Goal: Task Accomplishment & Management: Use online tool/utility

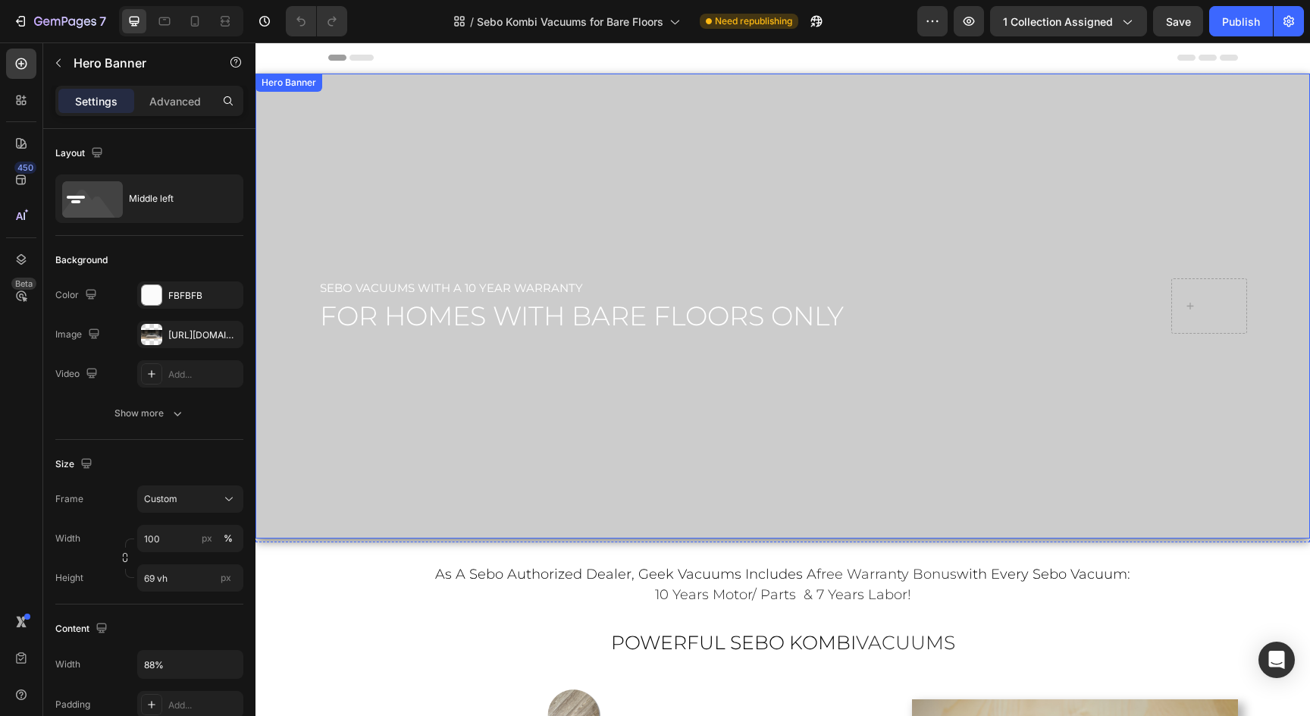
click at [932, 164] on div "Overlay" at bounding box center [783, 306] width 1055 height 465
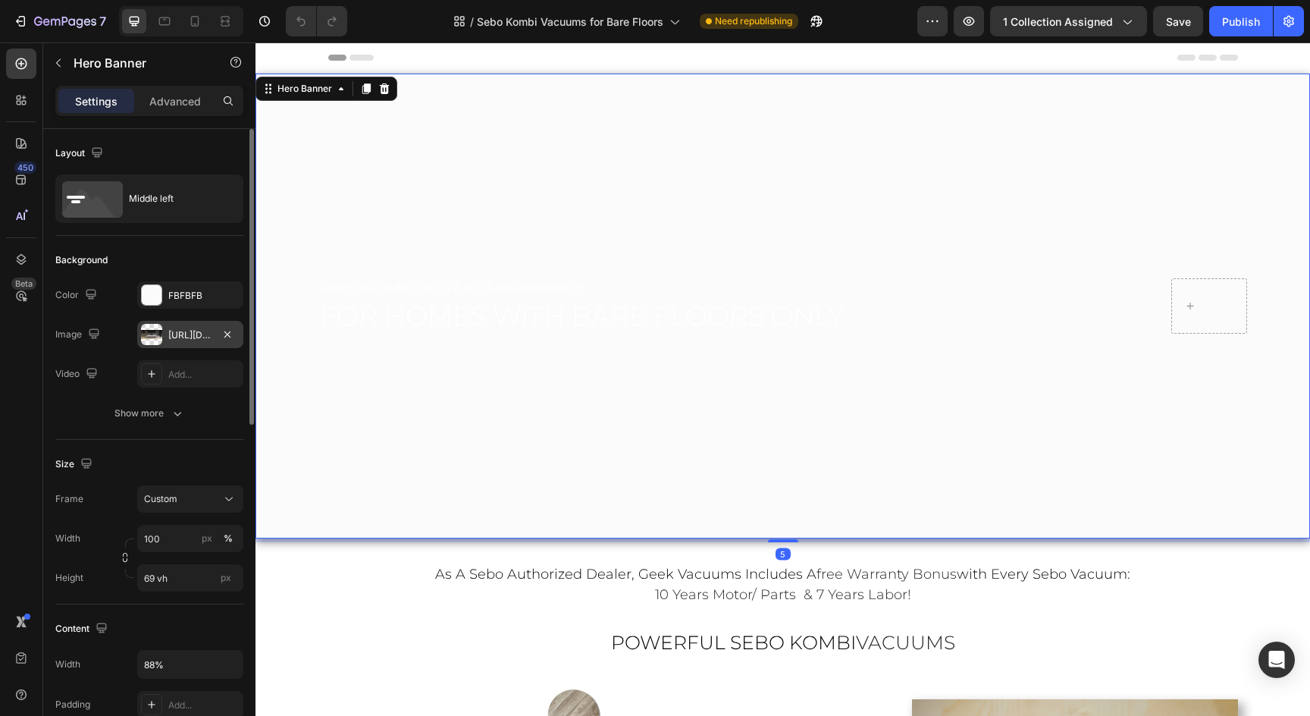
click at [180, 328] on div "https://cdn.shopify.com/s/files/1/0572/6011/4114/files/Sebo_Kombi_Vacuums_Hero-…" at bounding box center [190, 335] width 44 height 14
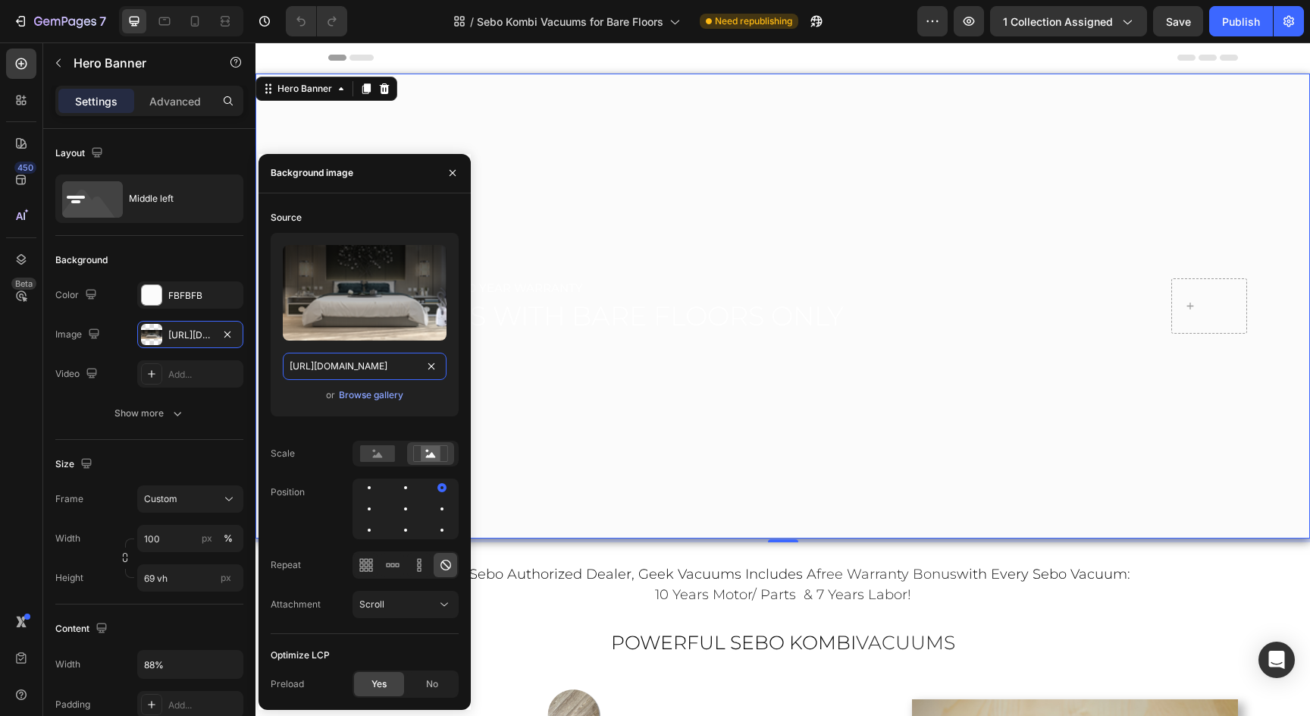
click at [290, 363] on input "https://cdn.shopify.com/s/files/1/0572/6011/4114/files/Sebo_Kombi_Vacuums_Hero-…" at bounding box center [365, 366] width 164 height 27
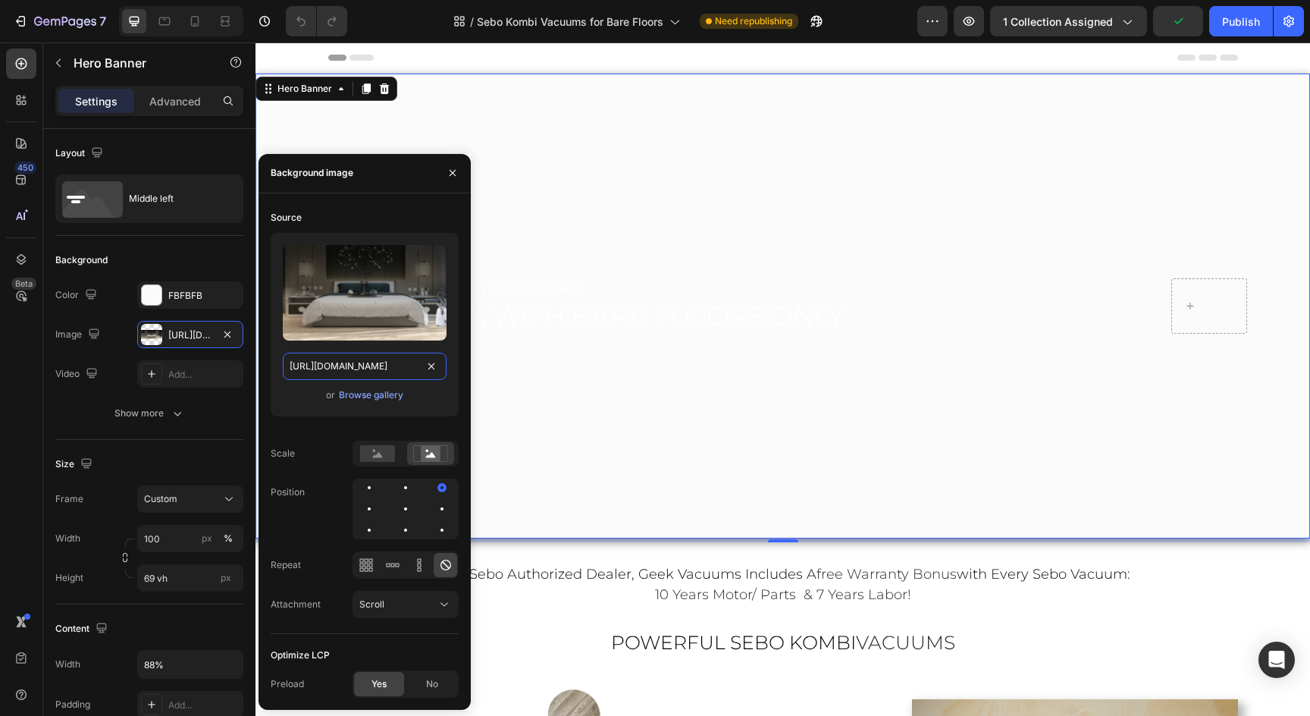
click at [290, 363] on input "https://cdn.shopify.com/s/files/1/0572/6011/4114/files/Sebo_Kombi_Vacuums_Hero-…" at bounding box center [365, 366] width 164 height 27
paste input "6.png?v=1758898600"
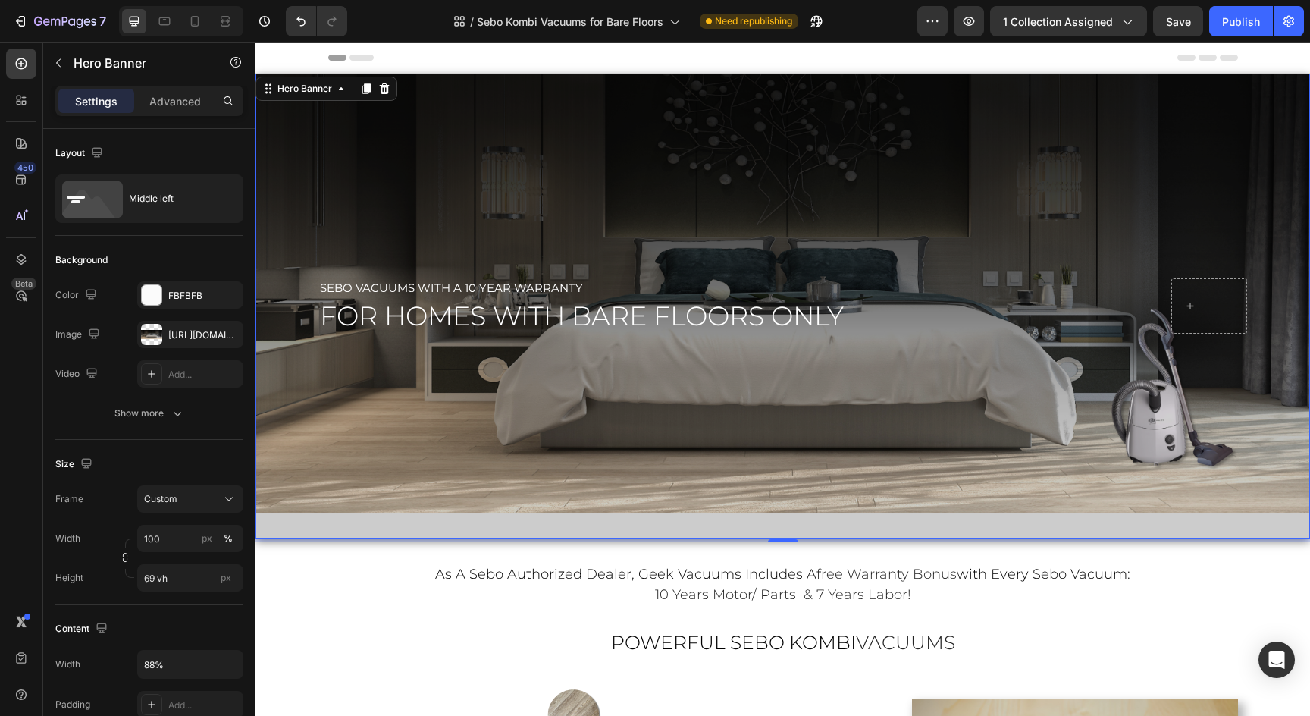
click at [1036, 468] on div "Overlay" at bounding box center [783, 306] width 1055 height 465
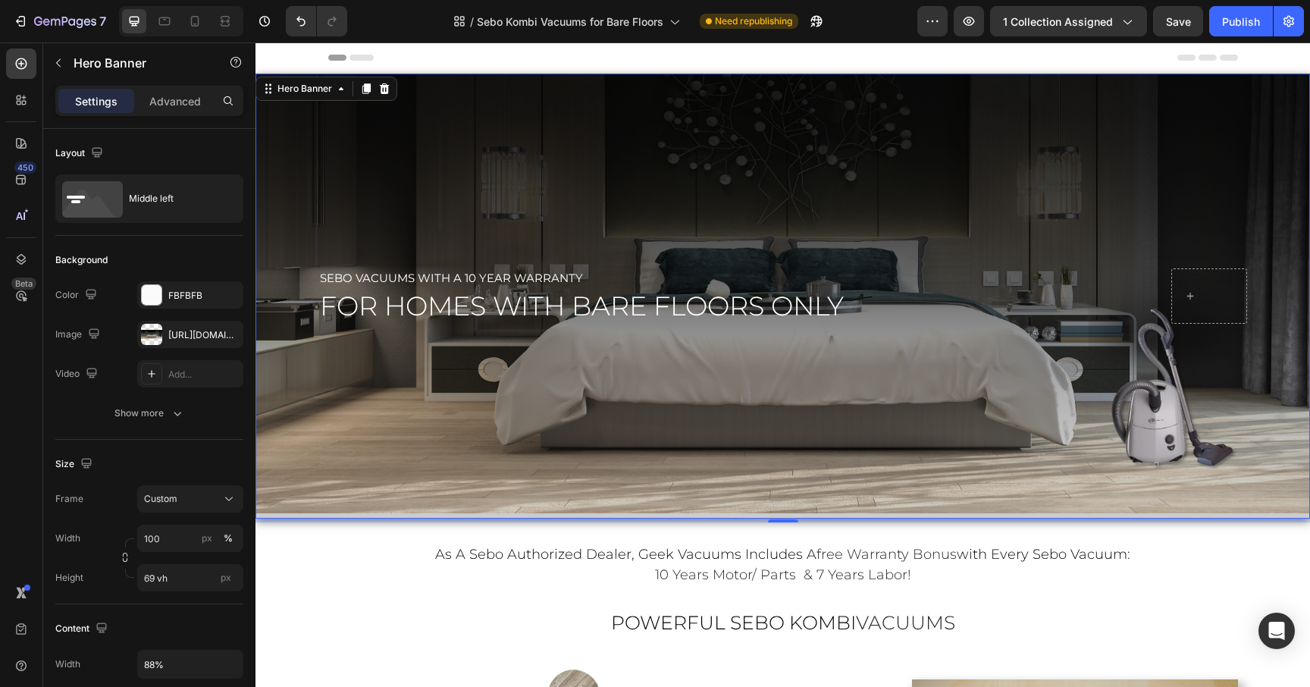
click at [645, 214] on div "Overlay" at bounding box center [783, 296] width 1055 height 445
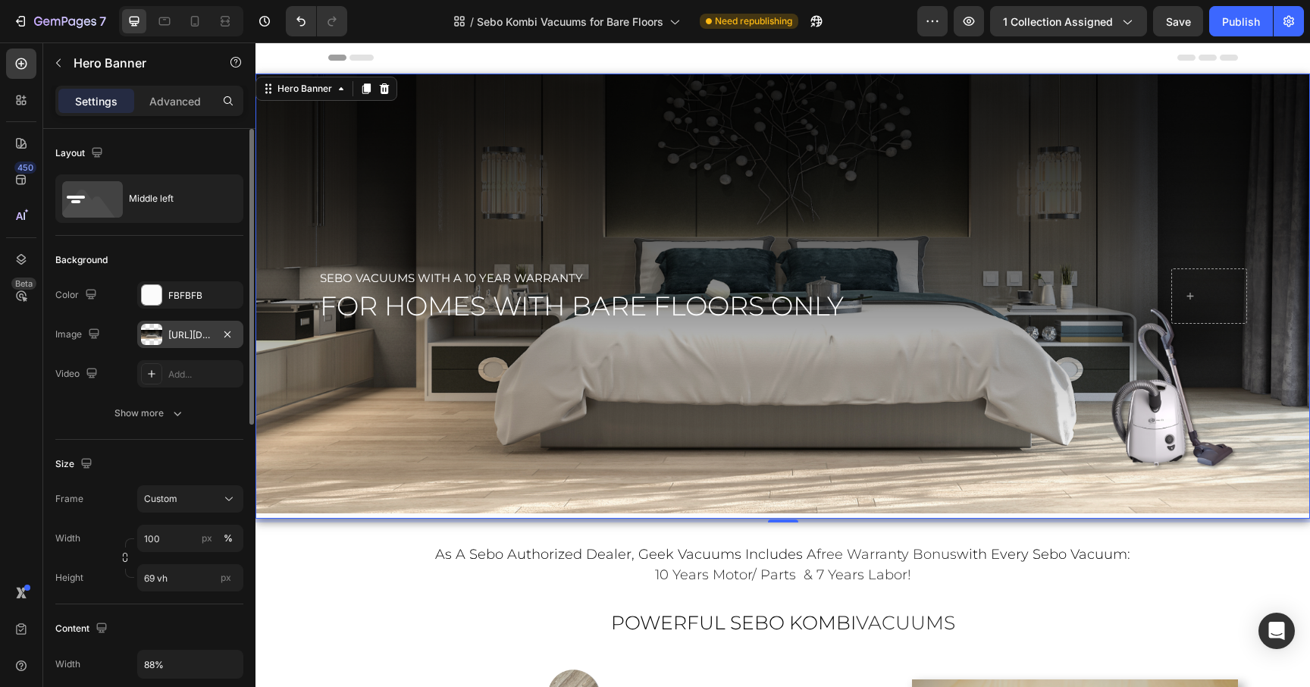
click at [192, 341] on div "https://cdn.shopify.com/s/files/1/0572/6011/4114/files/Sebo_Kombi_Vacuums_Hero-…" at bounding box center [190, 335] width 44 height 14
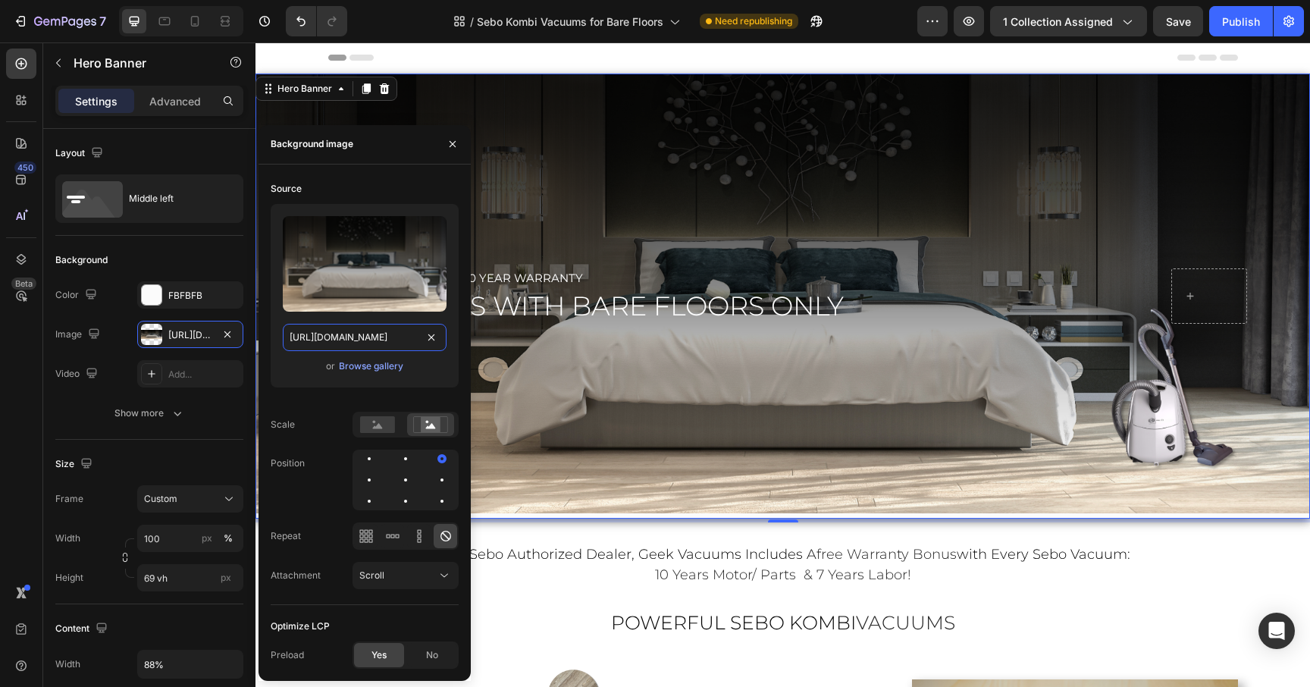
click at [346, 336] on input "https://cdn.shopify.com/s/files/1/0572/6011/4114/files/Sebo_Kombi_Vacuums_Hero-…" at bounding box center [365, 337] width 164 height 27
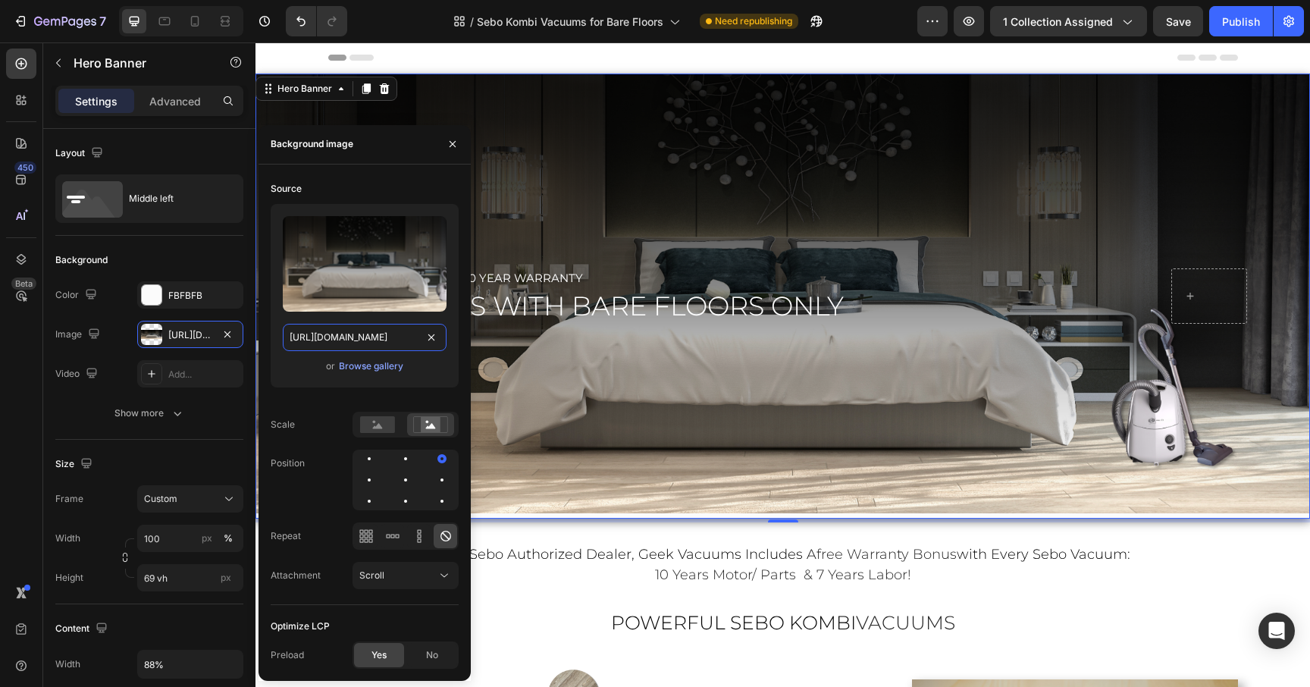
paste input "7.png?v=1758903268"
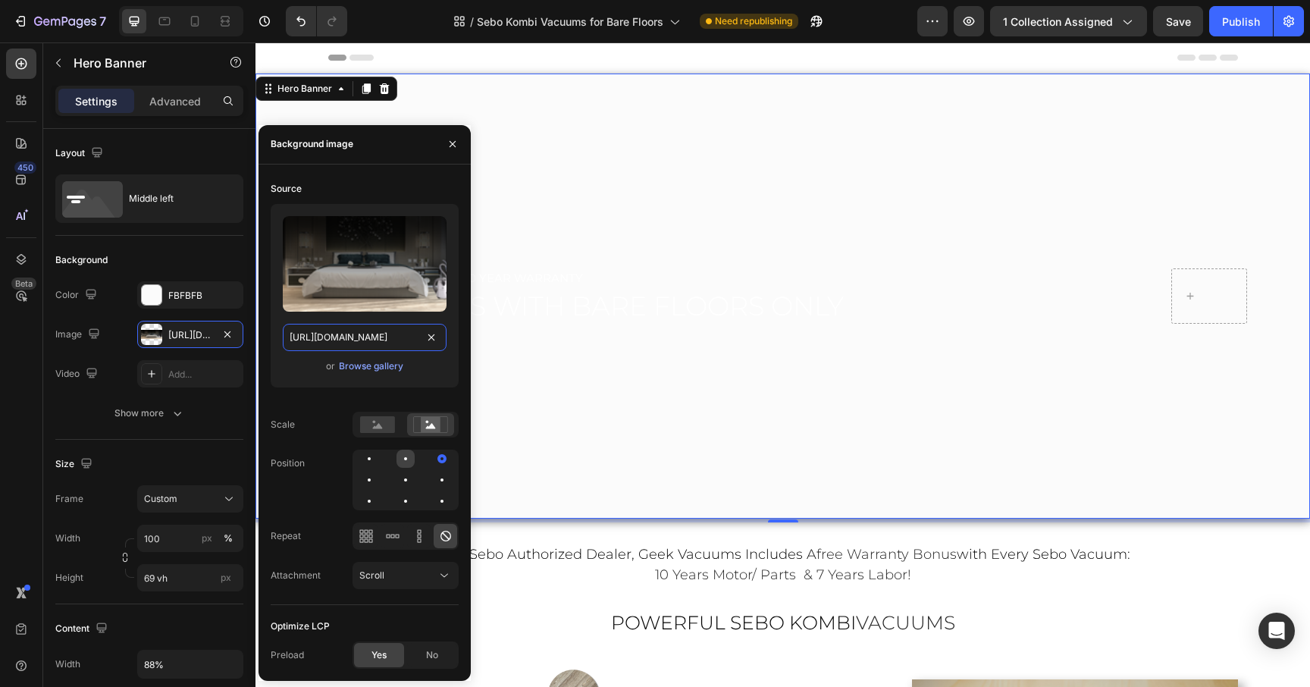
type input "https://cdn.shopify.com/s/files/1/0572/6011/4114/files/Sebo_Kombi_Vacuums_Hero-…"
click at [406, 459] on div at bounding box center [405, 458] width 3 height 3
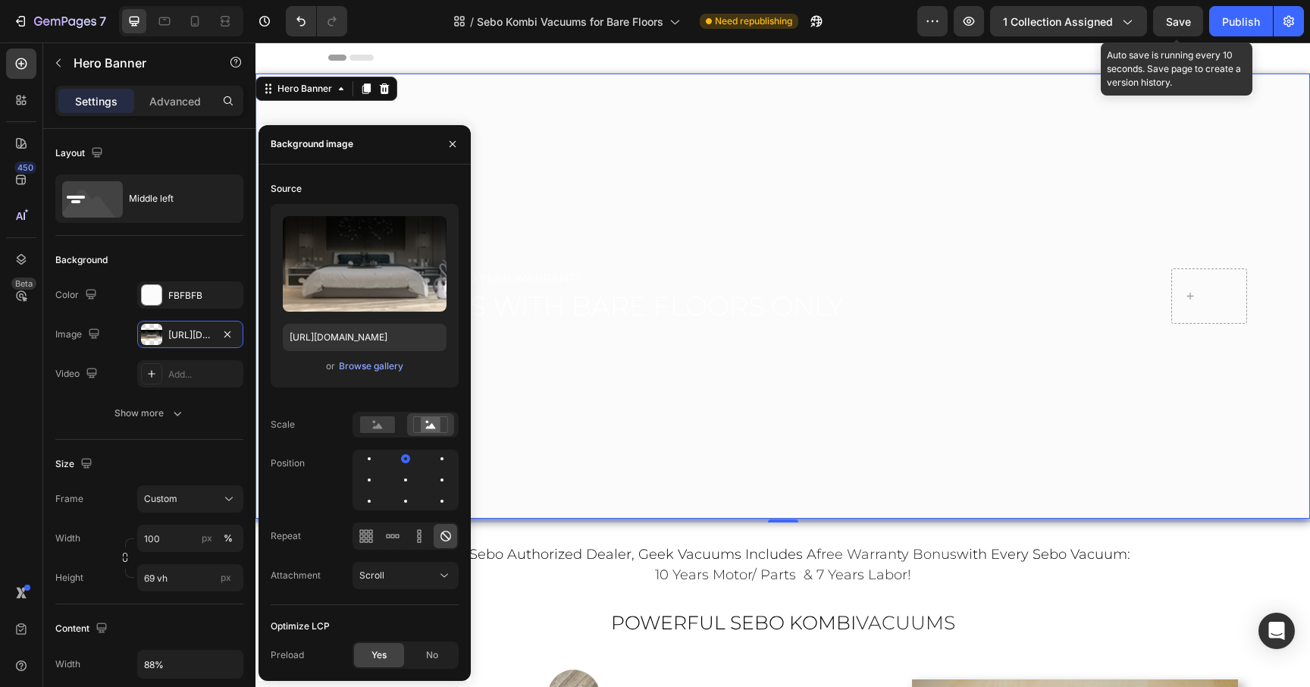
click at [1180, 20] on span "Save" at bounding box center [1178, 21] width 25 height 13
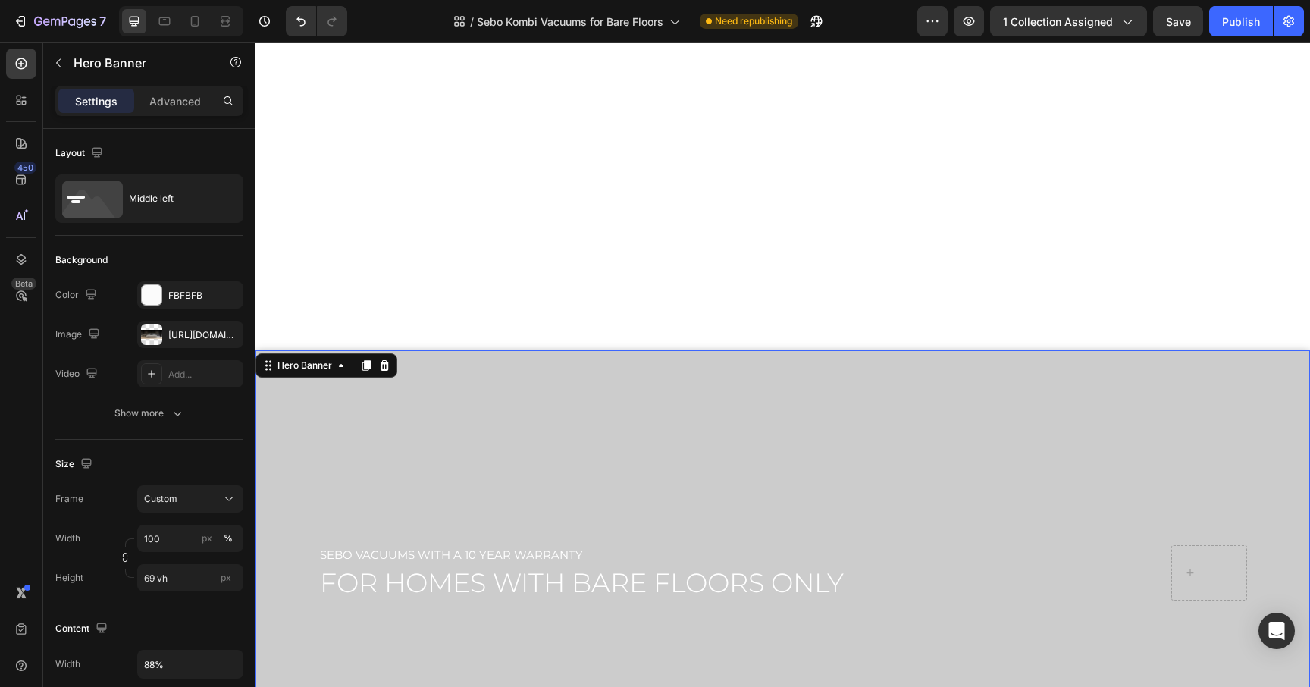
scroll to position [121, 0]
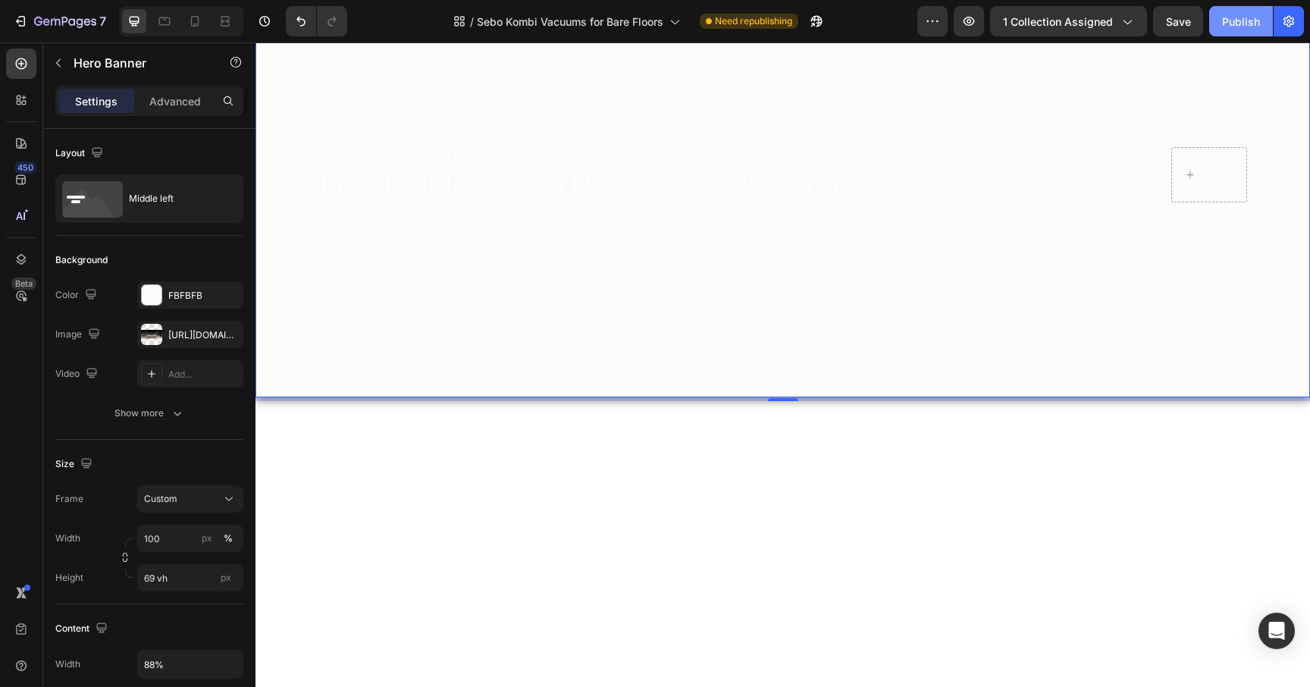
click at [1236, 19] on div "Publish" at bounding box center [1241, 22] width 38 height 16
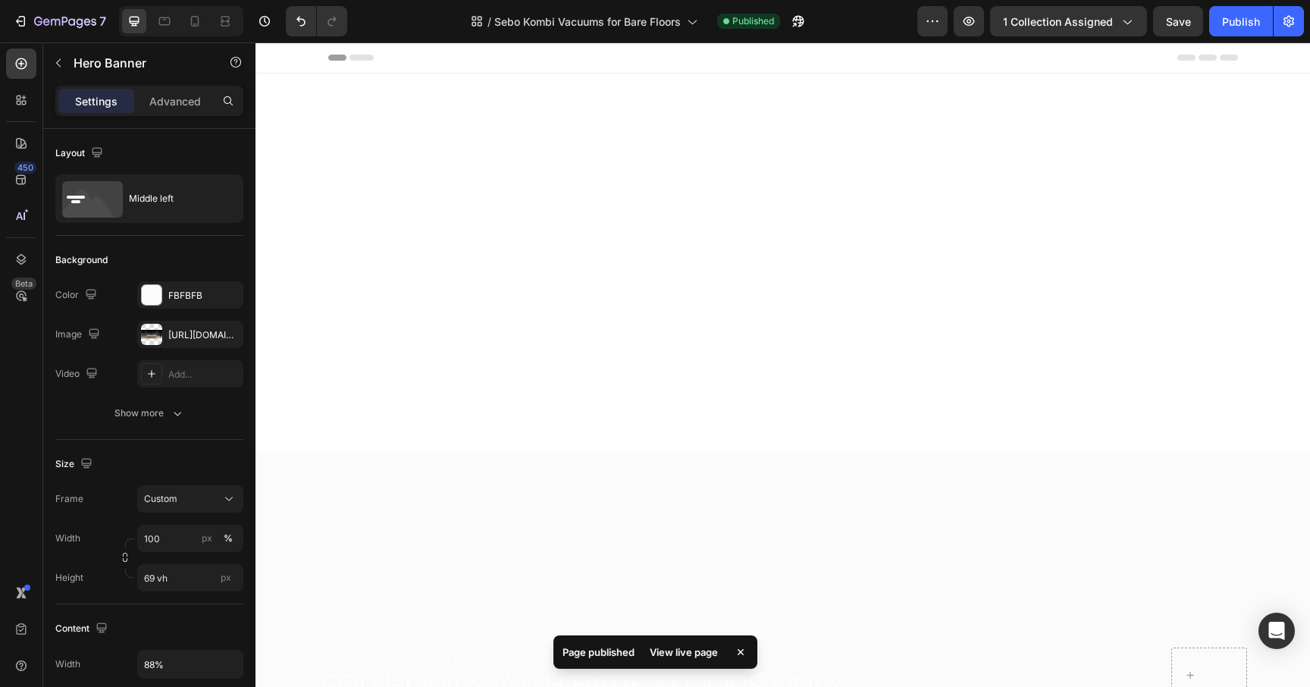
scroll to position [0, 0]
click at [675, 650] on div "View live page" at bounding box center [684, 651] width 86 height 21
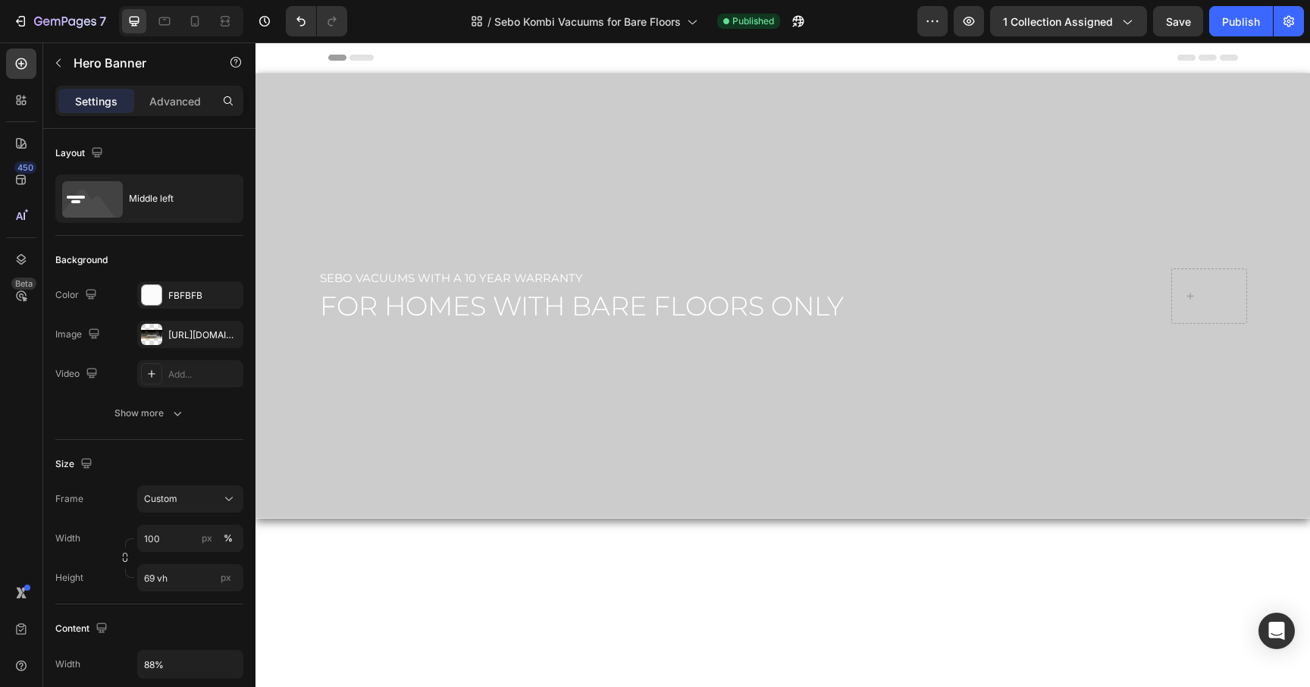
click at [757, 396] on div "Overlay" at bounding box center [783, 296] width 1055 height 445
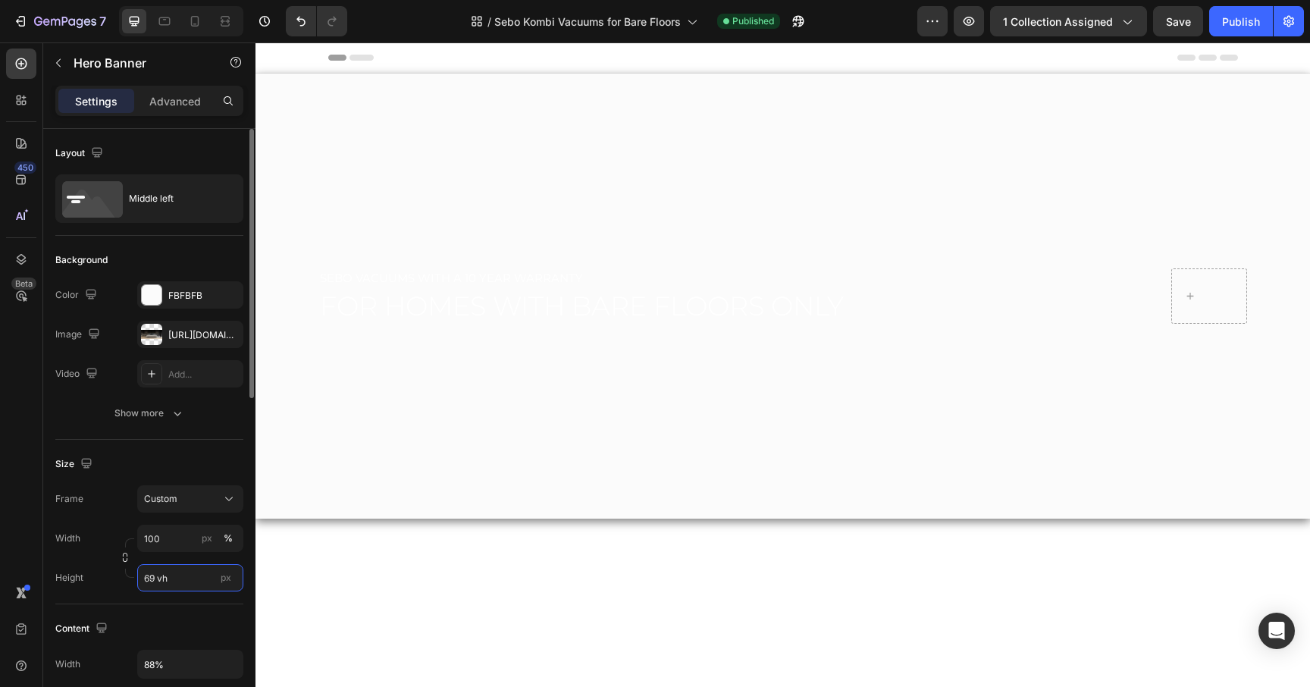
click at [187, 590] on input "69 vh" at bounding box center [190, 577] width 106 height 27
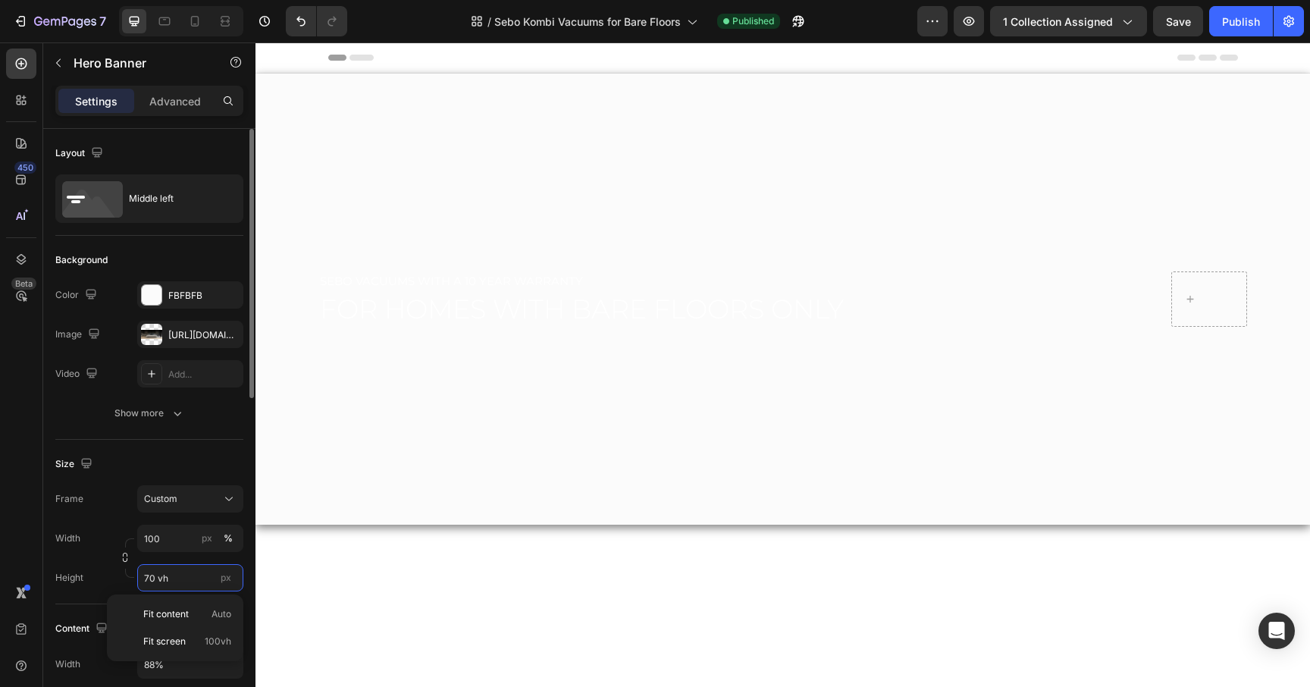
type input "71 vh"
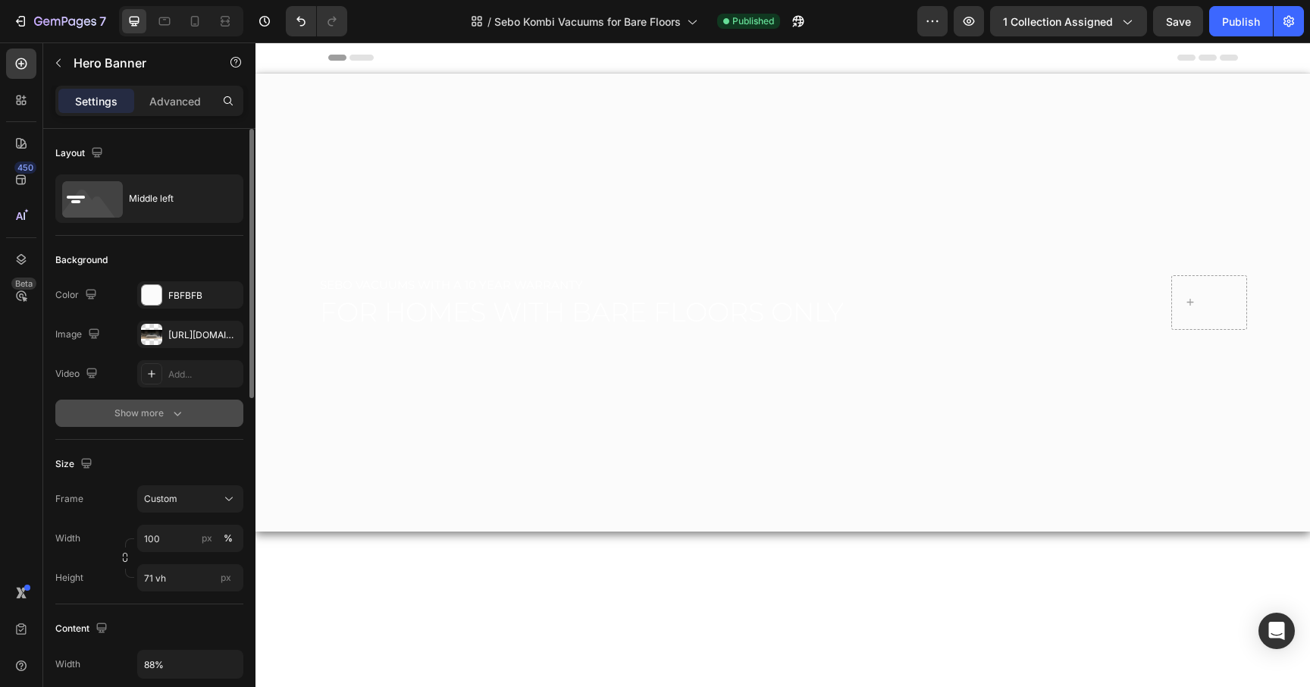
click at [146, 405] on button "Show more" at bounding box center [149, 413] width 188 height 27
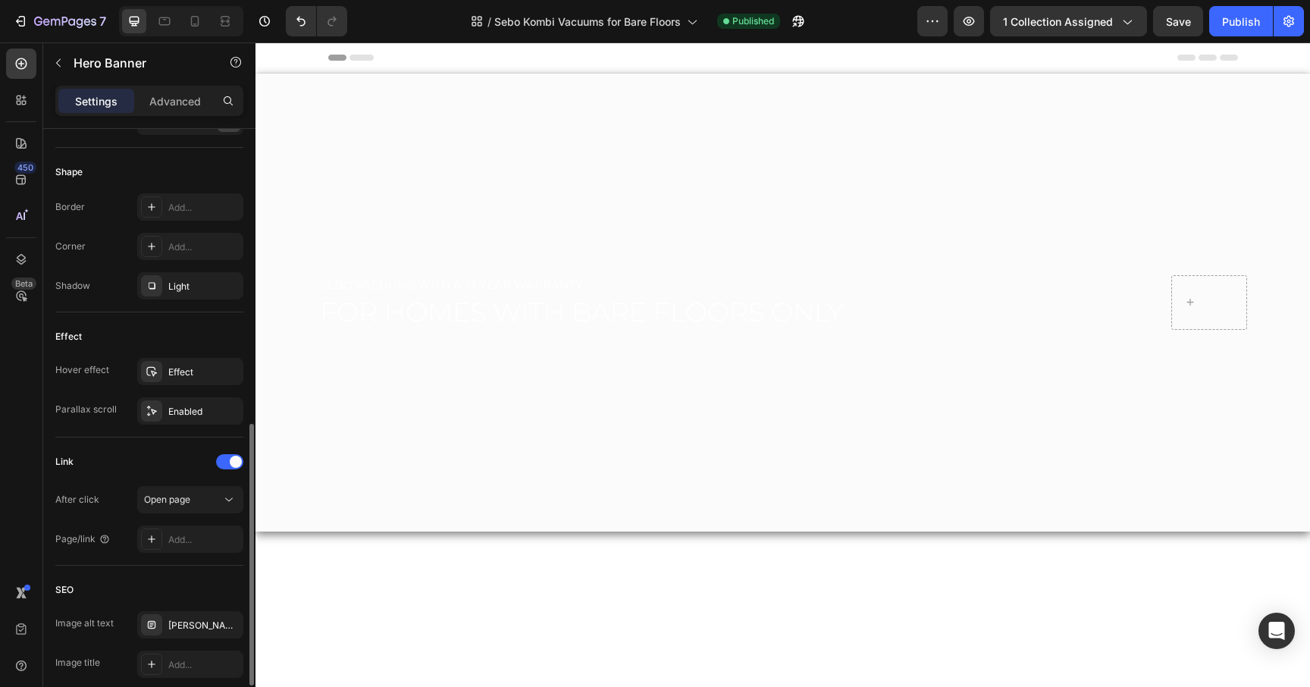
scroll to position [669, 0]
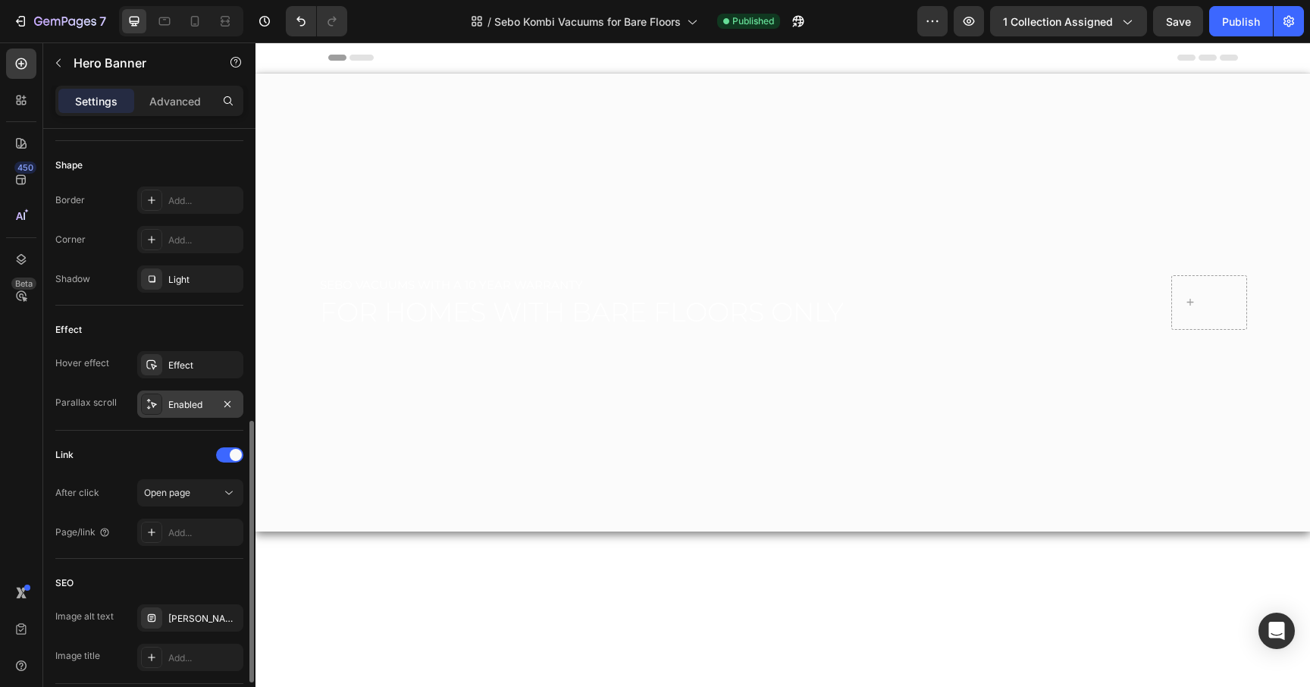
click at [186, 403] on div "Enabled" at bounding box center [190, 405] width 44 height 14
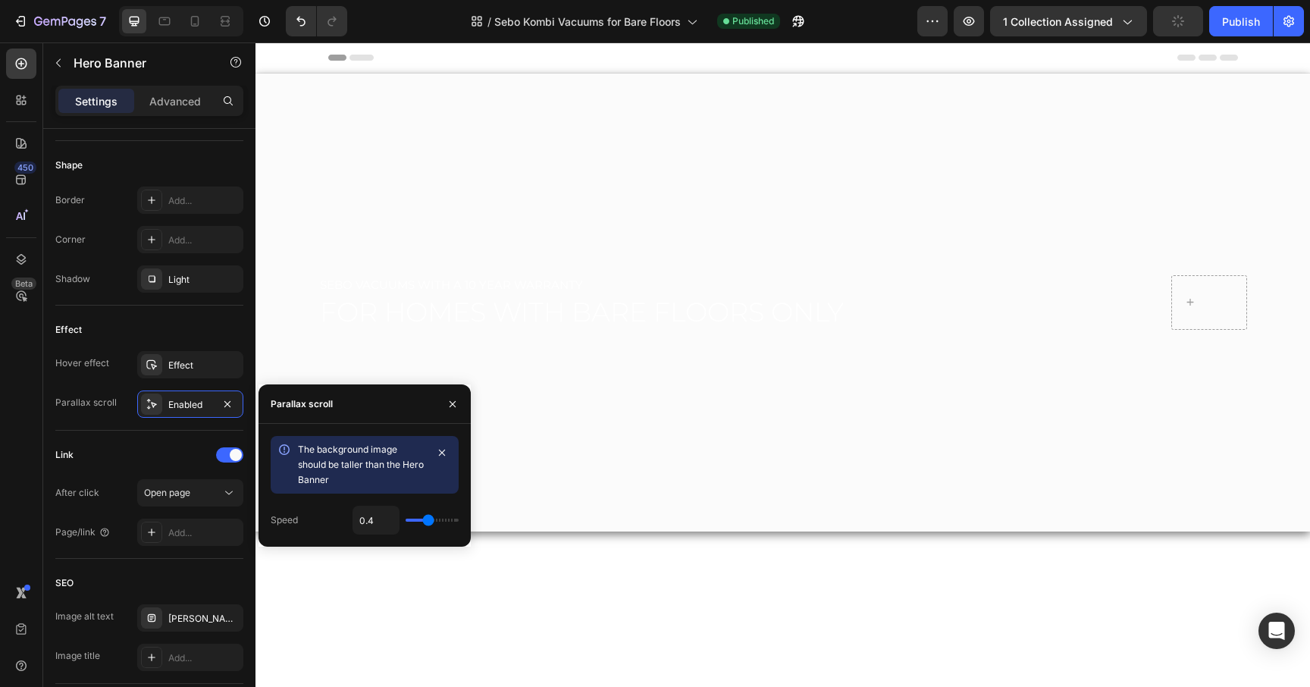
type input "0.3"
type input "0.2"
click at [419, 522] on input "range" at bounding box center [432, 520] width 53 height 3
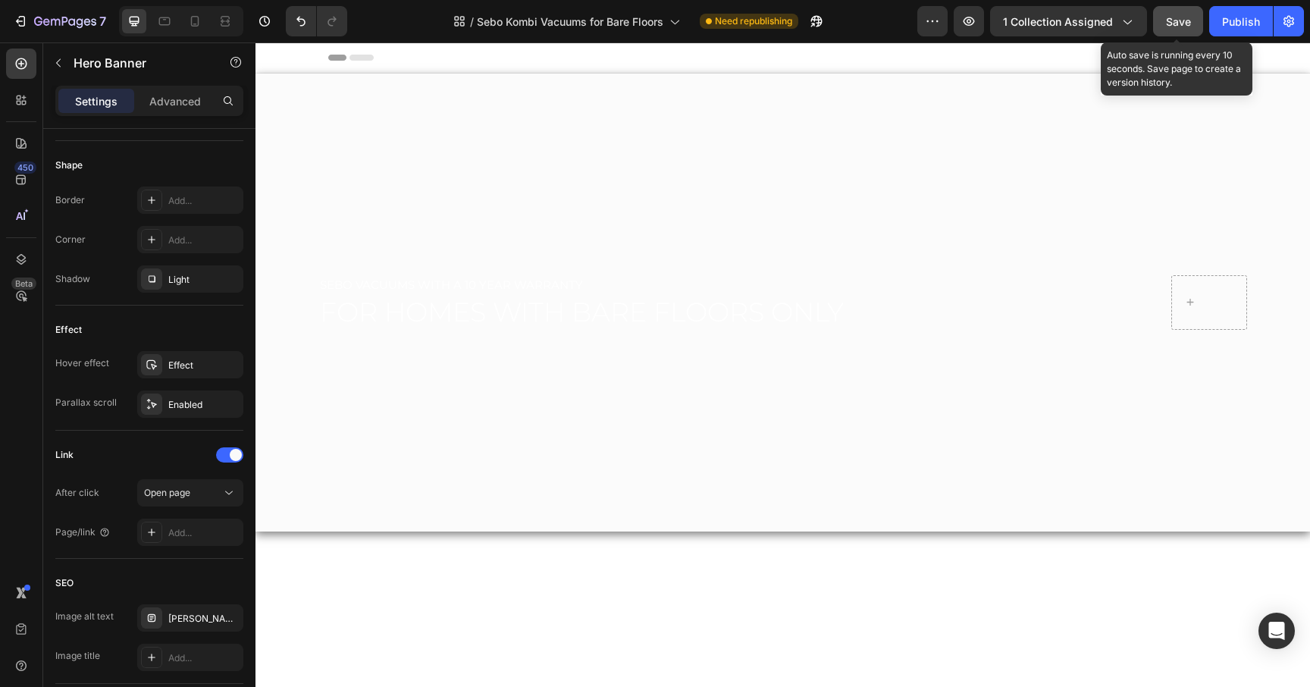
click at [1178, 24] on span "Save" at bounding box center [1178, 21] width 25 height 13
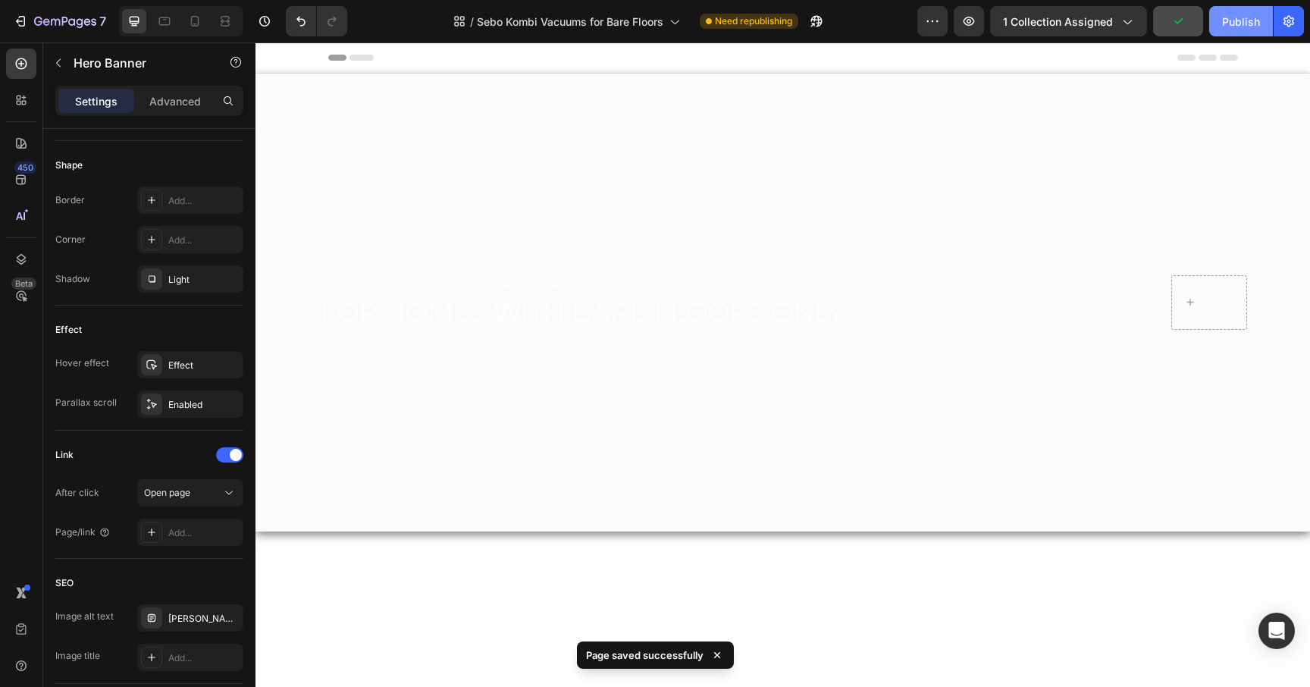
click at [1234, 26] on div "Publish" at bounding box center [1241, 22] width 38 height 16
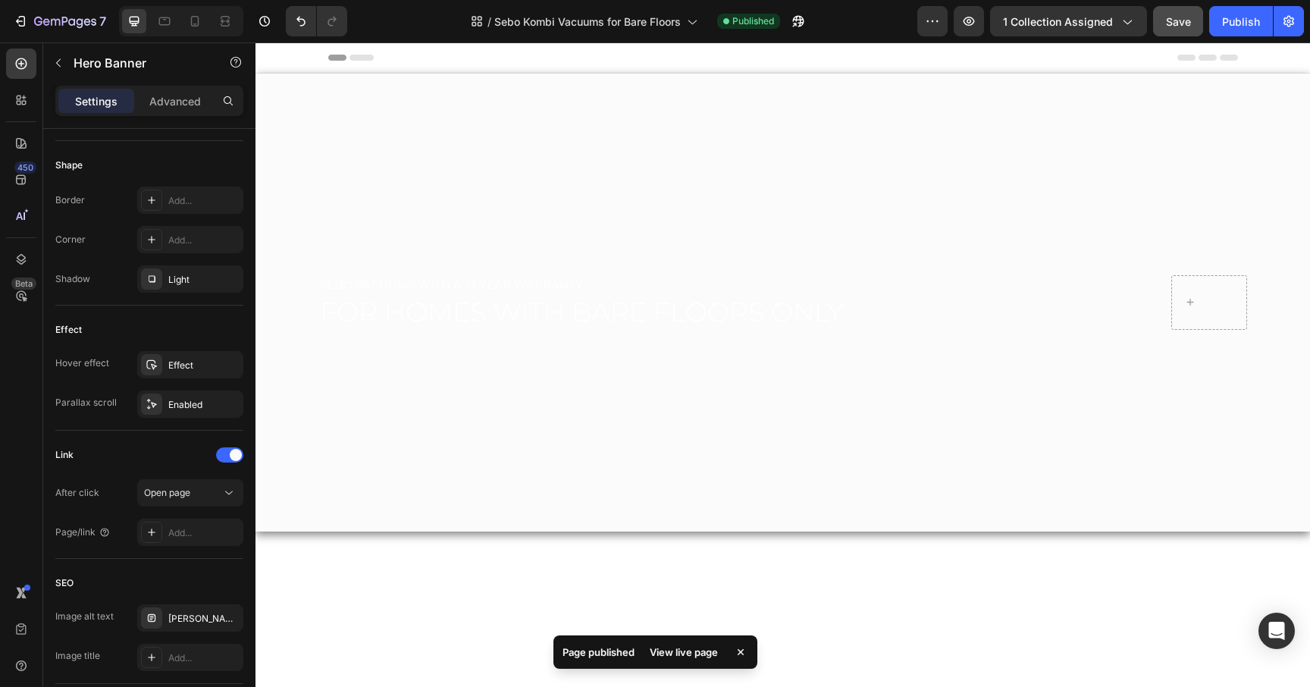
click at [677, 657] on div "View live page" at bounding box center [684, 651] width 86 height 21
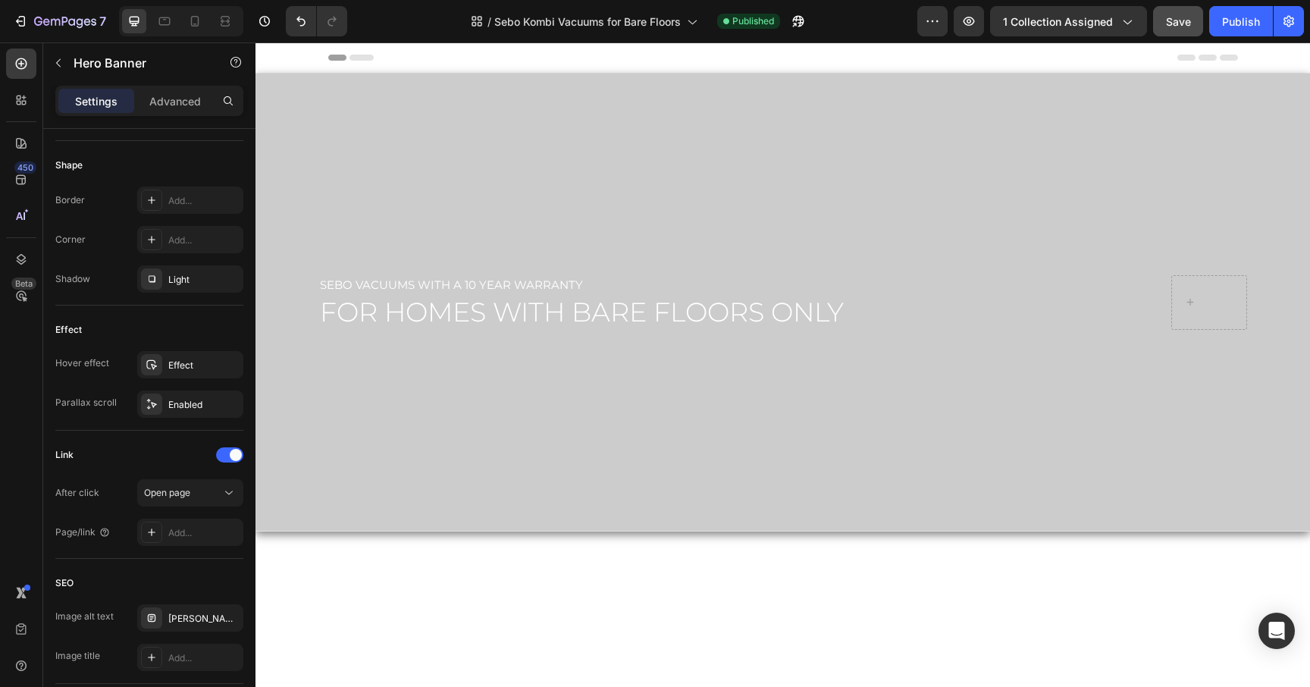
click at [619, 423] on div "Overlay" at bounding box center [783, 303] width 1055 height 458
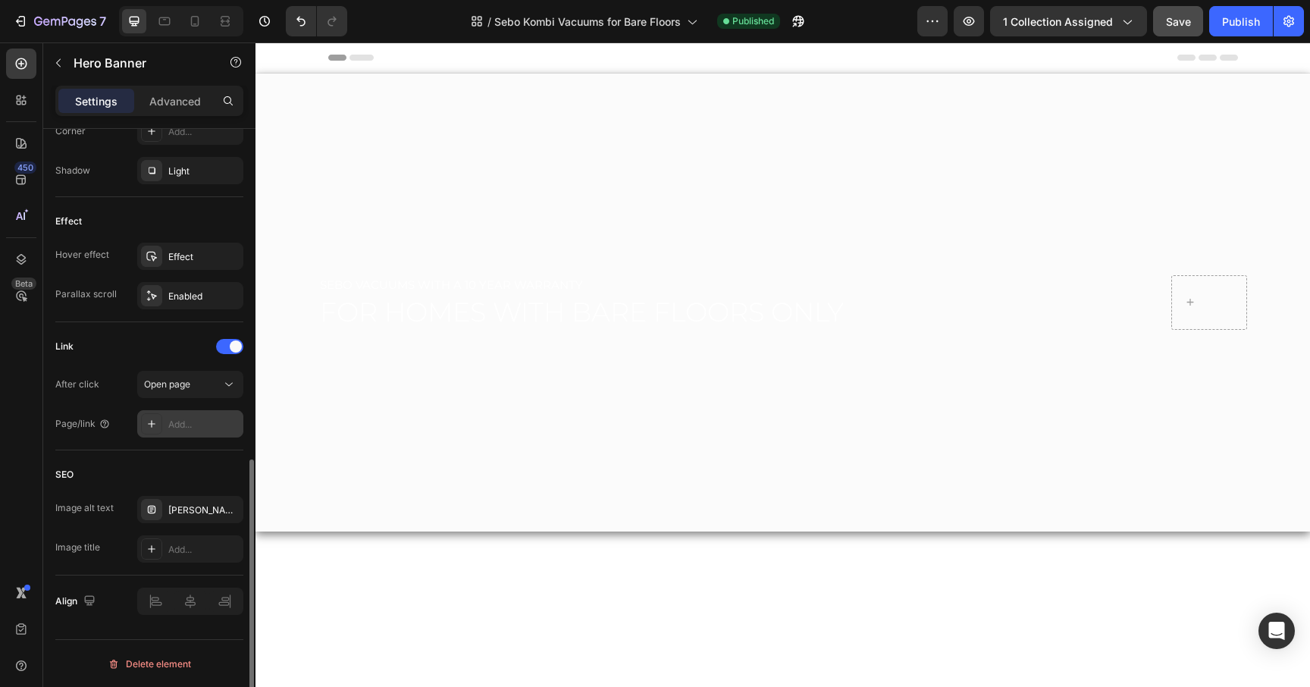
scroll to position [778, 0]
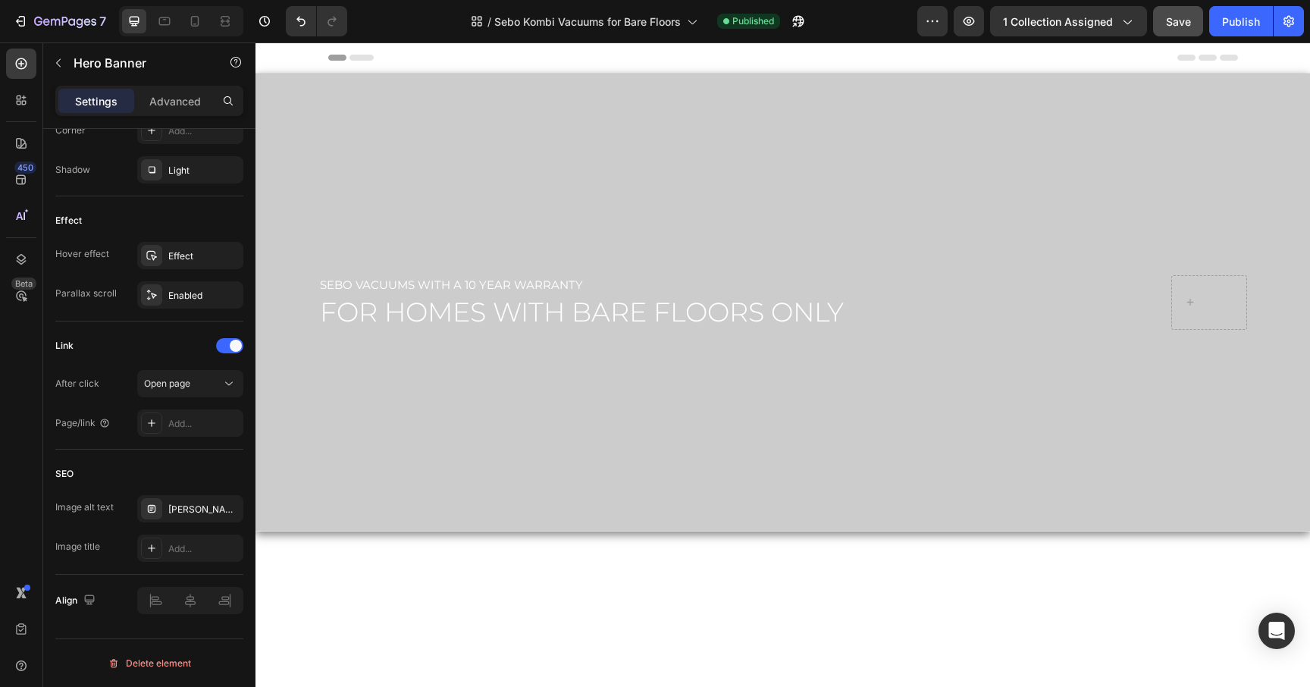
click at [352, 457] on div "Overlay" at bounding box center [783, 303] width 1055 height 458
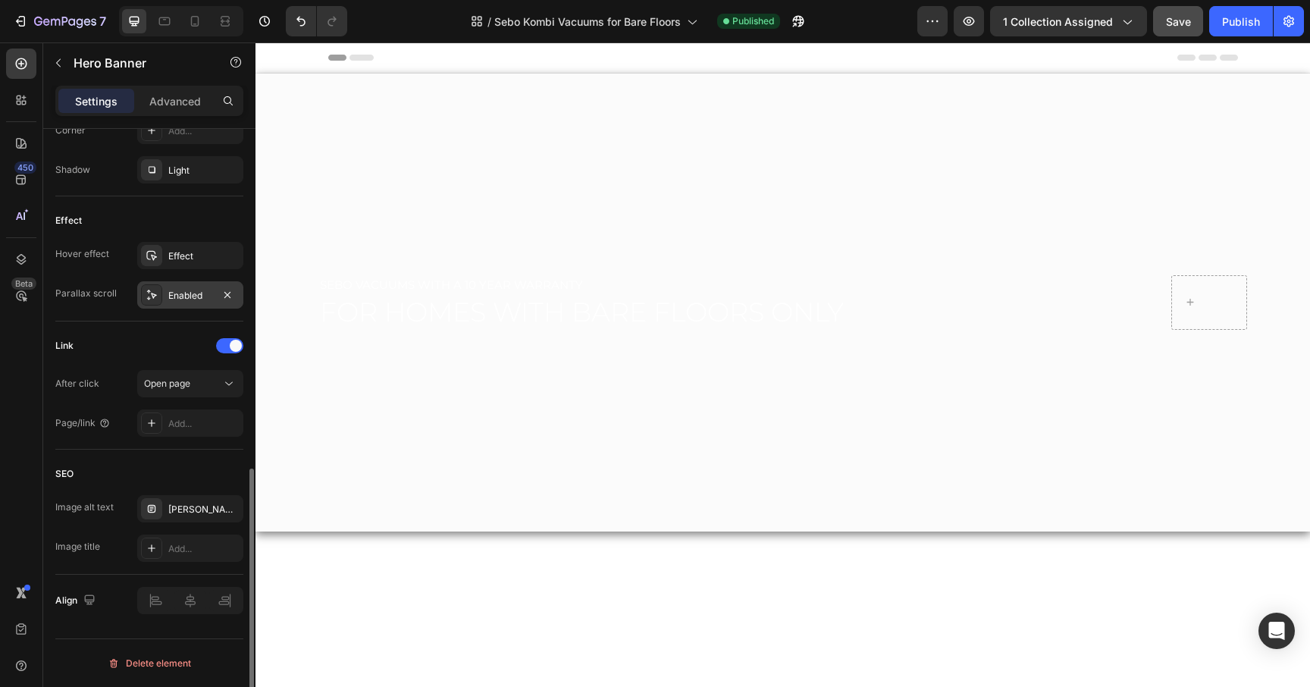
click at [183, 301] on div "Enabled" at bounding box center [190, 296] width 44 height 14
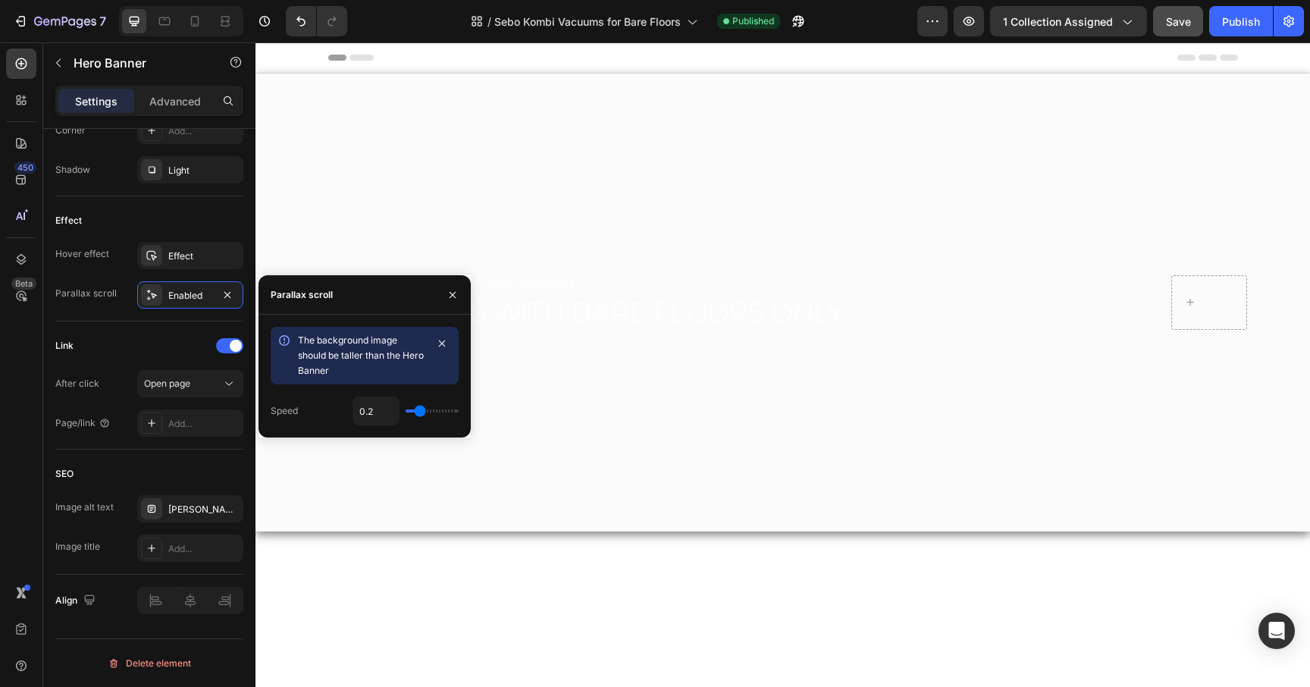
type input "0.3"
type input "0.2"
type input "0.1"
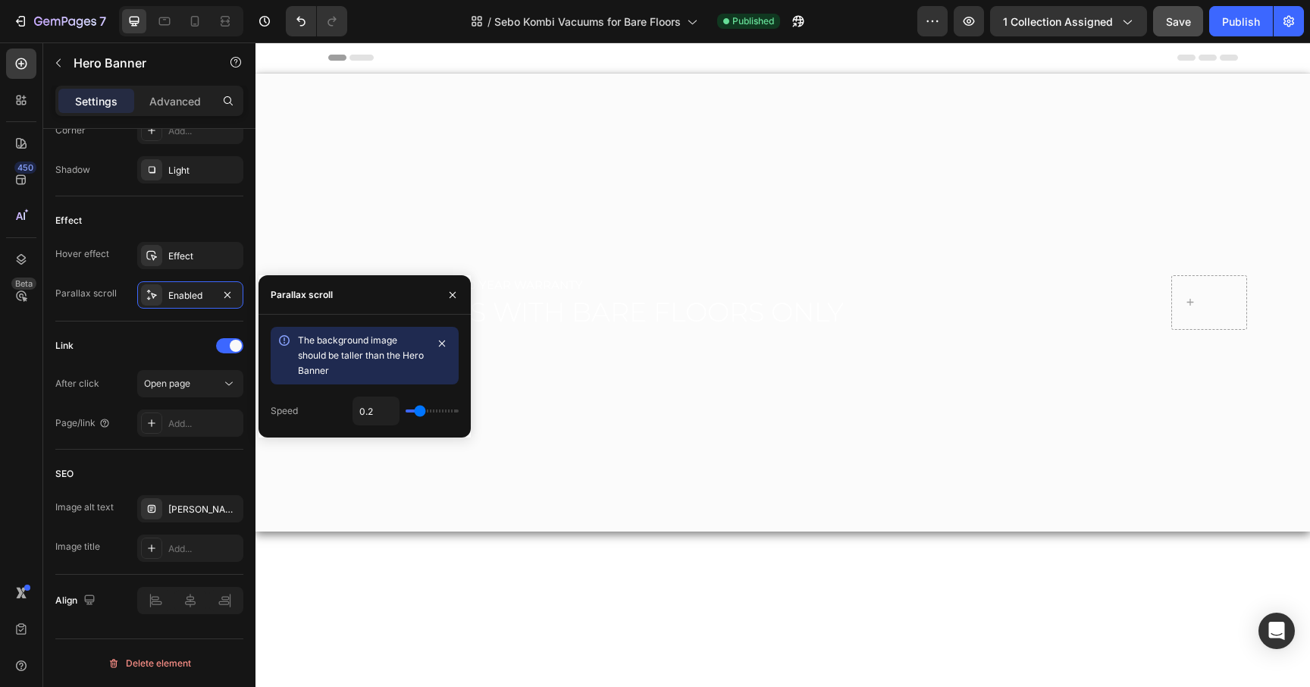
type input "0.1"
type input "0"
drag, startPoint x: 422, startPoint y: 413, endPoint x: 401, endPoint y: 412, distance: 21.2
type input "0"
click at [401, 413] on div "0" at bounding box center [406, 411] width 106 height 29
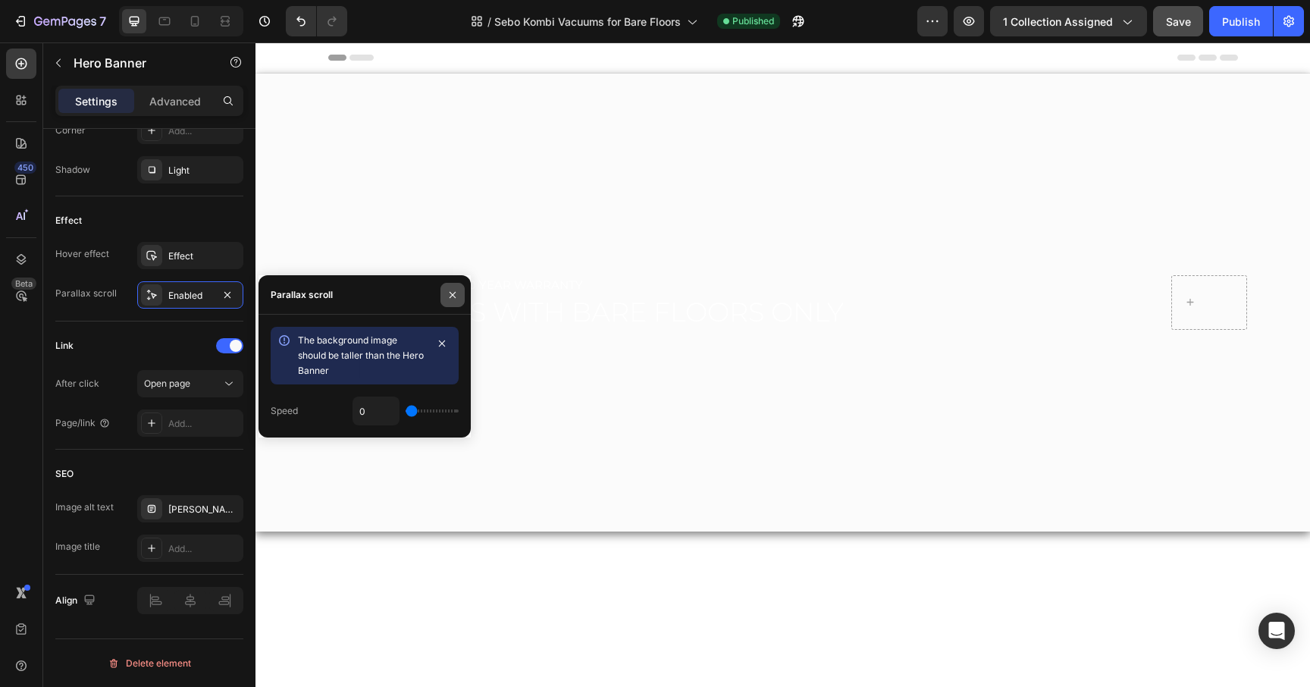
click at [450, 296] on icon "button" at bounding box center [453, 295] width 12 height 12
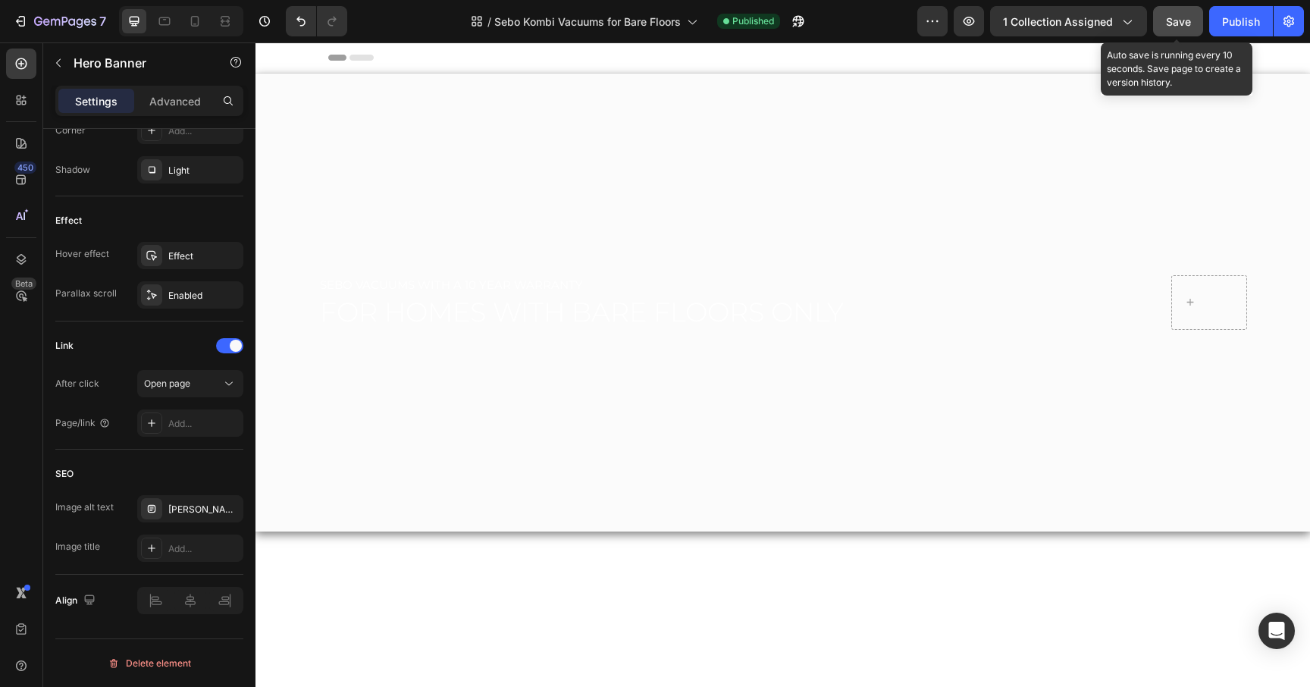
click at [1177, 21] on span "Save" at bounding box center [1178, 21] width 25 height 13
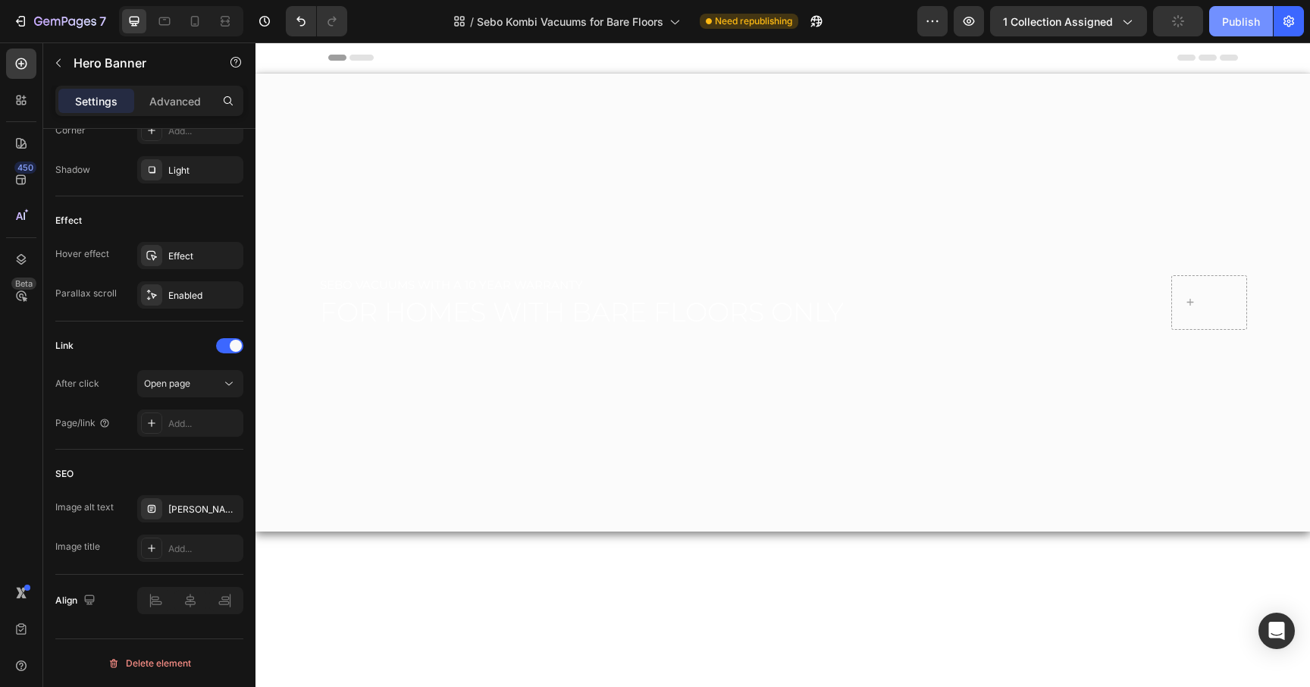
click at [1256, 19] on div "Publish" at bounding box center [1241, 22] width 38 height 16
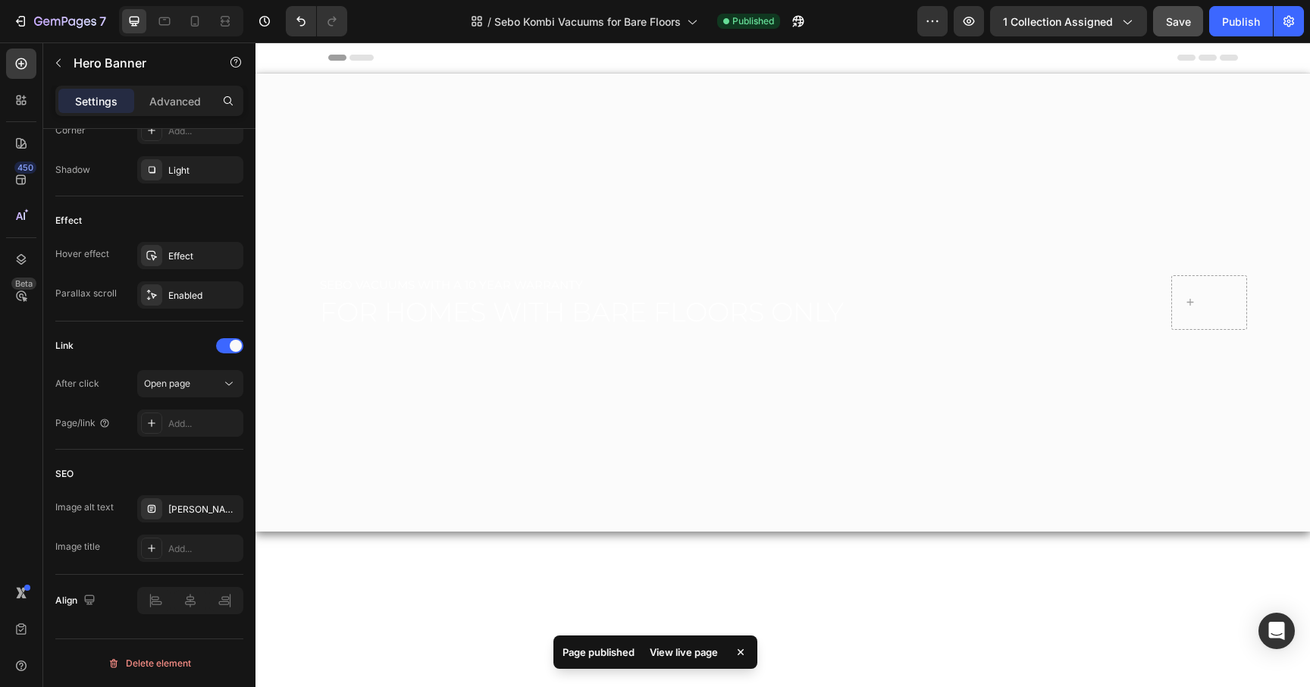
click at [660, 655] on div "View live page" at bounding box center [684, 651] width 86 height 21
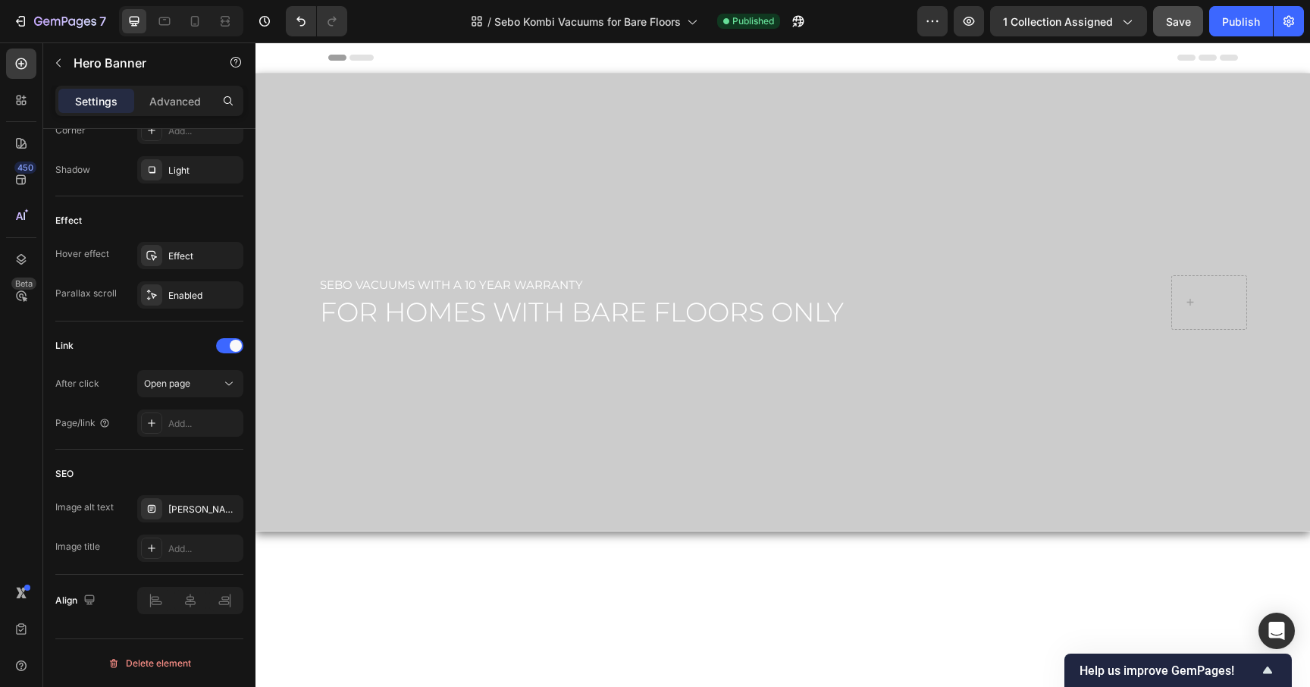
click at [884, 483] on div "Overlay" at bounding box center [783, 303] width 1055 height 458
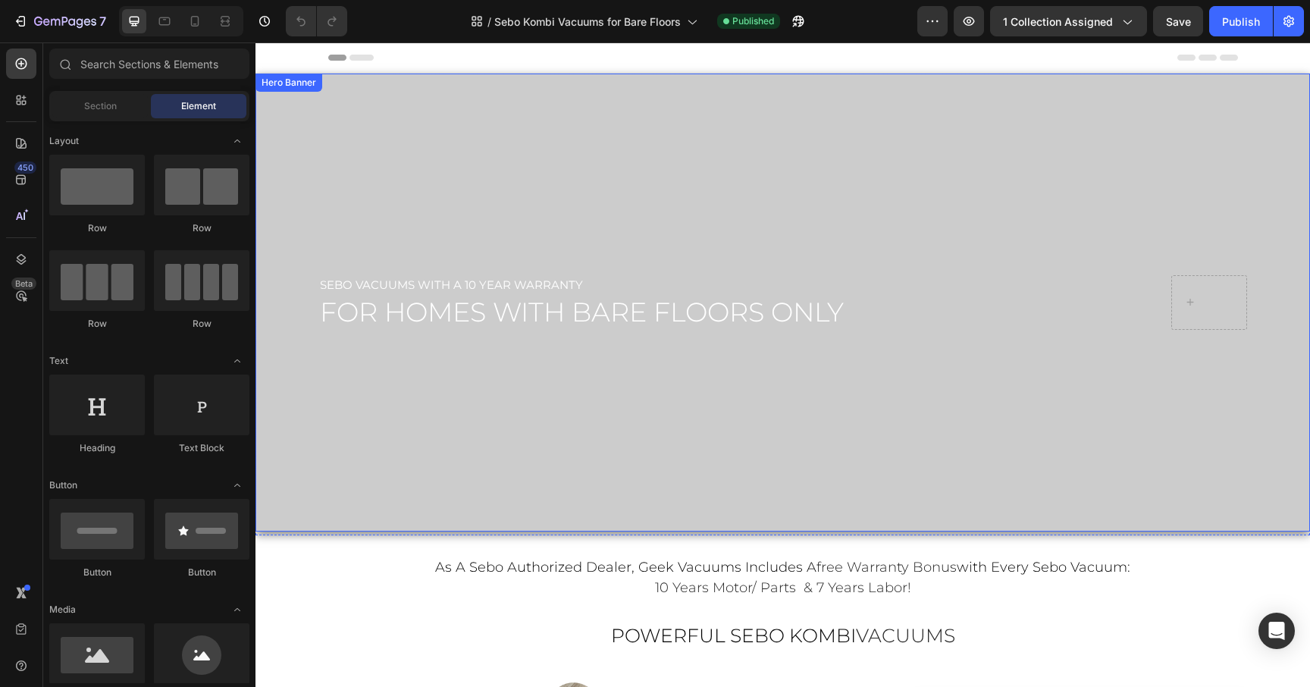
click at [473, 343] on div "Overlay" at bounding box center [783, 303] width 1055 height 458
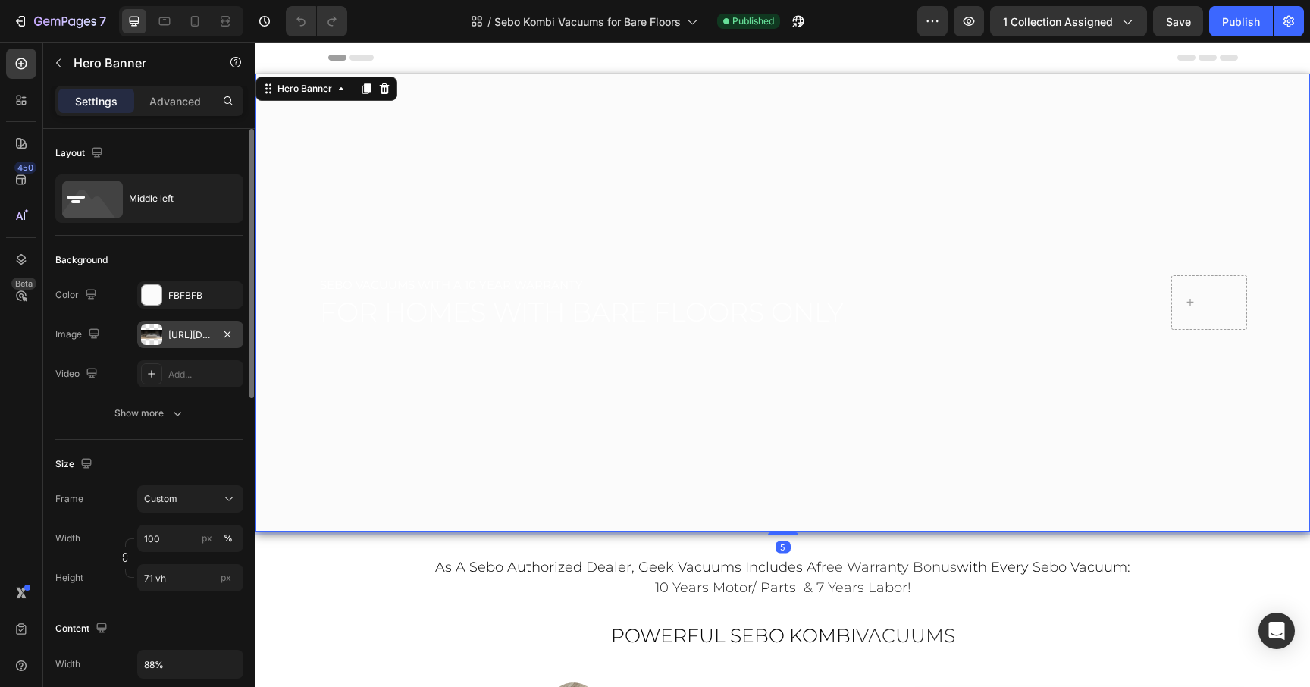
click at [183, 334] on div "https://cdn.shopify.com/s/files/1/0572/6011/4114/files/Sebo_Kombi_Vacuums_Hero-…" at bounding box center [190, 335] width 44 height 14
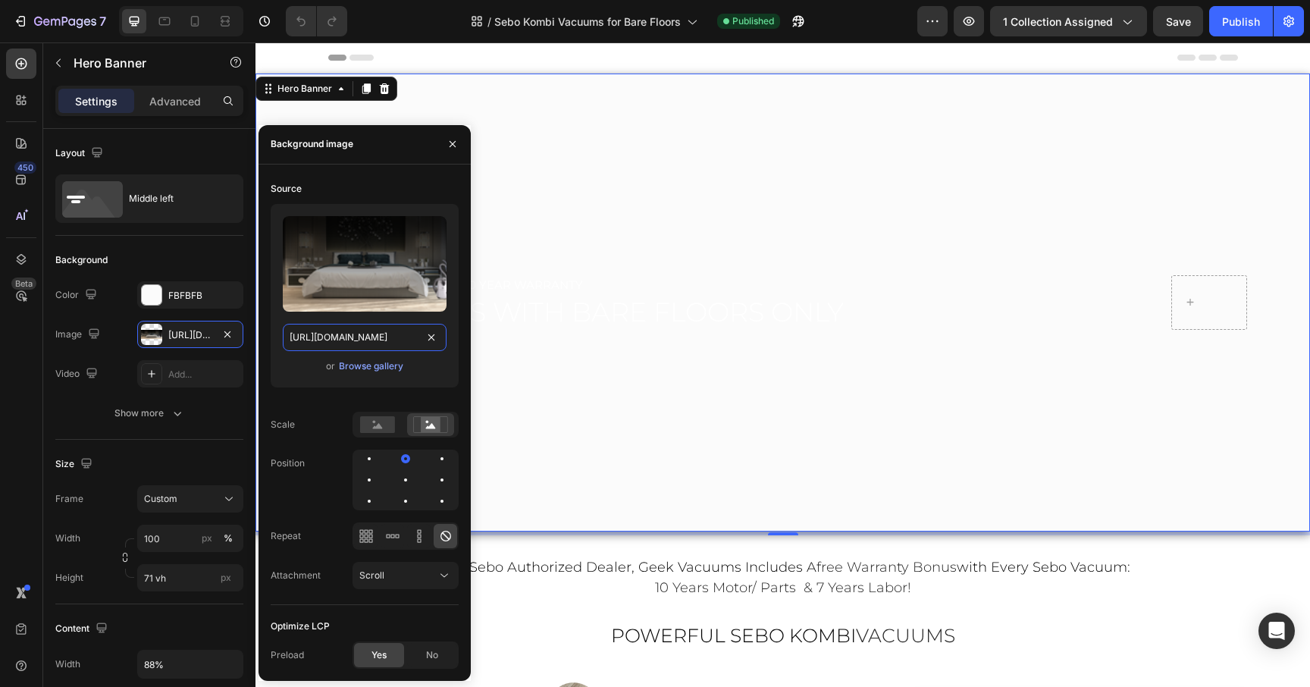
click at [324, 334] on input "https://cdn.shopify.com/s/files/1/0572/6011/4114/files/Sebo_Kombi_Vacuums_Hero-…" at bounding box center [365, 337] width 164 height 27
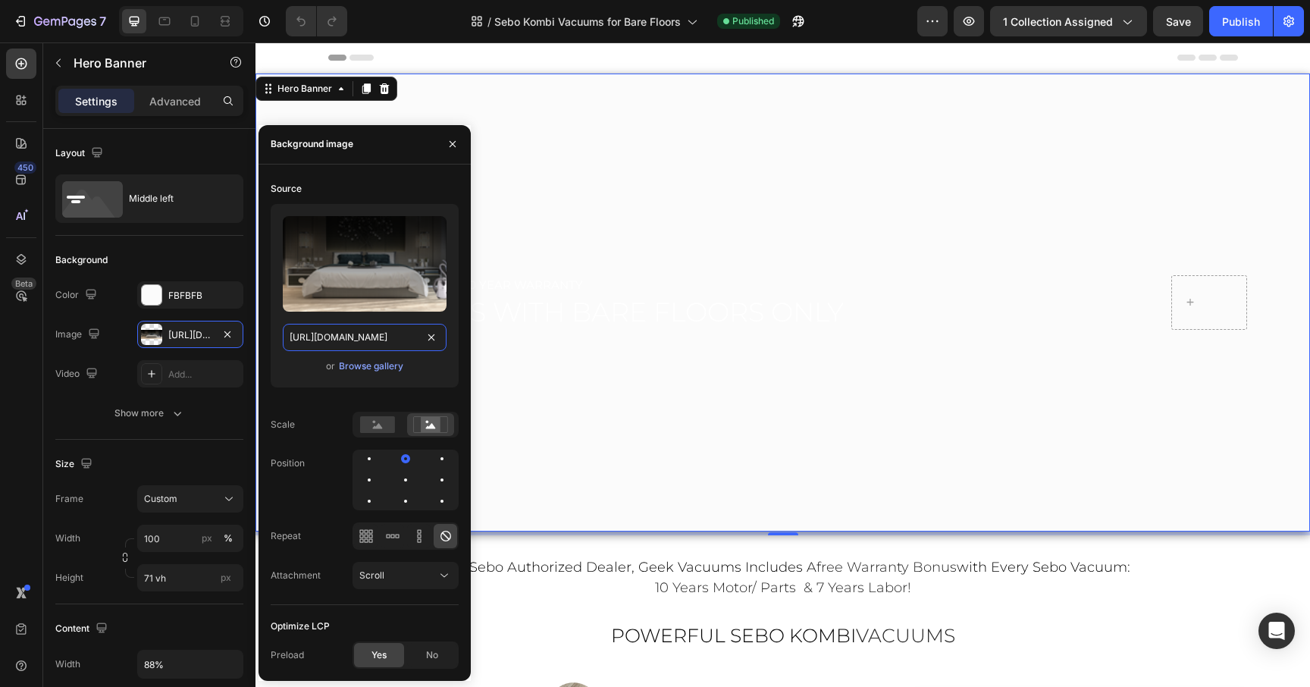
paste input "8.png?v=1758904175"
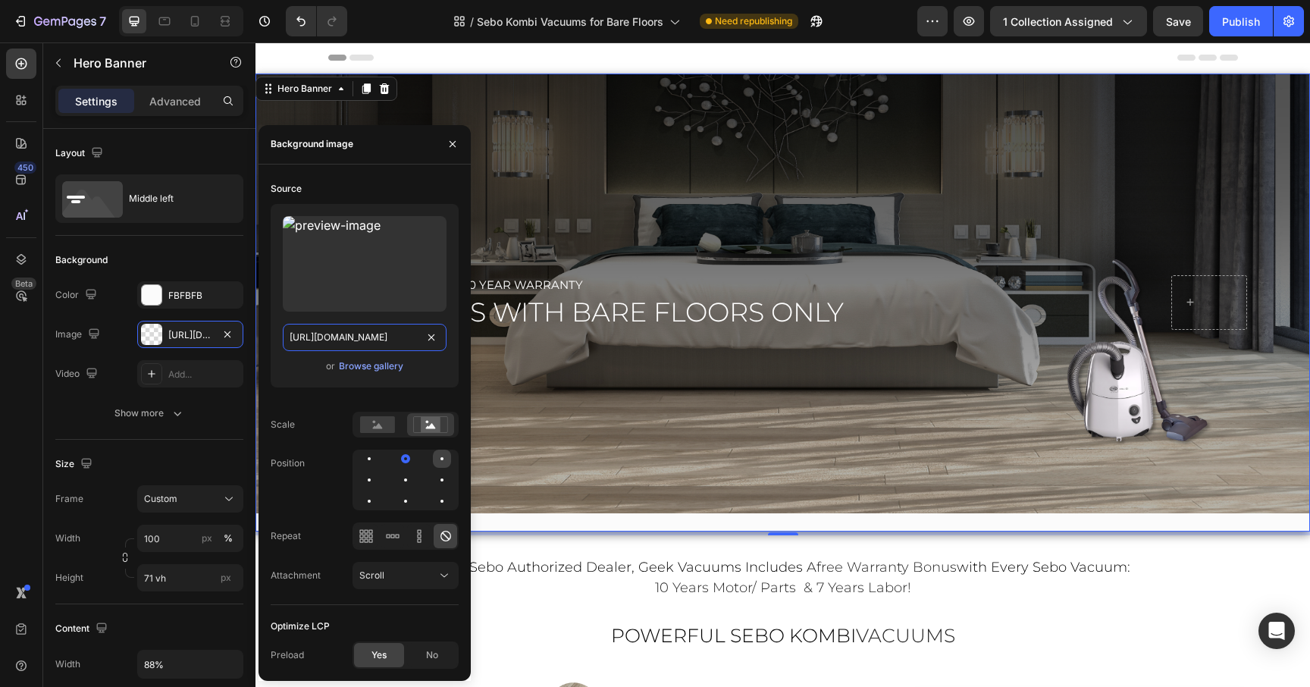
type input "[URL][DOMAIN_NAME]"
click at [446, 460] on div at bounding box center [442, 459] width 18 height 18
drag, startPoint x: 453, startPoint y: 145, endPoint x: 197, endPoint y: 102, distance: 259.0
click at [453, 145] on icon "button" at bounding box center [453, 144] width 6 height 6
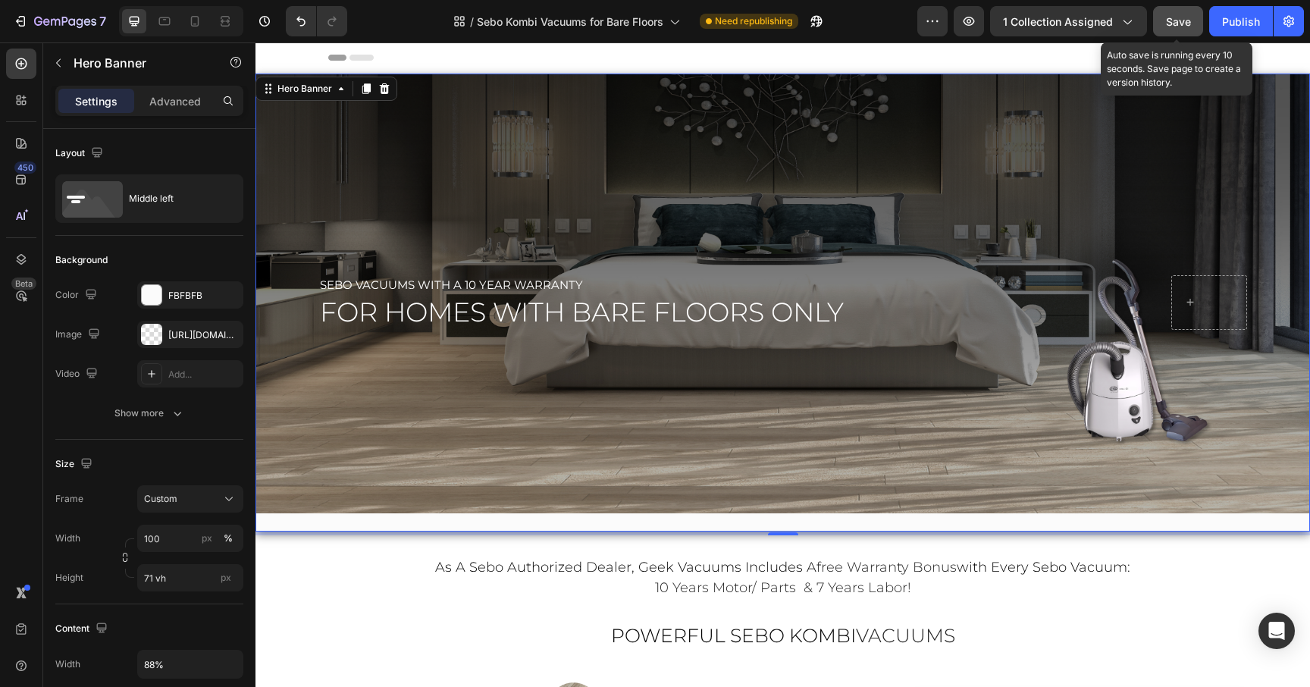
click at [1165, 20] on button "Save" at bounding box center [1178, 21] width 50 height 30
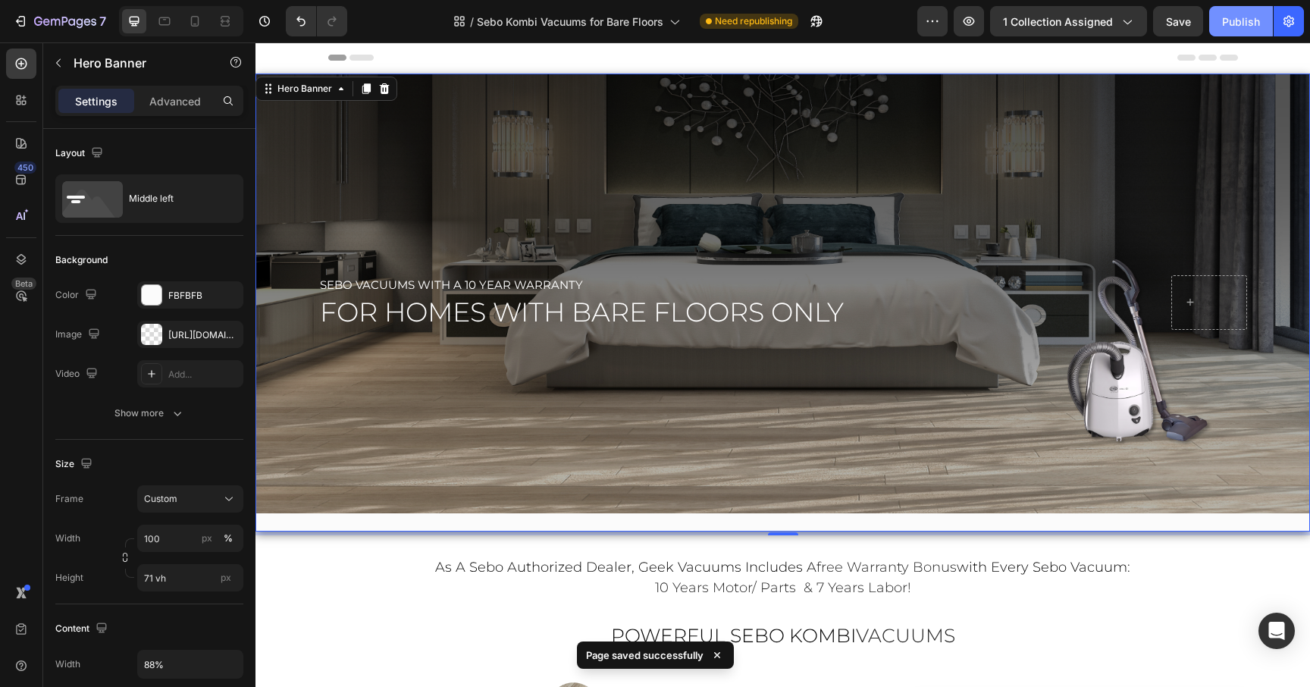
click at [1245, 20] on div "Publish" at bounding box center [1241, 22] width 38 height 16
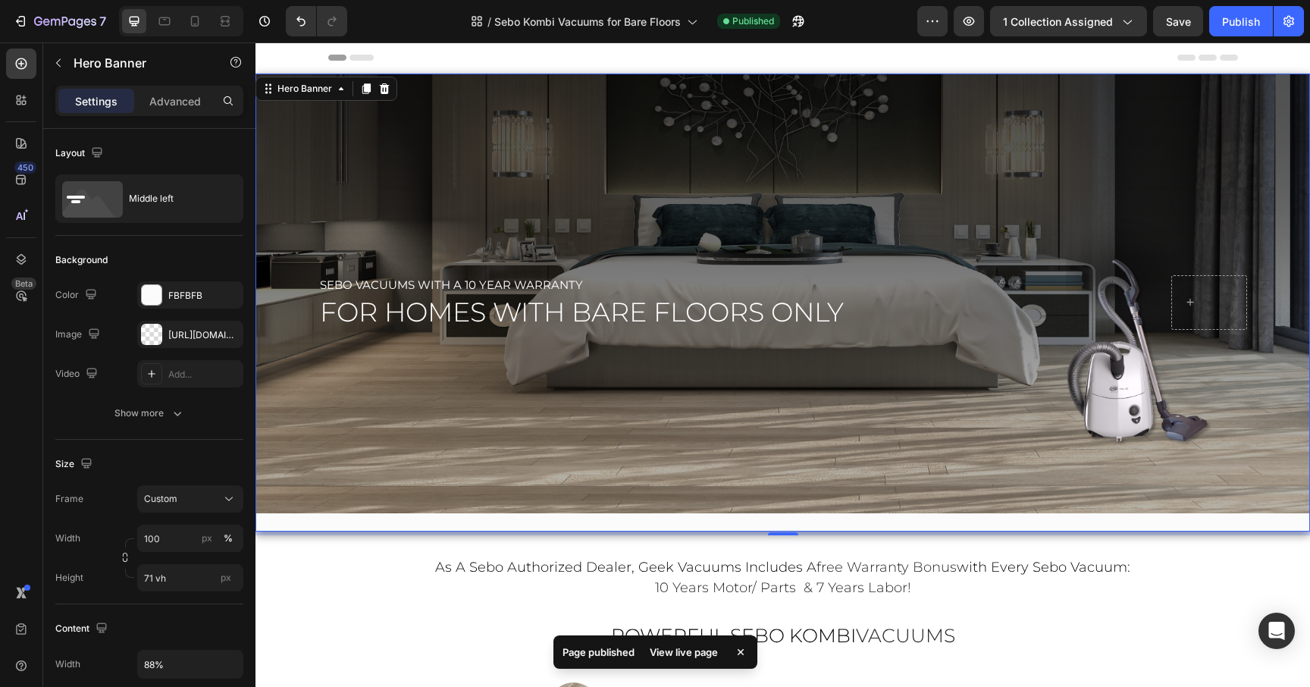
click at [685, 659] on div "View live page" at bounding box center [684, 651] width 86 height 21
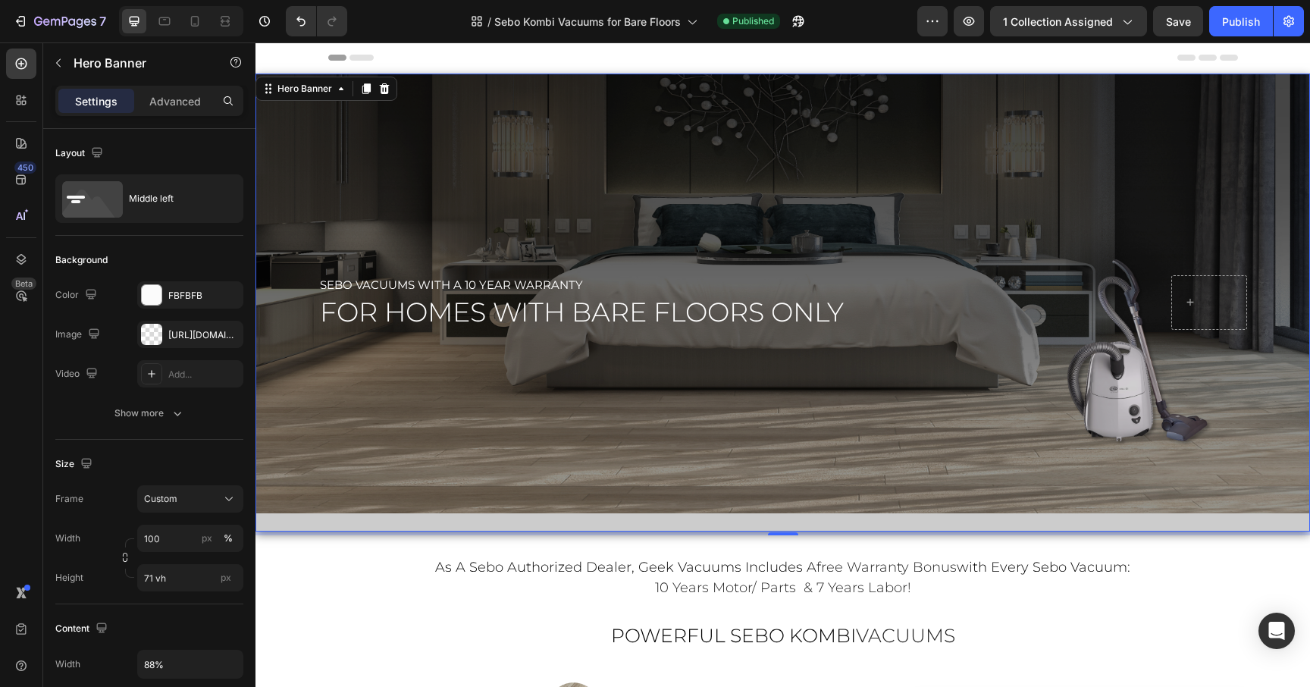
click at [958, 396] on div "Overlay" at bounding box center [783, 303] width 1055 height 458
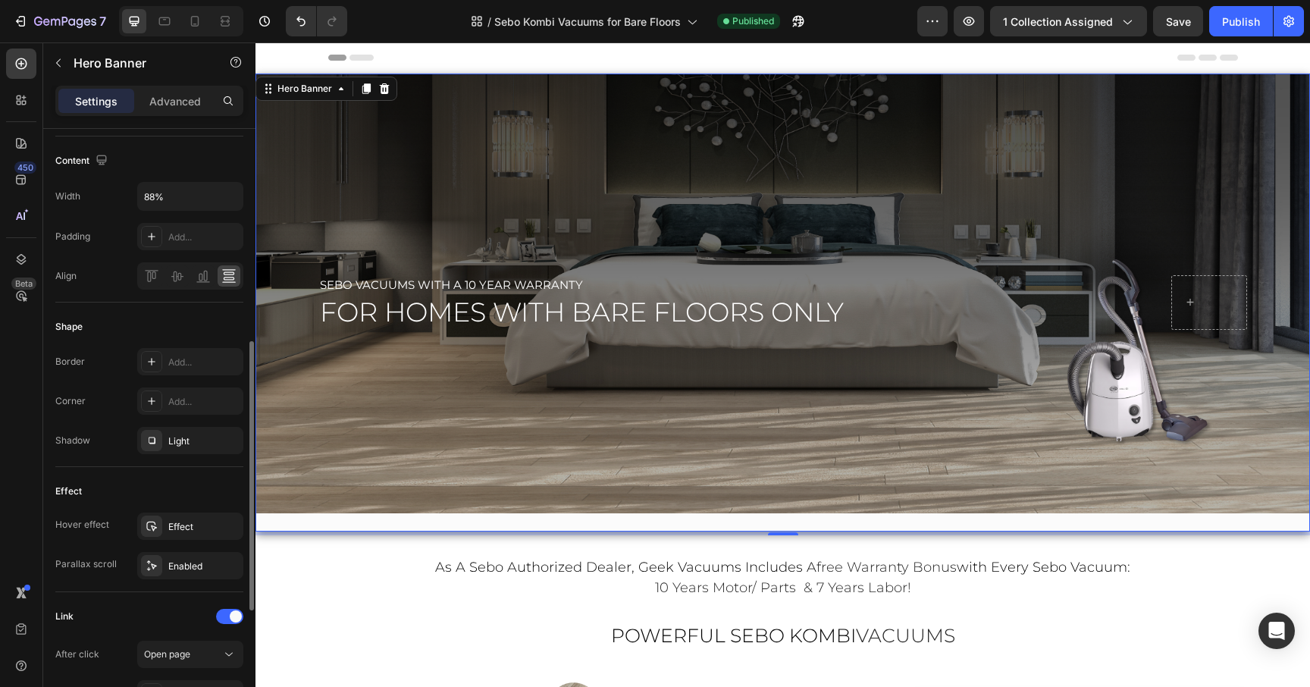
scroll to position [470, 0]
click at [169, 564] on div "Enabled" at bounding box center [190, 564] width 44 height 14
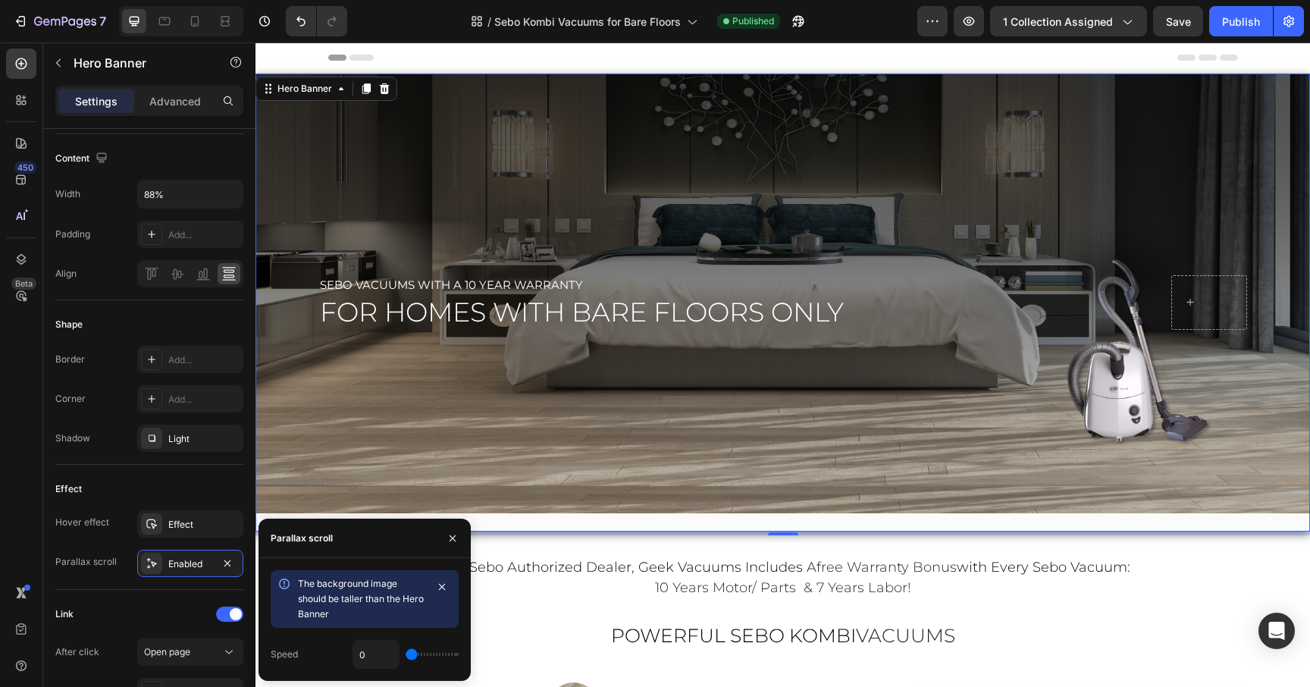
type input "0.1"
type input "0.2"
drag, startPoint x: 407, startPoint y: 658, endPoint x: 417, endPoint y: 657, distance: 10.0
type input "0.2"
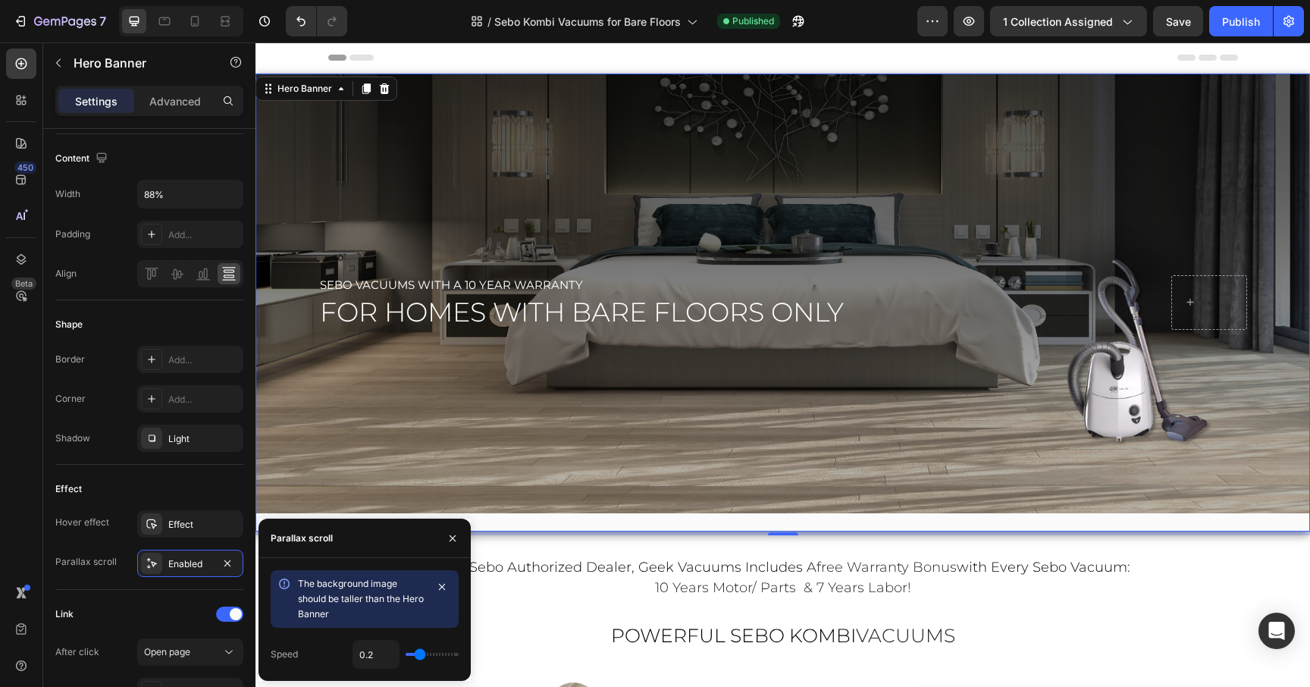
click at [417, 656] on input "range" at bounding box center [432, 654] width 53 height 3
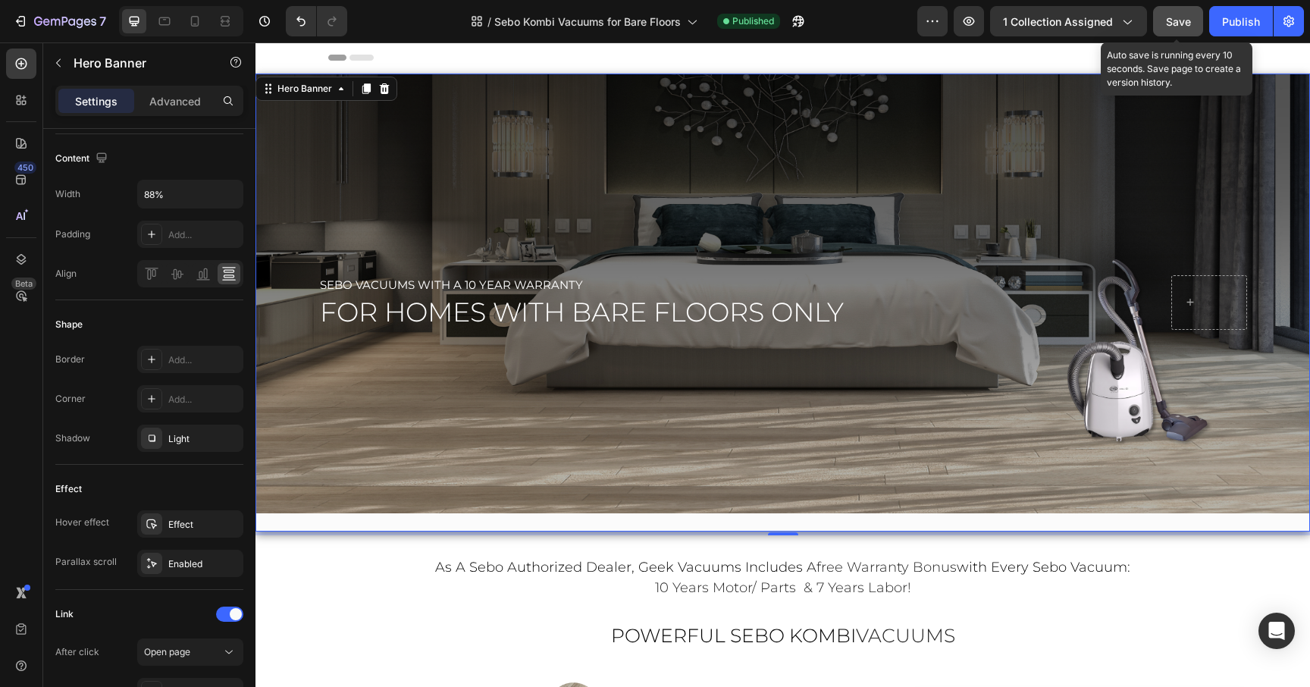
click at [1181, 20] on span "Save" at bounding box center [1178, 21] width 25 height 13
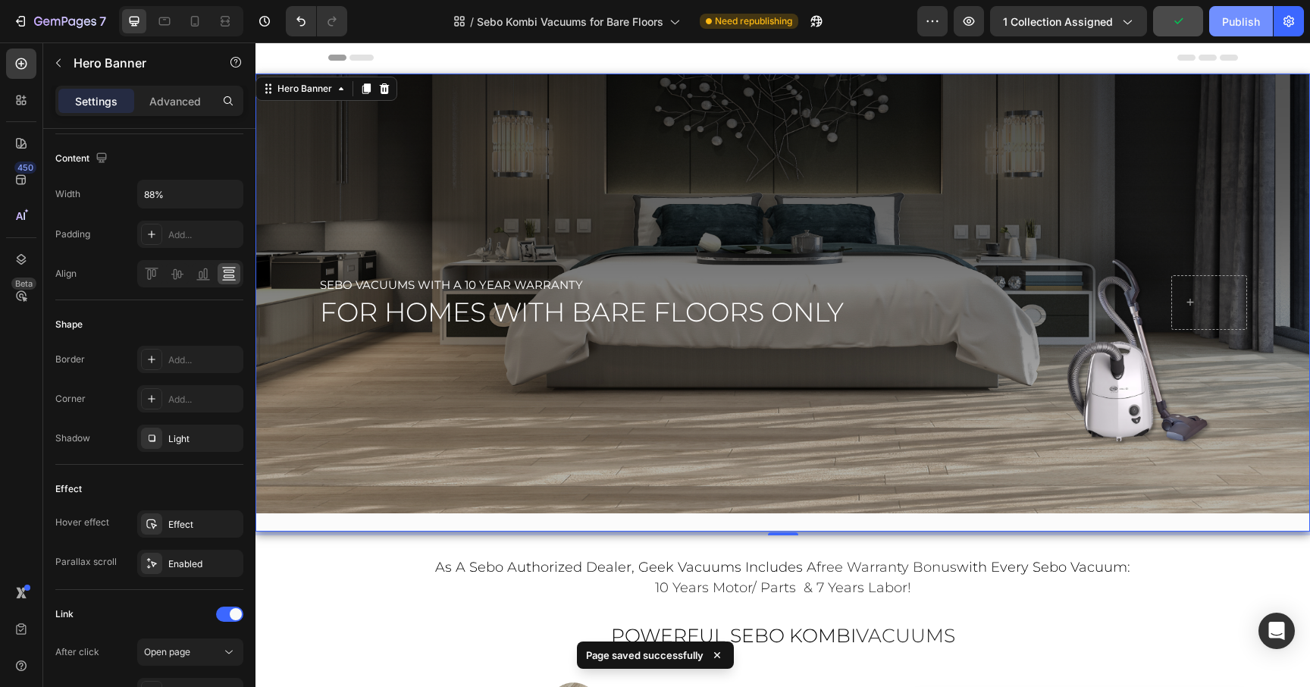
click at [1221, 24] on button "Publish" at bounding box center [1241, 21] width 64 height 30
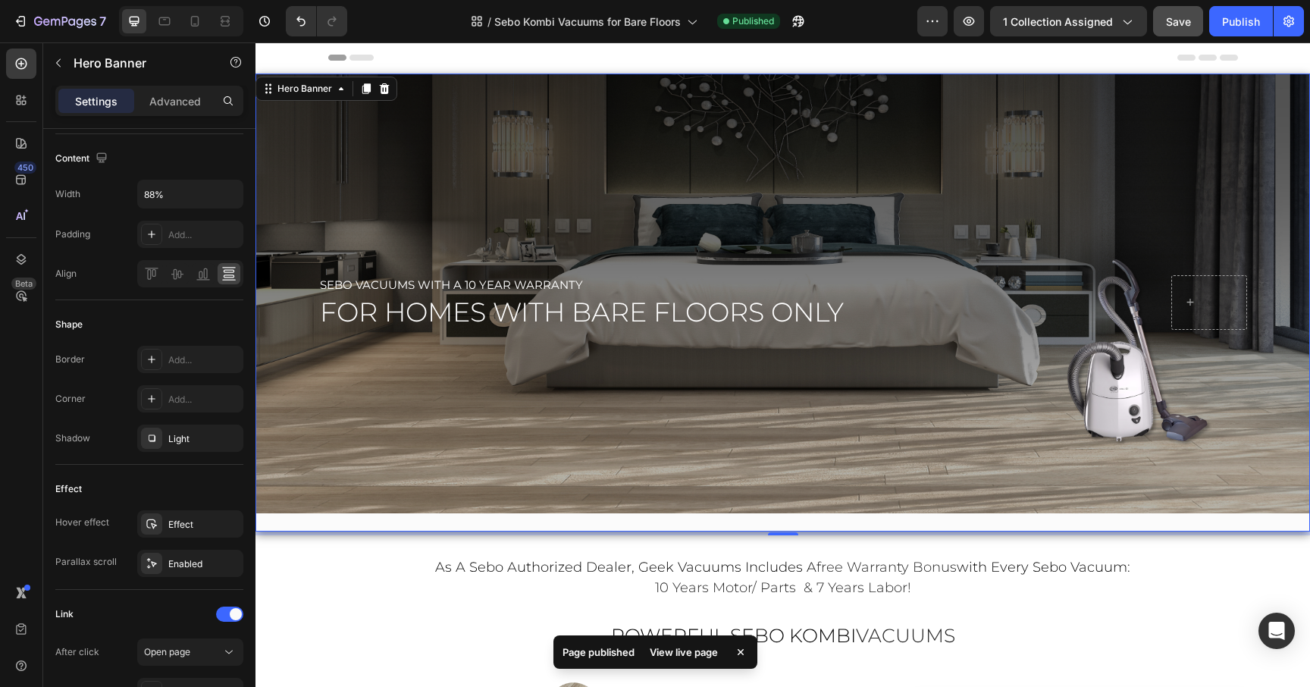
click at [663, 651] on div "View live page" at bounding box center [684, 651] width 86 height 21
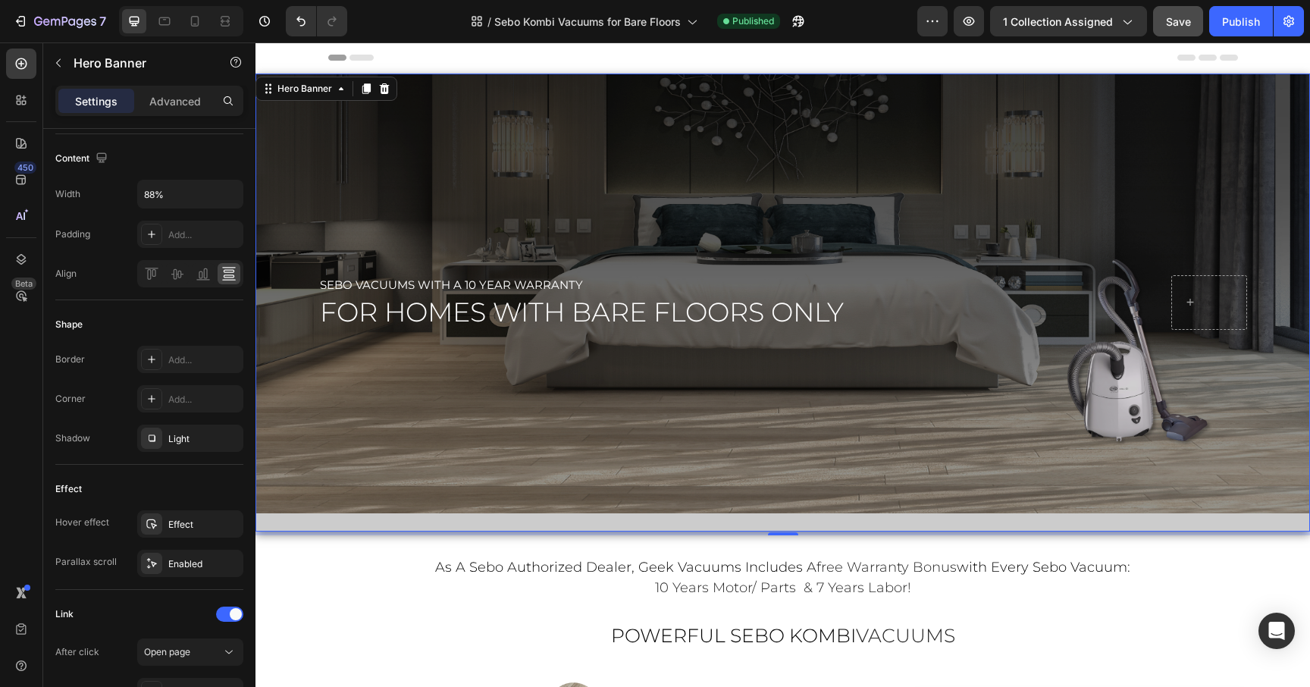
click at [845, 506] on div "Overlay" at bounding box center [783, 303] width 1055 height 458
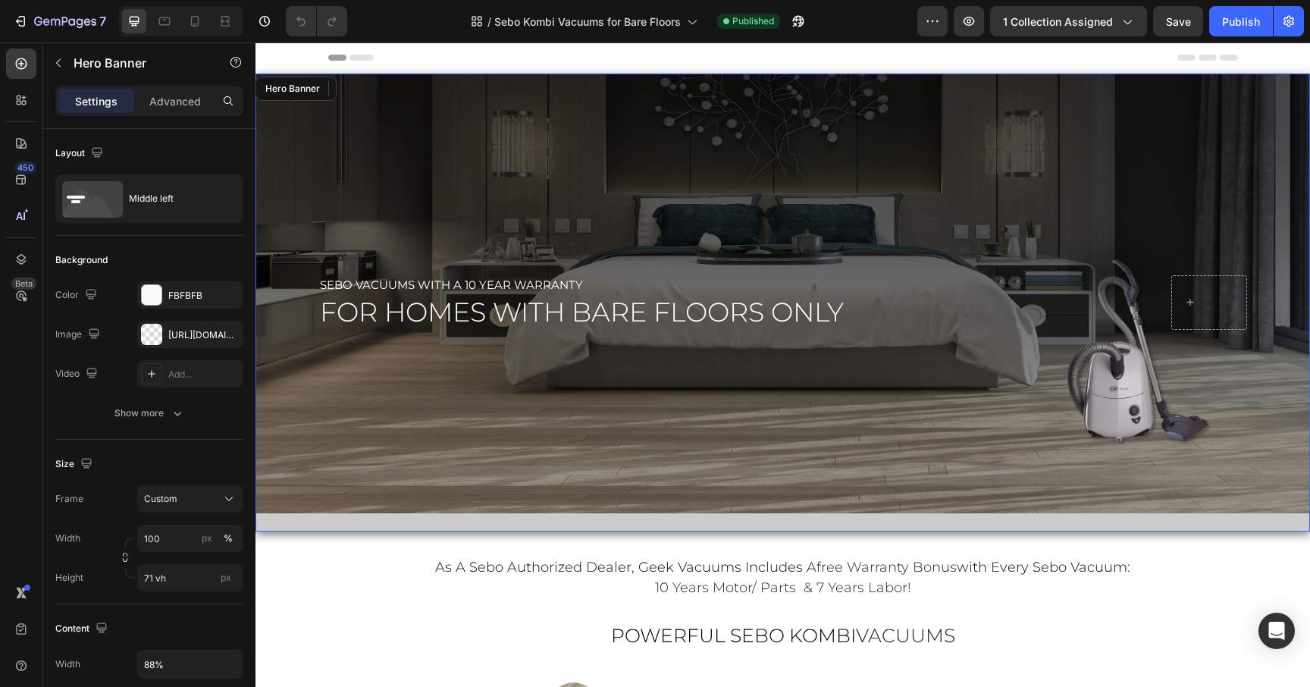
click at [775, 188] on div "Overlay" at bounding box center [783, 303] width 1055 height 458
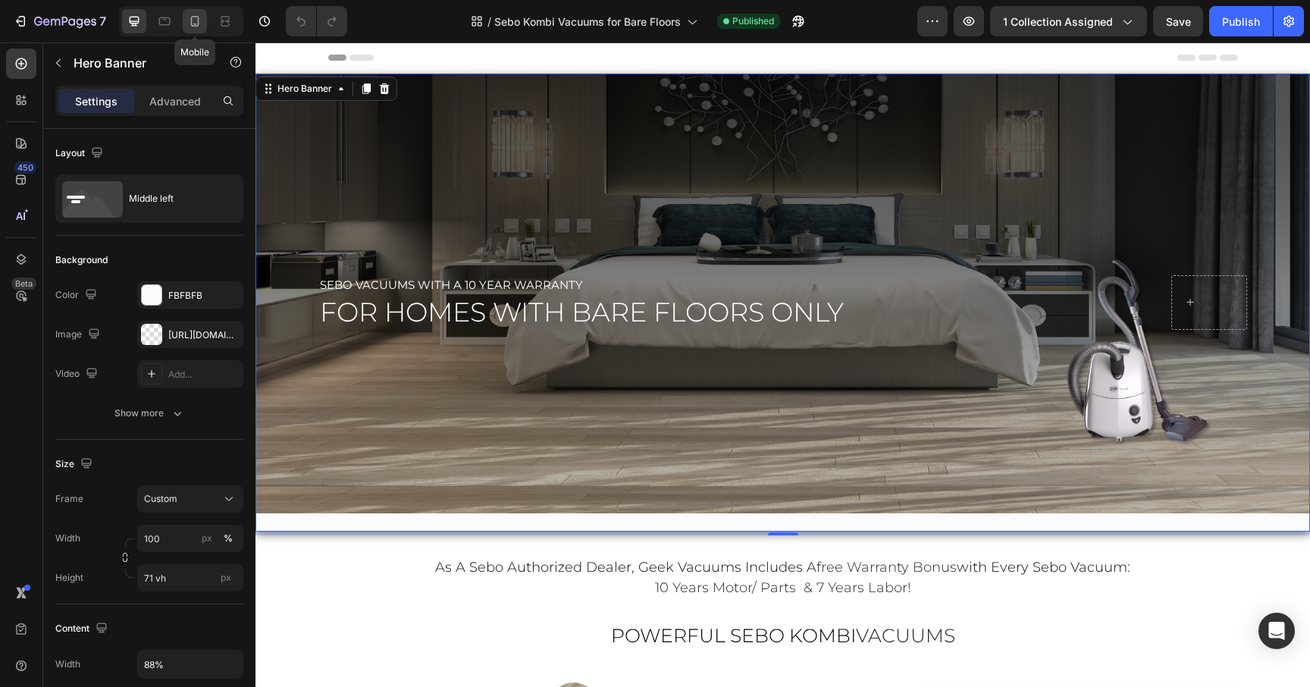
click at [202, 25] on icon at bounding box center [194, 21] width 15 height 15
type input "500"
type input "100%"
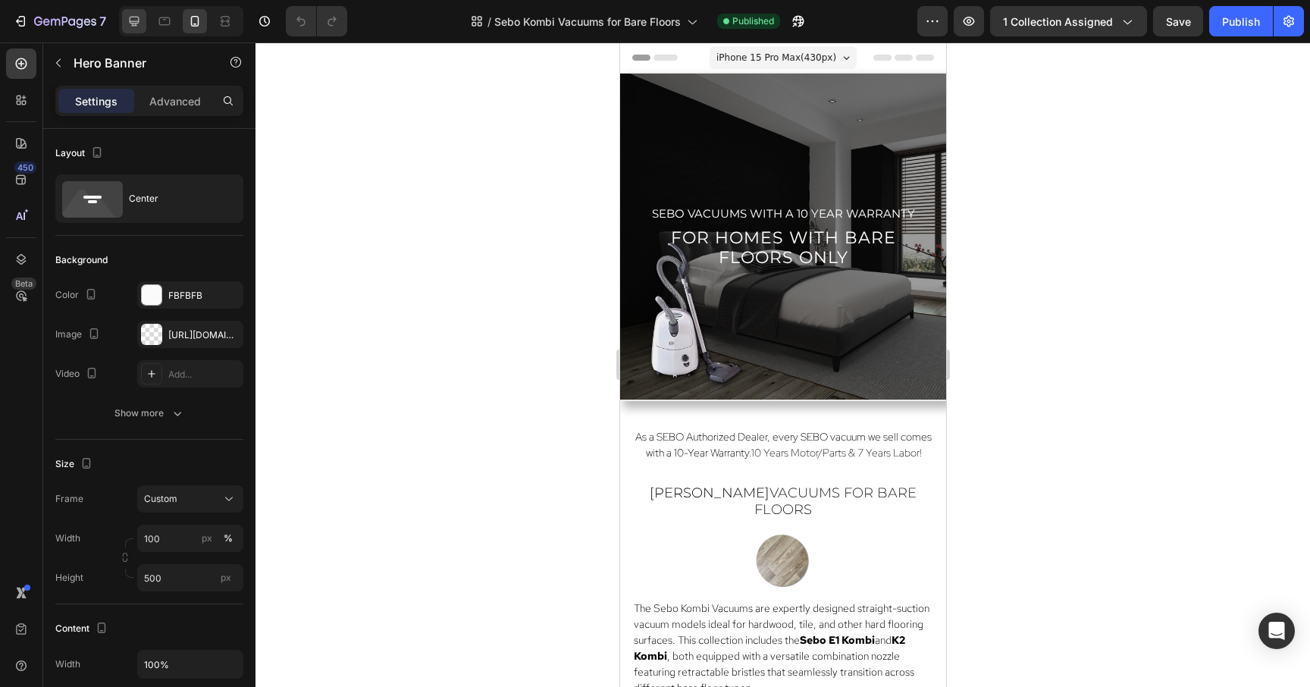
click at [136, 11] on div at bounding box center [134, 21] width 24 height 24
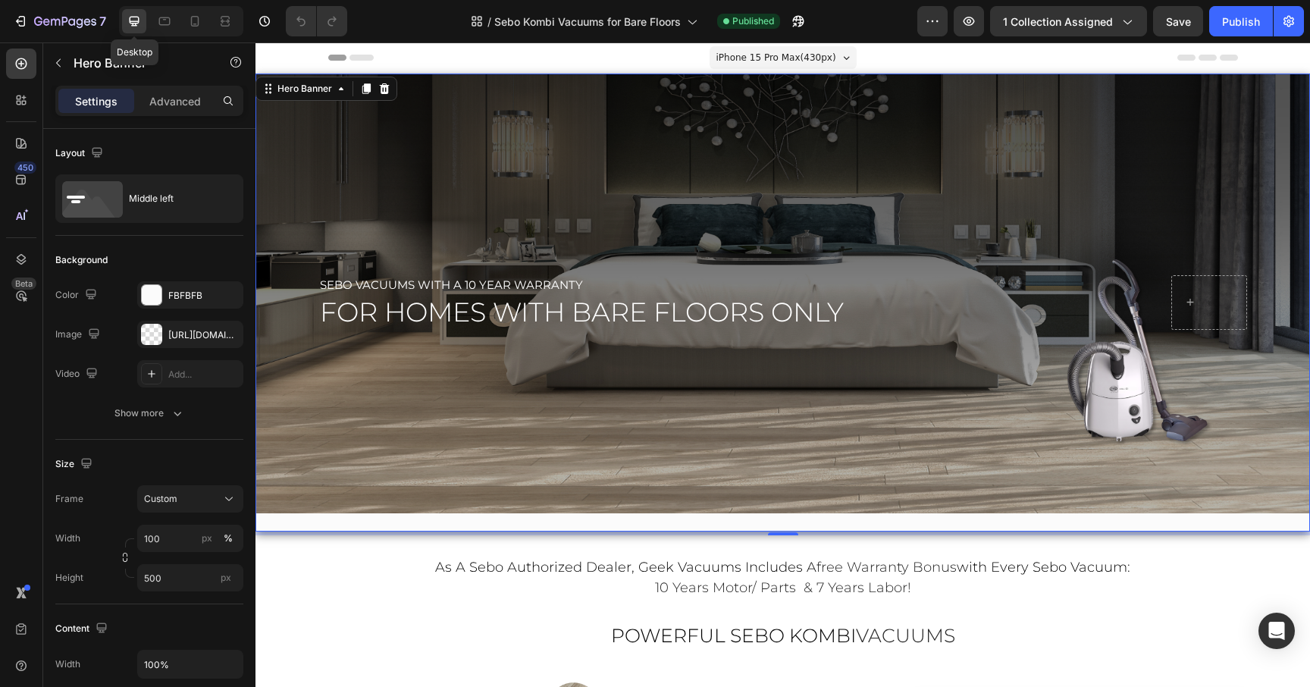
type input "71 vh"
type input "88%"
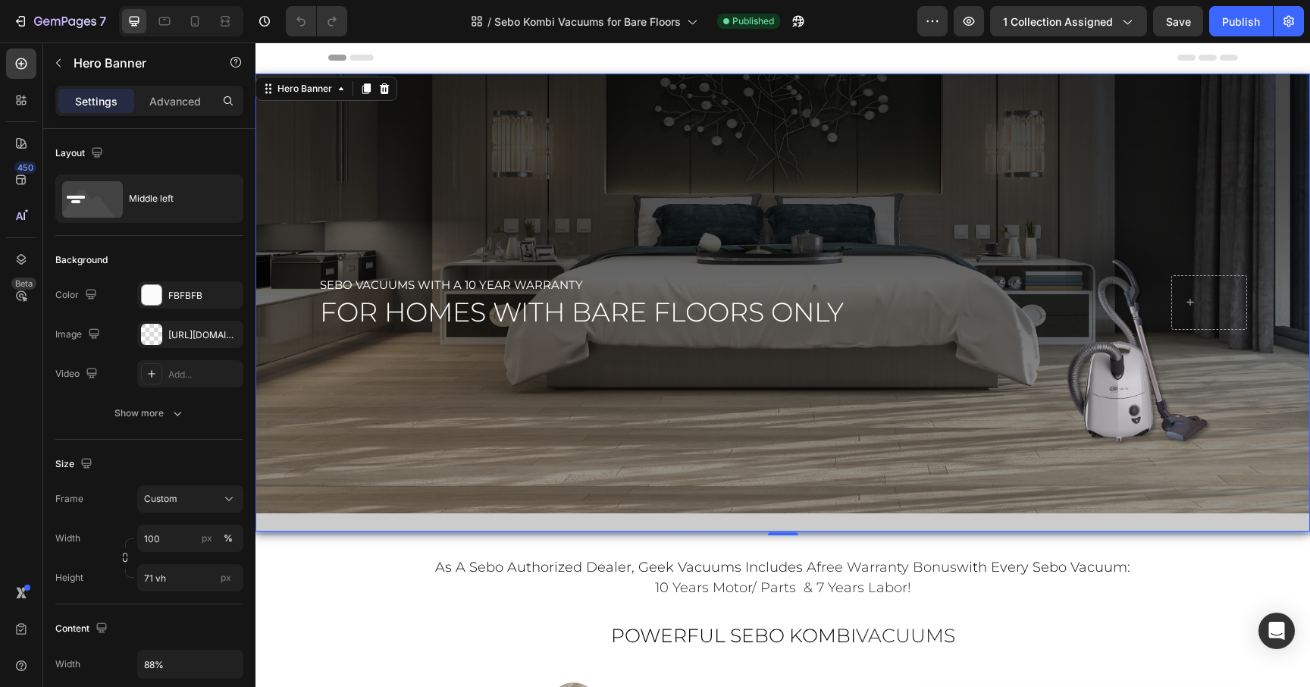
click at [456, 510] on div "Overlay" at bounding box center [783, 303] width 1055 height 458
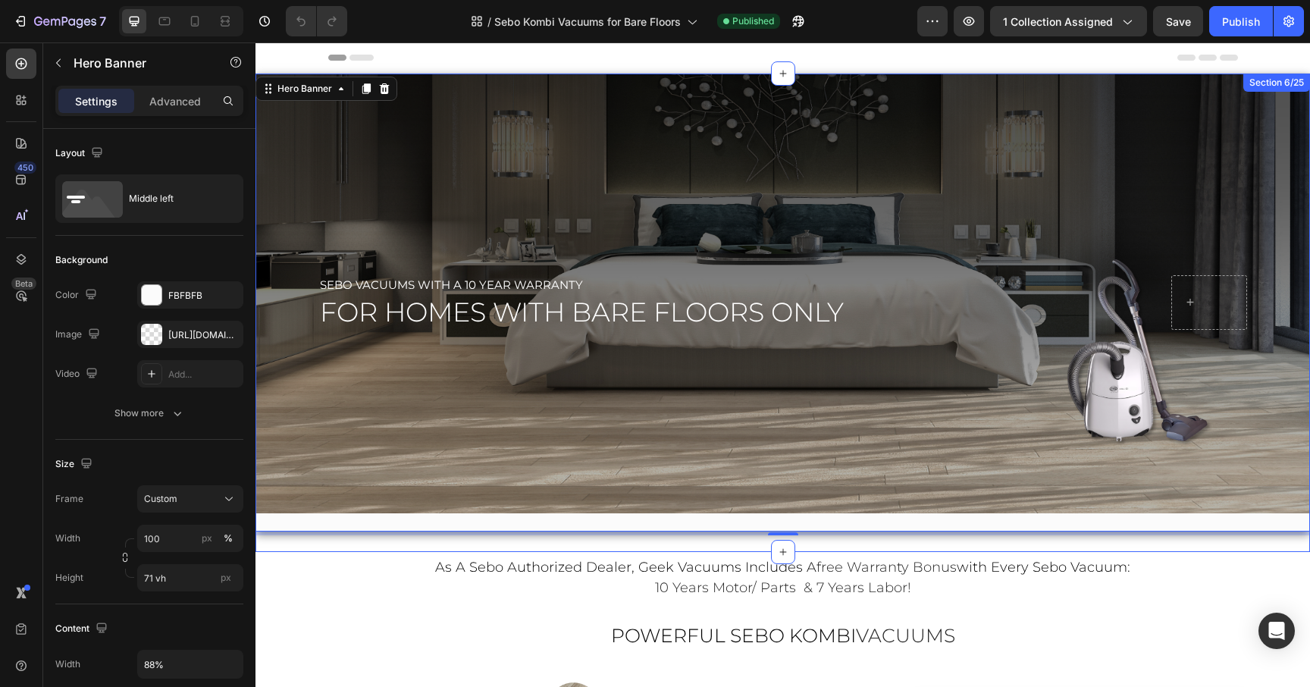
click at [485, 539] on div "sebo vacuums with a 10 year warranty Text Block for homes with bare floors only…" at bounding box center [783, 311] width 1055 height 474
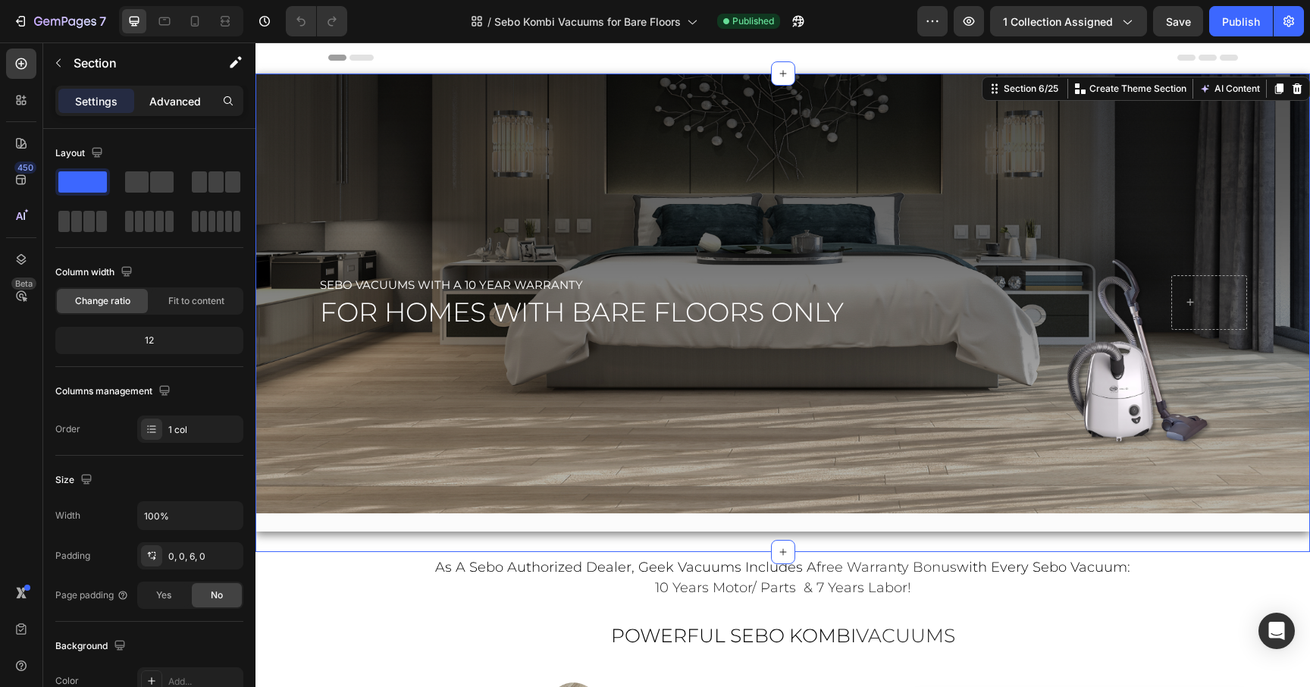
click at [156, 99] on p "Advanced" at bounding box center [175, 101] width 52 height 16
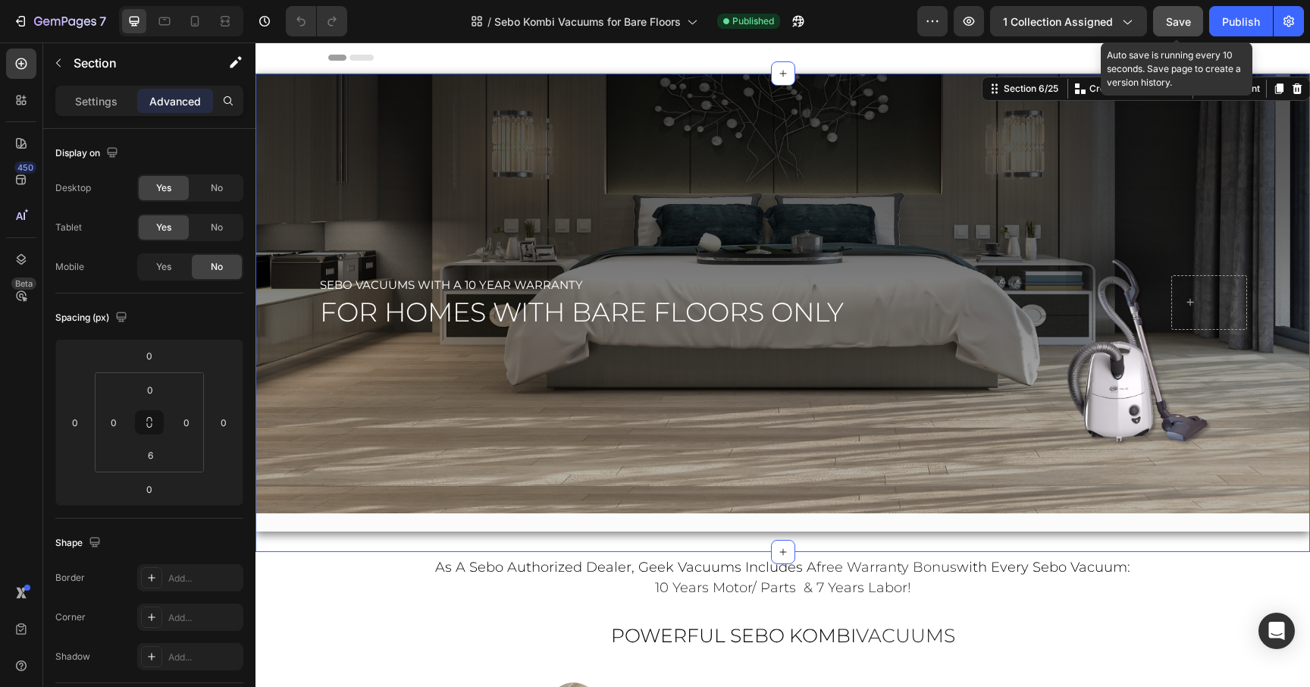
click at [1178, 27] on span "Save" at bounding box center [1178, 21] width 25 height 13
click at [1185, 21] on span "Save" at bounding box center [1178, 21] width 25 height 13
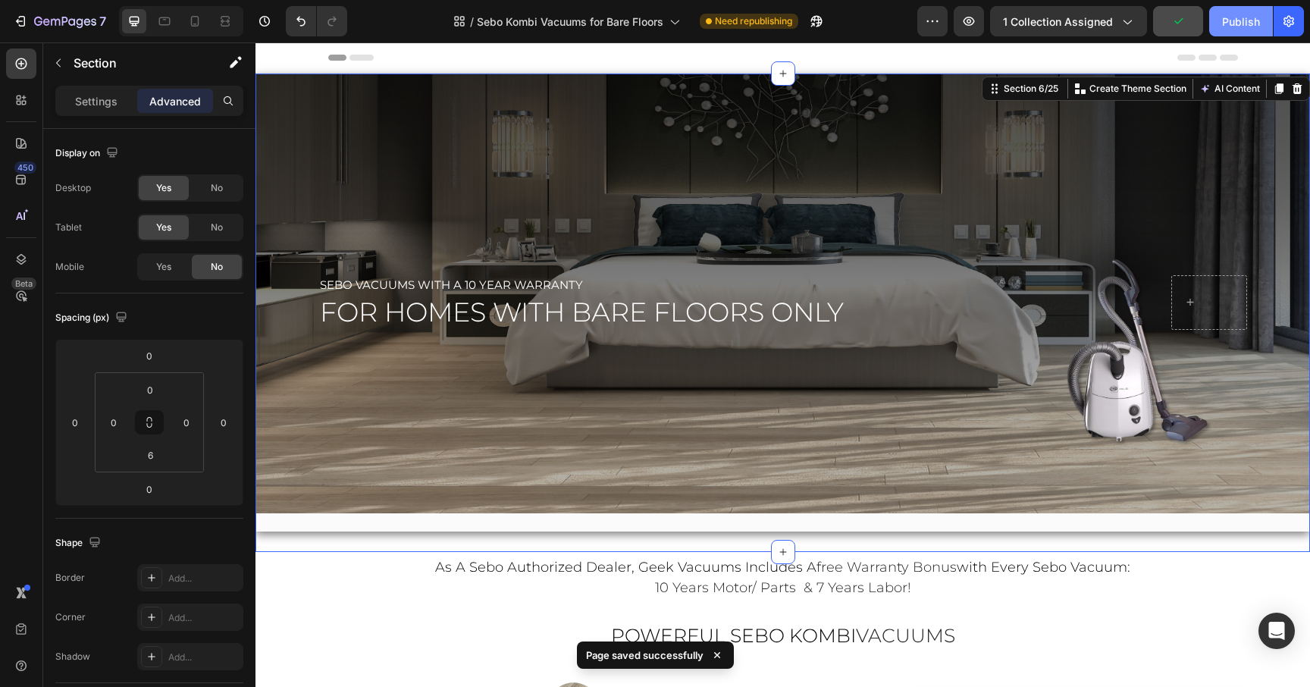
click at [1247, 28] on div "Publish" at bounding box center [1241, 22] width 38 height 16
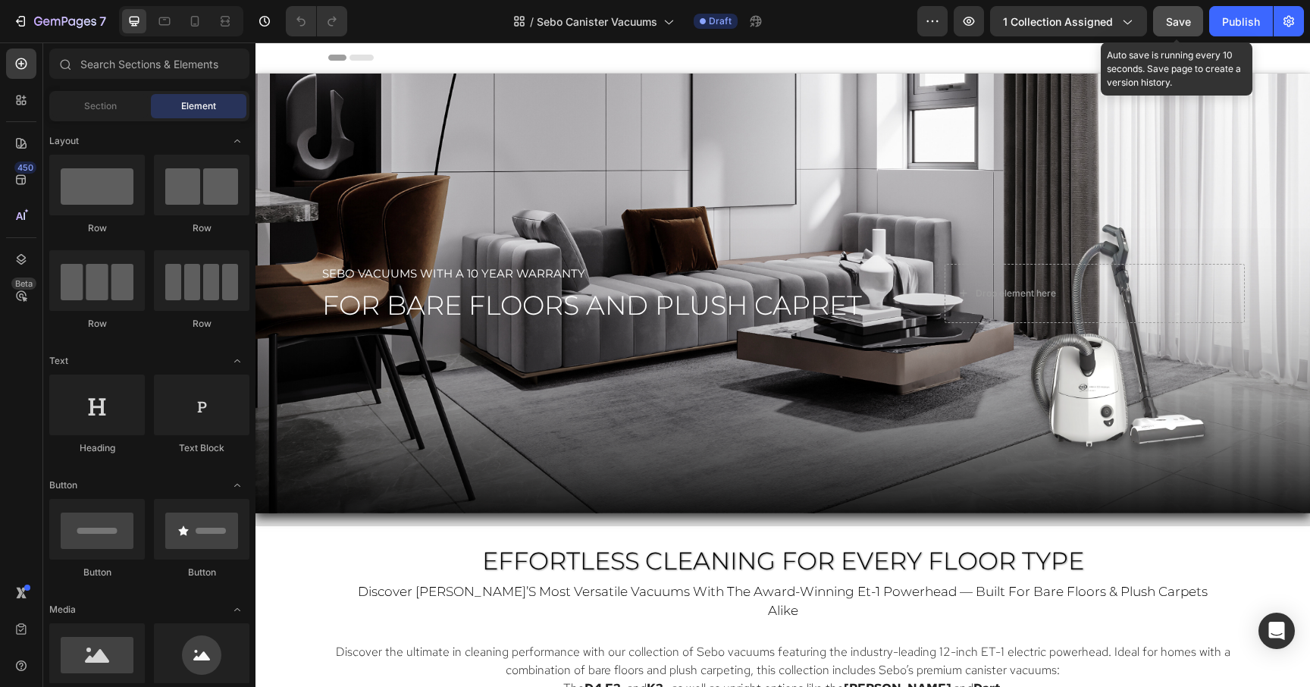
click at [1187, 17] on span "Save" at bounding box center [1178, 21] width 25 height 13
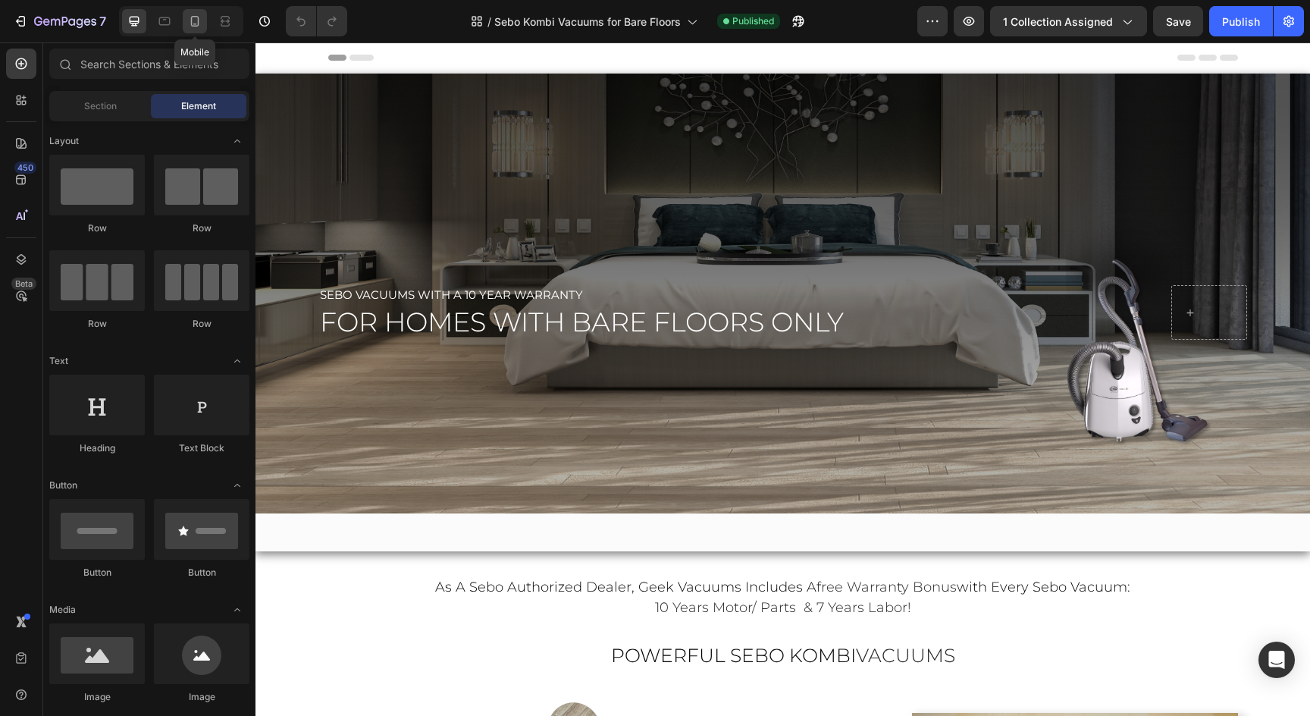
click at [196, 23] on icon at bounding box center [194, 21] width 15 height 15
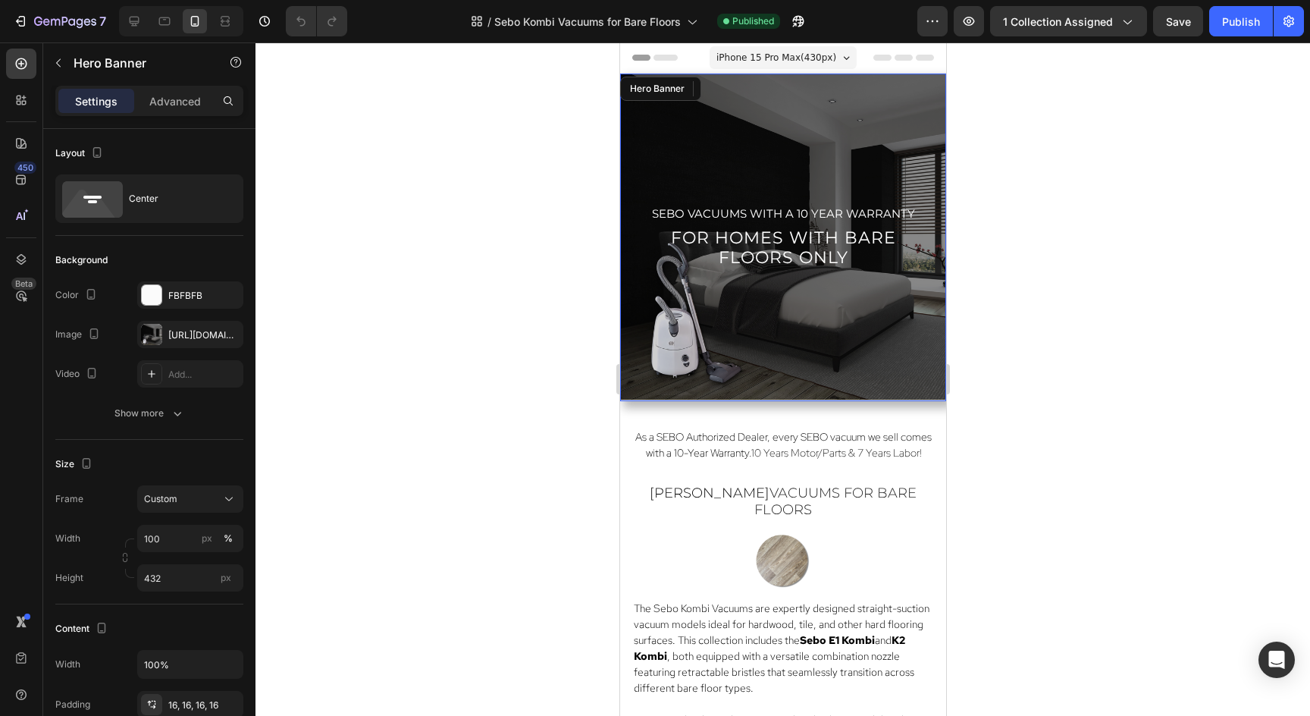
click at [761, 137] on div "Overlay" at bounding box center [782, 238] width 326 height 328
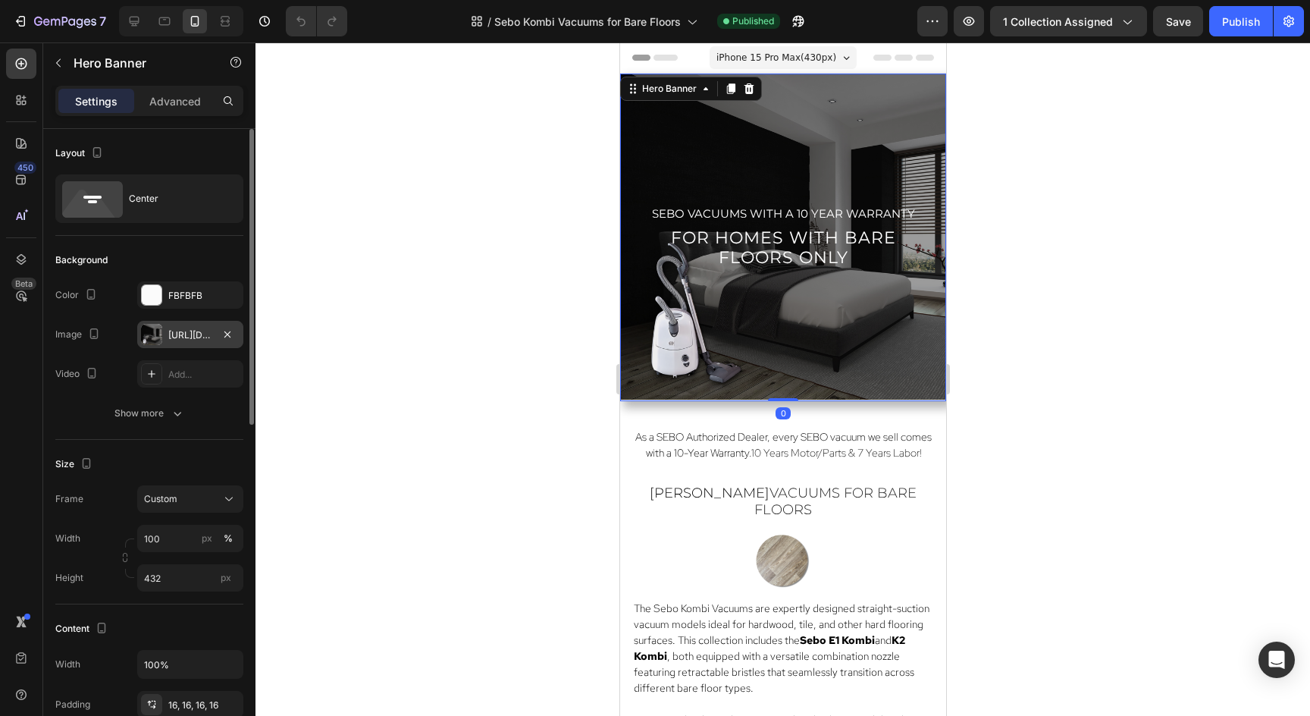
click at [174, 337] on div "[URL][DOMAIN_NAME][PHONE_NUMBER]" at bounding box center [190, 335] width 44 height 14
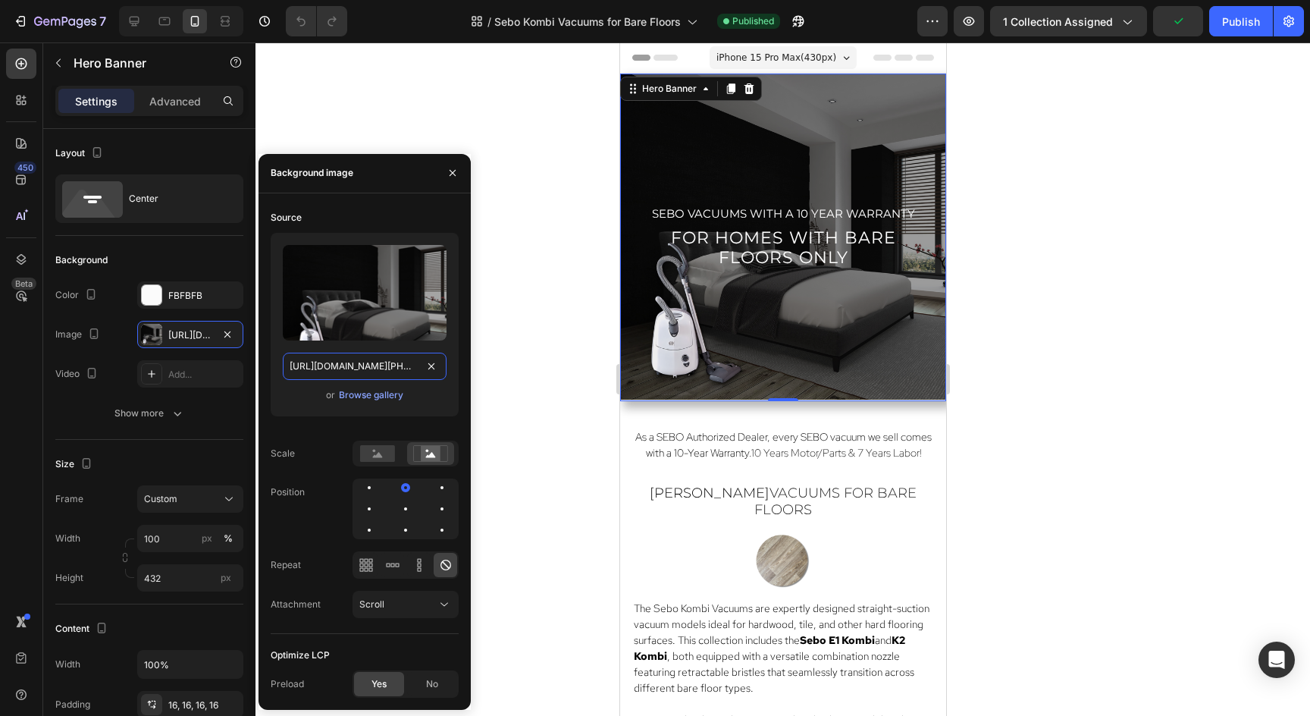
click at [346, 366] on input "[URL][DOMAIN_NAME][PHONE_NUMBER]" at bounding box center [365, 366] width 164 height 27
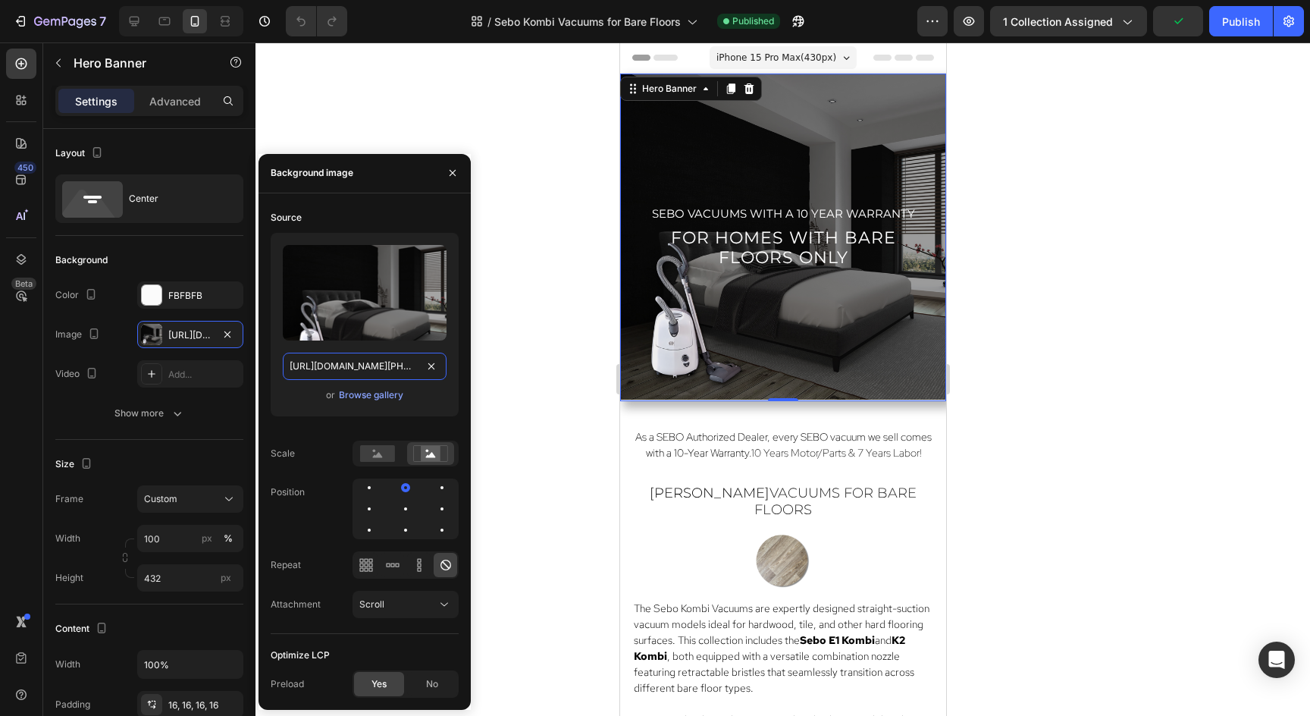
click at [346, 366] on input "[URL][DOMAIN_NAME][PHONE_NUMBER]" at bounding box center [365, 366] width 164 height 27
paste input "Mobile_Sebo_Kombi_Vacuums_Hero.png?v=175890598"
type input "[URL][DOMAIN_NAME]"
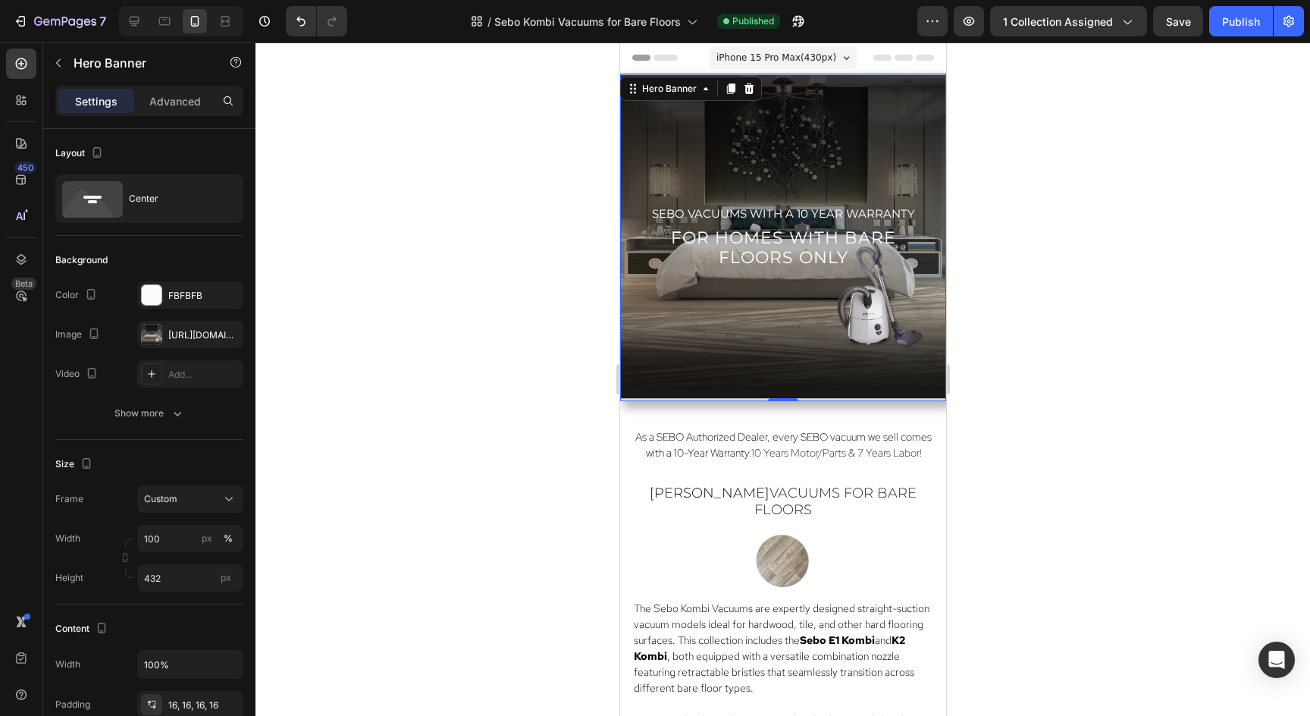
click at [390, 82] on div at bounding box center [783, 378] width 1055 height 673
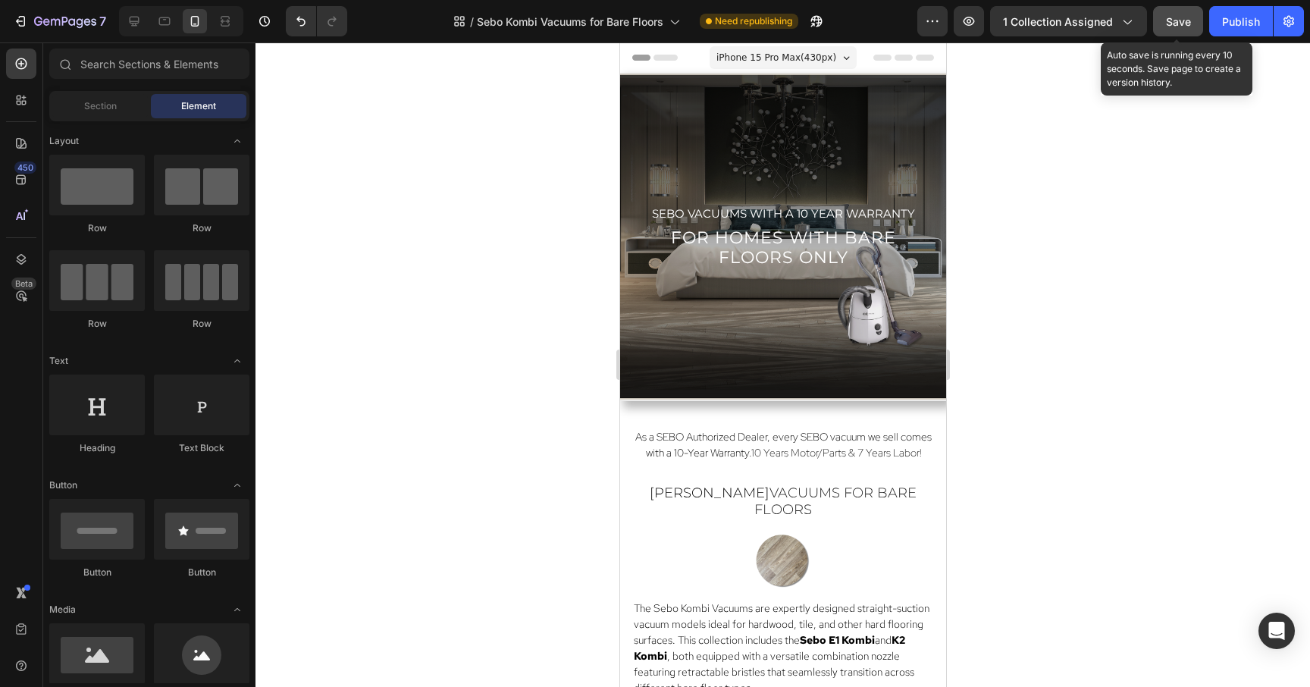
click at [1171, 28] on div "Save" at bounding box center [1178, 22] width 25 height 16
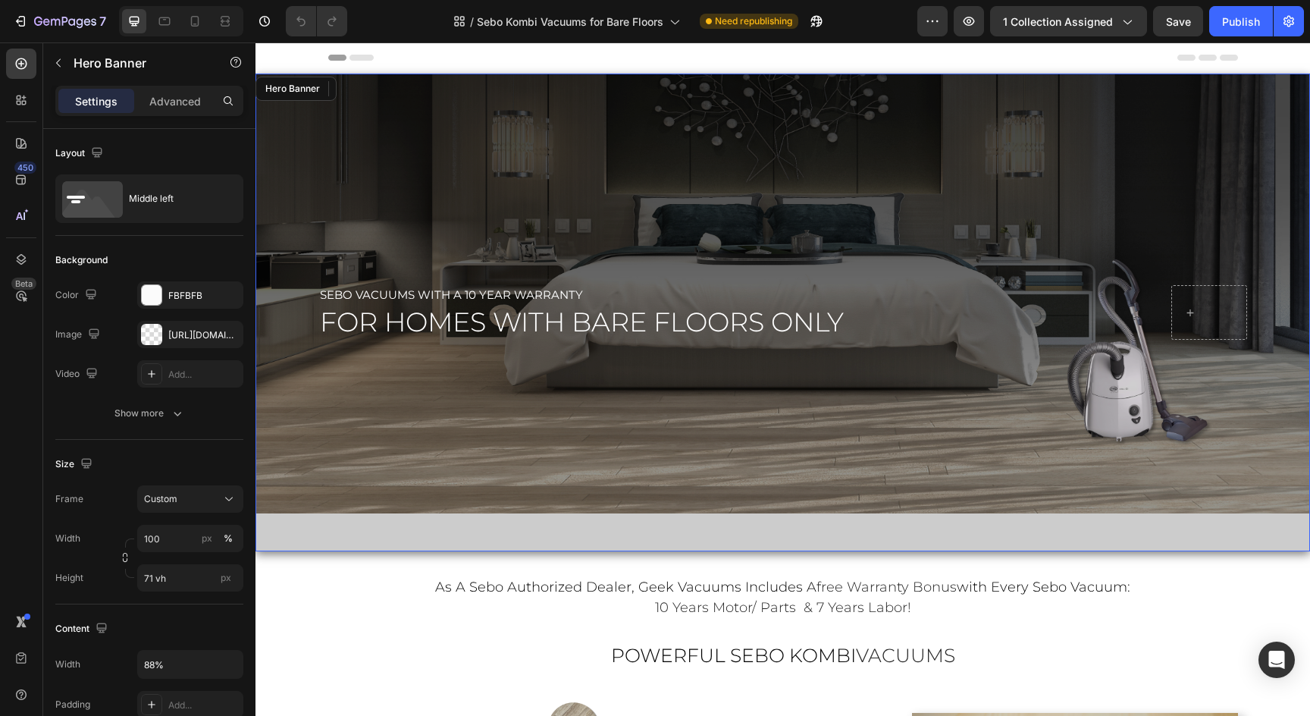
click at [666, 213] on div "Overlay" at bounding box center [783, 313] width 1055 height 478
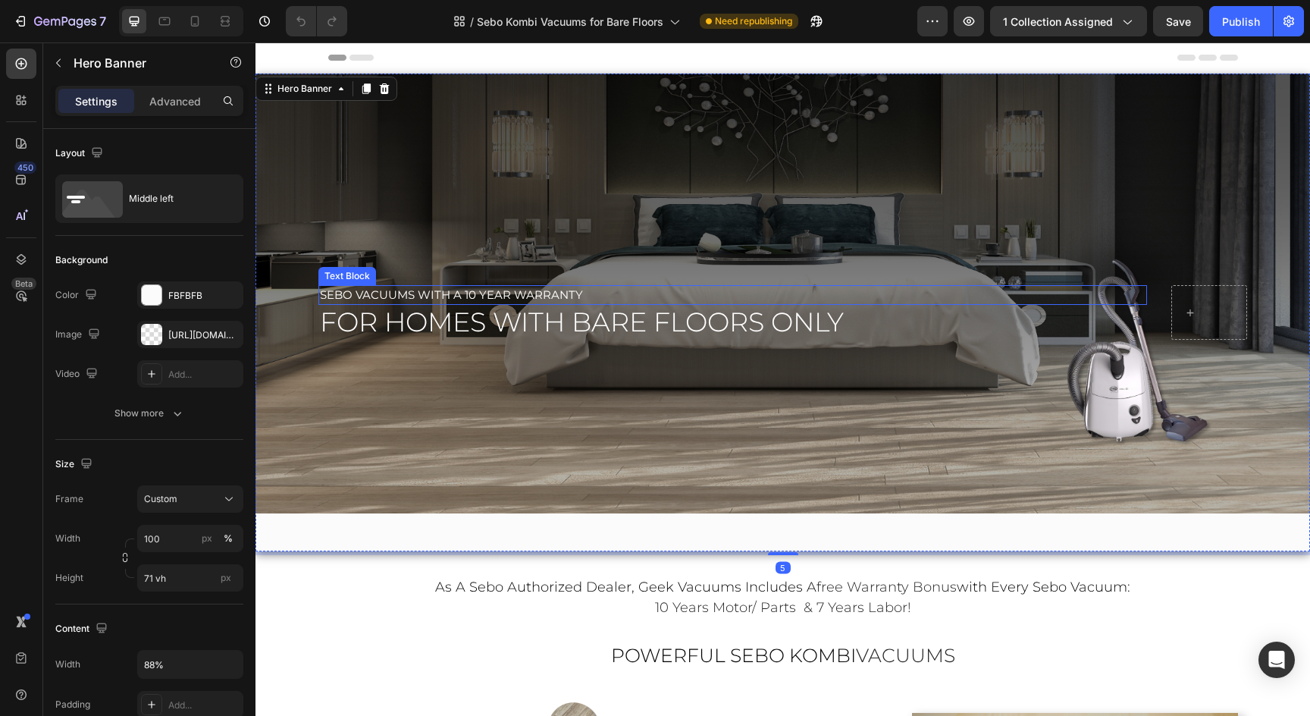
click at [491, 293] on span "sebo vacuums with a 10 year warranty" at bounding box center [451, 294] width 263 height 14
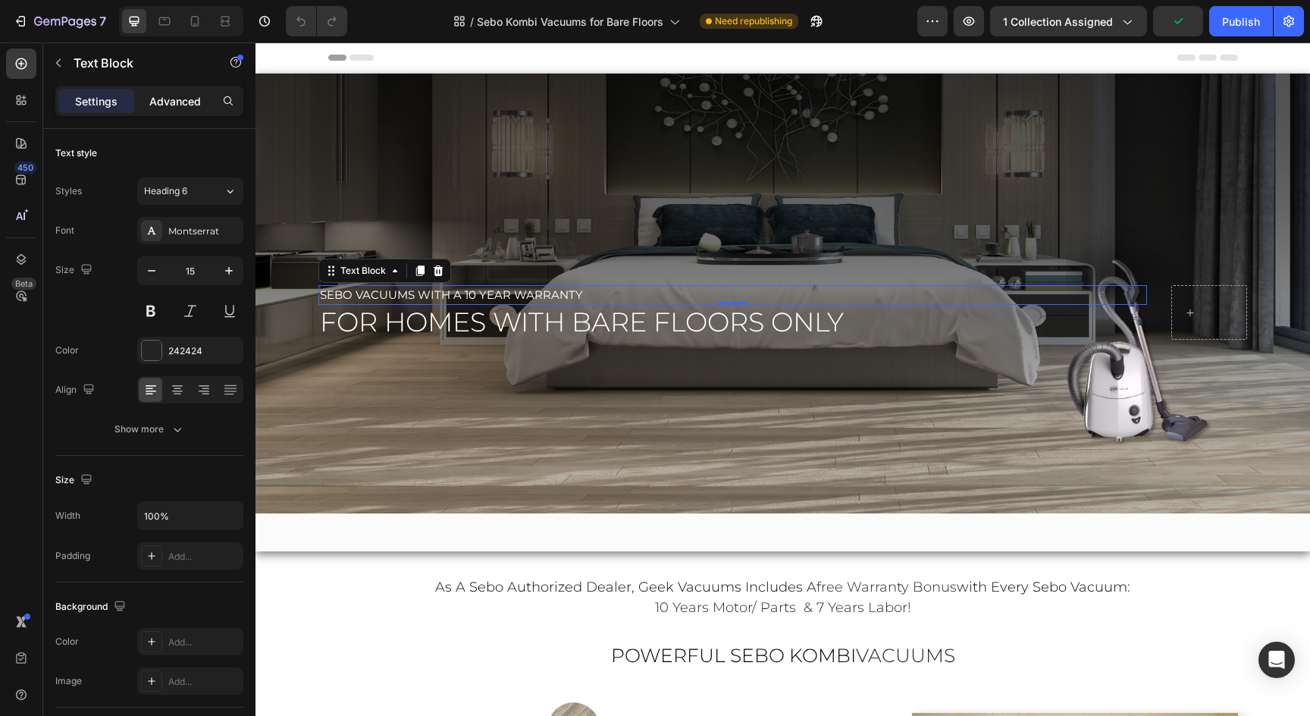
click at [168, 102] on p "Advanced" at bounding box center [175, 101] width 52 height 16
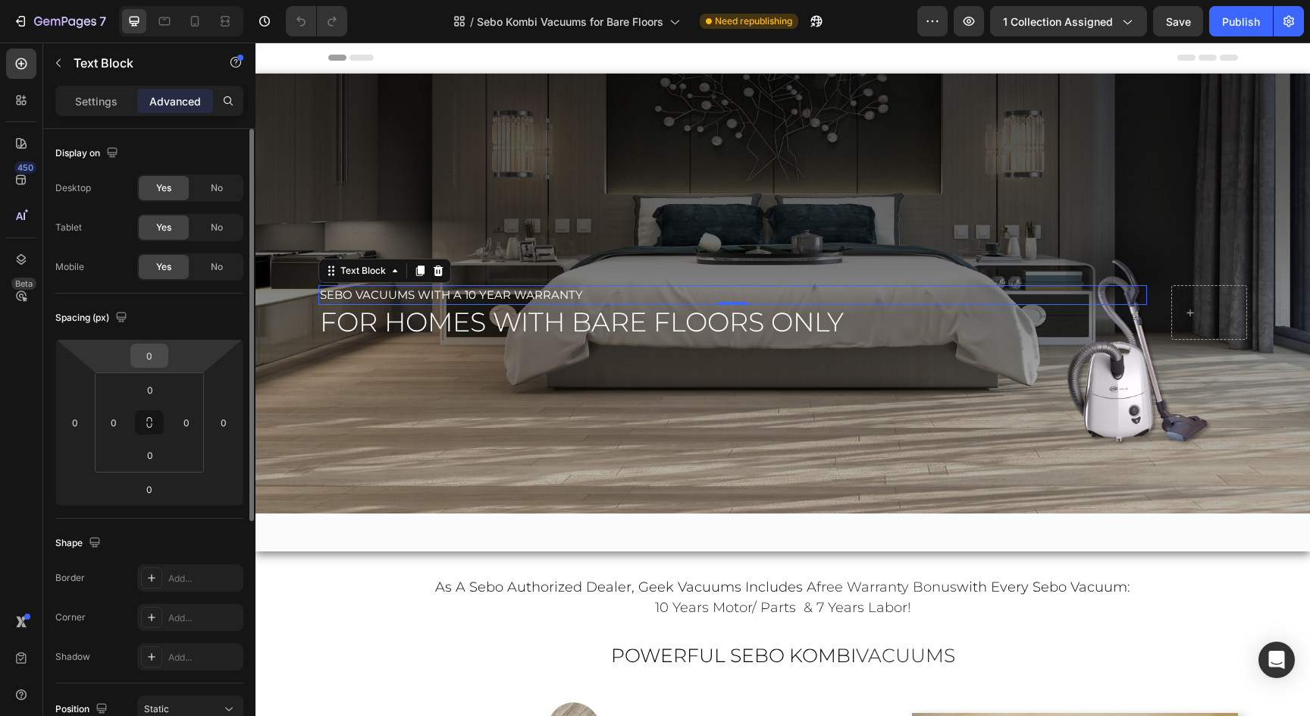
click at [149, 364] on input "0" at bounding box center [149, 355] width 30 height 23
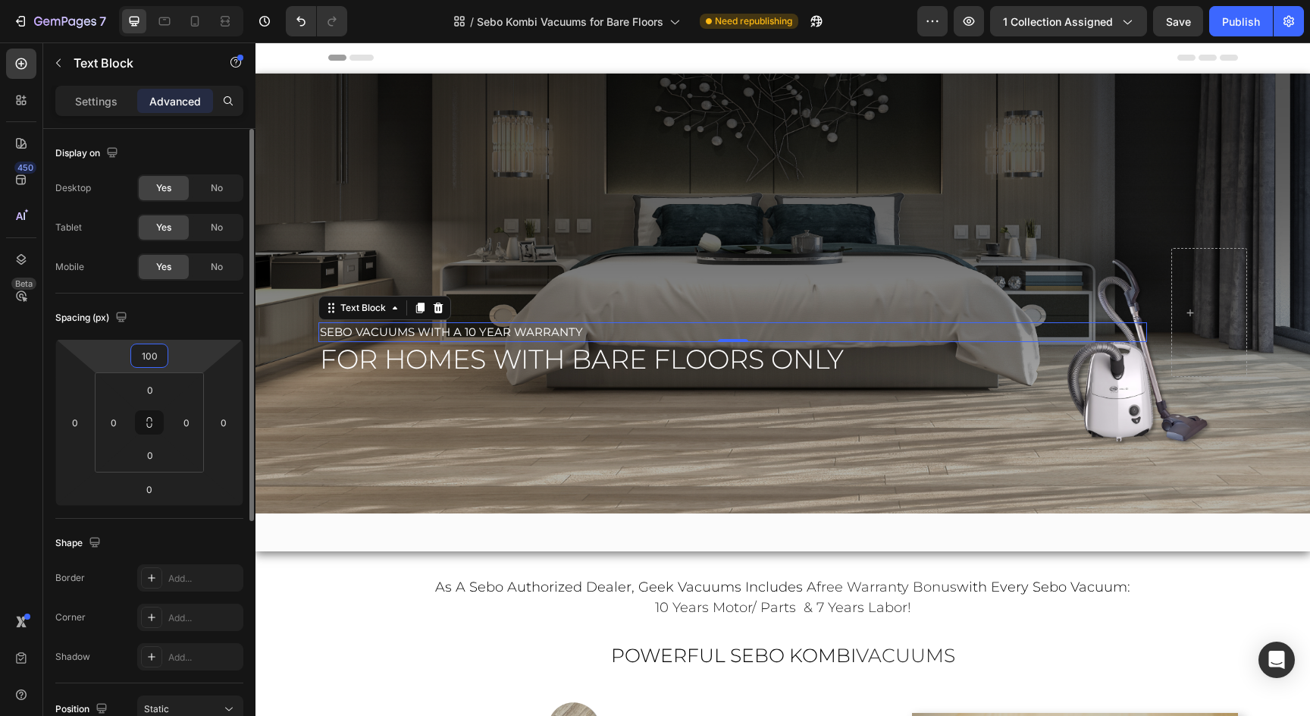
type input "101"
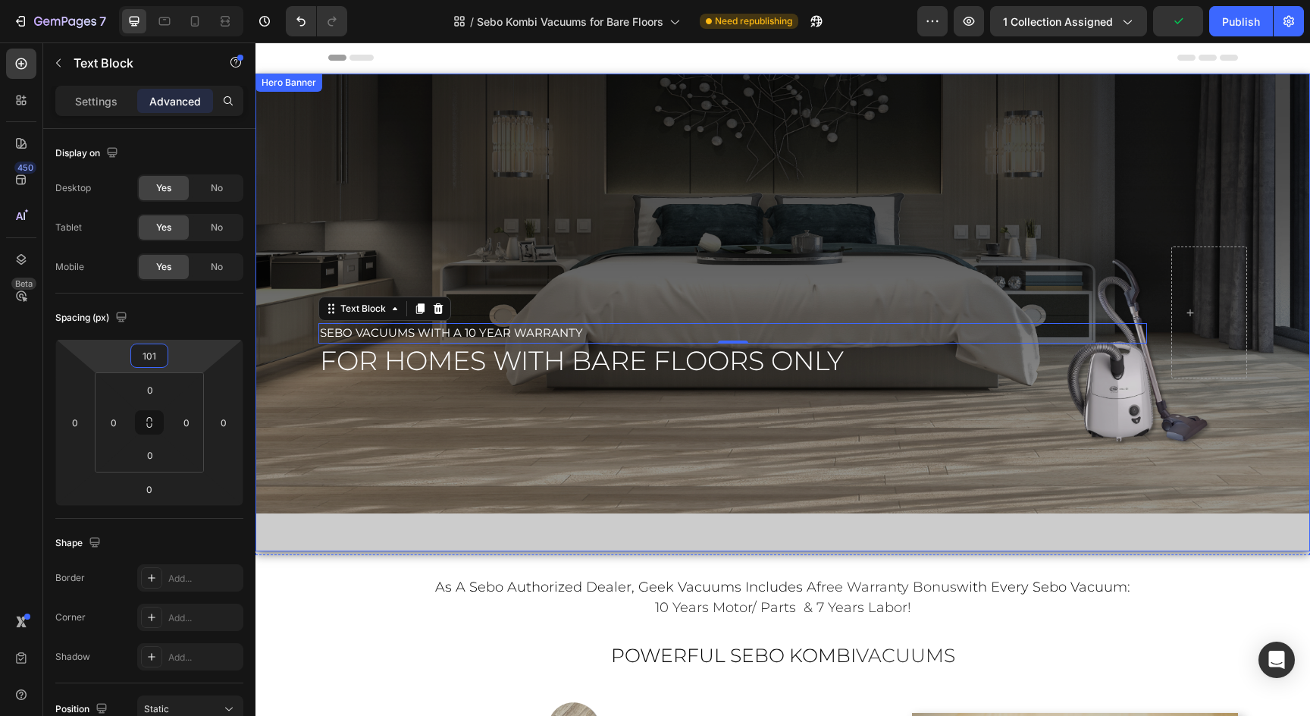
click at [815, 179] on div "Overlay" at bounding box center [783, 313] width 1055 height 478
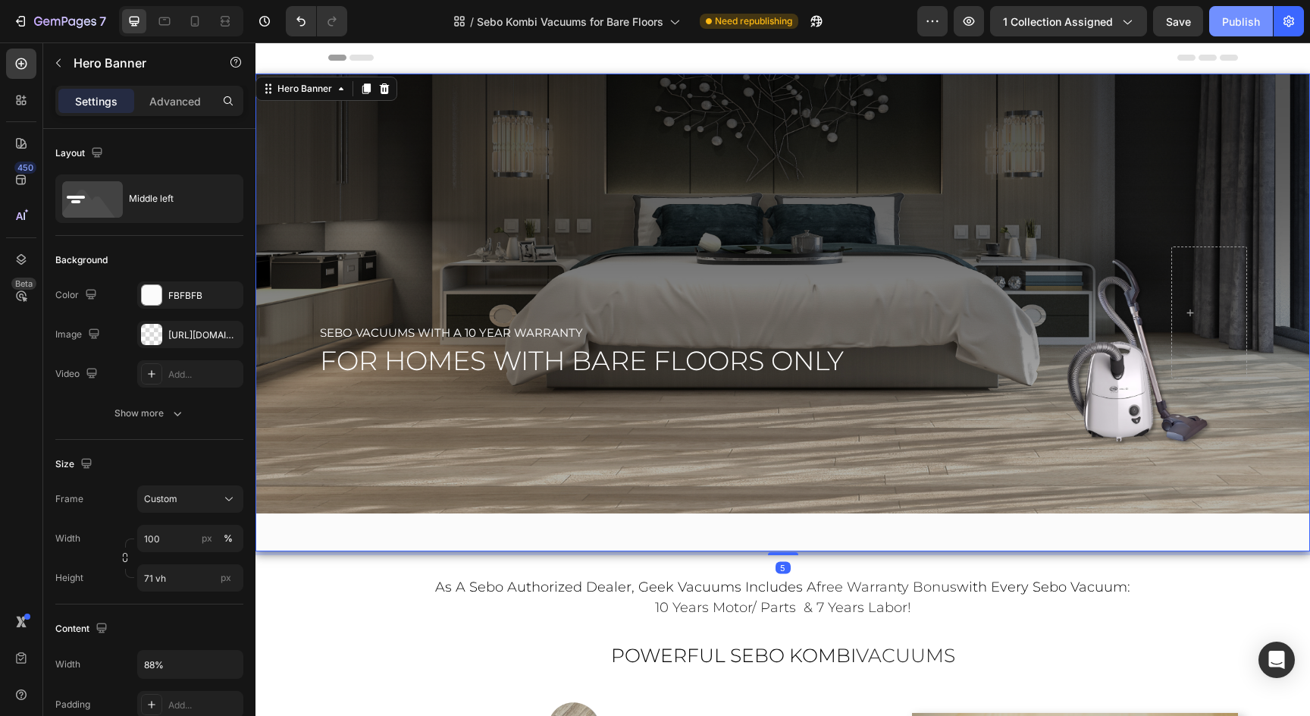
click at [1231, 23] on div "Publish" at bounding box center [1241, 22] width 38 height 16
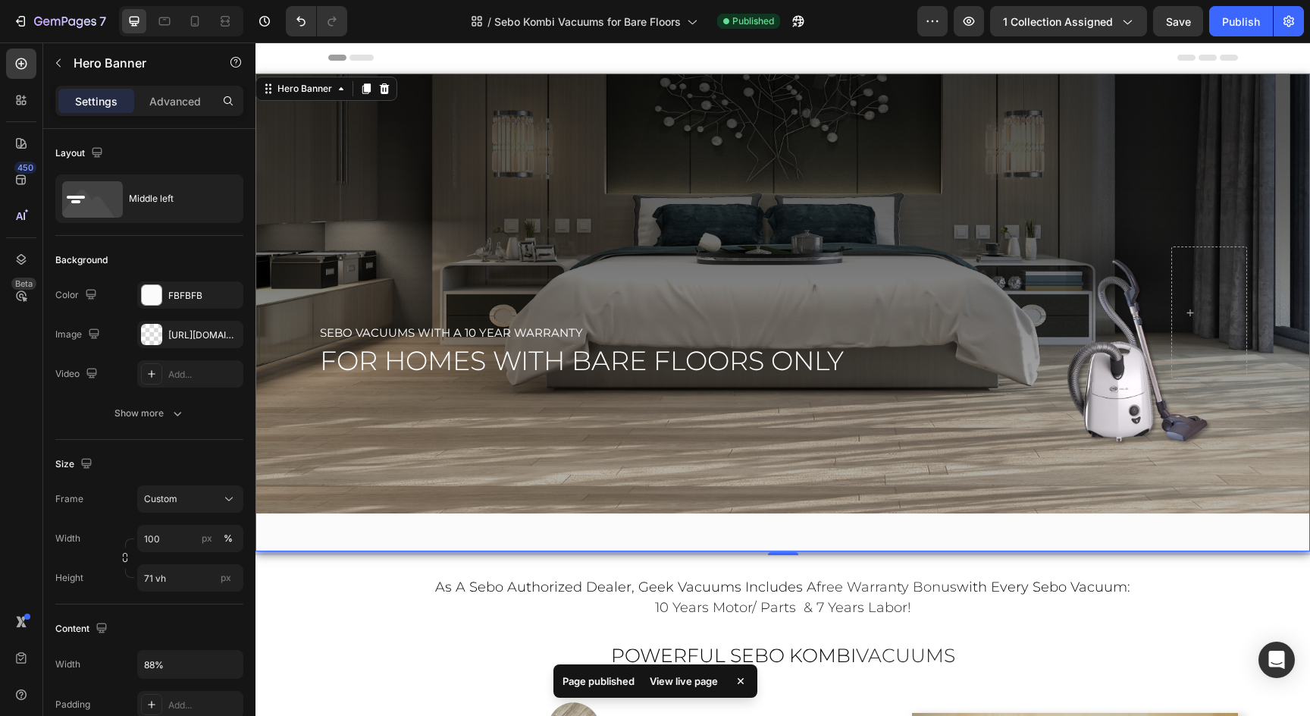
click at [675, 676] on div "View live page" at bounding box center [684, 680] width 86 height 21
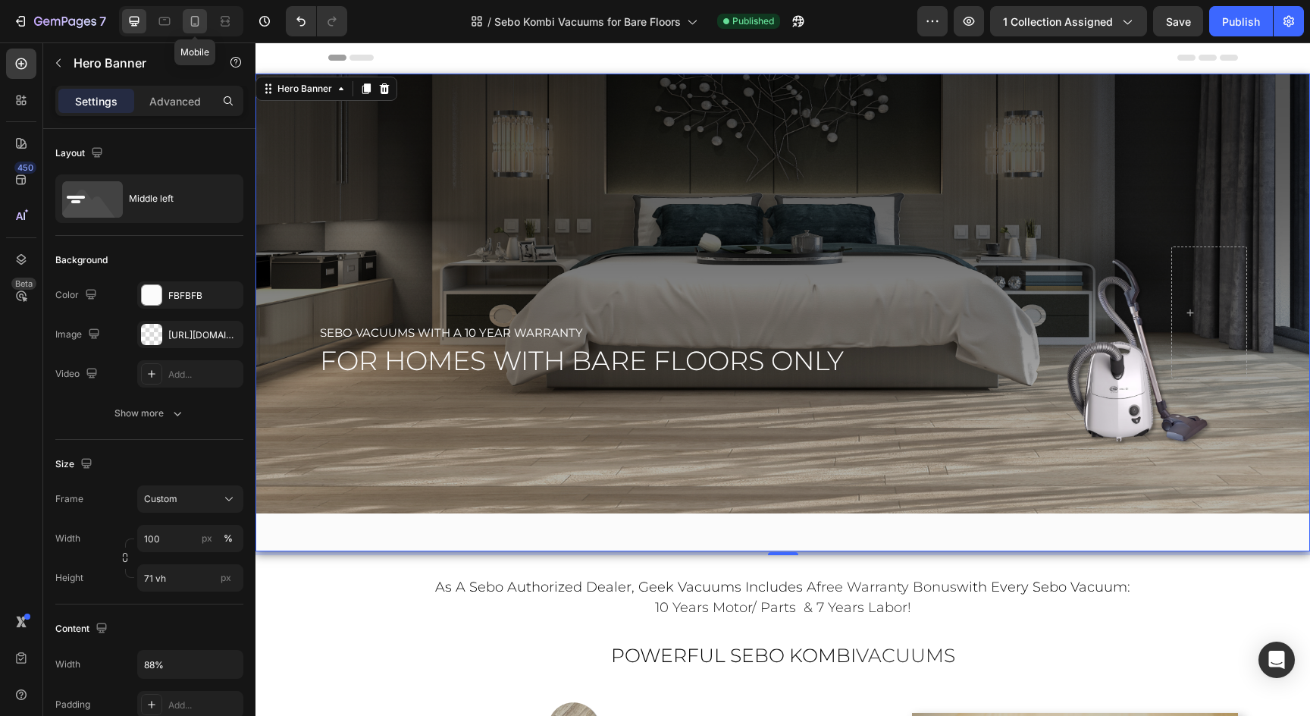
click at [196, 11] on div at bounding box center [195, 21] width 24 height 24
type input "500"
type input "100%"
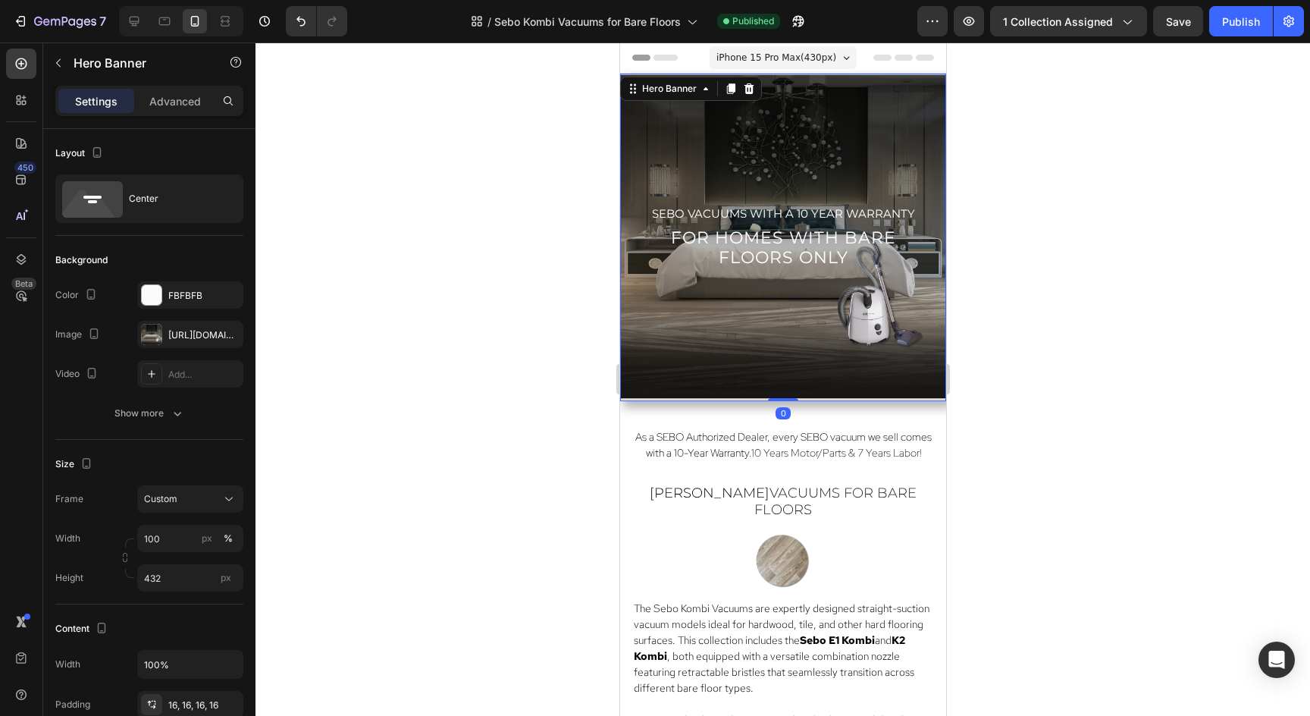
click at [782, 195] on div "sebo vacuums with a 10 year warranty Text Block for homes with bare floors only…" at bounding box center [782, 237] width 326 height 89
click at [183, 338] on div "[URL][DOMAIN_NAME]" at bounding box center [190, 335] width 44 height 14
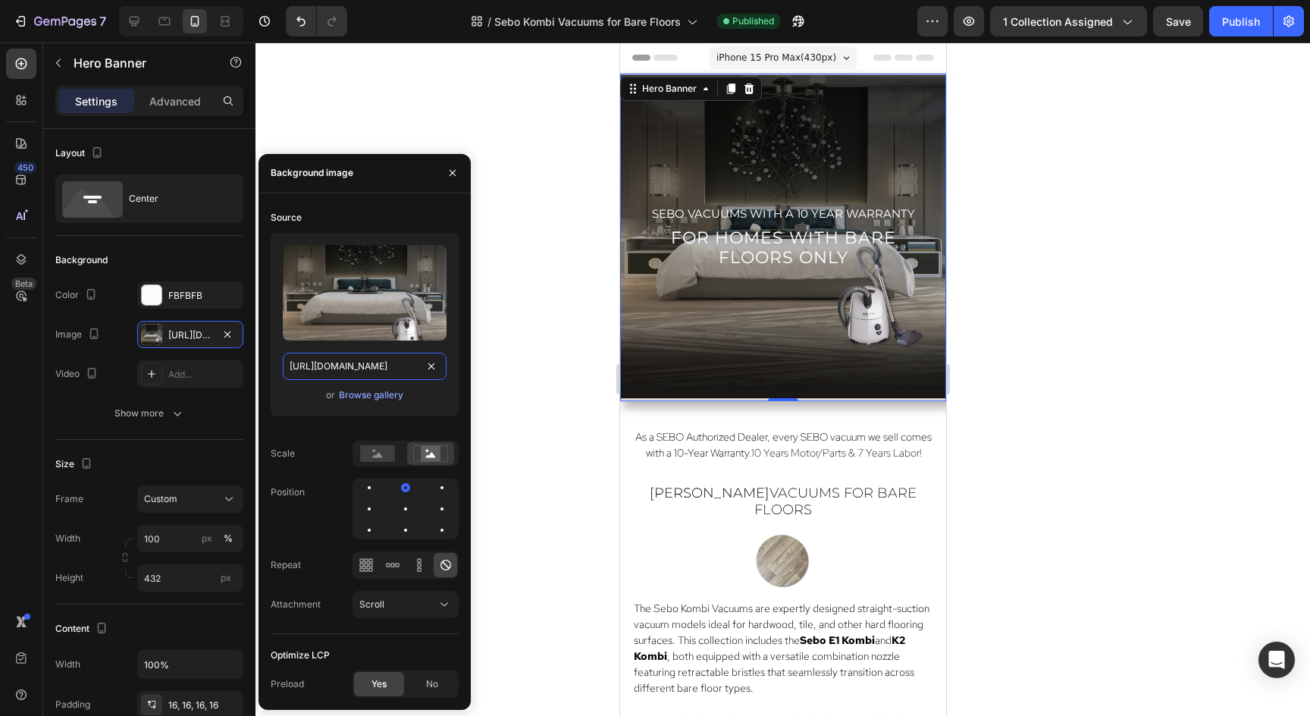
click at [309, 368] on input "[URL][DOMAIN_NAME]" at bounding box center [365, 366] width 164 height 27
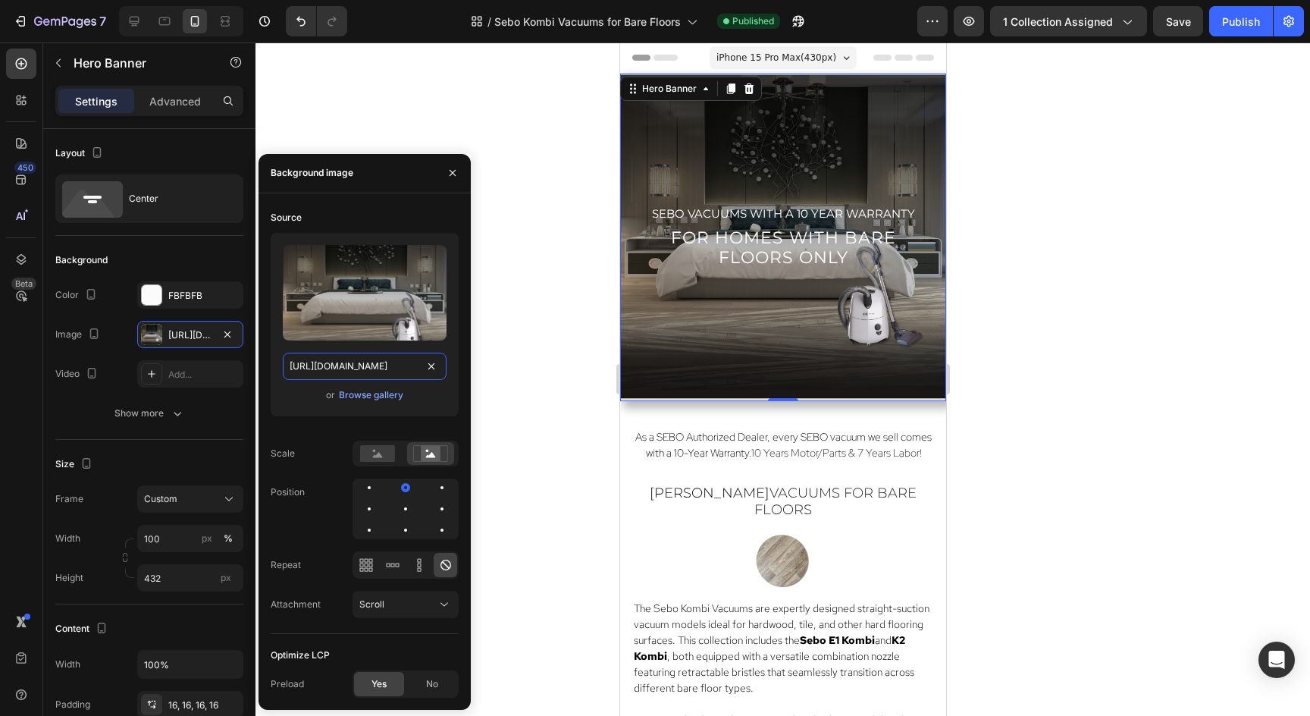
paste input "Sebo_Mobile_Kombi_Hero.png?v=1758906516"
type input "[URL][DOMAIN_NAME]"
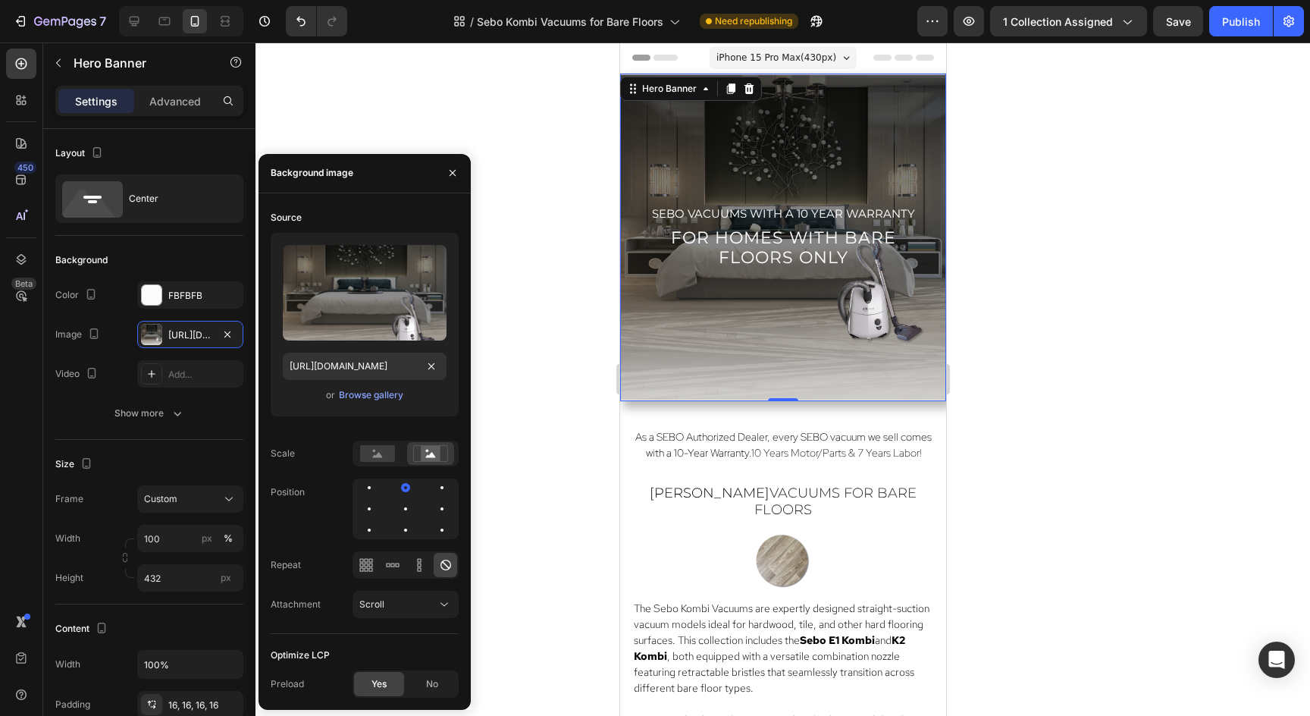
click at [1140, 269] on div at bounding box center [783, 378] width 1055 height 673
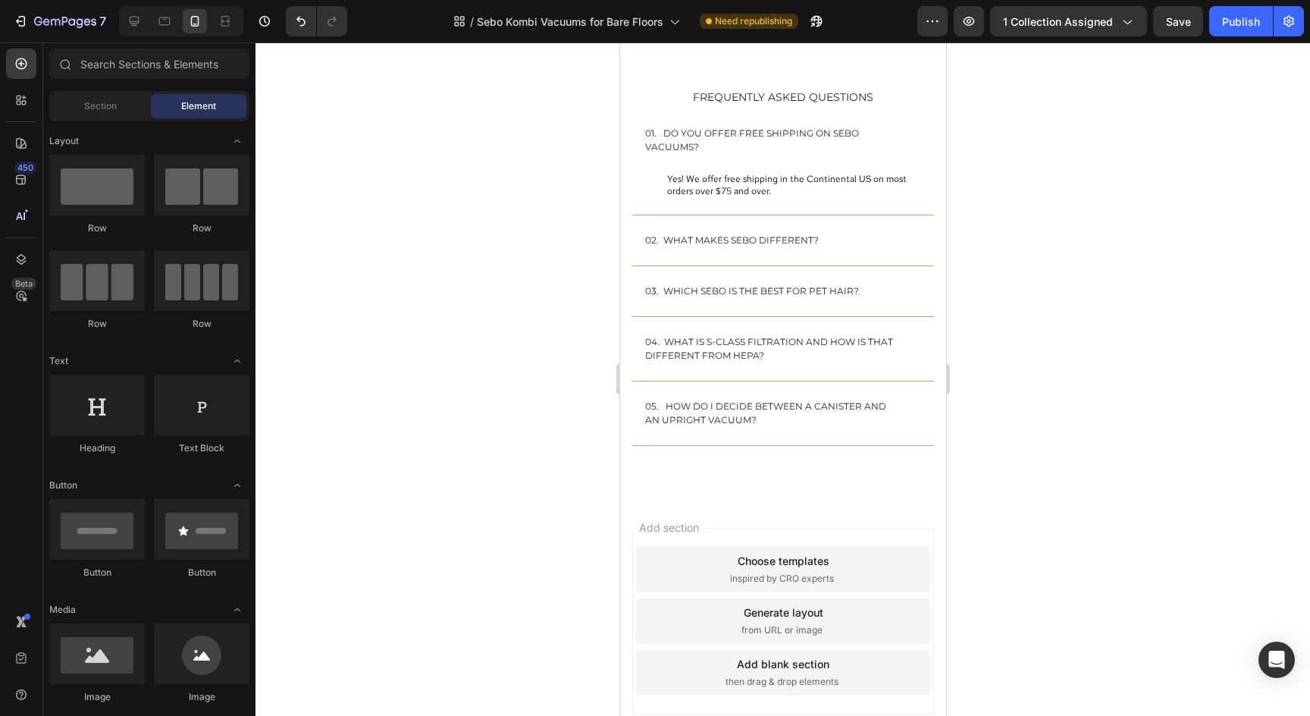
scroll to position [2926, 0]
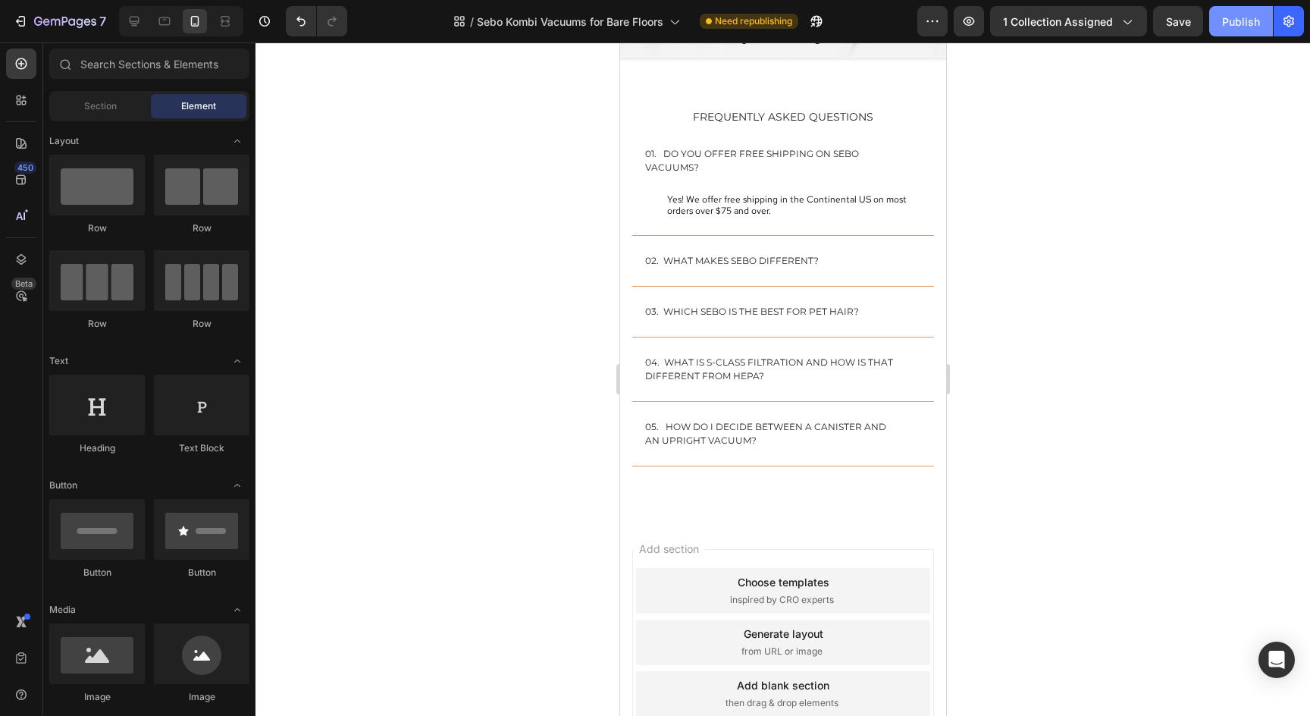
click at [1239, 30] on button "Publish" at bounding box center [1241, 21] width 64 height 30
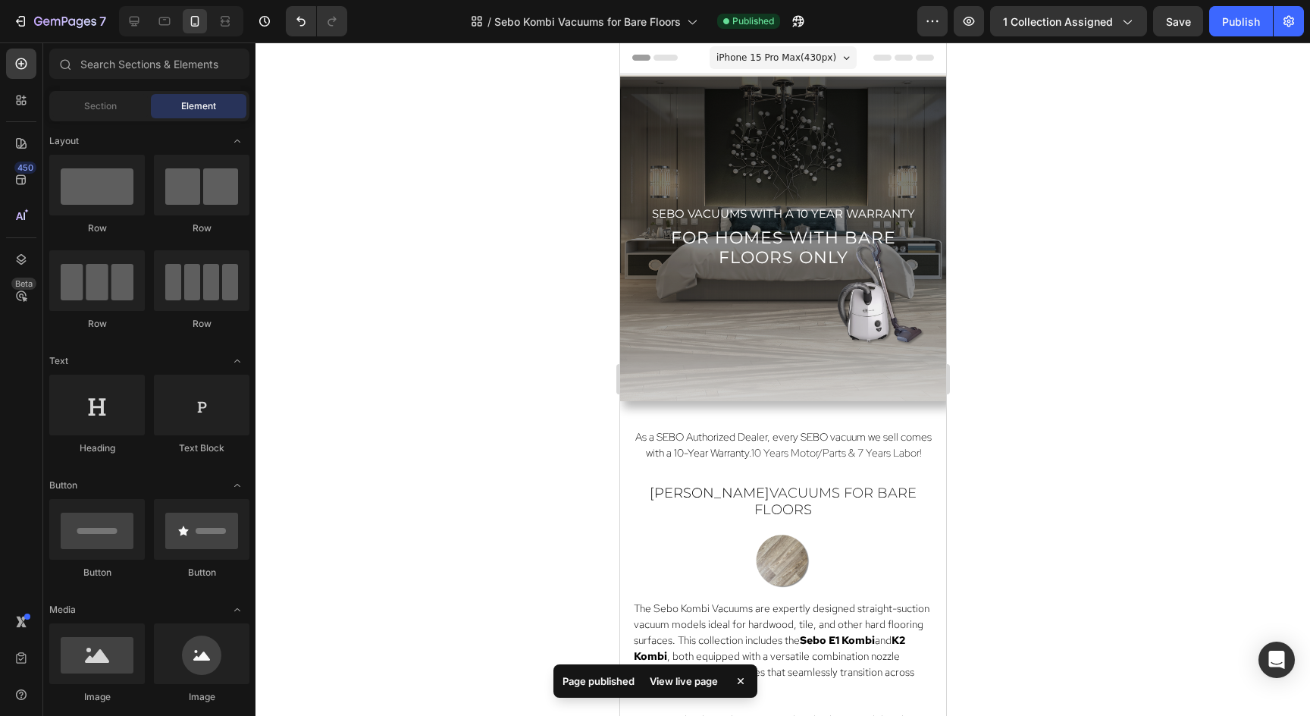
scroll to position [0, 0]
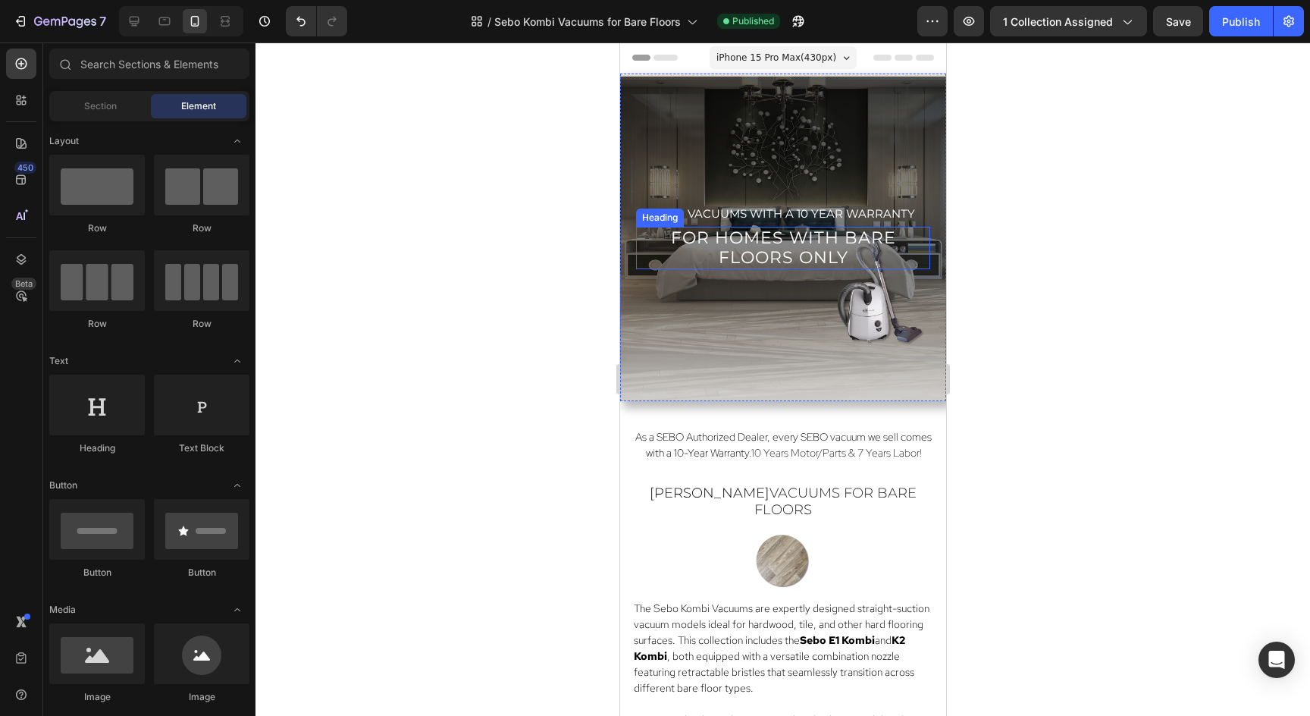
click at [362, 180] on div at bounding box center [783, 378] width 1055 height 673
click at [1051, 332] on div at bounding box center [783, 378] width 1055 height 673
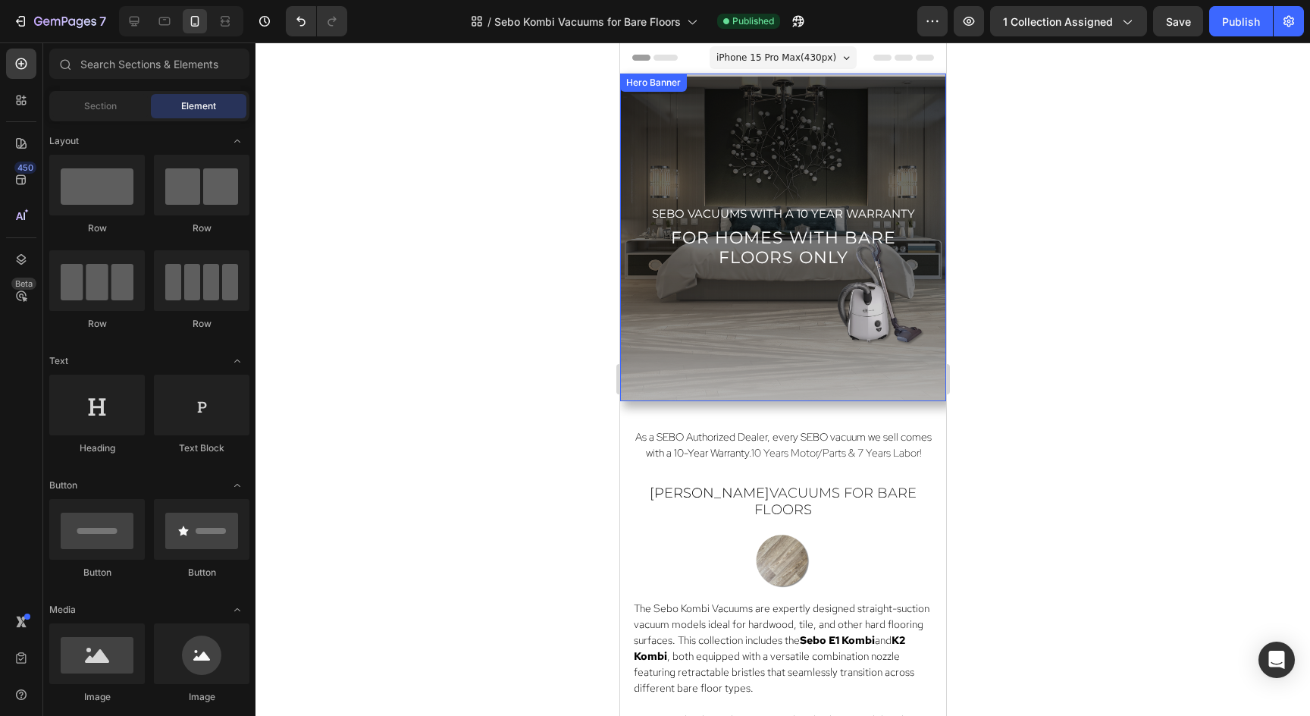
click at [877, 389] on div "Overlay" at bounding box center [782, 238] width 326 height 328
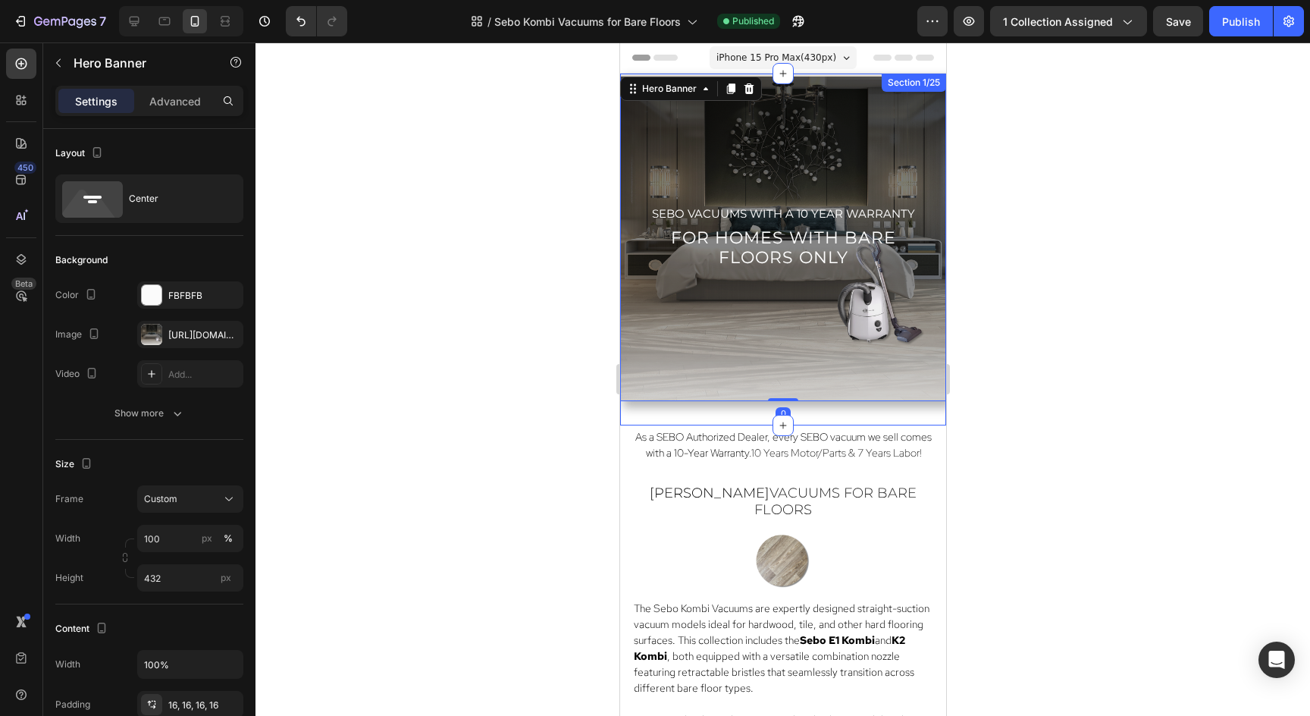
click at [868, 417] on div "sebo vacuums with a 10 year warranty Text Block for homes with bare floors only…" at bounding box center [782, 250] width 326 height 352
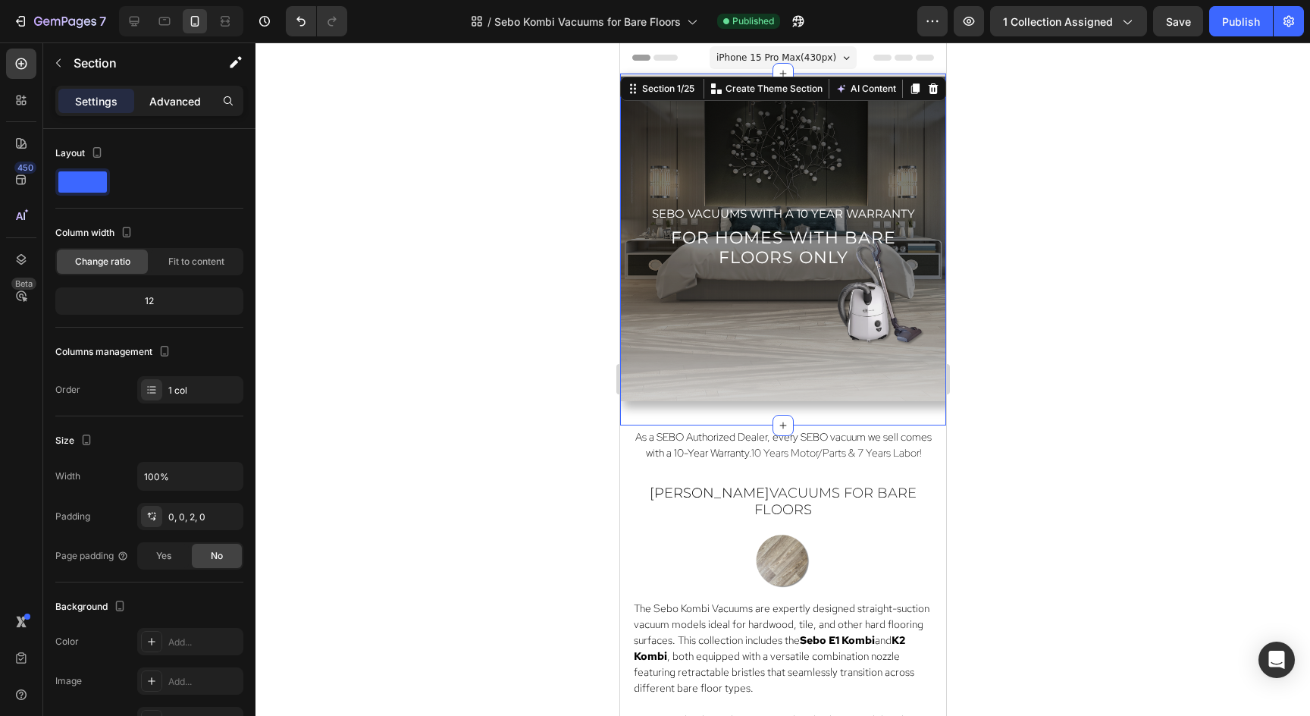
click at [177, 93] on p "Advanced" at bounding box center [175, 101] width 52 height 16
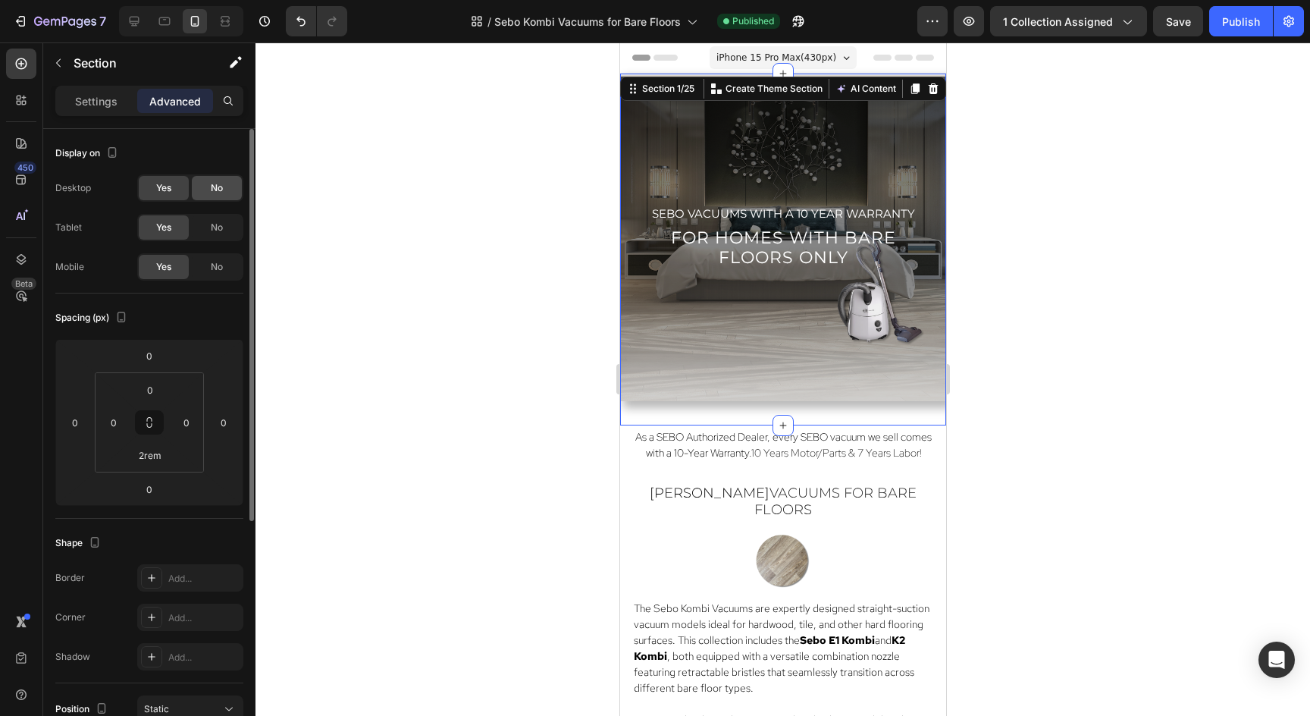
click at [234, 185] on div "No" at bounding box center [217, 188] width 50 height 24
click at [230, 237] on div "No" at bounding box center [217, 227] width 50 height 24
click at [403, 232] on div at bounding box center [783, 378] width 1055 height 673
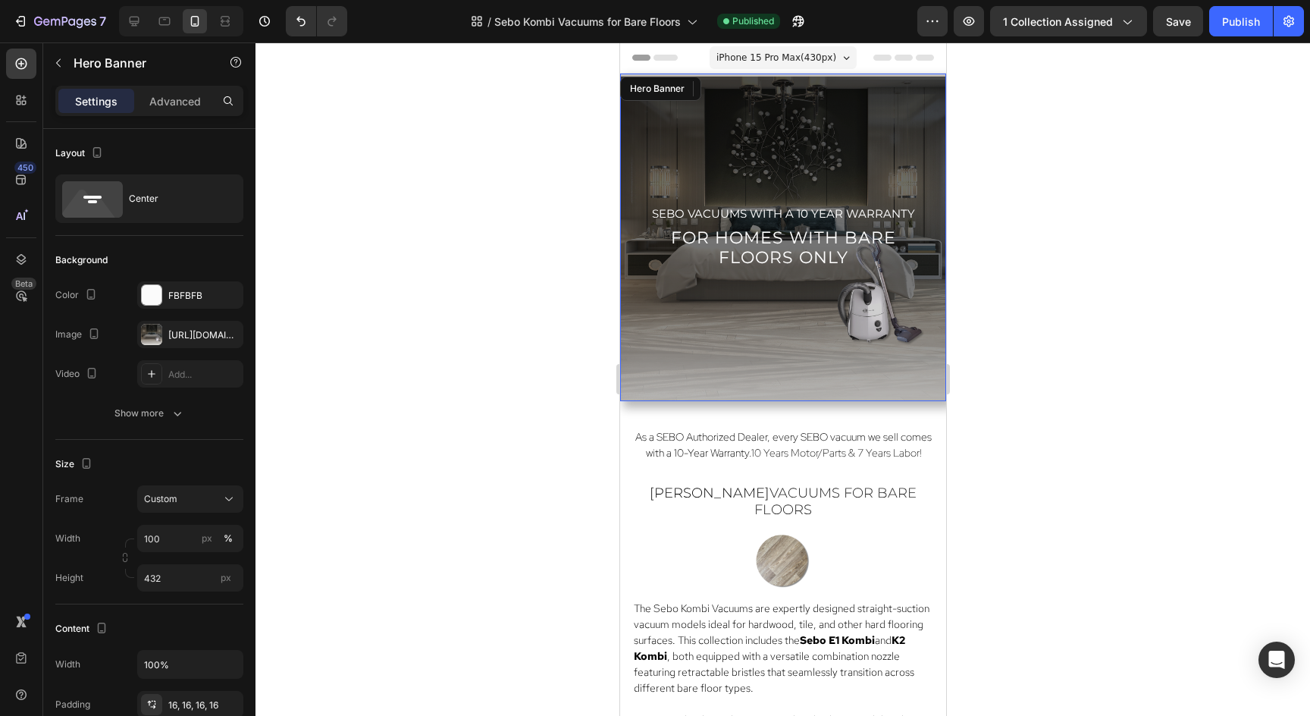
click at [823, 125] on div "Overlay" at bounding box center [782, 238] width 326 height 328
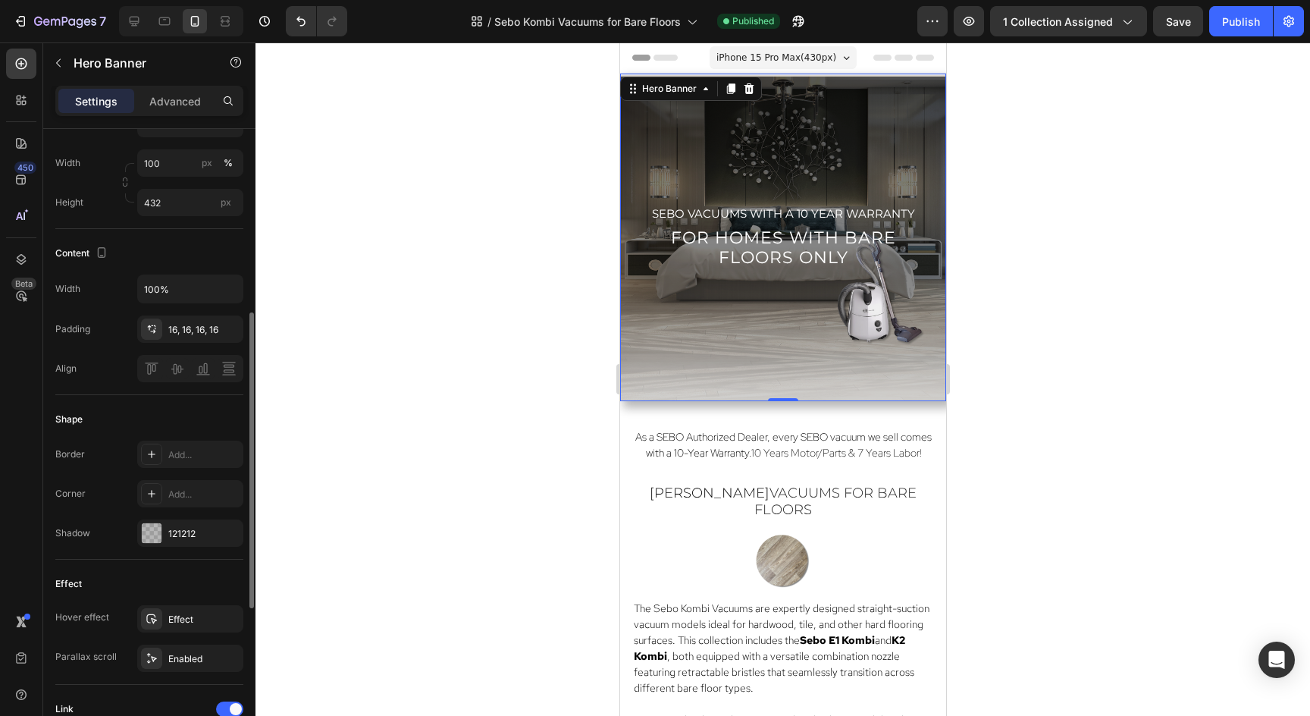
scroll to position [385, 0]
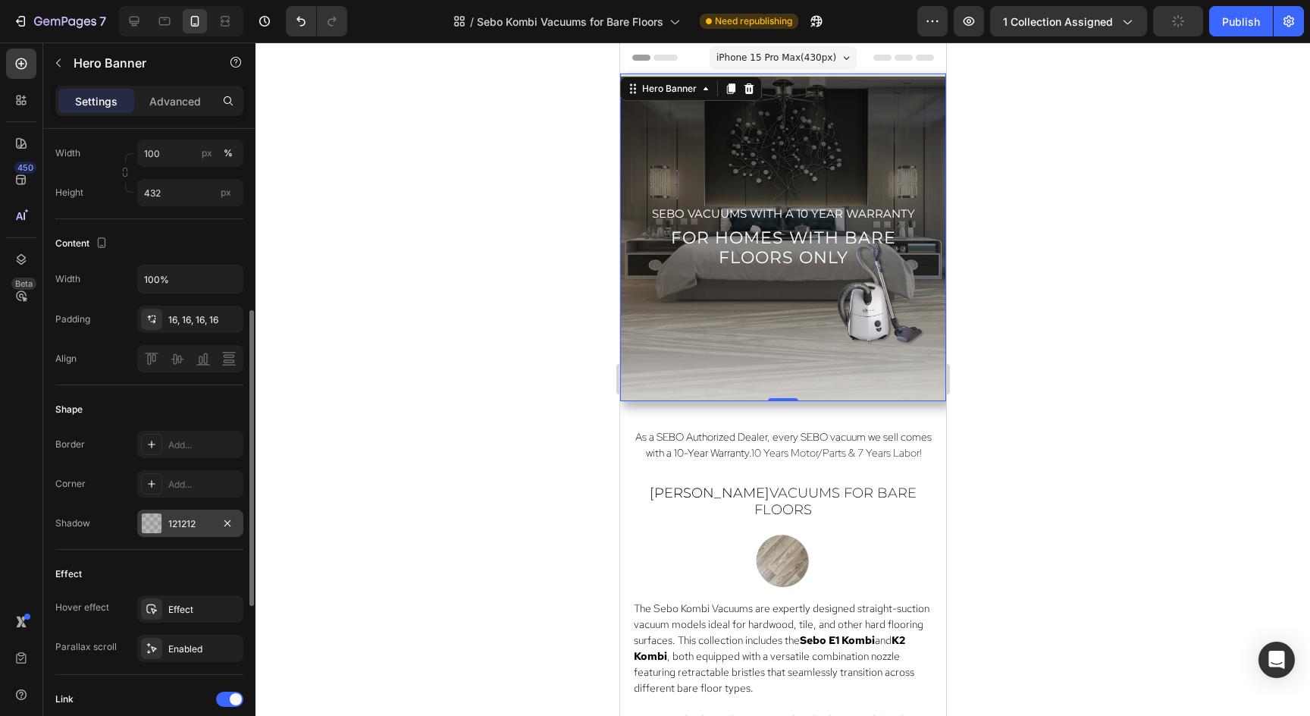
click at [180, 525] on div "121212" at bounding box center [190, 524] width 44 height 14
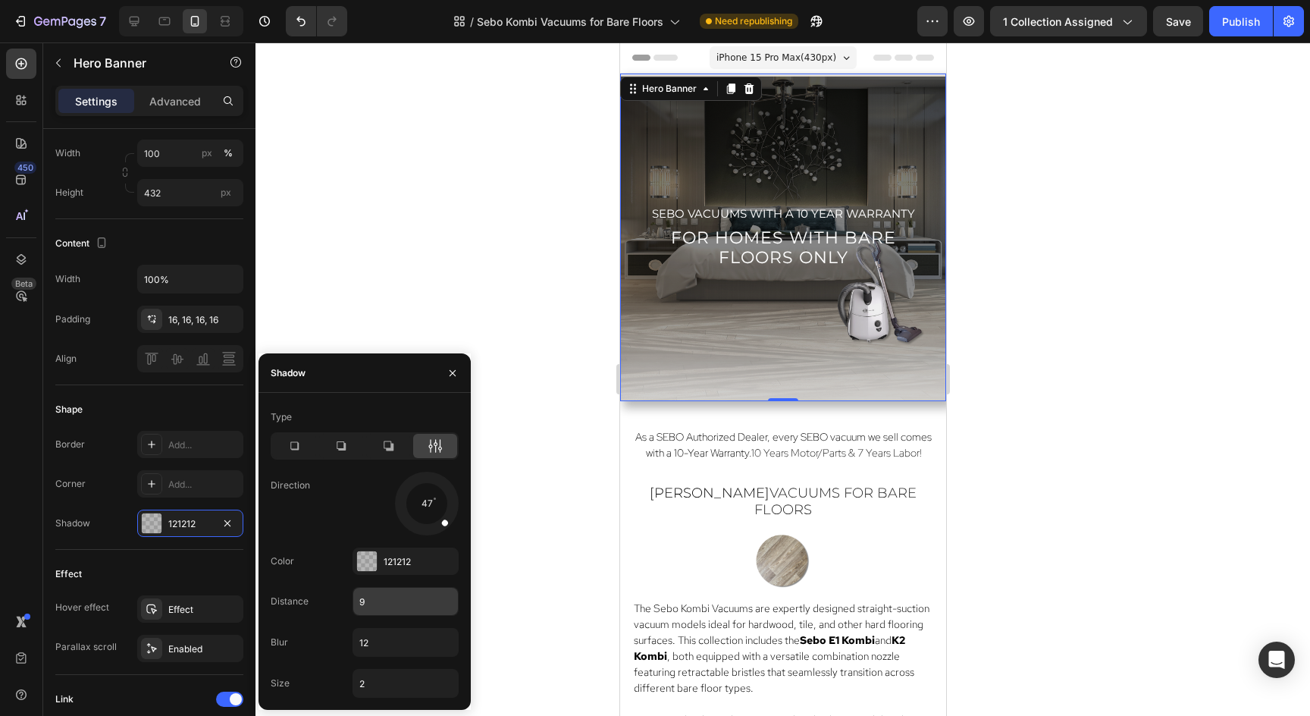
click at [384, 601] on input "9" at bounding box center [405, 601] width 105 height 27
type input "2"
click at [1130, 372] on div at bounding box center [783, 378] width 1055 height 673
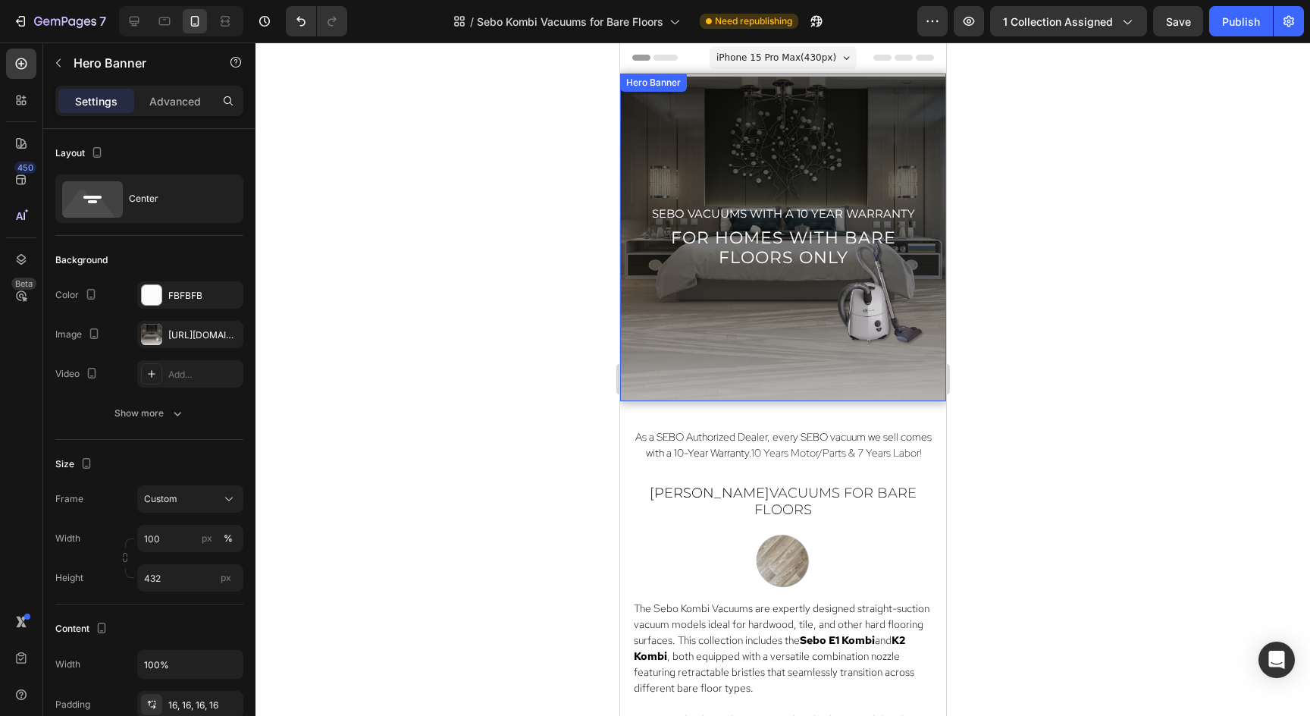
click at [815, 309] on div "Overlay" at bounding box center [782, 238] width 326 height 328
click at [923, 111] on div "Overlay" at bounding box center [782, 238] width 326 height 328
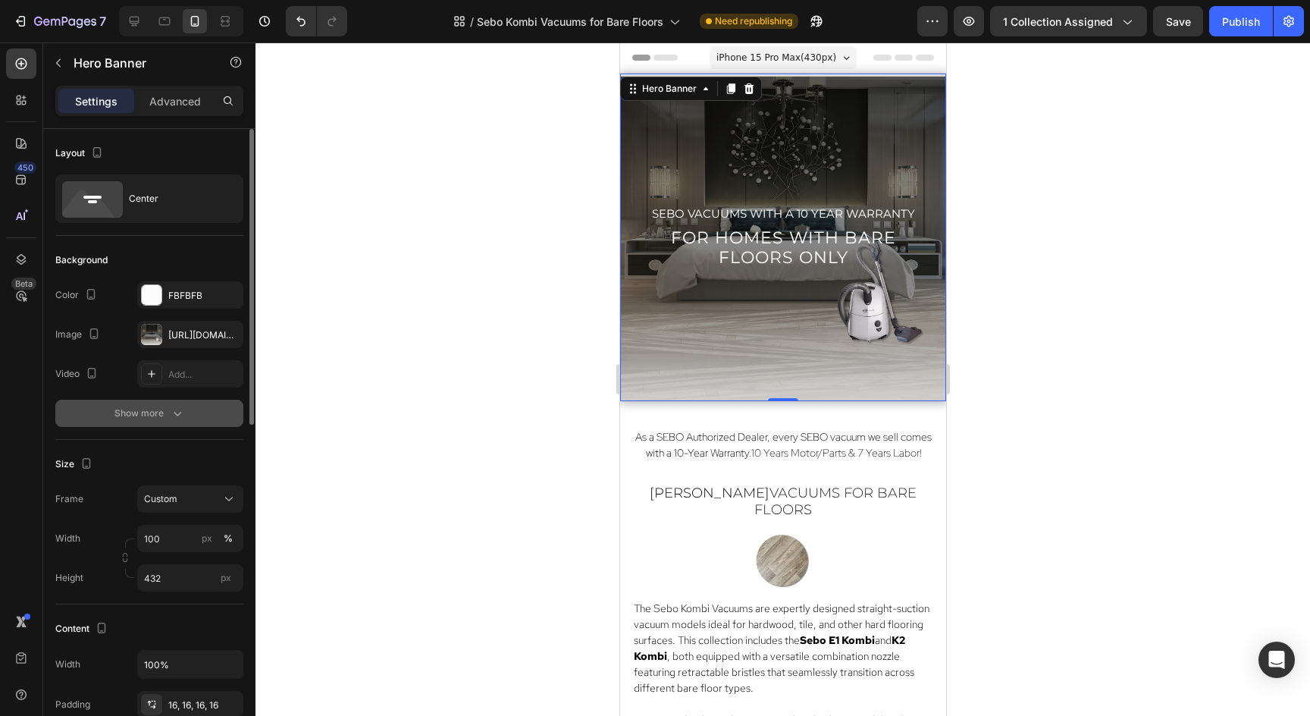
click at [143, 416] on div "Show more" at bounding box center [149, 413] width 71 height 15
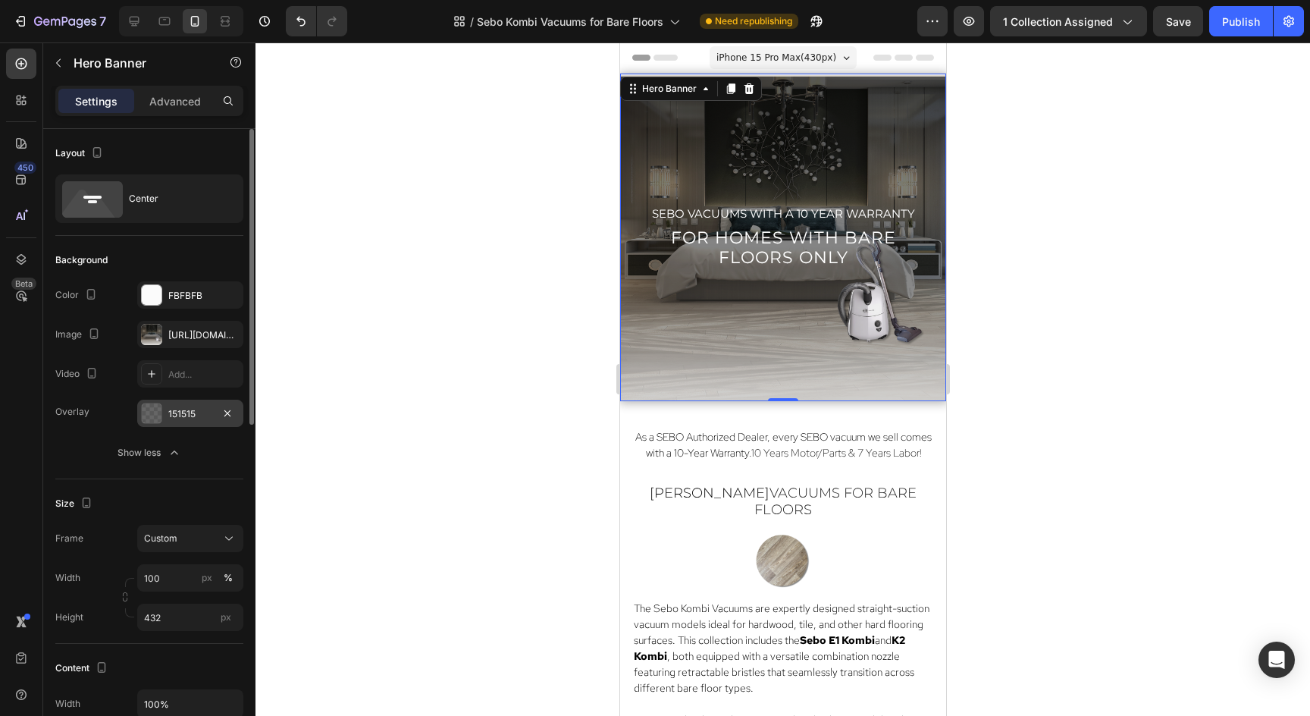
click at [181, 413] on div "151515" at bounding box center [190, 414] width 44 height 14
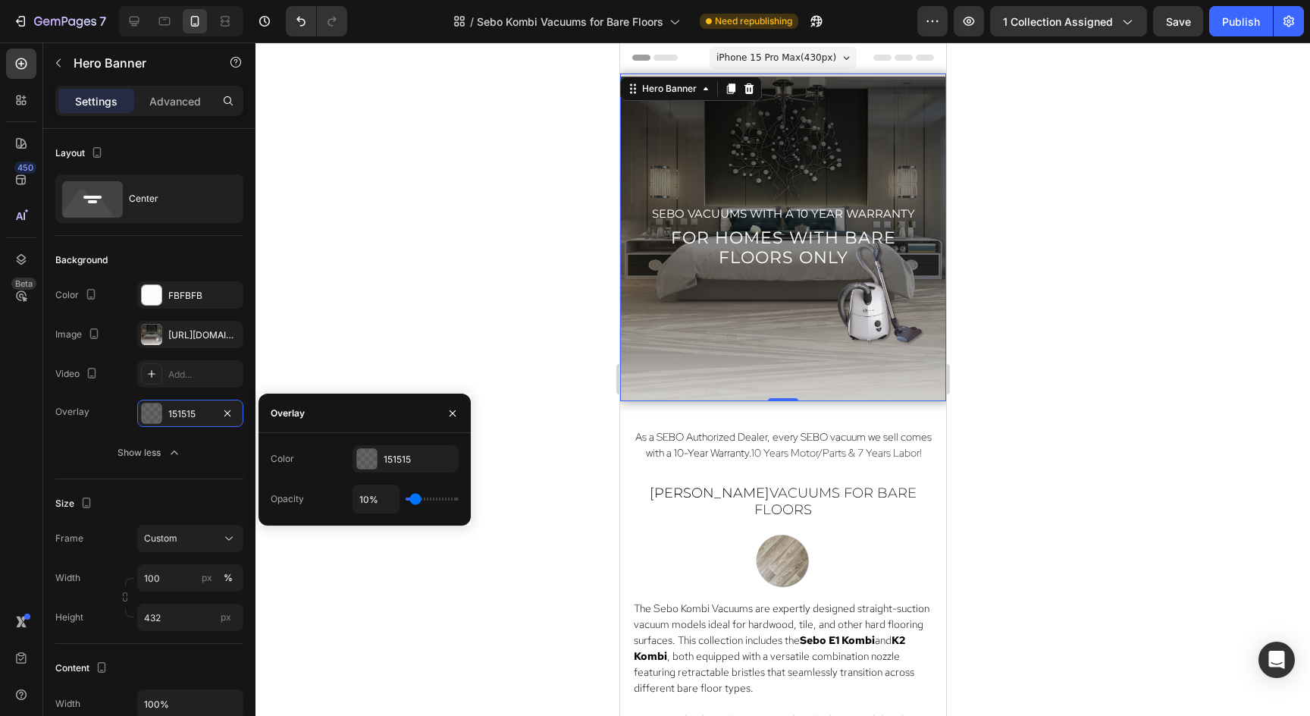
click at [416, 500] on input "range" at bounding box center [432, 498] width 53 height 3
click at [369, 463] on div at bounding box center [367, 459] width 20 height 20
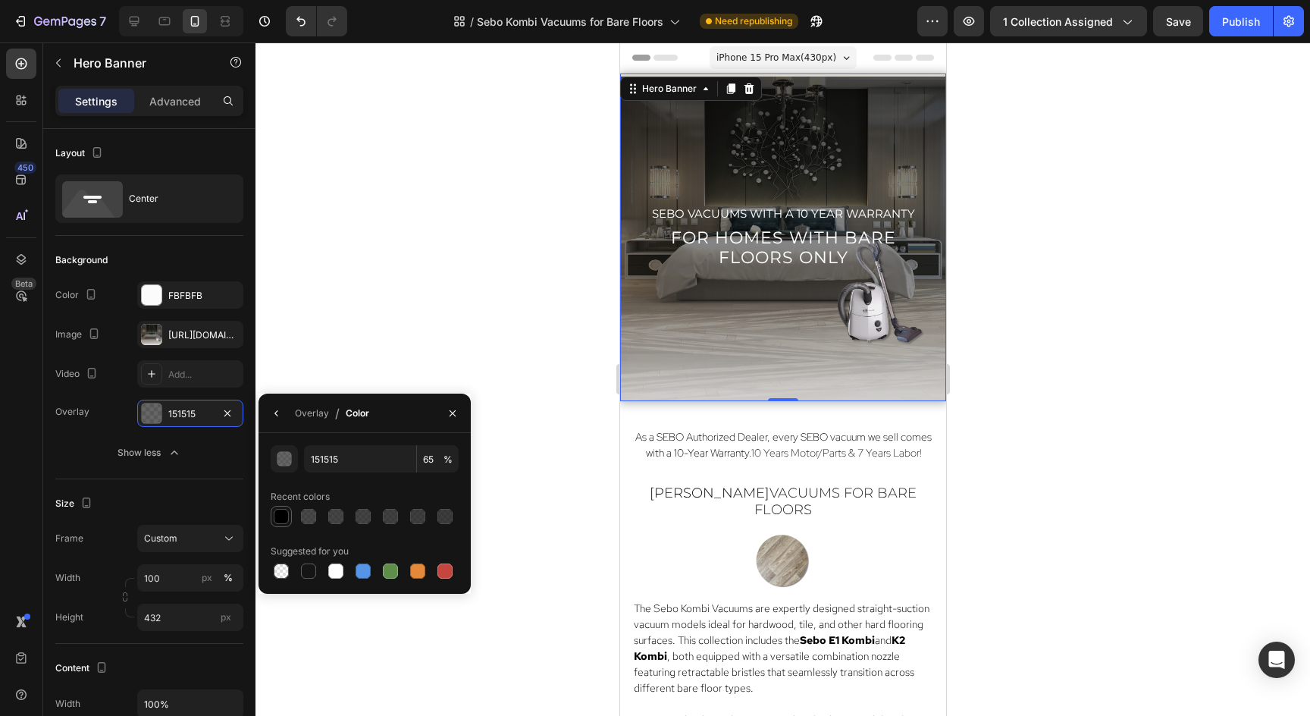
click at [278, 516] on div at bounding box center [281, 516] width 15 height 15
type input "000000"
click at [441, 461] on input "100" at bounding box center [438, 458] width 42 height 27
type input "10"
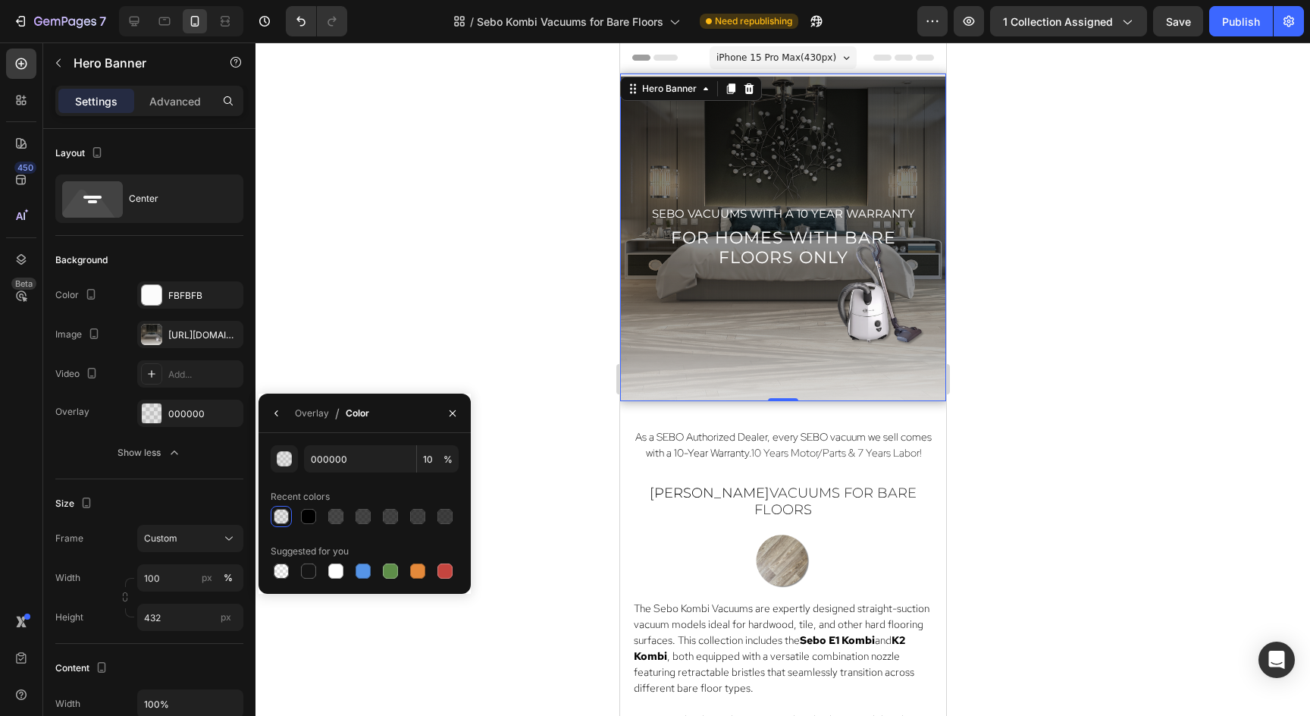
click at [571, 488] on div at bounding box center [783, 378] width 1055 height 673
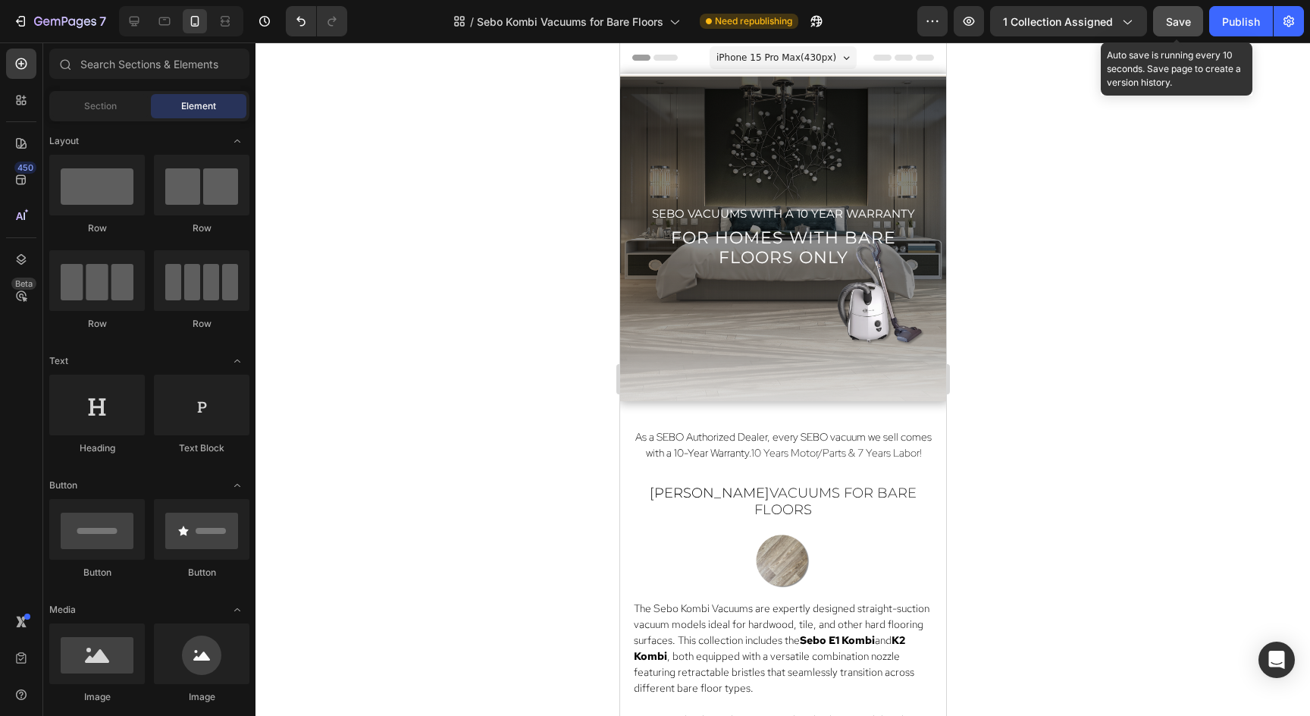
click at [1184, 21] on span "Save" at bounding box center [1178, 21] width 25 height 13
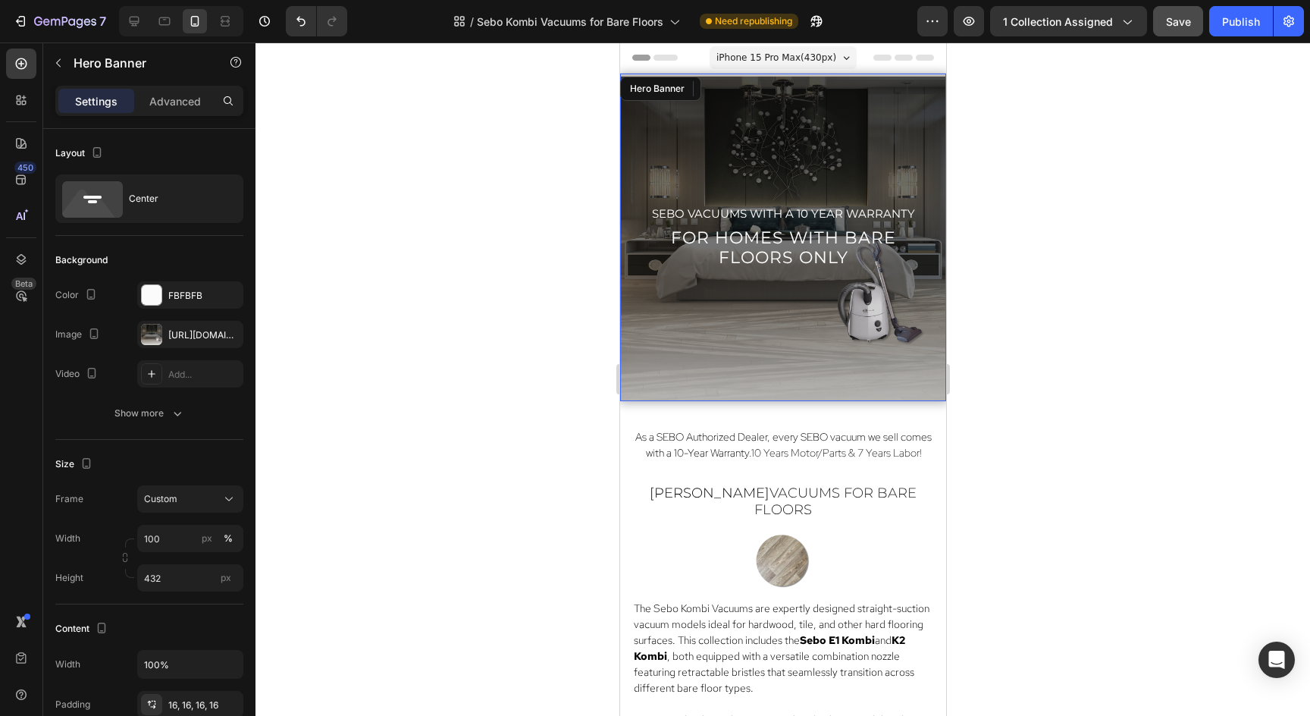
click at [704, 182] on div "Overlay" at bounding box center [782, 238] width 326 height 328
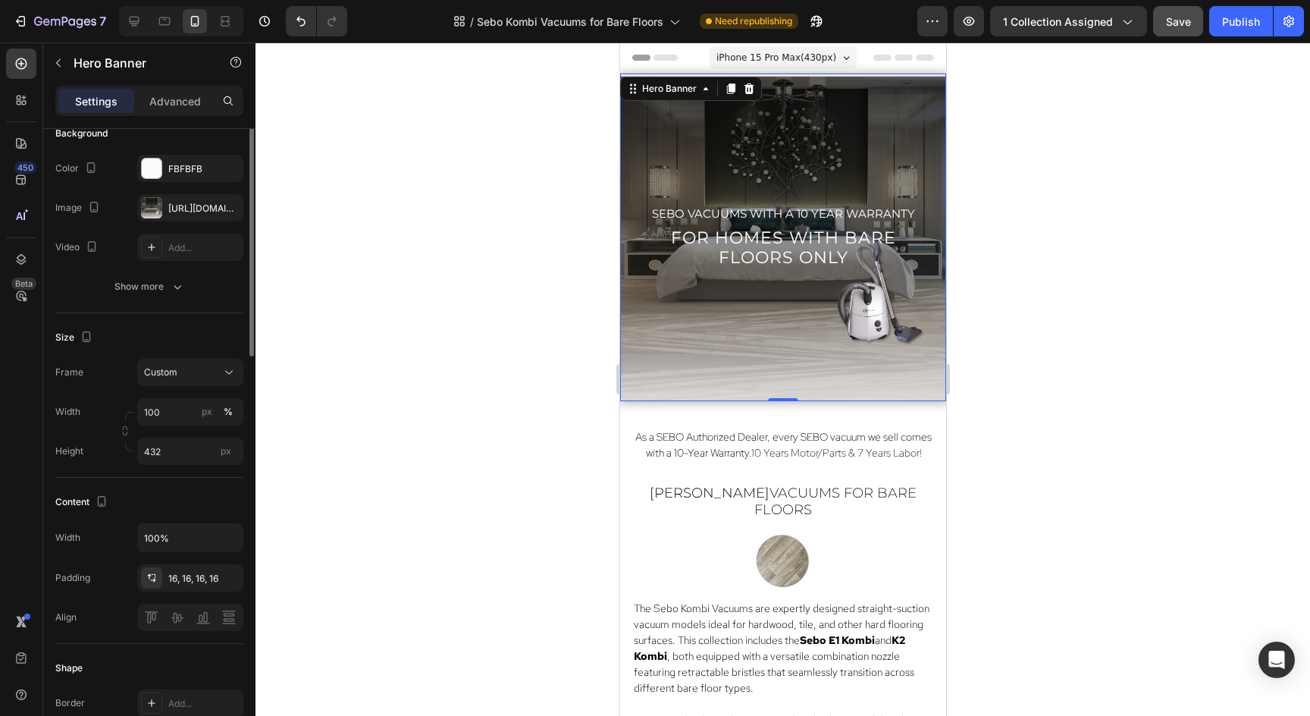
scroll to position [0, 0]
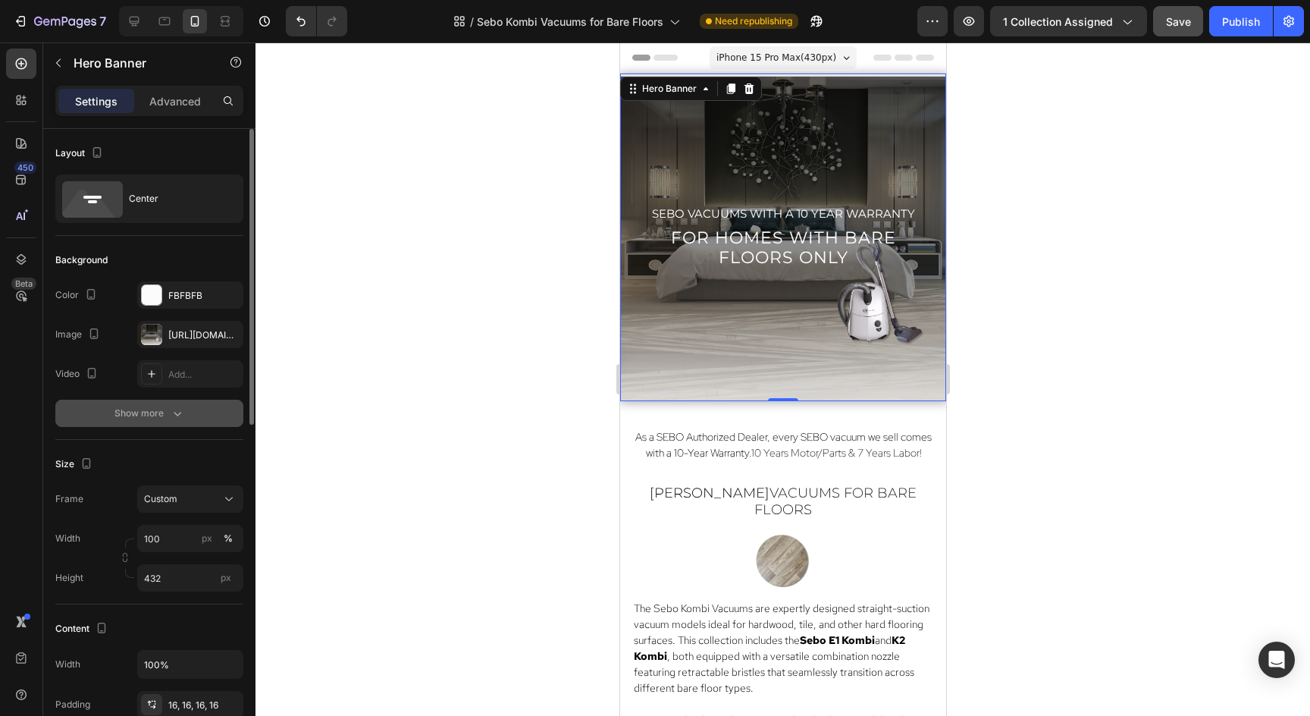
click at [147, 406] on div "Show more" at bounding box center [149, 413] width 71 height 15
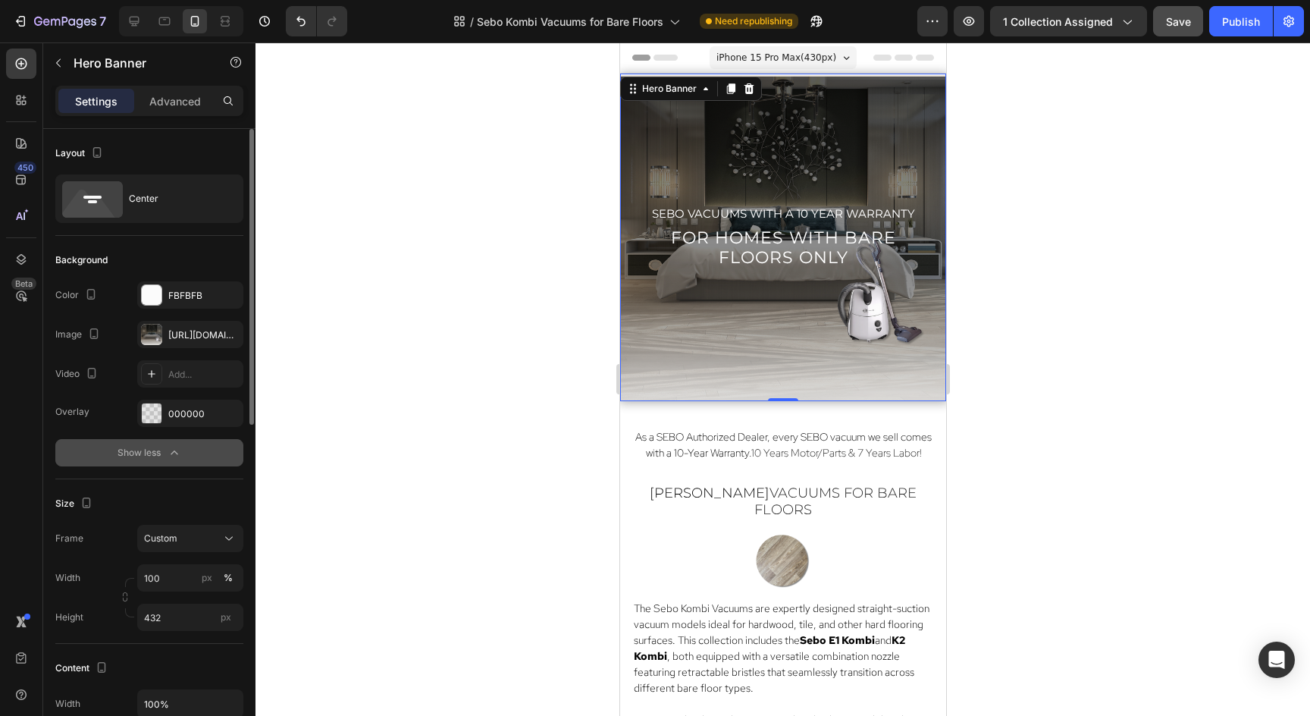
click at [157, 452] on div "Show less" at bounding box center [150, 452] width 64 height 15
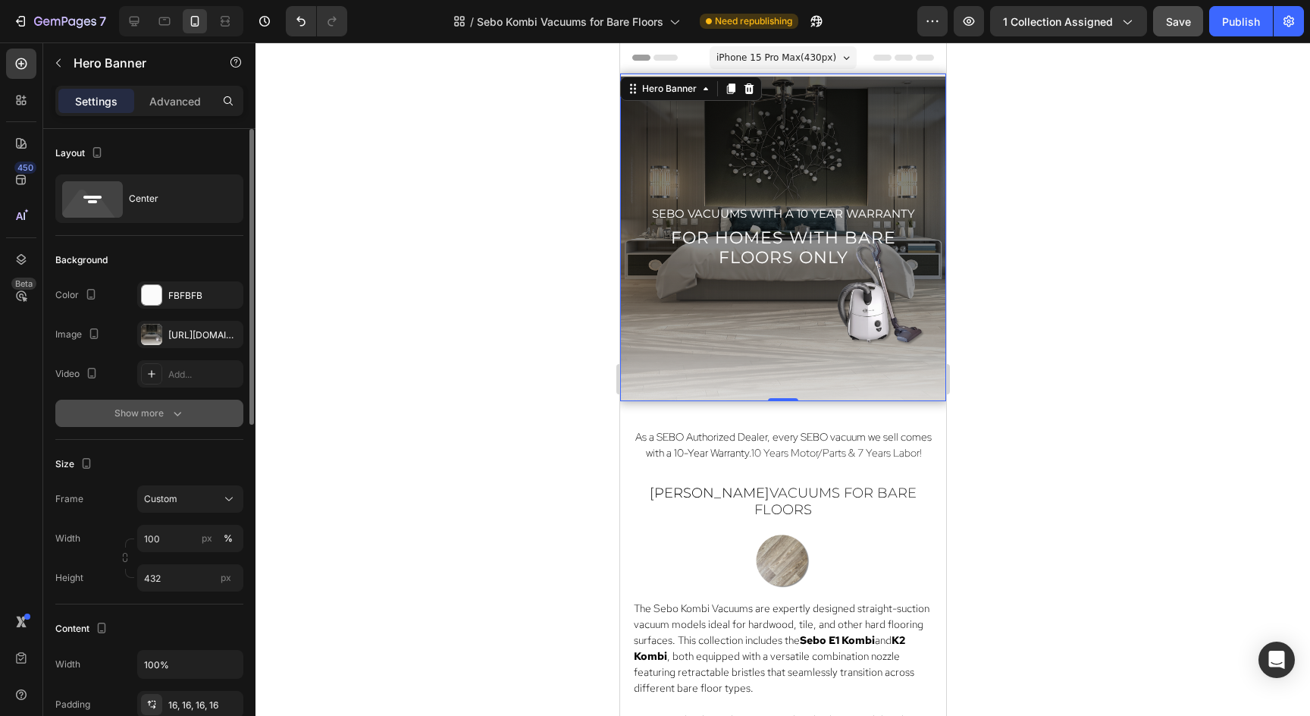
click at [149, 422] on button "Show more" at bounding box center [149, 413] width 188 height 27
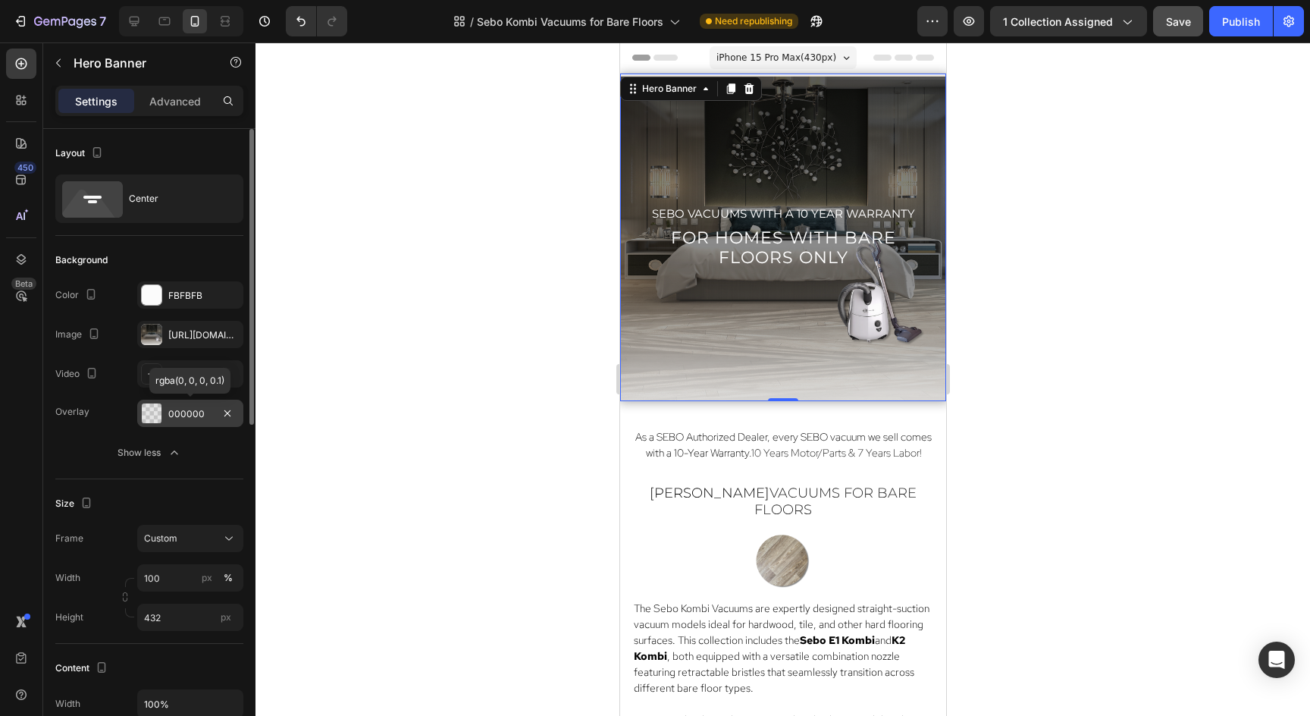
click at [188, 422] on div "000000" at bounding box center [190, 413] width 106 height 27
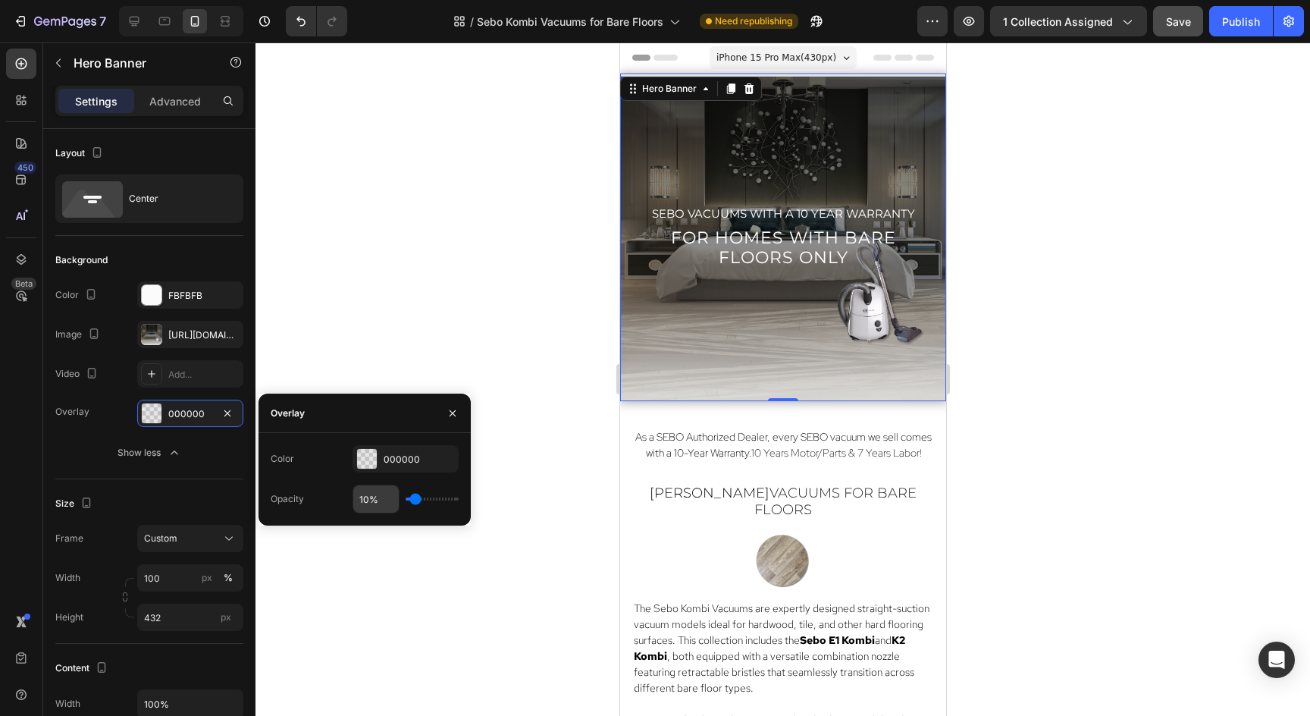
click at [386, 503] on input "10%" at bounding box center [375, 498] width 45 height 27
type input "14%"
type input "14"
click at [415, 500] on input "range" at bounding box center [432, 498] width 53 height 3
type input "16%"
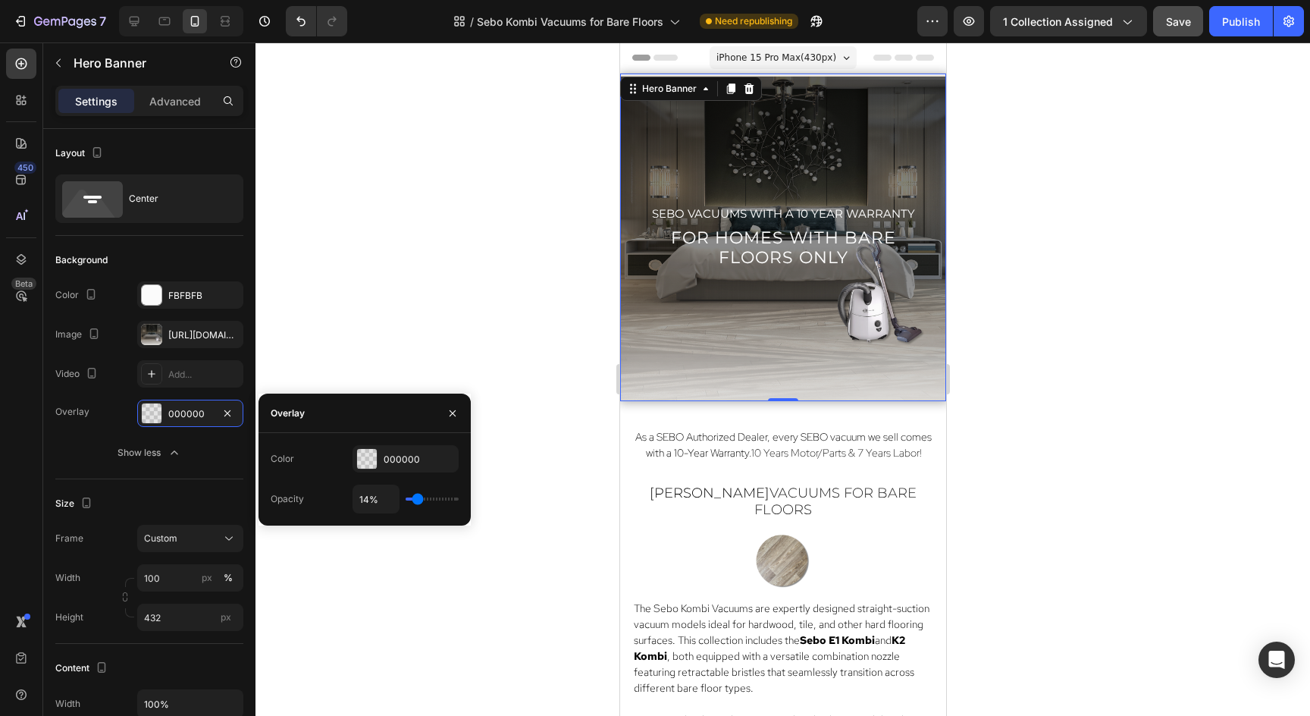
type input "16"
type input "17%"
type input "17"
type input "19%"
type input "19"
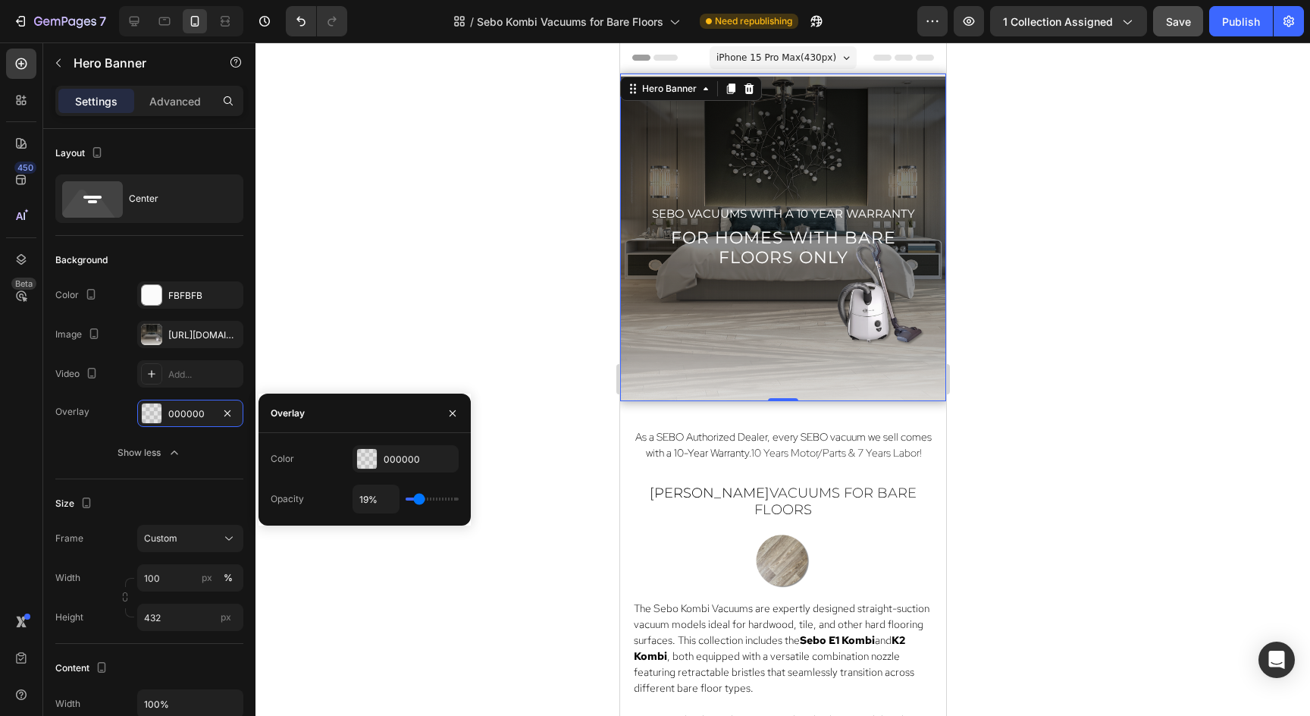
type input "21%"
type input "21"
type input "22%"
type input "22"
type input "24%"
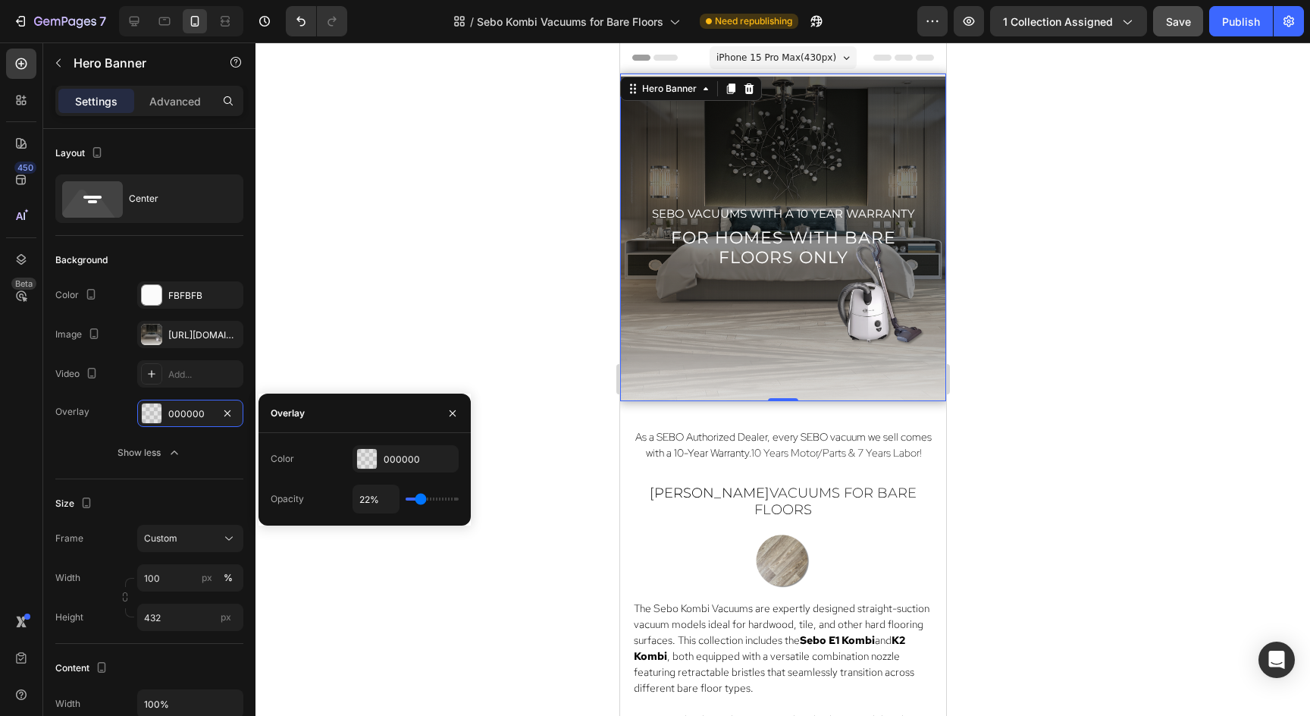
type input "24"
type input "26%"
type input "26"
type input "28%"
type input "28"
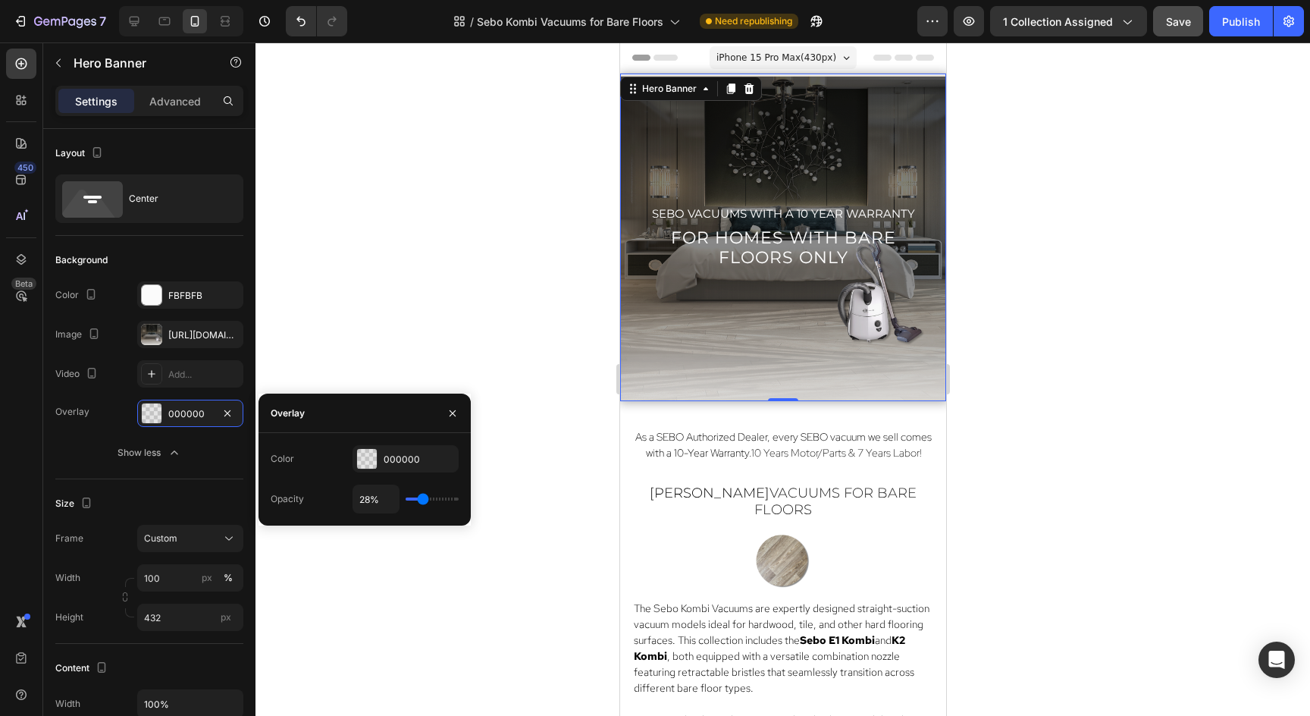
type input "29%"
type input "29"
type input "31%"
type input "31"
type input "33%"
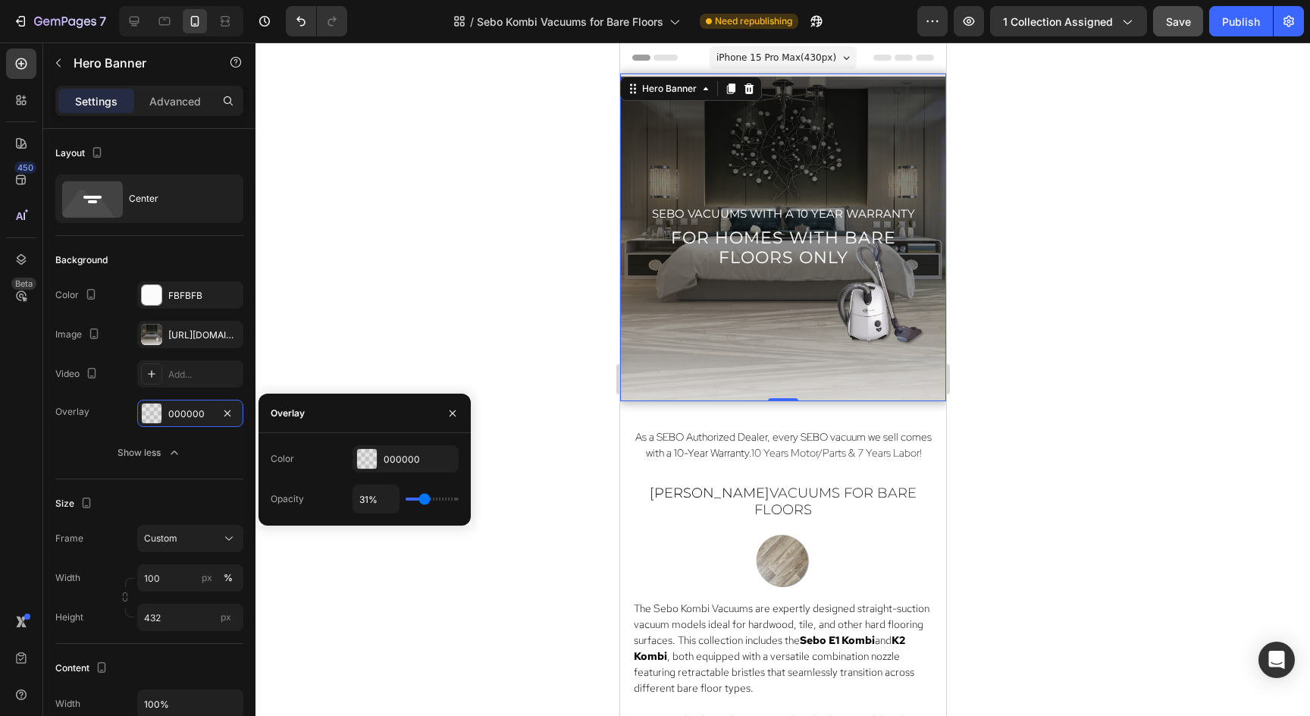
type input "33"
type input "34%"
type input "34"
type input "36%"
type input "36"
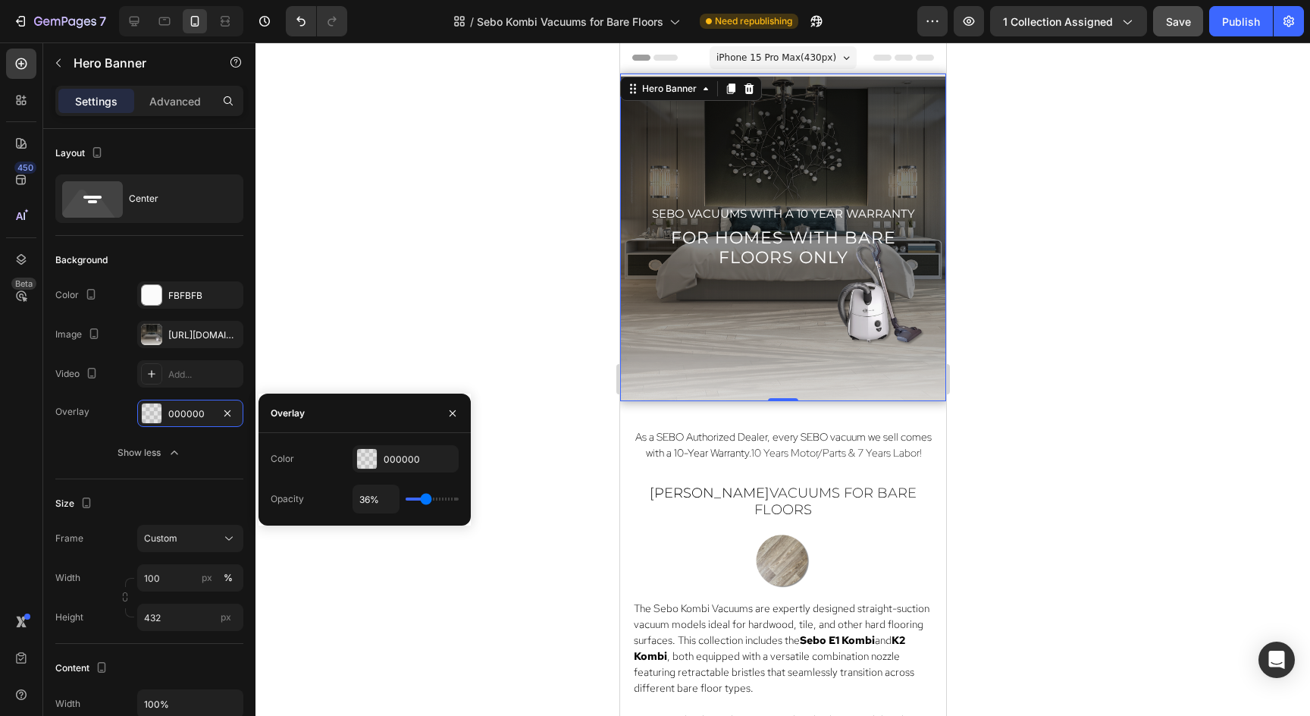
type input "38%"
type input "38"
type input "40%"
type input "40"
type input "41%"
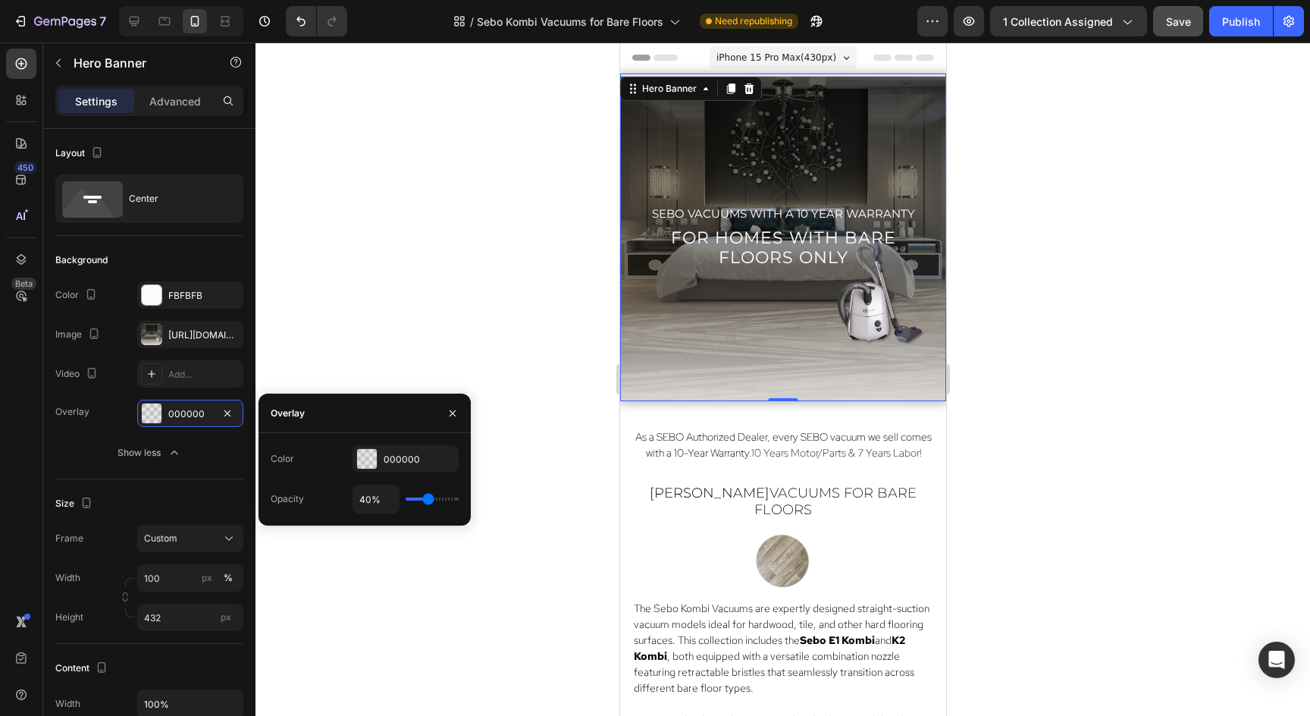
type input "41"
type input "43%"
type input "43"
type input "45%"
type input "45"
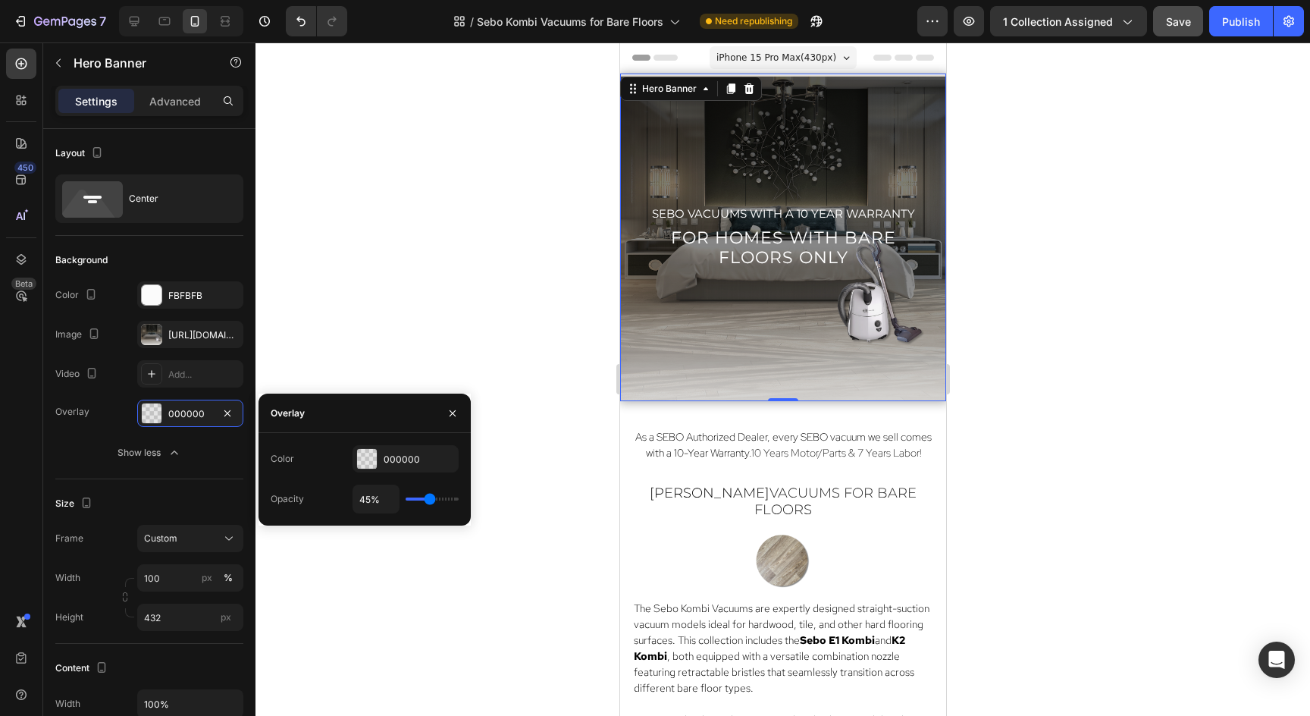
type input "48%"
type input "48"
type input "50%"
type input "50"
type input "52%"
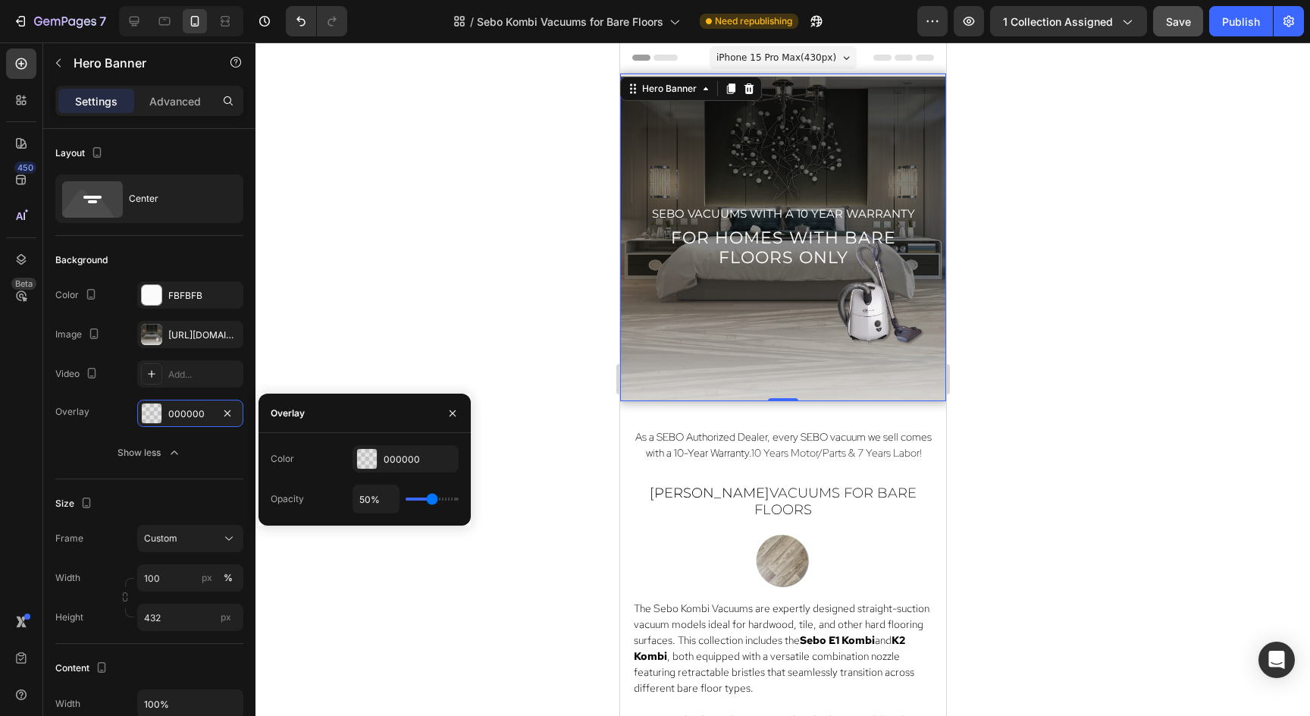
type input "52"
type input "53%"
type input "53"
type input "55%"
drag, startPoint x: 415, startPoint y: 503, endPoint x: 433, endPoint y: 506, distance: 18.3
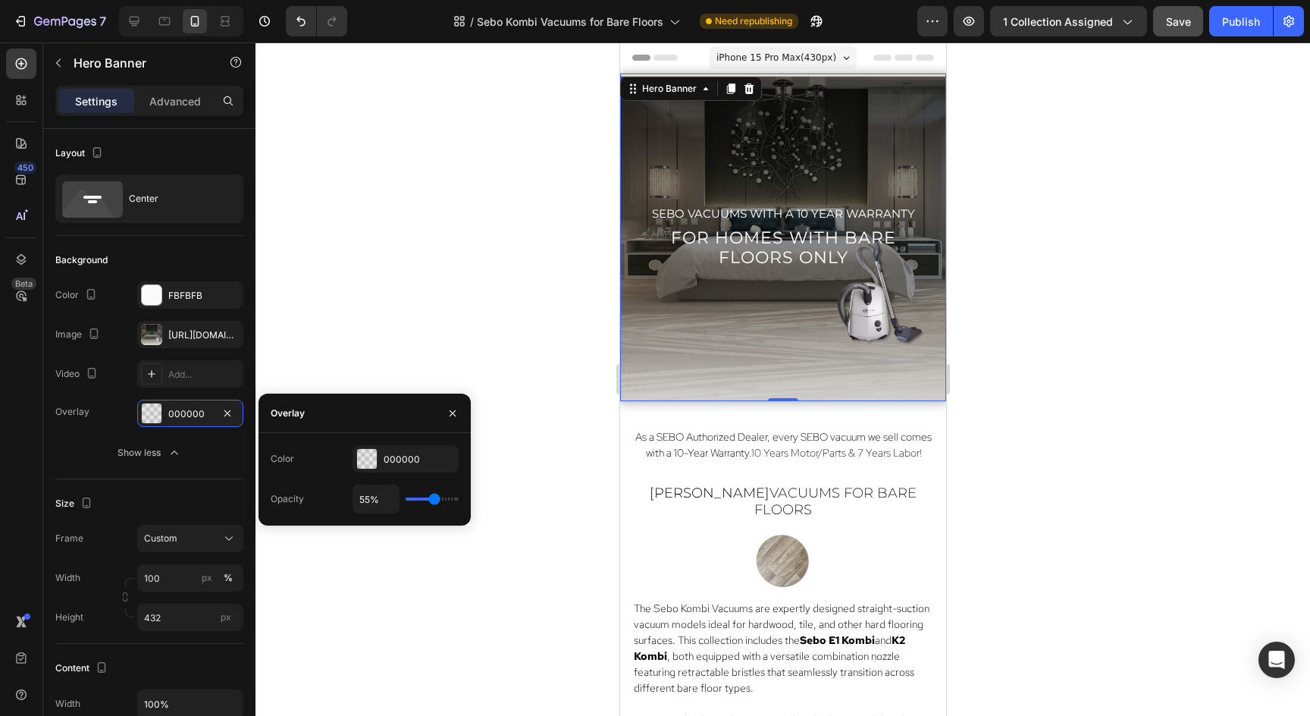
type input "55"
click at [433, 506] on div "55%" at bounding box center [406, 498] width 106 height 29
click at [444, 415] on button "button" at bounding box center [453, 413] width 24 height 24
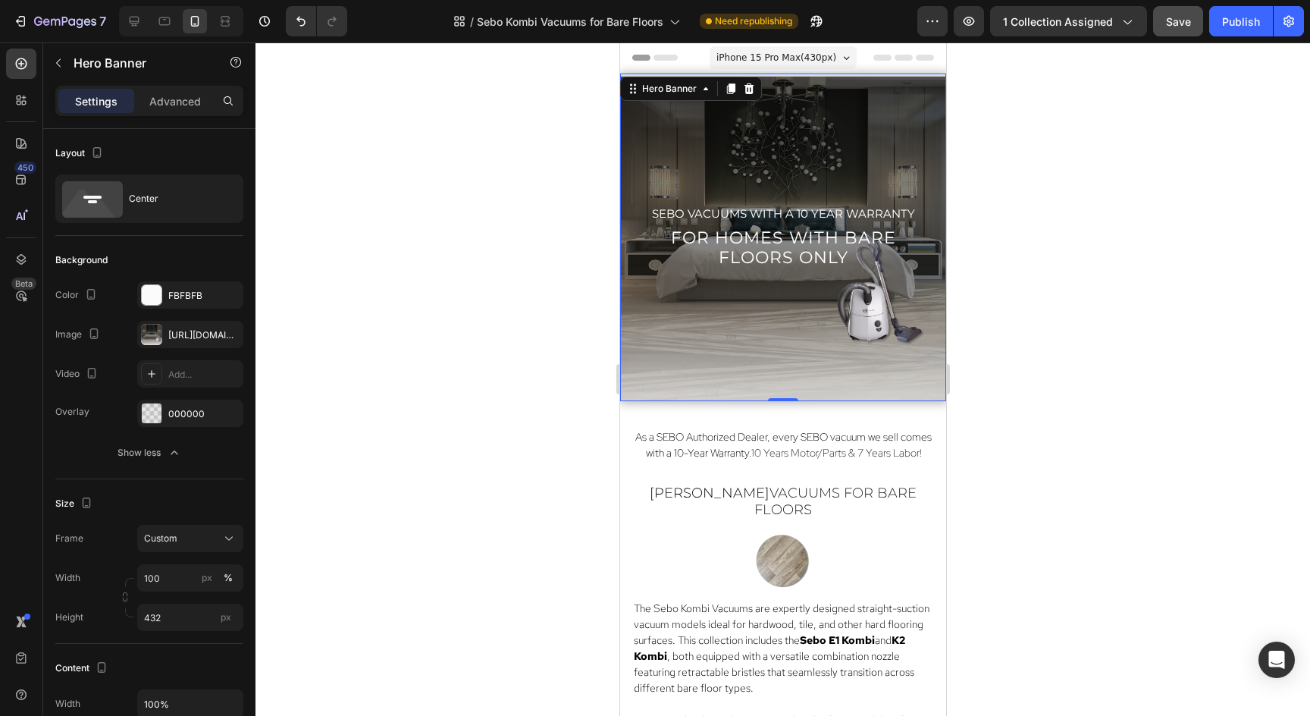
click at [479, 332] on div at bounding box center [783, 378] width 1055 height 673
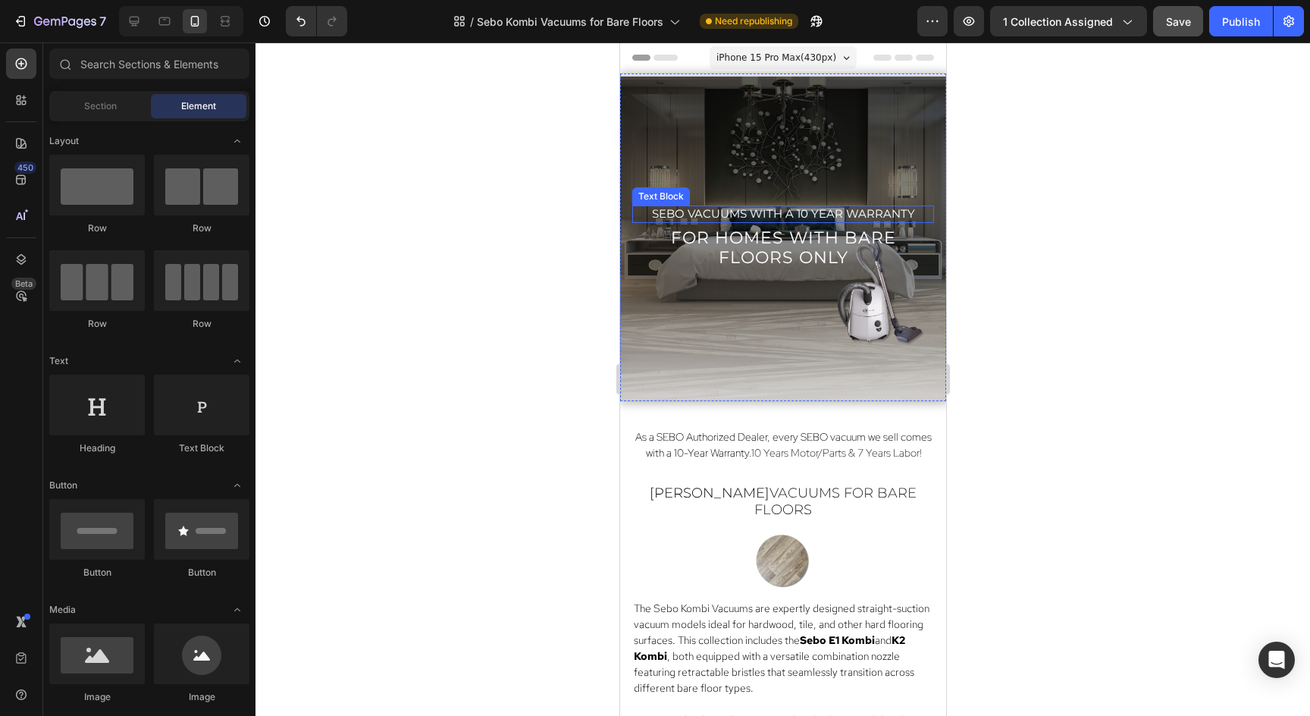
click at [805, 212] on span "sebo vacuums with a 10 year warranty" at bounding box center [782, 213] width 263 height 14
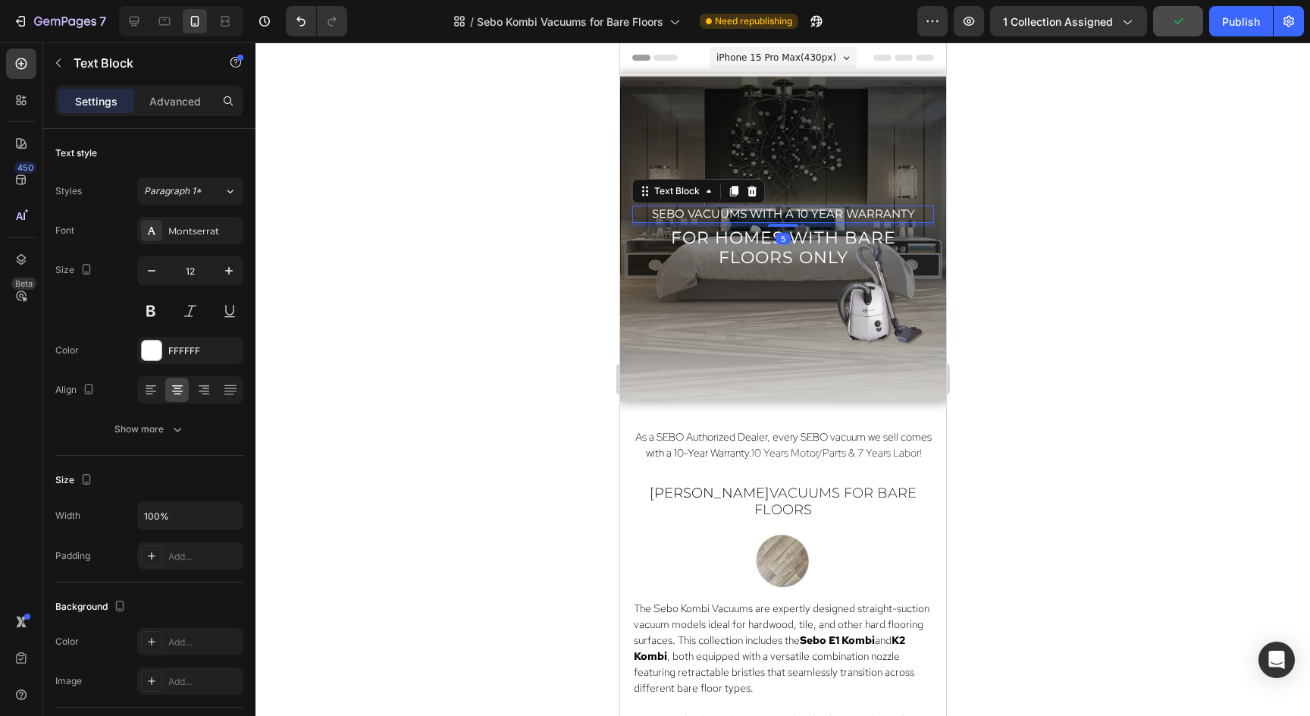
click at [1159, 154] on div at bounding box center [783, 378] width 1055 height 673
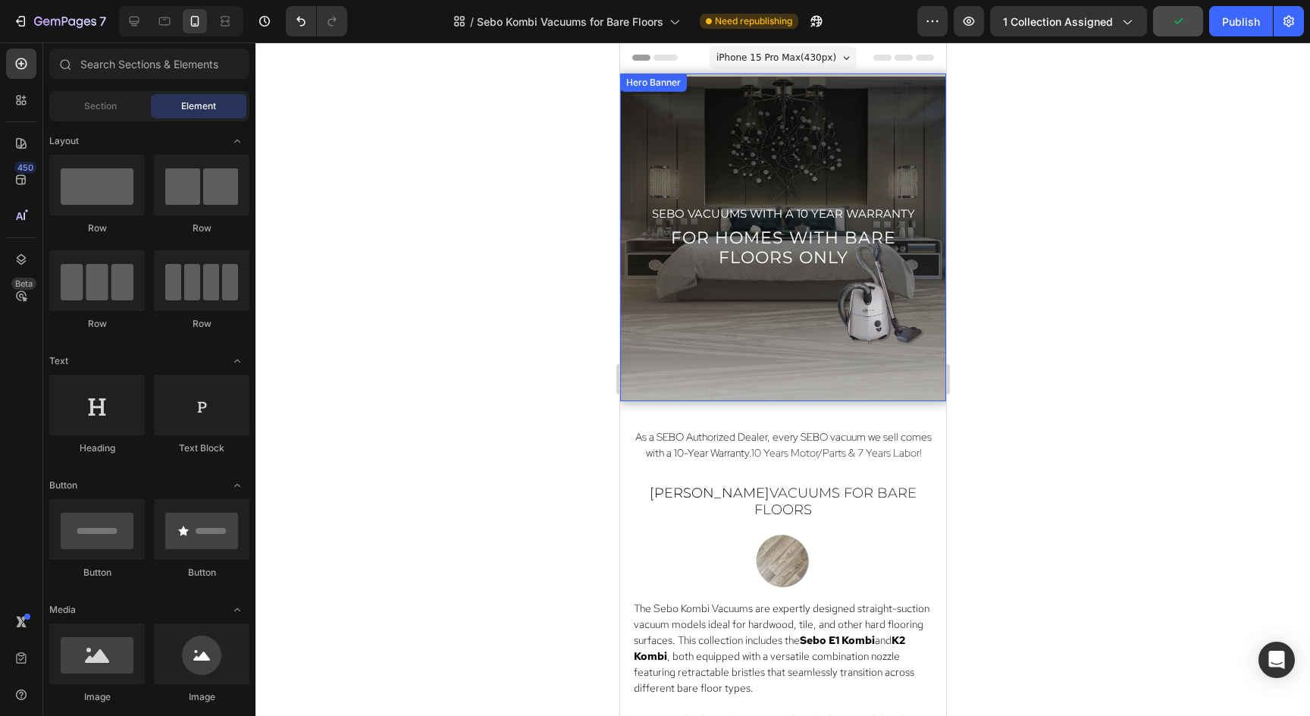
click at [861, 152] on div "Overlay" at bounding box center [782, 238] width 326 height 328
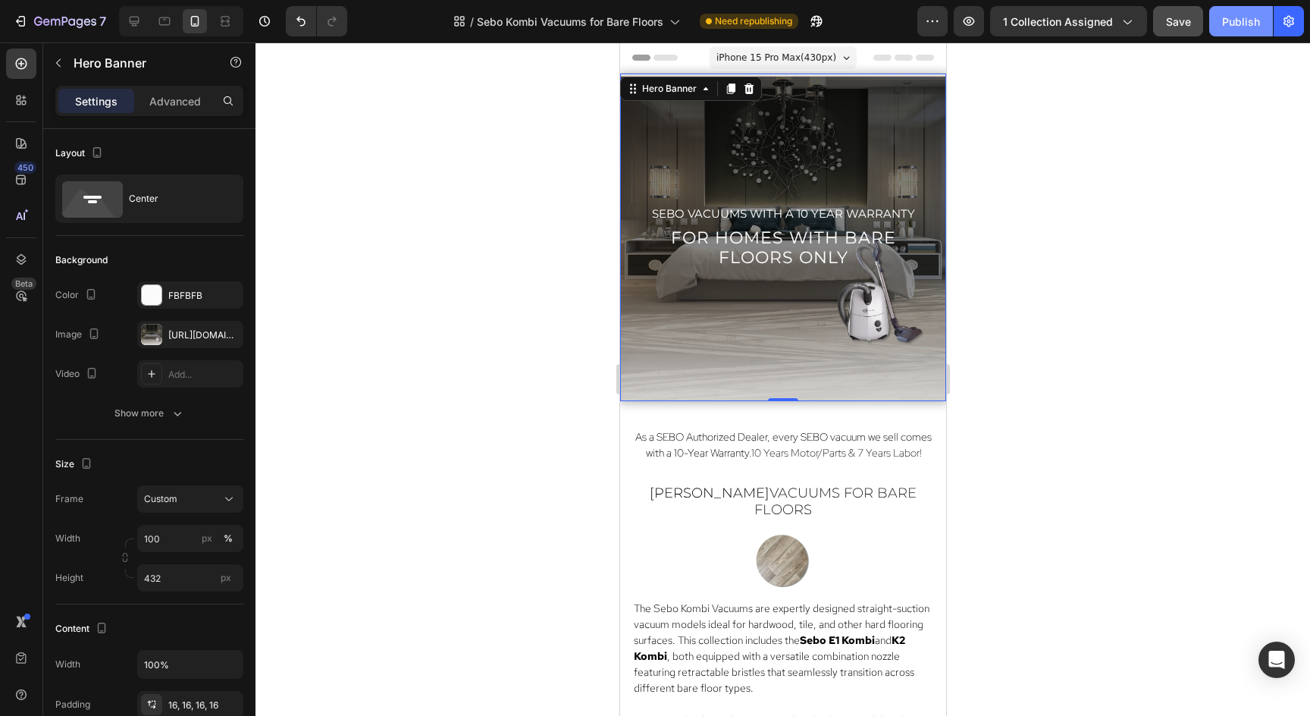
click at [1223, 30] on button "Publish" at bounding box center [1241, 21] width 64 height 30
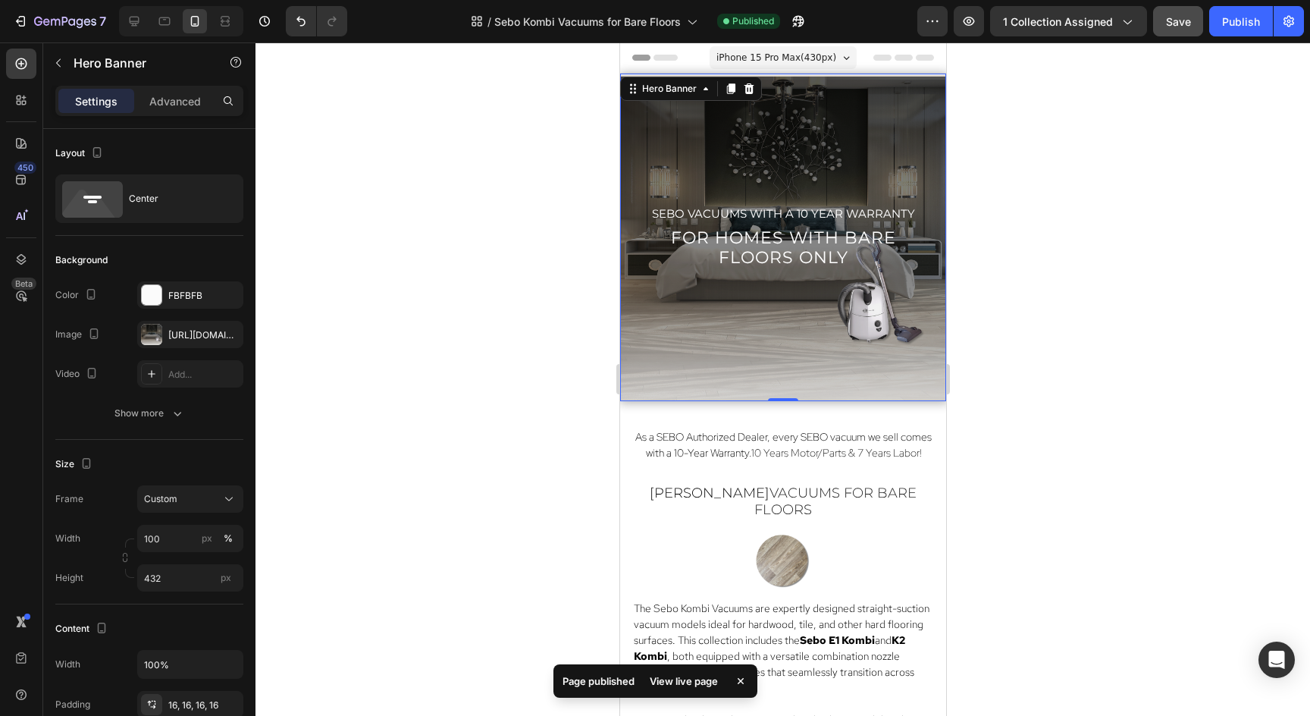
click at [1076, 382] on div at bounding box center [783, 378] width 1055 height 673
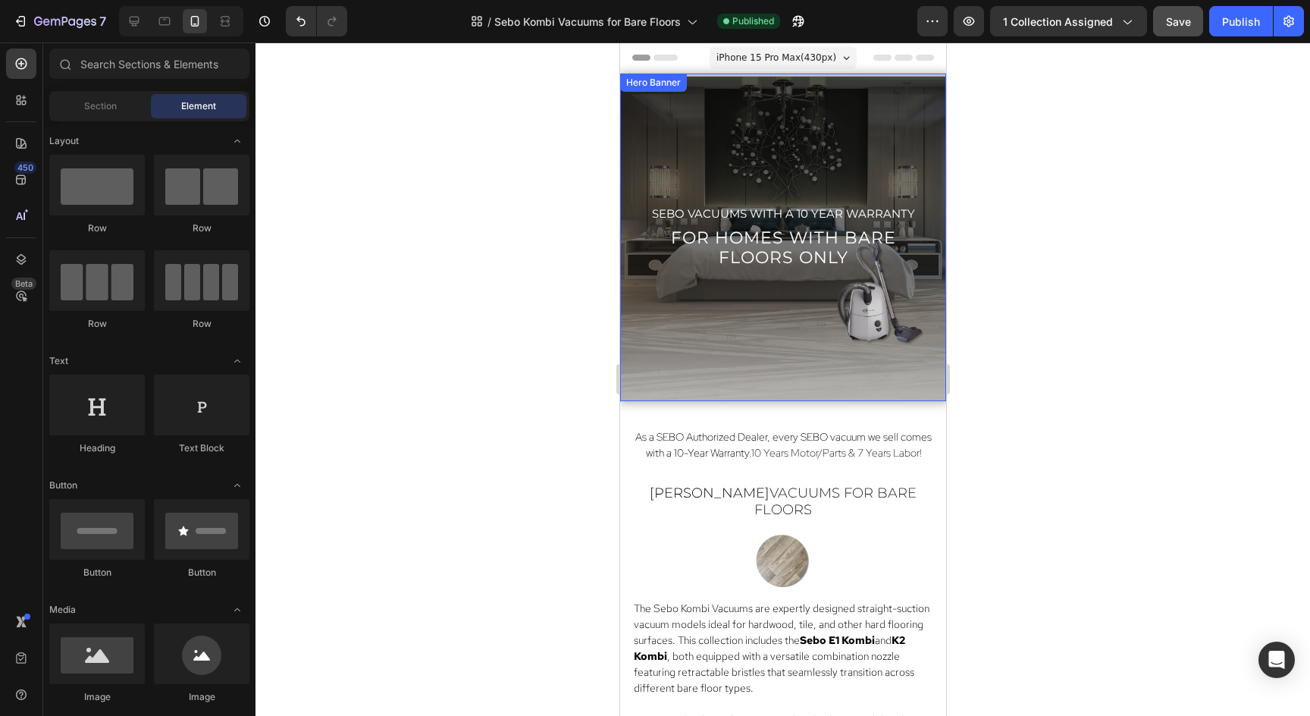
click at [796, 372] on div "Overlay" at bounding box center [782, 238] width 326 height 328
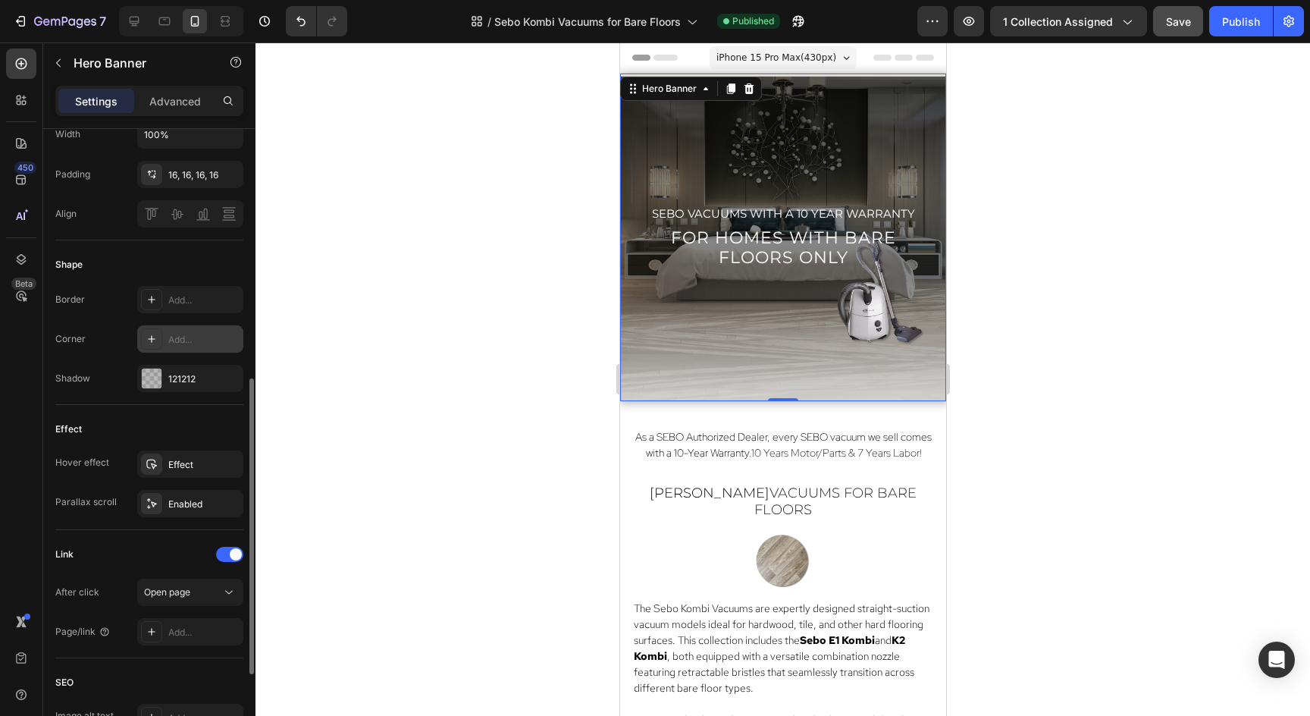
scroll to position [531, 0]
click at [186, 505] on div "Enabled" at bounding box center [190, 504] width 44 height 14
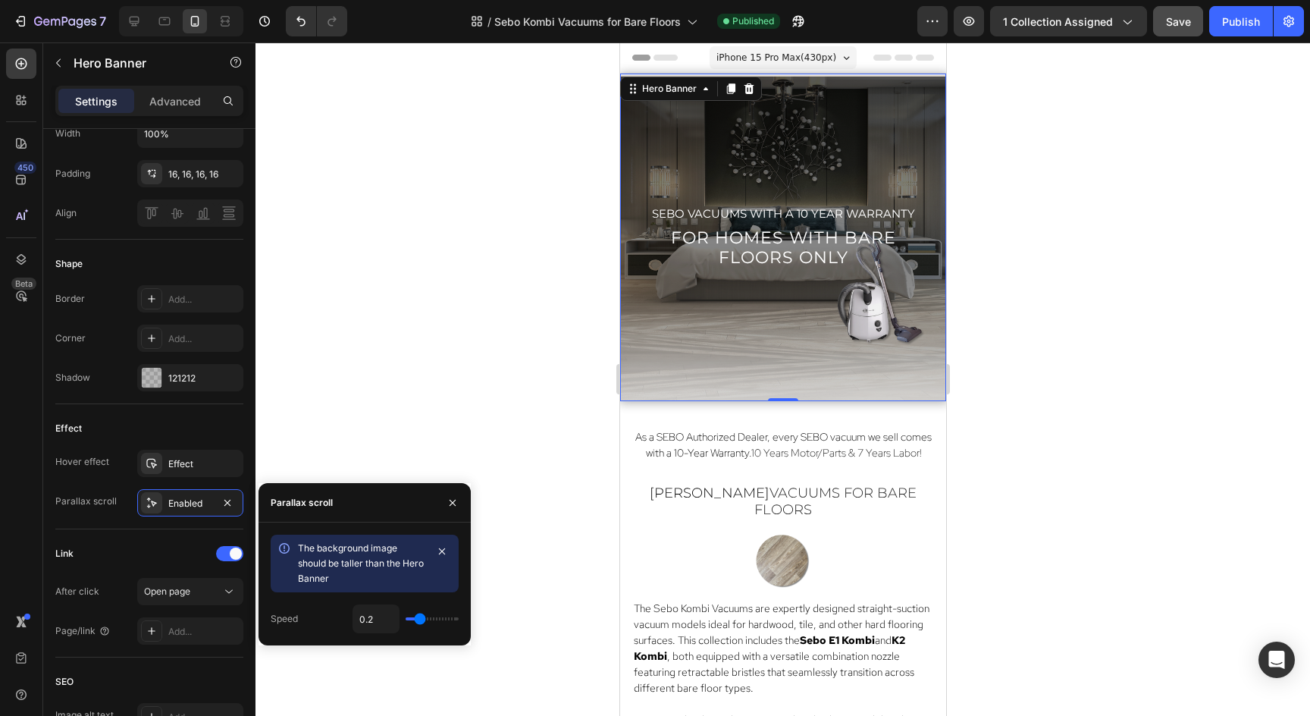
type input "0.1"
type input "0.2"
type input "0.3"
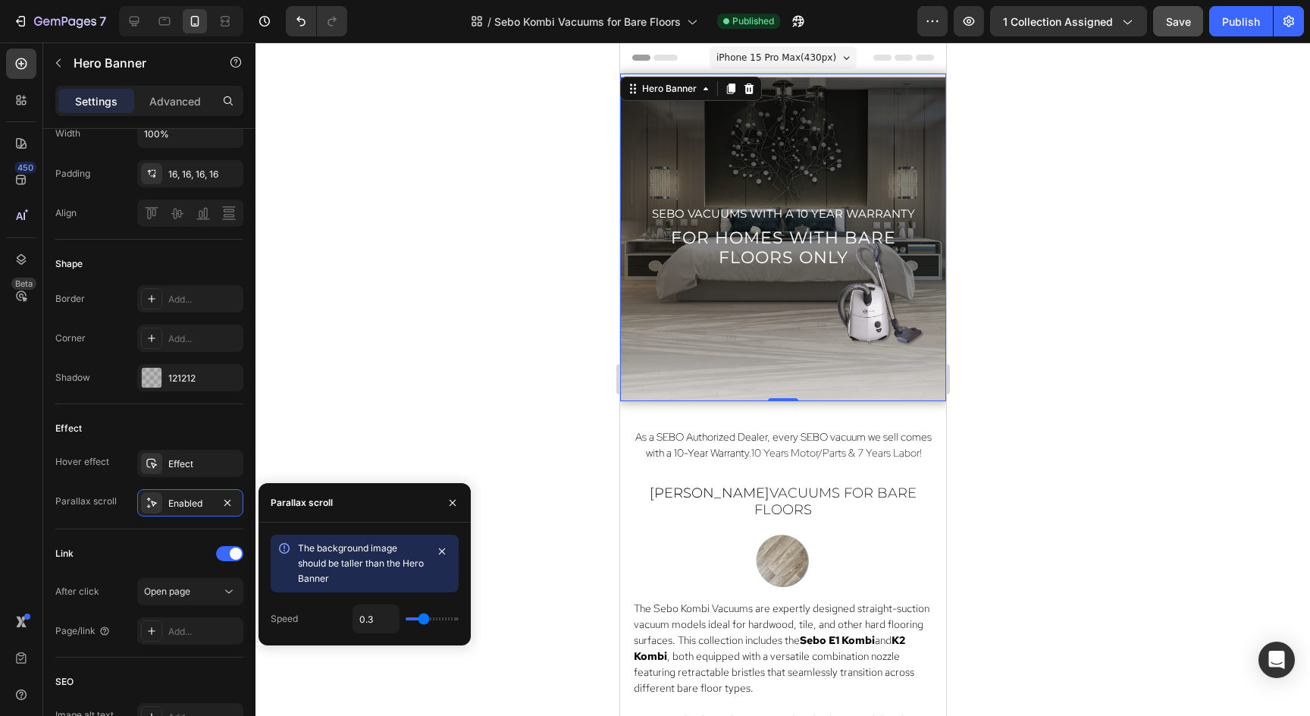
type input "0.3"
click at [420, 620] on input "range" at bounding box center [432, 618] width 53 height 3
type input "0.4"
click at [425, 620] on input "range" at bounding box center [432, 618] width 53 height 3
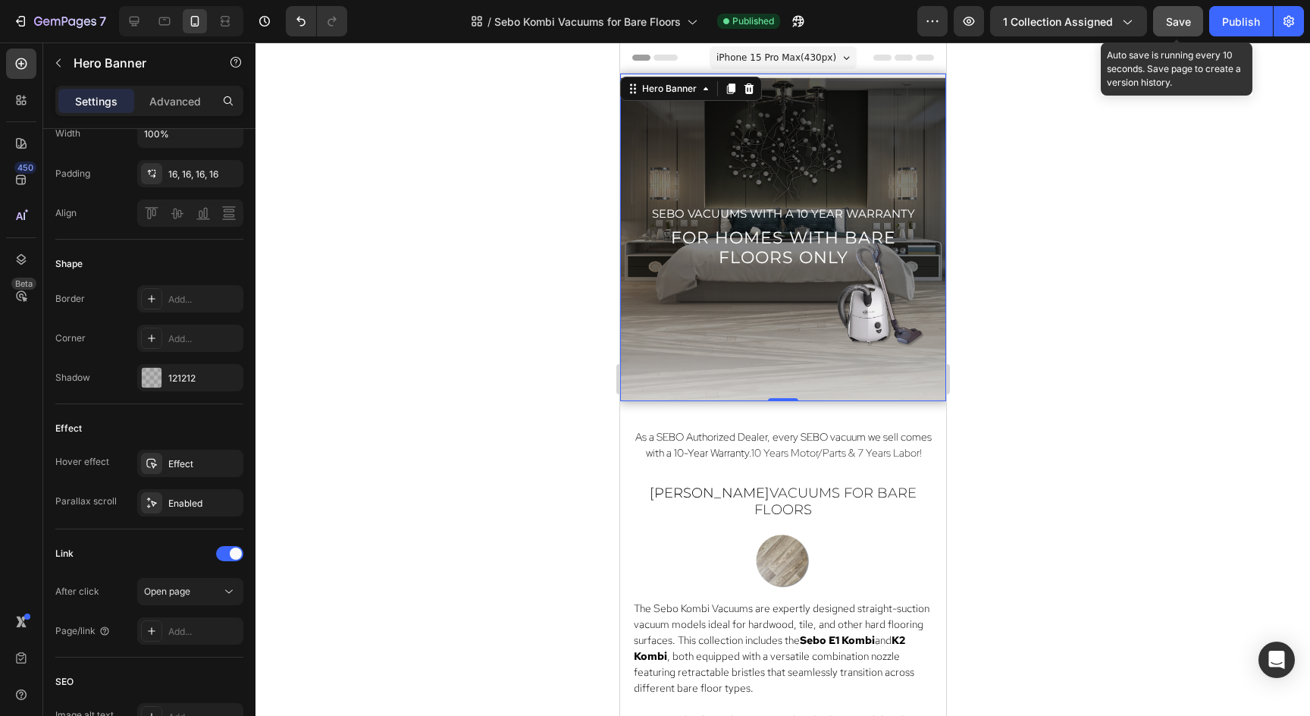
click at [1193, 10] on button "Save" at bounding box center [1178, 21] width 50 height 30
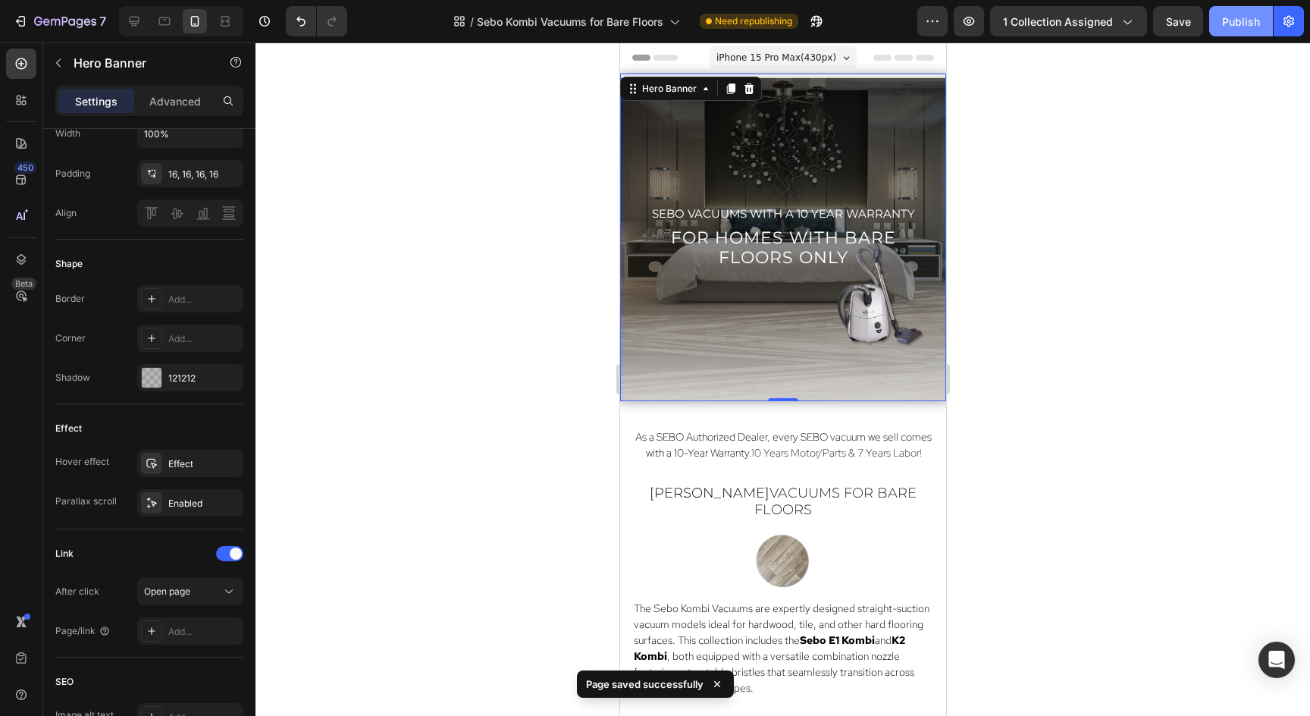
click at [1234, 16] on div "Publish" at bounding box center [1241, 22] width 38 height 16
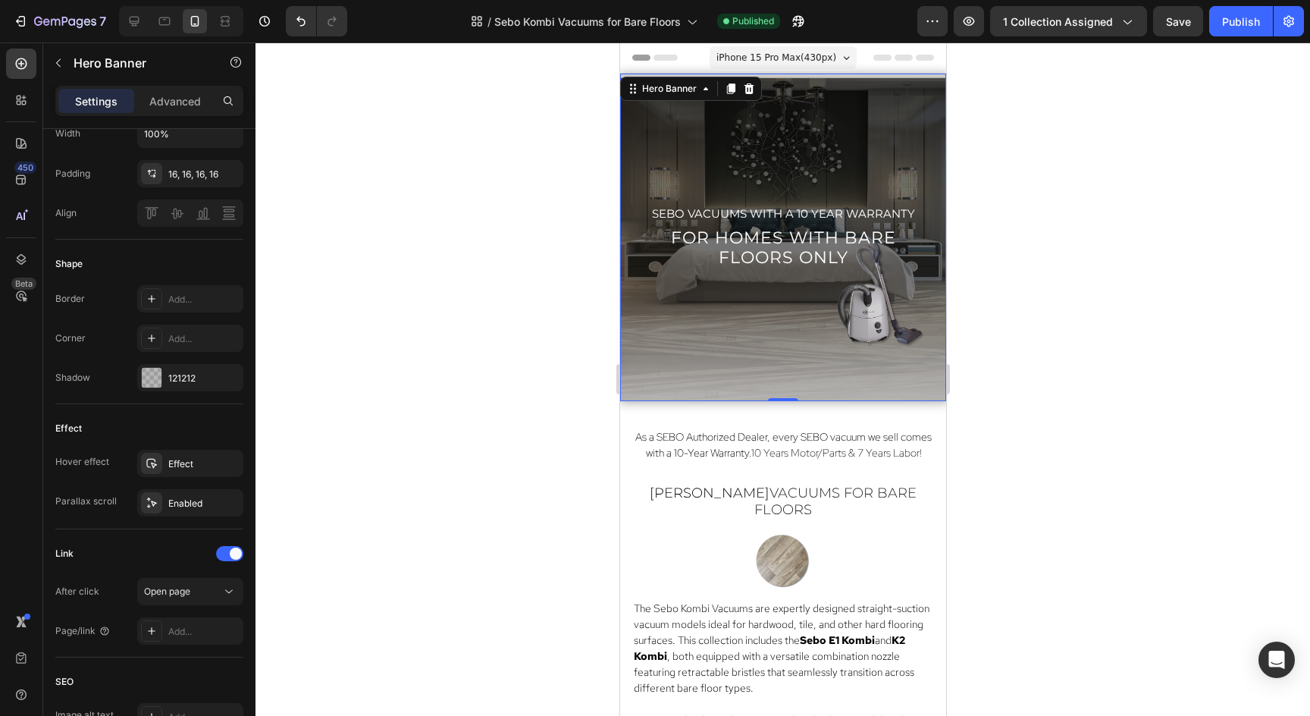
click at [877, 335] on div "Overlay" at bounding box center [782, 238] width 326 height 328
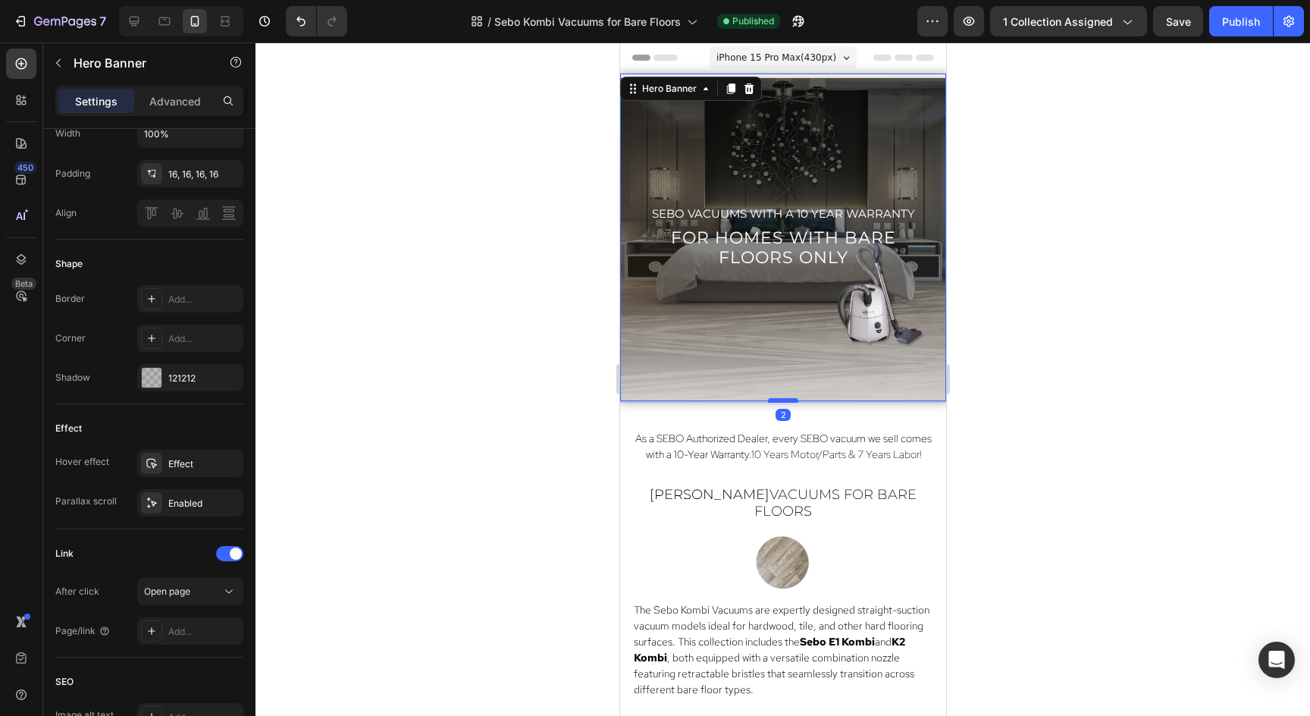
click at [781, 400] on div at bounding box center [782, 400] width 30 height 5
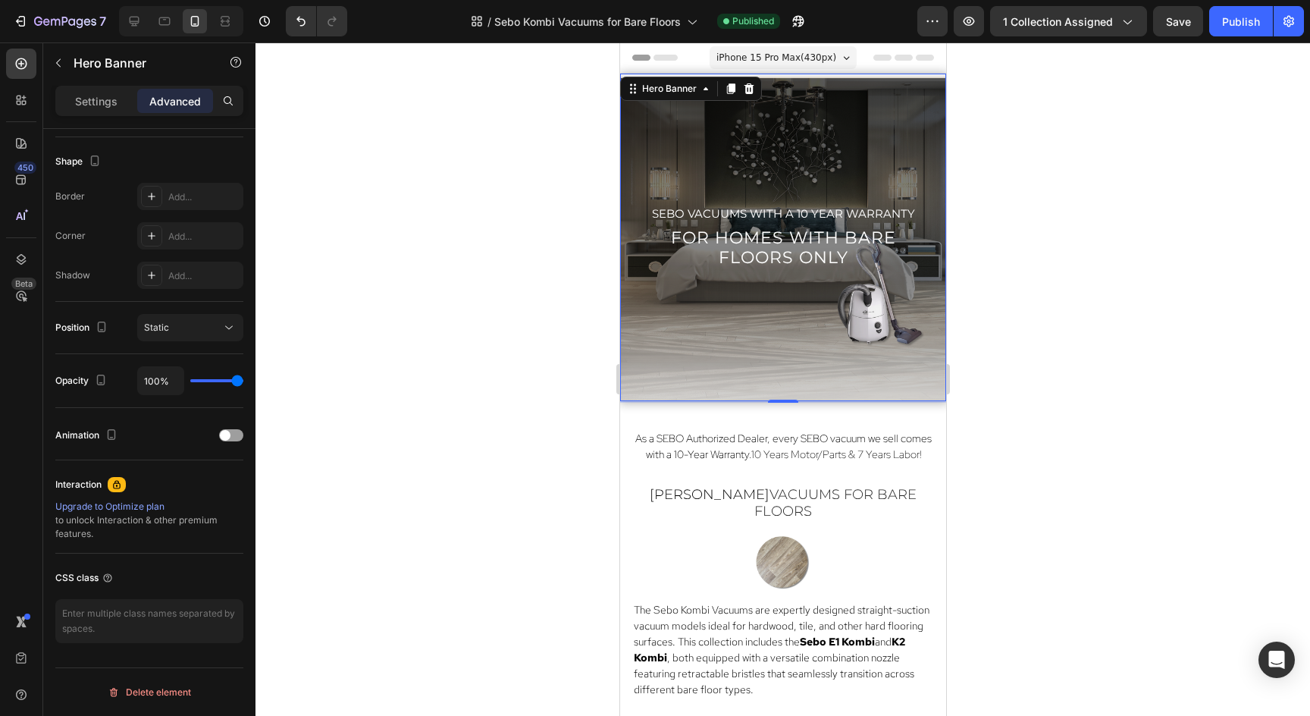
click at [1093, 339] on div at bounding box center [783, 378] width 1055 height 673
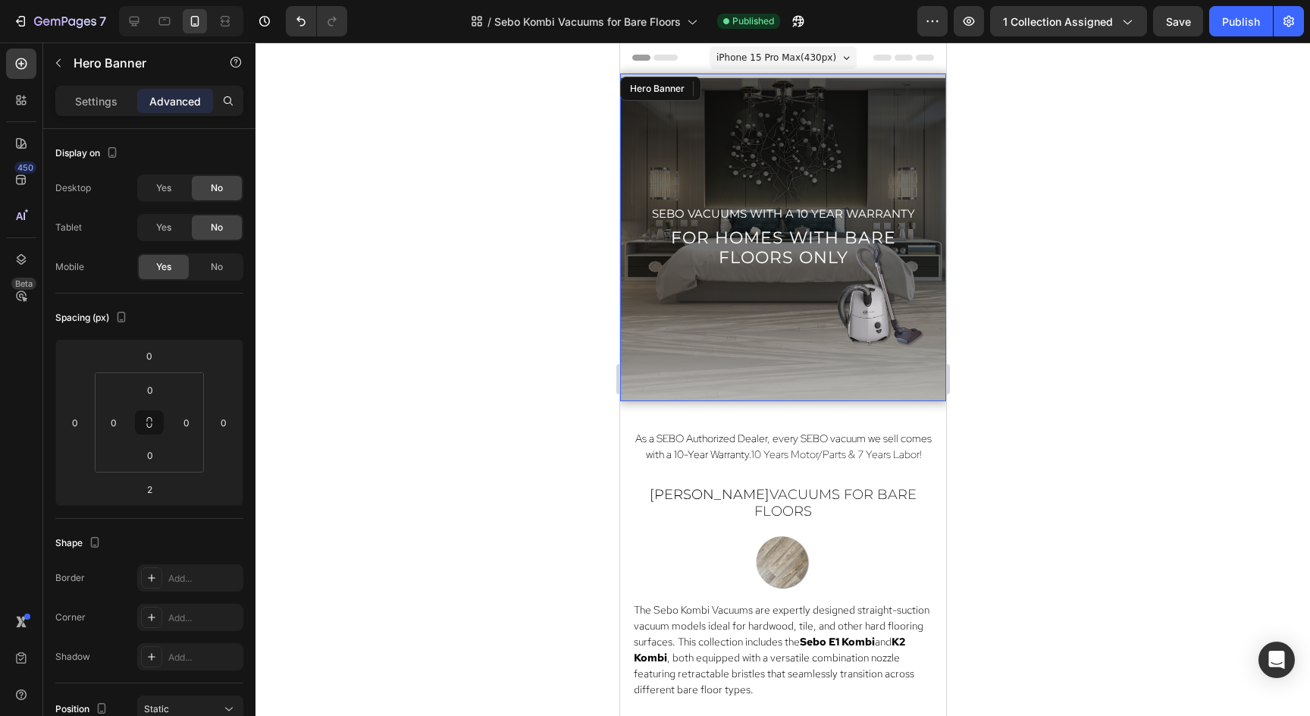
click at [756, 331] on div "Overlay" at bounding box center [782, 238] width 326 height 328
click at [830, 364] on div "Overlay" at bounding box center [782, 238] width 326 height 328
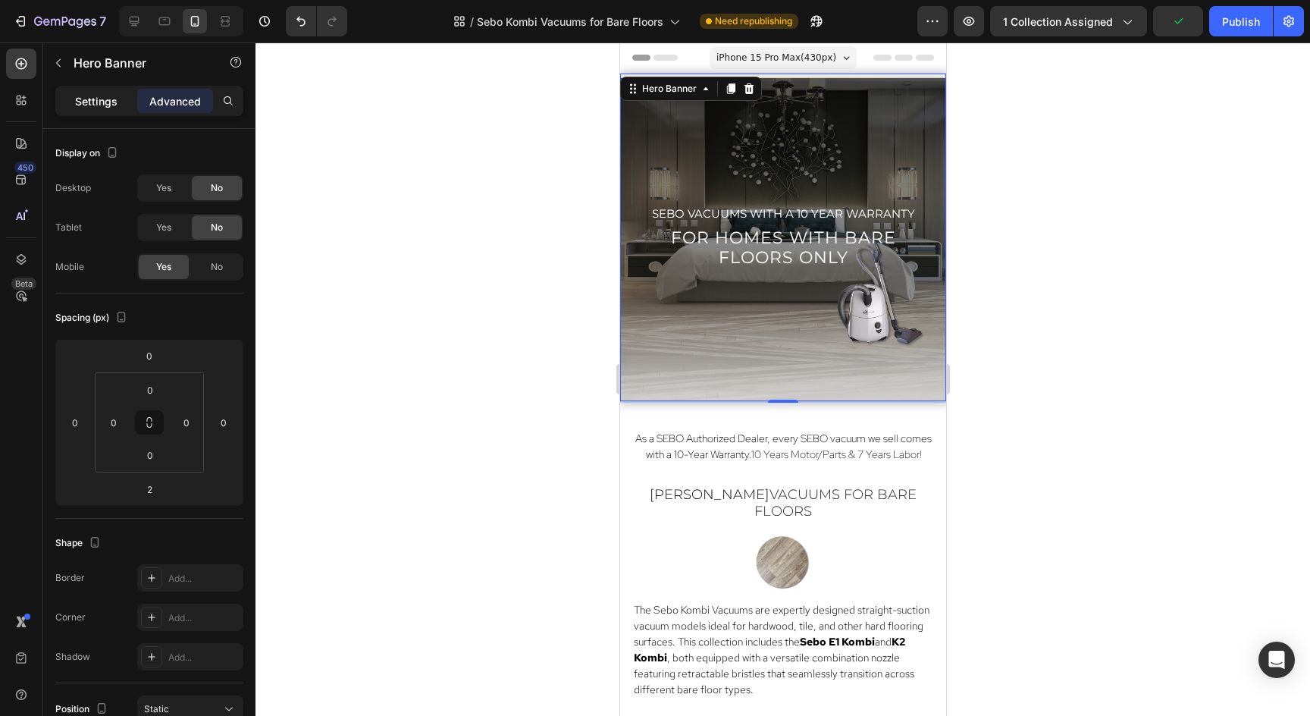
click at [90, 99] on p "Settings" at bounding box center [96, 101] width 42 height 16
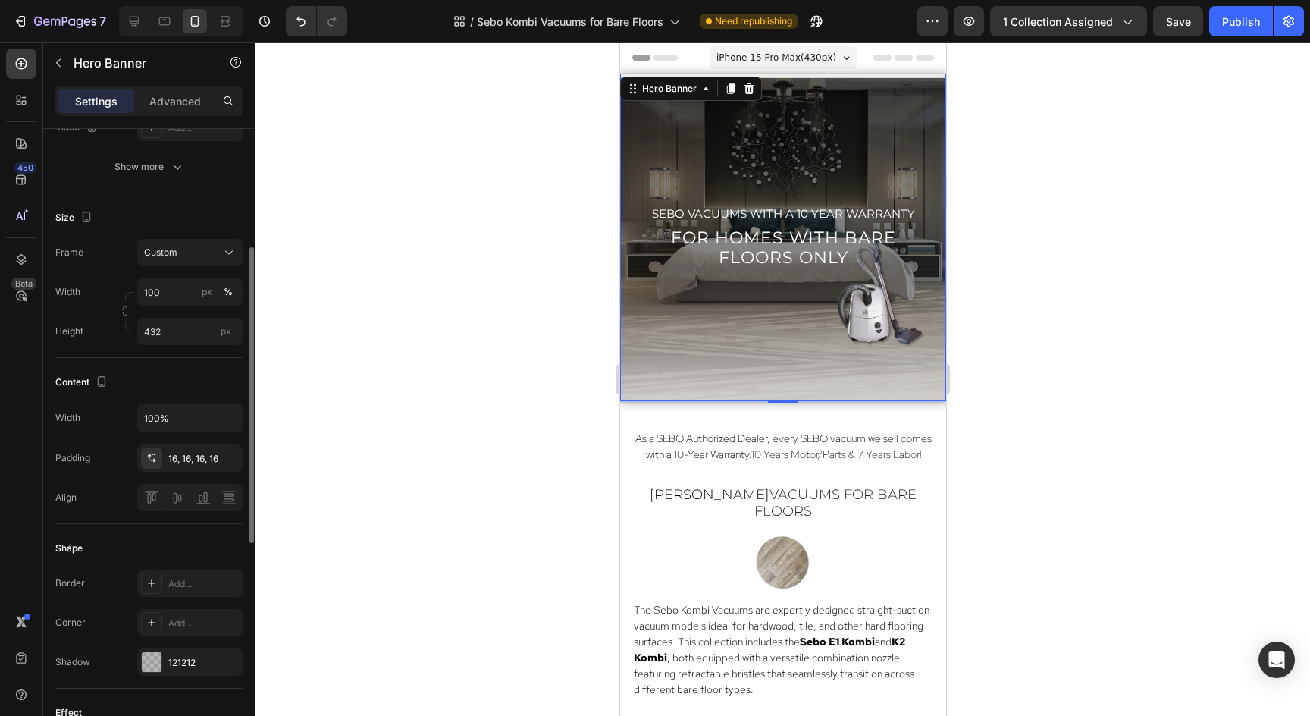
scroll to position [249, 0]
click at [178, 331] on input "432" at bounding box center [190, 328] width 106 height 27
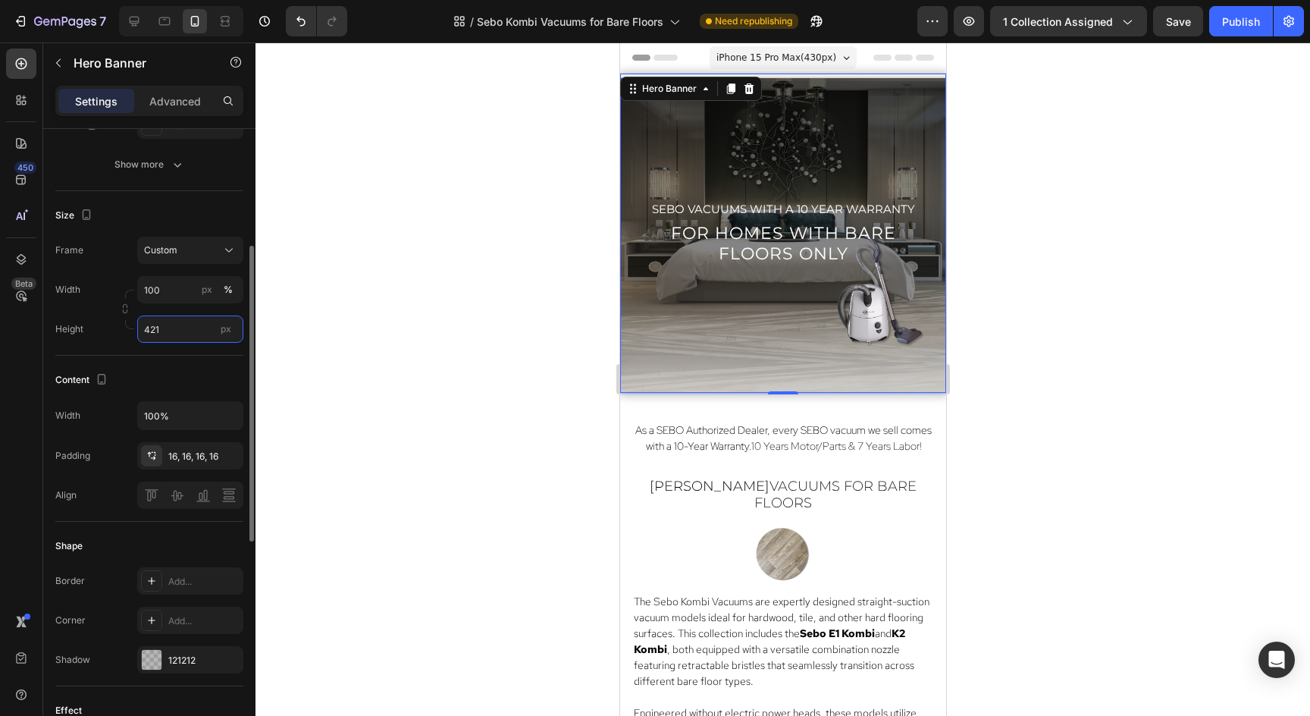
type input "420"
click at [1221, 173] on div at bounding box center [783, 378] width 1055 height 673
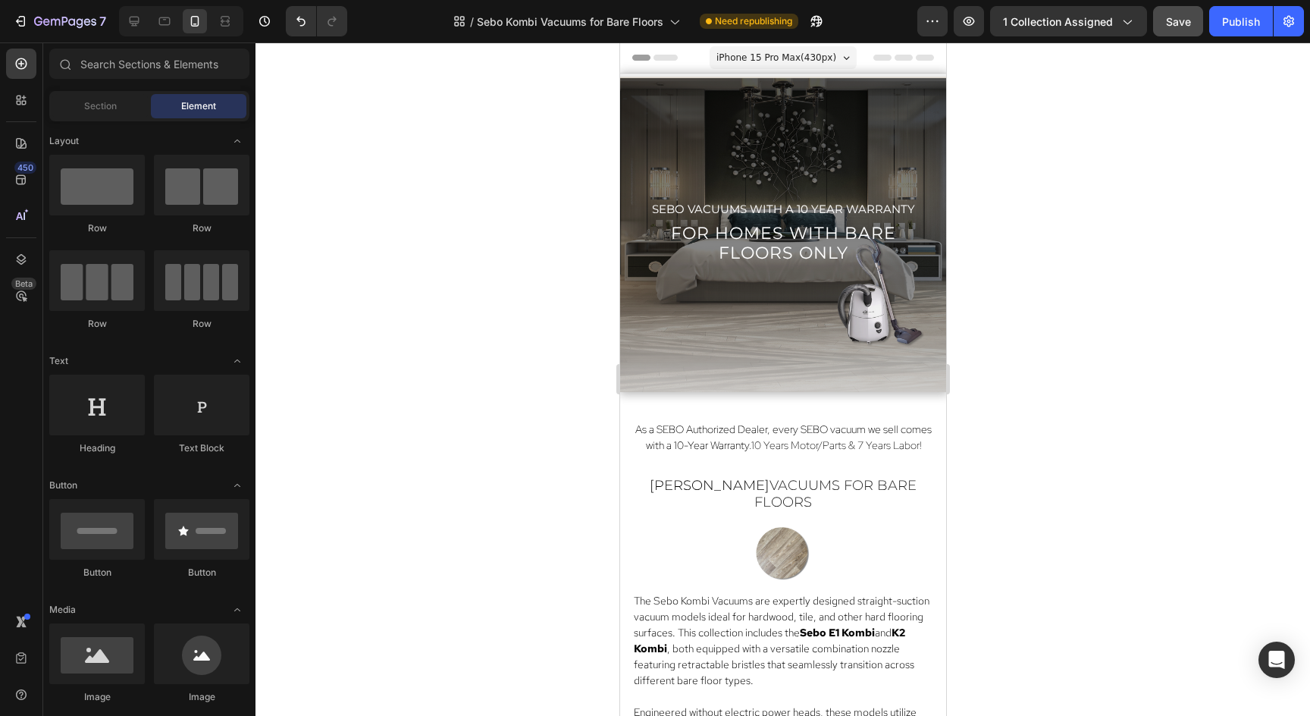
click at [1184, 34] on button "Save" at bounding box center [1178, 21] width 50 height 30
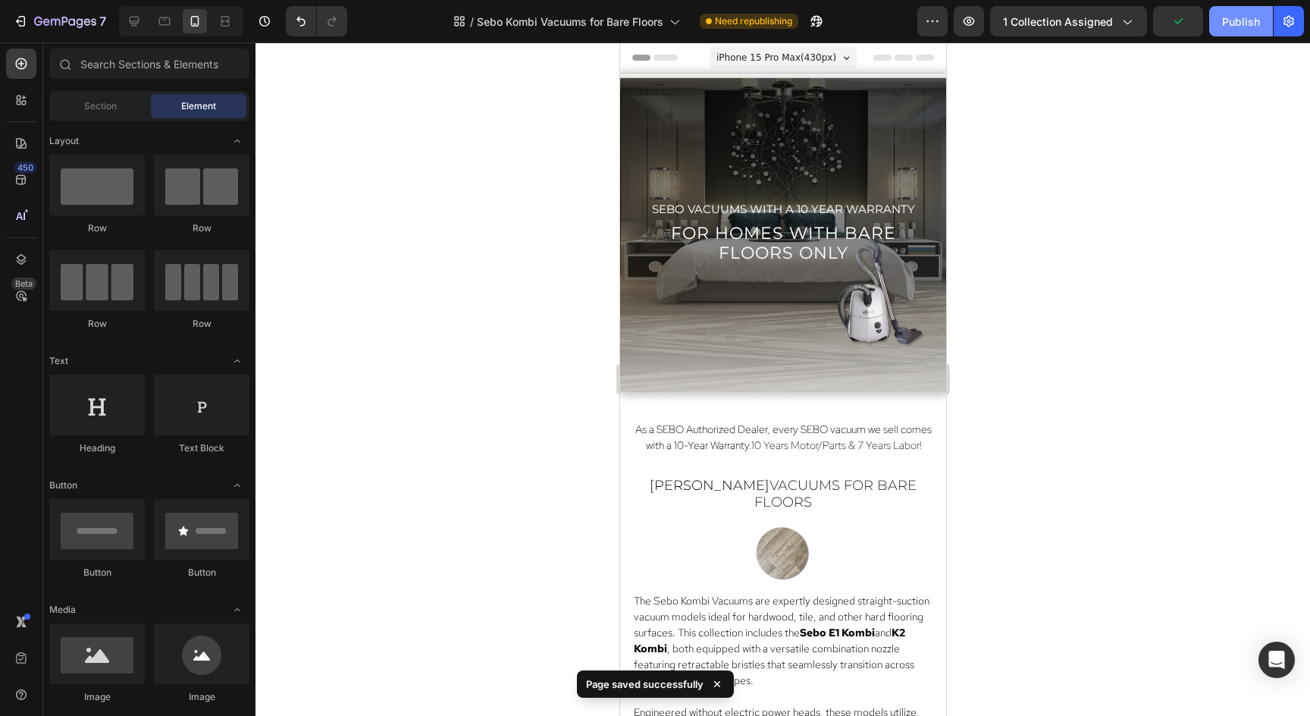
click at [1250, 21] on div "Publish" at bounding box center [1241, 22] width 38 height 16
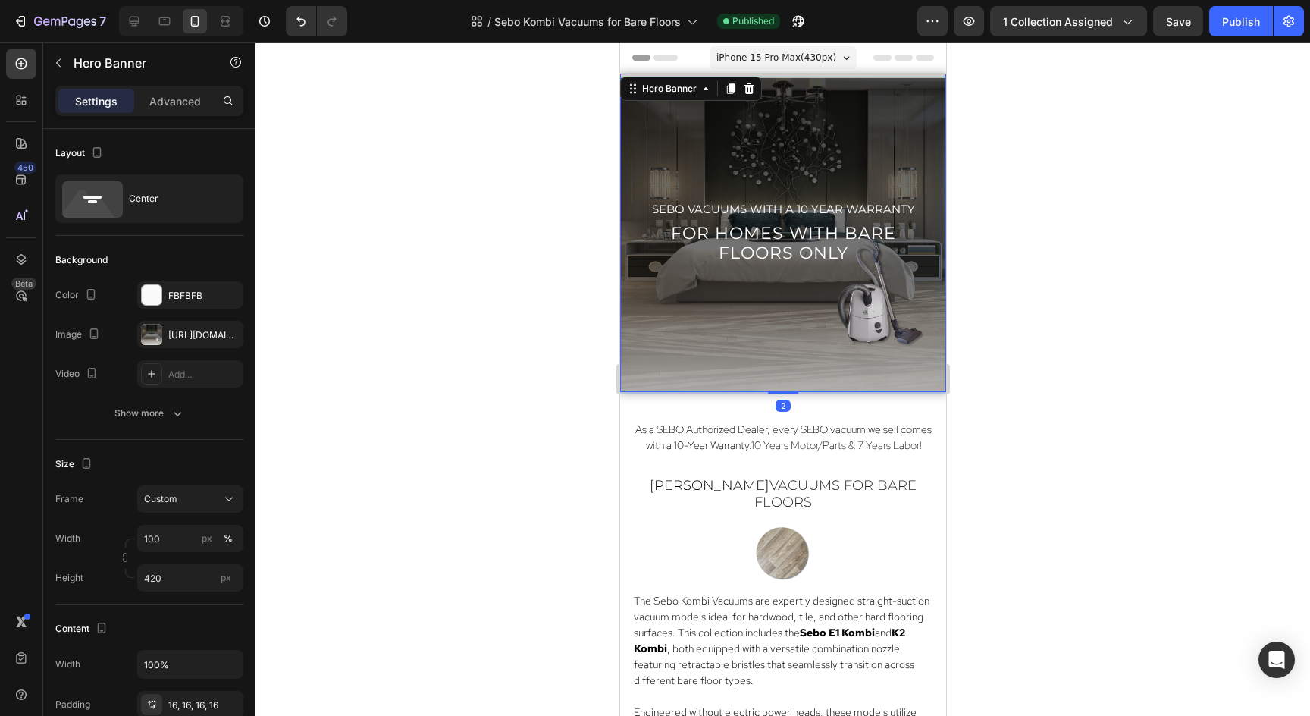
click at [714, 315] on div "Overlay" at bounding box center [782, 233] width 326 height 318
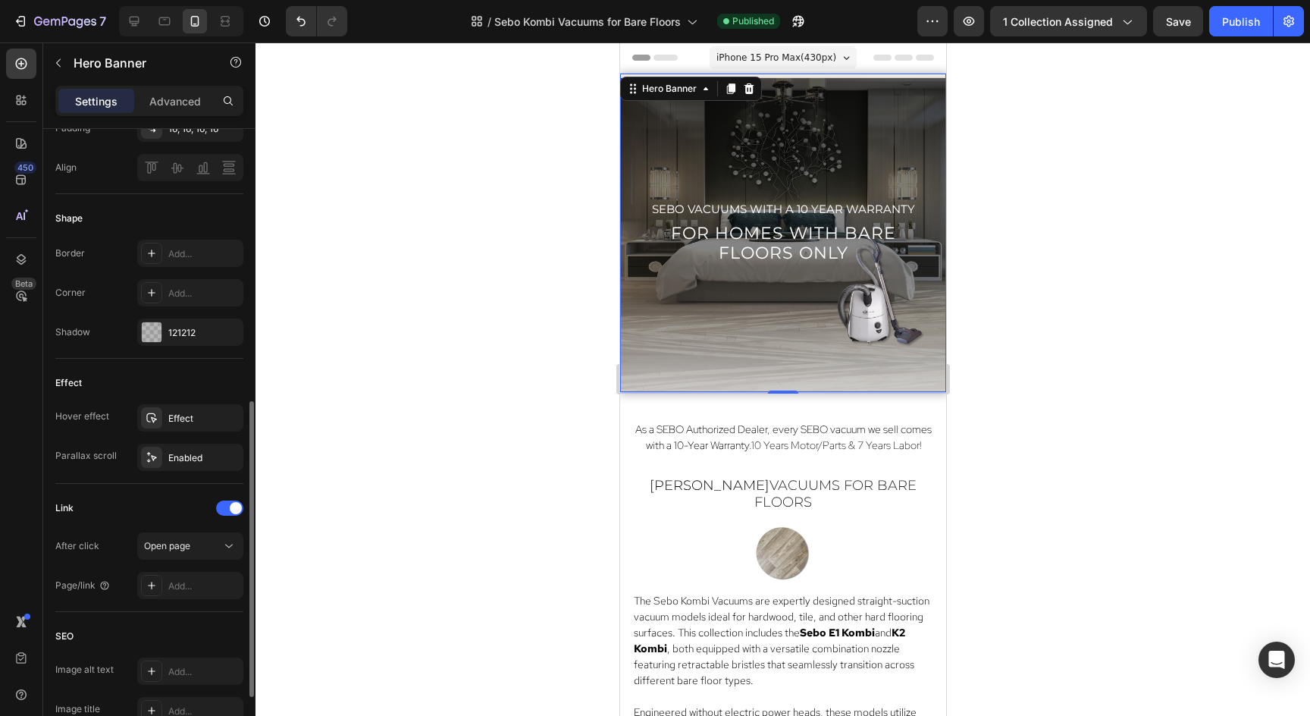
scroll to position [577, 0]
click at [190, 459] on div "Enabled" at bounding box center [190, 457] width 44 height 14
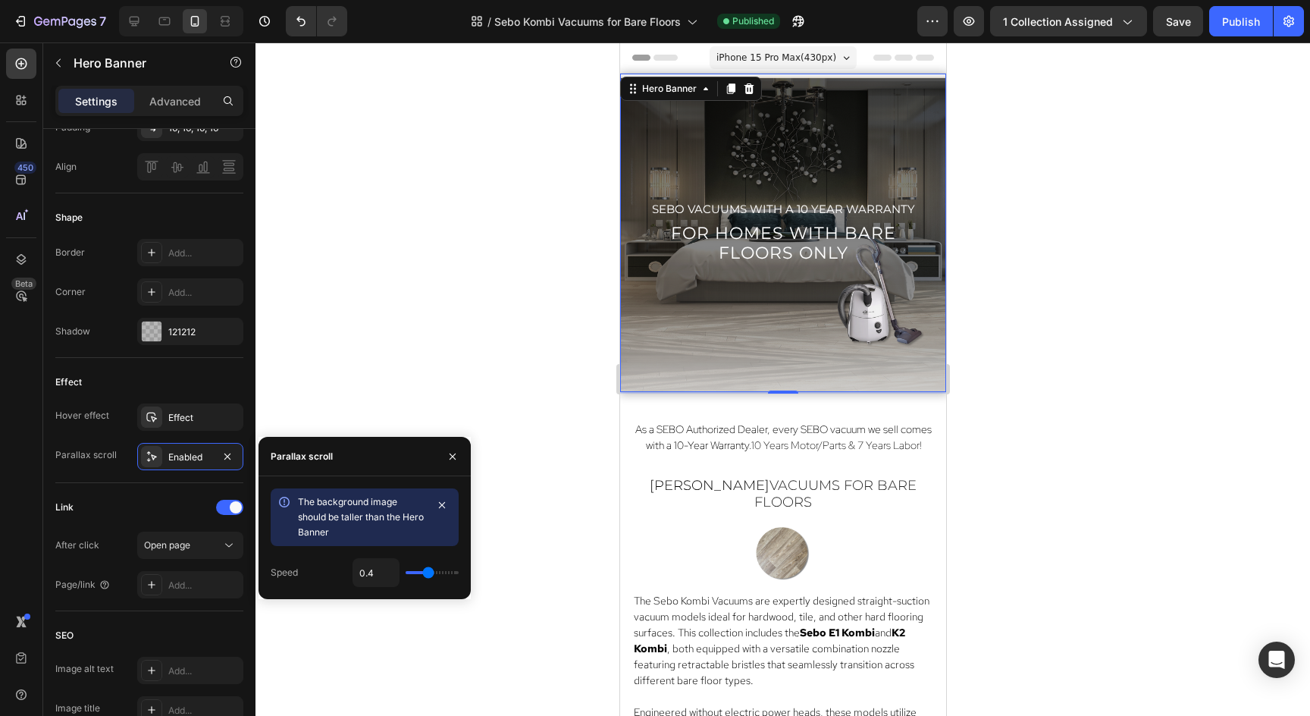
type input "0.3"
type input "0.2"
click at [418, 574] on input "range" at bounding box center [432, 572] width 53 height 3
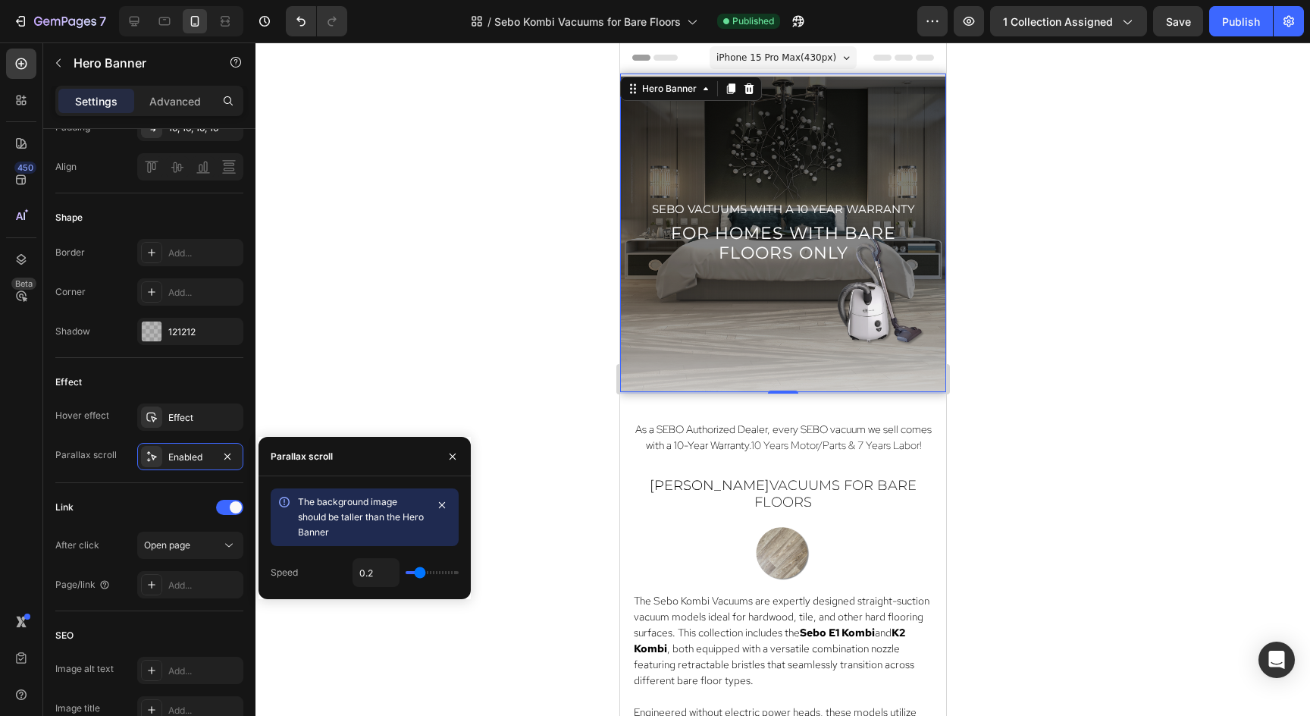
click at [435, 615] on div at bounding box center [783, 378] width 1055 height 673
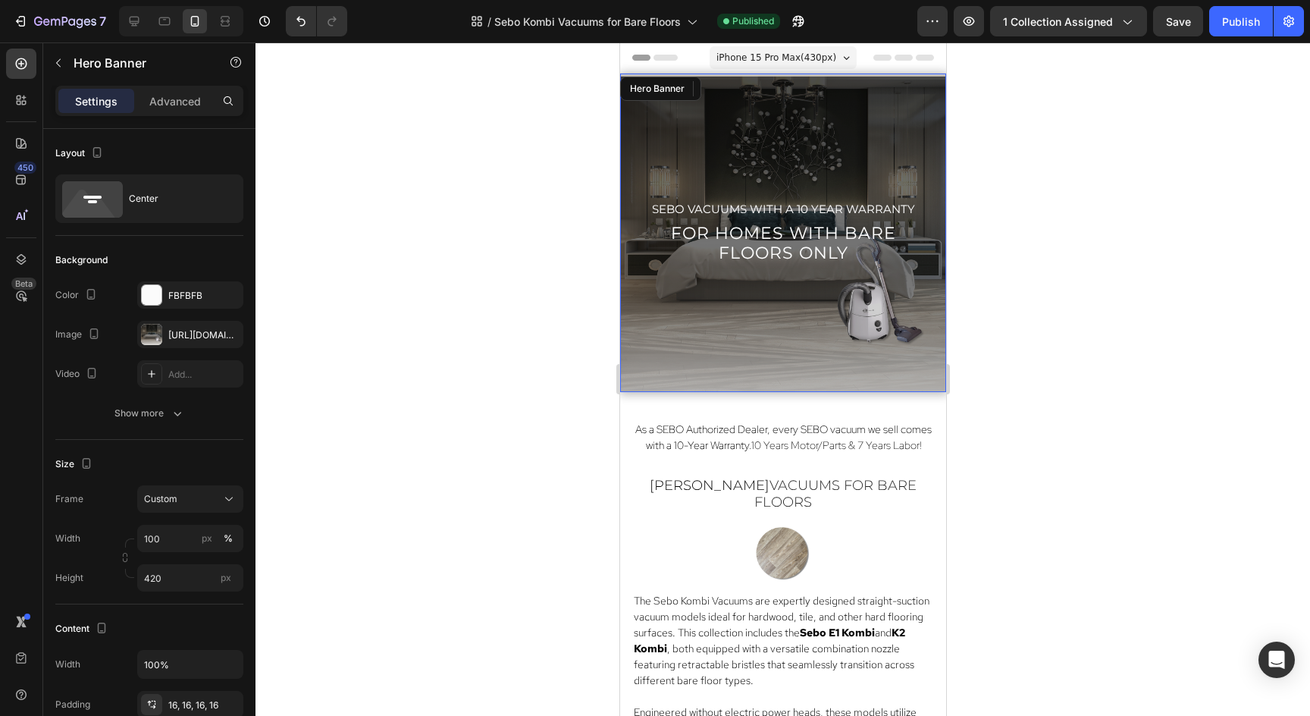
click at [631, 371] on div "Overlay" at bounding box center [782, 233] width 326 height 318
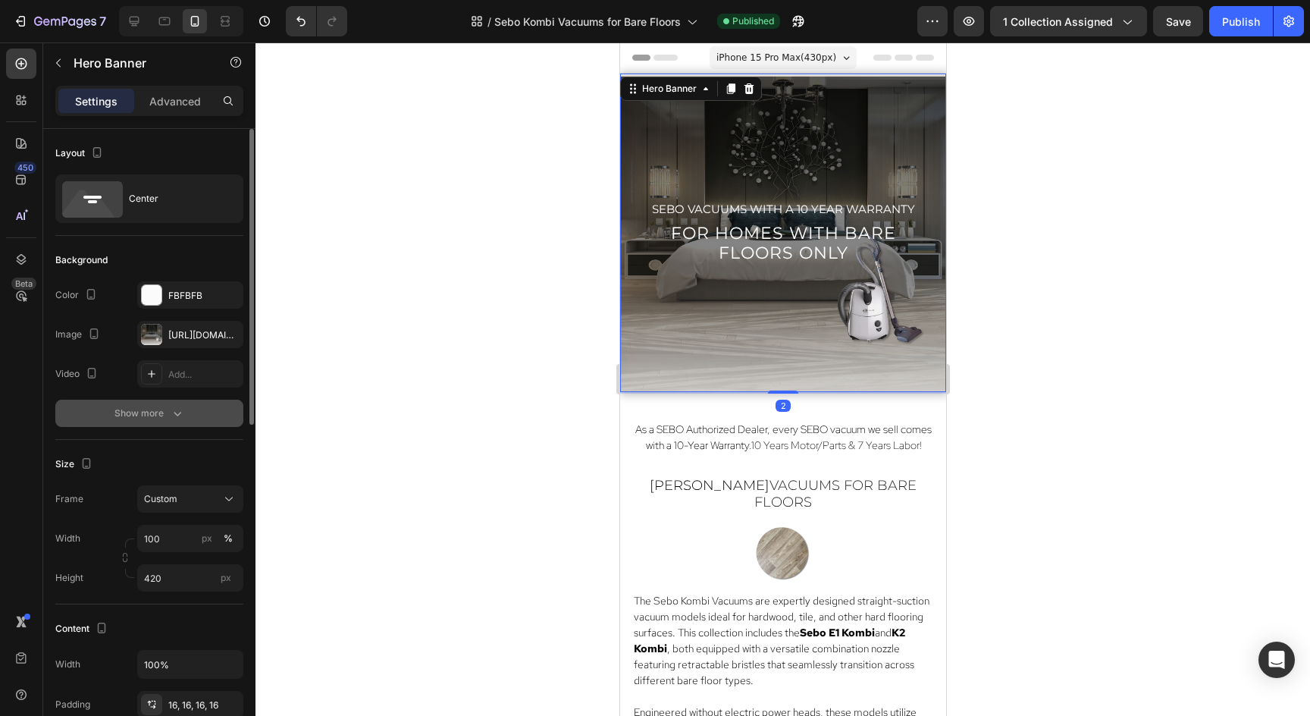
click at [153, 414] on div "Show more" at bounding box center [149, 413] width 71 height 15
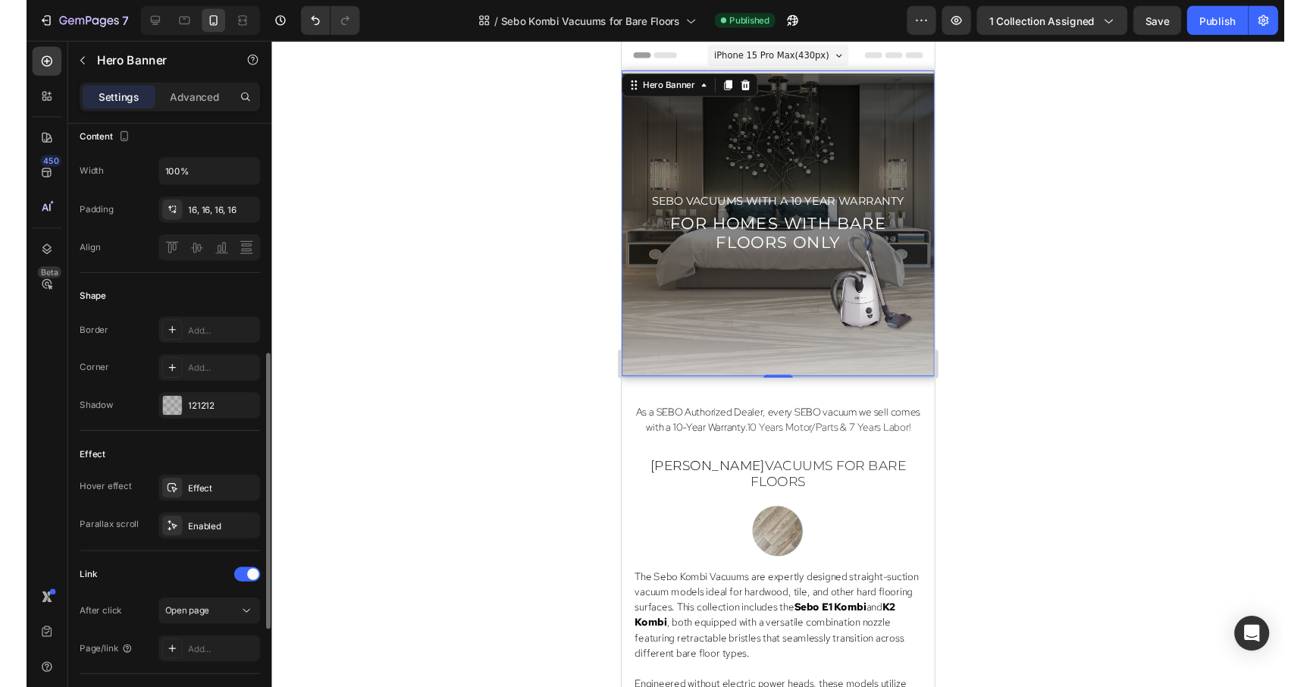
scroll to position [529, 0]
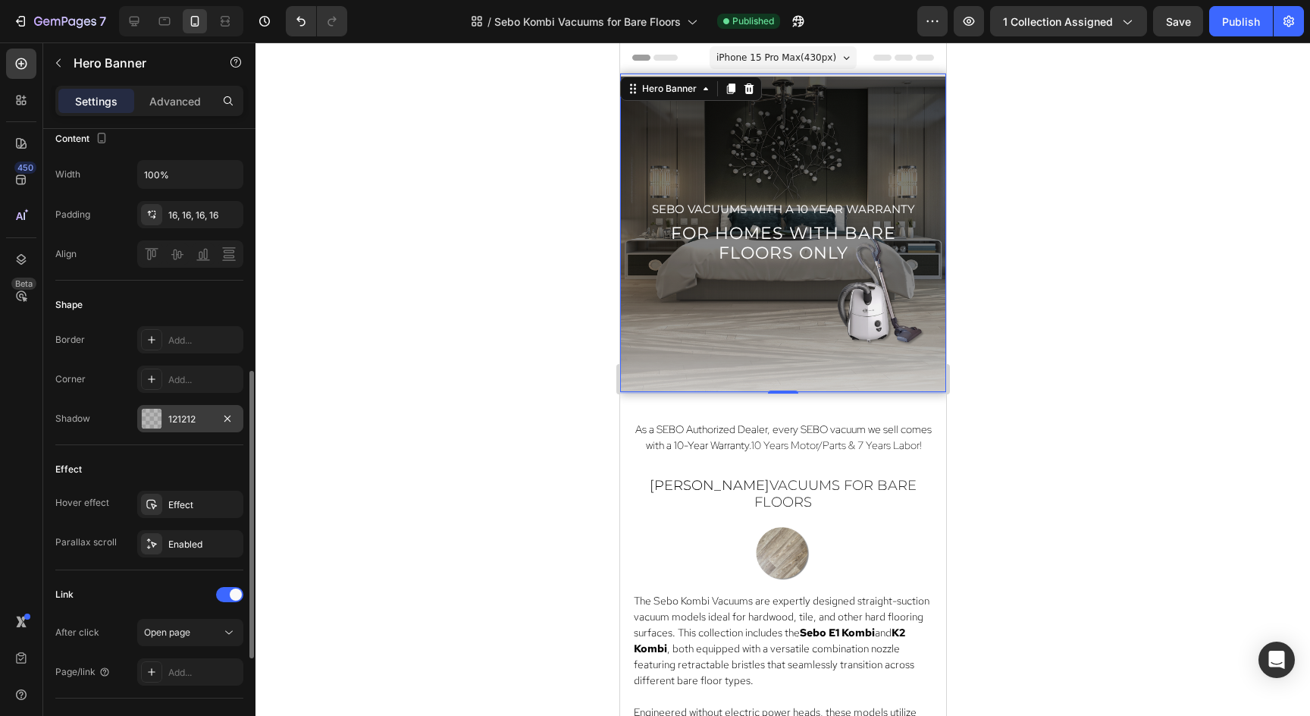
click at [192, 428] on div "121212" at bounding box center [190, 418] width 106 height 27
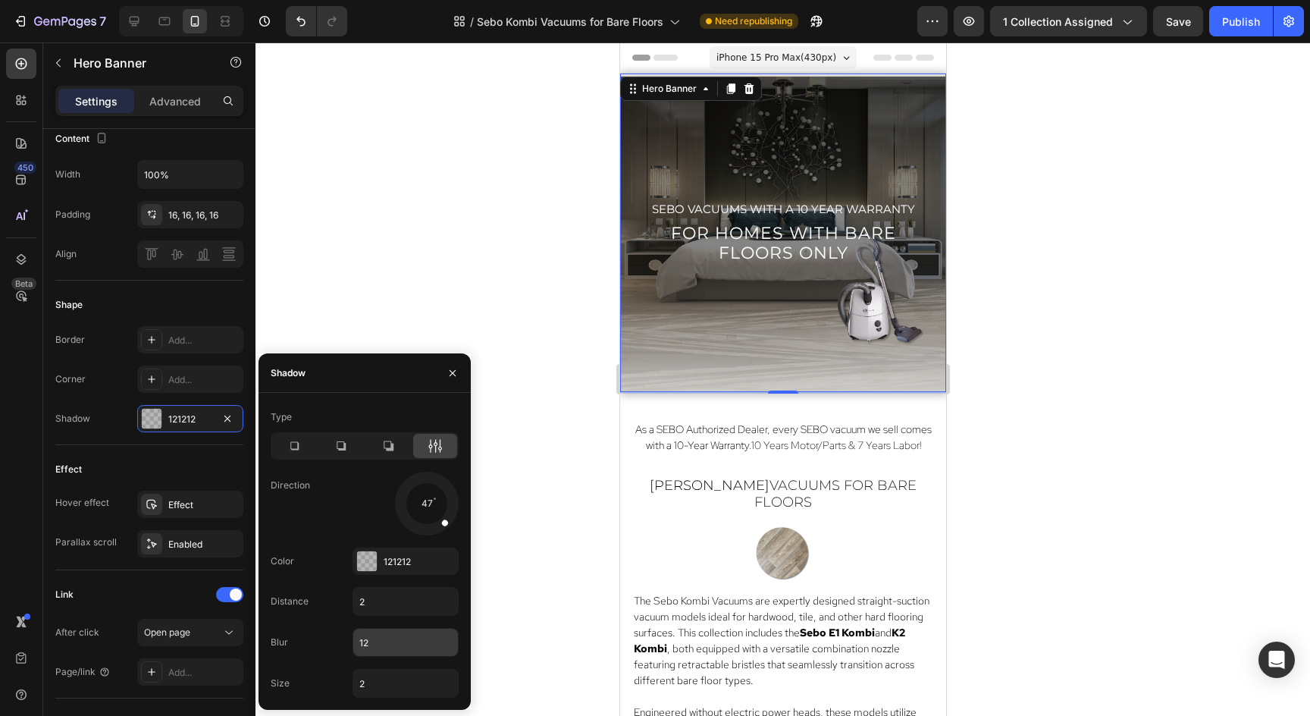
click at [370, 644] on input "12" at bounding box center [405, 642] width 105 height 27
type input "3"
click at [560, 547] on div at bounding box center [783, 378] width 1055 height 673
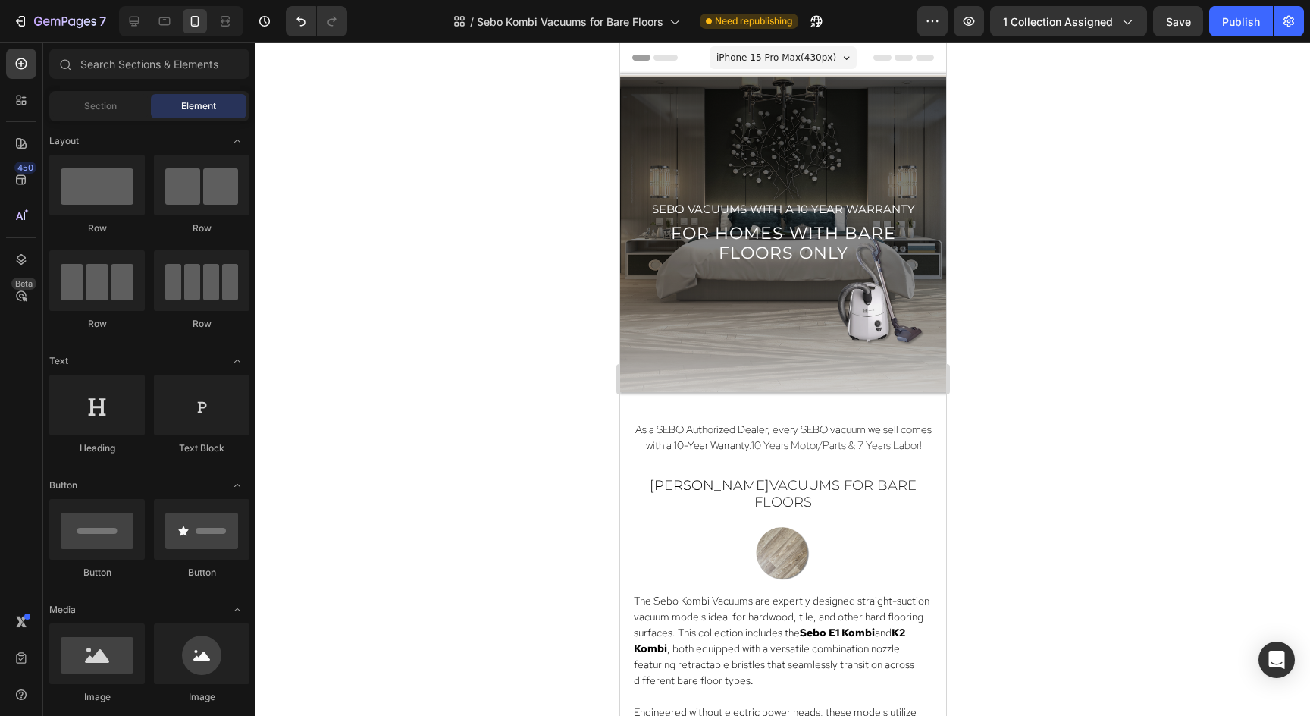
click at [1186, 290] on div at bounding box center [783, 378] width 1055 height 673
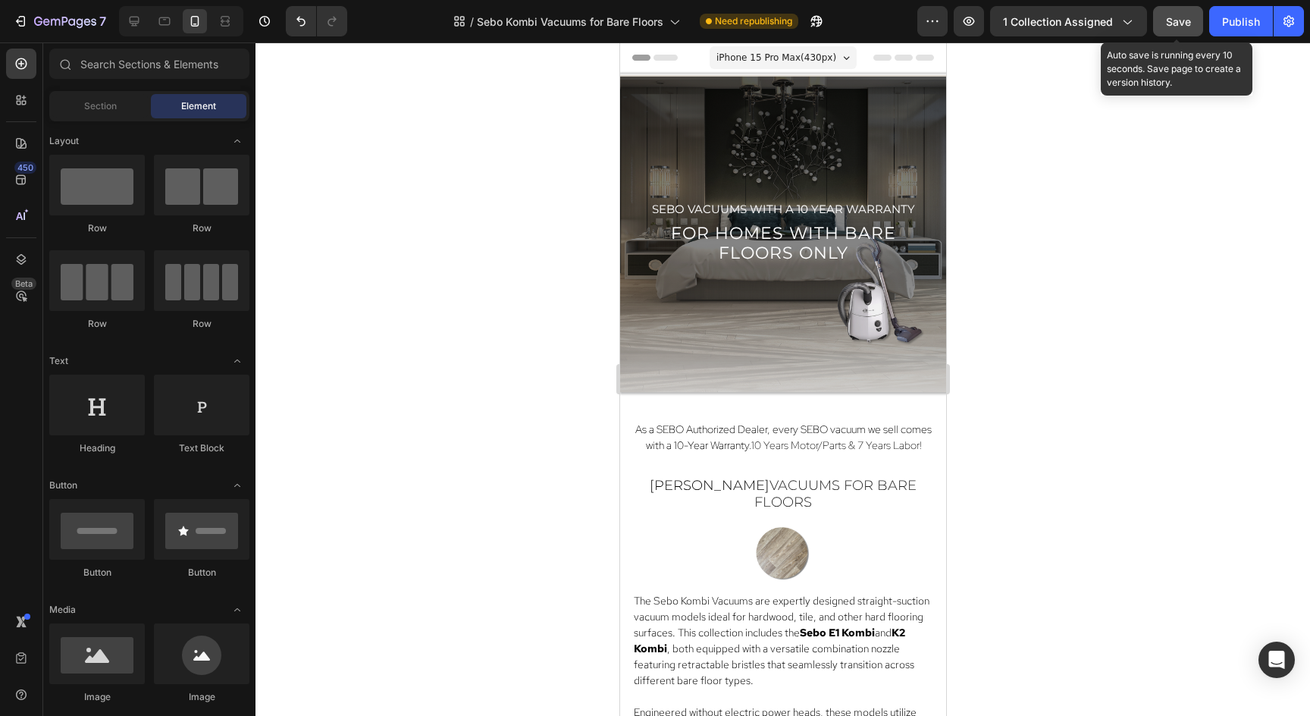
click at [1183, 30] on button "Save" at bounding box center [1178, 21] width 50 height 30
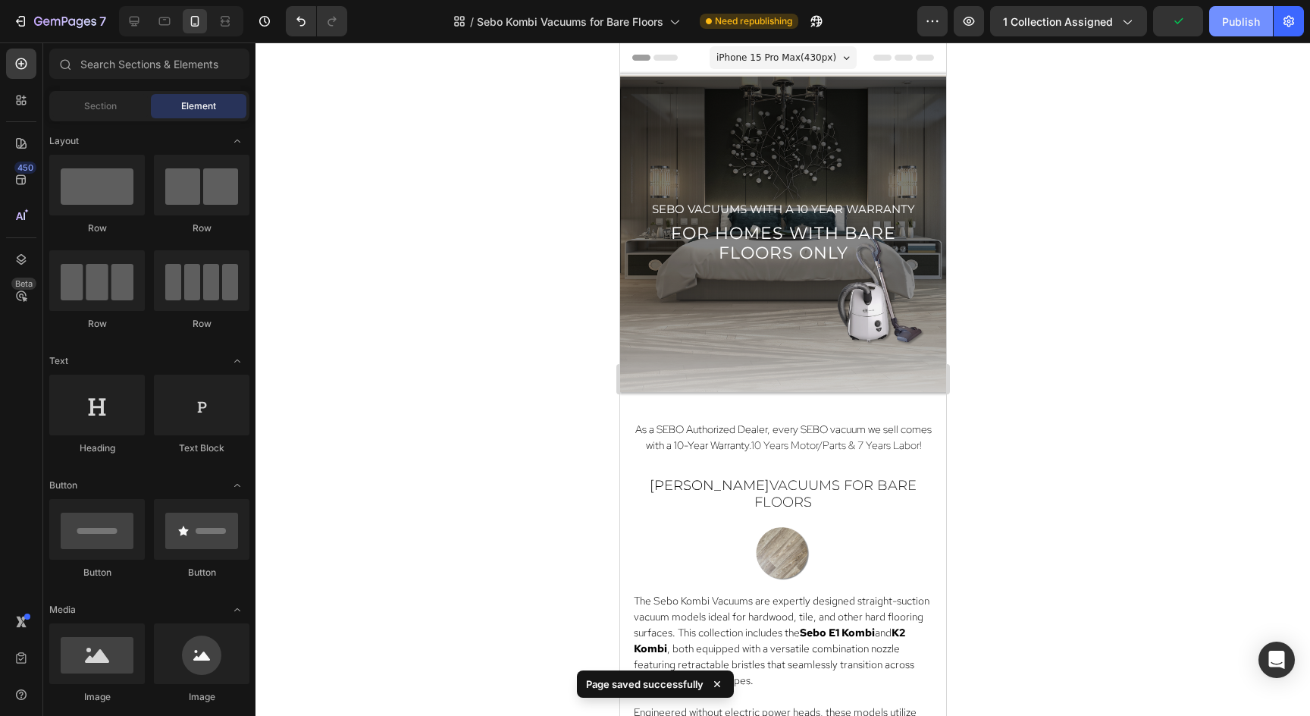
click at [1244, 9] on button "Publish" at bounding box center [1241, 21] width 64 height 30
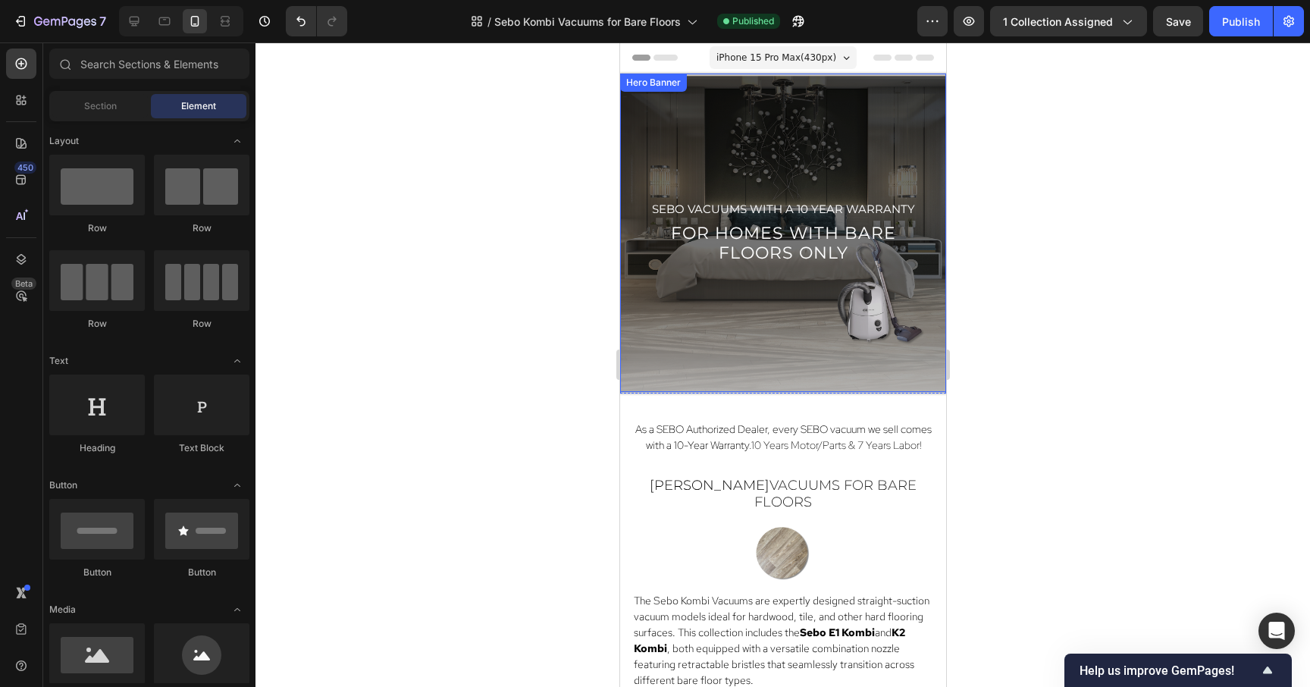
click at [871, 102] on div "Overlay" at bounding box center [782, 233] width 326 height 318
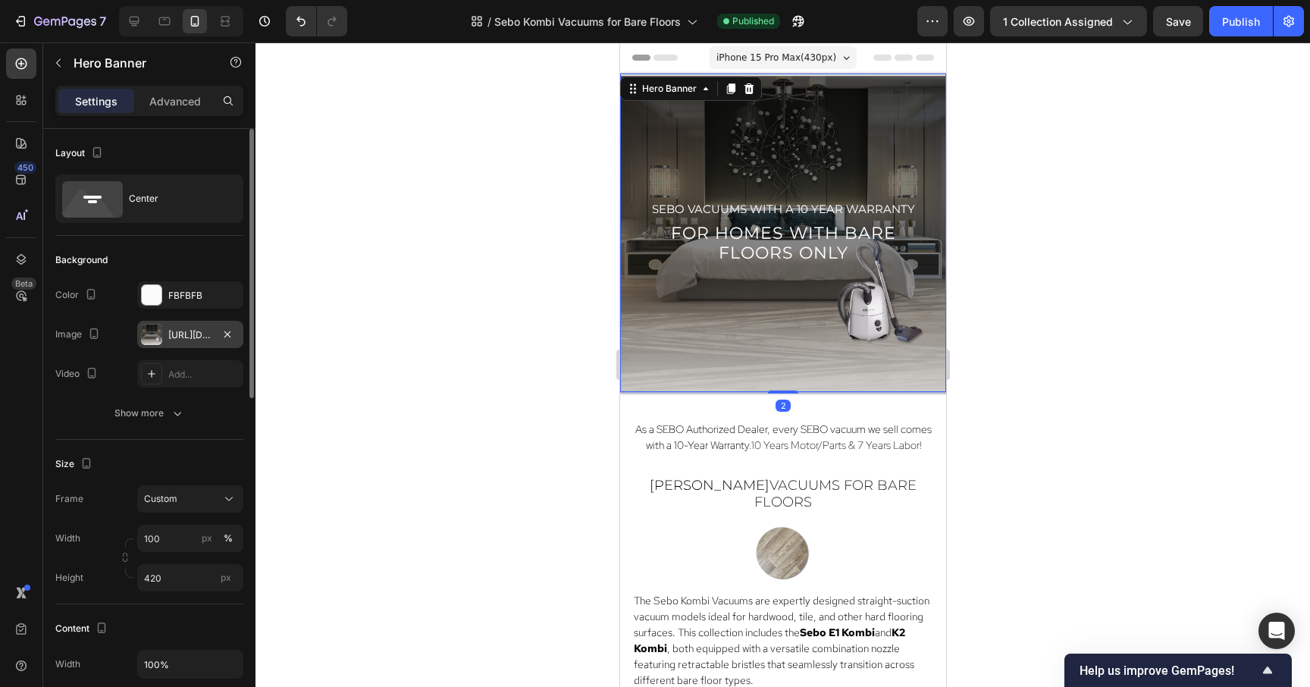
click at [183, 325] on div "https://cdn.shopify.com/s/files/1/0572/6011/4114/files/Sebo_Mobile_Kombi_Hero.p…" at bounding box center [190, 334] width 106 height 27
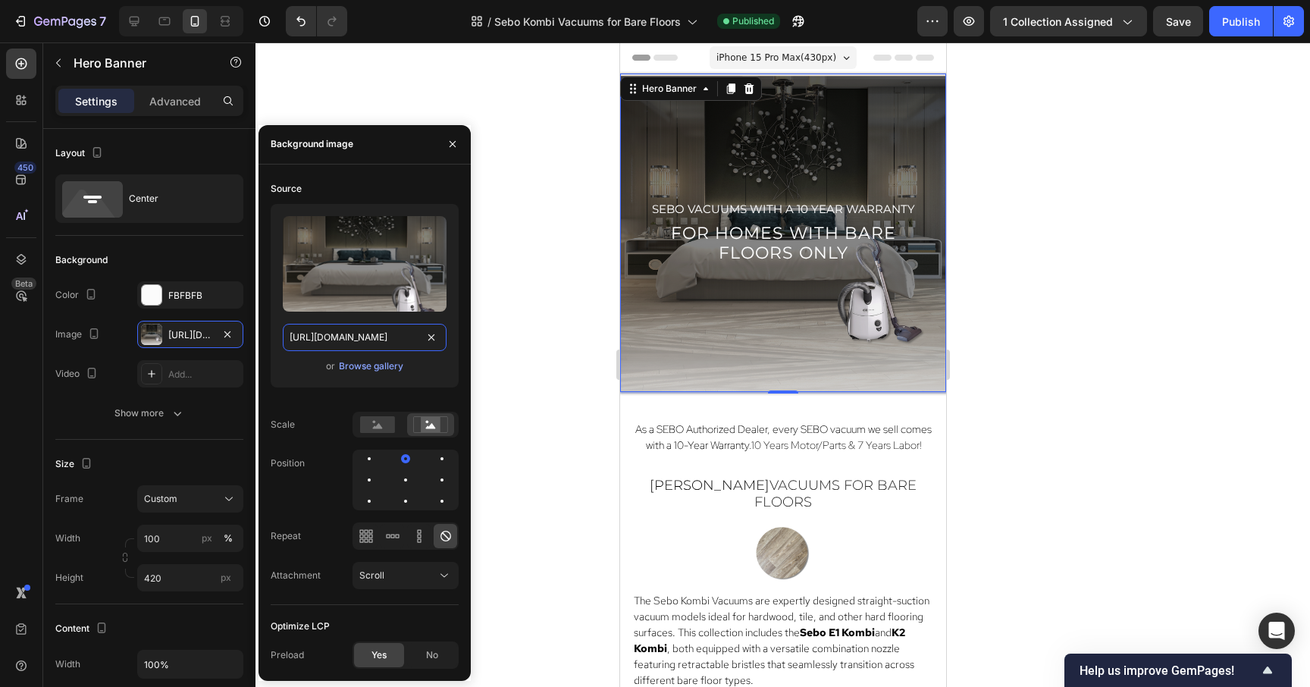
click at [386, 327] on input "https://cdn.shopify.com/s/files/1/0572/6011/4114/files/Sebo_Mobile_Kombi_Hero.p…" at bounding box center [365, 337] width 164 height 27
paste input "Kombo_Mobile_Hero_Square.png?v=1758907155"
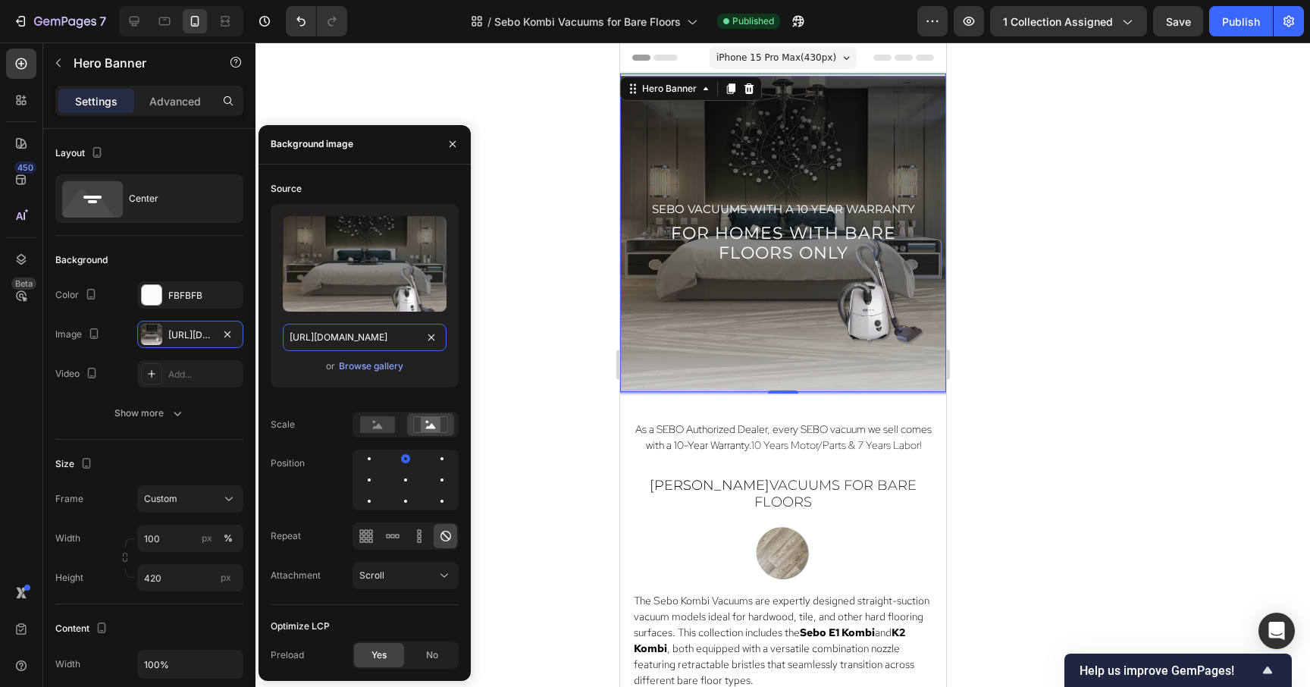
type input "https://cdn.shopify.com/s/files/1/0572/6011/4114/files/Sebo_Kombo_Mobile_Hero_S…"
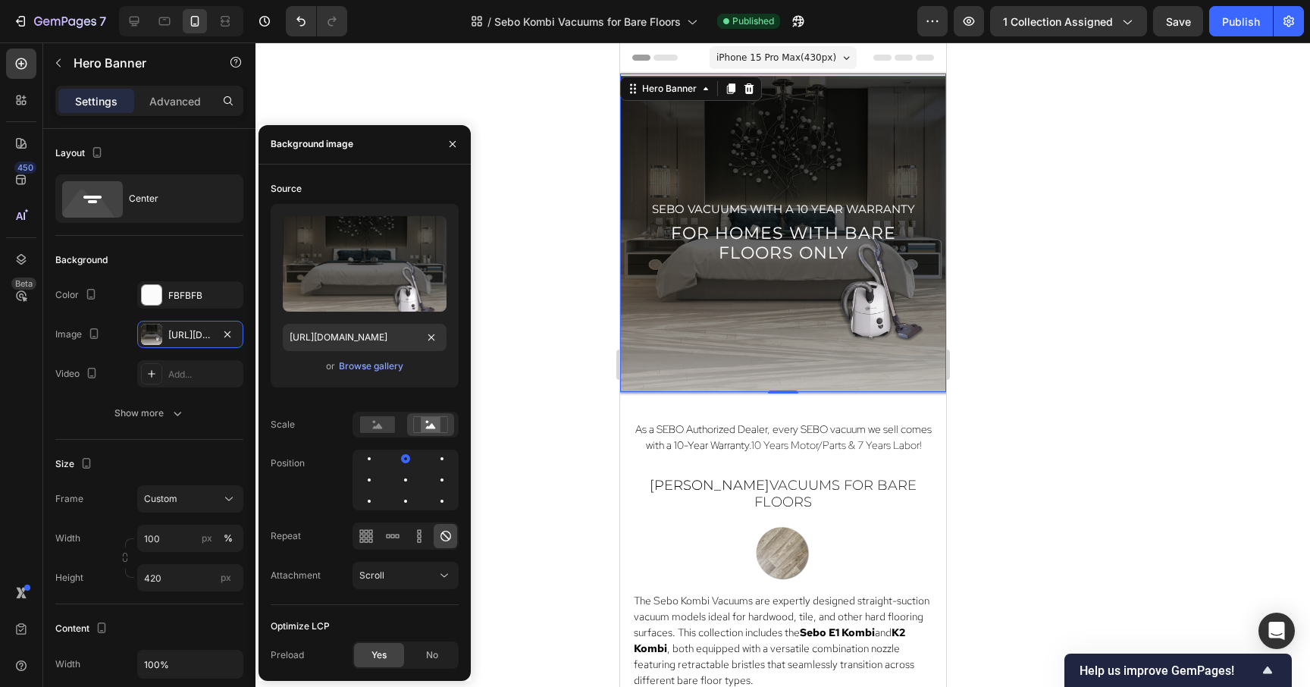
click at [1161, 214] on div at bounding box center [783, 364] width 1055 height 644
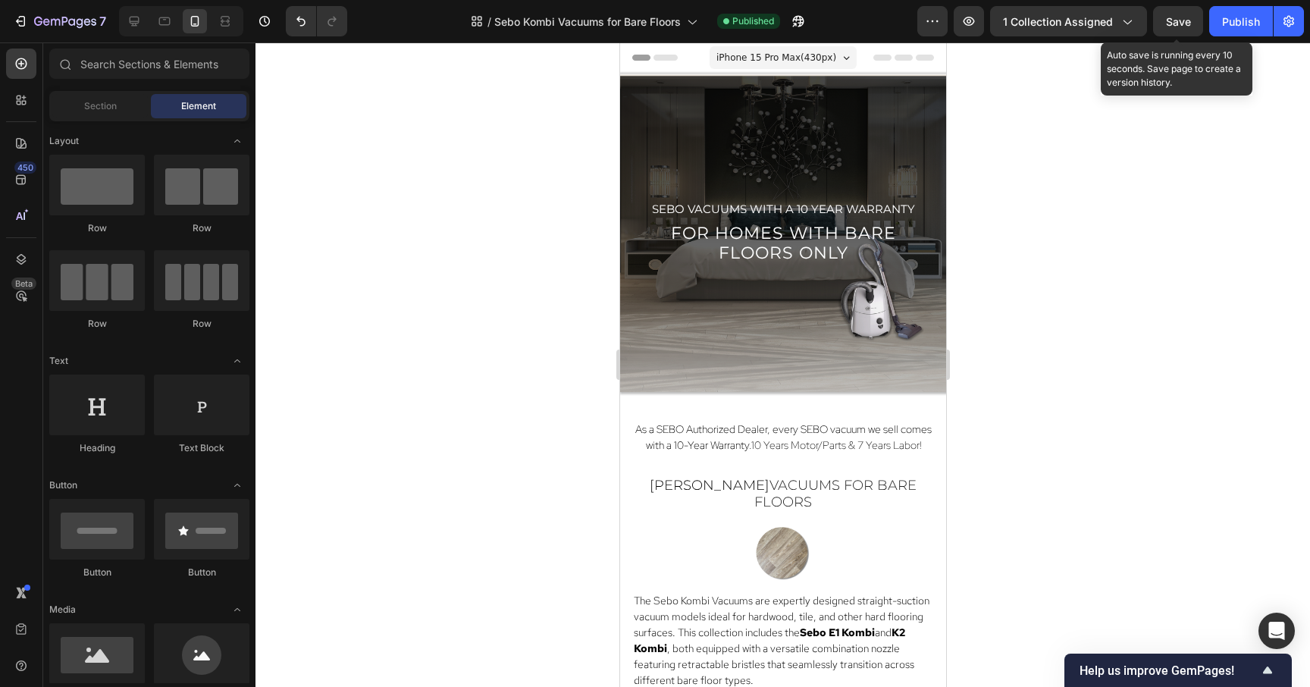
click at [1177, 19] on span "Save" at bounding box center [1178, 21] width 25 height 13
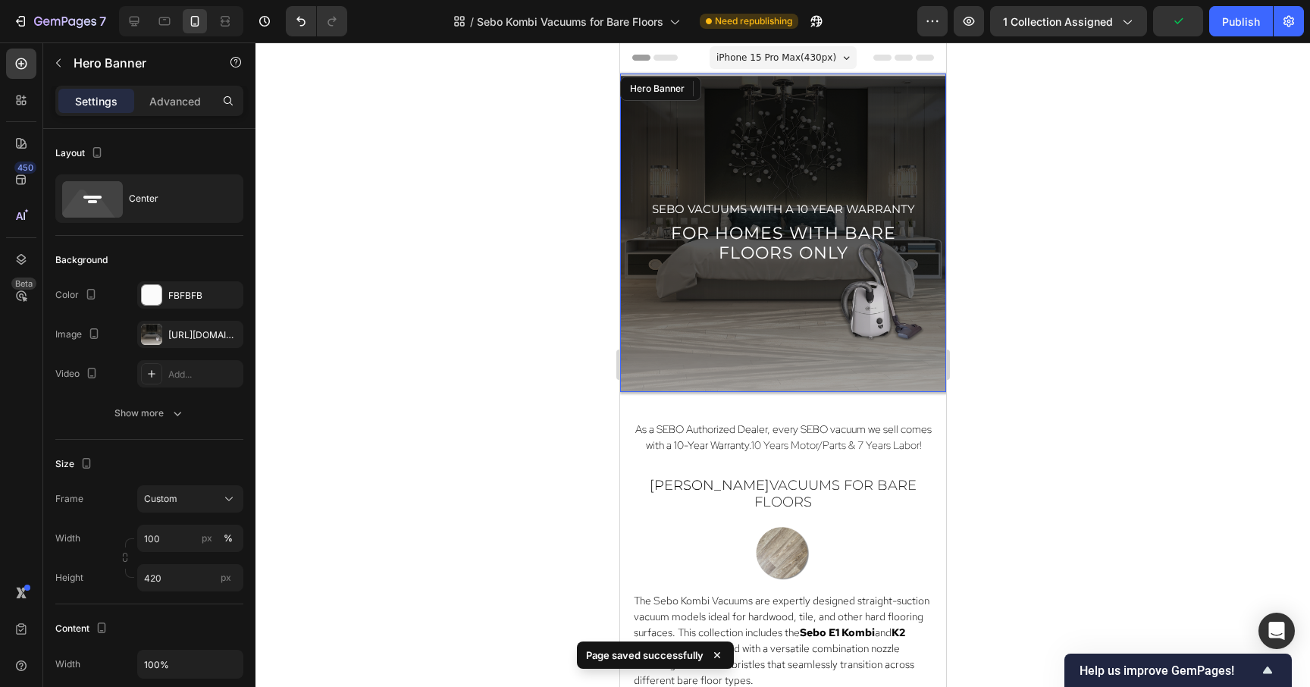
click at [718, 158] on div "Overlay" at bounding box center [782, 233] width 326 height 318
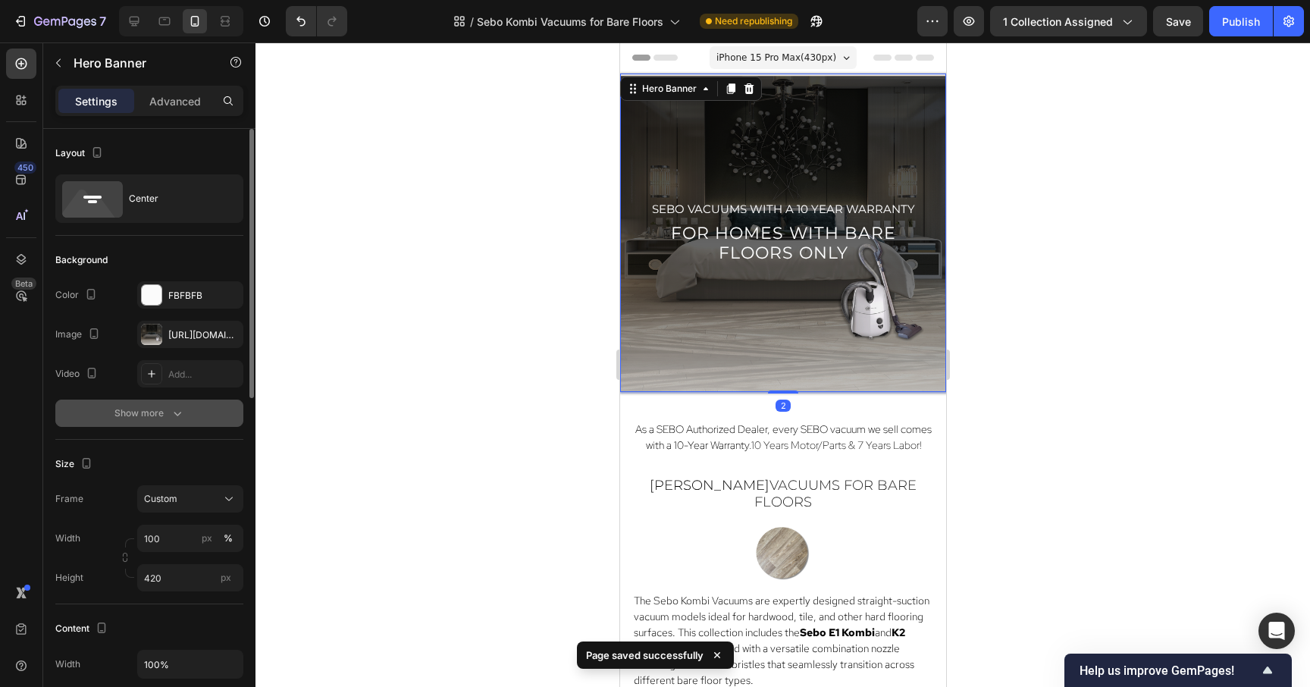
click at [137, 416] on div "Show more" at bounding box center [149, 413] width 71 height 15
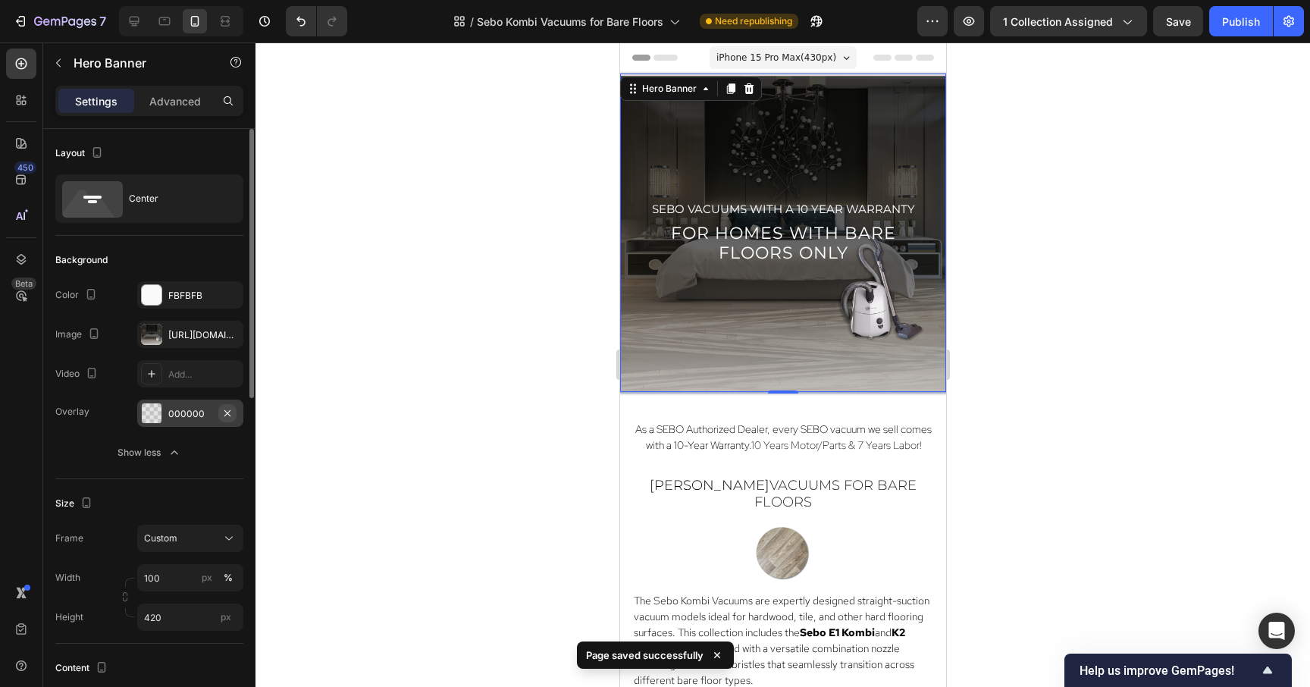
click at [227, 409] on icon "button" at bounding box center [227, 413] width 12 height 12
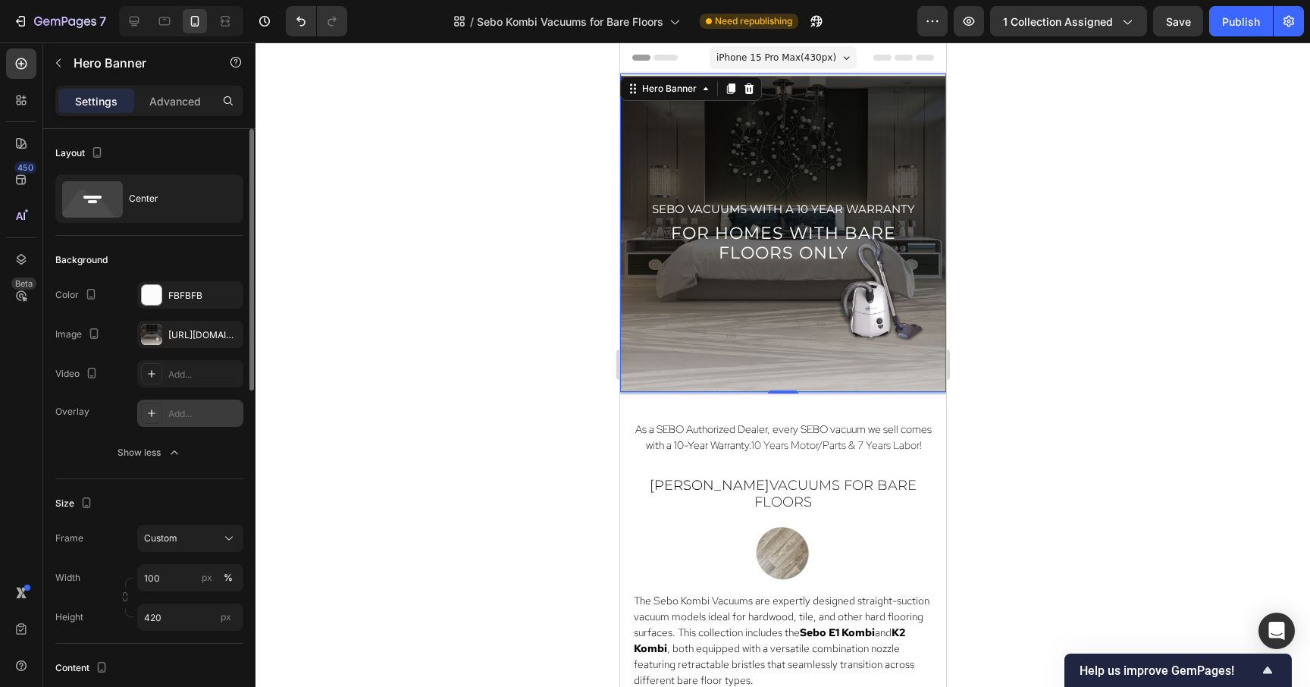
click at [476, 424] on div at bounding box center [783, 364] width 1055 height 644
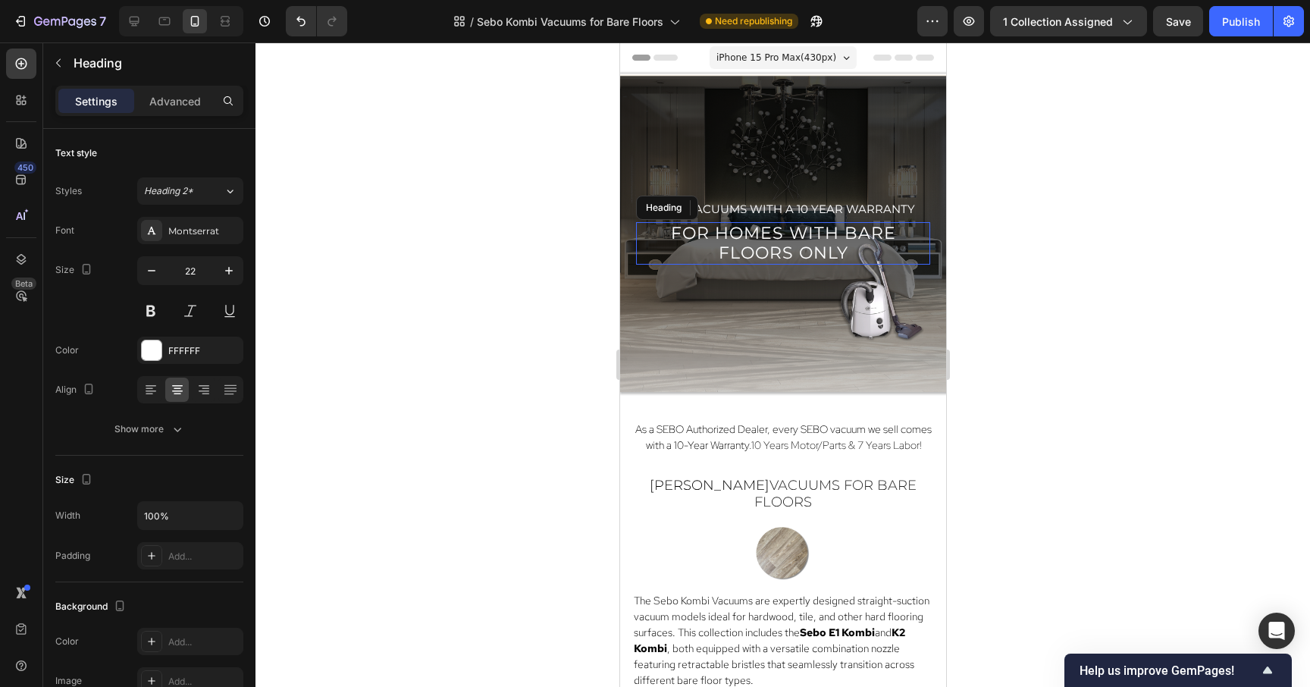
click at [889, 248] on h2 "for homes with bare floors only" at bounding box center [782, 243] width 287 height 43
click at [840, 235] on span "for homes with bare floors only" at bounding box center [782, 243] width 225 height 40
click at [1195, 218] on div at bounding box center [783, 364] width 1055 height 644
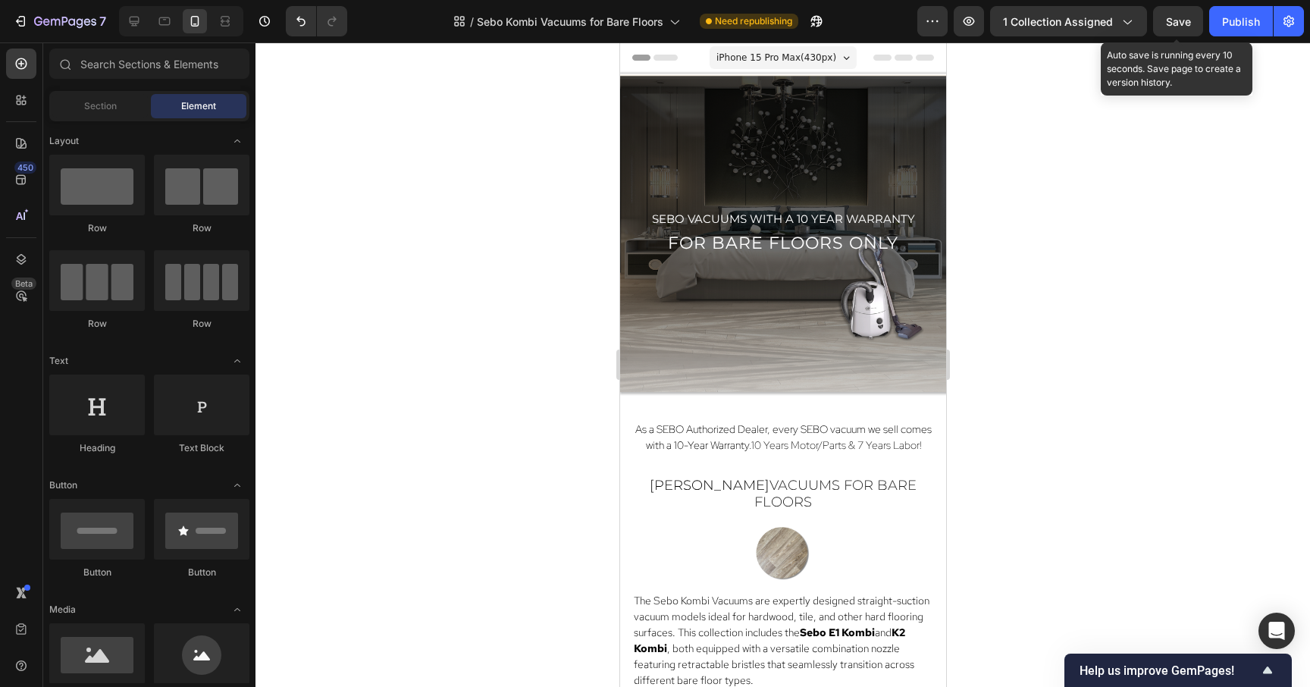
click at [1174, 19] on span "Save" at bounding box center [1178, 21] width 25 height 13
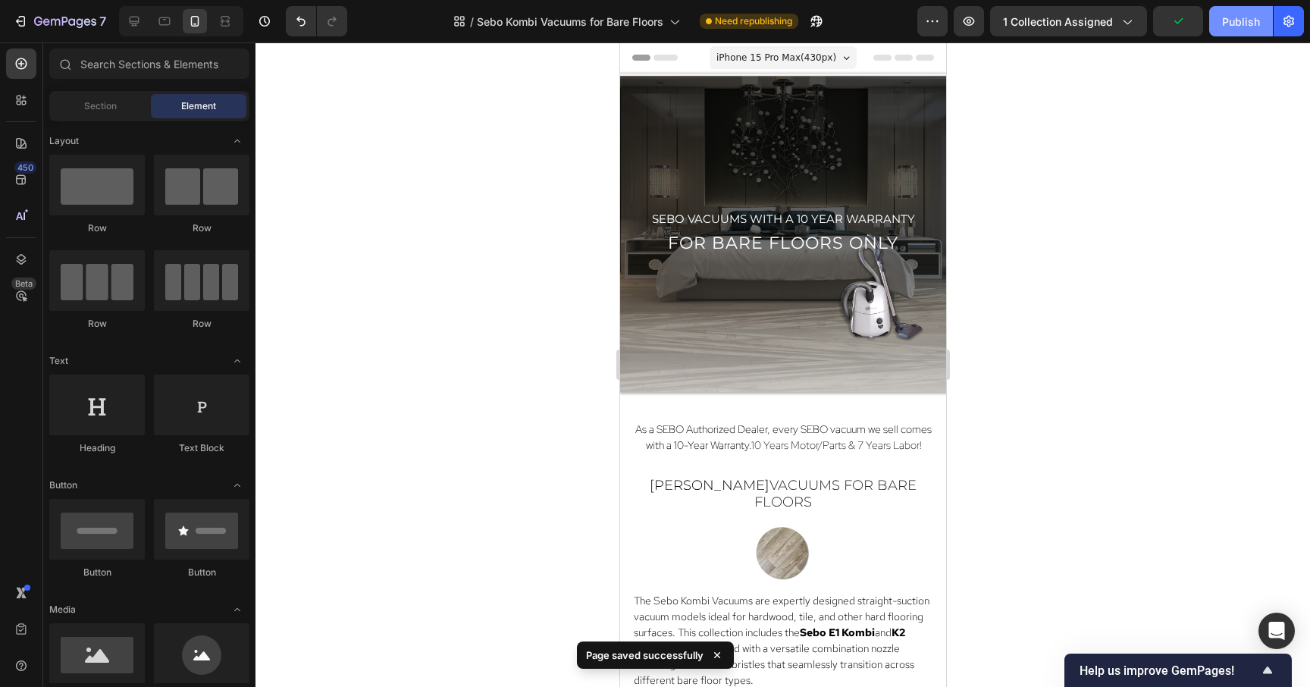
click at [1230, 17] on div "Publish" at bounding box center [1241, 22] width 38 height 16
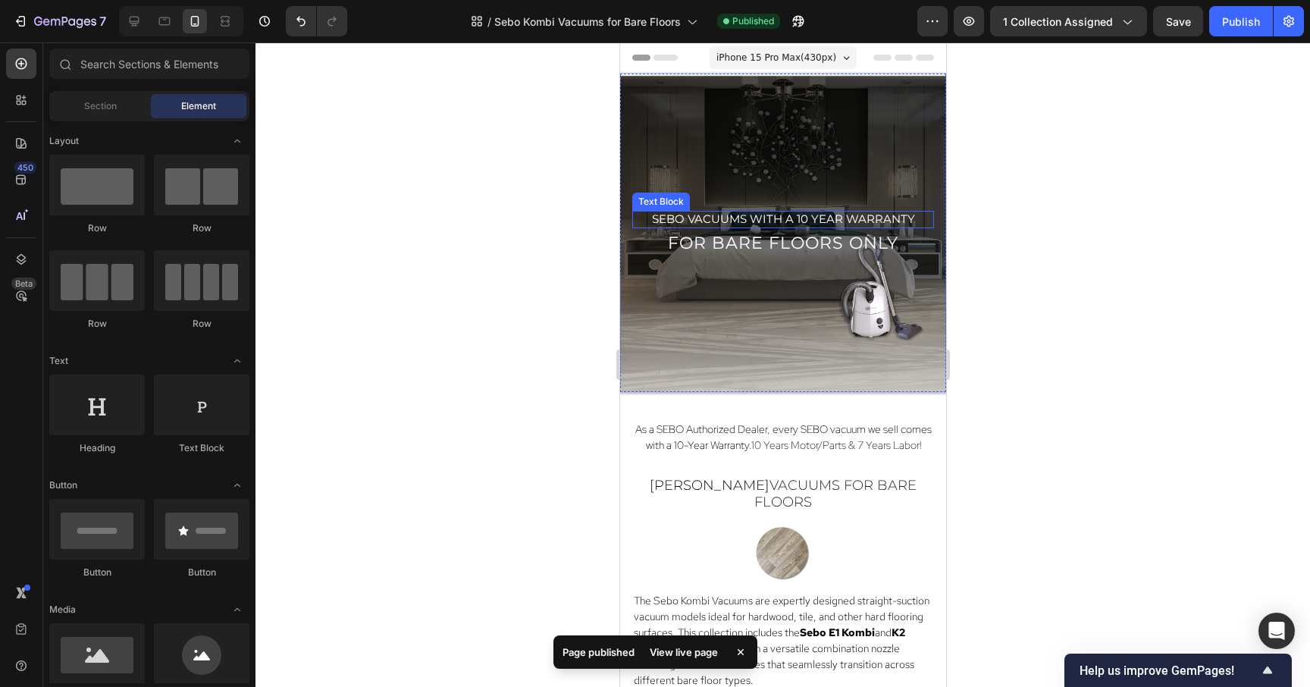
click at [875, 216] on span "sebo vacuums with a 10 year warranty" at bounding box center [782, 219] width 263 height 14
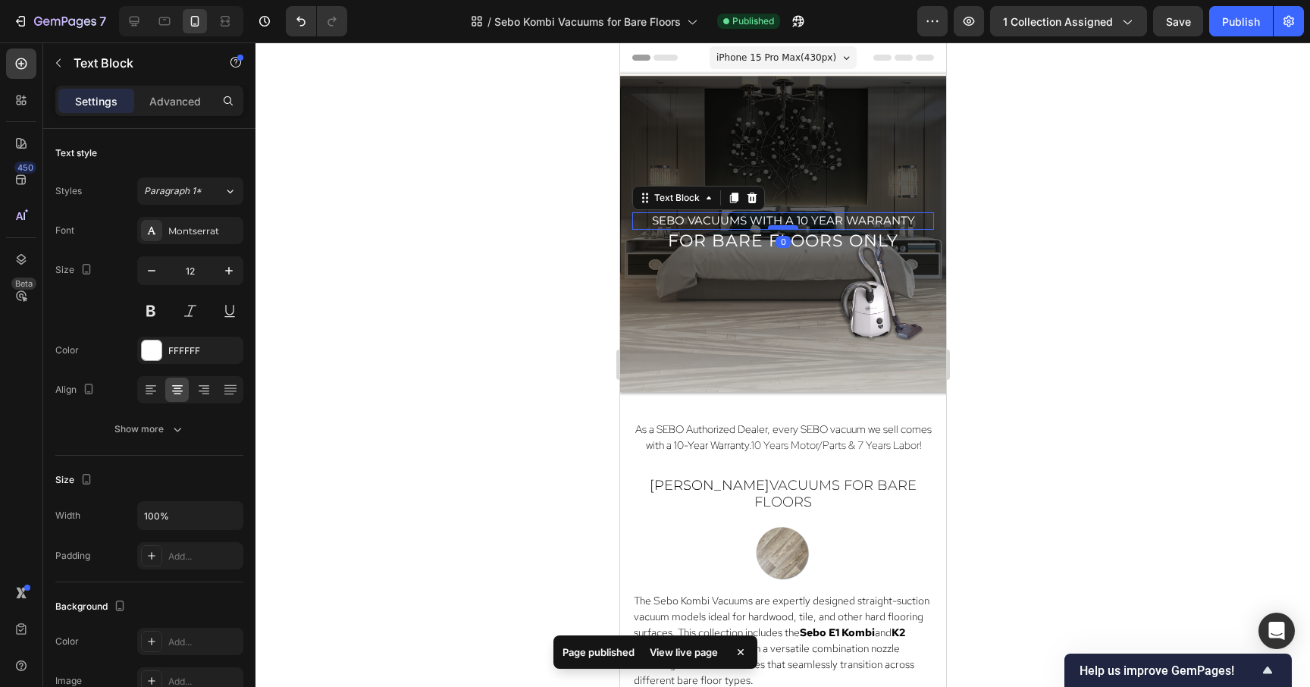
click at [785, 225] on div at bounding box center [782, 227] width 30 height 5
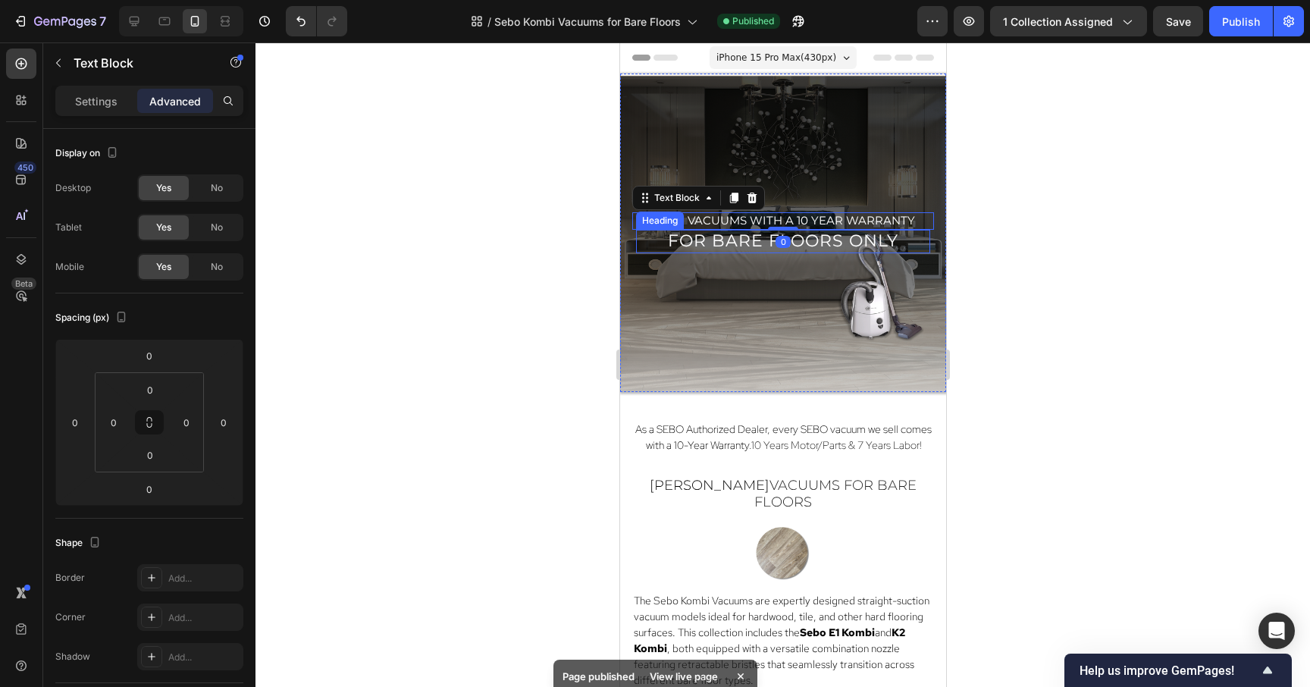
click at [1077, 240] on div at bounding box center [783, 364] width 1055 height 644
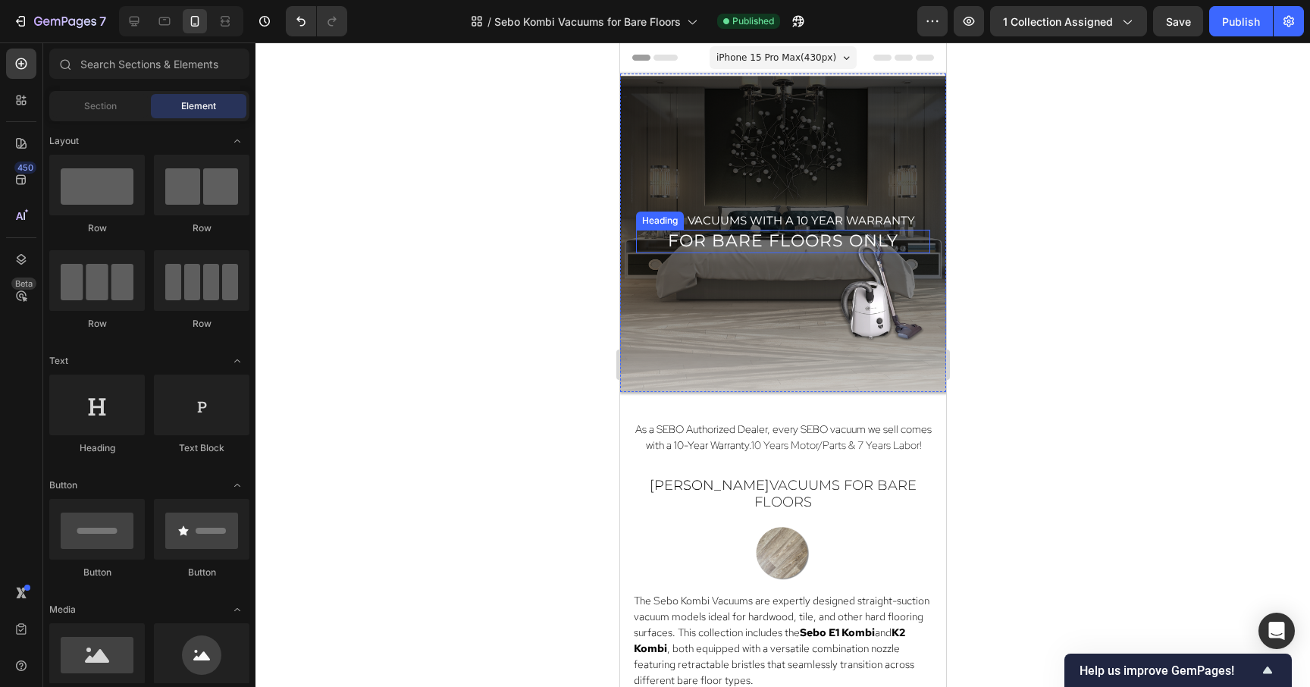
click at [1077, 240] on div at bounding box center [783, 364] width 1055 height 644
click at [823, 242] on span "for bare floors only" at bounding box center [782, 240] width 230 height 20
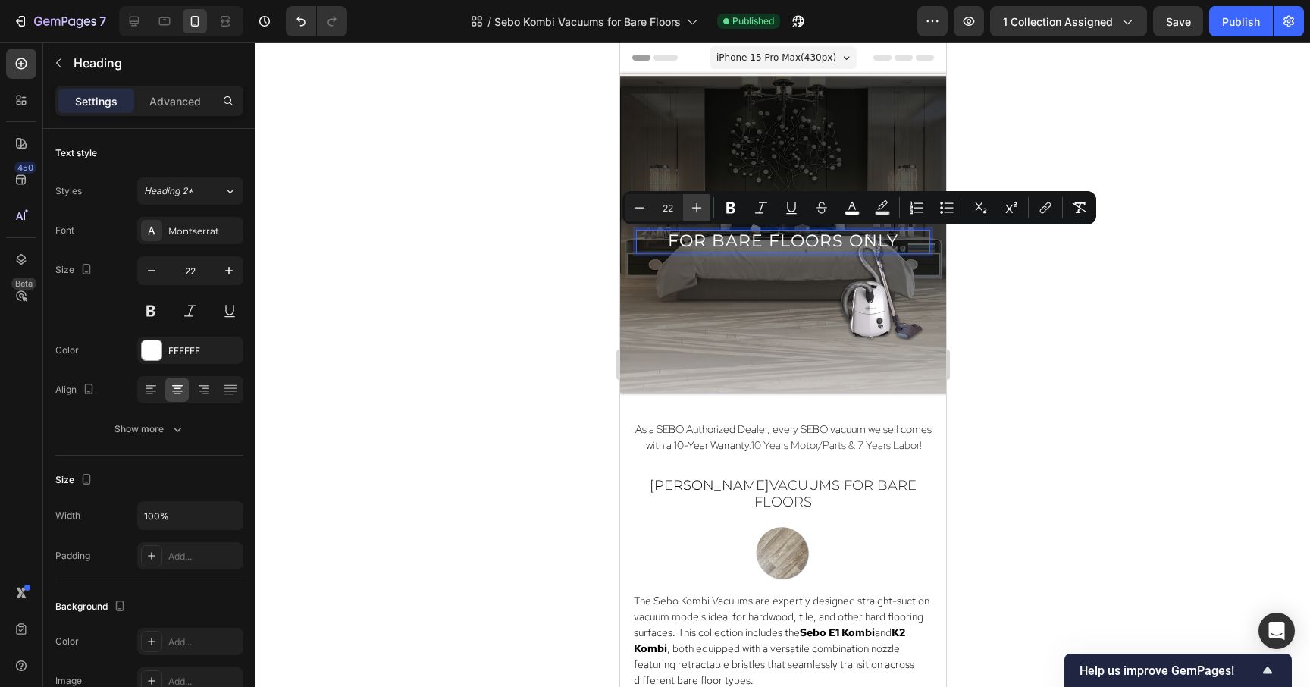
click at [691, 208] on icon "Editor contextual toolbar" at bounding box center [696, 207] width 15 height 15
type input "24"
click at [1082, 375] on div at bounding box center [783, 364] width 1055 height 644
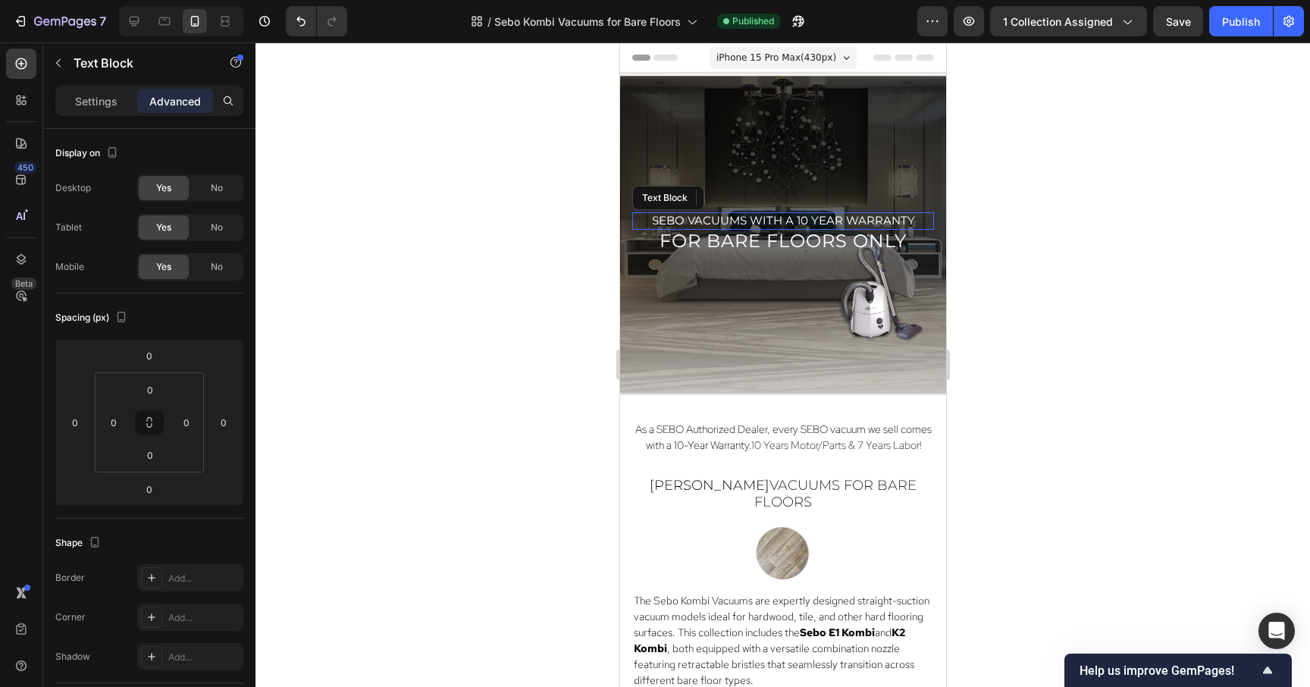
click at [877, 222] on span "sebo vacuums with a 10 year warranty" at bounding box center [782, 220] width 263 height 14
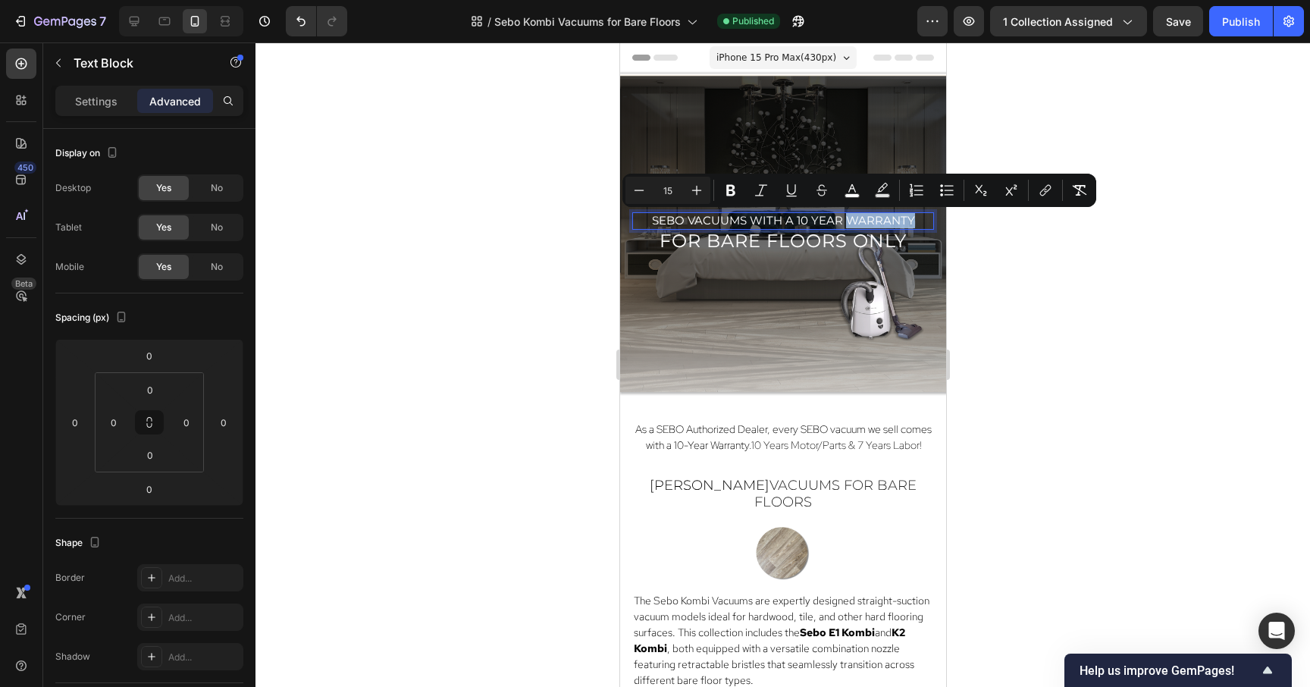
click at [877, 222] on span "sebo vacuums with a 10 year warranty" at bounding box center [782, 220] width 263 height 14
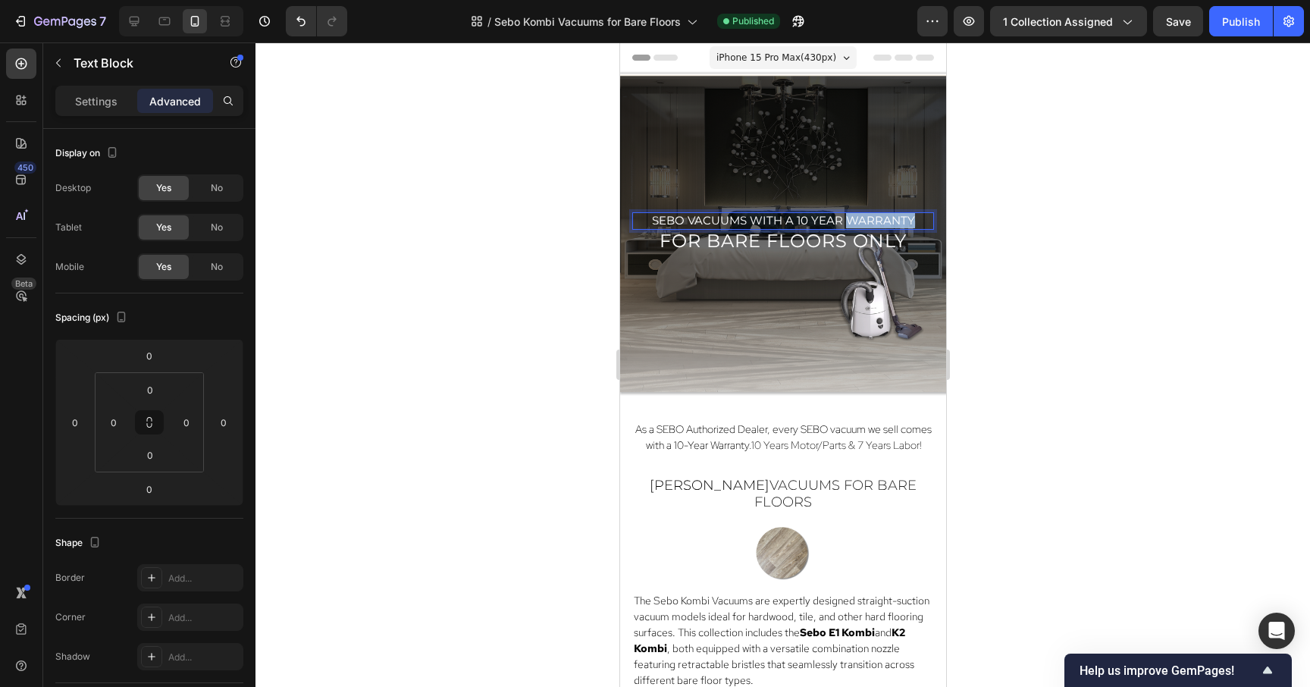
click at [877, 222] on span "sebo vacuums with a 10 year warranty" at bounding box center [782, 220] width 263 height 14
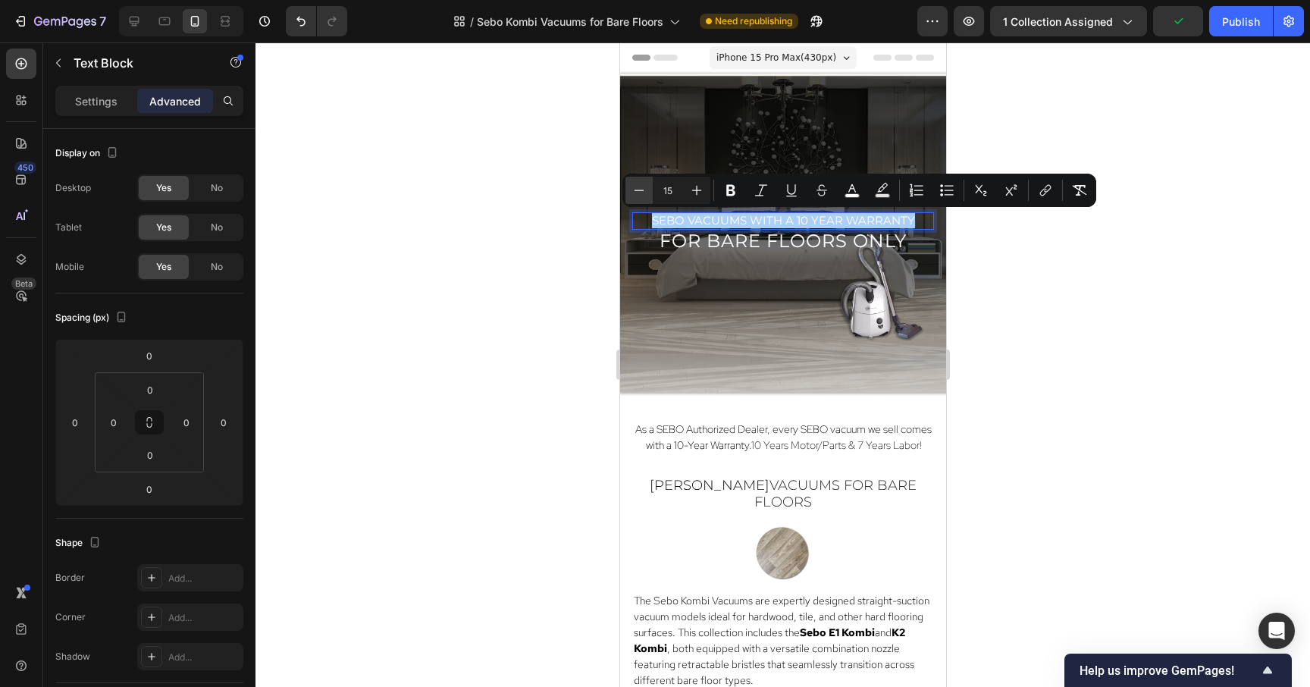
click at [634, 195] on icon "Editor contextual toolbar" at bounding box center [639, 190] width 15 height 15
type input "13"
click at [108, 95] on p "Settings" at bounding box center [96, 101] width 42 height 16
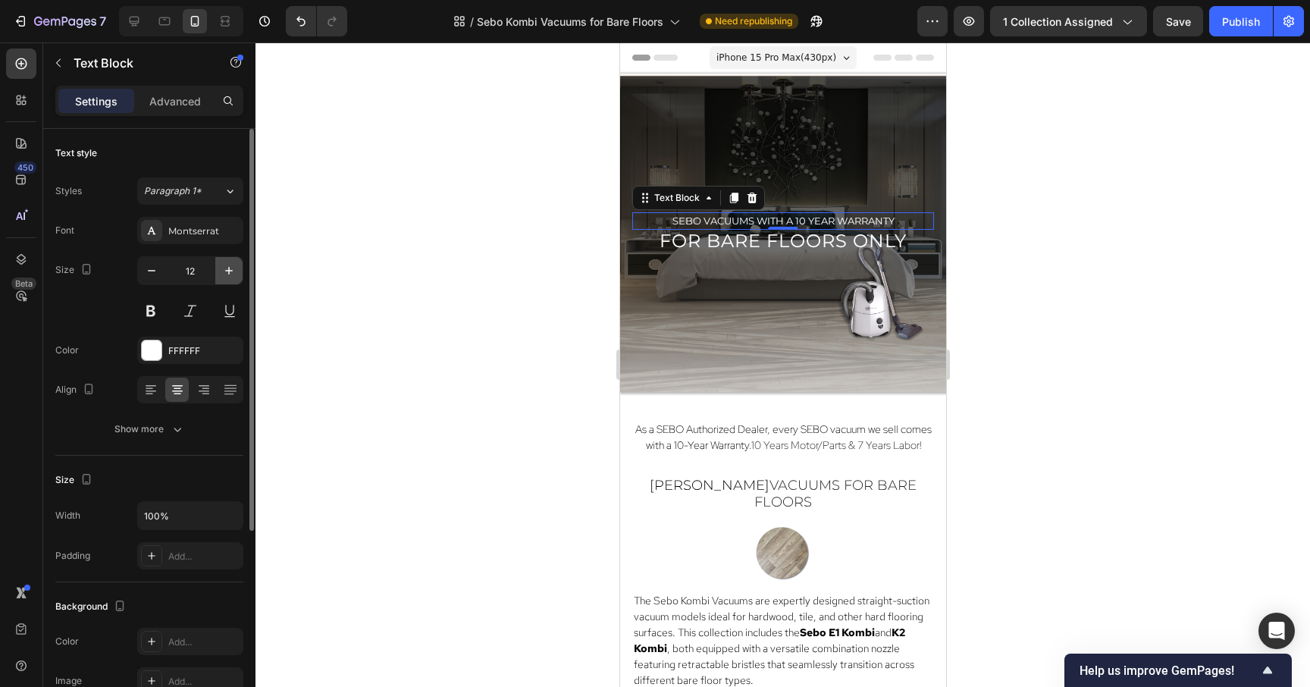
click at [227, 268] on icon "button" at bounding box center [228, 270] width 15 height 15
type input "13"
click at [789, 244] on div "0" at bounding box center [782, 242] width 15 height 12
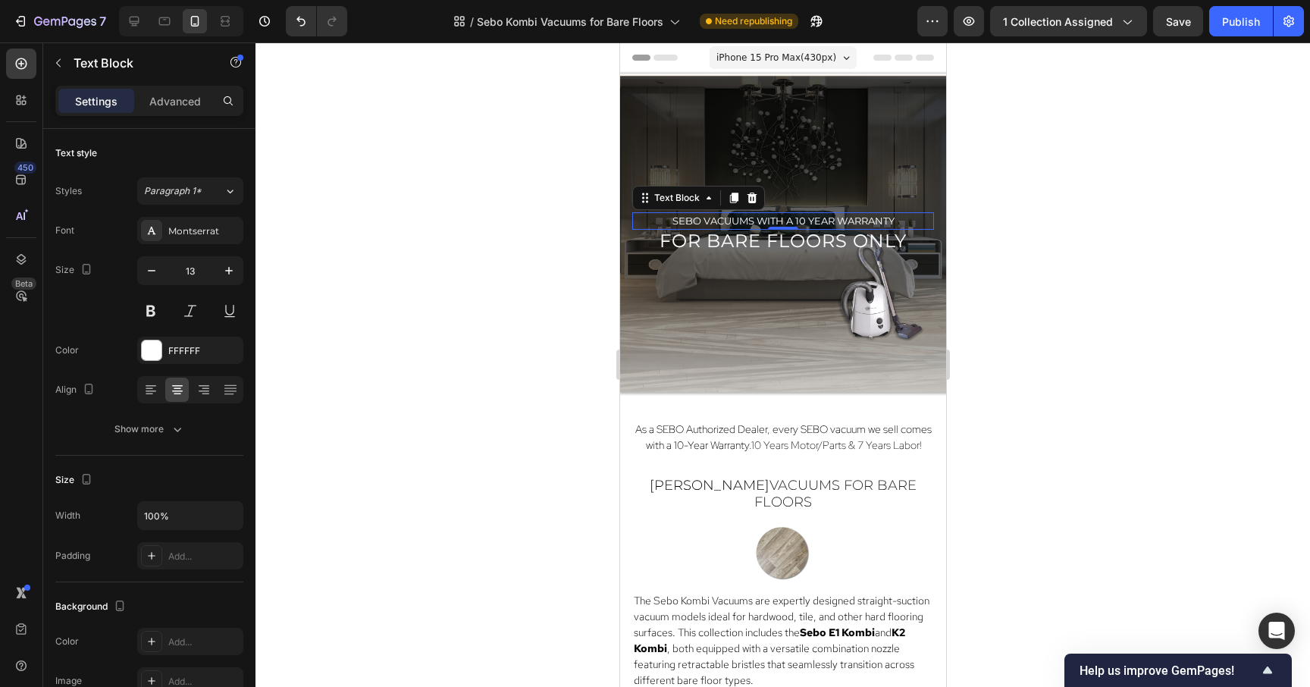
click at [789, 244] on div "0" at bounding box center [782, 242] width 15 height 12
click at [1132, 238] on div at bounding box center [783, 364] width 1055 height 644
click at [842, 243] on span "for bare floors only" at bounding box center [782, 241] width 247 height 22
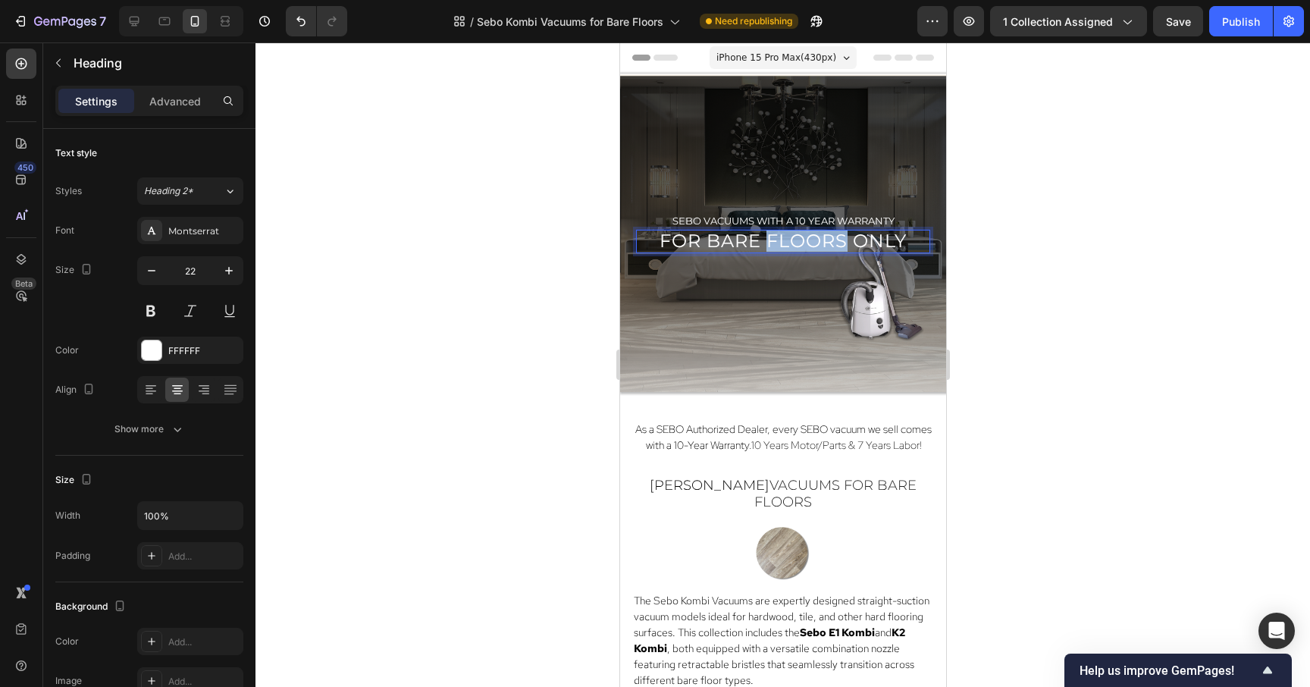
click at [842, 243] on span "for bare floors only" at bounding box center [782, 241] width 247 height 22
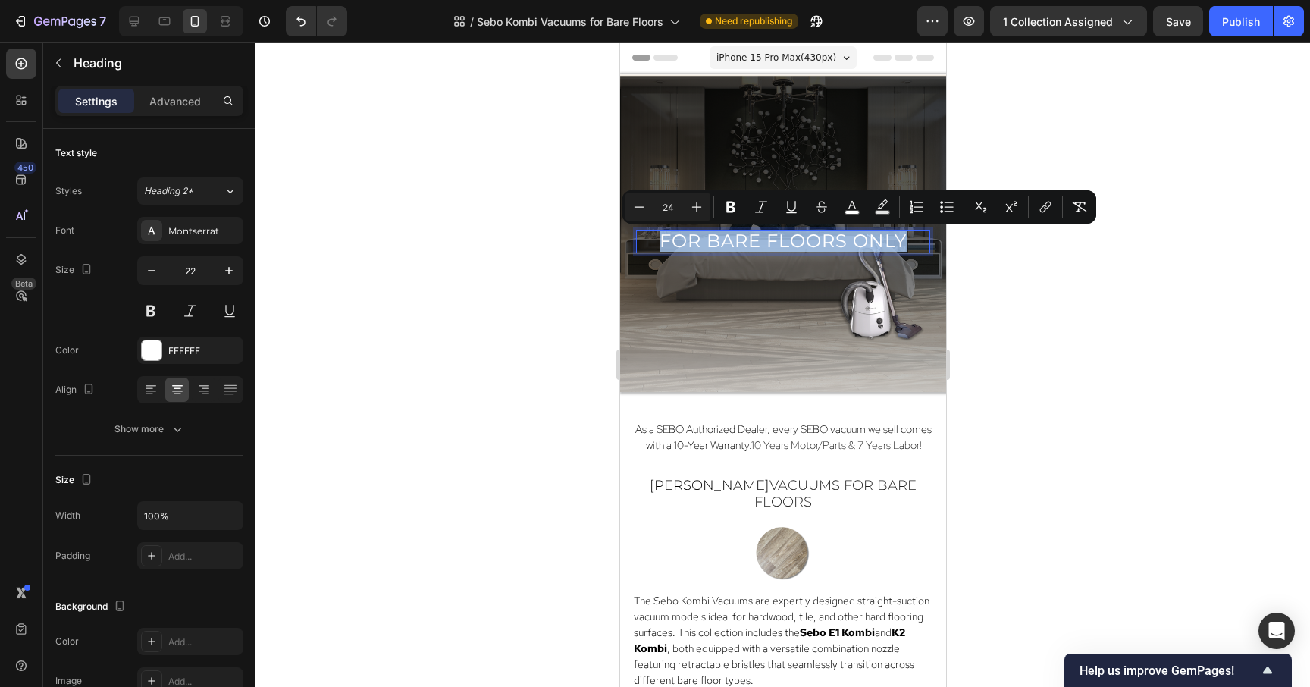
click at [842, 243] on span "for bare floors only" at bounding box center [782, 241] width 247 height 22
click at [702, 209] on icon "Editor contextual toolbar" at bounding box center [696, 206] width 15 height 15
type input "25"
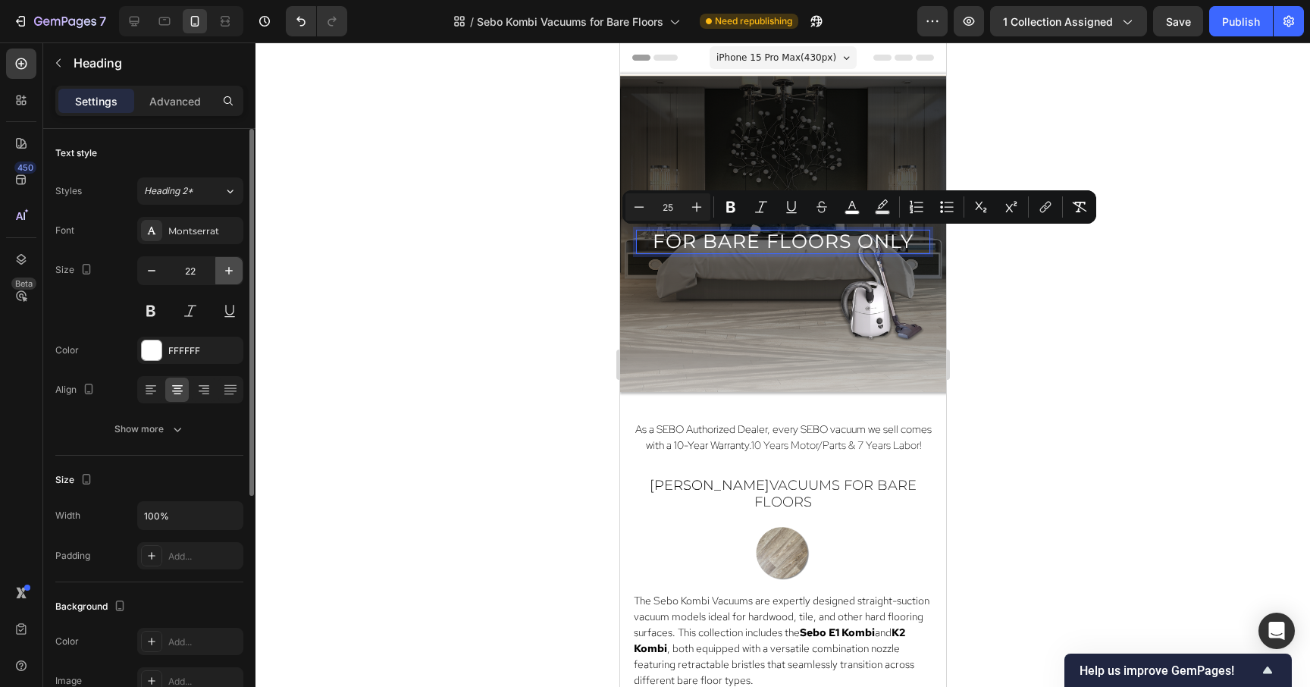
click at [227, 274] on icon "button" at bounding box center [228, 270] width 15 height 15
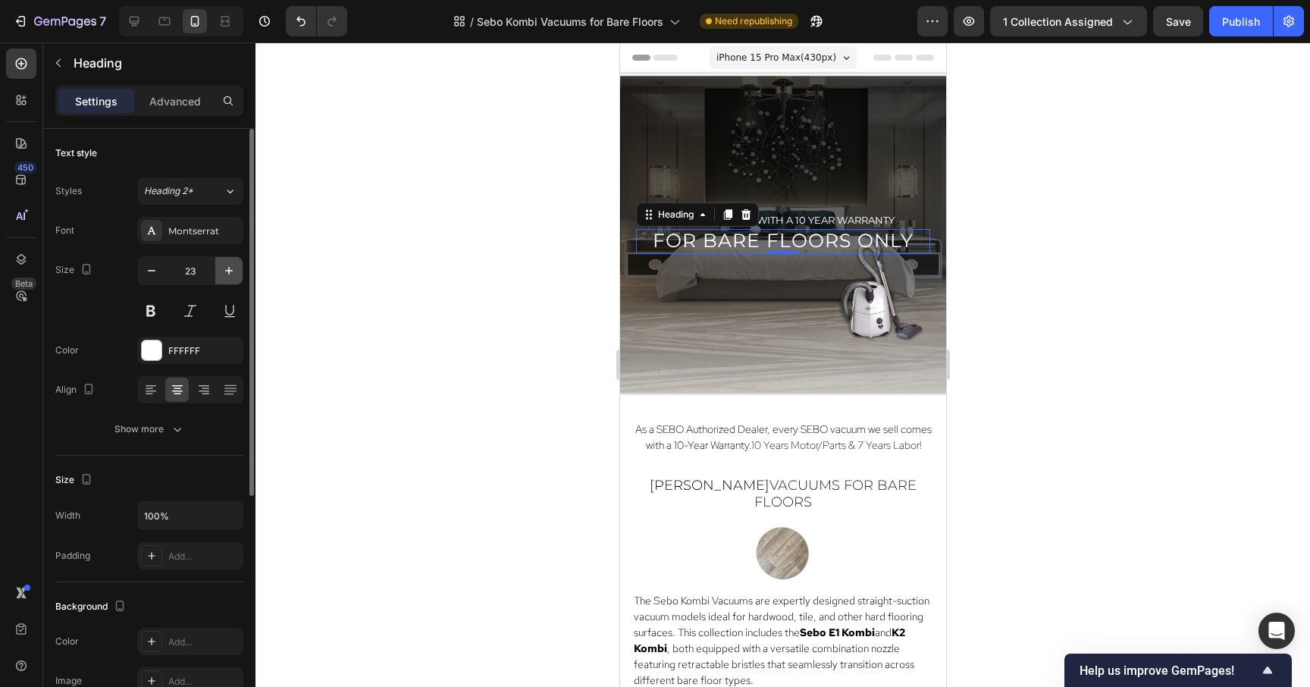
click at [227, 274] on icon "button" at bounding box center [228, 270] width 15 height 15
type input "25"
click at [1124, 224] on div at bounding box center [783, 364] width 1055 height 644
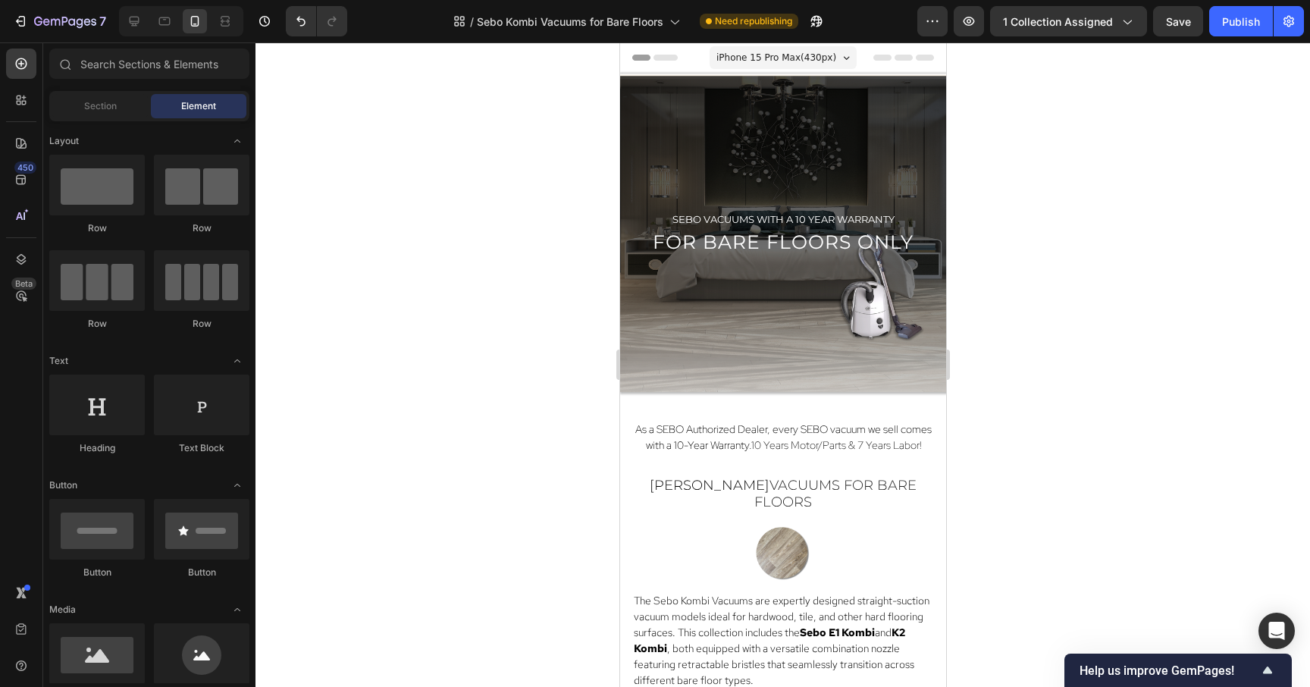
click at [1124, 224] on div at bounding box center [783, 364] width 1055 height 644
click at [842, 218] on span "sebo vacuums with a 10 year warranty" at bounding box center [783, 219] width 222 height 12
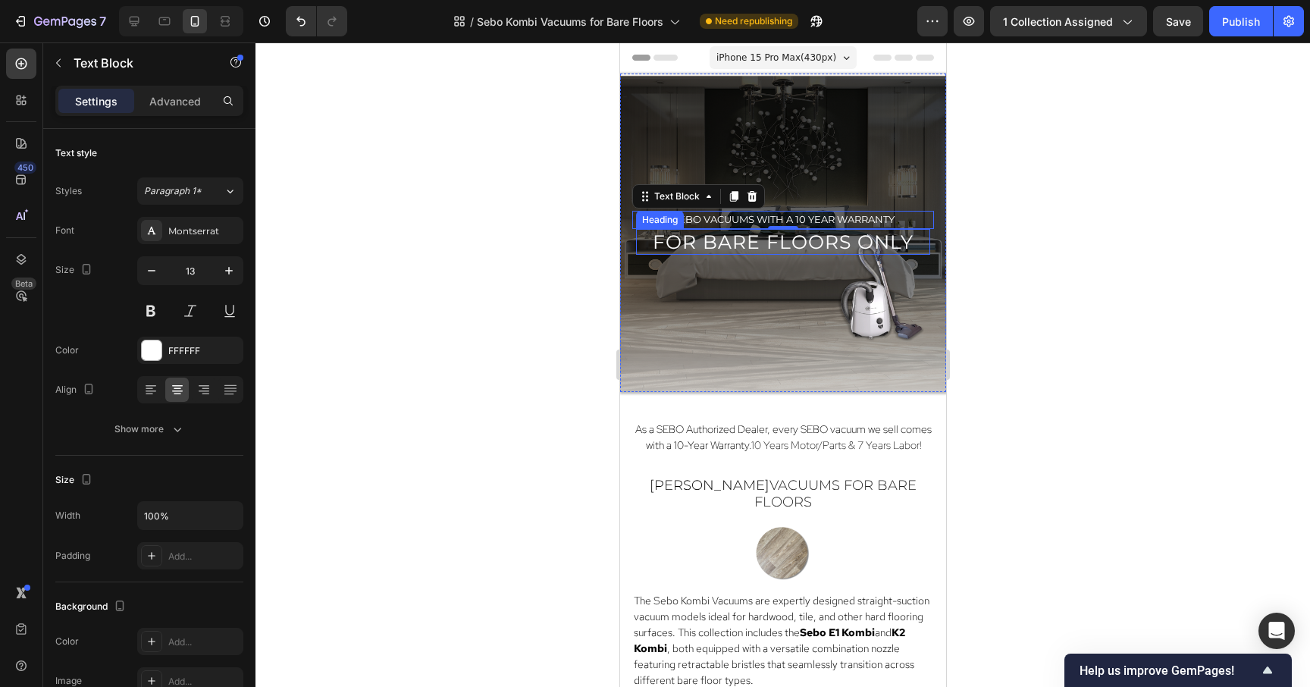
click at [842, 240] on span "for bare floors only" at bounding box center [782, 241] width 261 height 23
click at [839, 215] on span "sebo vacuums with a 10 year warranty" at bounding box center [783, 219] width 222 height 12
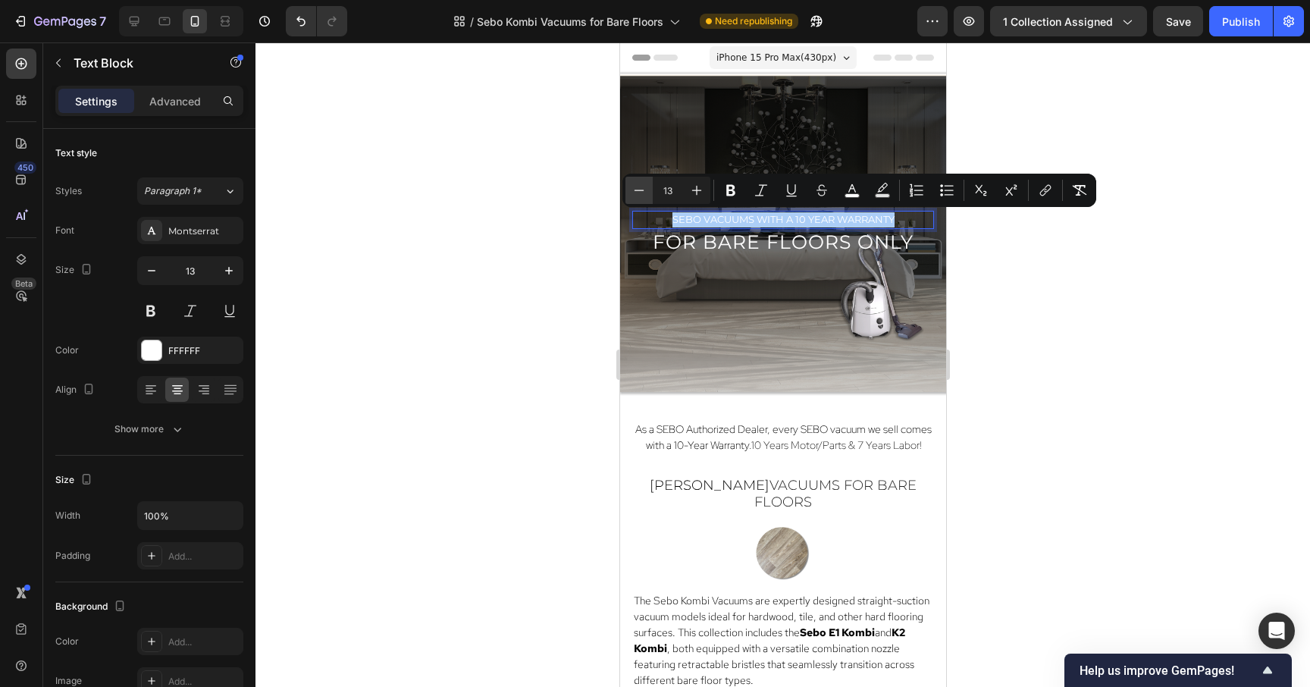
click at [632, 190] on icon "Editor contextual toolbar" at bounding box center [639, 190] width 15 height 15
type input "12"
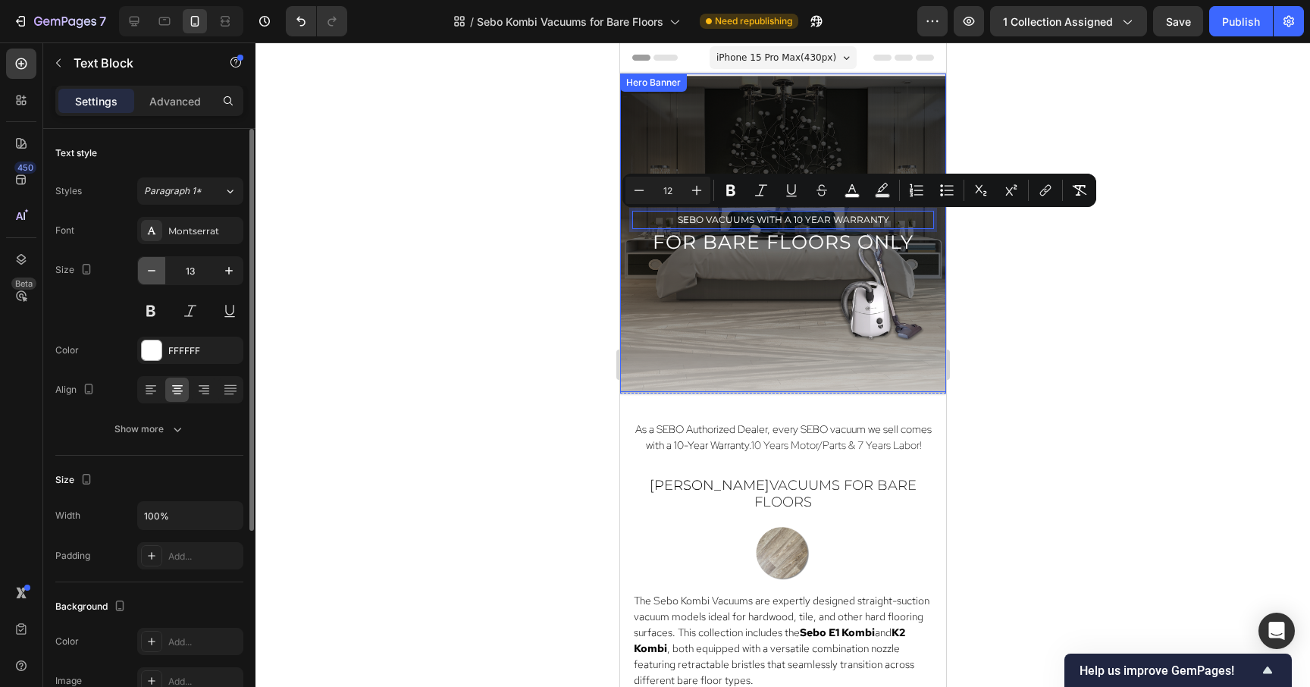
click at [157, 274] on icon "button" at bounding box center [151, 270] width 15 height 15
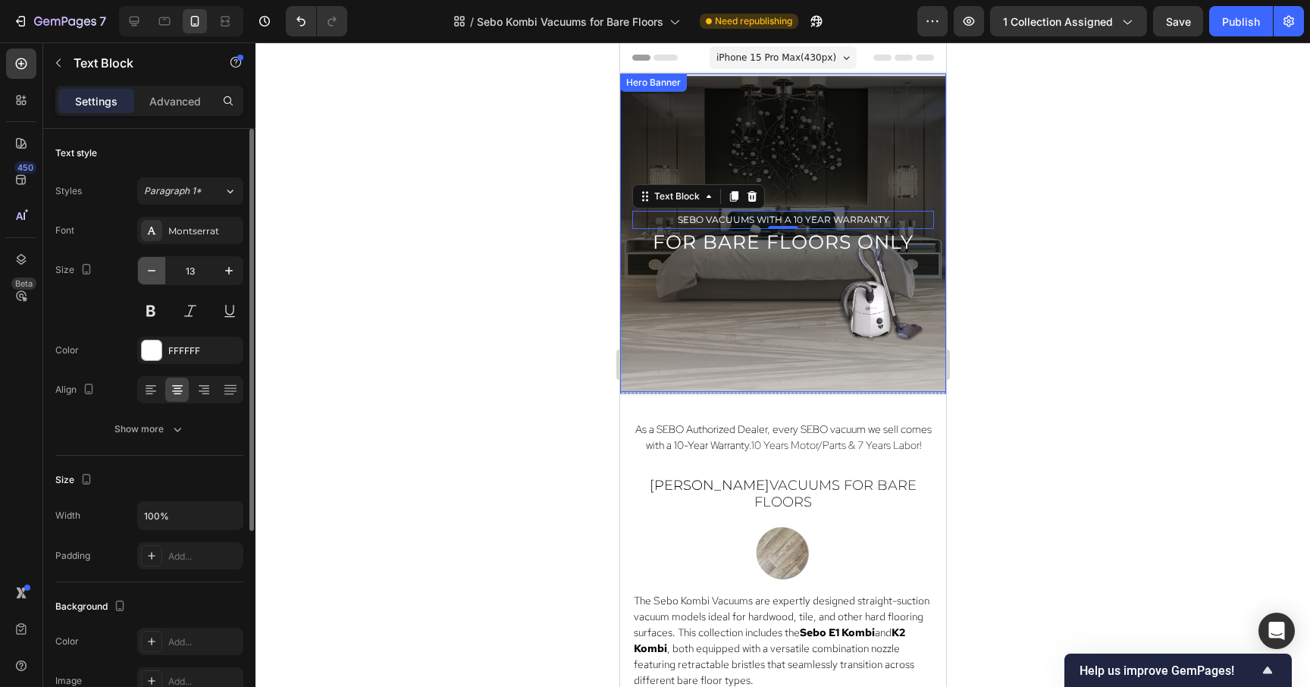
type input "12"
click at [1134, 293] on div at bounding box center [783, 364] width 1055 height 644
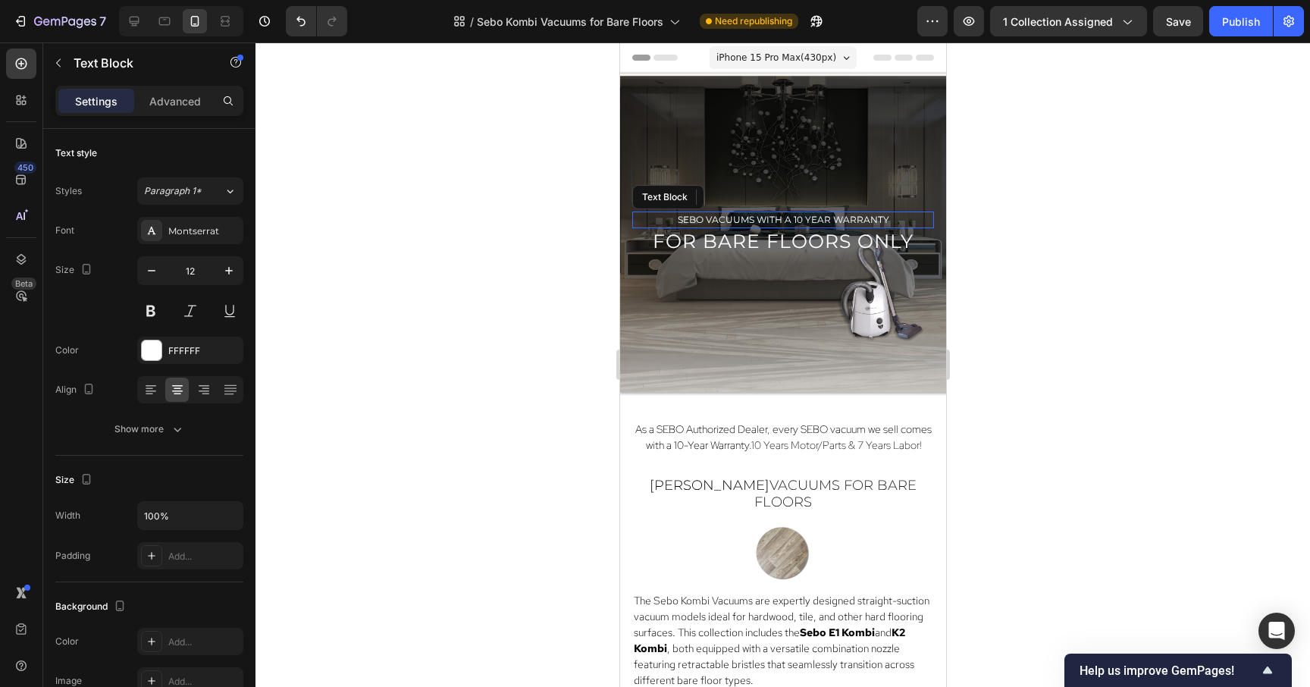
click at [867, 218] on span "sebo vacuums with a 10 year warranty" at bounding box center [783, 219] width 212 height 11
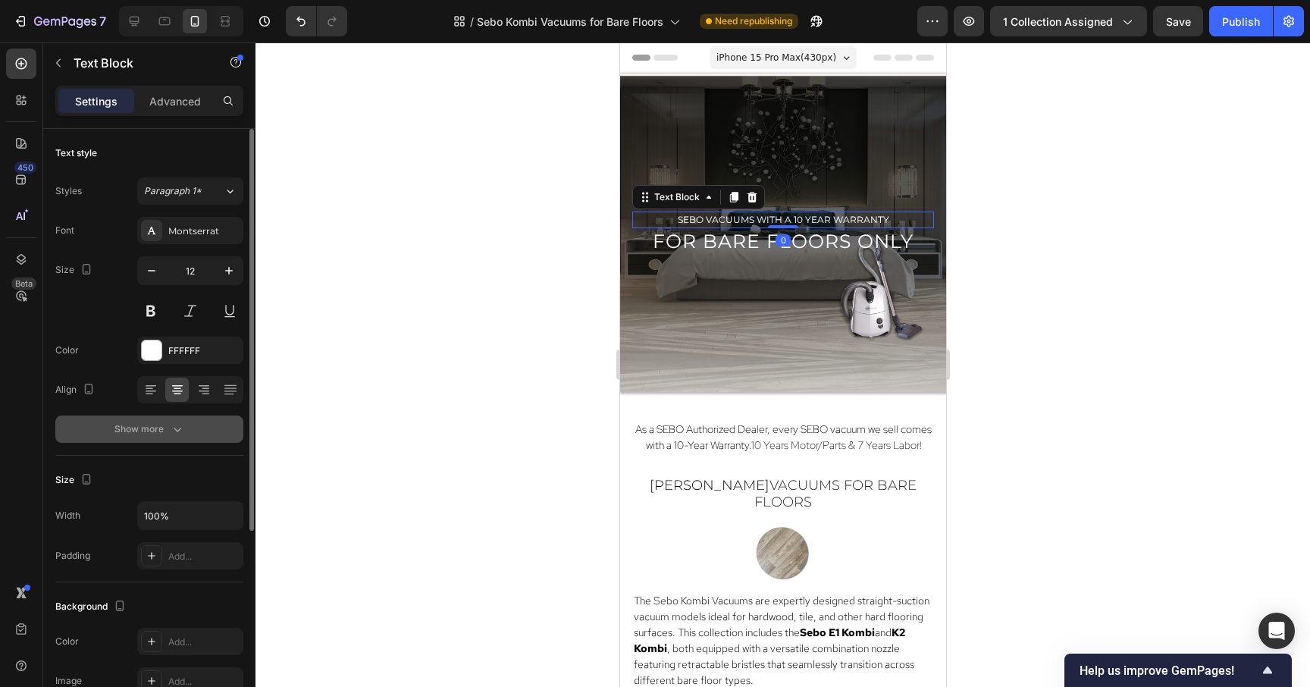
click at [158, 437] on button "Show more" at bounding box center [149, 428] width 188 height 27
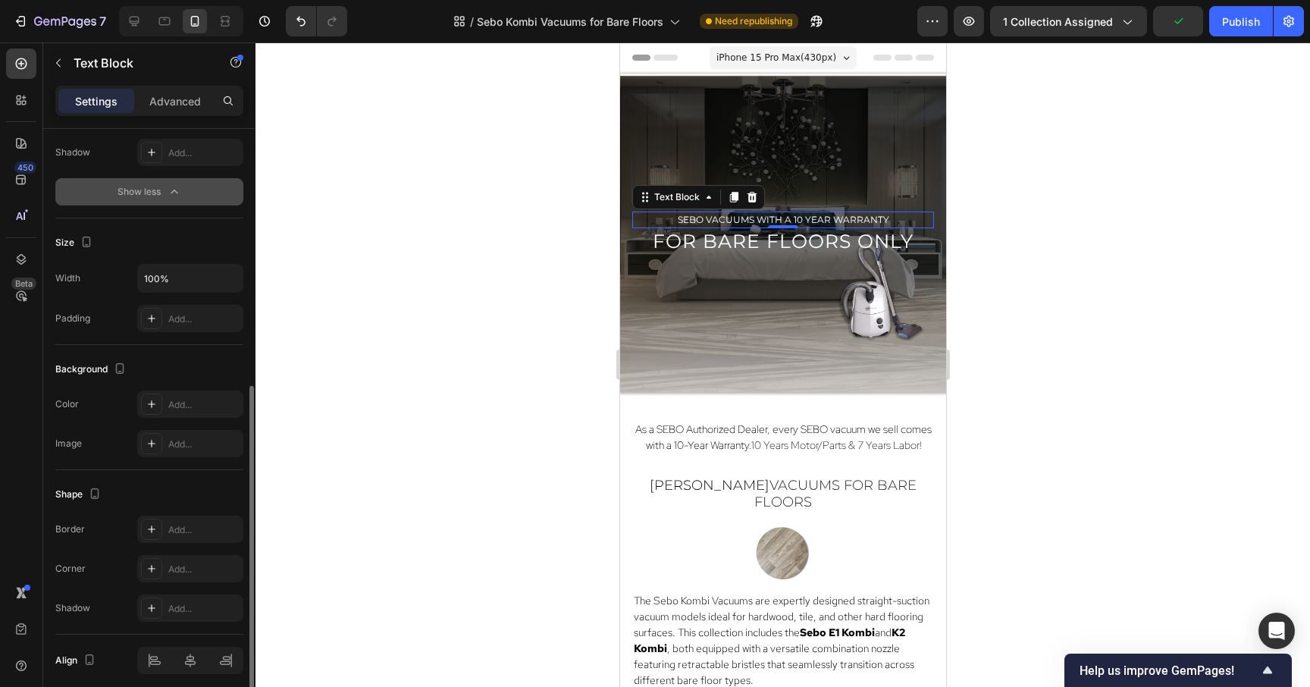
scroll to position [497, 0]
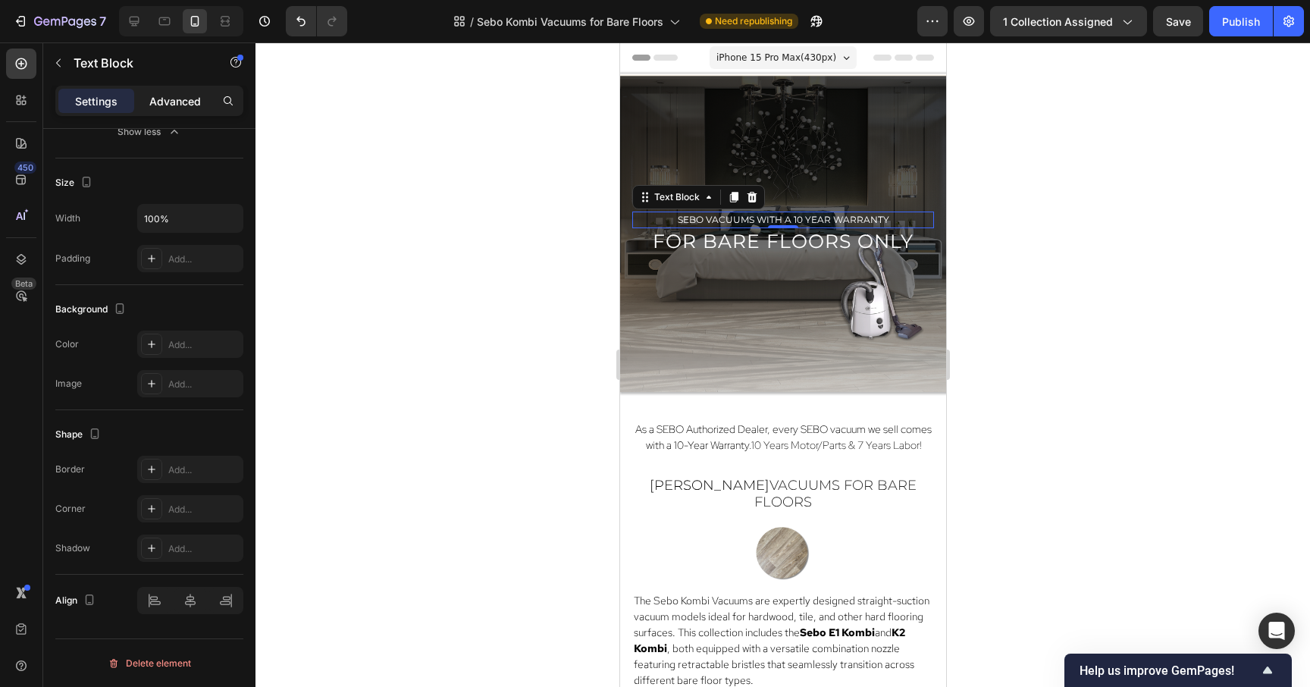
click at [184, 104] on p "Advanced" at bounding box center [175, 101] width 52 height 16
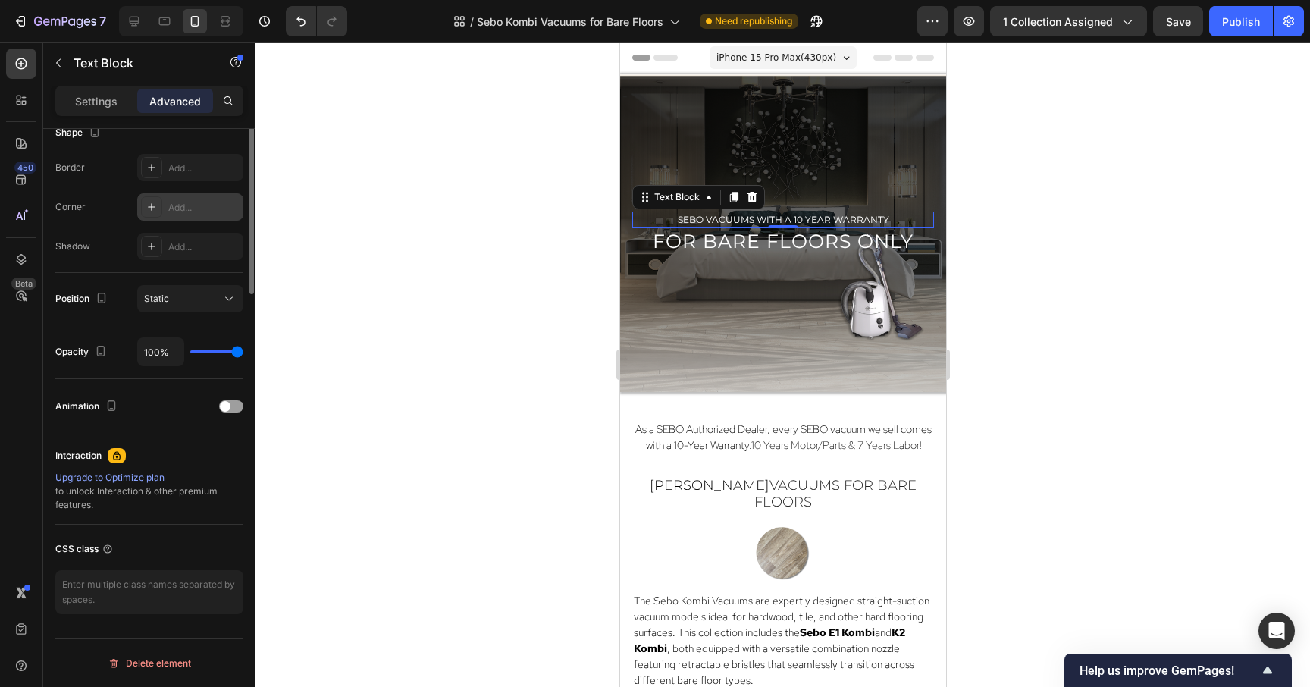
scroll to position [0, 0]
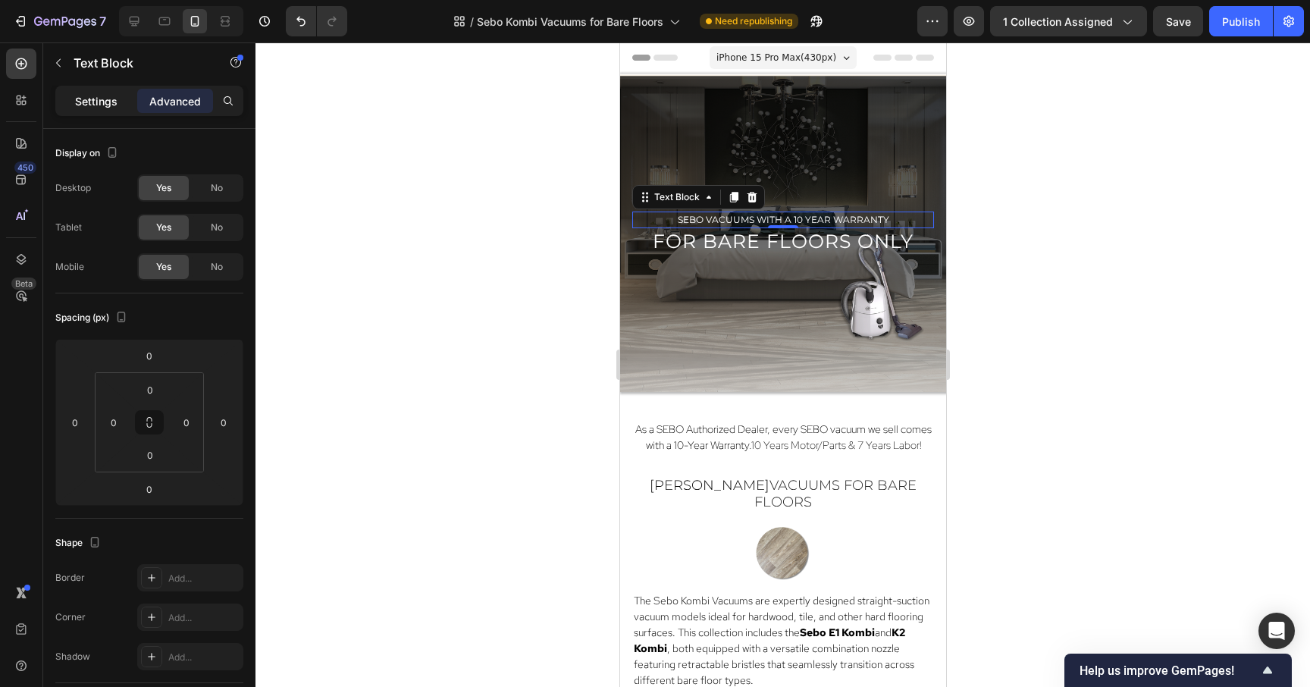
click at [90, 105] on p "Settings" at bounding box center [96, 101] width 42 height 16
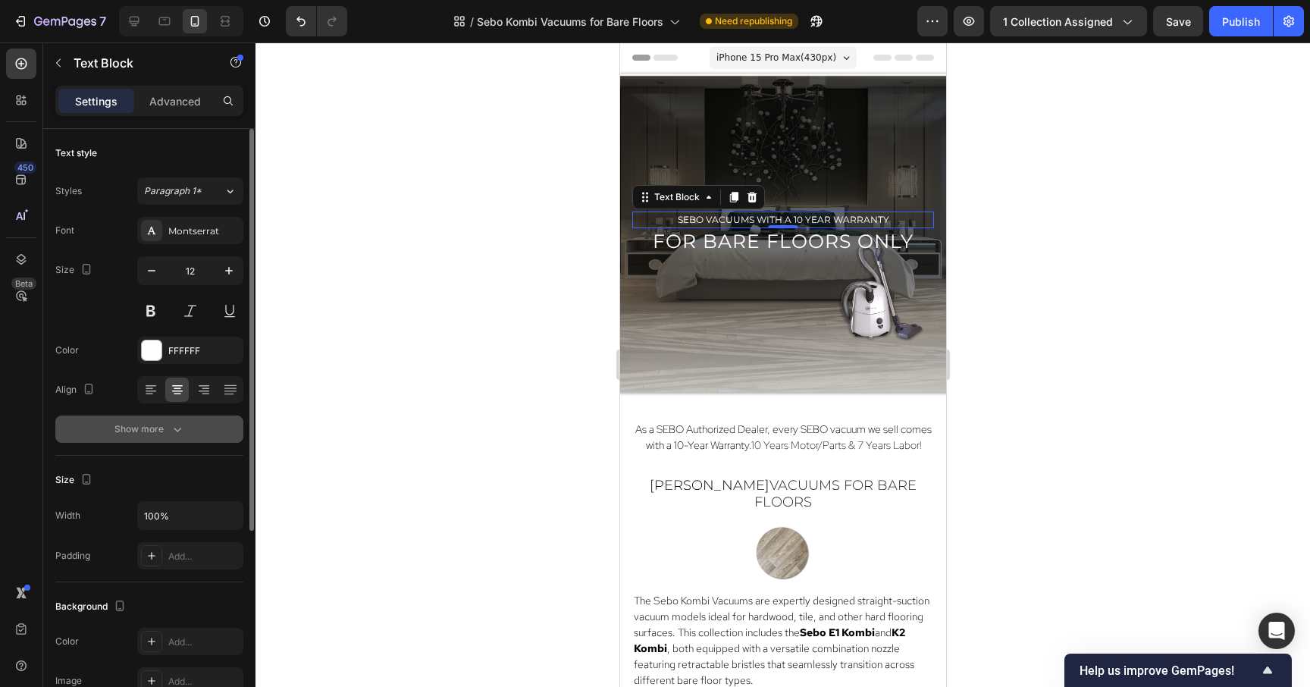
click at [130, 433] on div "Show more" at bounding box center [149, 429] width 71 height 15
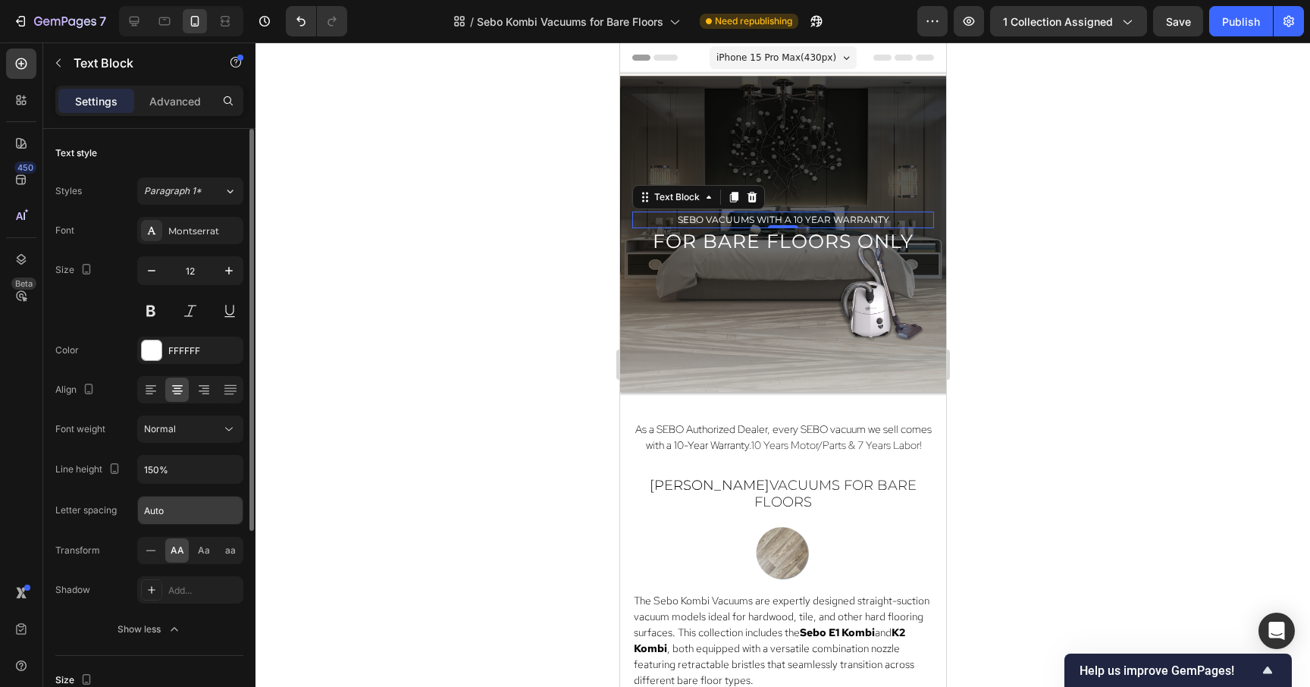
click at [174, 511] on input "Auto" at bounding box center [190, 510] width 105 height 27
type input "A"
type input "1"
click at [1047, 233] on div at bounding box center [783, 364] width 1055 height 644
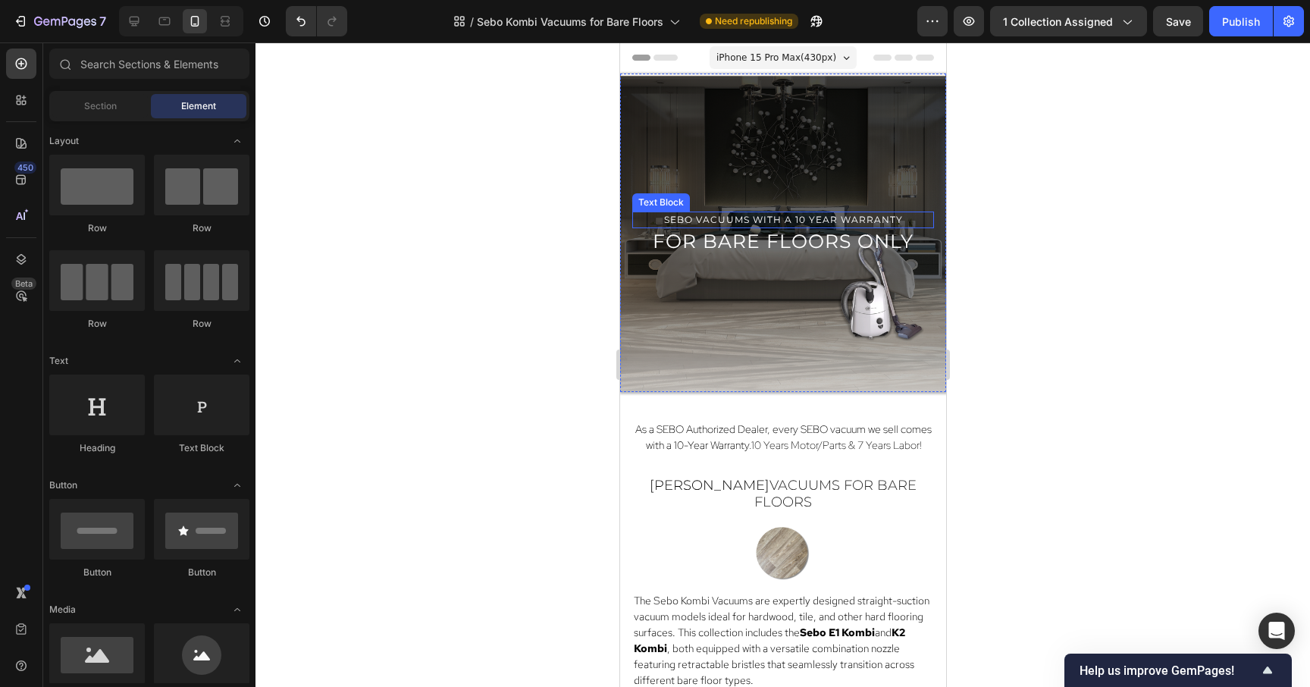
click at [845, 215] on span "sebo vacuums with a 10 year warranty" at bounding box center [782, 219] width 239 height 11
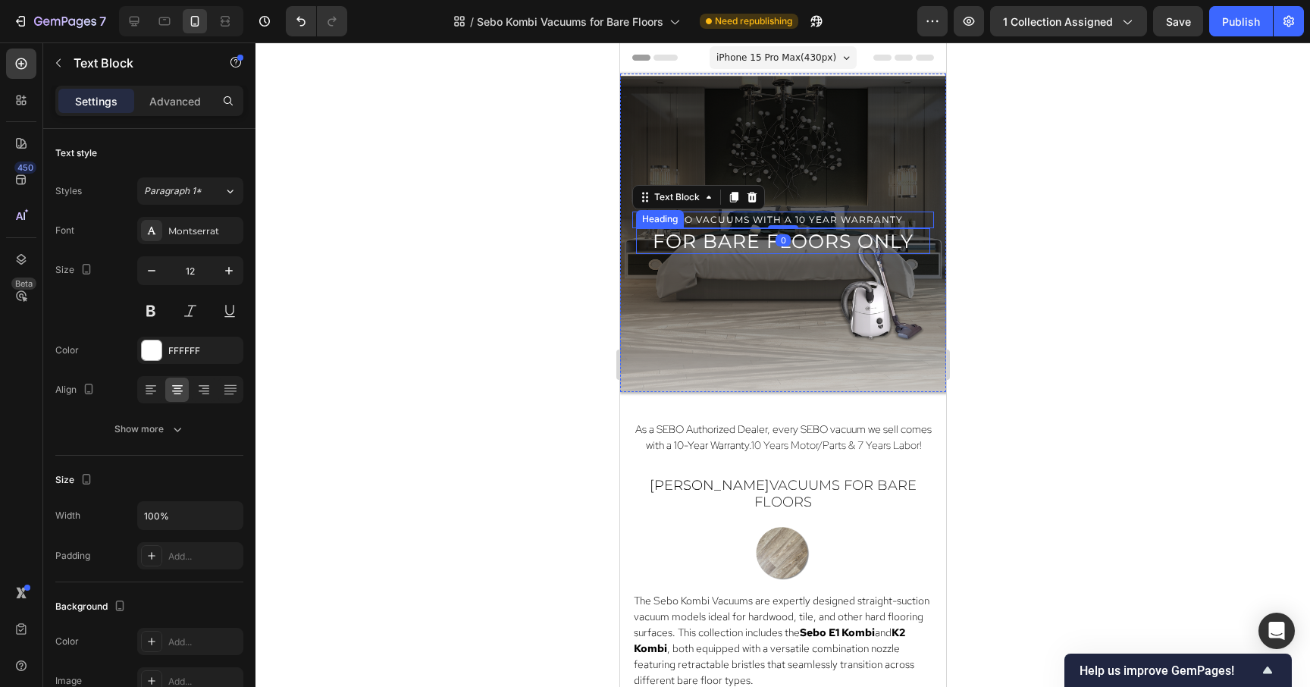
click at [837, 234] on span "for bare floors only" at bounding box center [782, 241] width 261 height 23
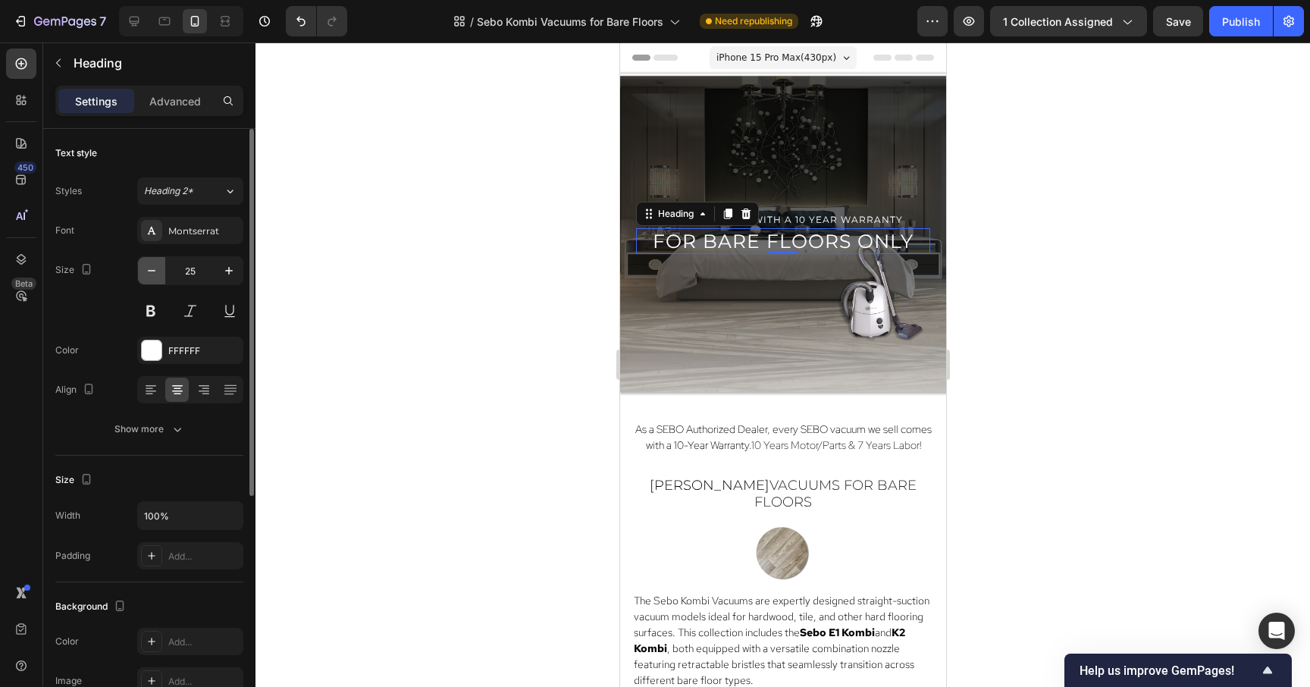
click at [152, 272] on icon "button" at bounding box center [151, 270] width 15 height 15
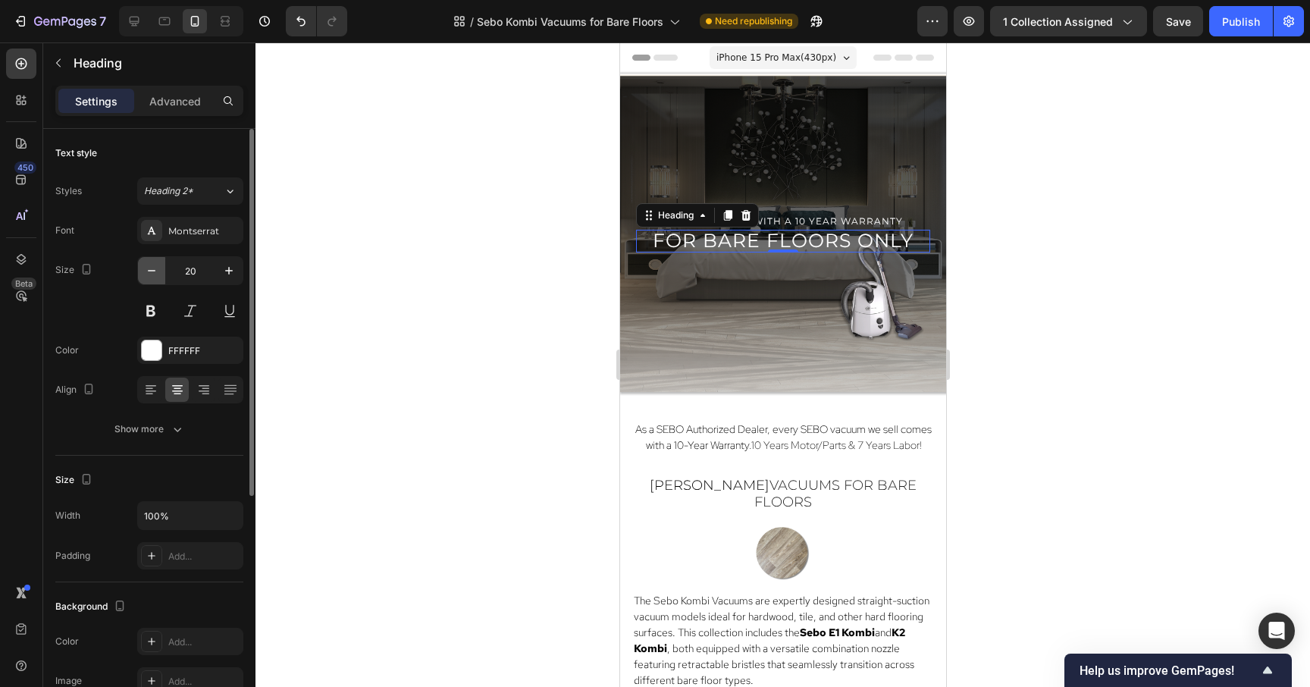
click at [152, 272] on icon "button" at bounding box center [151, 270] width 15 height 15
type input "16"
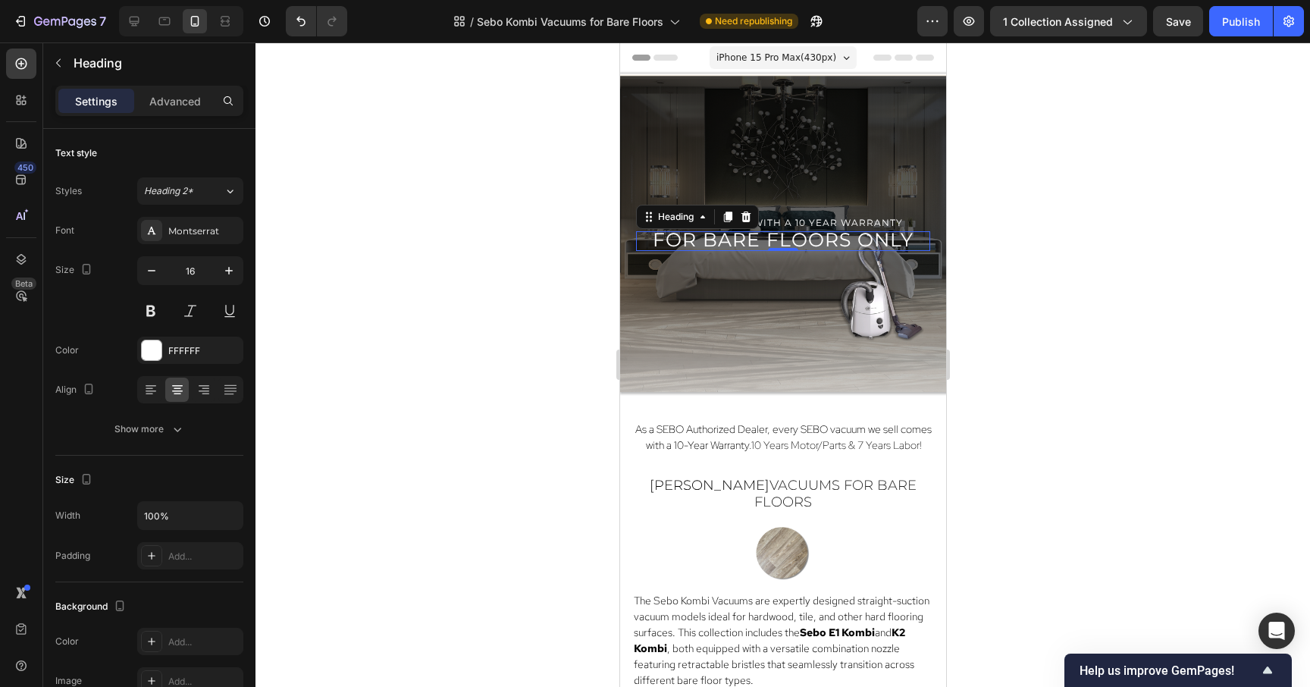
click at [421, 255] on div at bounding box center [783, 364] width 1055 height 644
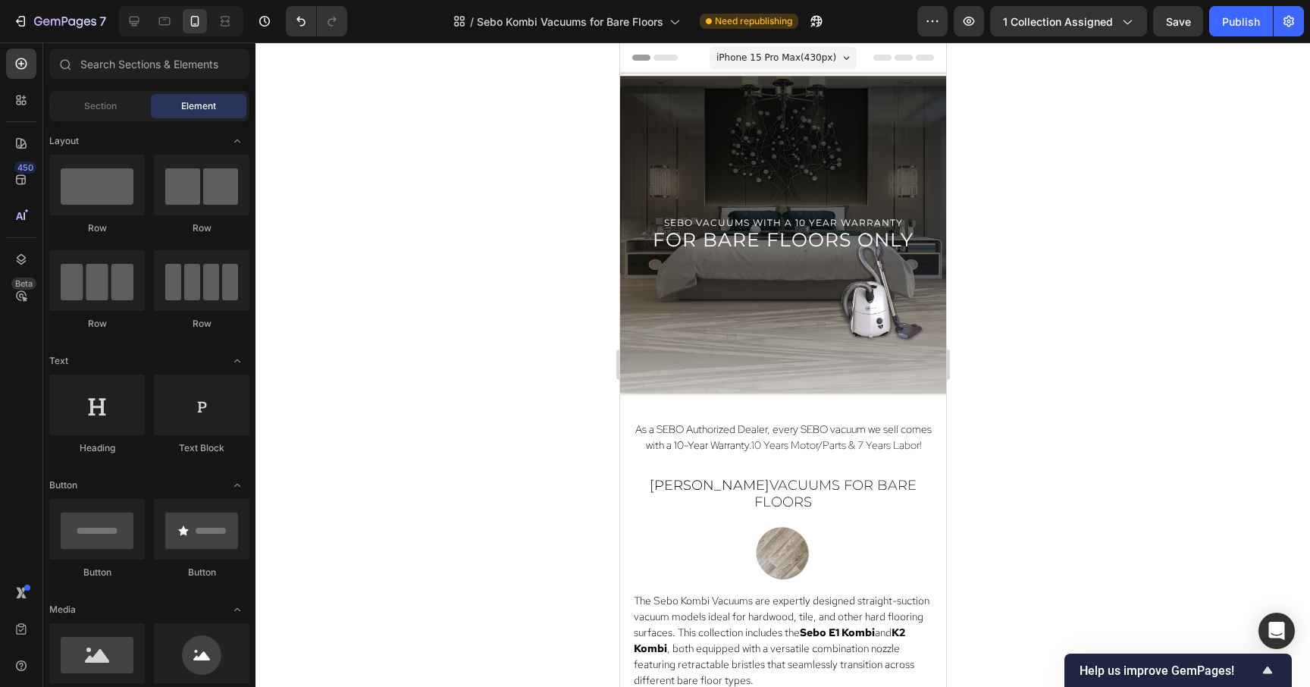
click at [421, 255] on div at bounding box center [783, 364] width 1055 height 644
click at [1235, 256] on div at bounding box center [783, 364] width 1055 height 644
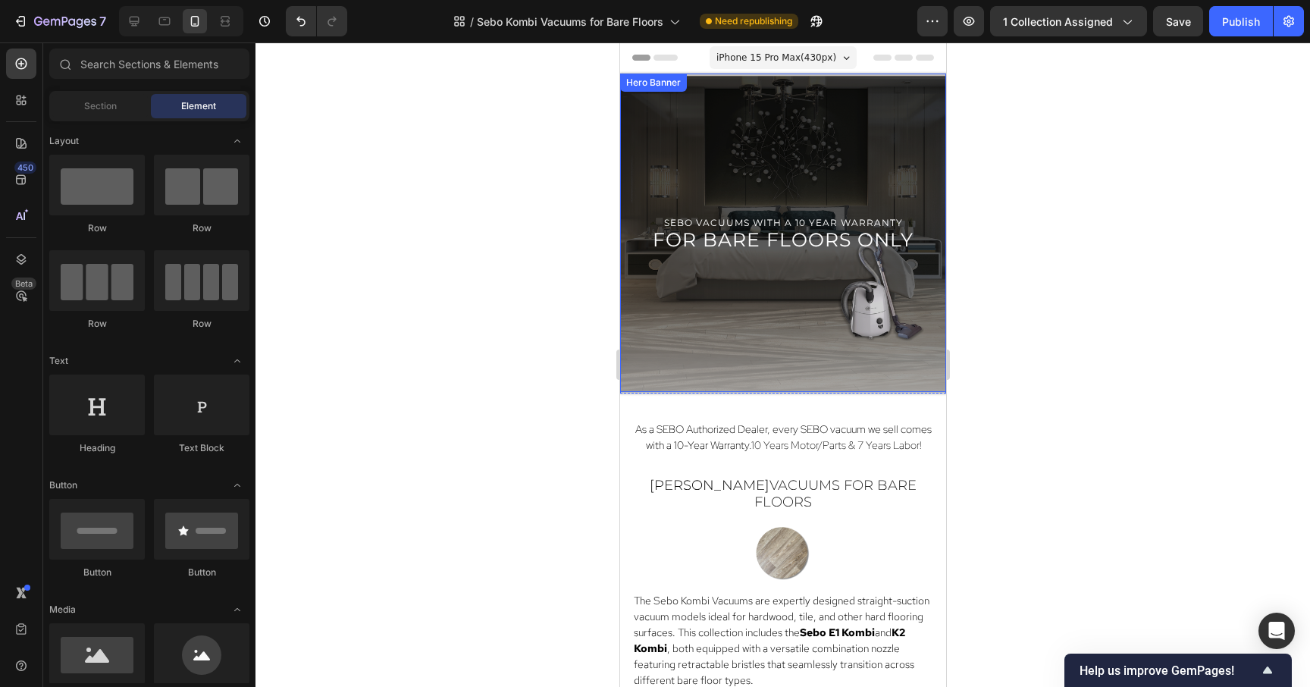
click at [867, 354] on div "Overlay" at bounding box center [782, 233] width 326 height 318
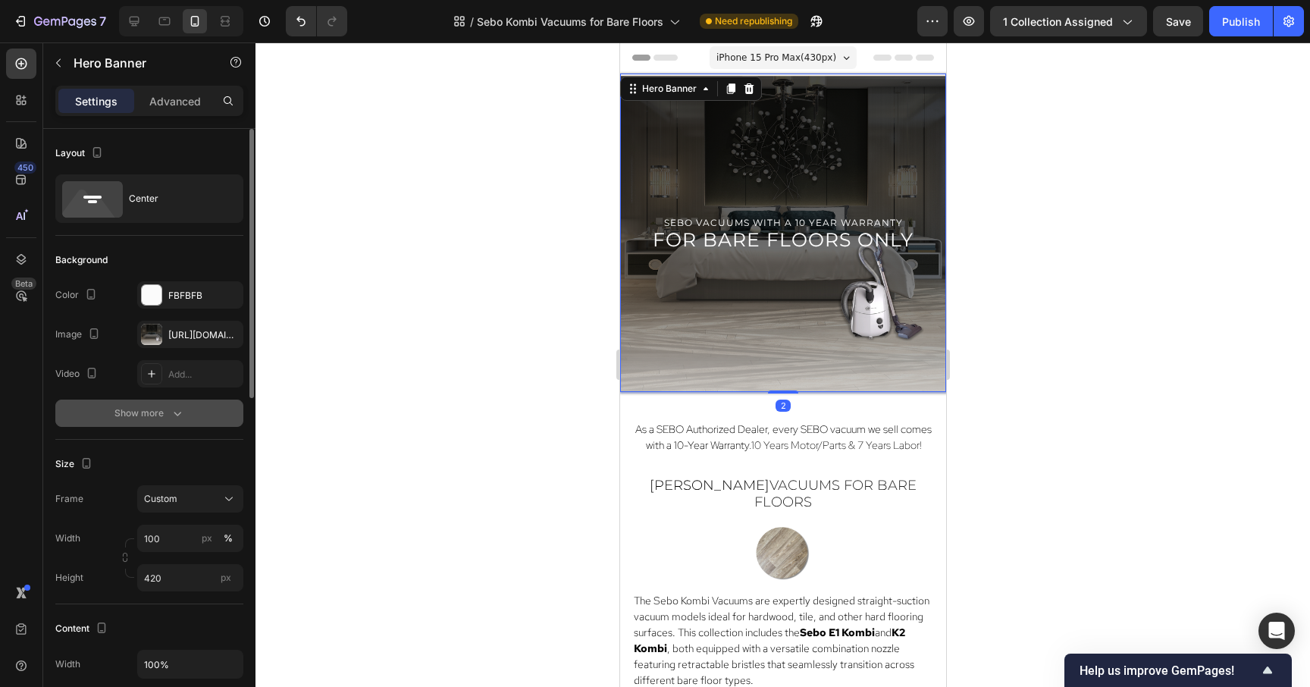
click at [131, 421] on button "Show more" at bounding box center [149, 413] width 188 height 27
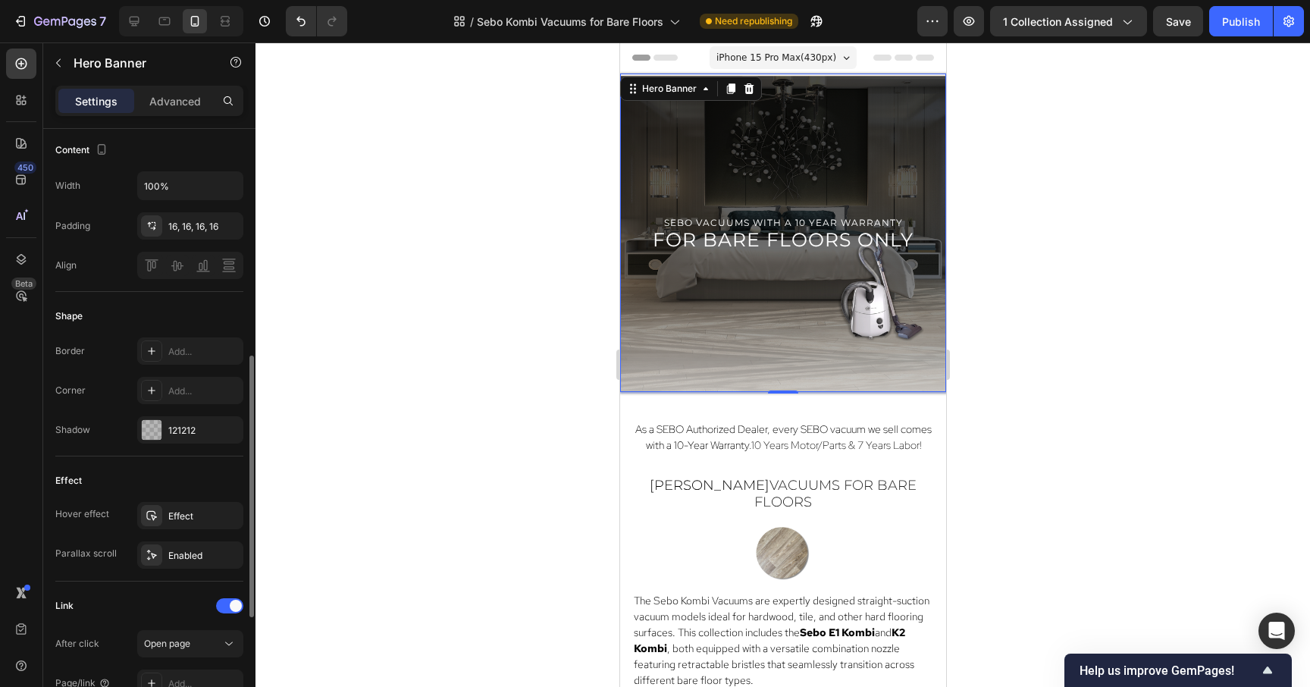
scroll to position [519, 0]
click at [223, 511] on icon "button" at bounding box center [227, 515] width 12 height 12
click at [196, 519] on div "Add..." at bounding box center [203, 516] width 71 height 14
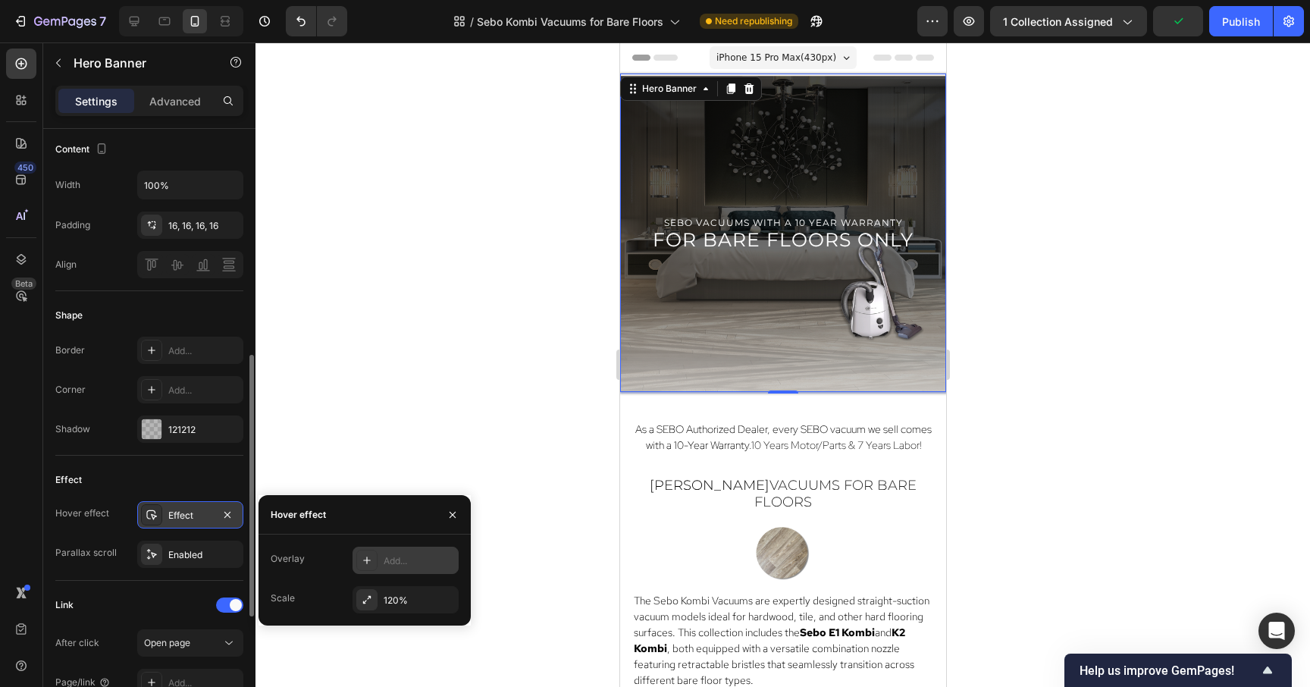
click at [422, 566] on div "Add..." at bounding box center [419, 561] width 71 height 14
click at [450, 512] on icon "button" at bounding box center [453, 514] width 6 height 6
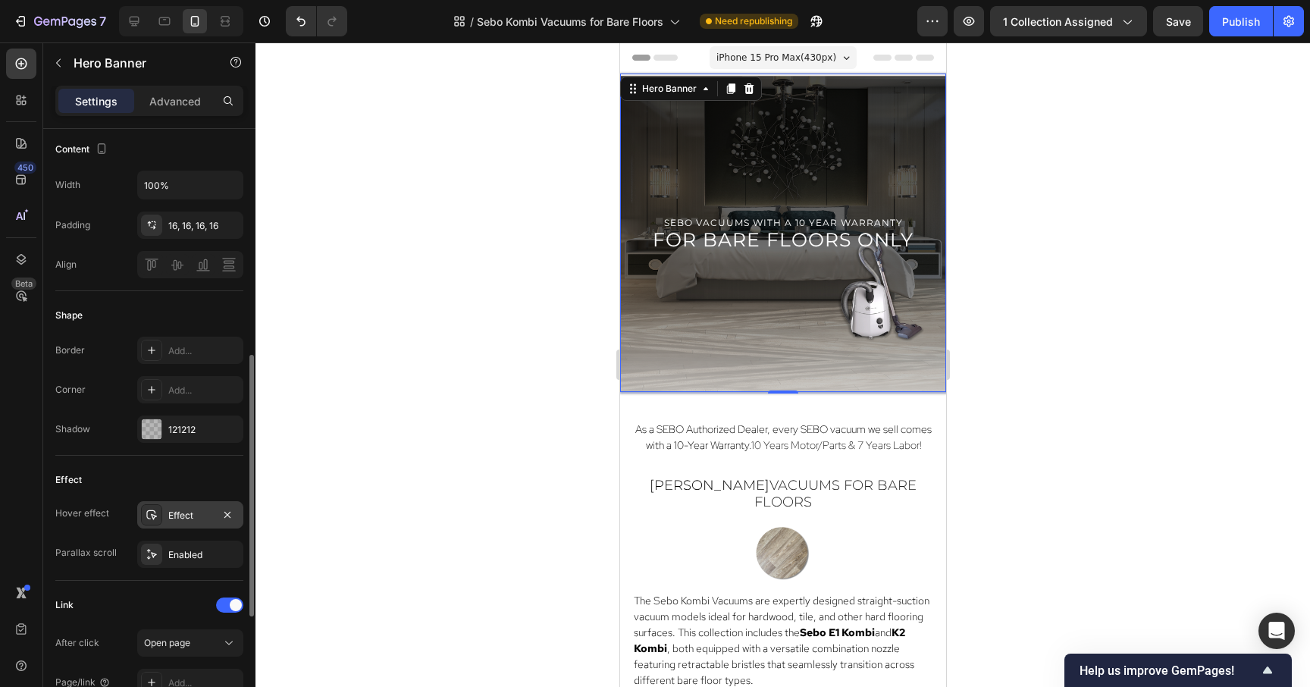
click at [450, 512] on div at bounding box center [783, 364] width 1055 height 644
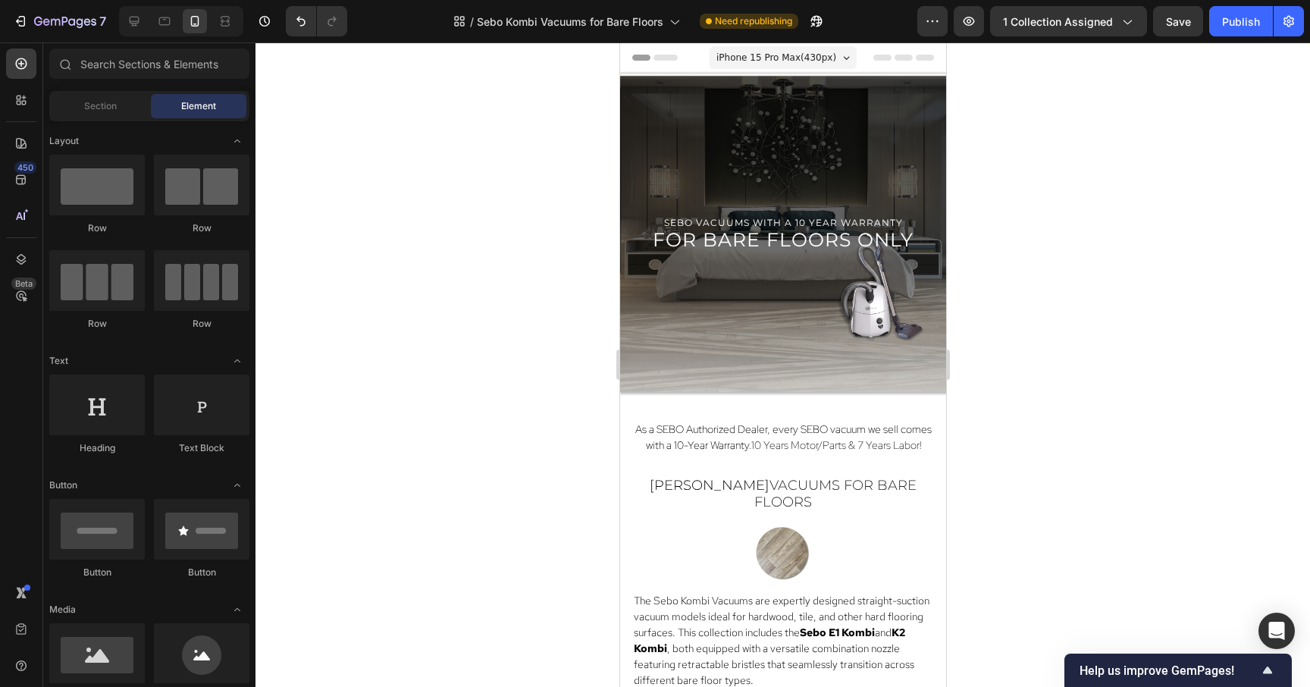
click at [450, 512] on div at bounding box center [783, 364] width 1055 height 644
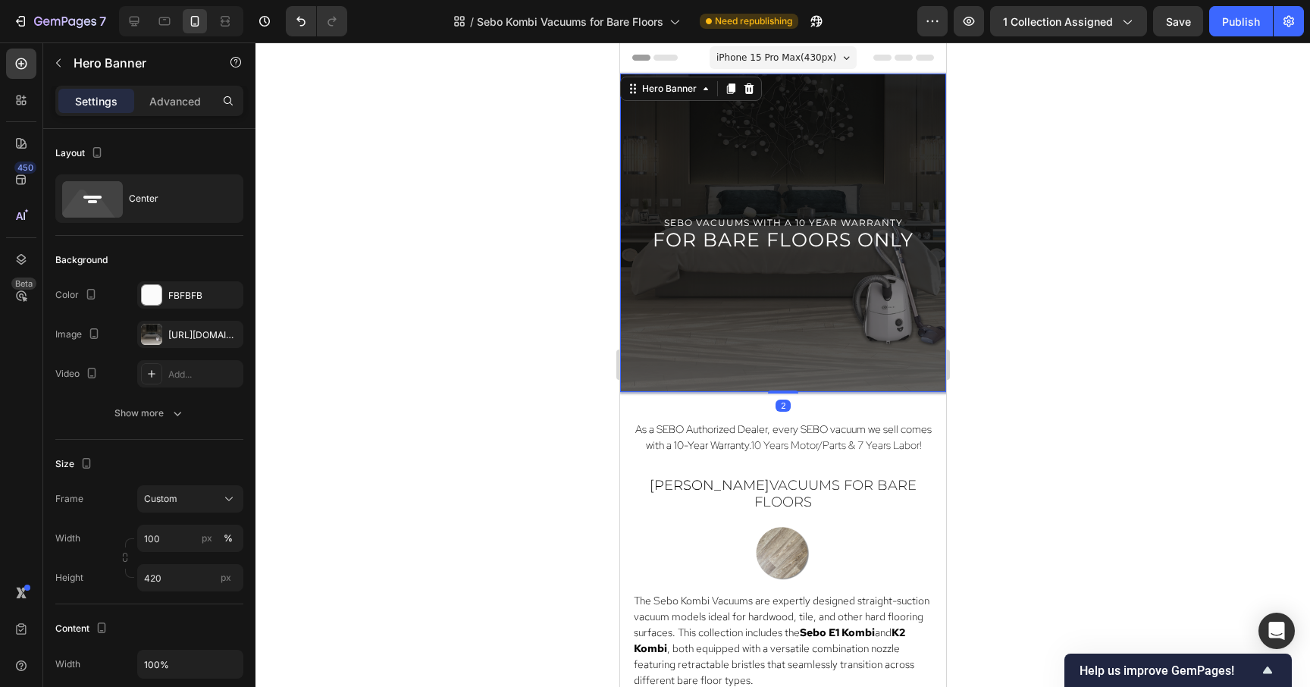
click at [786, 318] on div "Overlay" at bounding box center [782, 233] width 326 height 318
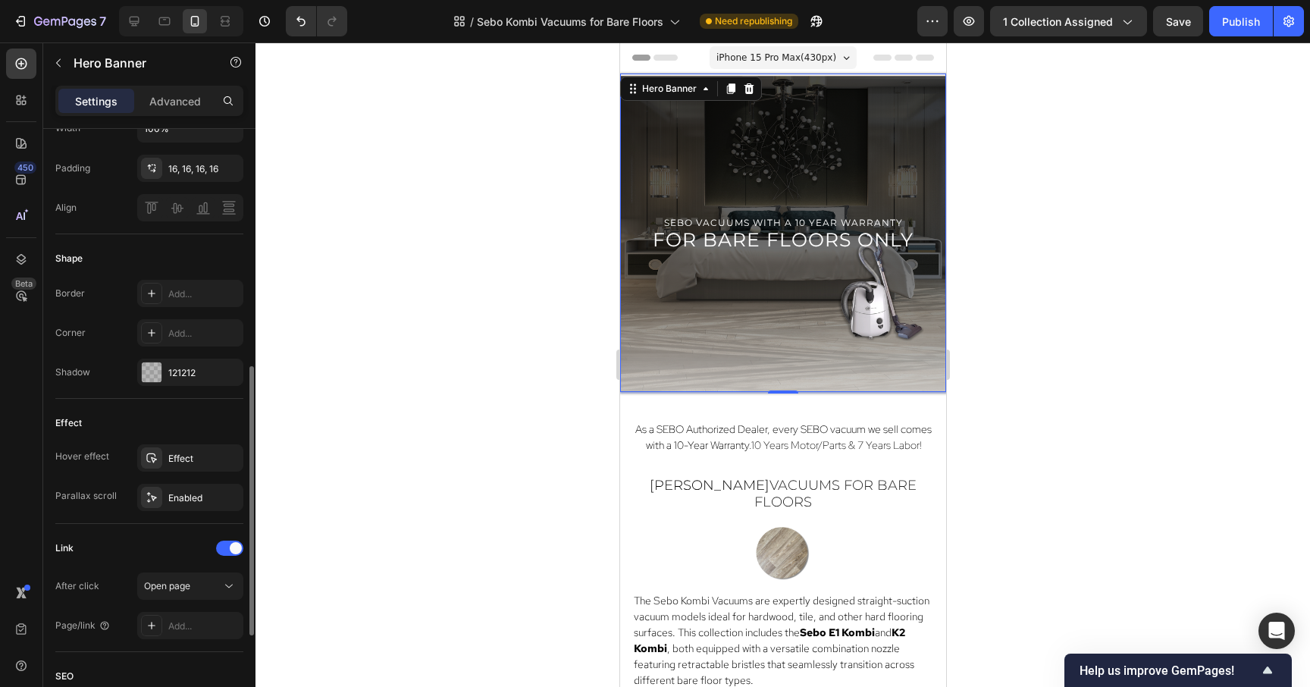
scroll to position [534, 0]
click at [202, 461] on div "Effect" at bounding box center [190, 461] width 44 height 14
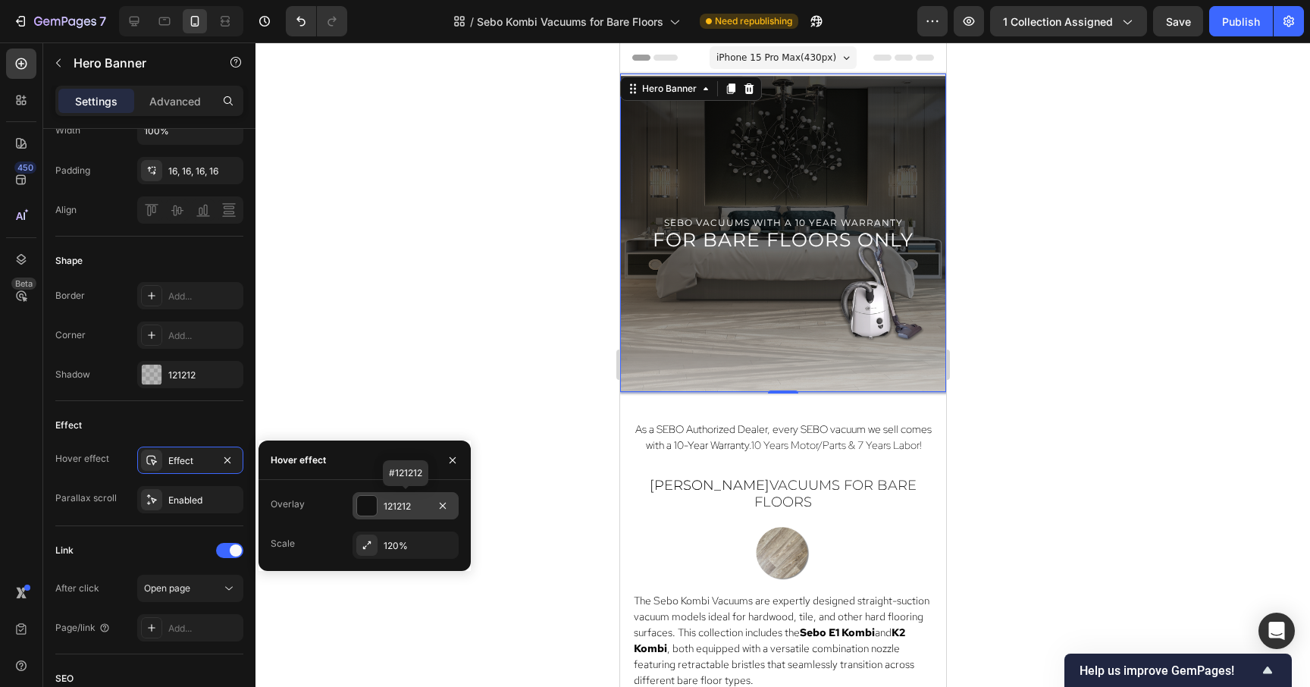
click at [393, 506] on div "121212" at bounding box center [406, 507] width 44 height 14
type input "52%"
type input "52"
type input "50%"
type input "50"
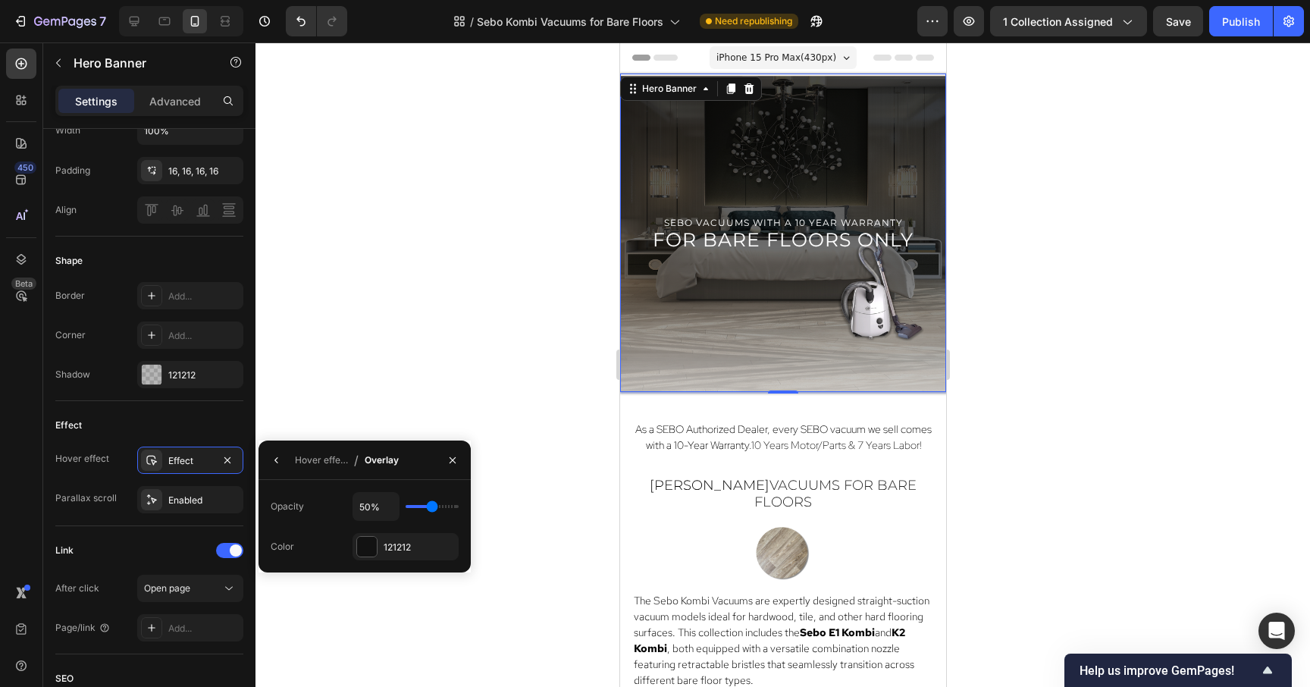
type input "48%"
type input "48"
type input "47%"
type input "47"
type input "45%"
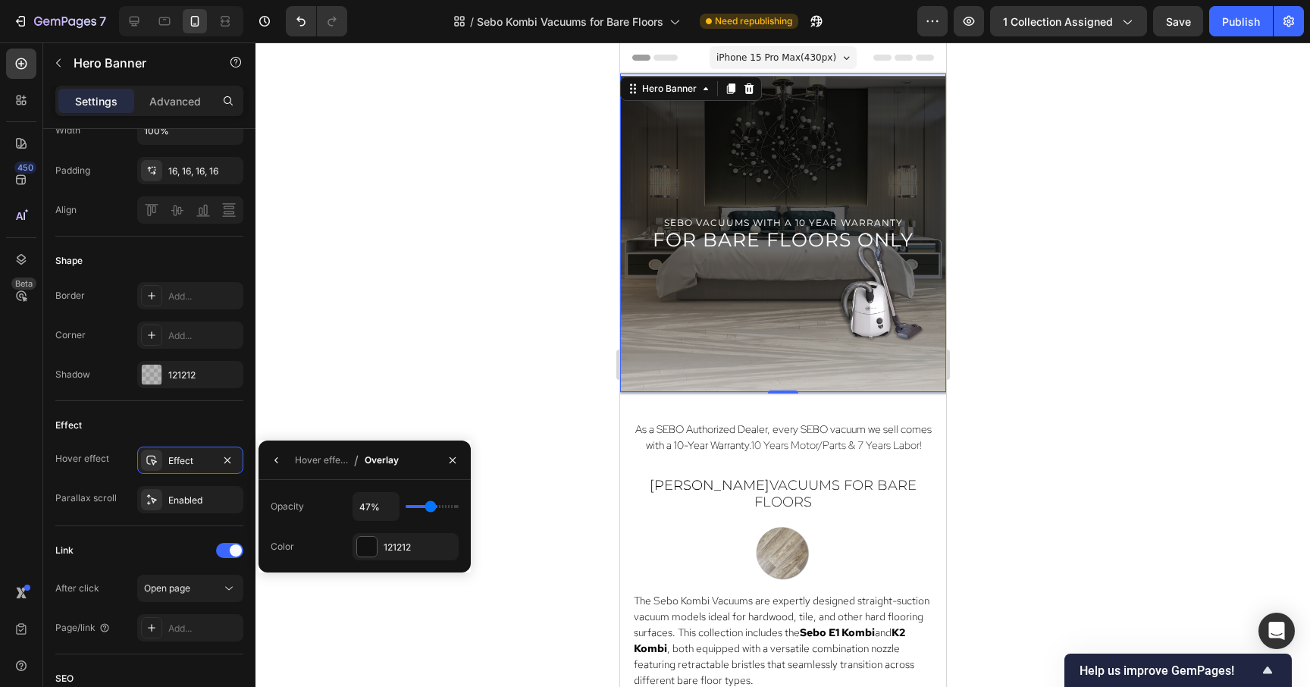
type input "45"
type input "43%"
type input "43"
type input "41%"
type input "41"
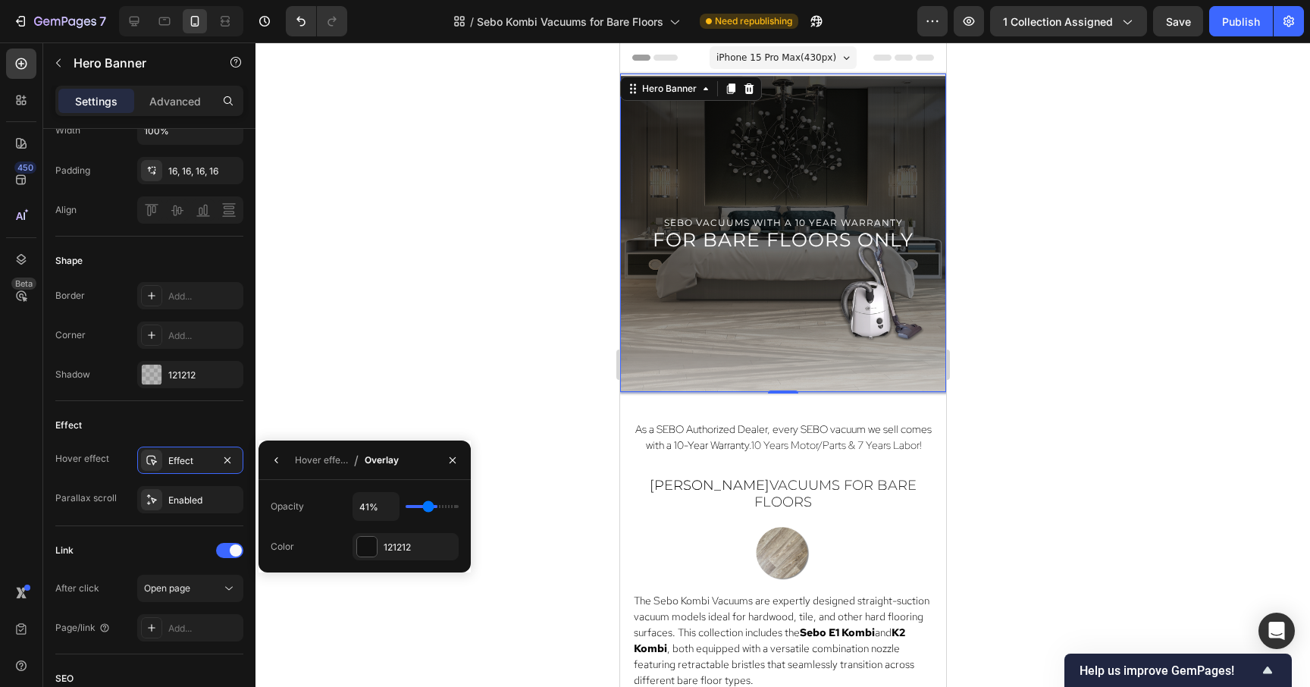
type input "40%"
type input "40"
type input "38%"
type input "38"
type input "36%"
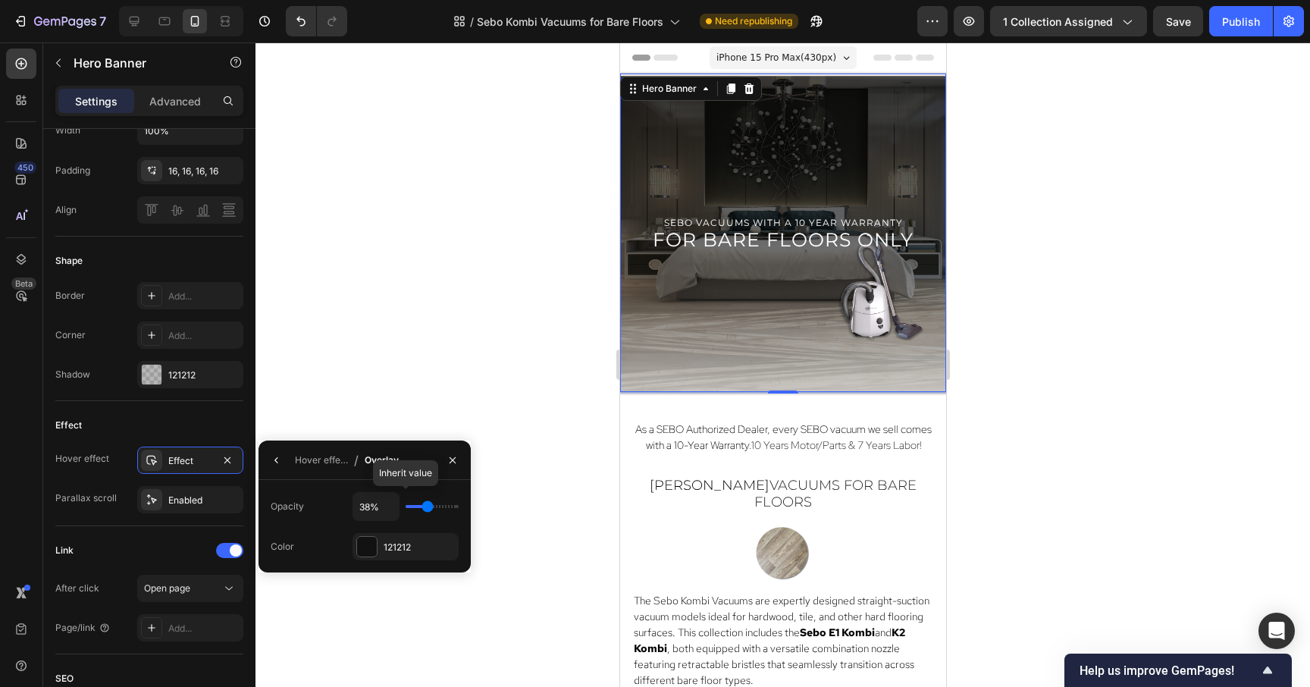
type input "36"
type input "34%"
type input "34"
type input "33%"
type input "33"
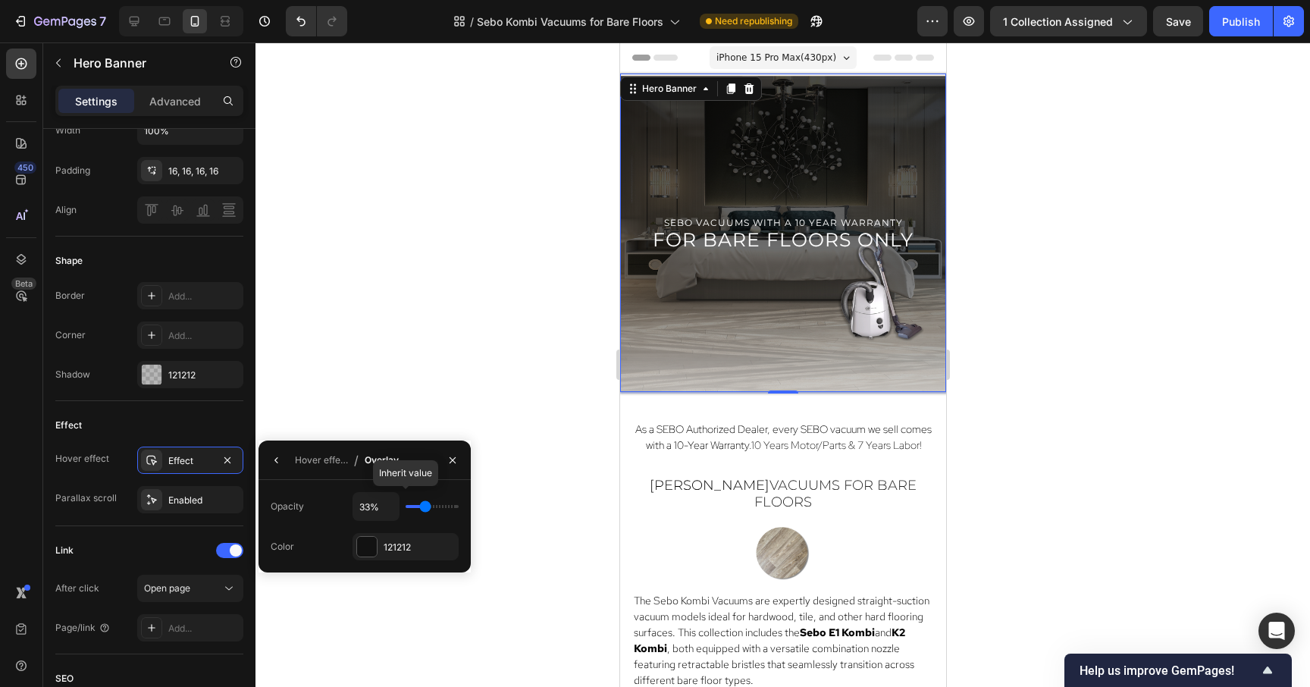
type input "31%"
type input "31"
type input "29%"
type input "29"
type input "28%"
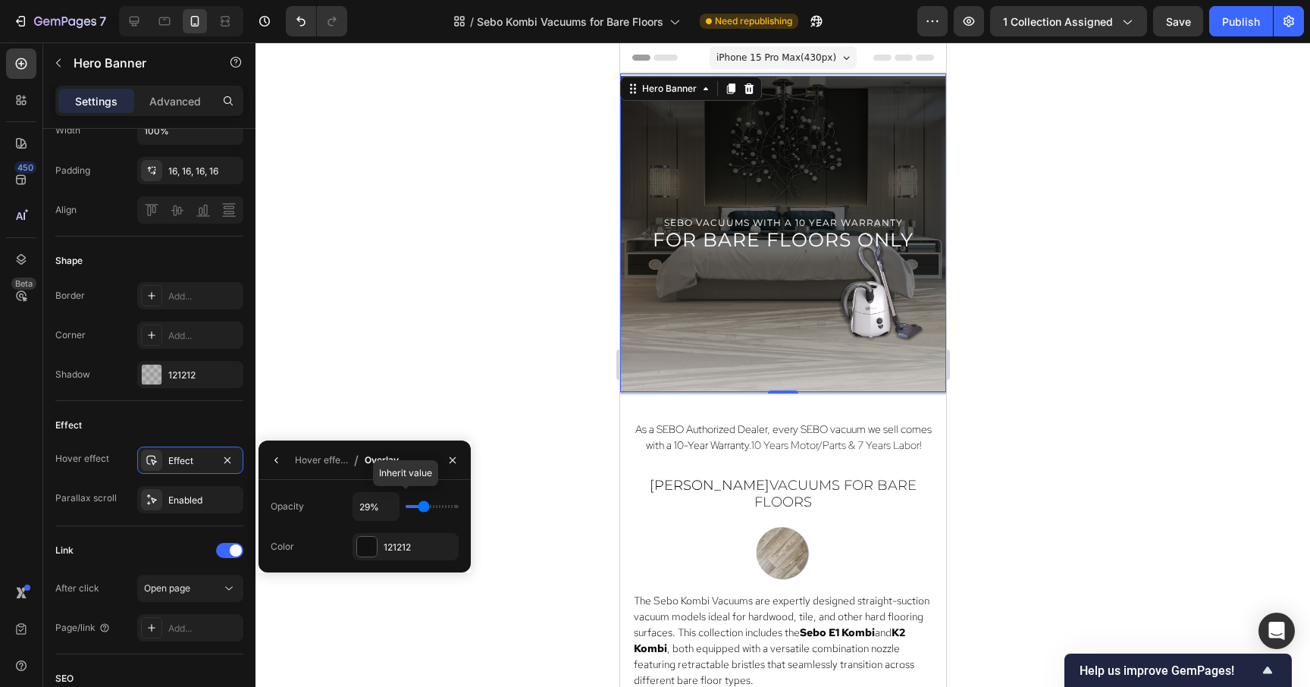
type input "28"
type input "26%"
type input "26"
type input "24%"
type input "24"
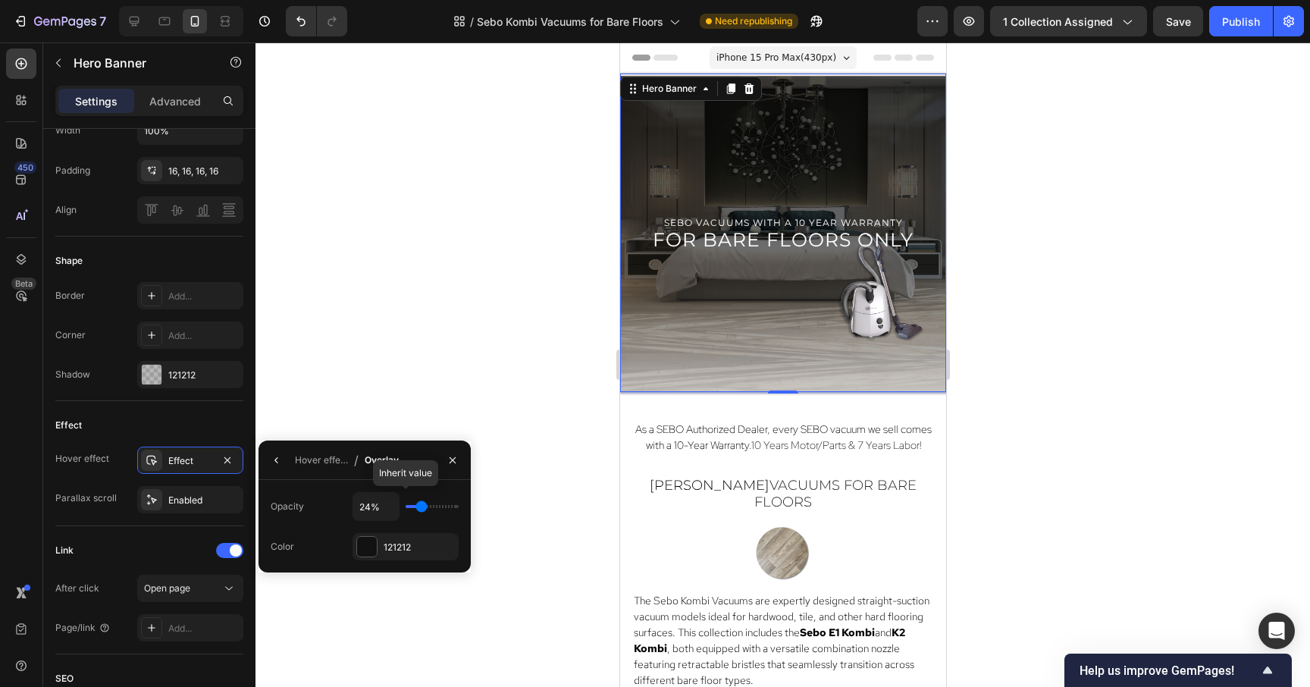
type input "22%"
type input "22"
type input "21%"
type input "21"
type input "19%"
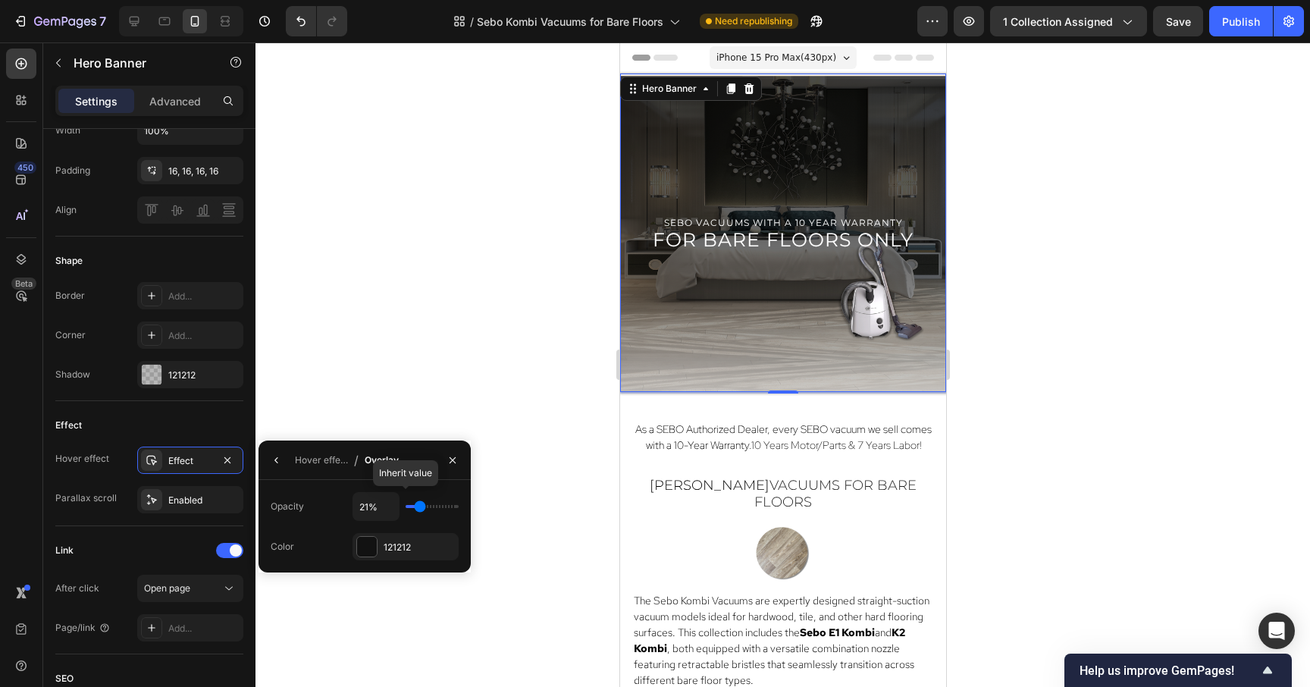
type input "19"
type input "17%"
type input "17"
type input "16%"
type input "16"
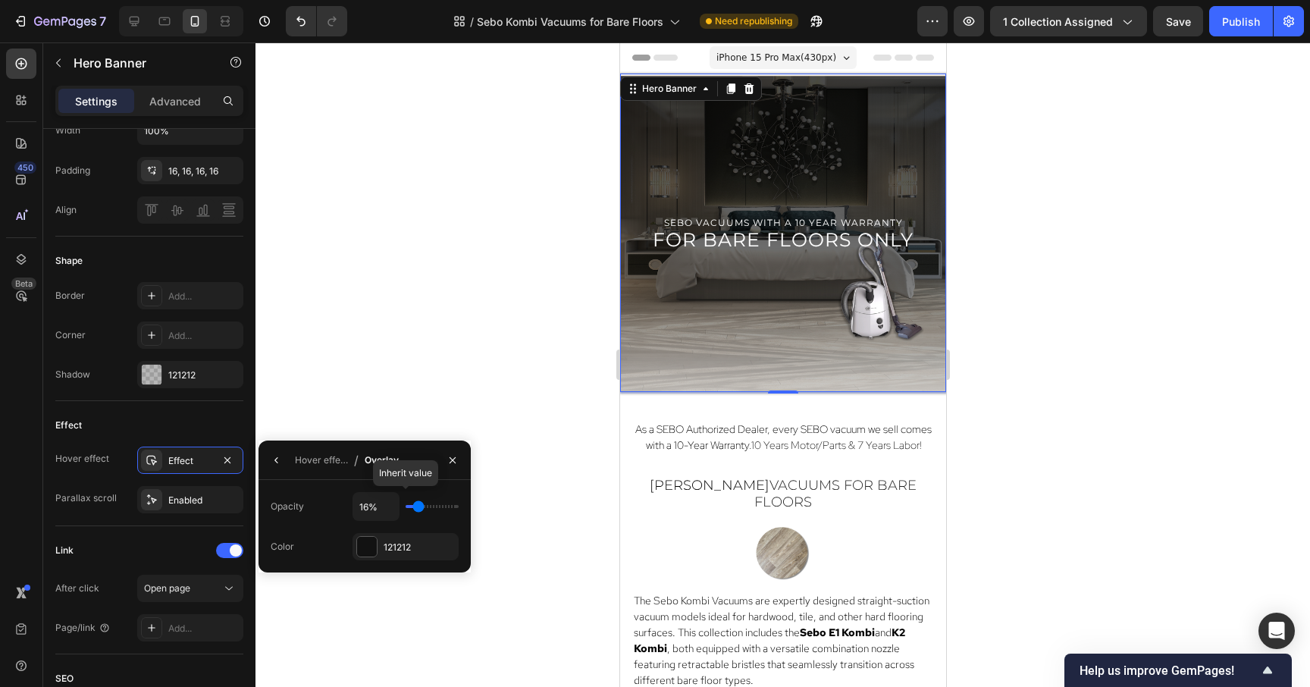
type input "17%"
type input "17"
type input "19%"
type input "19"
type input "21%"
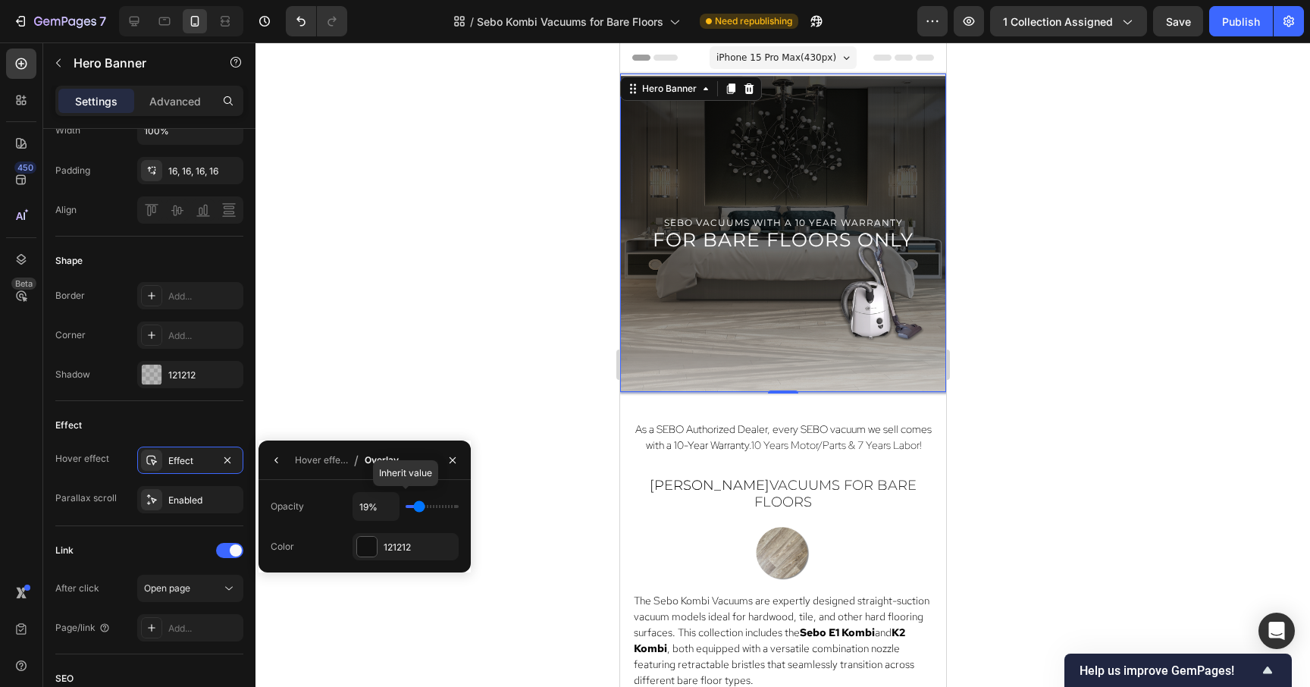
type input "21"
type input "22%"
type input "22"
type input "24%"
type input "24"
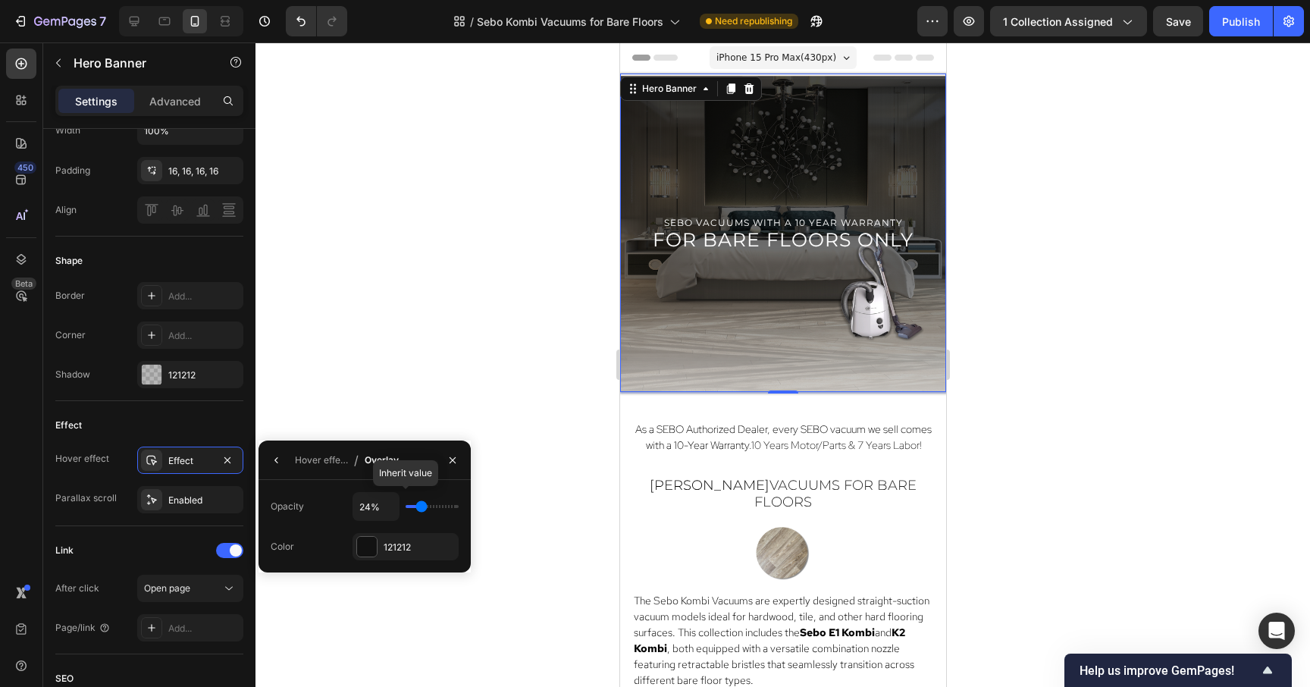
type input "26%"
type input "26"
type input "24%"
type input "24"
type input "22%"
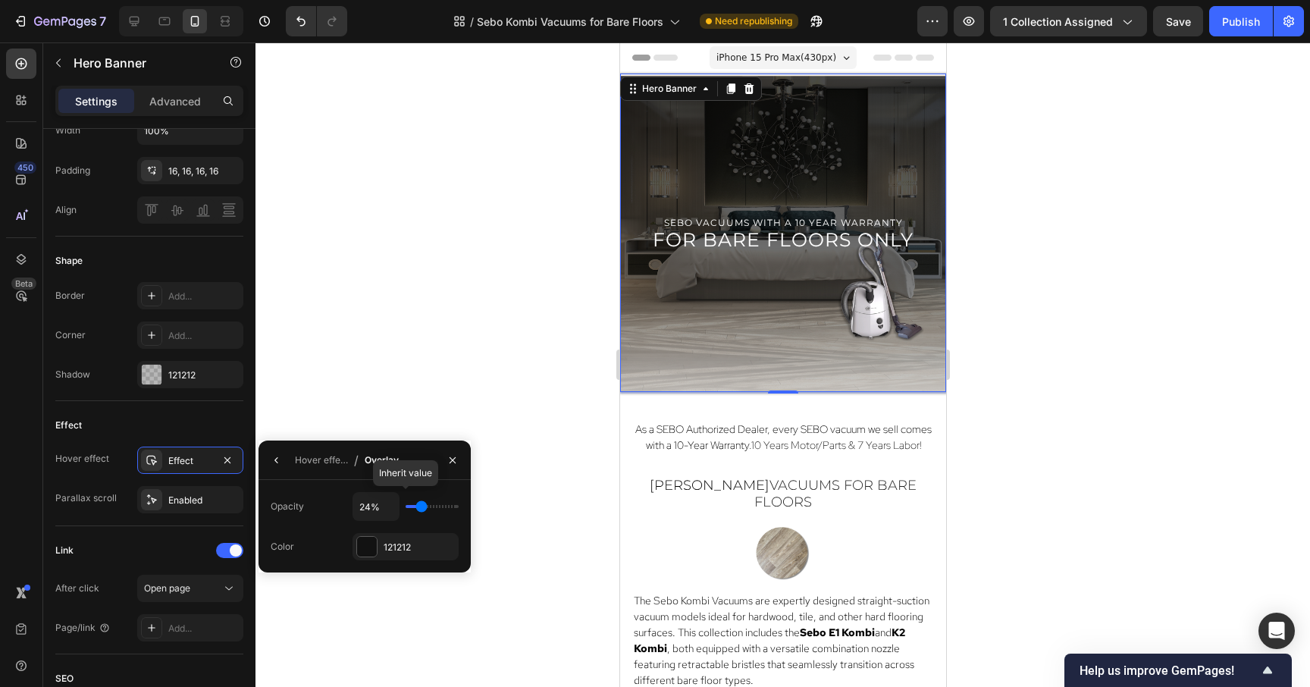
type input "22"
type input "21%"
drag, startPoint x: 433, startPoint y: 508, endPoint x: 418, endPoint y: 510, distance: 15.2
type input "21"
click at [418, 508] on input "range" at bounding box center [432, 506] width 53 height 3
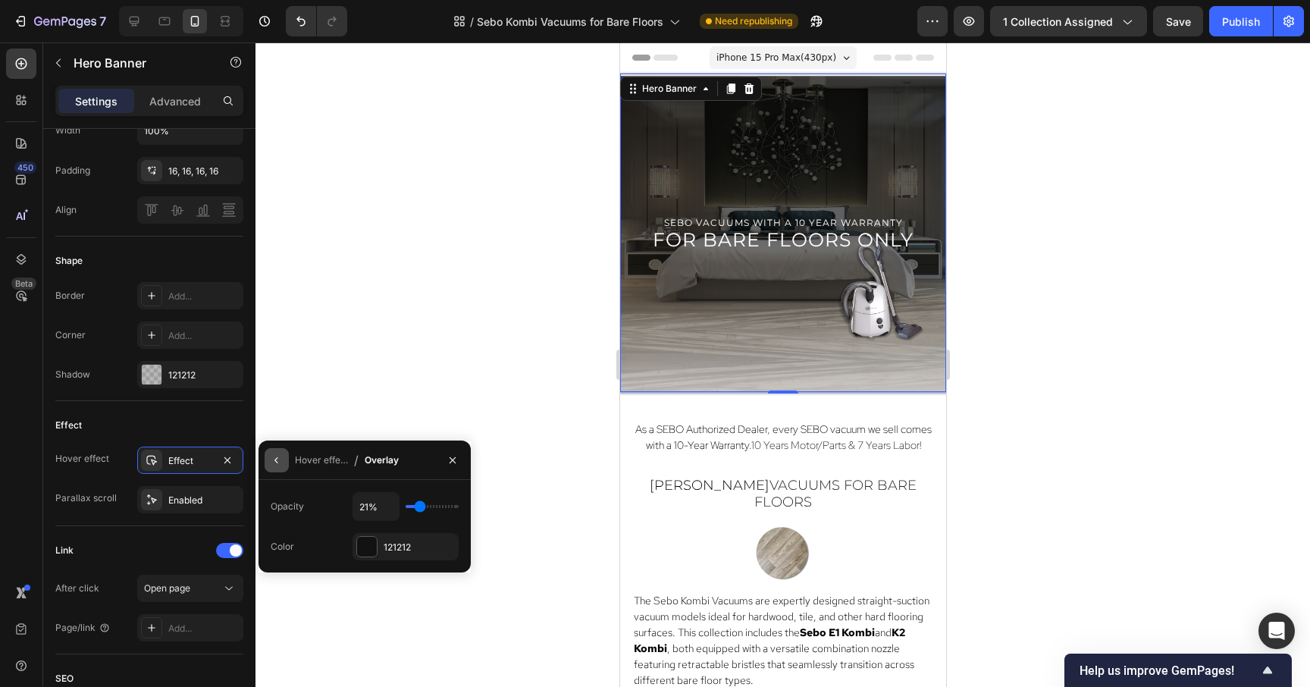
click at [274, 461] on icon "button" at bounding box center [277, 460] width 12 height 12
click at [421, 548] on div "120%" at bounding box center [406, 546] width 44 height 14
type input "115%"
type input "115"
type input "110%"
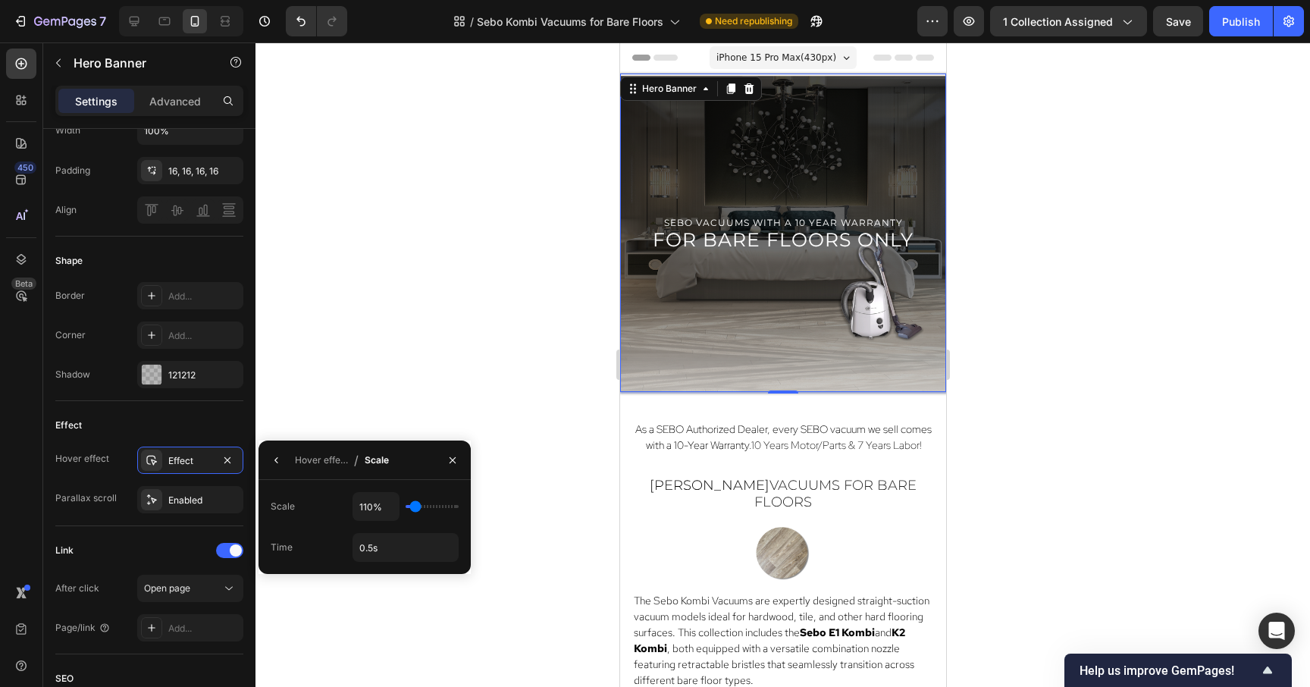
type input "110"
click at [413, 505] on input "range" at bounding box center [432, 506] width 53 height 3
click at [453, 459] on icon "button" at bounding box center [453, 459] width 6 height 6
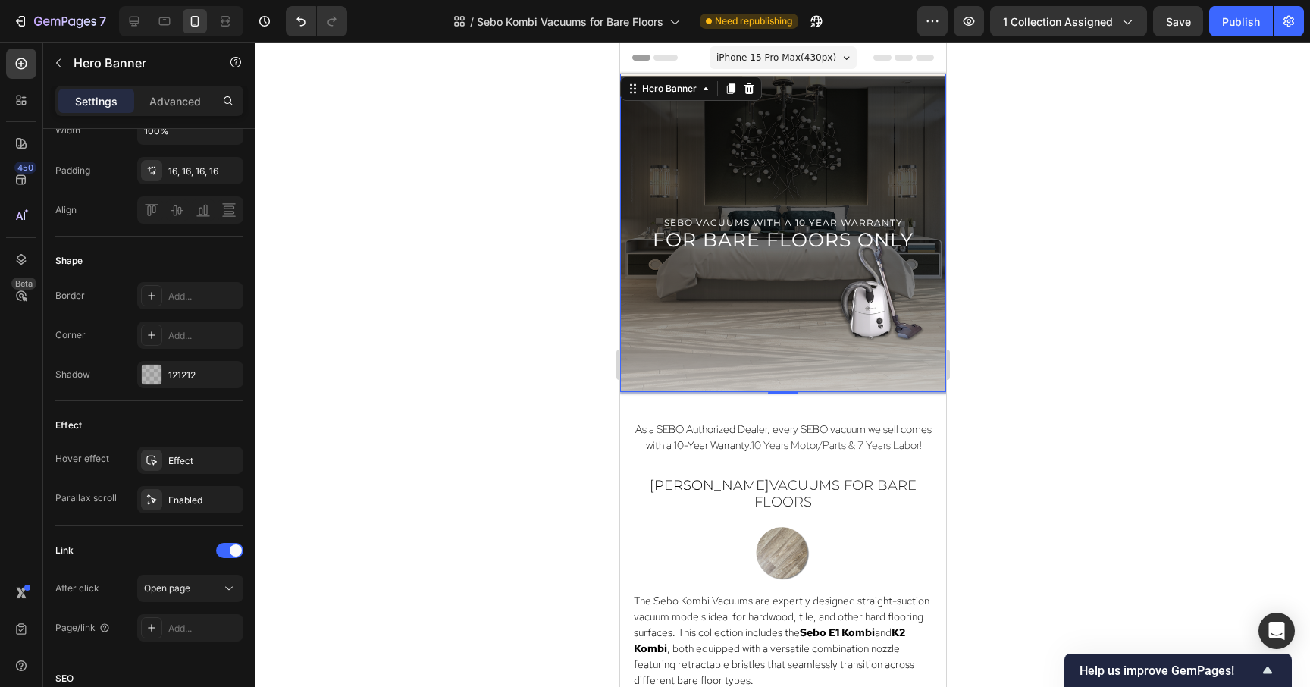
click at [1067, 354] on div at bounding box center [783, 364] width 1055 height 644
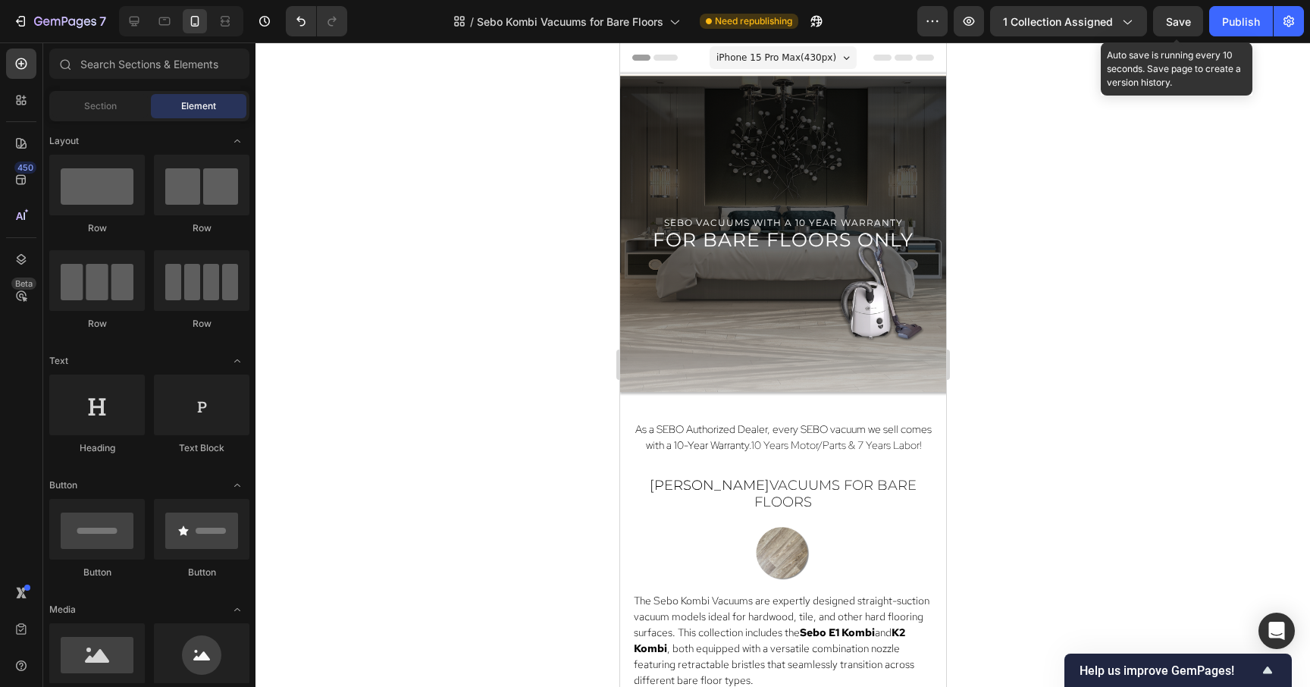
click at [1177, 15] on span "Save" at bounding box center [1178, 21] width 25 height 13
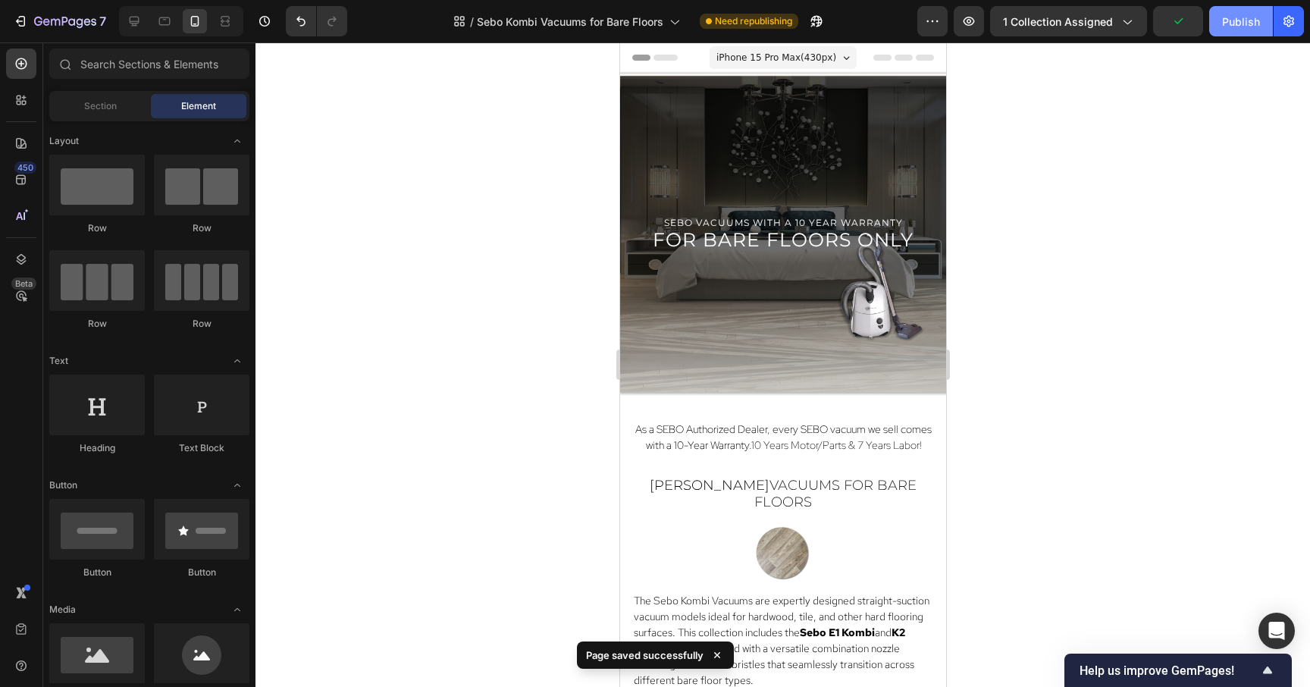
click at [1237, 28] on div "Publish" at bounding box center [1241, 22] width 38 height 16
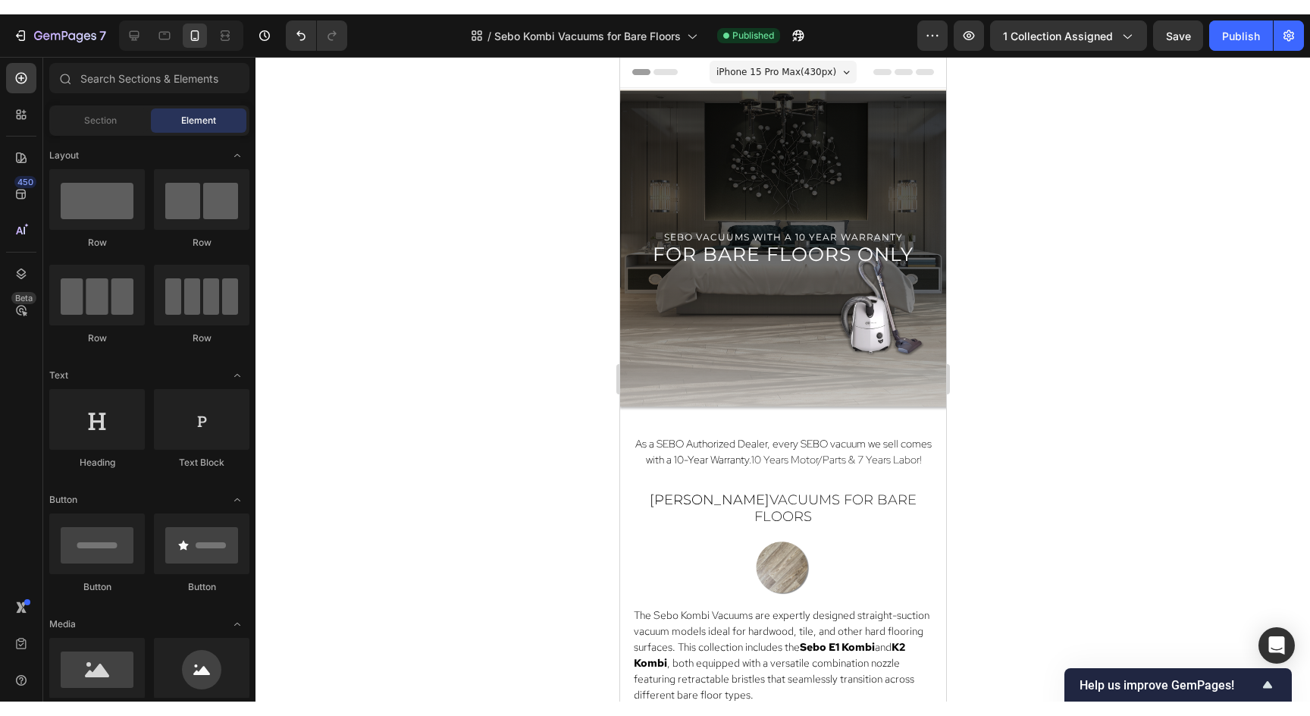
scroll to position [0, 0]
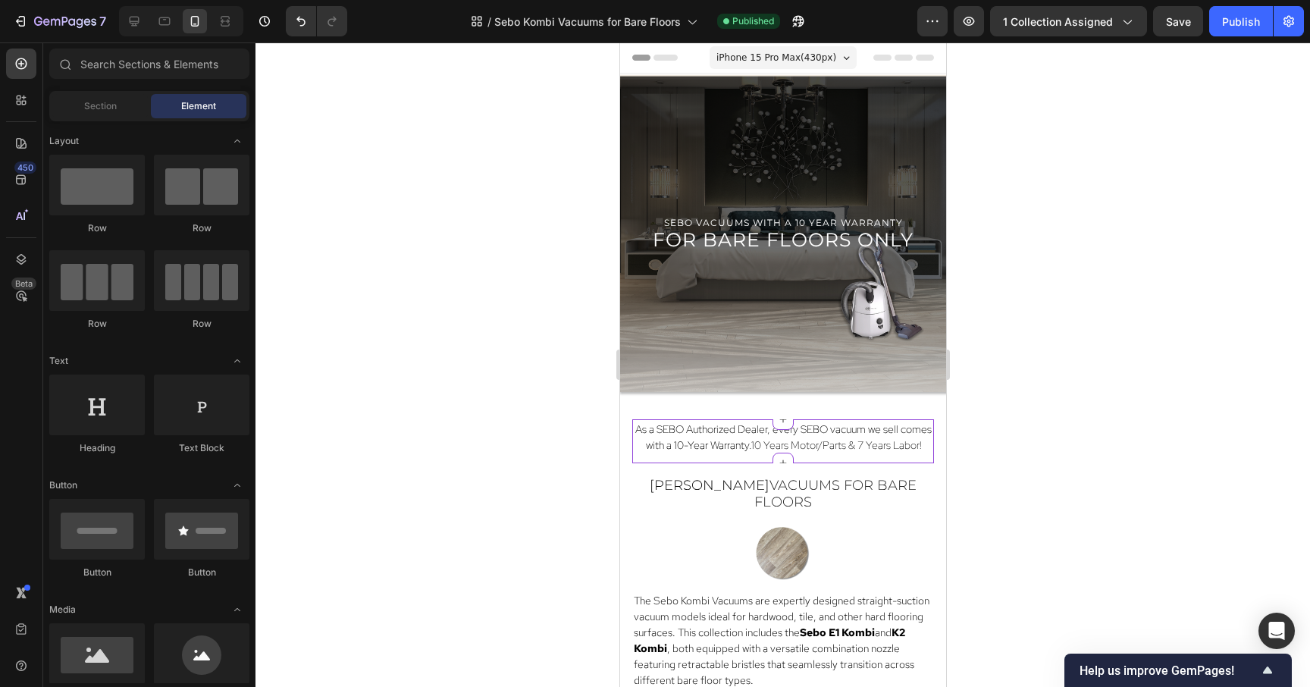
click at [870, 427] on span "As a SEBO Authorized Dealer, every SEBO vacuum we sell comes with a 10-Year War…" at bounding box center [783, 437] width 296 height 30
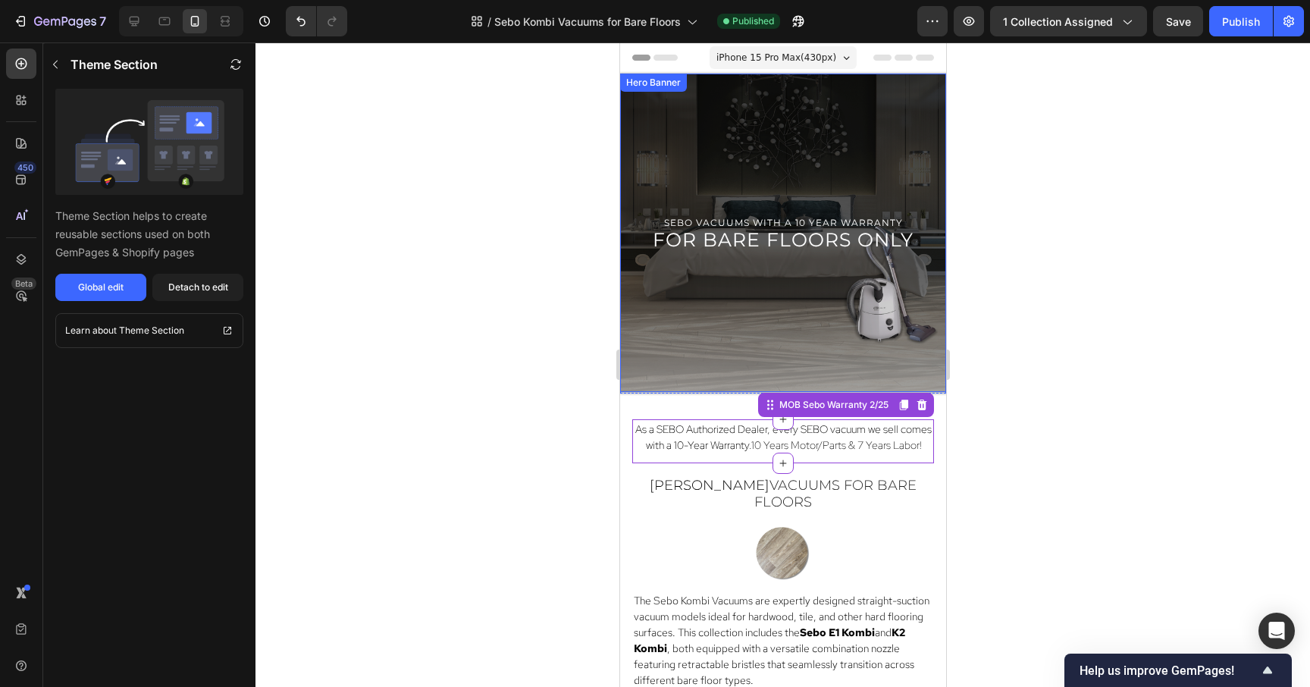
click at [705, 385] on div "Overlay" at bounding box center [782, 233] width 326 height 318
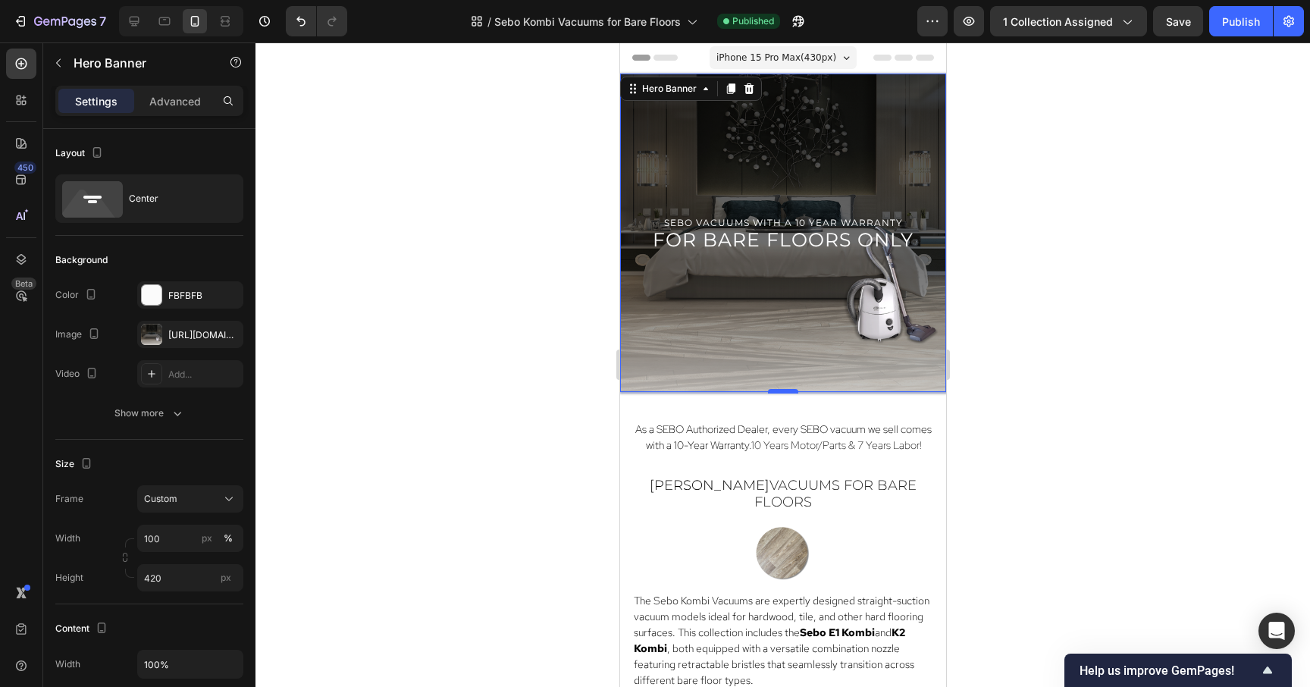
click at [785, 391] on div at bounding box center [782, 391] width 30 height 5
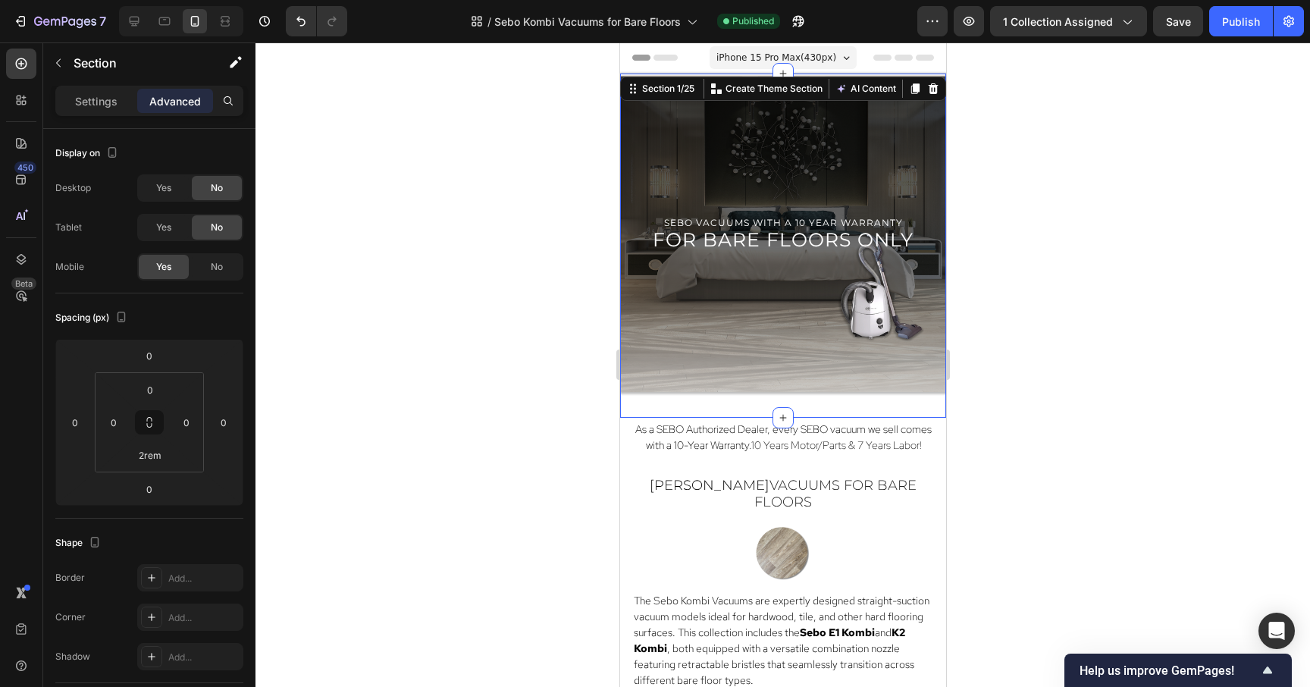
click at [738, 403] on div "sebo vacuums with a 10 year warranty Text Block for bare floors only Heading He…" at bounding box center [782, 246] width 326 height 344
click at [159, 459] on input "2rem" at bounding box center [150, 455] width 30 height 23
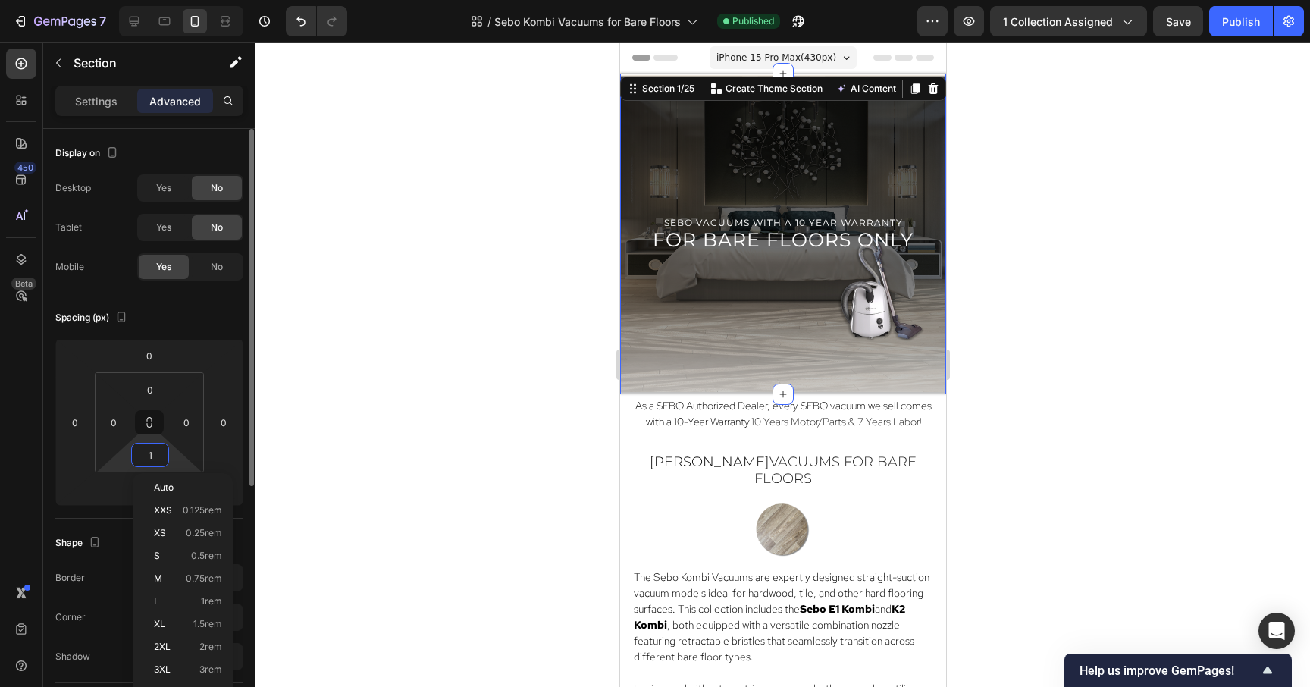
type input "0"
click at [1118, 268] on div at bounding box center [783, 364] width 1055 height 644
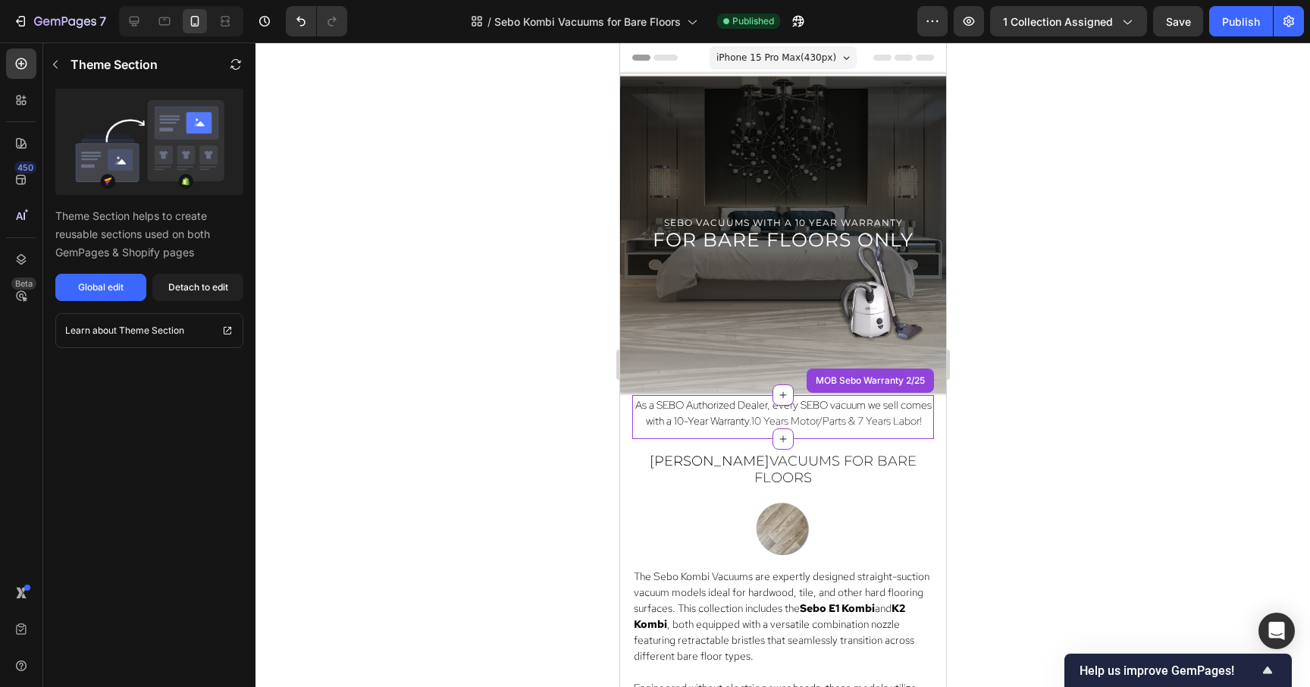
click at [840, 419] on span "10 Years Motor/Parts & 7 Years Labor!" at bounding box center [836, 421] width 170 height 14
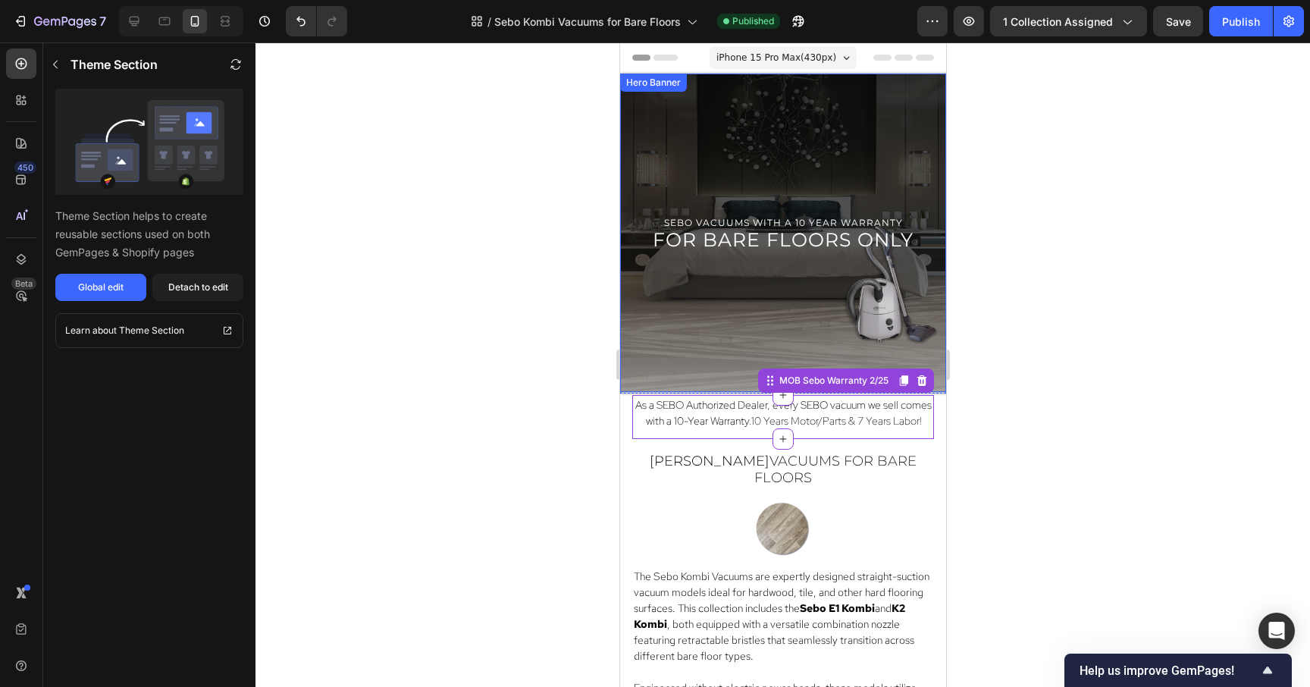
click at [715, 371] on div "Overlay" at bounding box center [782, 233] width 326 height 318
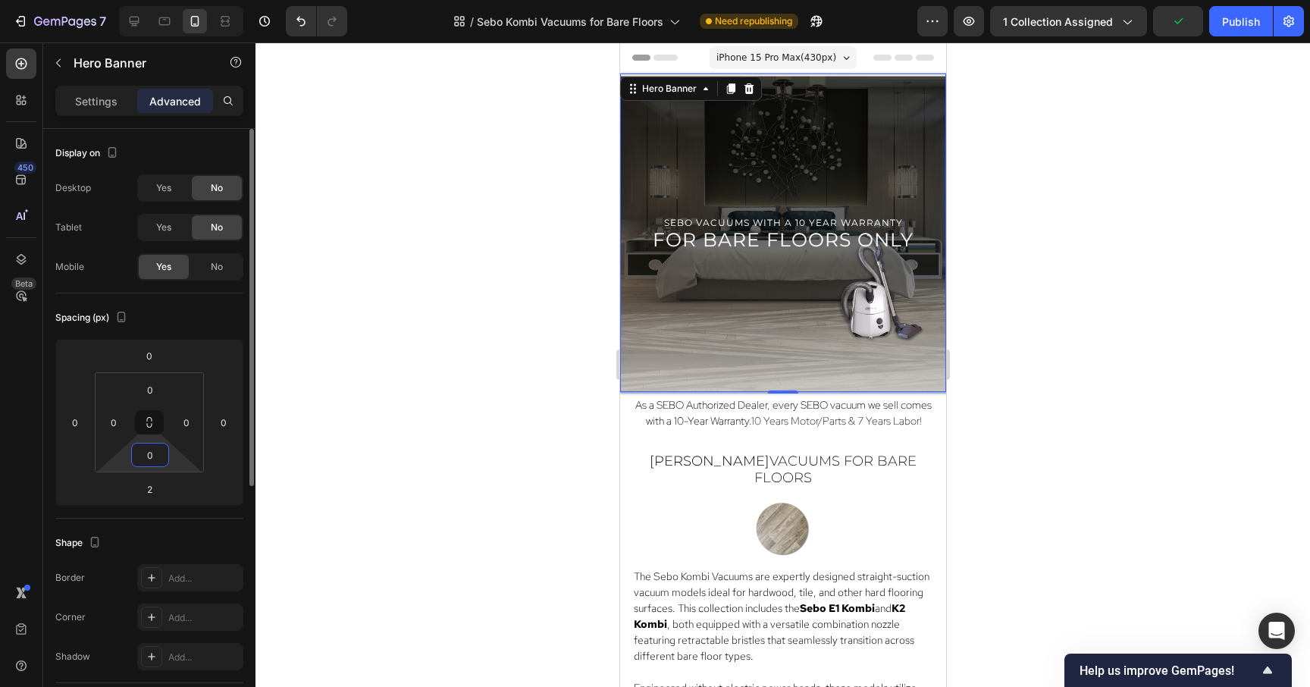
click at [153, 459] on input "0" at bounding box center [150, 455] width 30 height 23
type input "3"
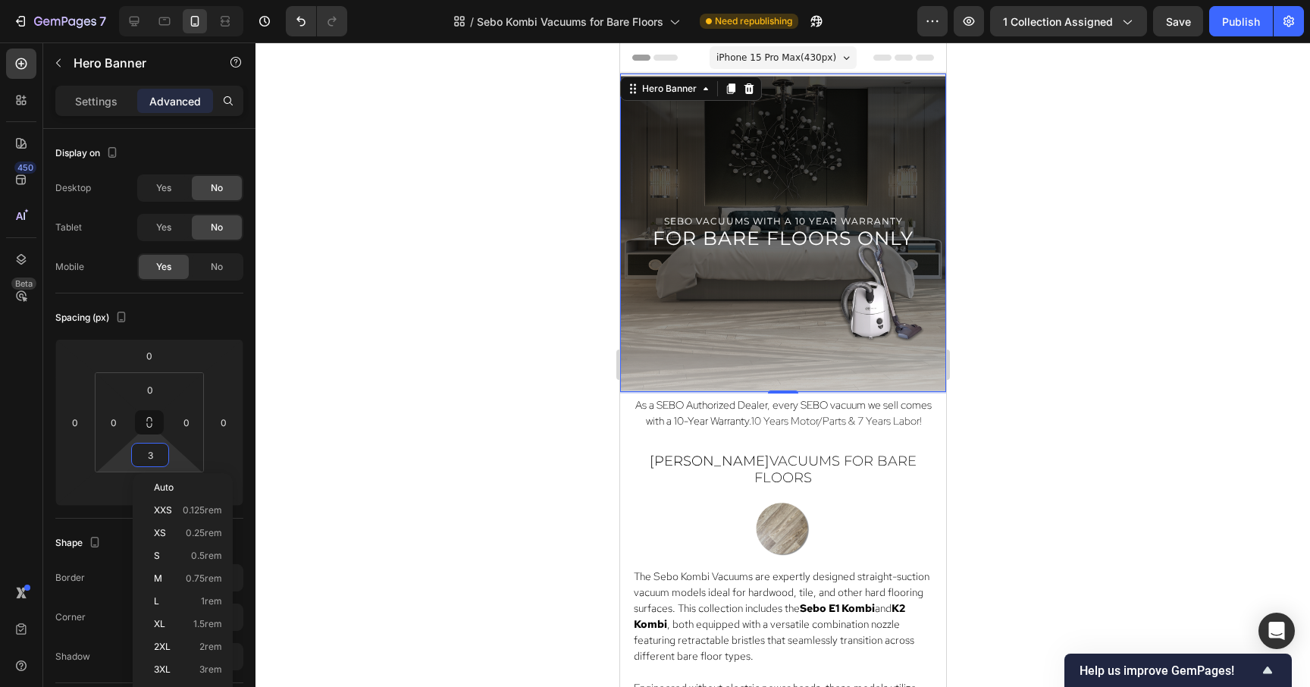
click at [1217, 308] on div at bounding box center [783, 364] width 1055 height 644
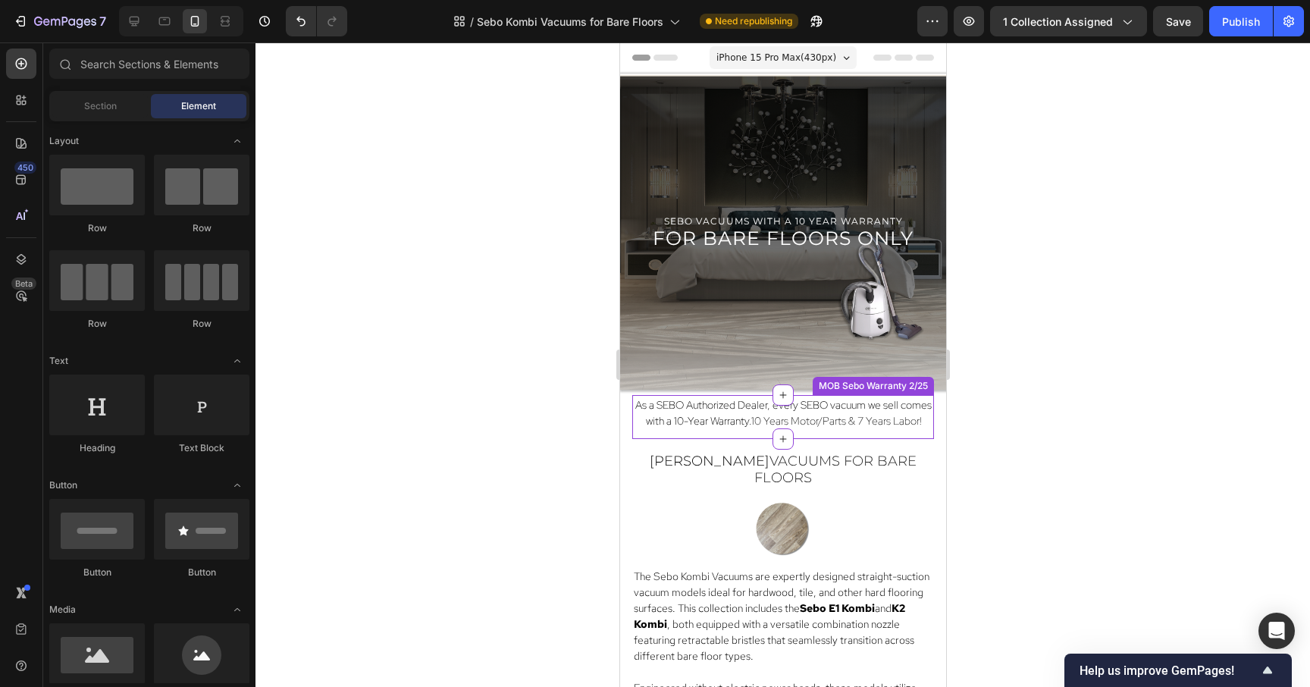
click at [829, 425] on span "10 Years Motor/Parts & 7 Years Labor!" at bounding box center [836, 421] width 170 height 14
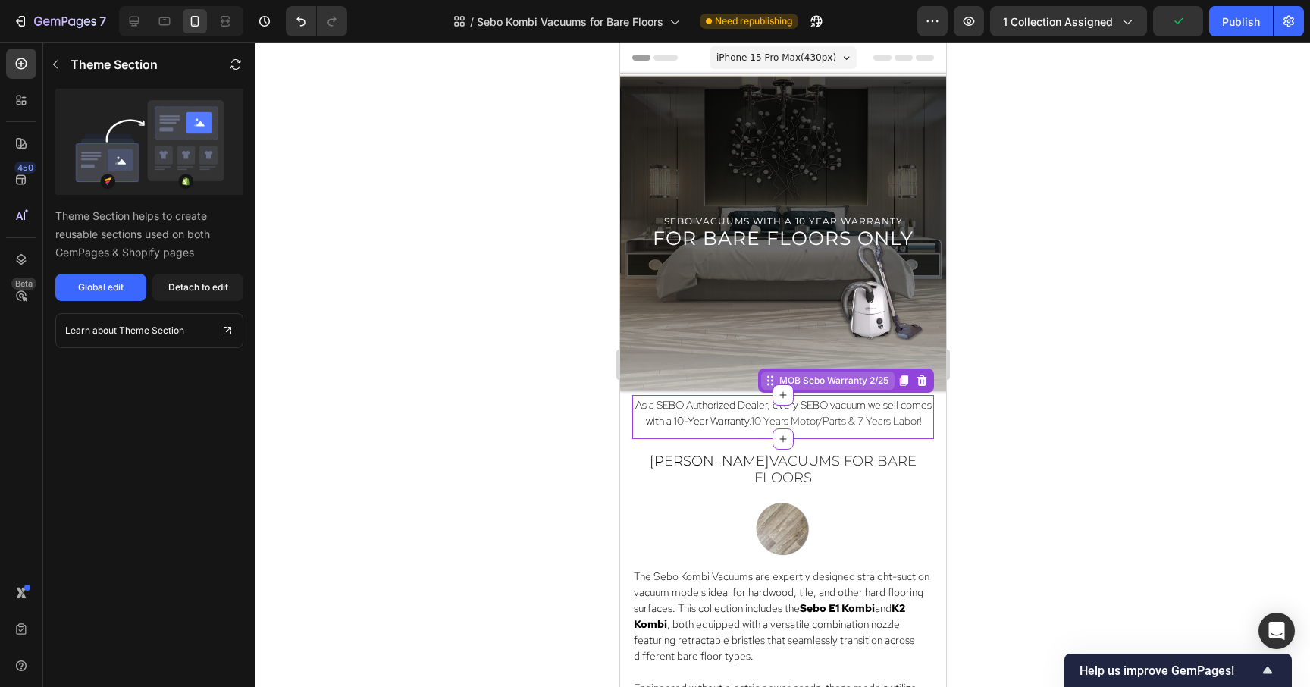
click at [831, 387] on div "MOB Sebo Warranty 2/25" at bounding box center [826, 381] width 133 height 18
click at [72, 281] on button "Global edit" at bounding box center [100, 287] width 91 height 27
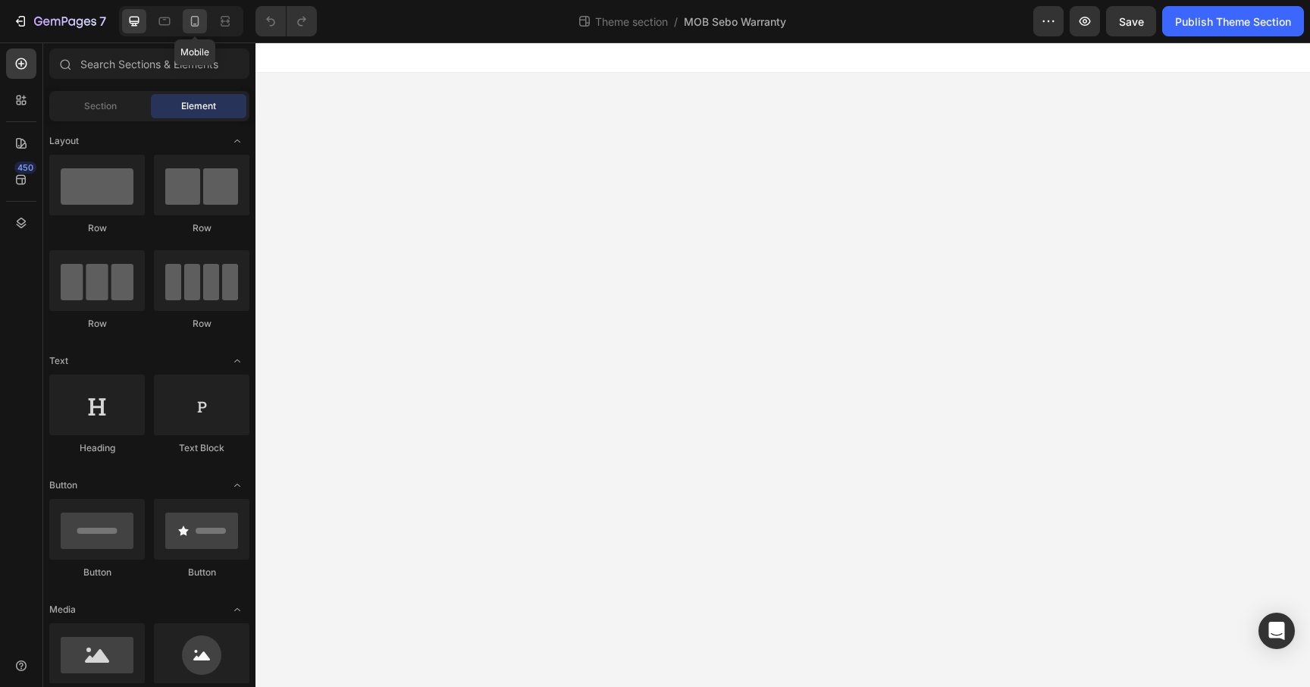
click at [190, 24] on icon at bounding box center [194, 21] width 15 height 15
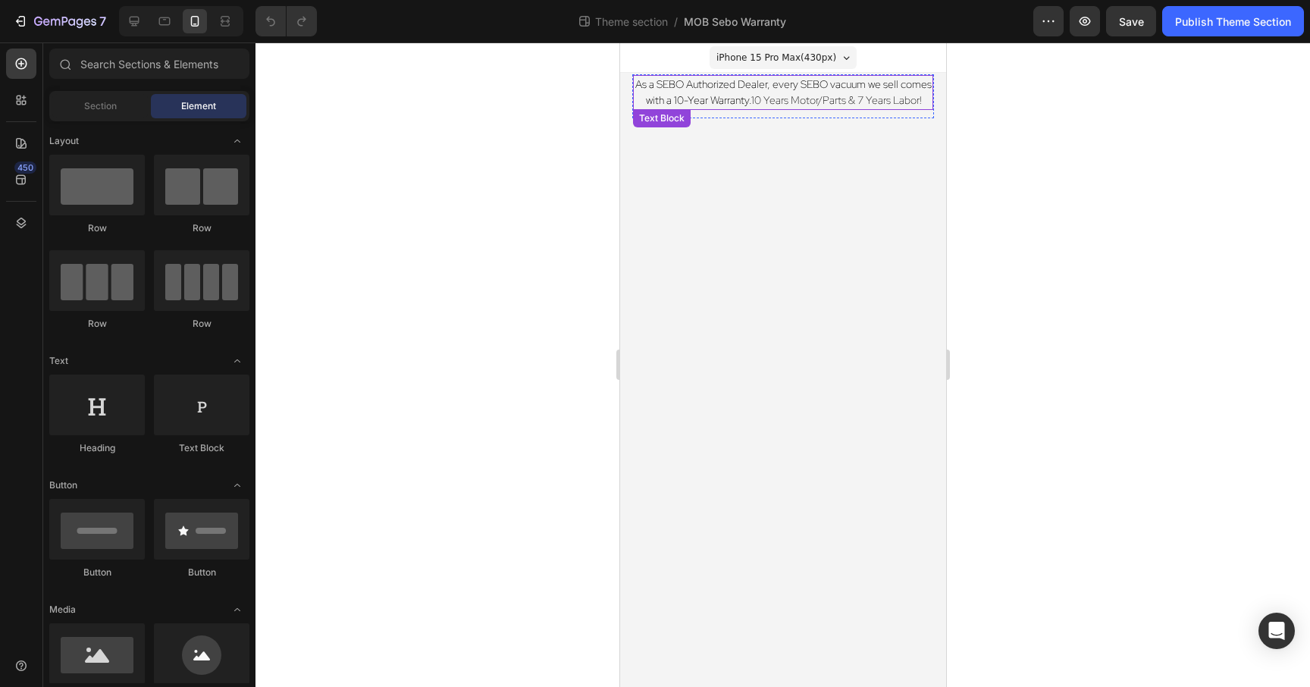
click at [754, 103] on span "10 Years Motor/Parts & 7 Years Labor!" at bounding box center [836, 100] width 170 height 14
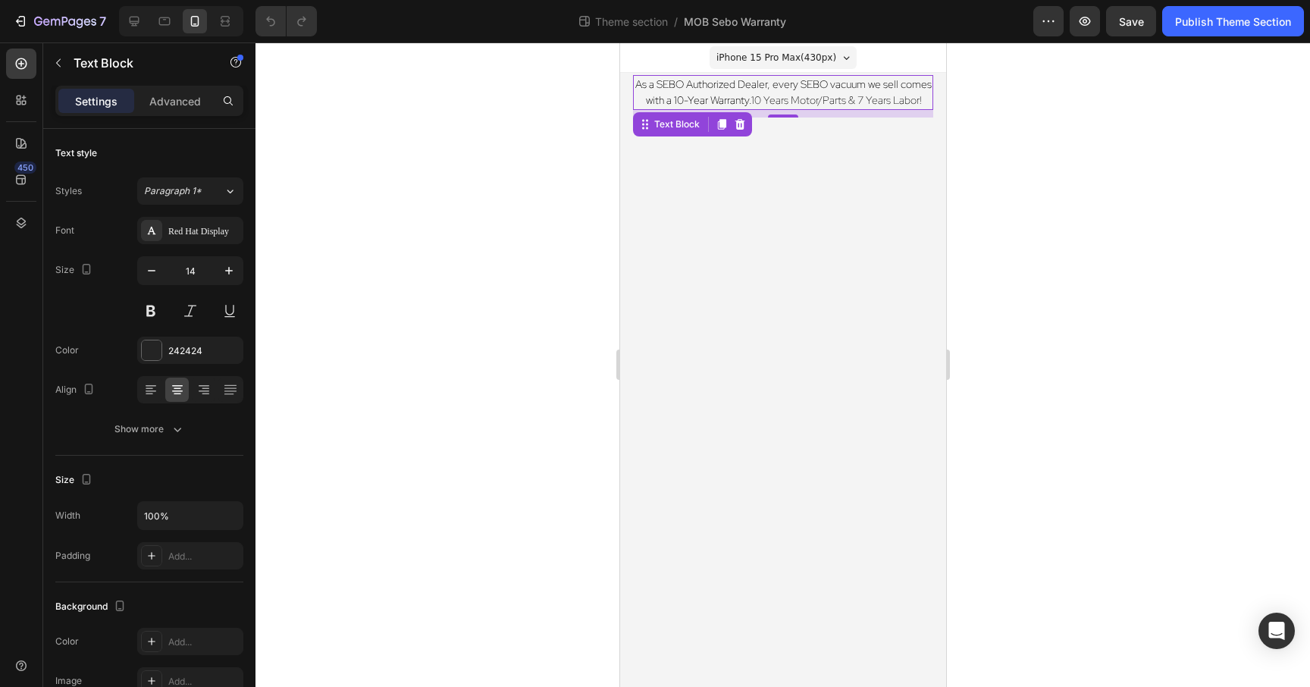
click at [713, 93] on p "As a SEBO Authorized Dealer, every SEBO vacuum we sell comes with a 10-Year War…" at bounding box center [782, 93] width 297 height 32
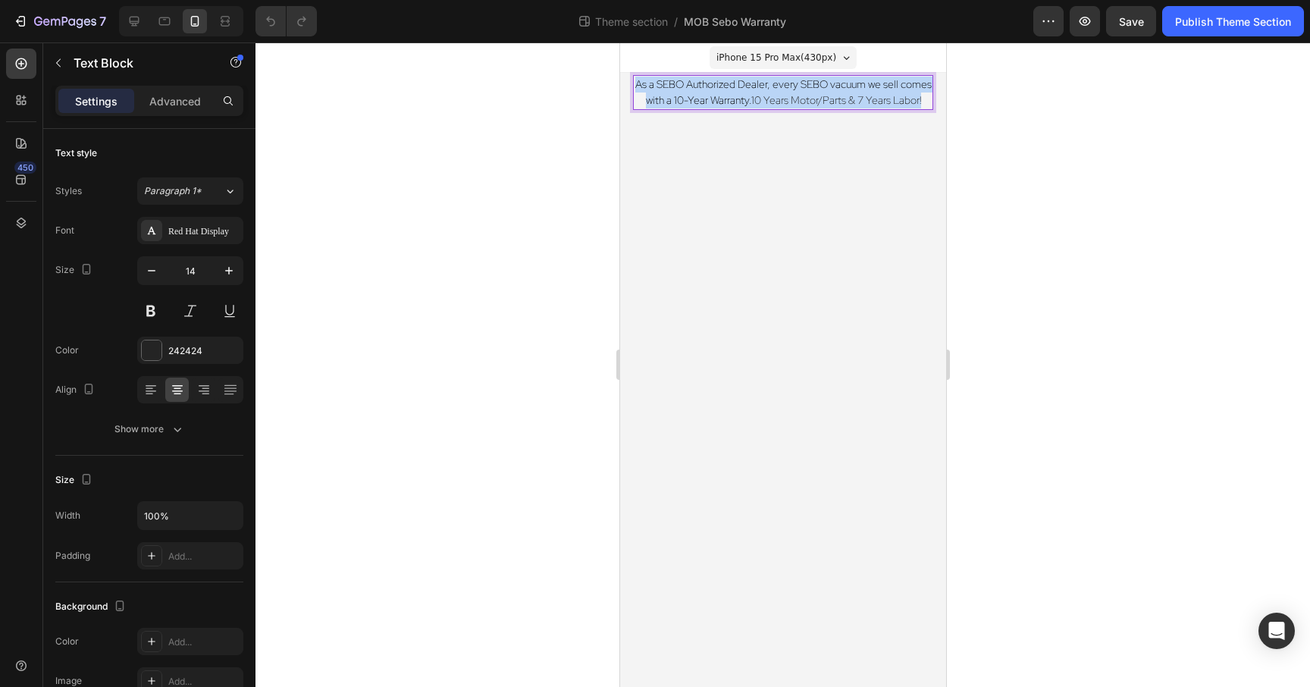
click at [713, 93] on p "As a SEBO Authorized Dealer, every SEBO vacuum we sell comes with a 10-Year War…" at bounding box center [782, 93] width 297 height 32
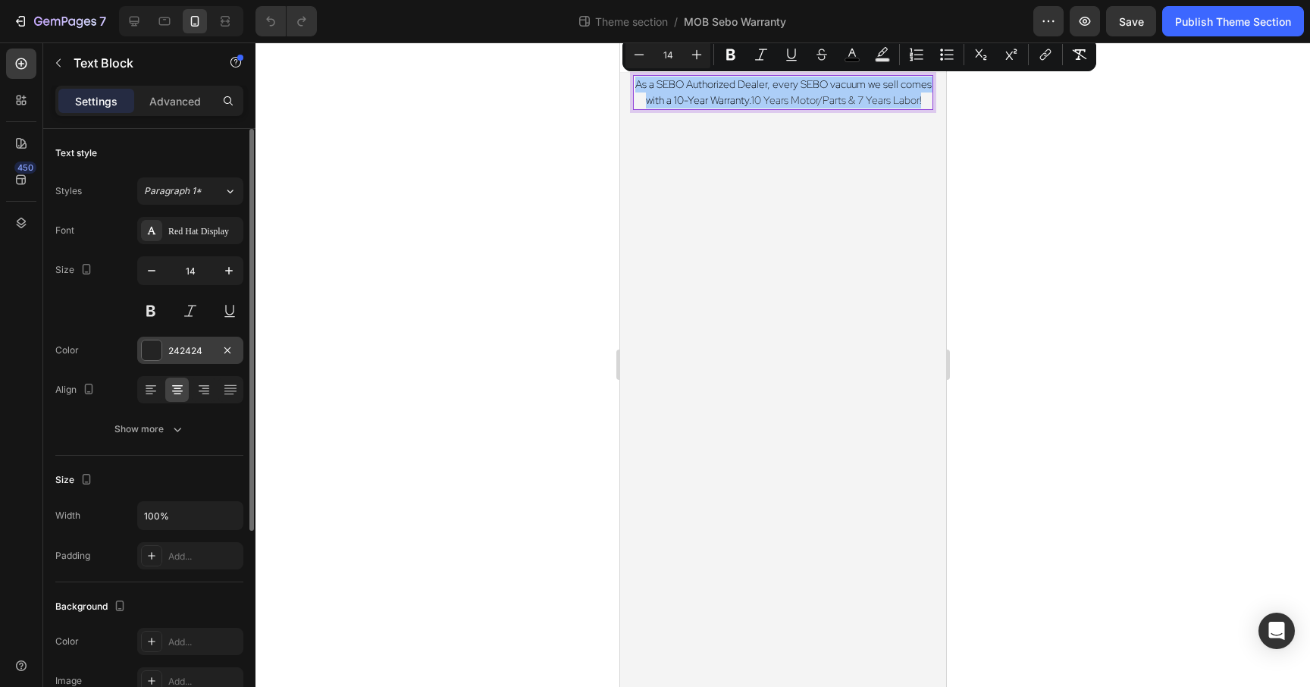
click at [153, 350] on div at bounding box center [152, 350] width 20 height 20
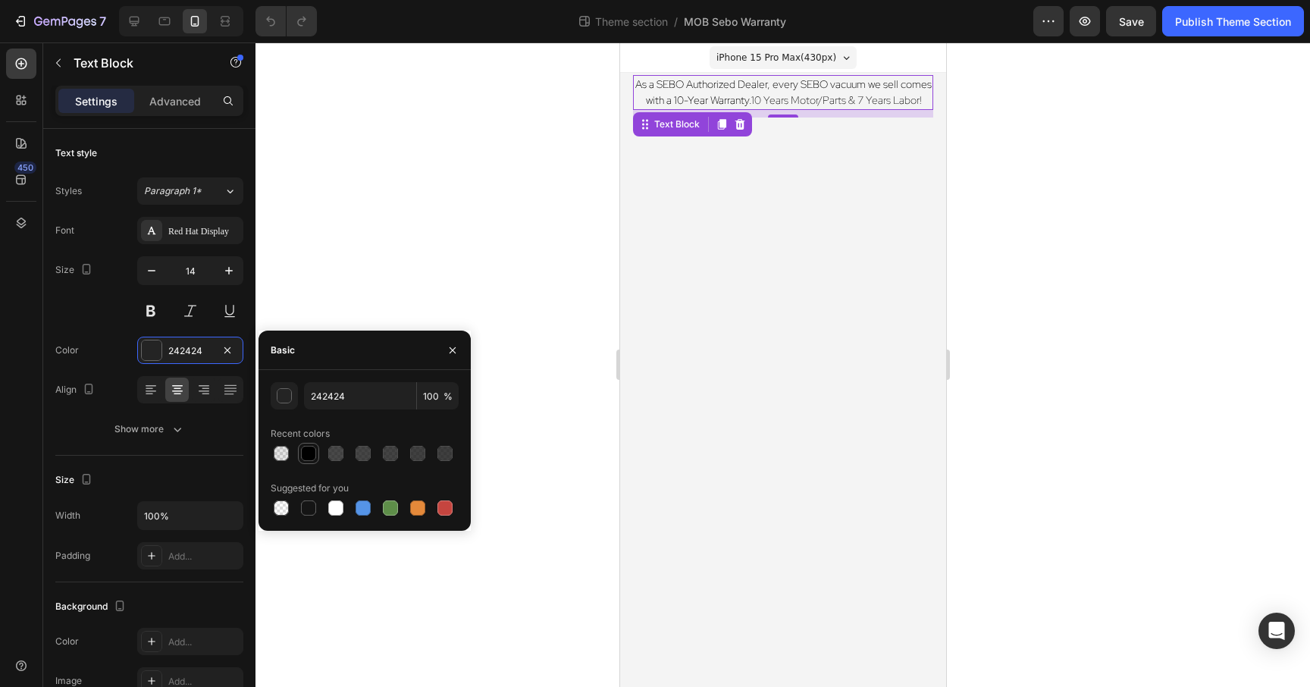
click at [312, 450] on div at bounding box center [308, 453] width 15 height 15
type input "000000"
click at [184, 230] on div "Red Hat Display" at bounding box center [203, 231] width 71 height 14
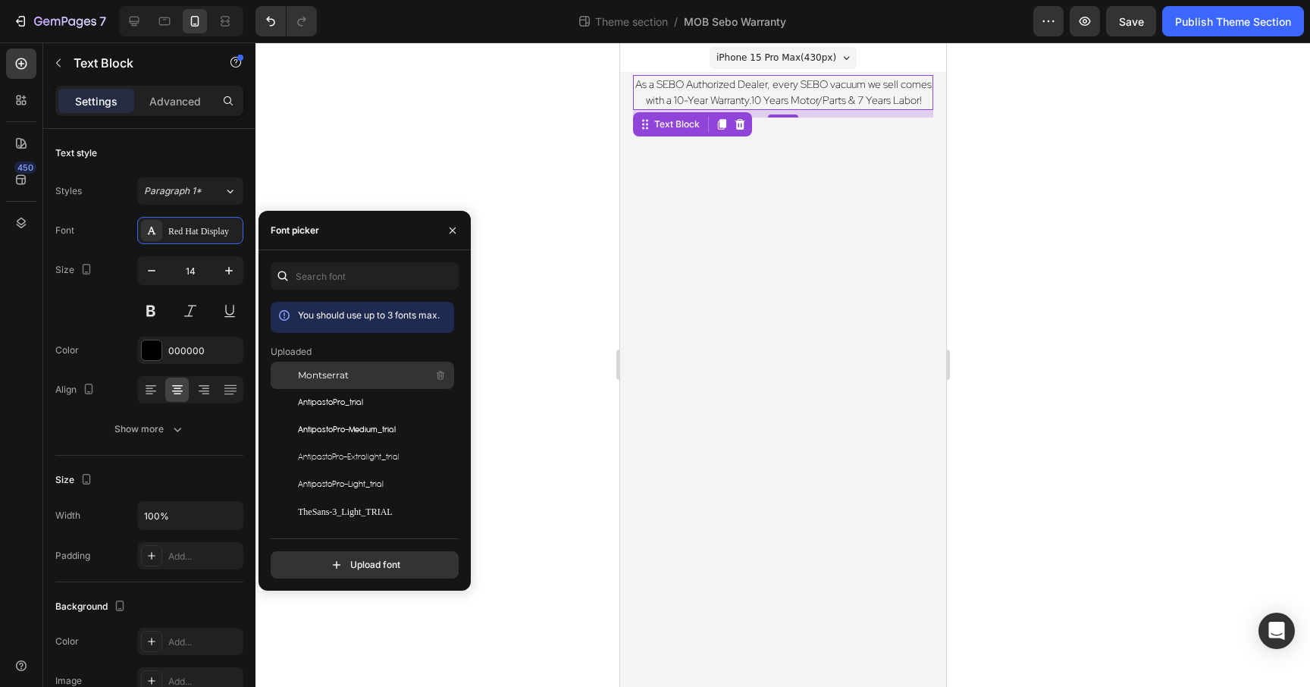
click at [326, 370] on span "Montserrat" at bounding box center [323, 375] width 51 height 14
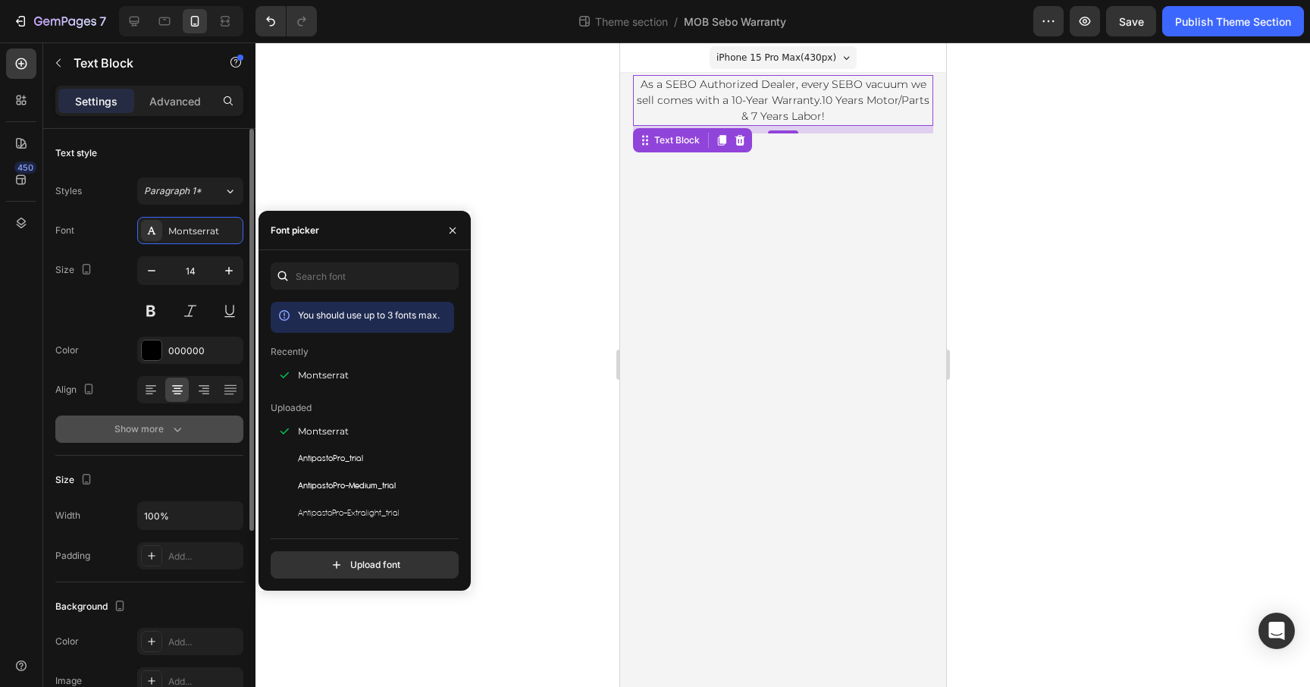
click at [175, 430] on icon "button" at bounding box center [178, 430] width 8 height 5
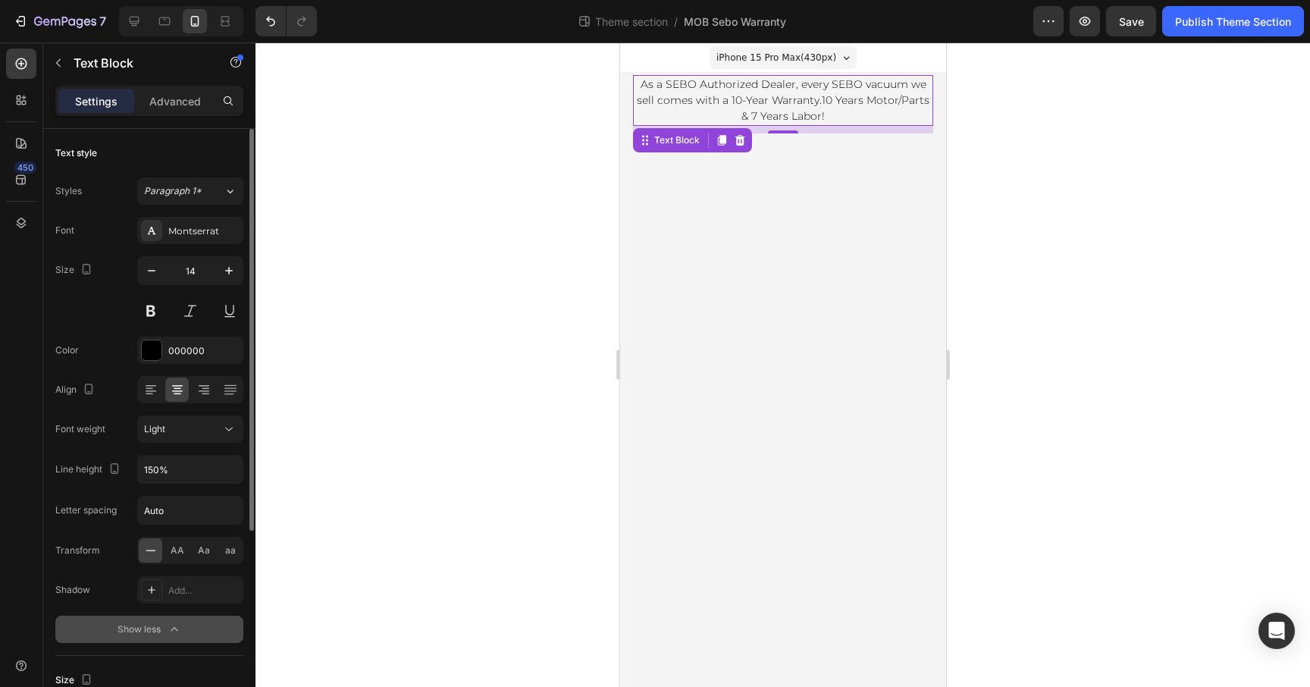
click at [175, 430] on div "Light" at bounding box center [182, 429] width 77 height 14
click at [169, 492] on span "Normal" at bounding box center [160, 495] width 32 height 14
click at [1112, 183] on div at bounding box center [783, 364] width 1055 height 644
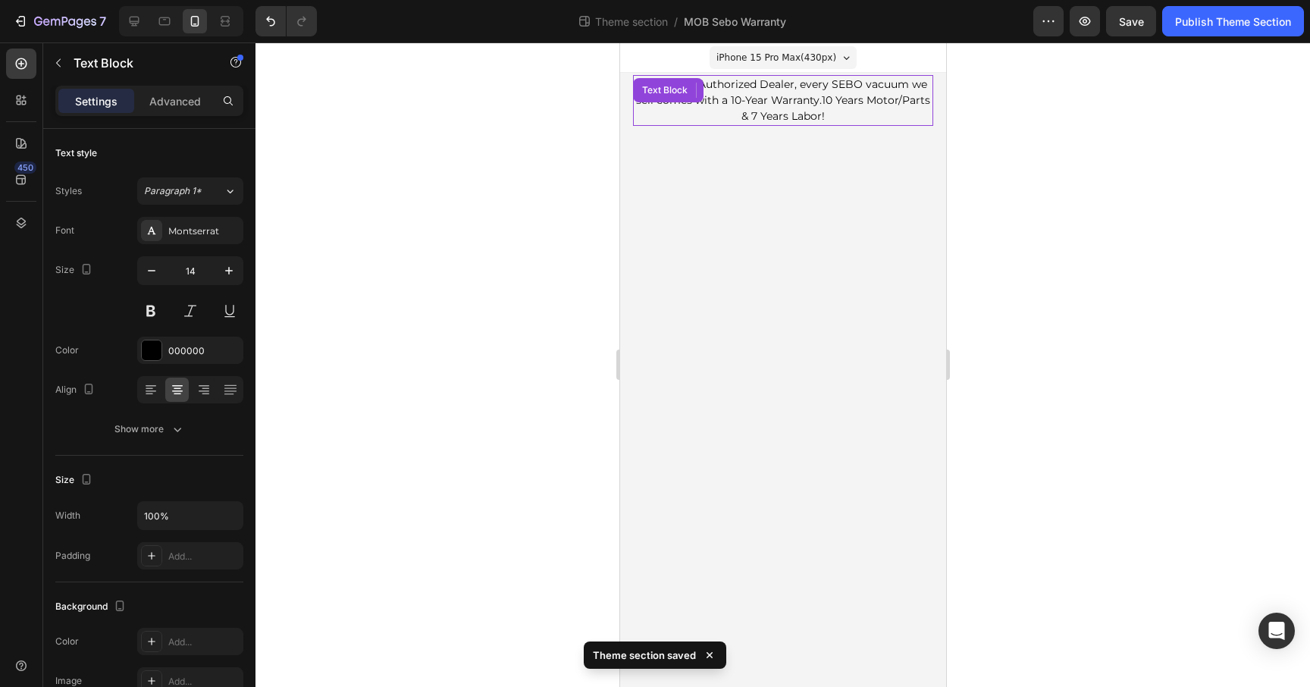
click at [799, 86] on span "As a SEBO Authorized Dealer, every SEBO vacuum we sell comes with a 10-Year War…" at bounding box center [780, 92] width 291 height 30
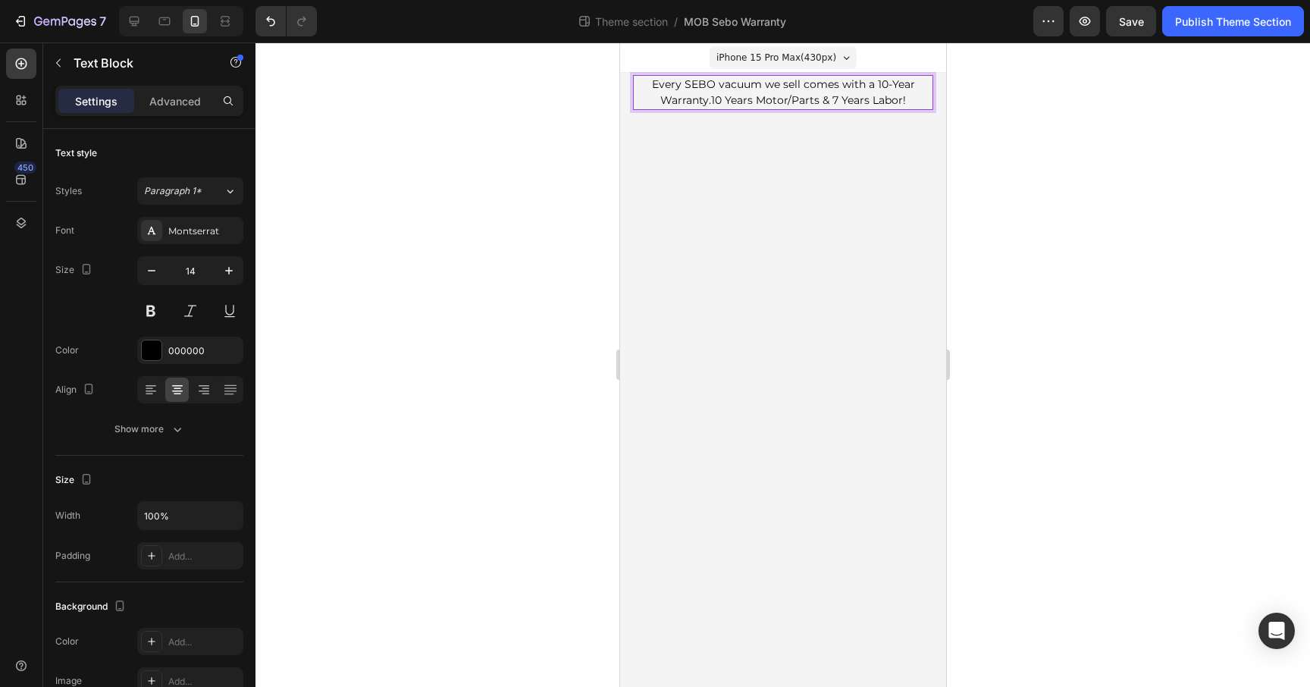
click at [760, 85] on span "Every SEBO vacuum we sell comes with a 10-Year Warranty." at bounding box center [782, 92] width 263 height 30
click at [908, 85] on span "Every SEBO we sell comes with a 10-Year Warranty." at bounding box center [777, 84] width 271 height 14
click at [1112, 152] on div at bounding box center [783, 364] width 1055 height 644
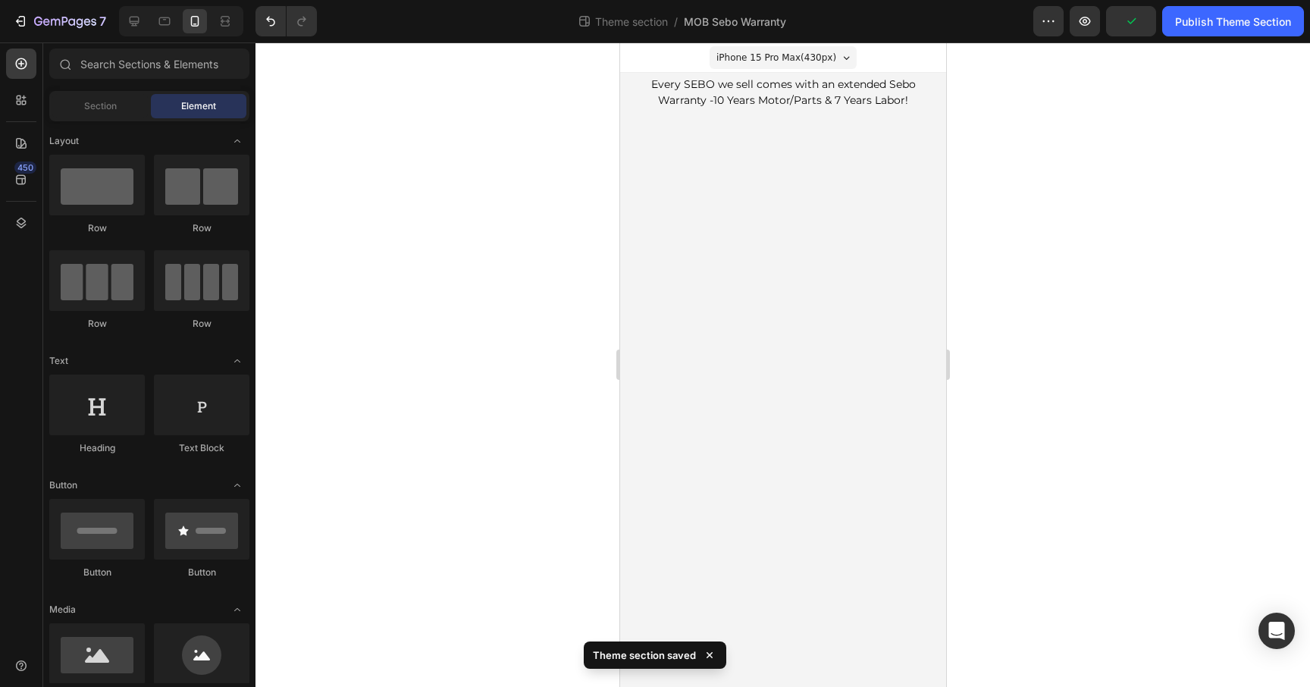
click at [1107, 162] on div at bounding box center [783, 364] width 1055 height 644
click at [1203, 16] on div "Publish Theme Section" at bounding box center [1233, 22] width 116 height 16
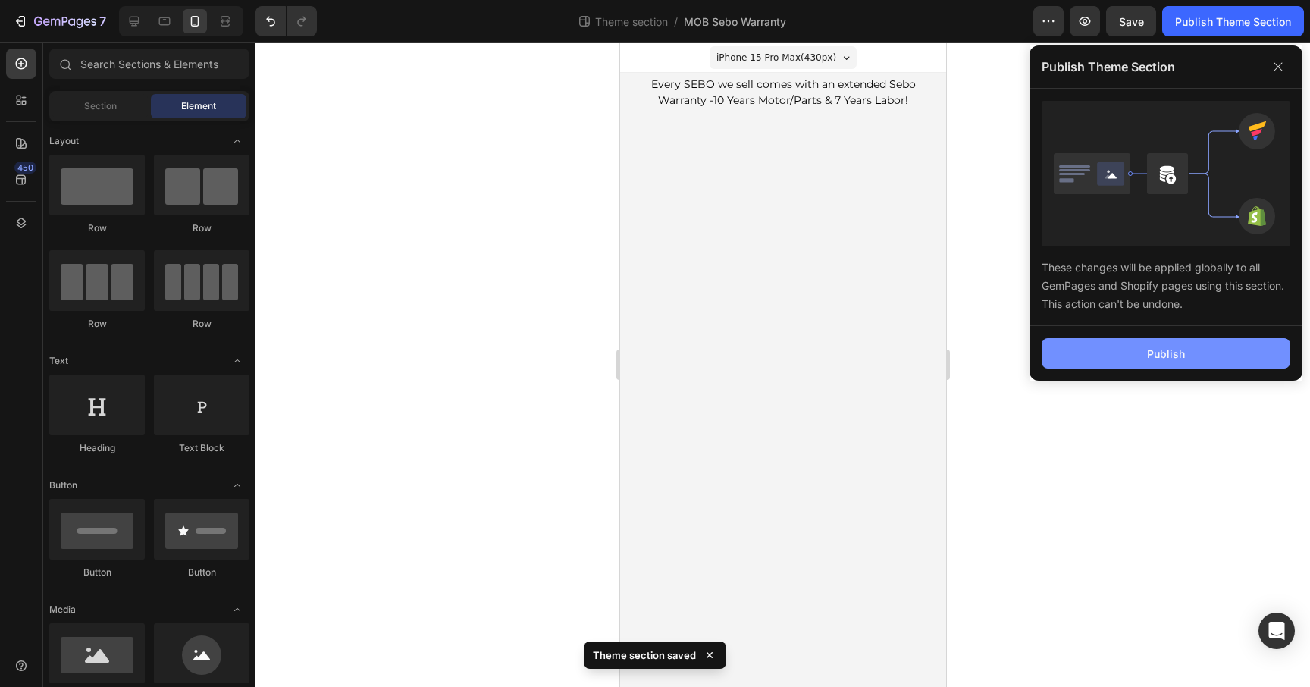
click at [1082, 344] on button "Publish" at bounding box center [1166, 353] width 249 height 30
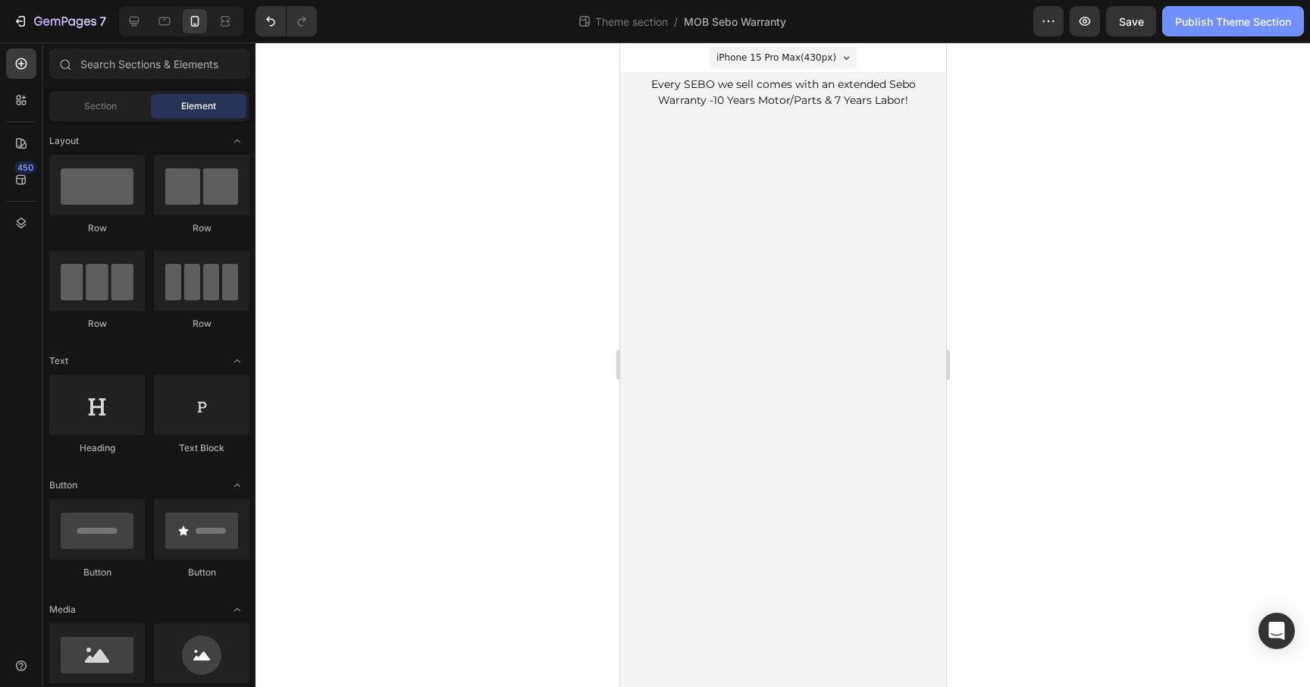
click at [1230, 17] on div "Publish Theme Section" at bounding box center [1233, 22] width 116 height 16
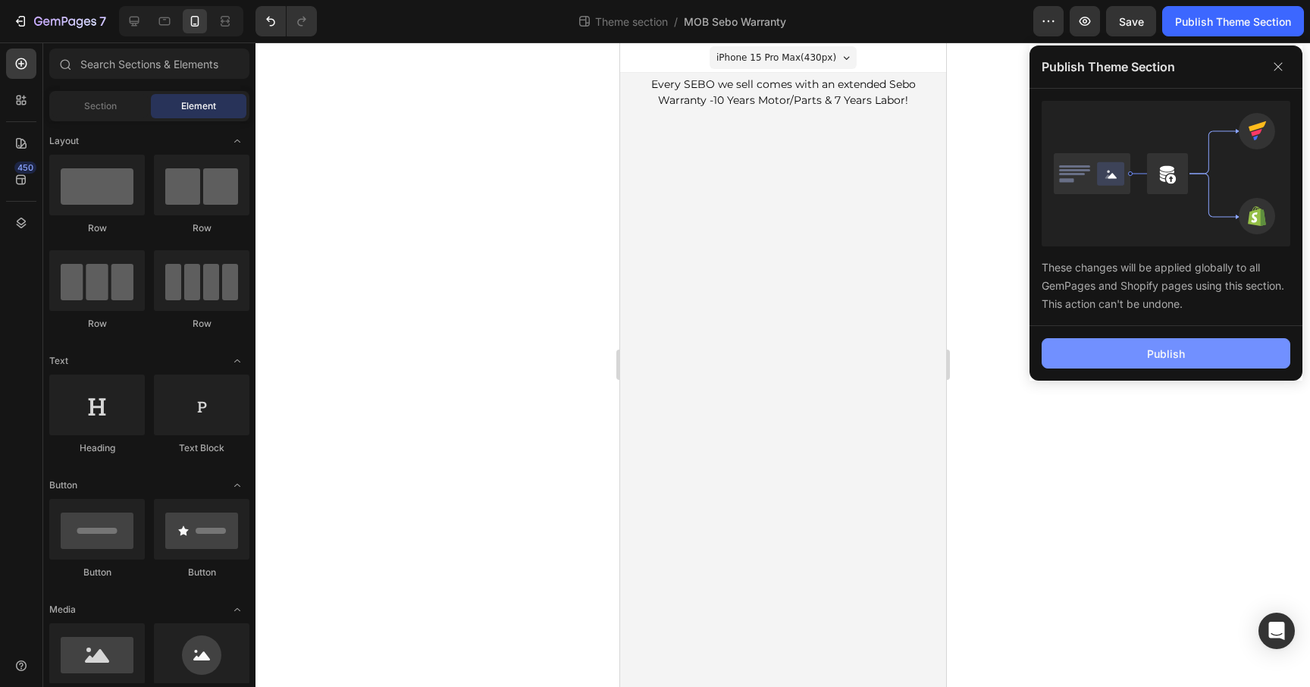
click at [1146, 353] on button "Publish" at bounding box center [1166, 353] width 249 height 30
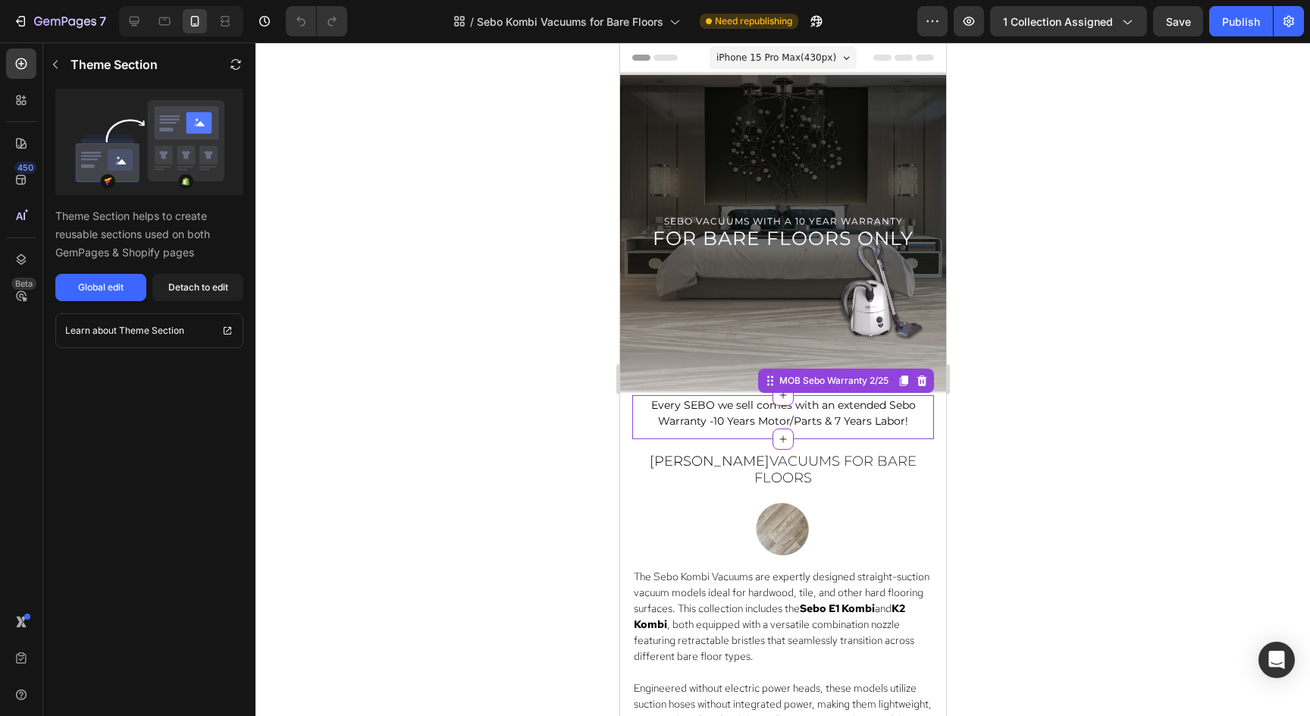
click at [883, 415] on span "10 Years Motor/Parts & 7 Years Labor!" at bounding box center [810, 421] width 195 height 14
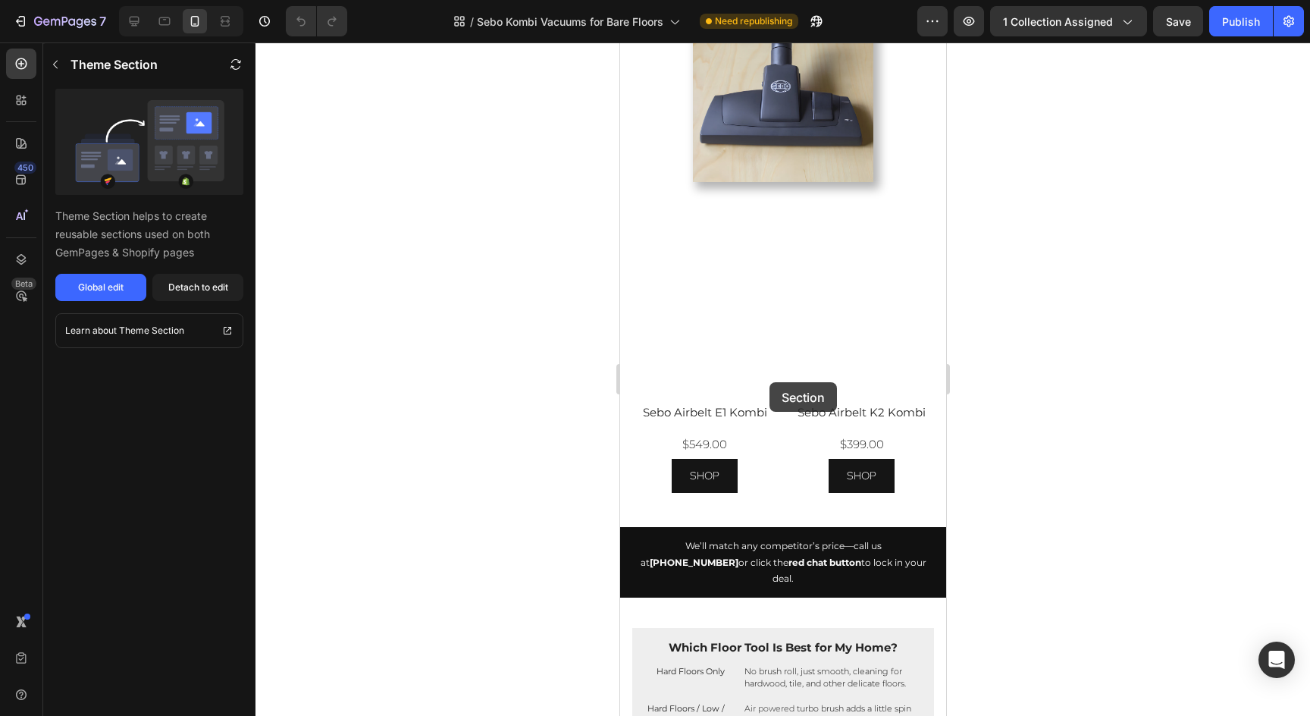
scroll to position [789, 0]
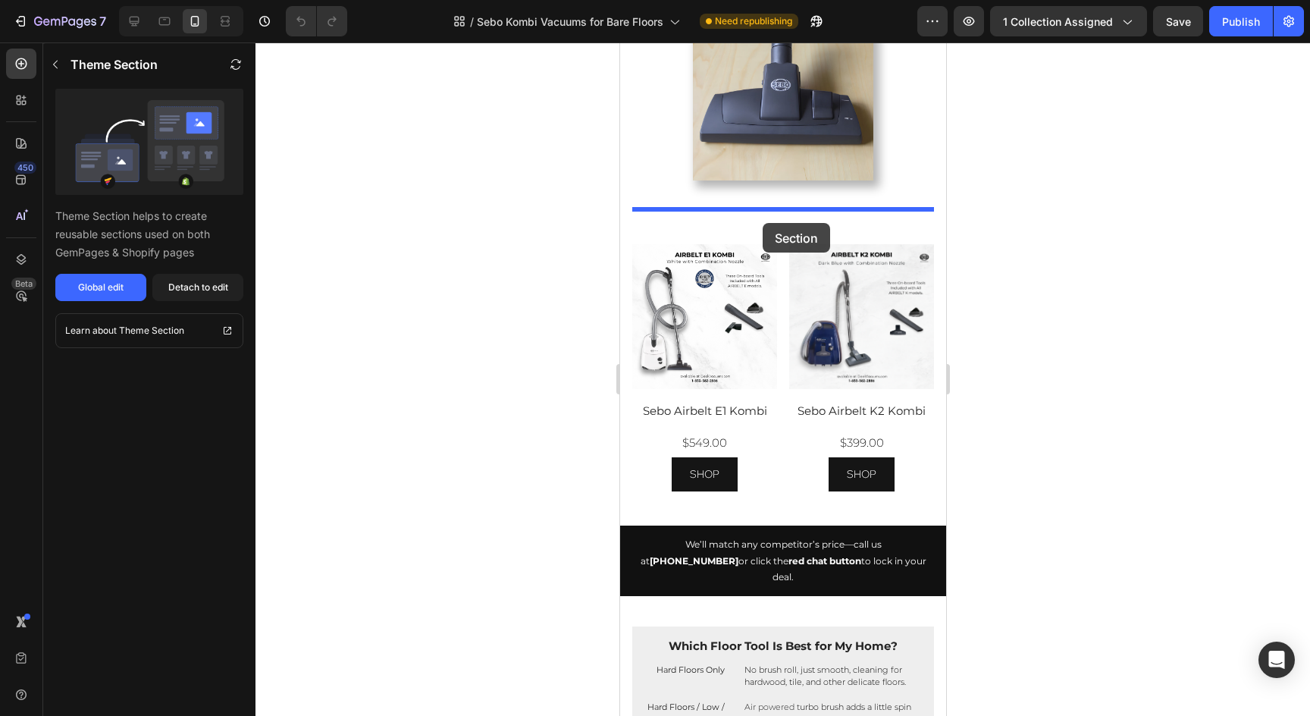
drag, startPoint x: 769, startPoint y: 382, endPoint x: 762, endPoint y: 223, distance: 159.4
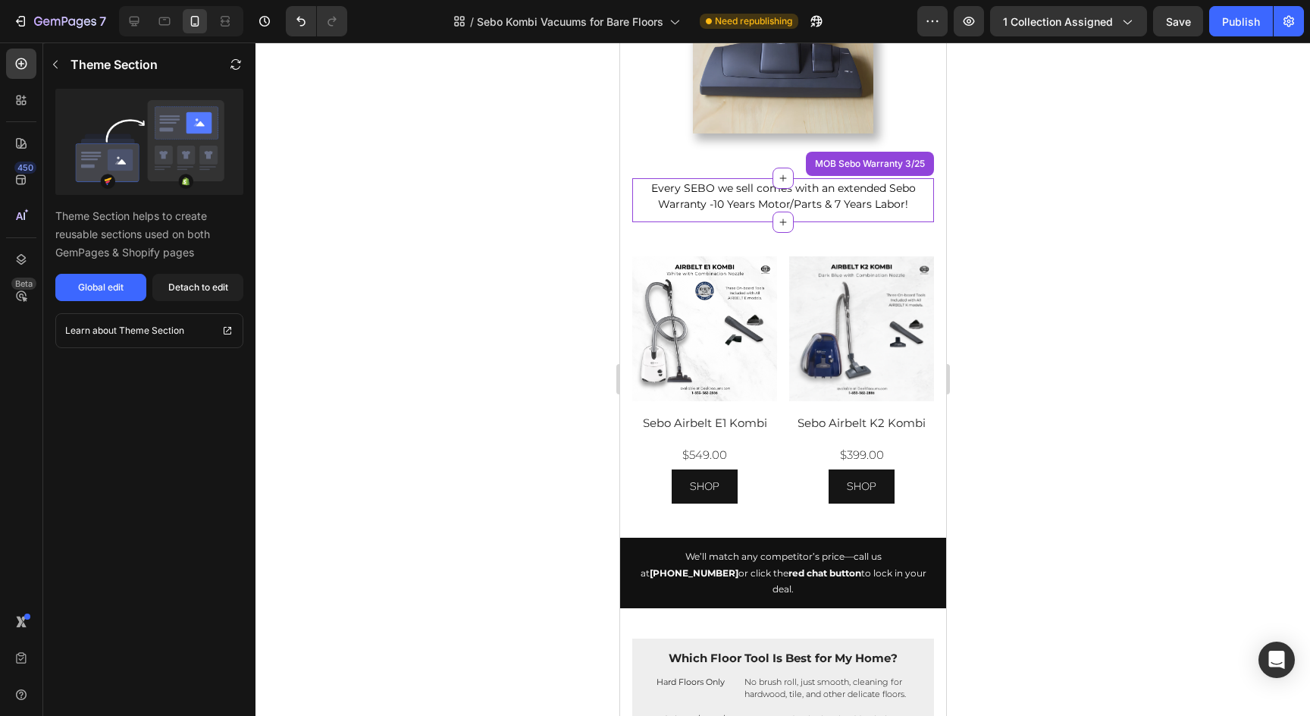
click at [1124, 224] on div at bounding box center [783, 378] width 1055 height 673
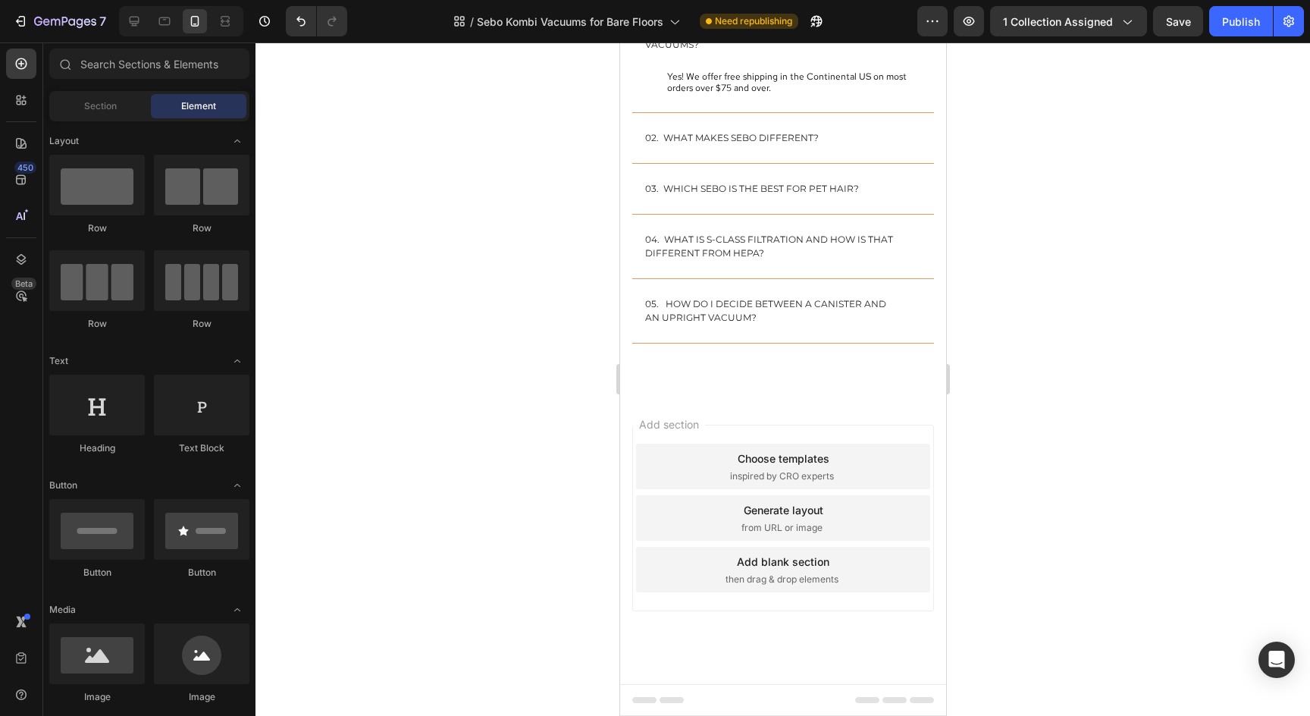
scroll to position [3660, 0]
click at [1238, 26] on div "Publish" at bounding box center [1241, 22] width 38 height 16
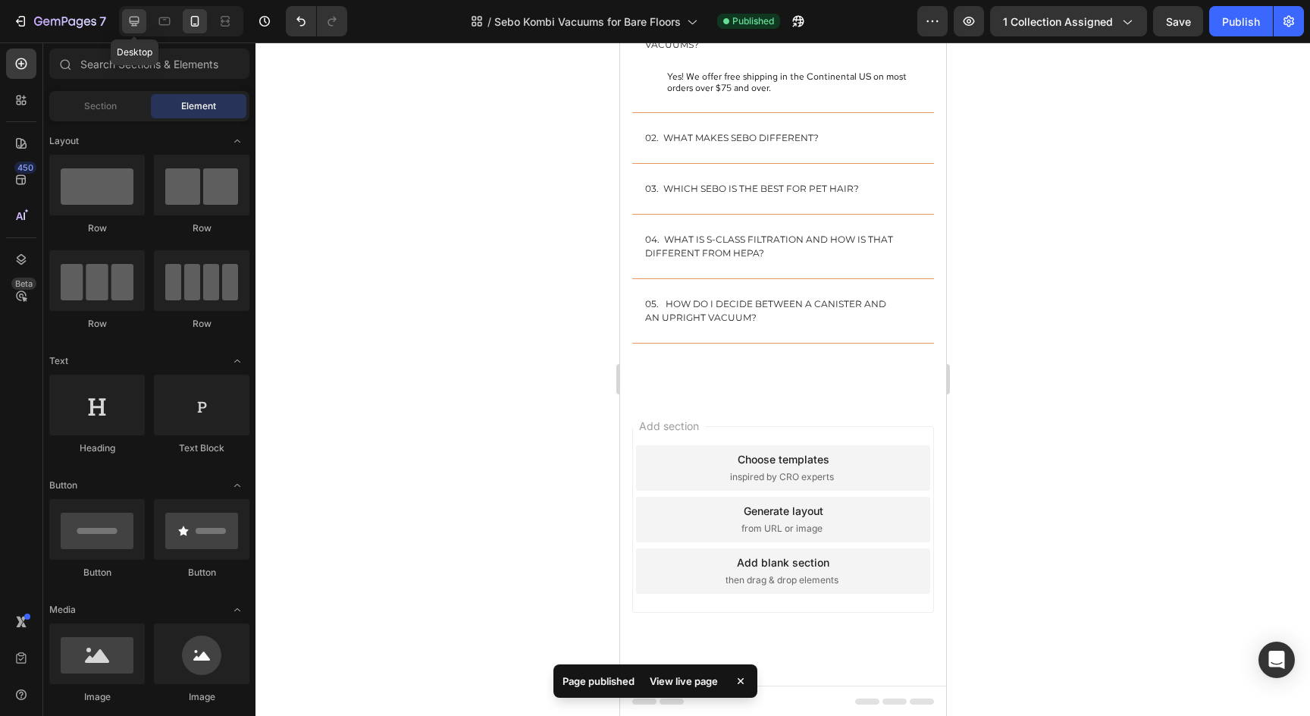
click at [136, 25] on icon at bounding box center [135, 22] width 10 height 10
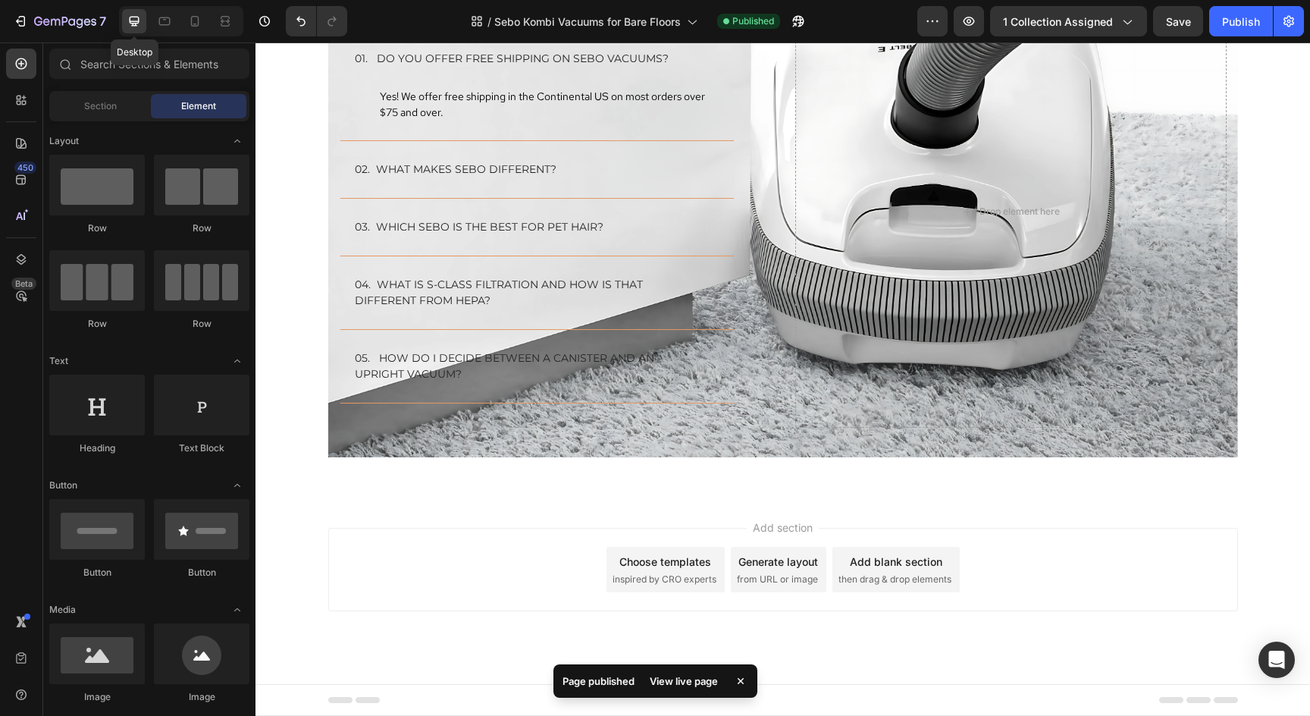
scroll to position [2867, 0]
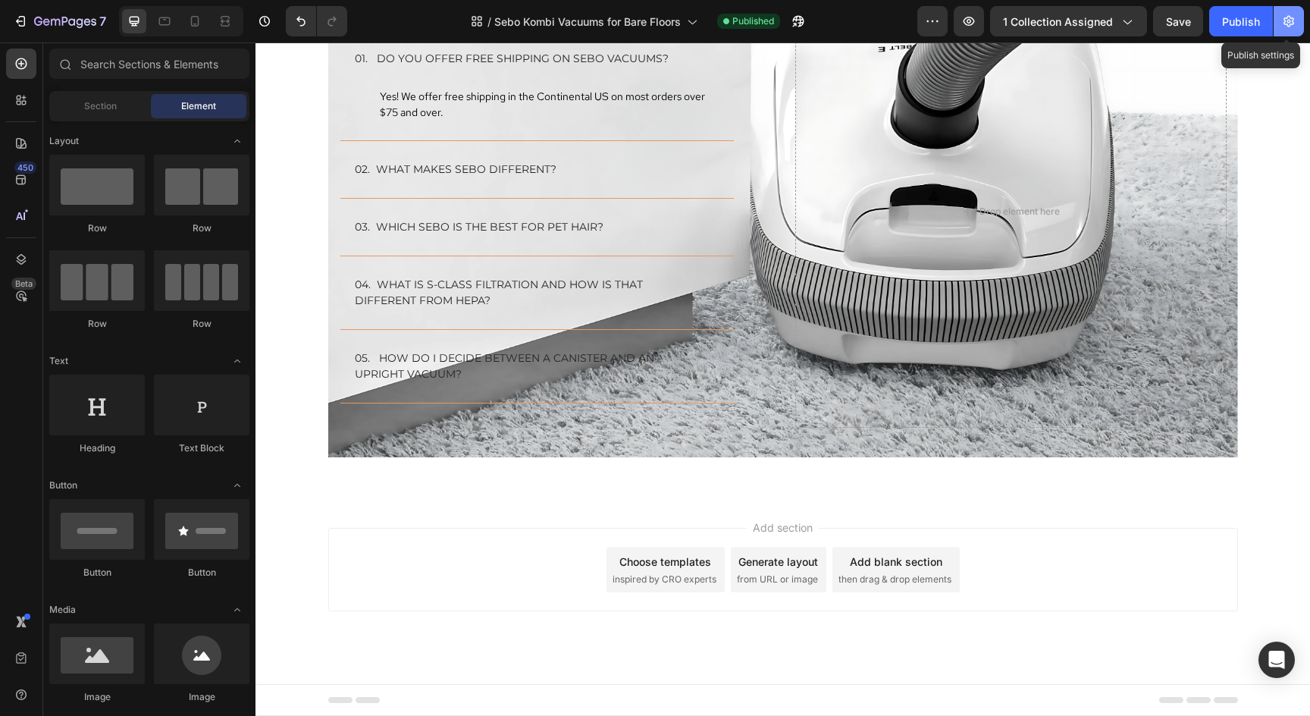
click at [1299, 29] on button "button" at bounding box center [1289, 21] width 30 height 30
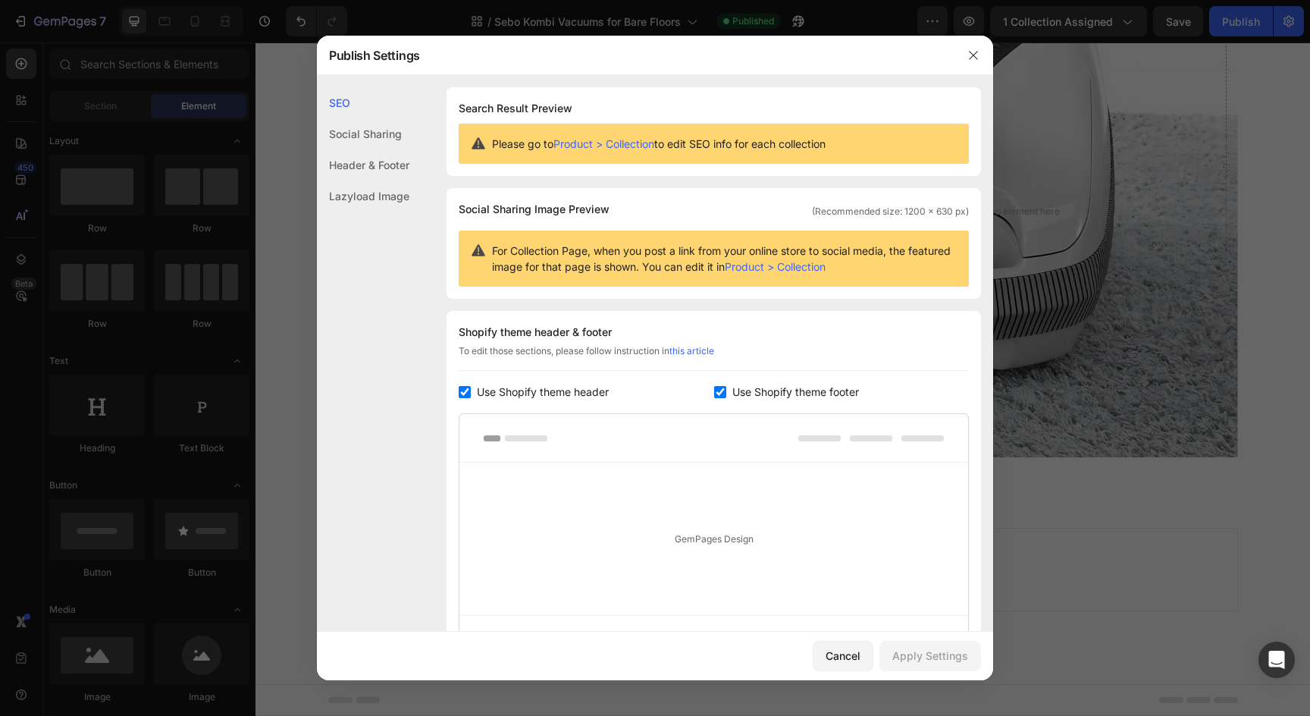
click at [1135, 104] on div at bounding box center [655, 358] width 1310 height 716
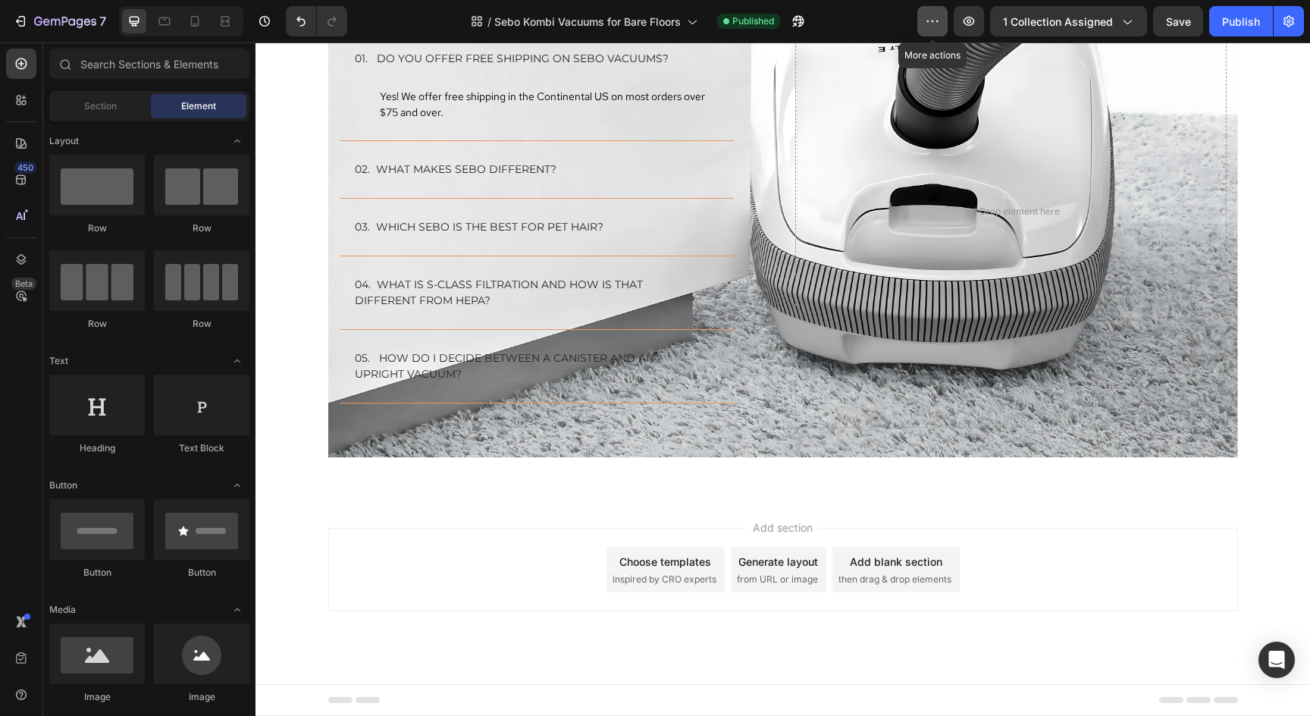
click at [939, 19] on icon "button" at bounding box center [932, 21] width 15 height 15
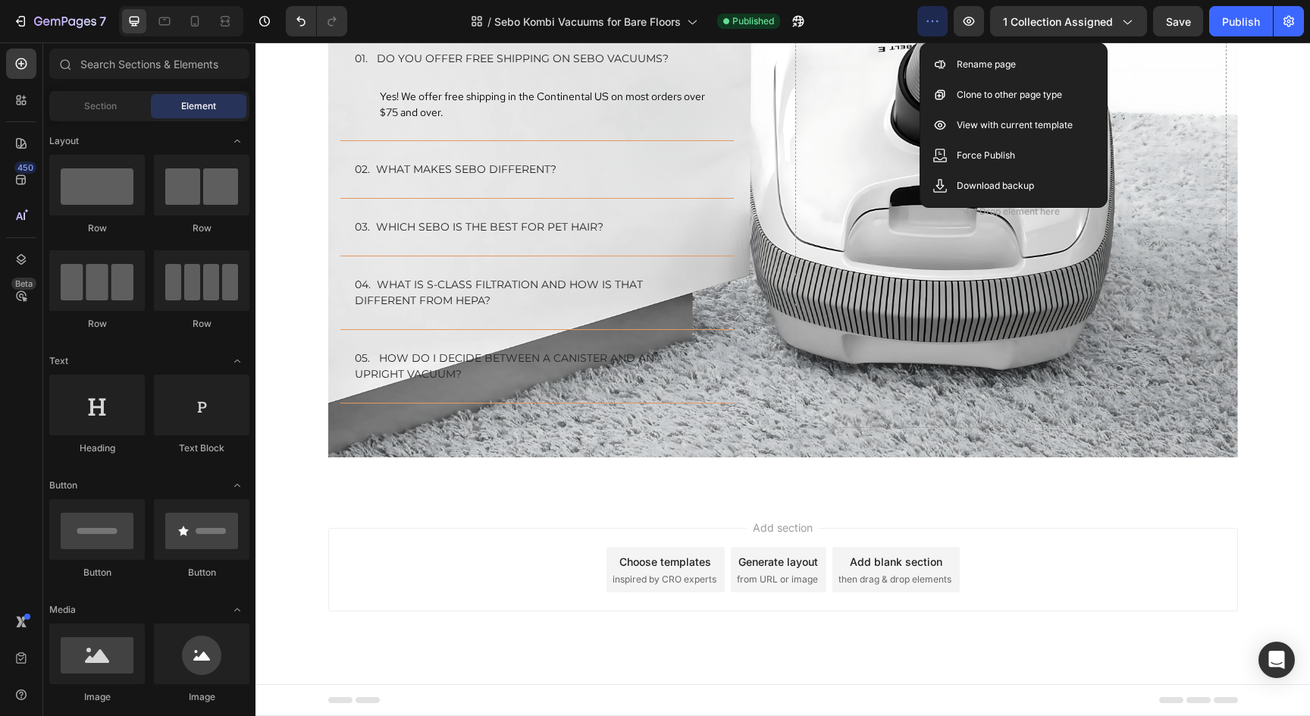
click at [1142, 505] on div "Add section Choose templates inspired by CRO experts Generate layout from URL o…" at bounding box center [783, 590] width 1055 height 187
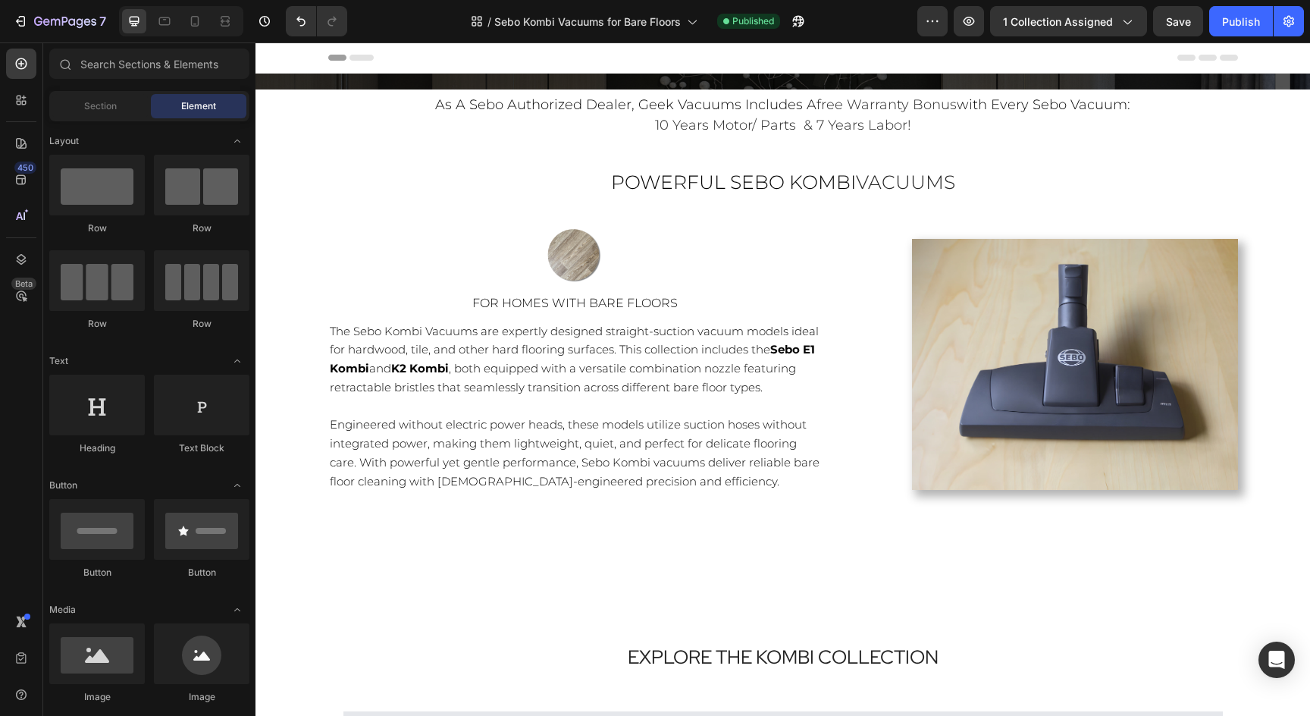
scroll to position [0, 0]
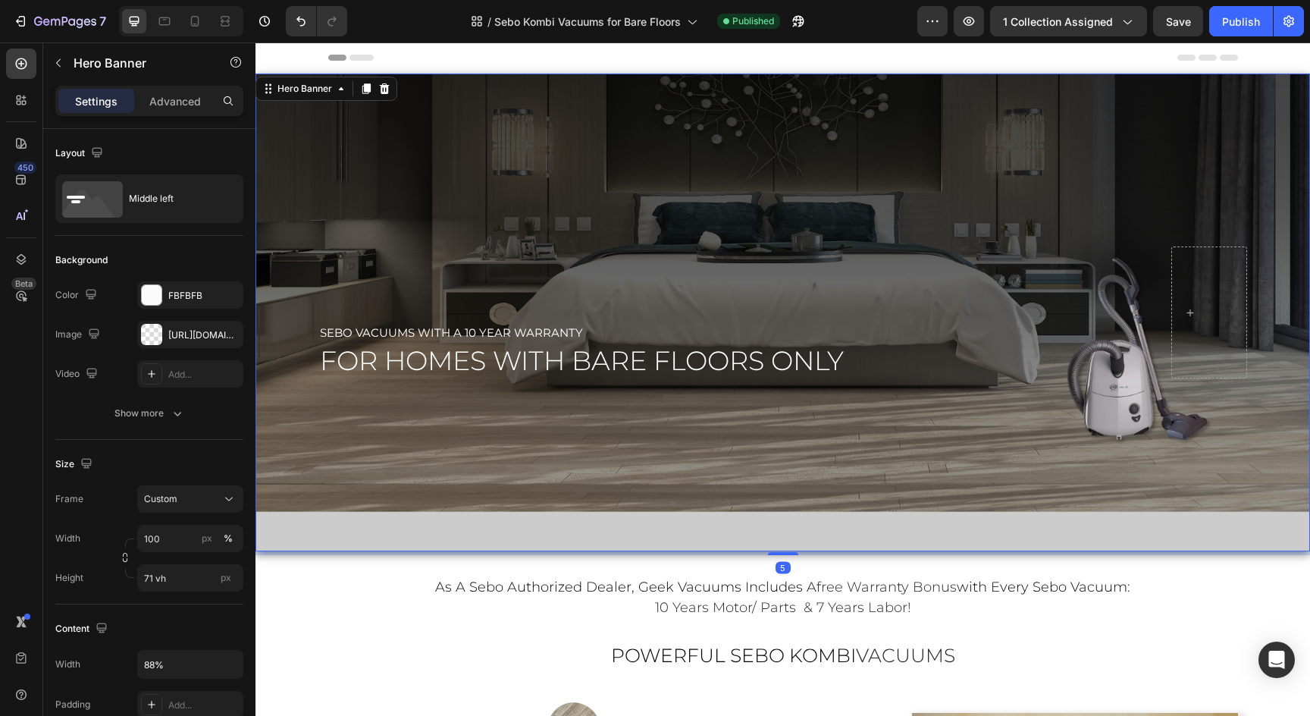
click at [1032, 89] on div "Overlay" at bounding box center [783, 313] width 1055 height 478
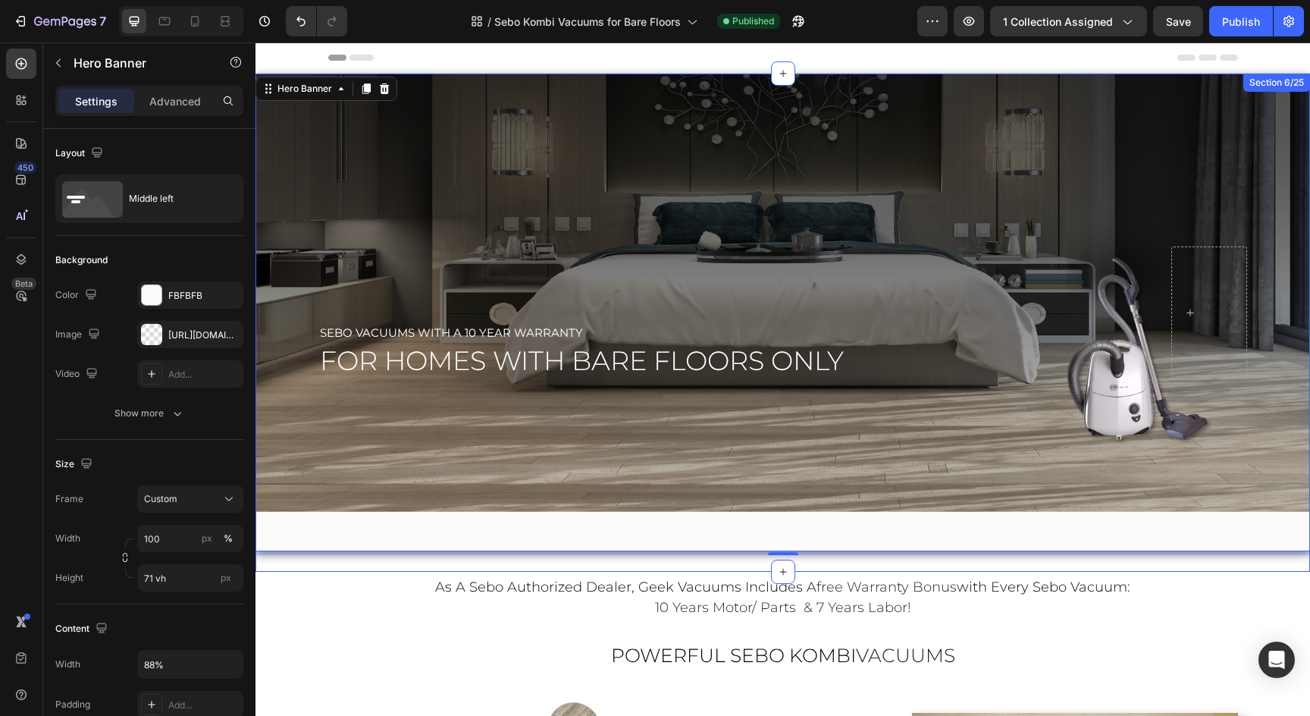
click at [927, 569] on div "sebo vacuums with a 10 year warranty Text Block for homes with bare floors only…" at bounding box center [783, 323] width 1055 height 498
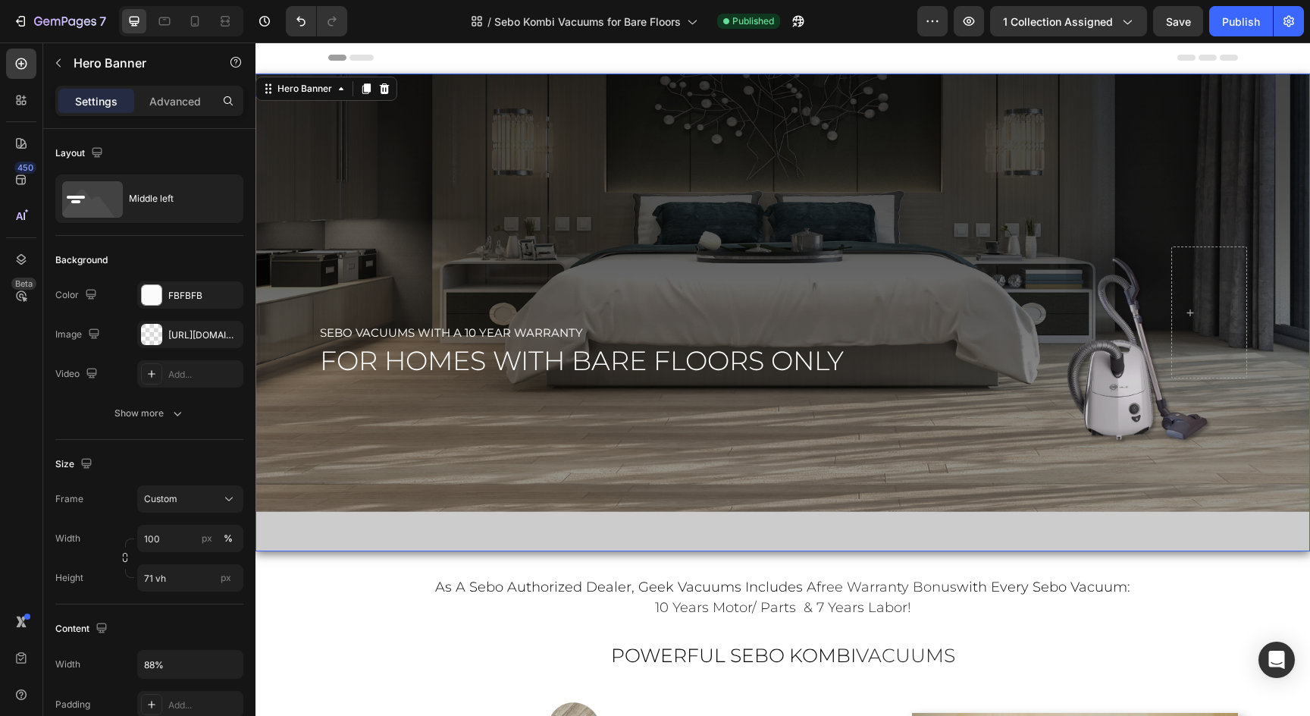
click at [915, 525] on div "Overlay" at bounding box center [783, 313] width 1055 height 478
click at [805, 532] on div "Overlay" at bounding box center [783, 313] width 1055 height 478
click at [437, 444] on div "Overlay" at bounding box center [783, 313] width 1055 height 478
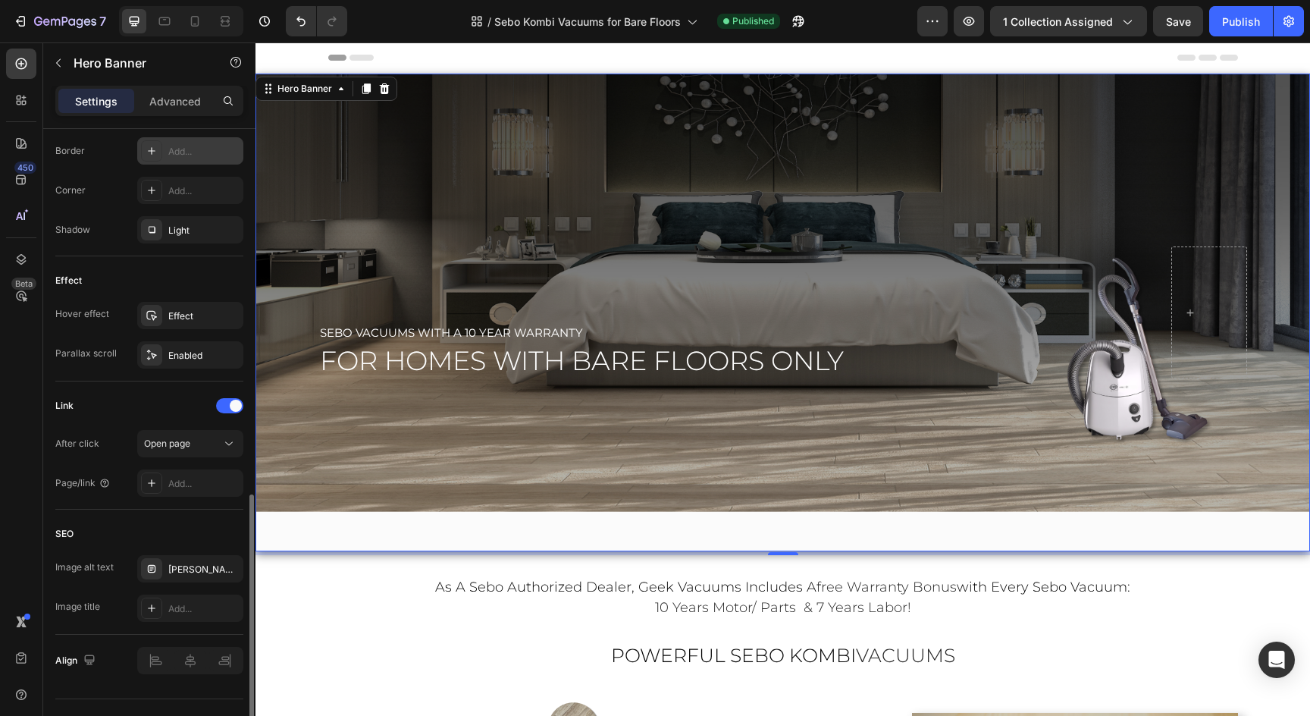
scroll to position [710, 0]
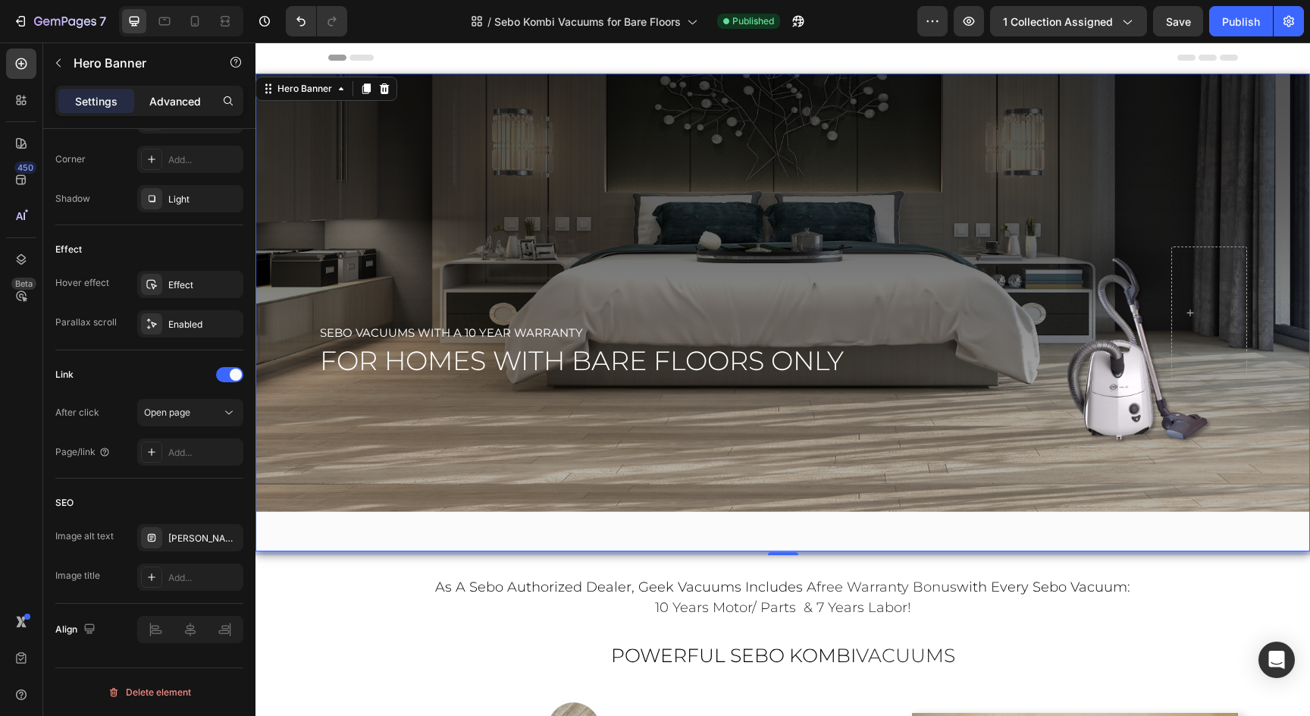
click at [178, 97] on p "Advanced" at bounding box center [175, 101] width 52 height 16
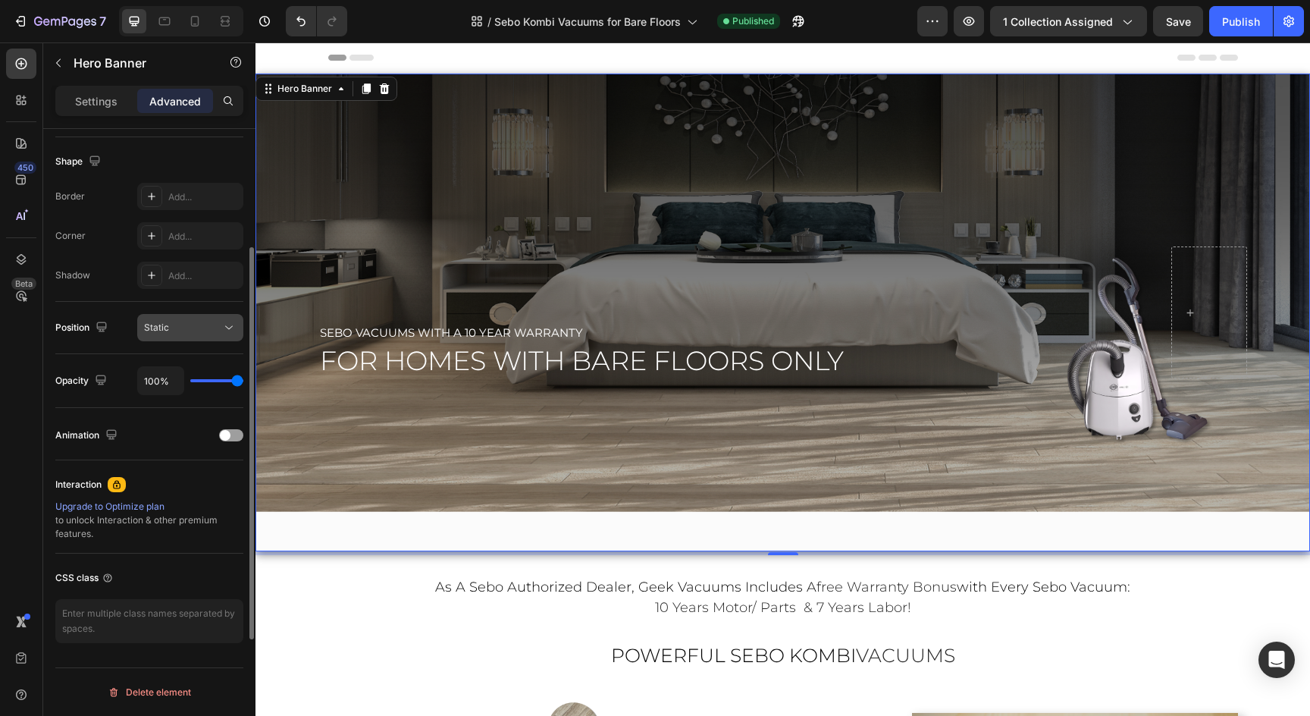
scroll to position [0, 0]
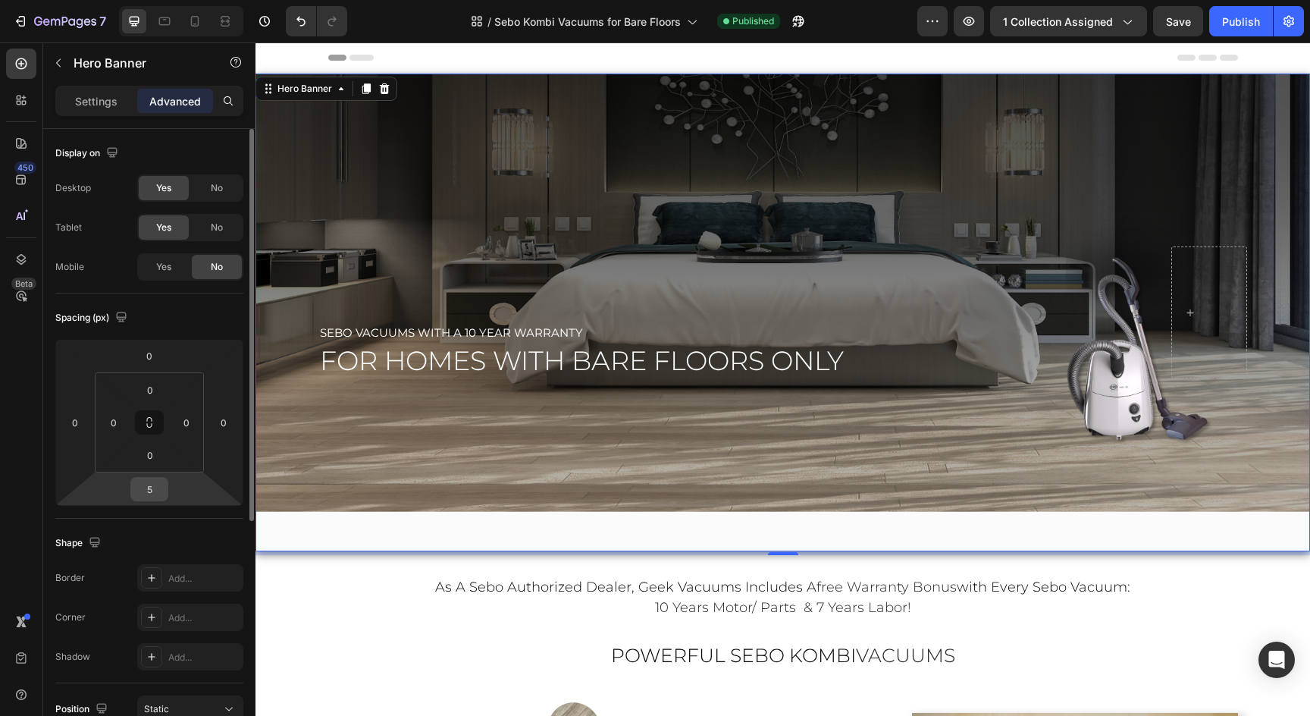
click at [147, 494] on input "5" at bounding box center [149, 489] width 30 height 23
type input "3"
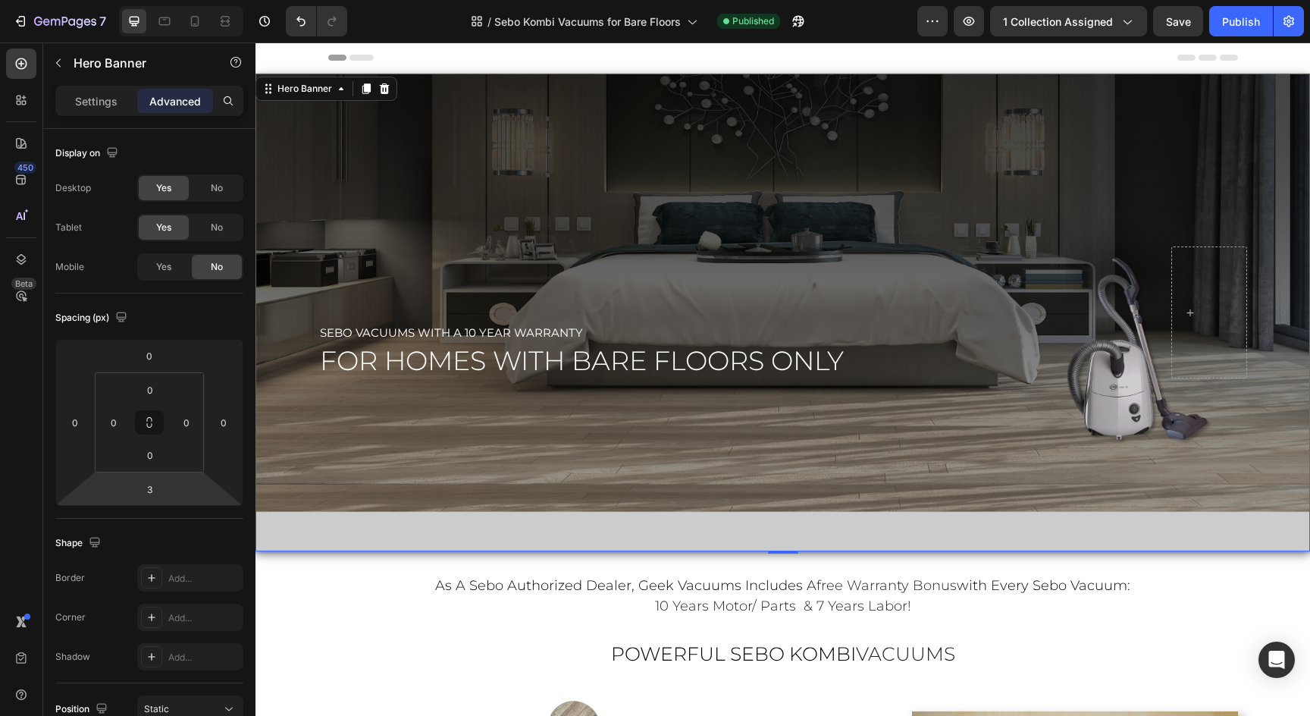
click at [619, 431] on div "Overlay" at bounding box center [783, 313] width 1055 height 478
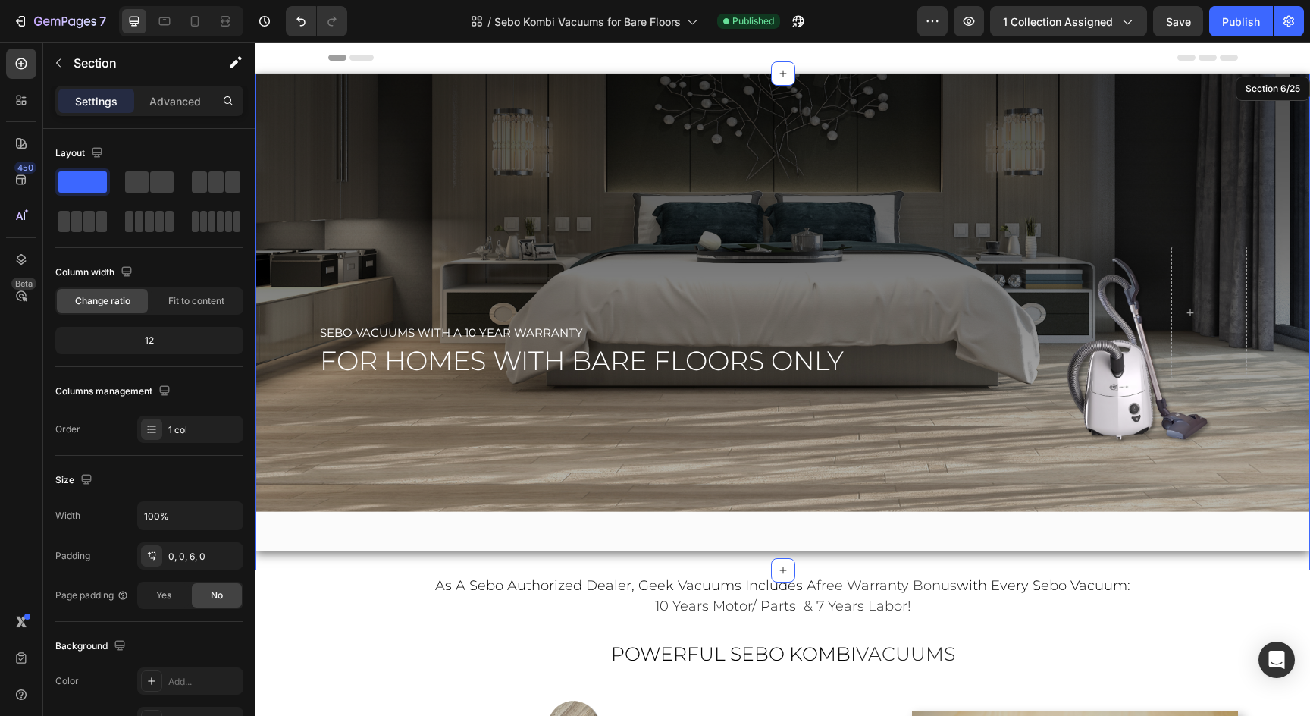
click at [622, 569] on div "sebo vacuums with a 10 year warranty Text Block for homes with bare floors only…" at bounding box center [783, 322] width 1055 height 497
click at [172, 94] on p "Advanced" at bounding box center [175, 101] width 52 height 16
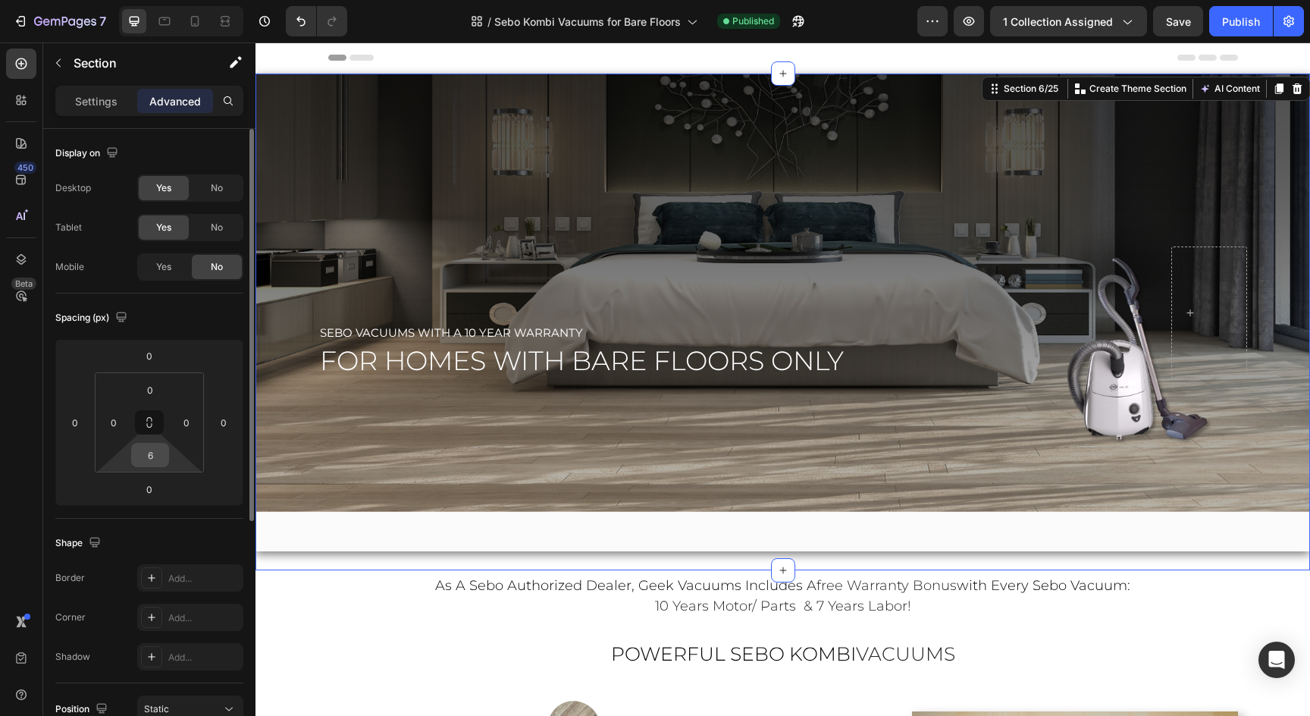
click at [149, 457] on input "6" at bounding box center [150, 455] width 30 height 23
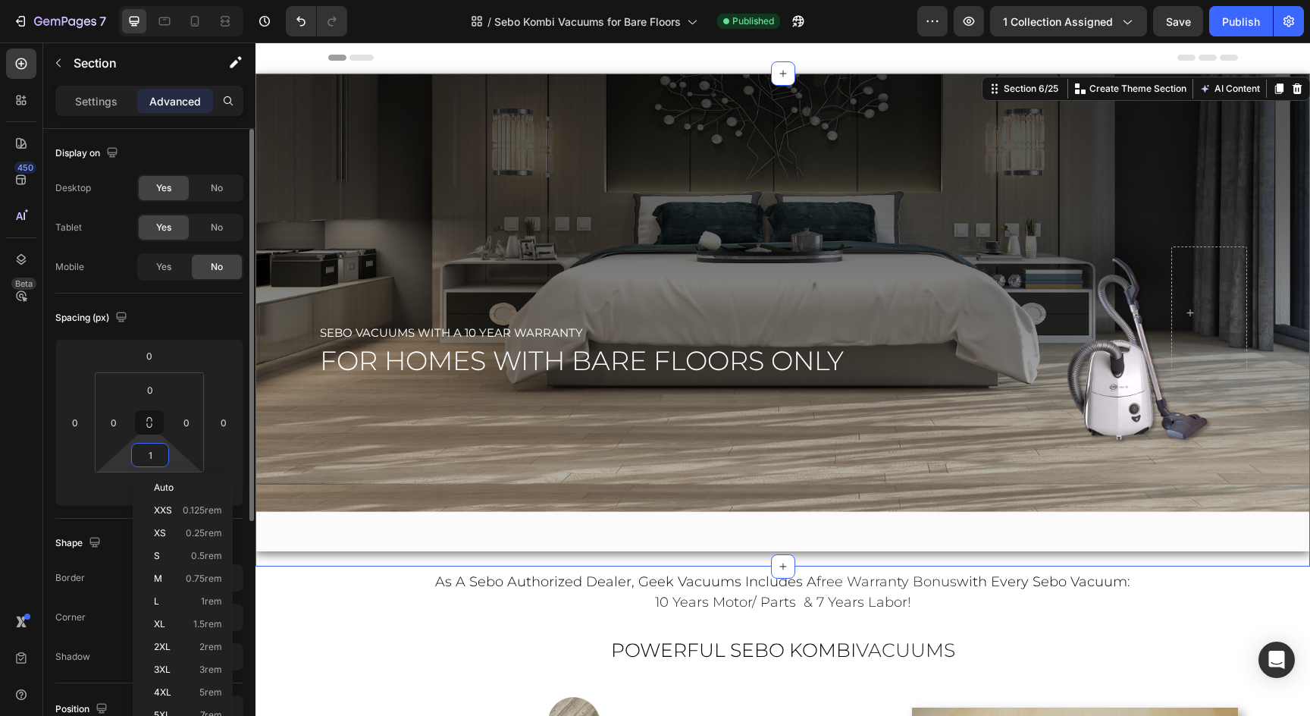
type input "0"
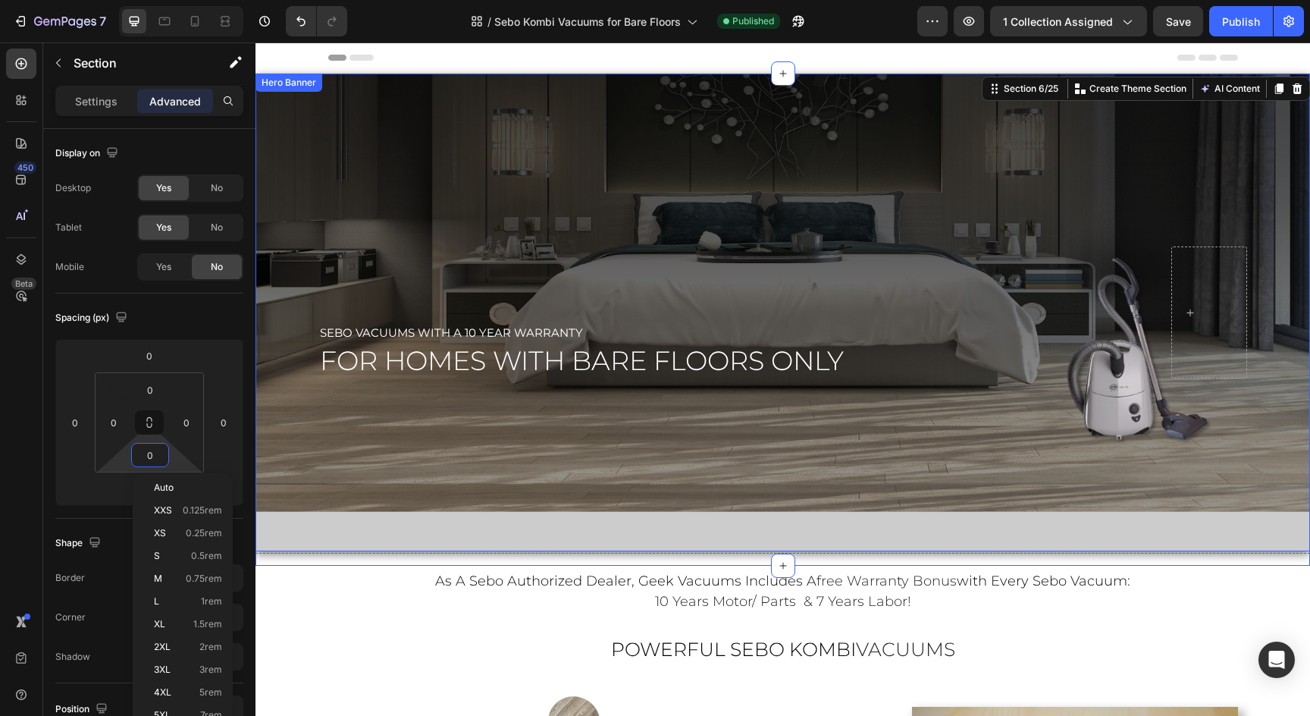
click at [365, 520] on div "Overlay" at bounding box center [783, 313] width 1055 height 478
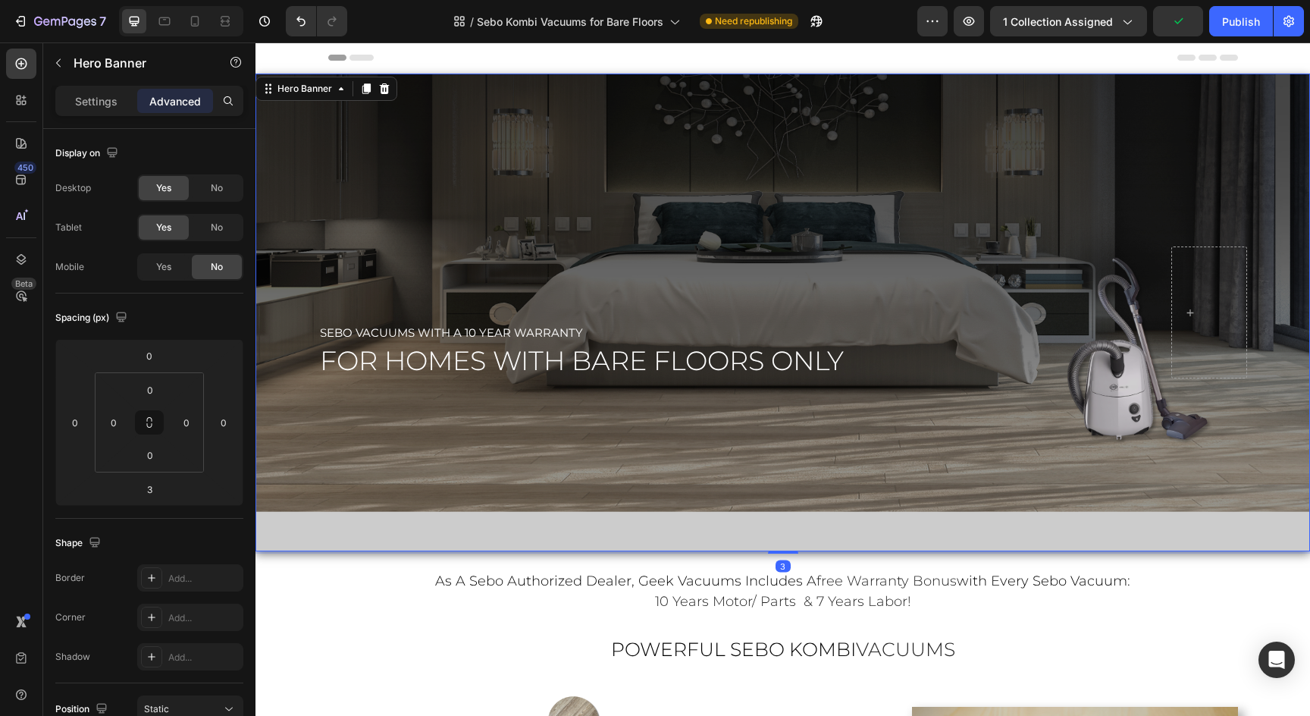
click at [584, 405] on div "Overlay" at bounding box center [783, 313] width 1055 height 478
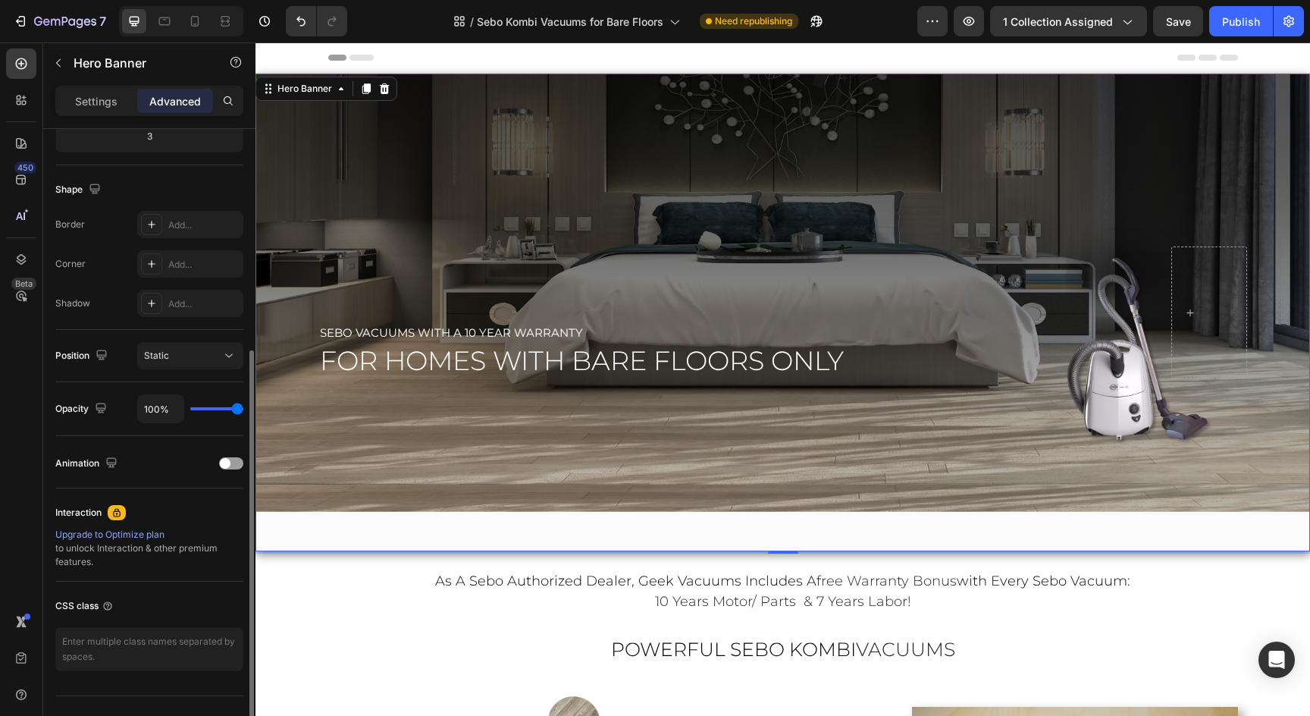
scroll to position [354, 0]
click at [80, 99] on p "Settings" at bounding box center [96, 101] width 42 height 16
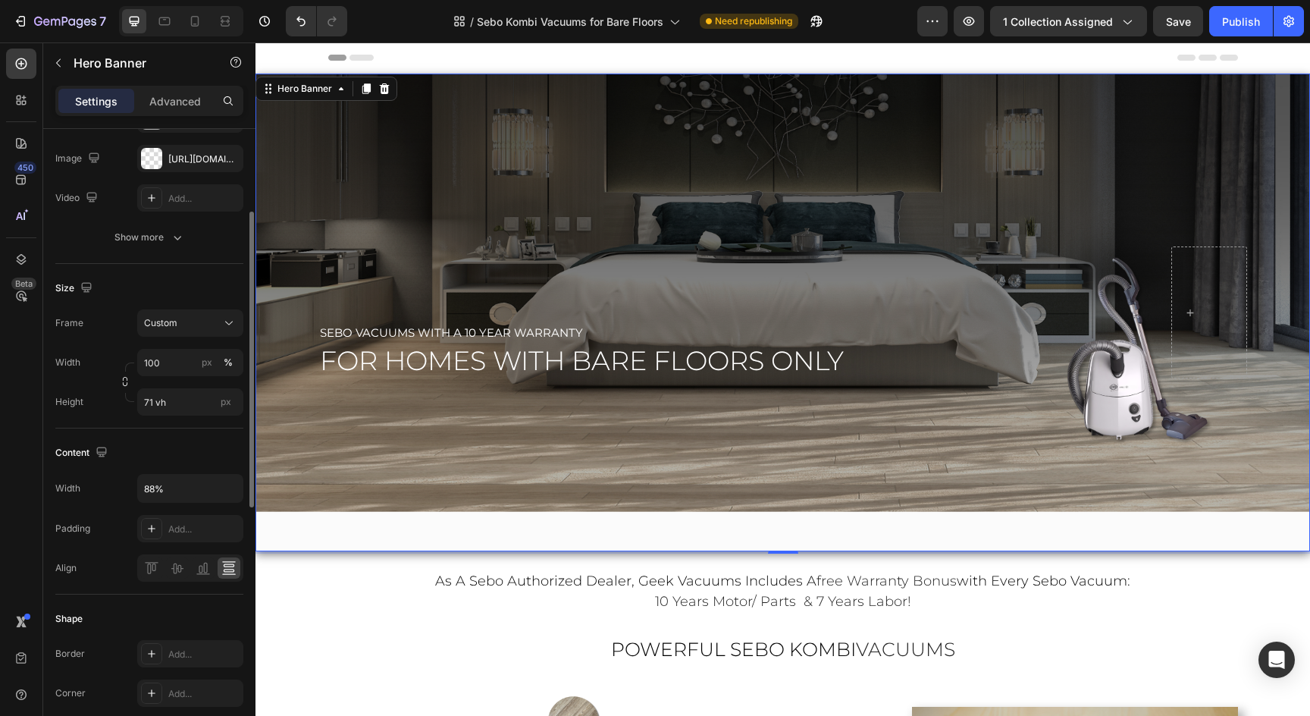
scroll to position [0, 0]
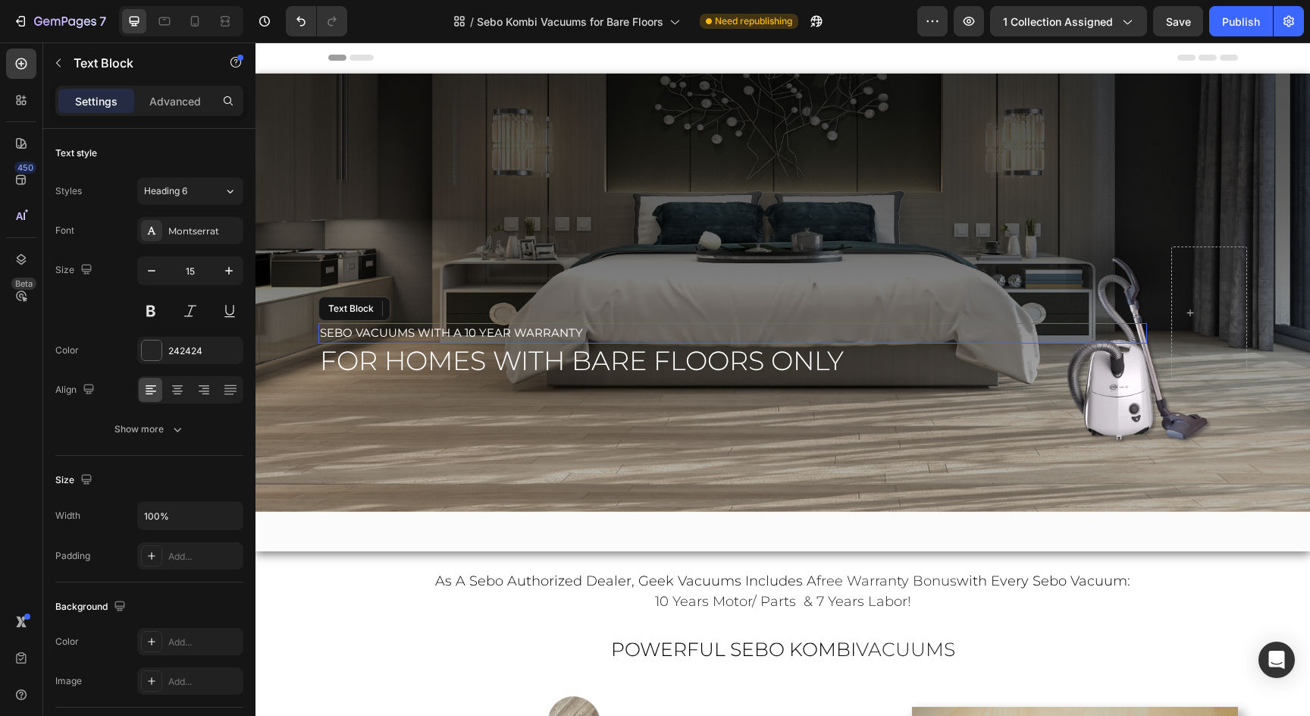
click at [398, 336] on span "sebo vacuums with a 10 year warranty" at bounding box center [451, 332] width 263 height 14
click at [180, 99] on p "Advanced" at bounding box center [175, 101] width 52 height 16
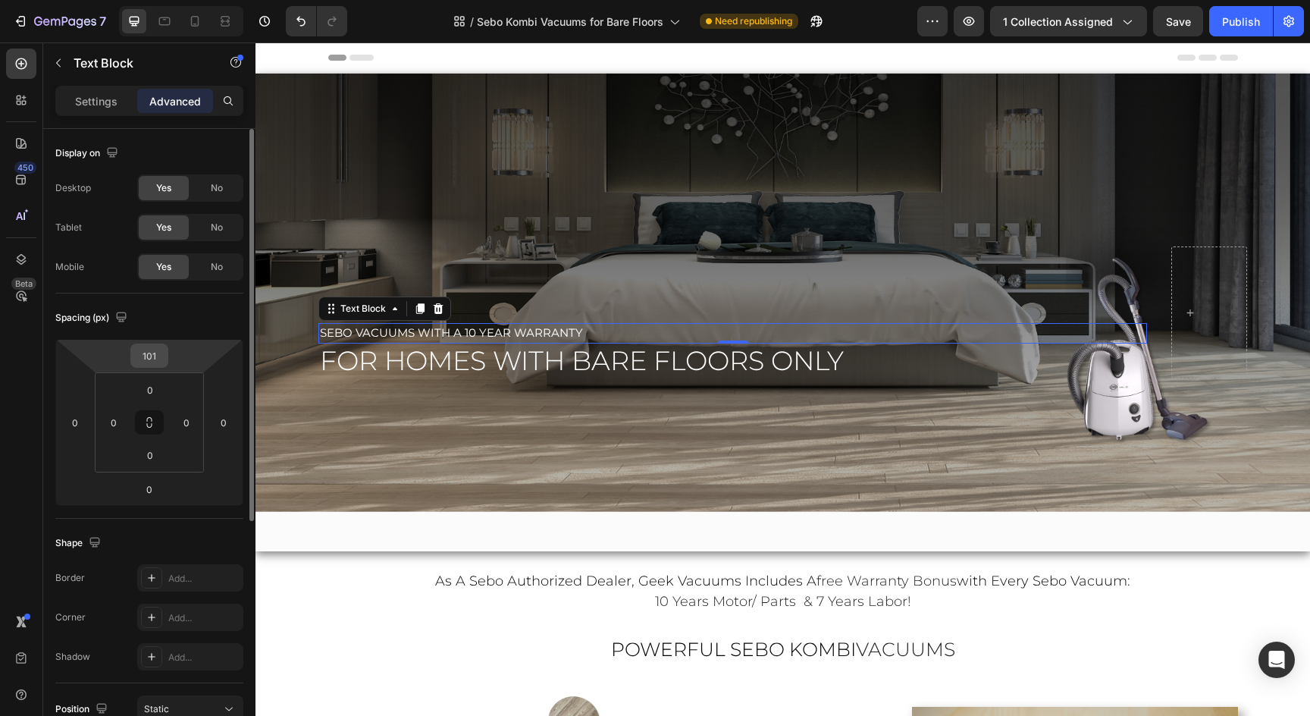
click at [151, 364] on input "101" at bounding box center [149, 355] width 30 height 23
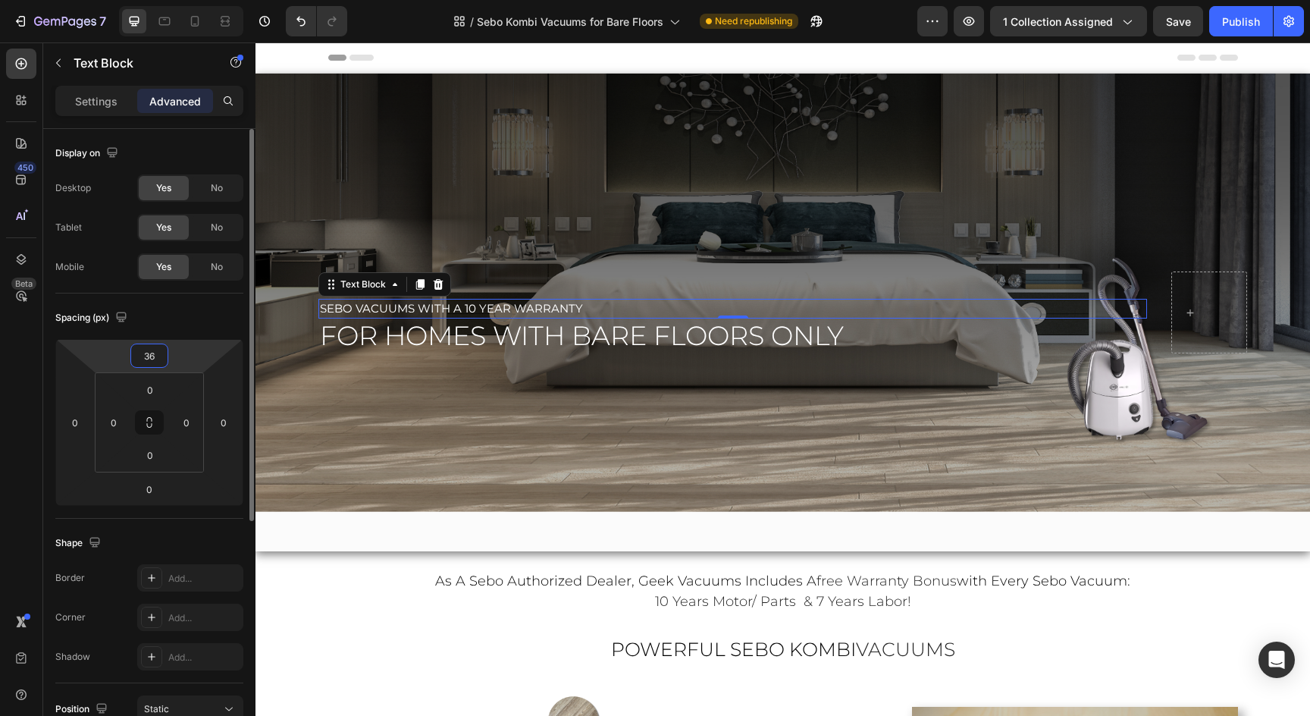
type input "37"
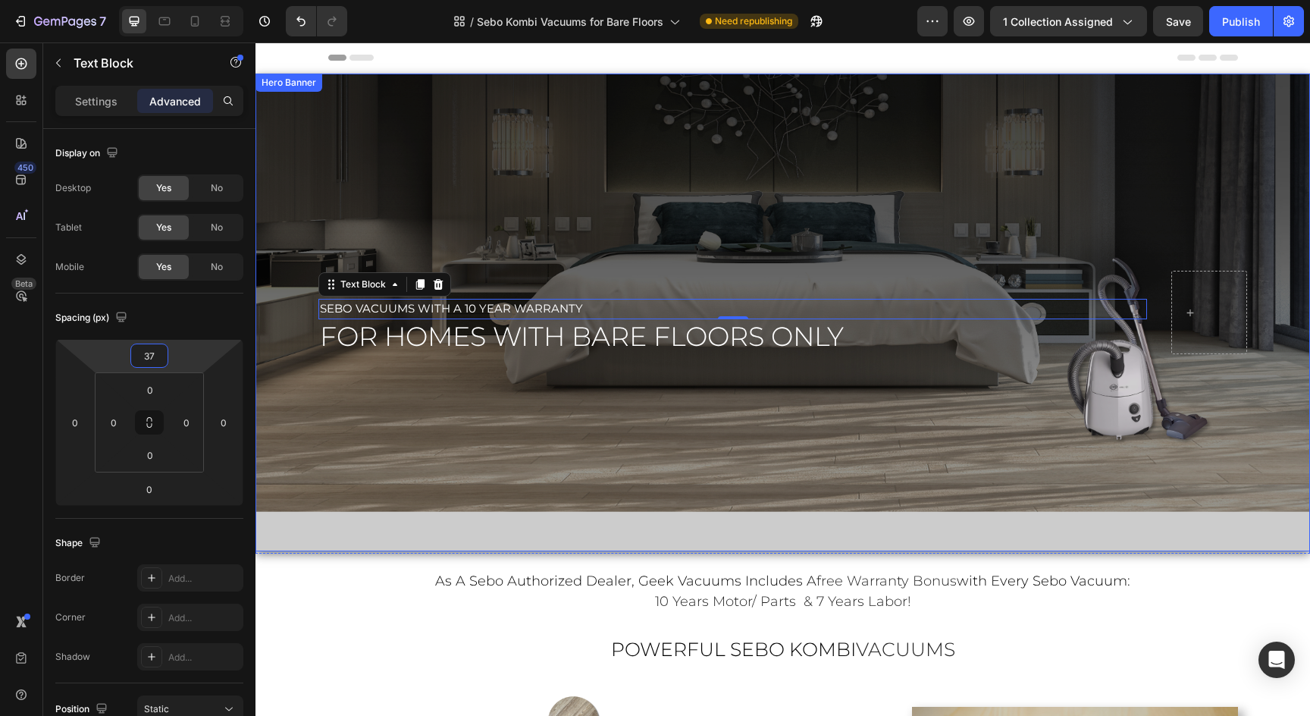
click at [328, 531] on div "Overlay" at bounding box center [783, 313] width 1055 height 478
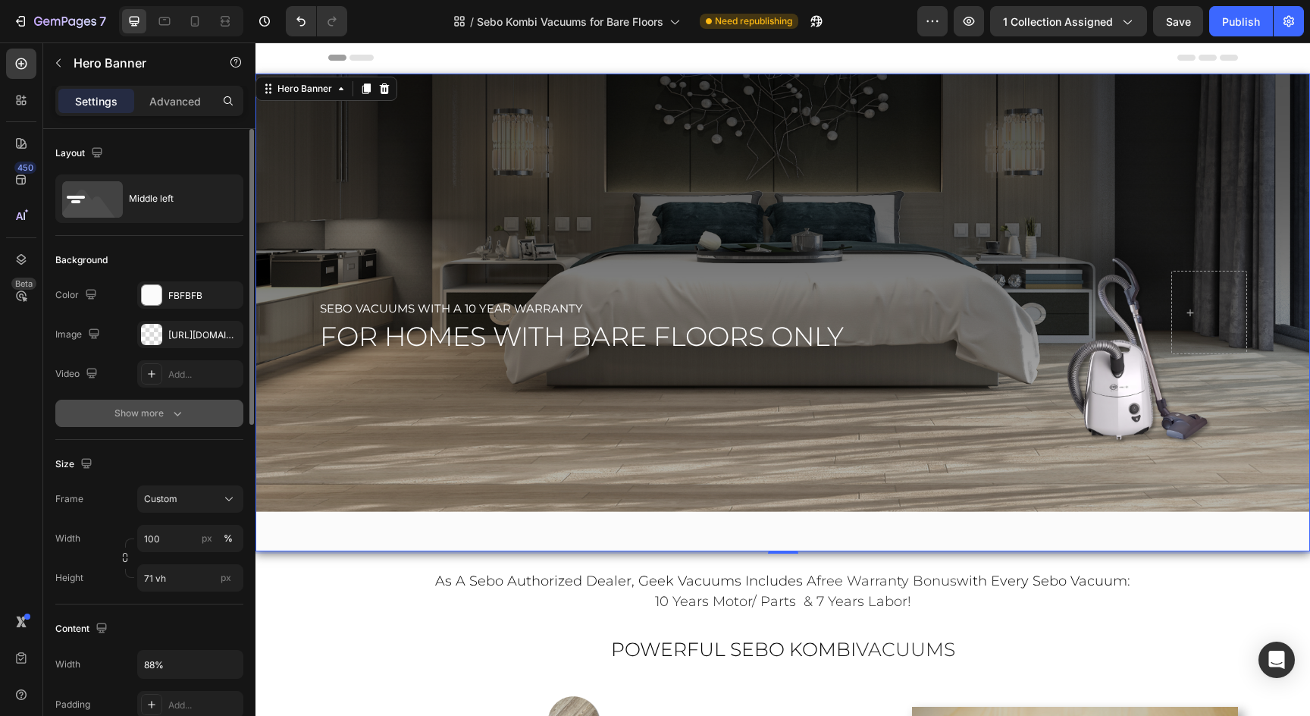
click at [167, 410] on div "Show more" at bounding box center [149, 413] width 71 height 15
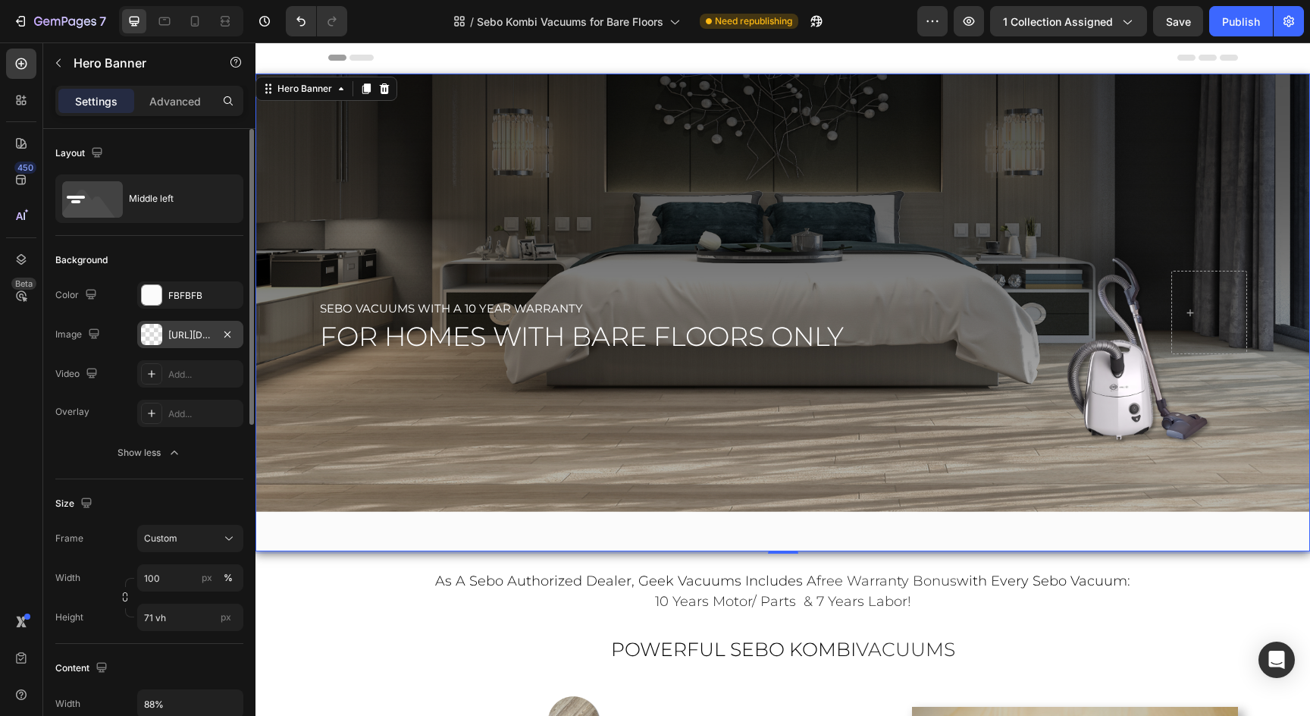
click at [177, 327] on div "https://cdn.shopify.com/s/files/1/0572/6011/4114/files/Sebo_Kombi_Vacuums_Hero-…" at bounding box center [190, 334] width 106 height 27
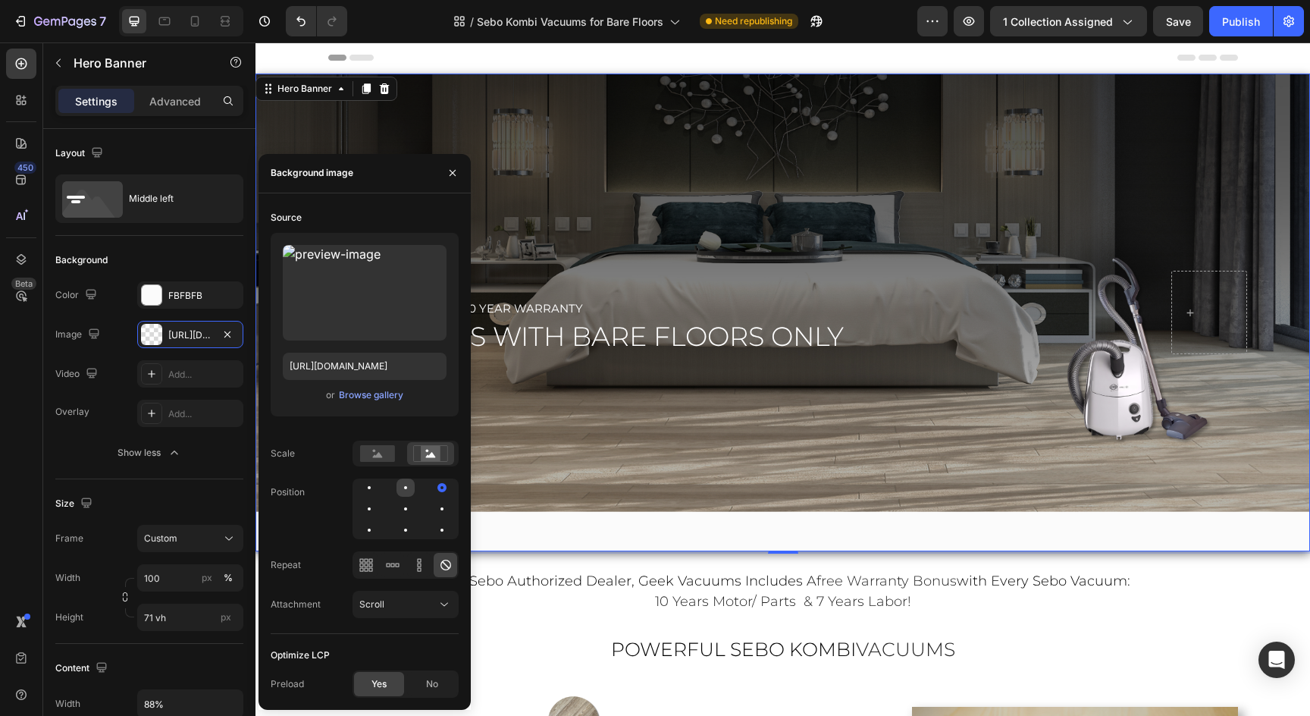
click at [403, 484] on div at bounding box center [406, 487] width 18 height 18
click at [403, 505] on div at bounding box center [406, 509] width 18 height 18
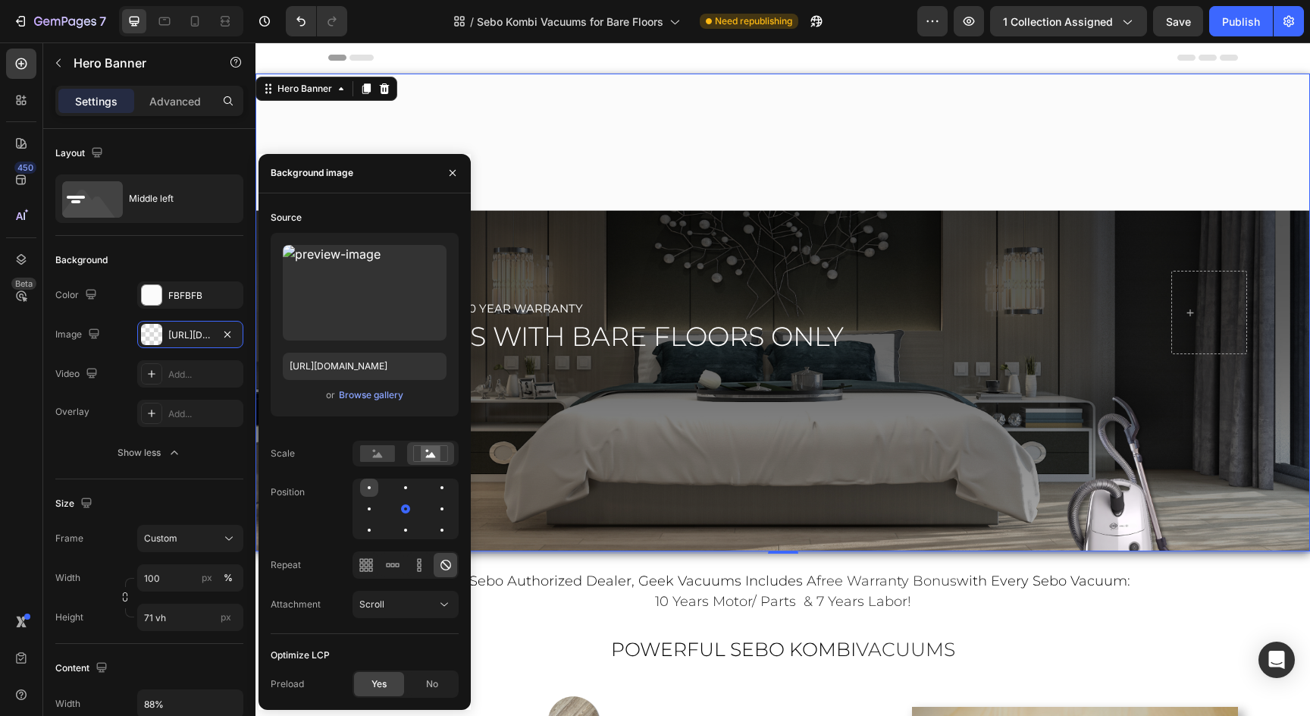
click at [370, 488] on div at bounding box center [369, 487] width 3 height 3
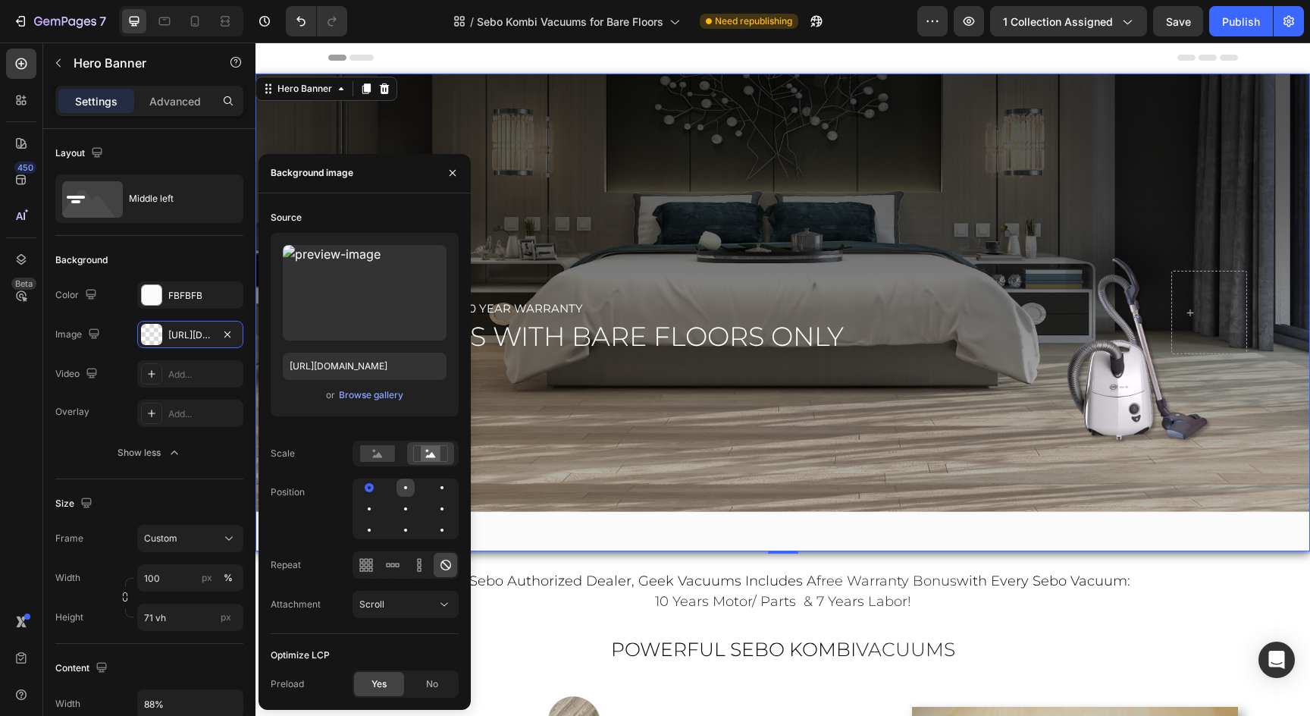
click at [403, 486] on div at bounding box center [406, 487] width 18 height 18
click at [177, 541] on span "Custom" at bounding box center [160, 539] width 33 height 14
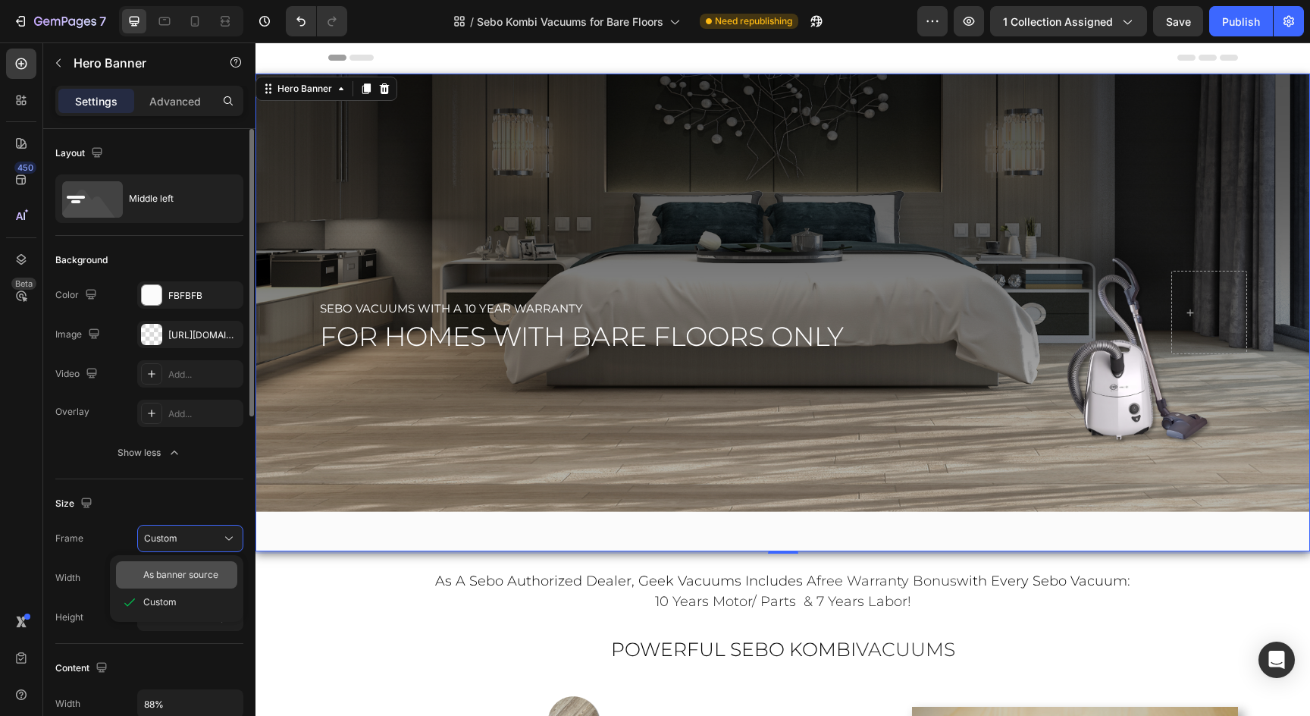
click at [182, 575] on span "As banner source" at bounding box center [180, 575] width 75 height 14
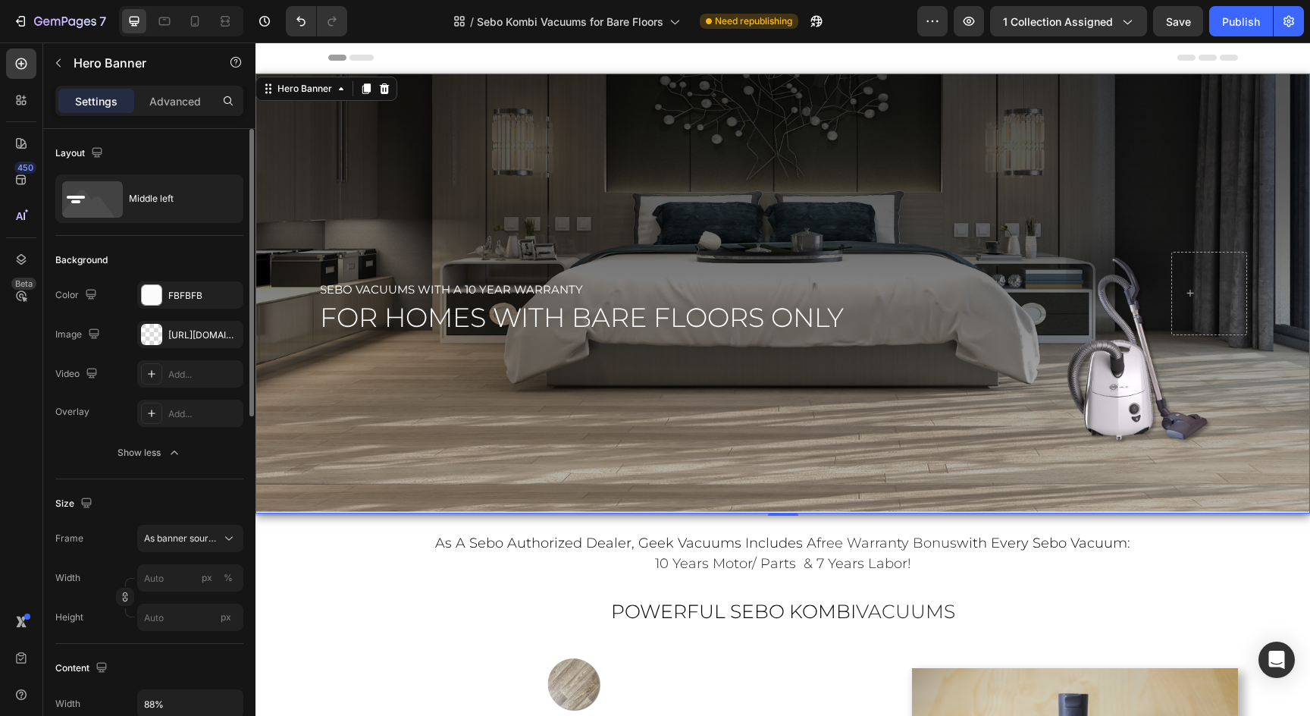
click at [400, 272] on div "sebo vacuums with a 10 year warranty Text Block for homes with bare floors only…" at bounding box center [732, 293] width 829 height 83
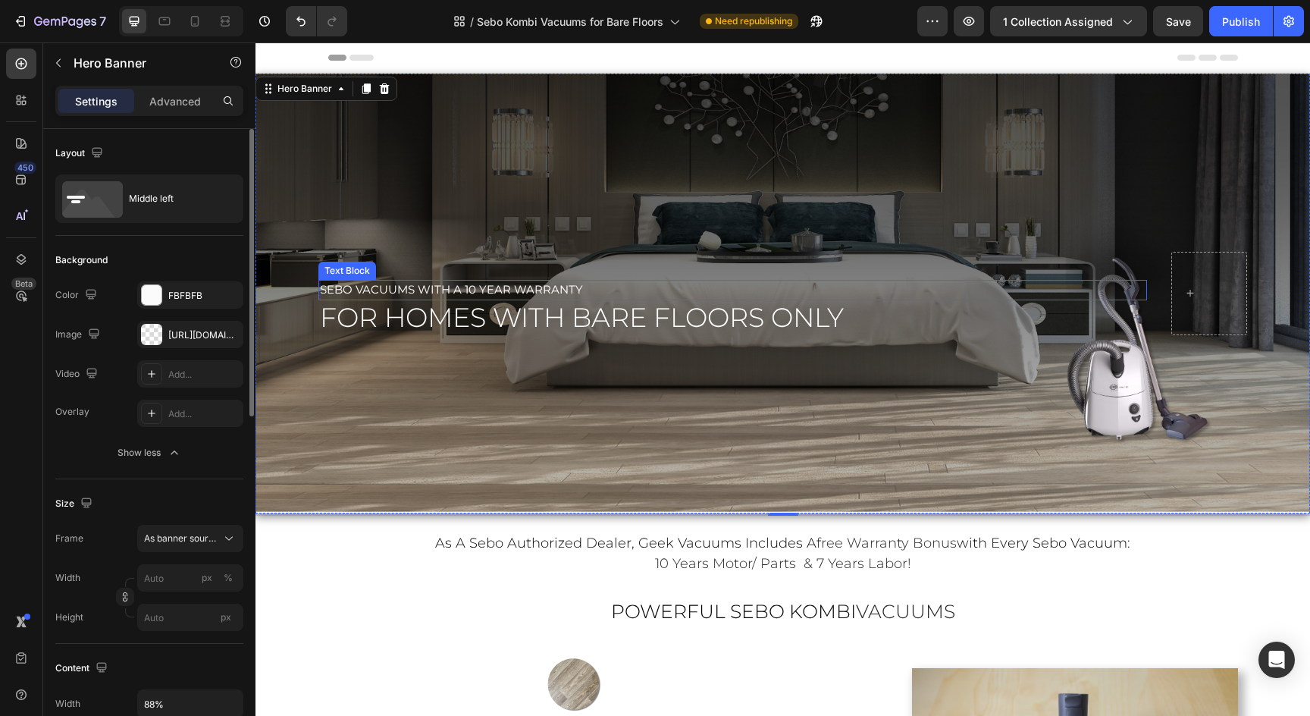
click at [402, 291] on span "sebo vacuums with a 10 year warranty" at bounding box center [451, 289] width 263 height 14
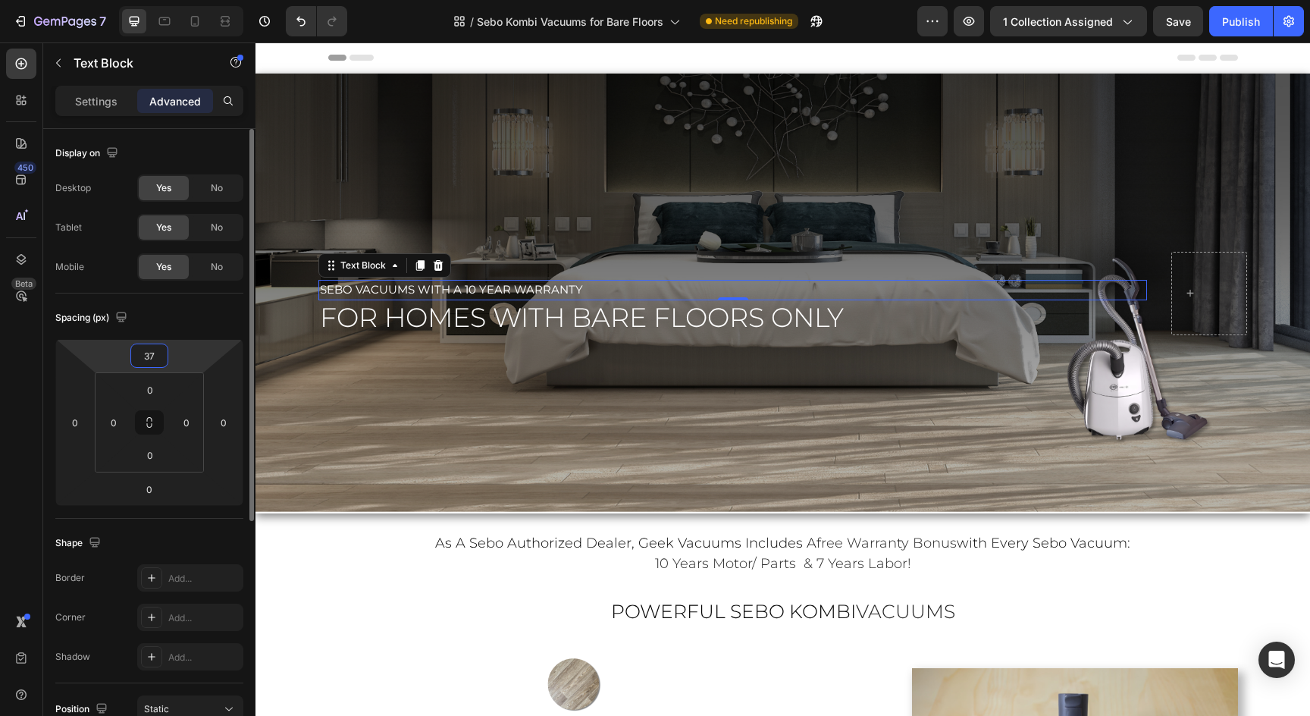
click at [155, 365] on input "37" at bounding box center [149, 355] width 30 height 23
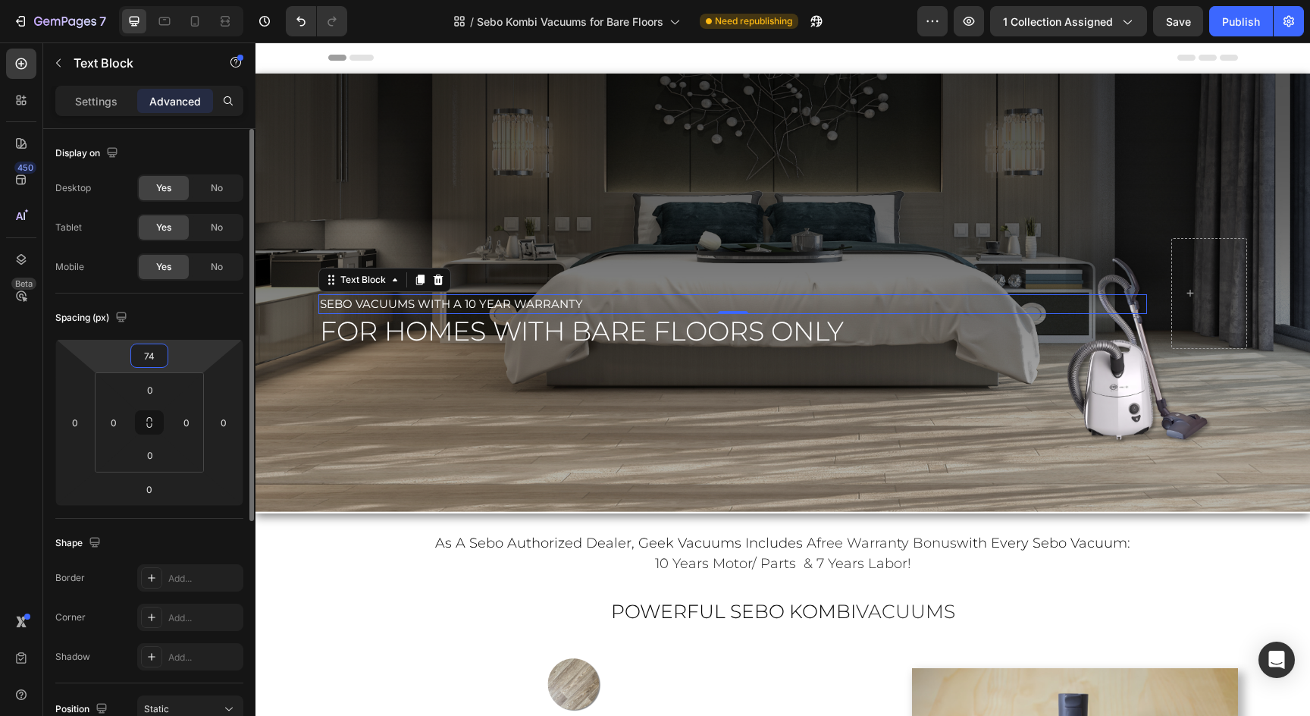
type input "75"
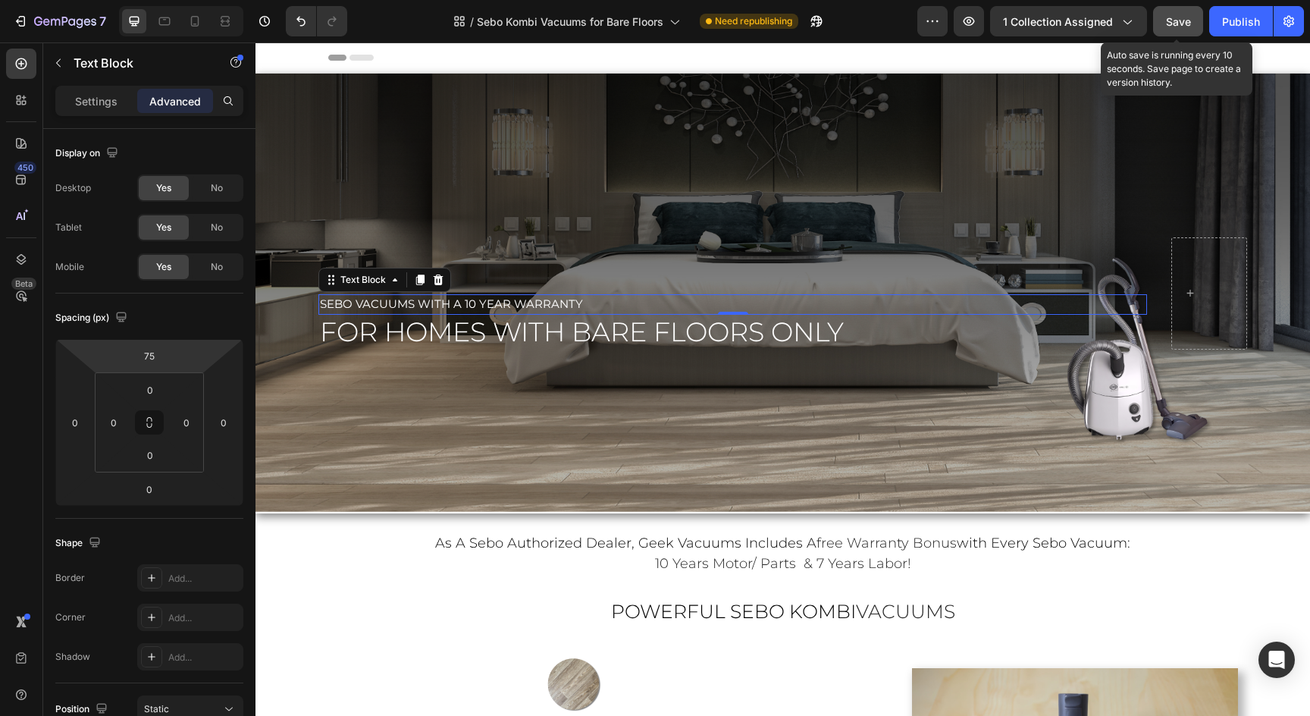
click at [1170, 16] on span "Save" at bounding box center [1178, 21] width 25 height 13
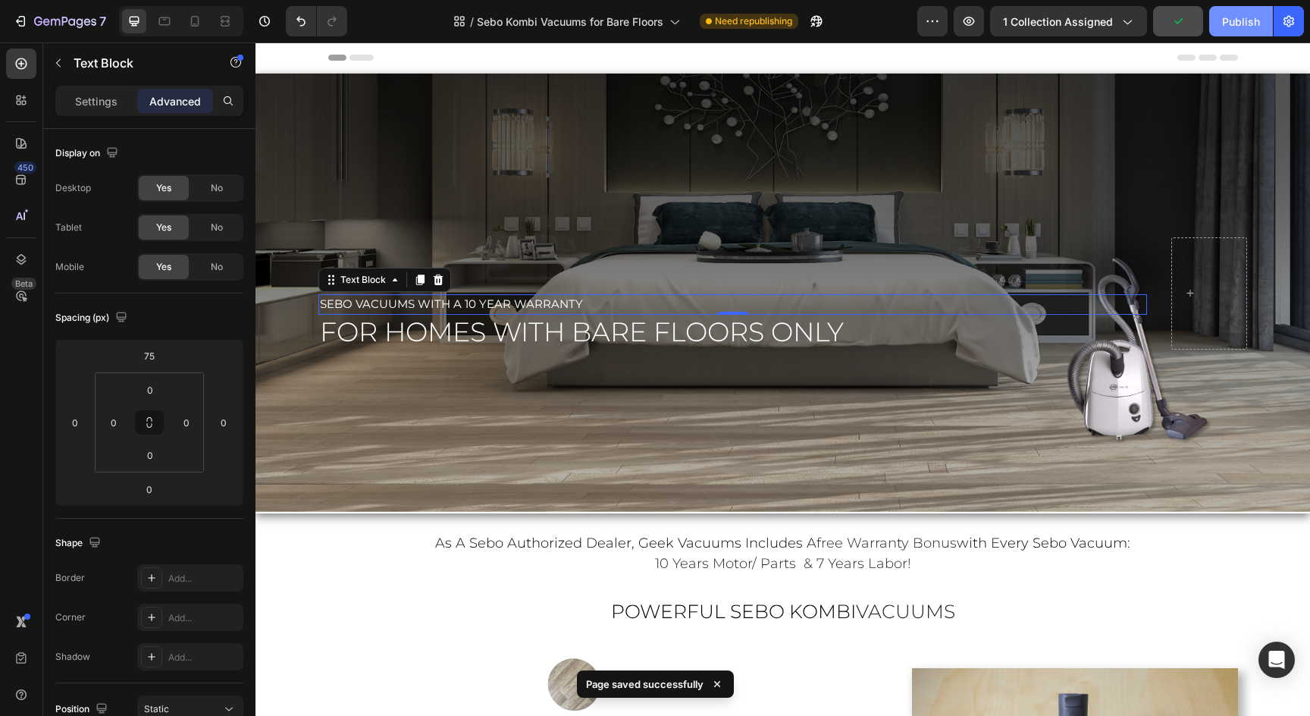
click at [1246, 20] on div "Publish" at bounding box center [1241, 22] width 38 height 16
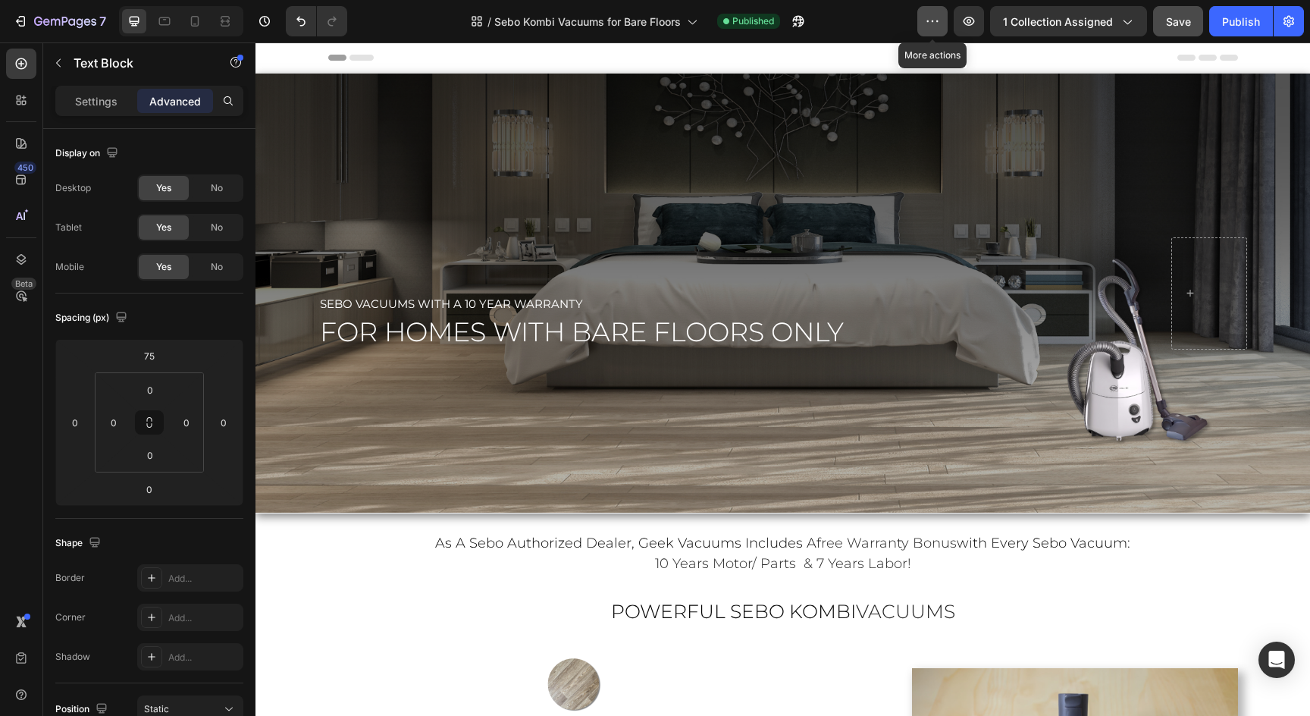
click at [934, 34] on button "button" at bounding box center [932, 21] width 30 height 30
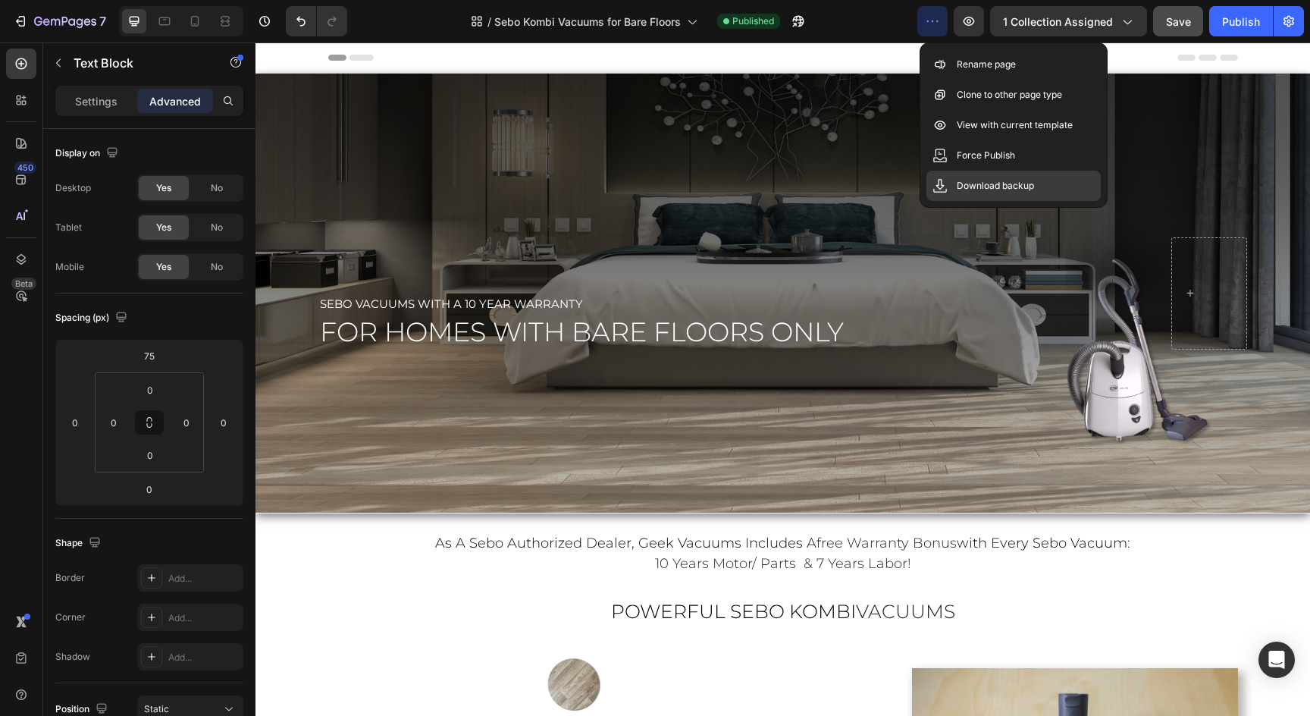
click at [1030, 192] on p "Download backup" at bounding box center [995, 185] width 77 height 15
click at [655, 57] on div "Header" at bounding box center [783, 57] width 910 height 30
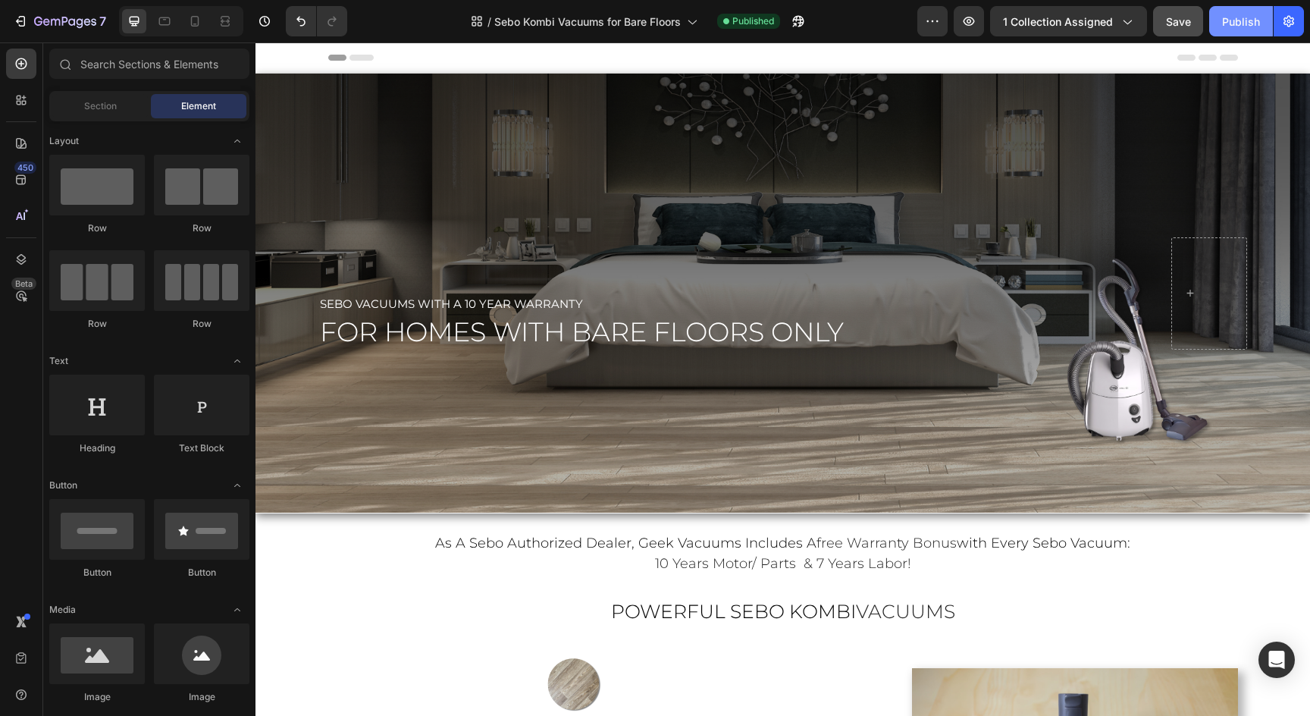
click at [1223, 23] on div "Publish" at bounding box center [1241, 22] width 38 height 16
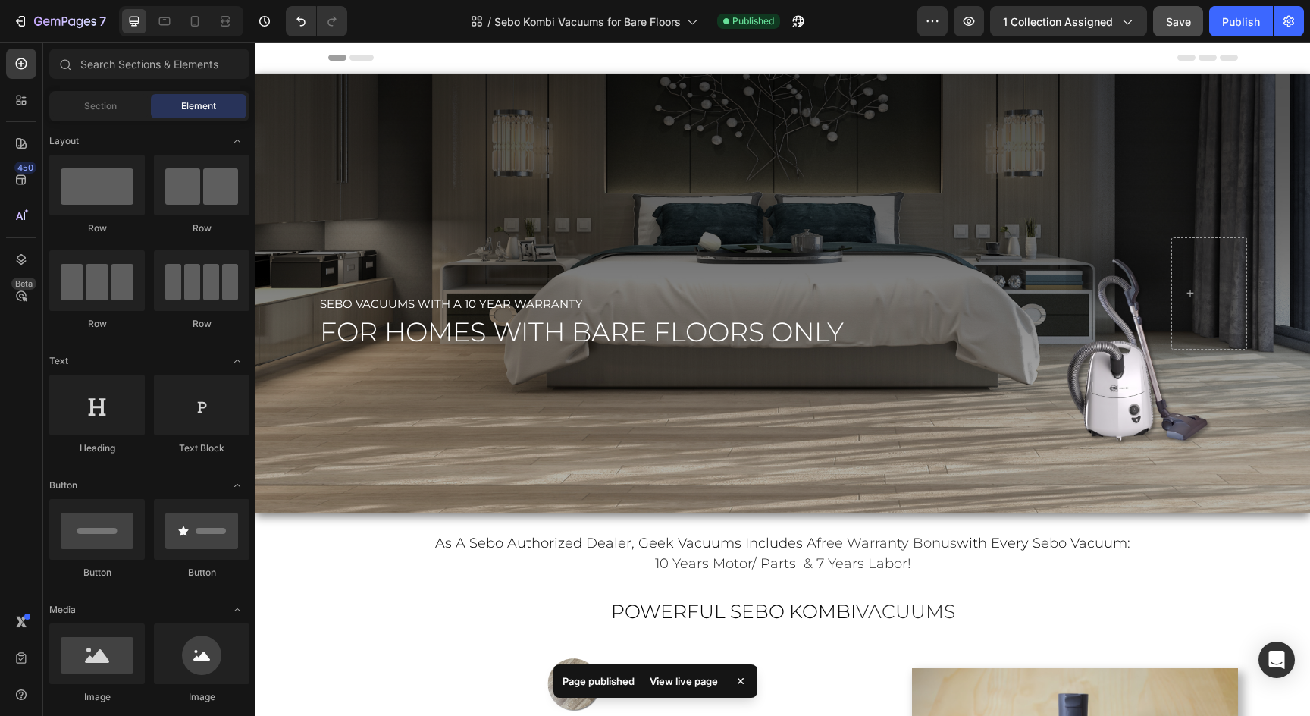
click at [669, 688] on div "View live page" at bounding box center [684, 680] width 86 height 21
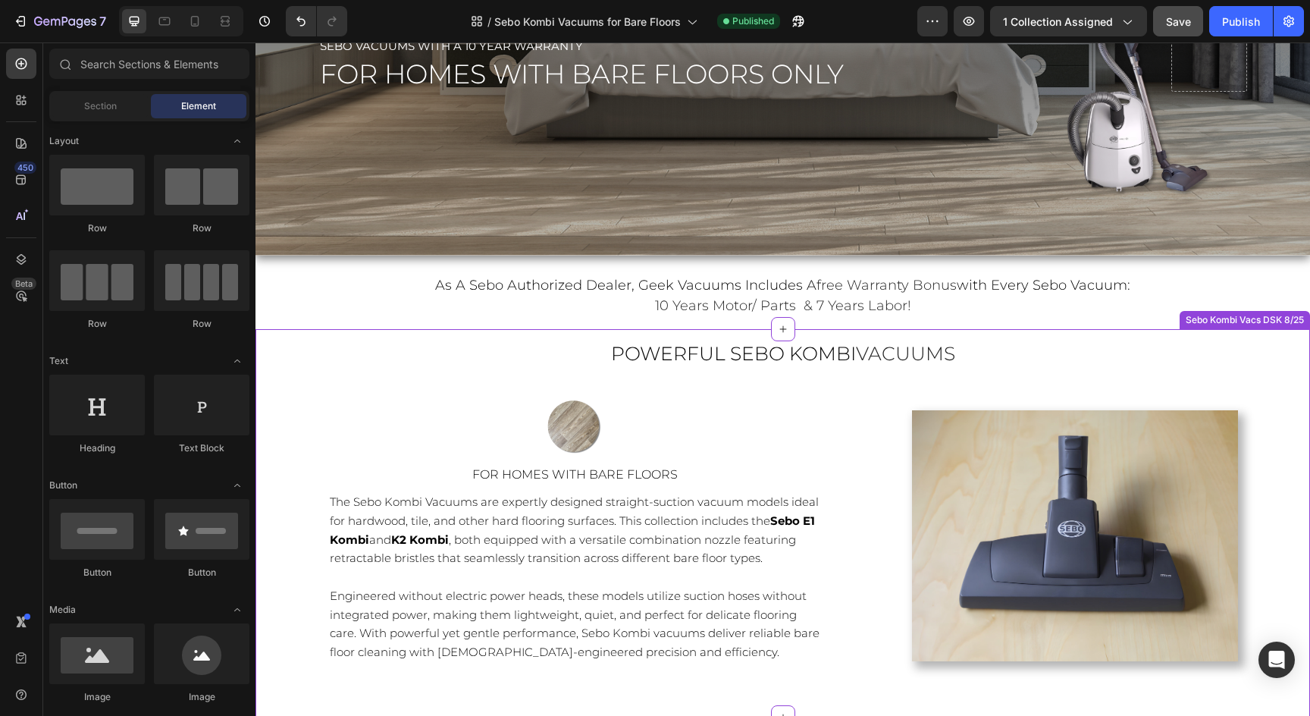
scroll to position [285, 0]
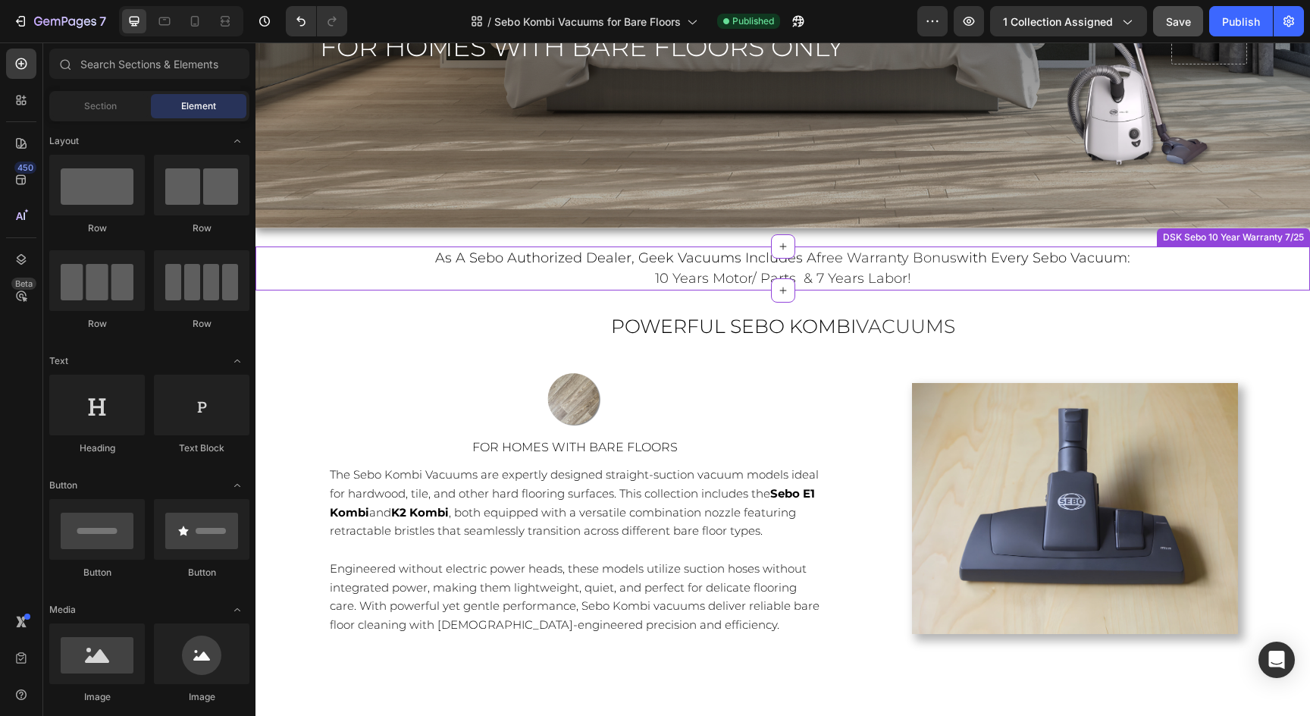
click at [949, 289] on div "as a sebo authorized dealer, geek vacuums includes a free warranty bonus with e…" at bounding box center [783, 268] width 910 height 44
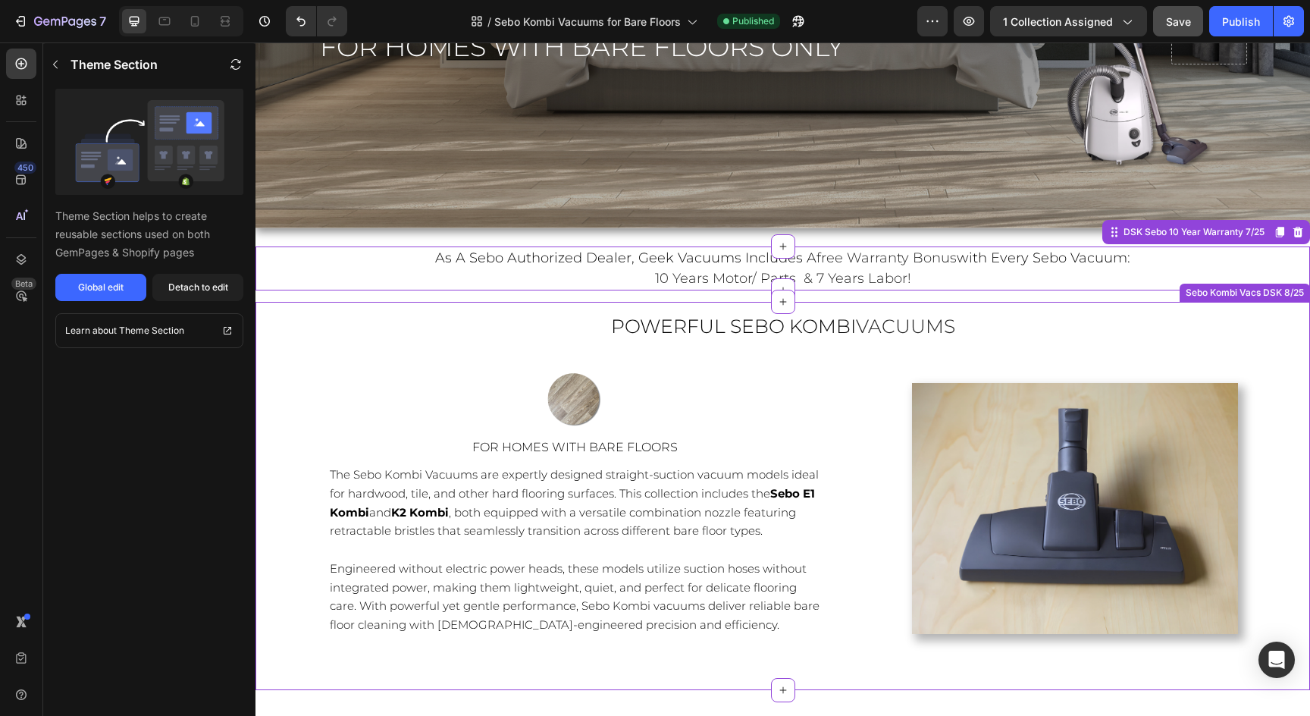
click at [893, 350] on div "powerful sebo kombi vacuums Heading Image for homes with bare floors Heading Th…" at bounding box center [783, 495] width 1055 height 365
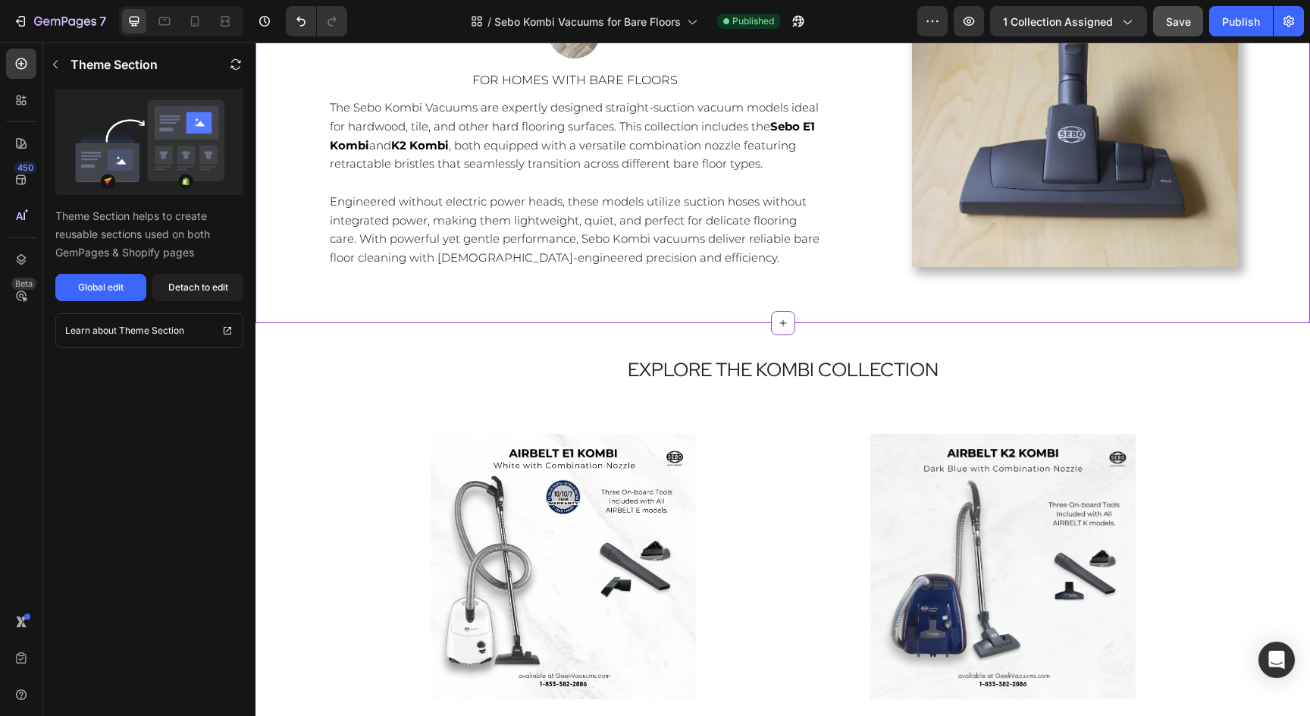
scroll to position [656, 0]
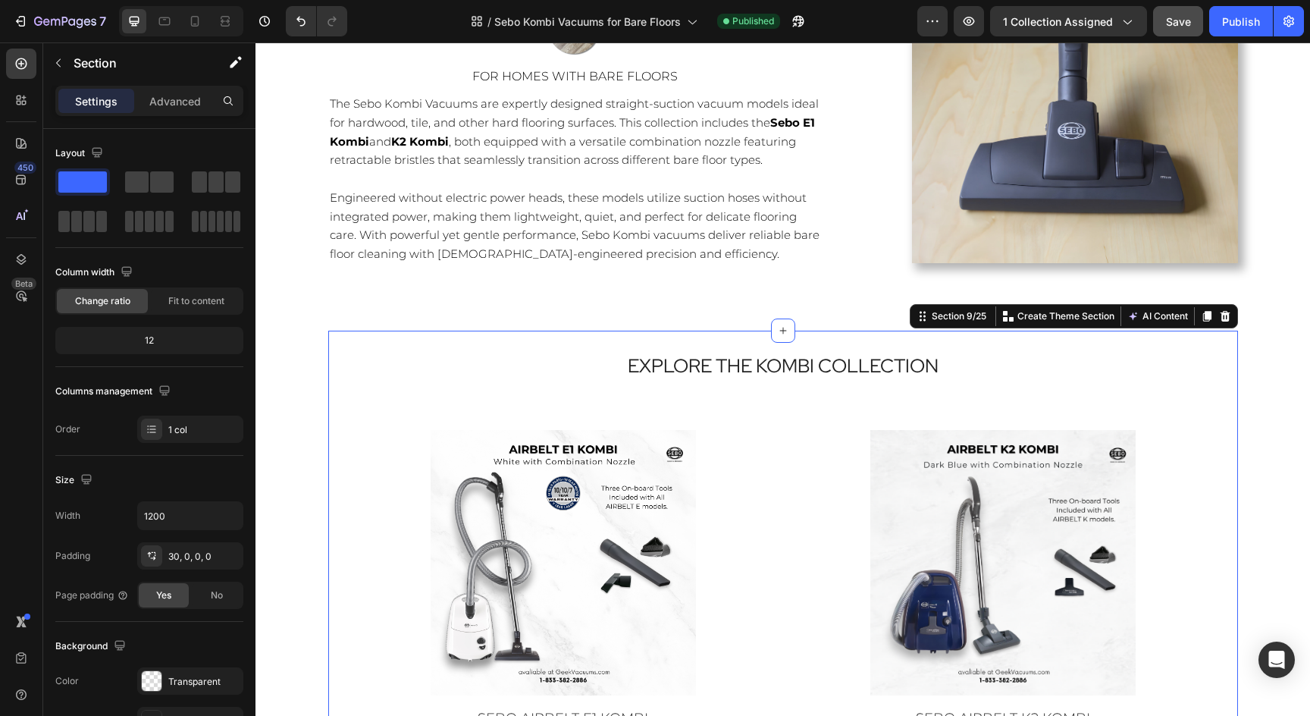
click at [904, 331] on div "Explore the kombi Collection Heading Row Product Images SEBO Airbelt E1 Kombi P…" at bounding box center [783, 586] width 910 height 510
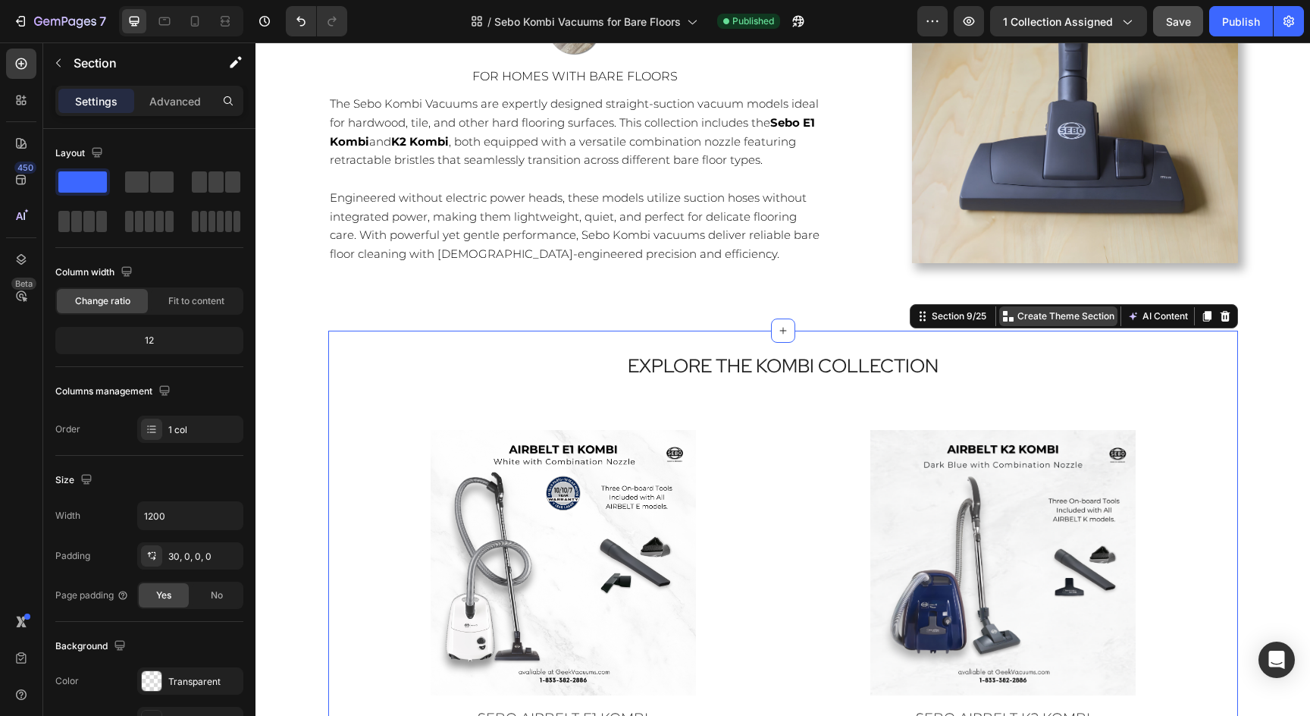
click at [1091, 310] on p "Create Theme Section" at bounding box center [1066, 316] width 97 height 14
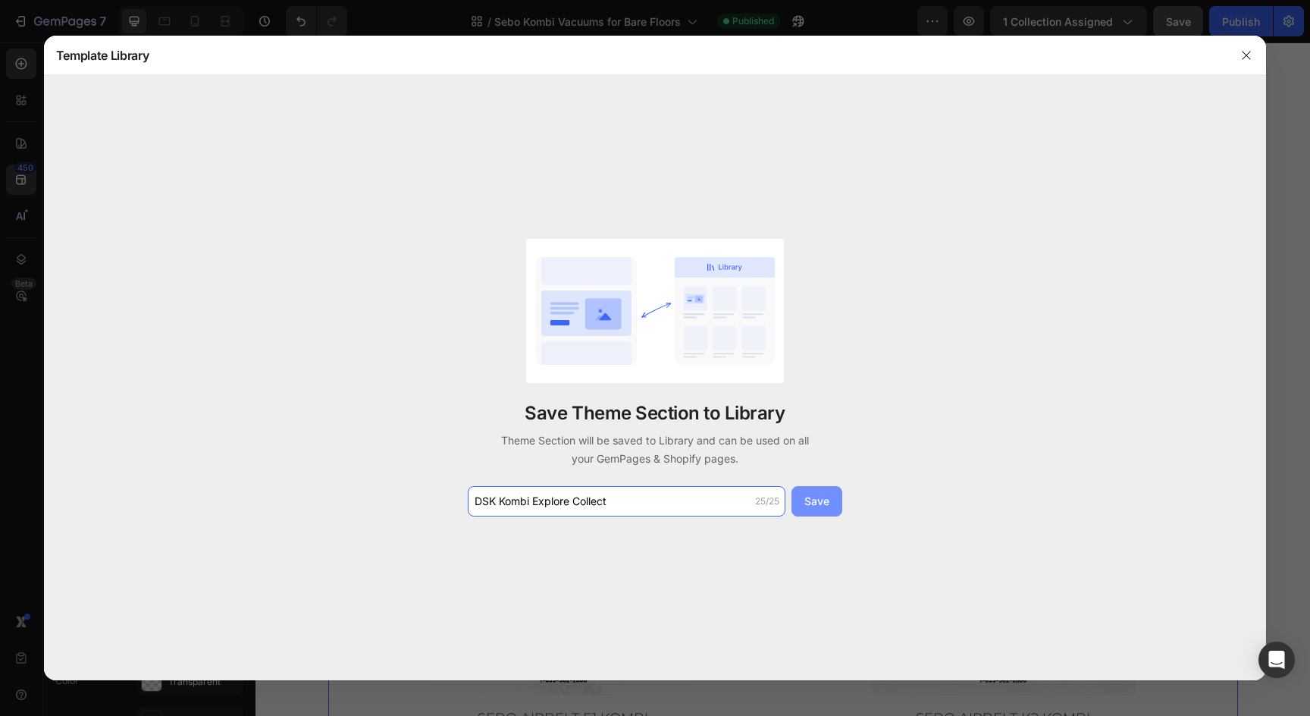
type input "DSK Kombi Explore Collect"
click at [809, 490] on button "Save" at bounding box center [817, 501] width 51 height 30
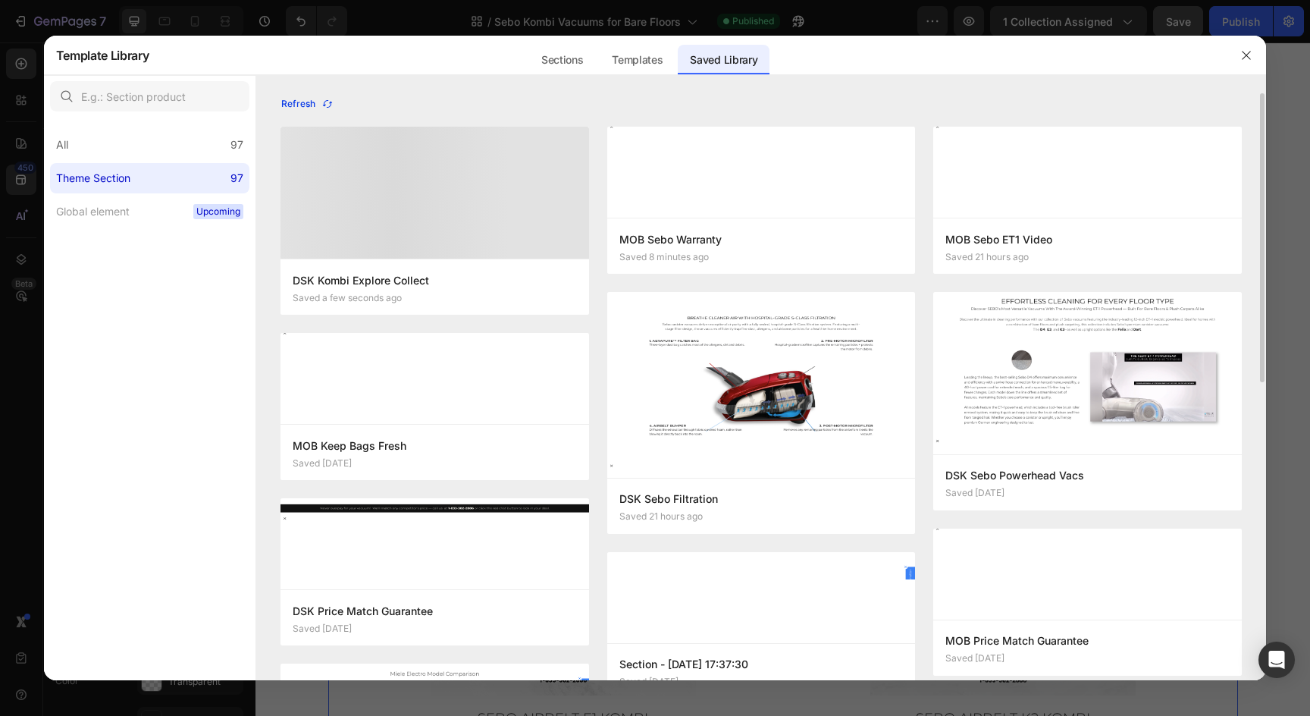
click at [323, 100] on icon "button" at bounding box center [327, 104] width 12 height 12
click at [1246, 56] on icon "button" at bounding box center [1247, 55] width 8 height 8
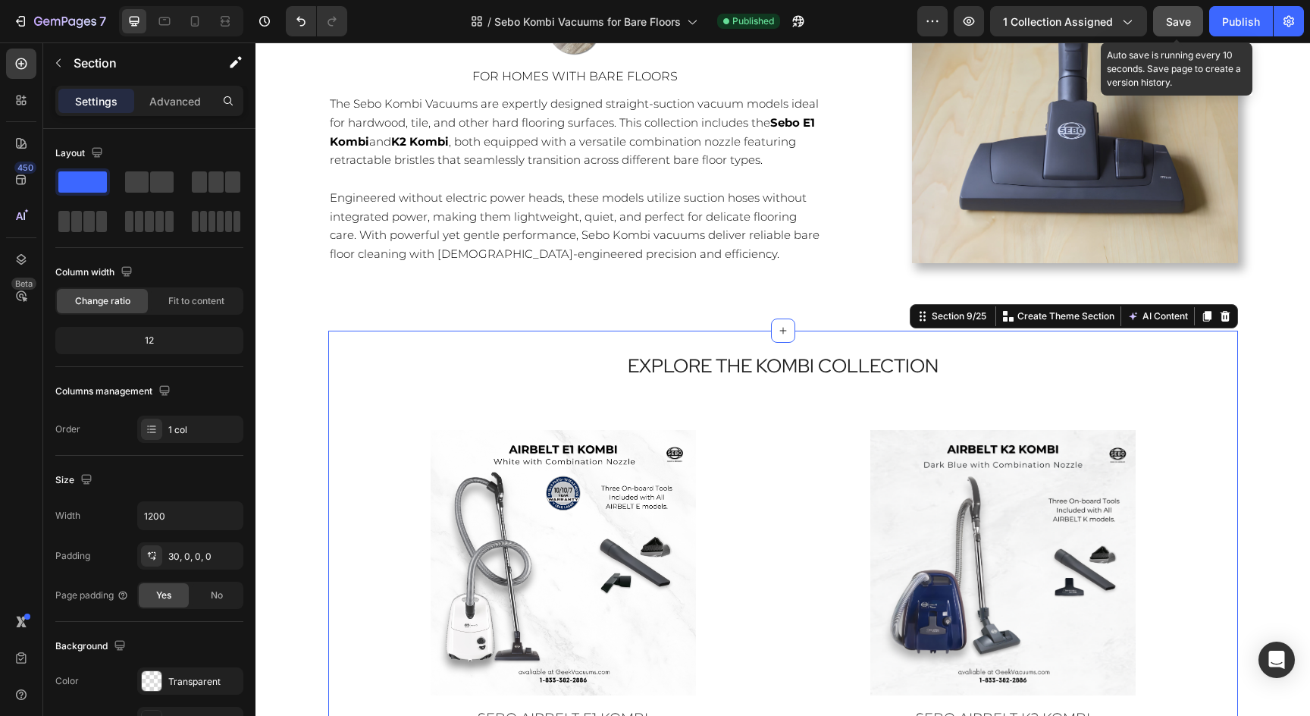
click at [1178, 24] on span "Save" at bounding box center [1178, 21] width 25 height 13
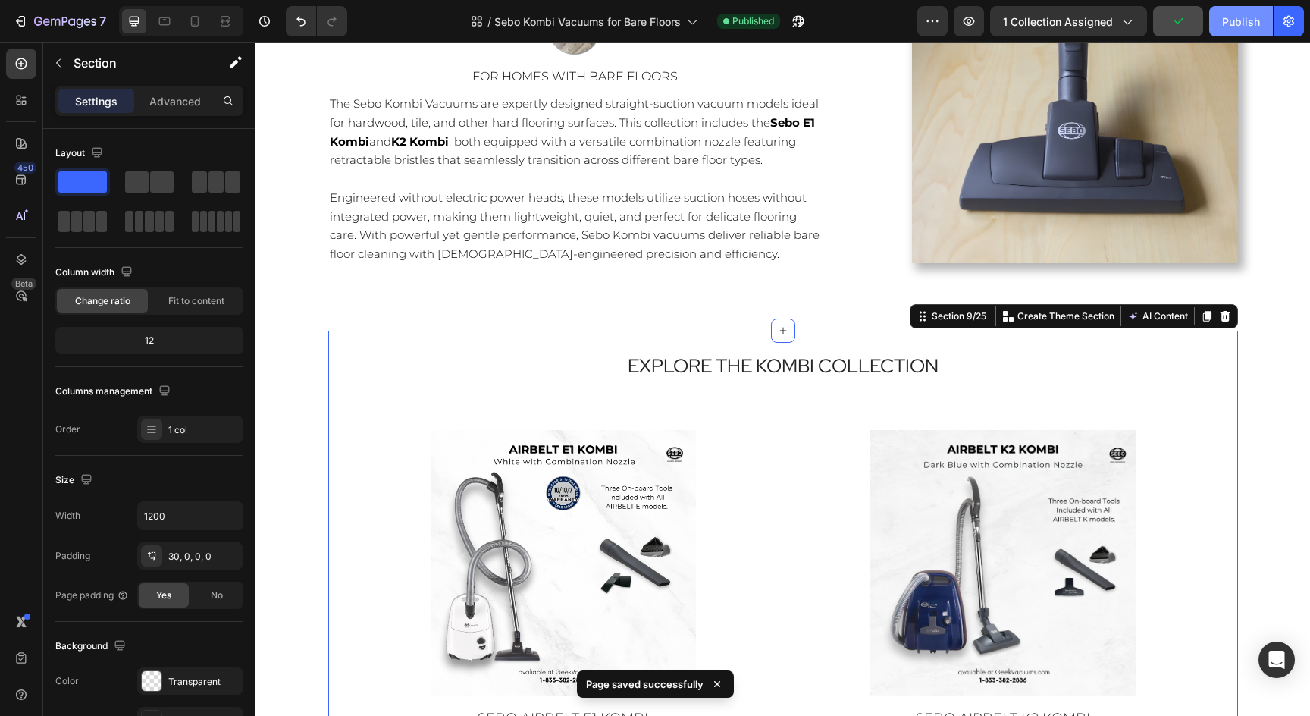
click at [1250, 8] on button "Publish" at bounding box center [1241, 21] width 64 height 30
click at [190, 27] on icon at bounding box center [194, 21] width 15 height 15
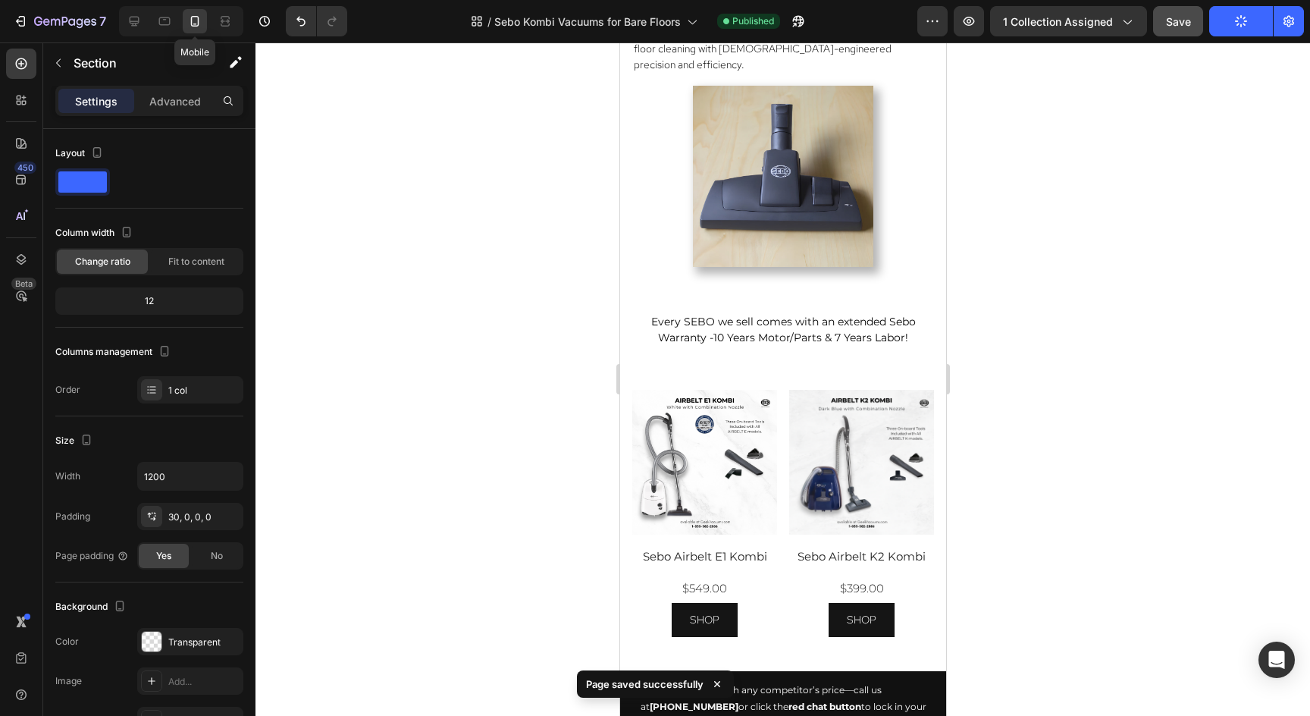
type input "100%"
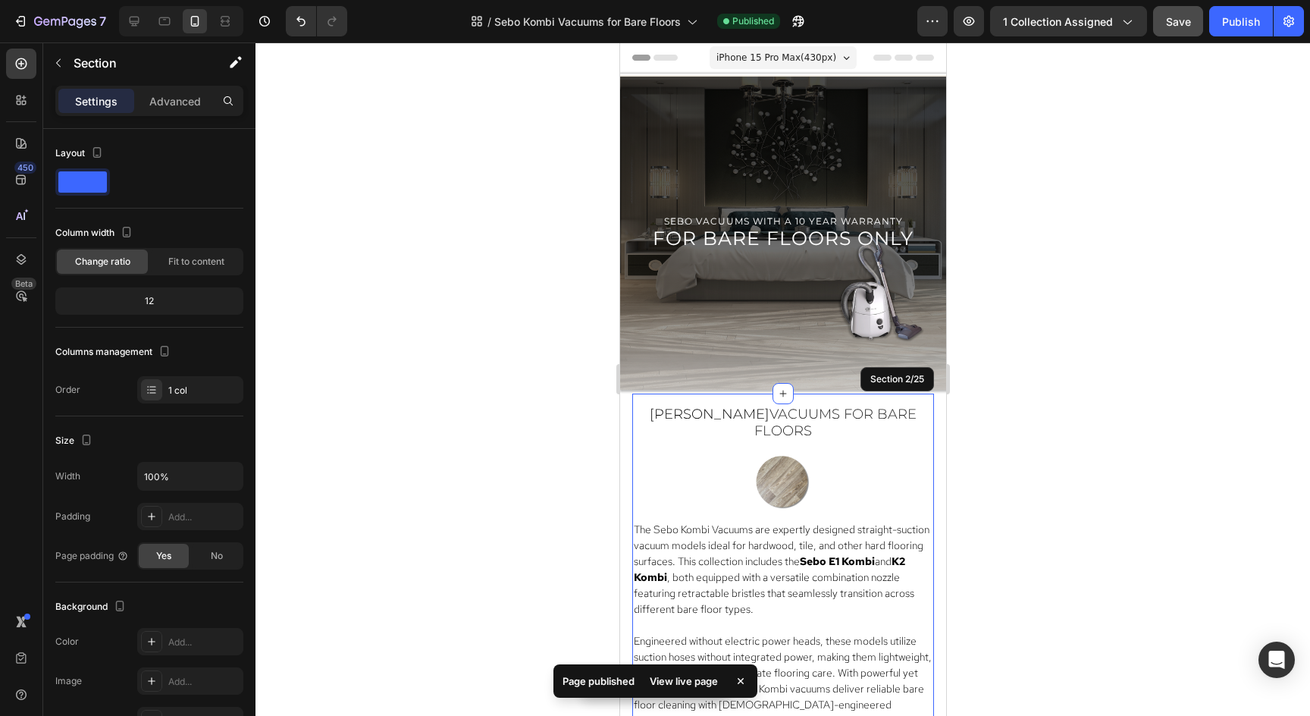
click at [855, 440] on div "sebo kombi vacuums for bare floors Heading Image The Sebo Kombi Vacuums are exp…" at bounding box center [783, 673] width 302 height 559
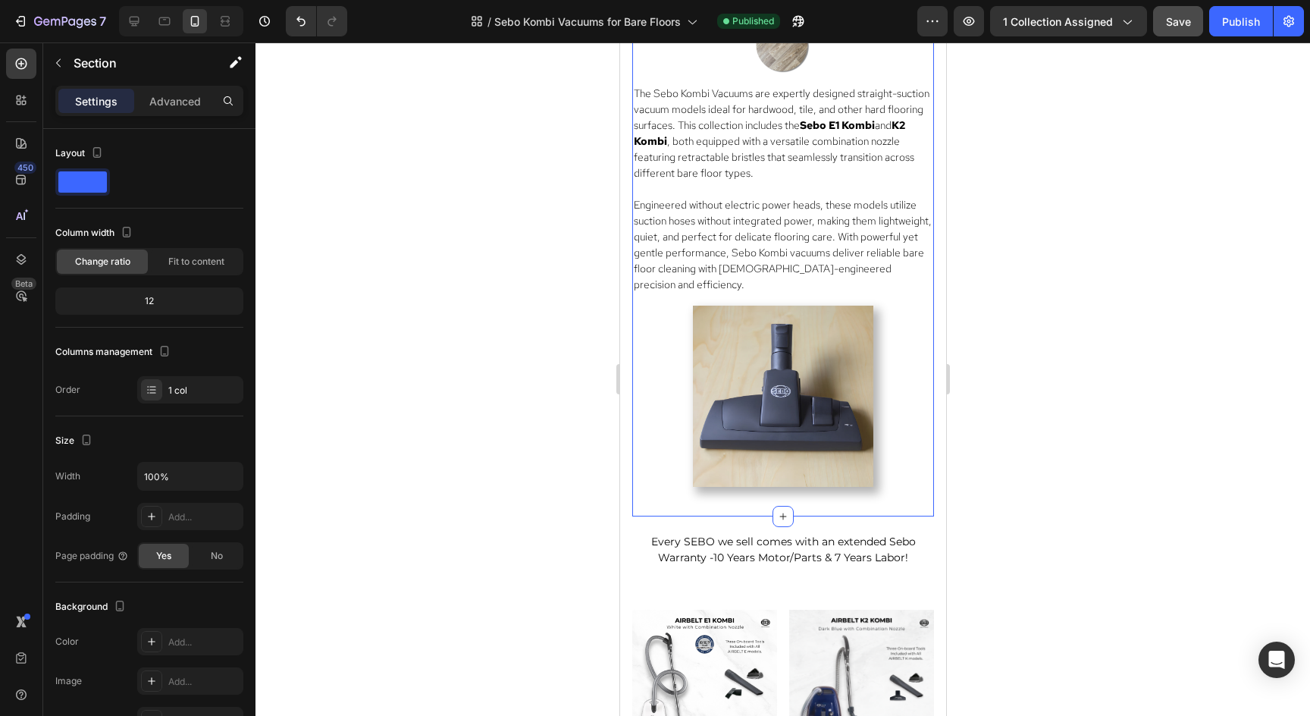
scroll to position [372, 0]
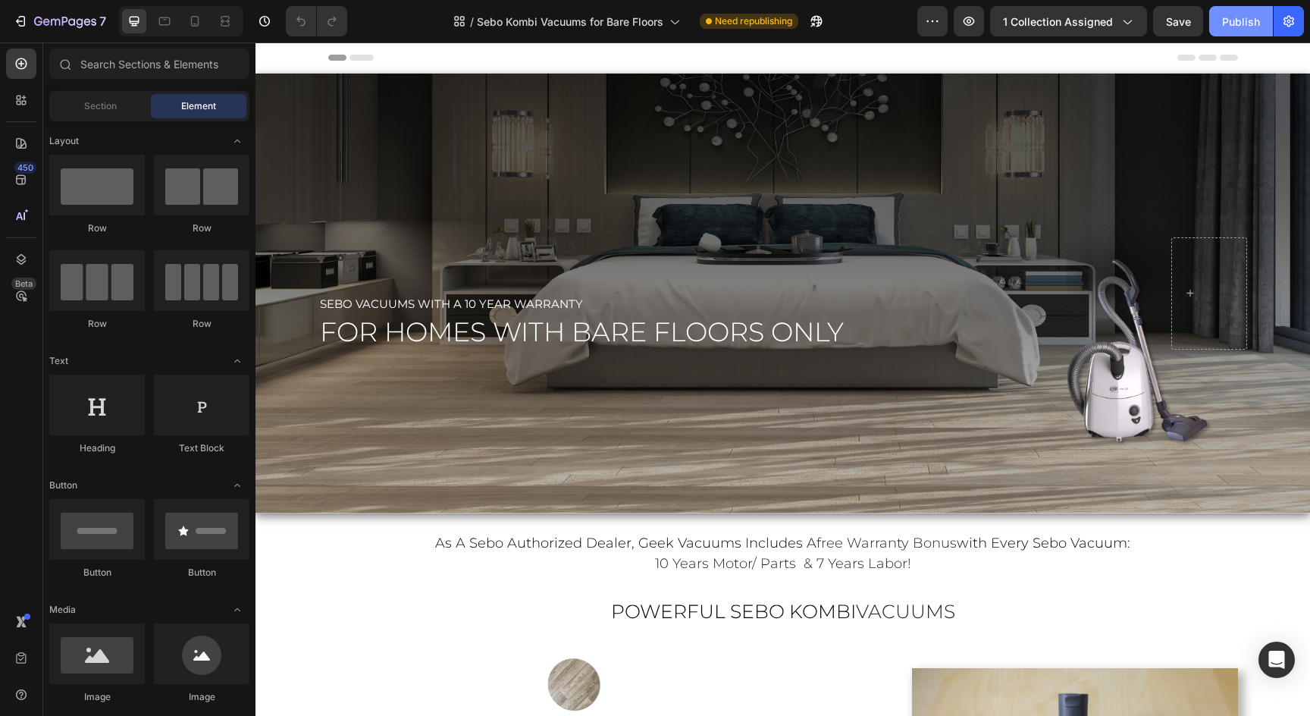
click at [1241, 16] on div "Publish" at bounding box center [1241, 22] width 38 height 16
click at [193, 12] on div at bounding box center [195, 21] width 24 height 24
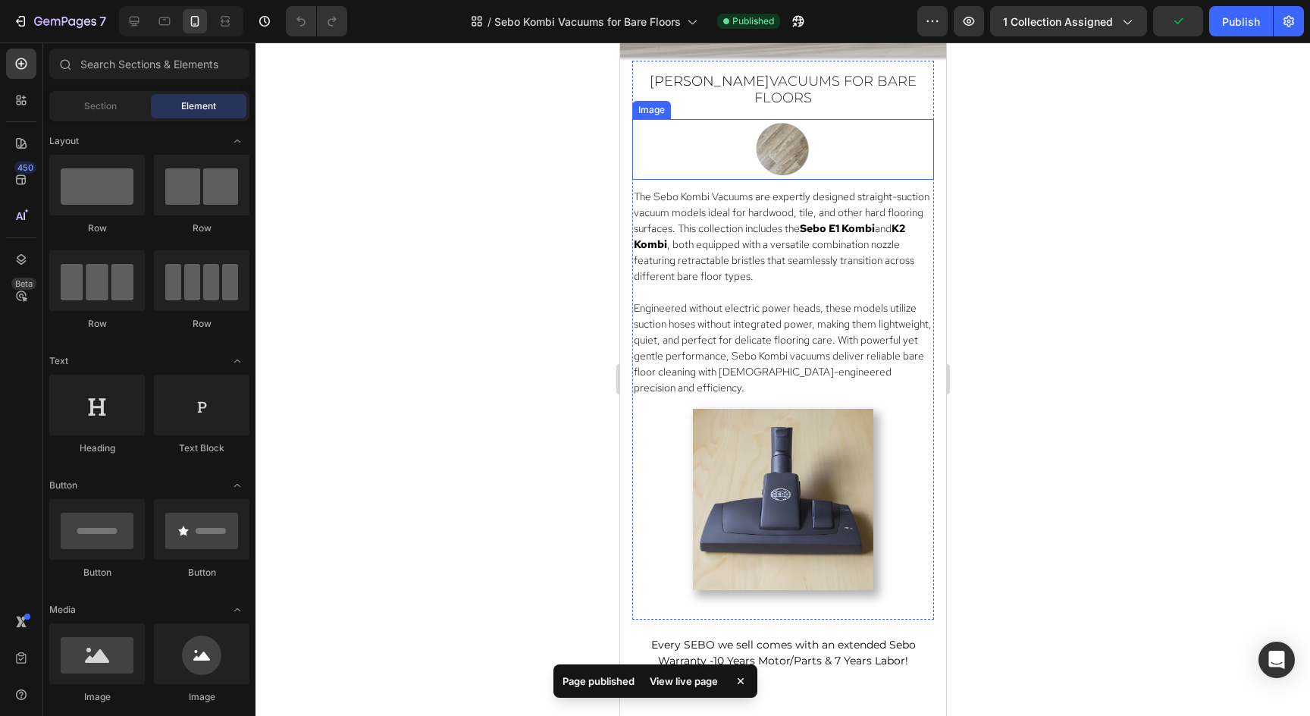
scroll to position [334, 0]
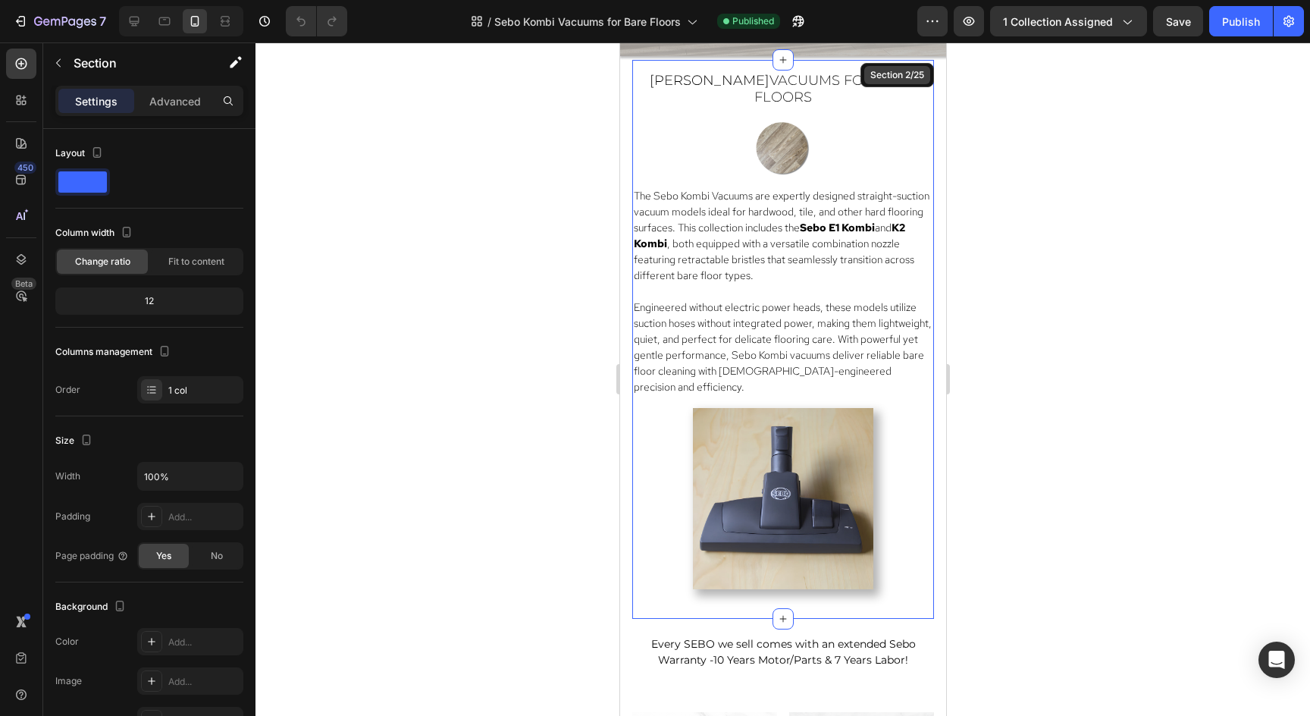
click at [910, 63] on div "Section 2/25" at bounding box center [897, 75] width 74 height 24
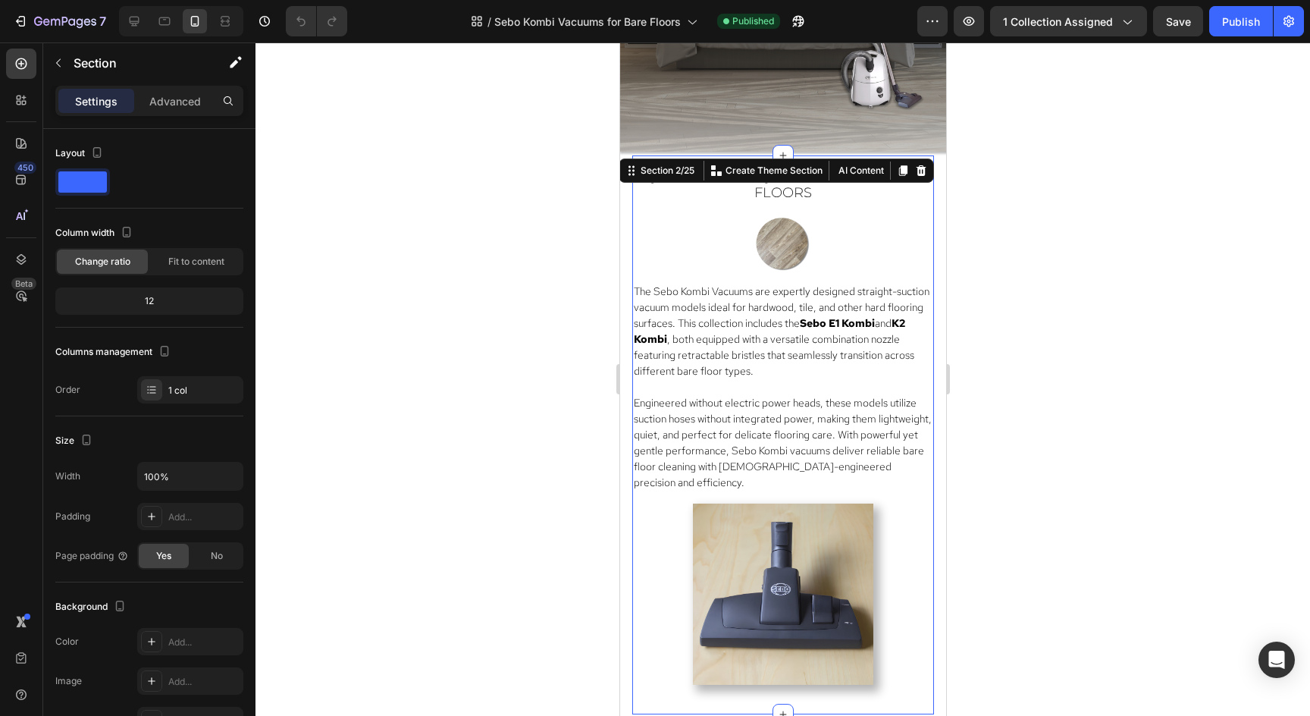
scroll to position [245, 0]
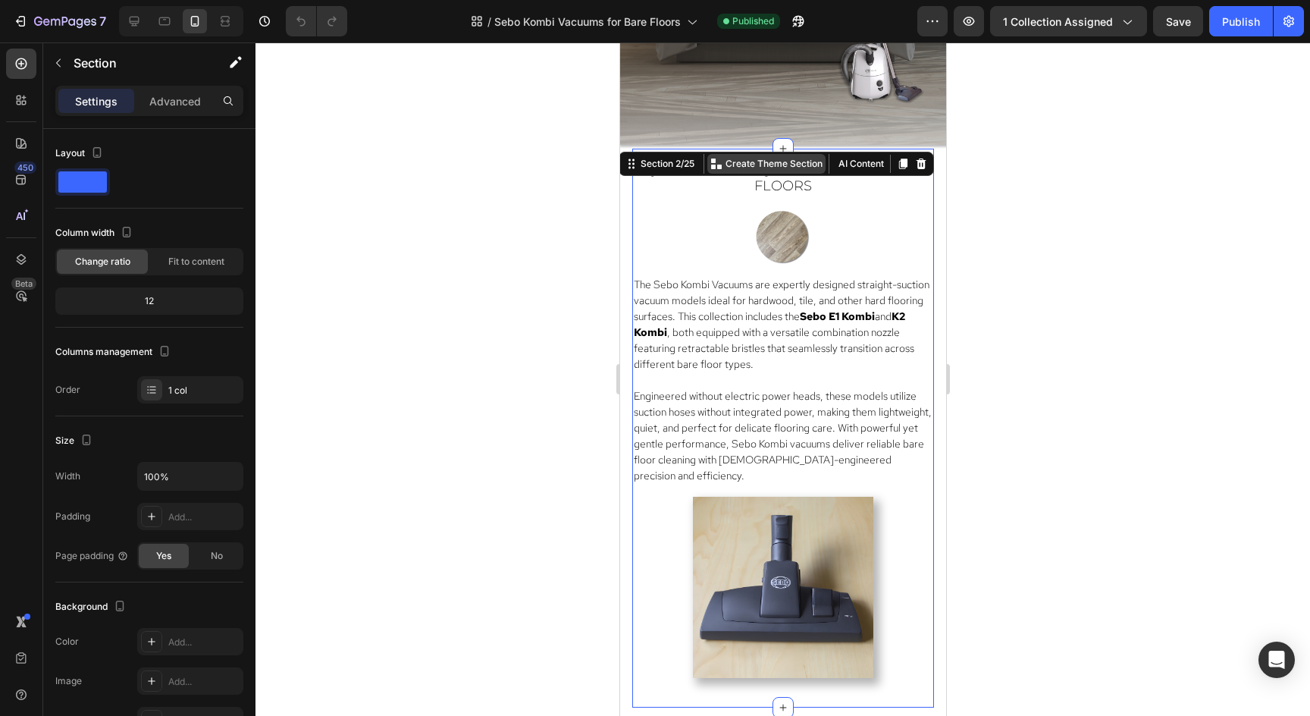
click at [766, 165] on p "Create Theme Section" at bounding box center [773, 164] width 97 height 14
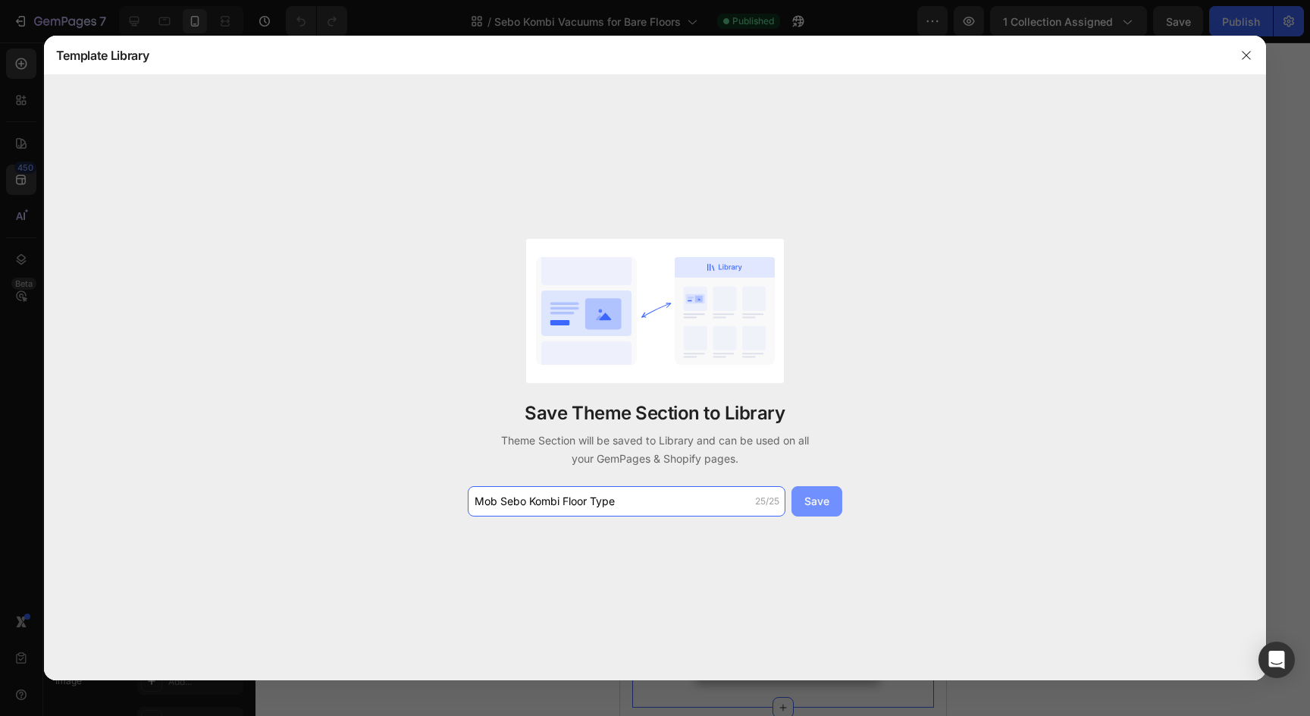
type input "Mob Sebo Kombi Floor Type"
click at [820, 504] on div "Save" at bounding box center [816, 501] width 25 height 16
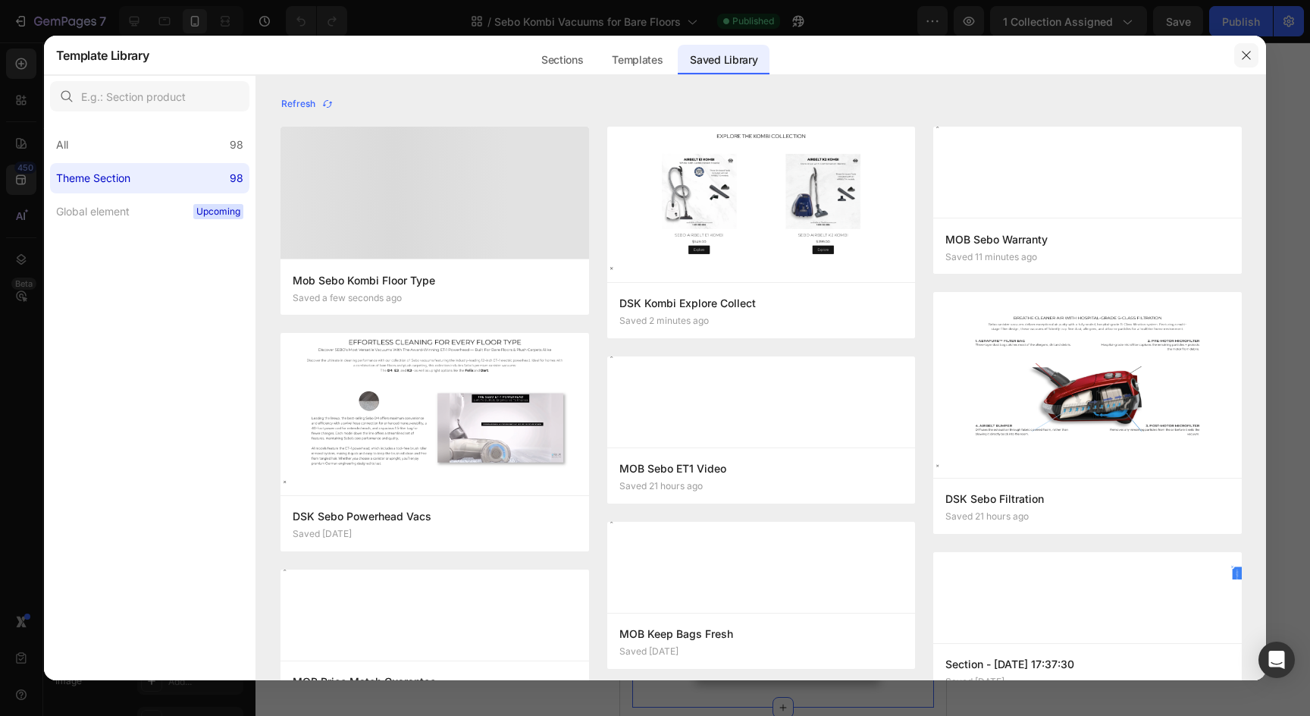
click at [1251, 59] on icon "button" at bounding box center [1247, 55] width 8 height 8
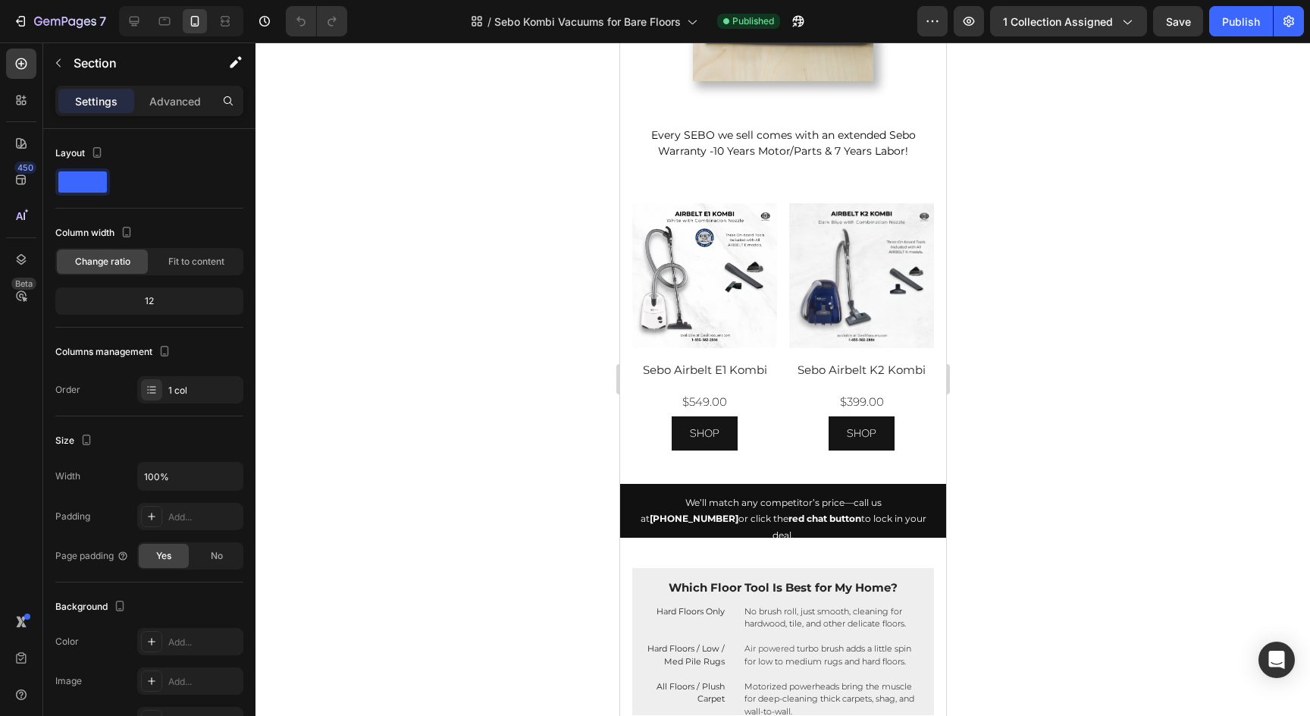
scroll to position [839, 0]
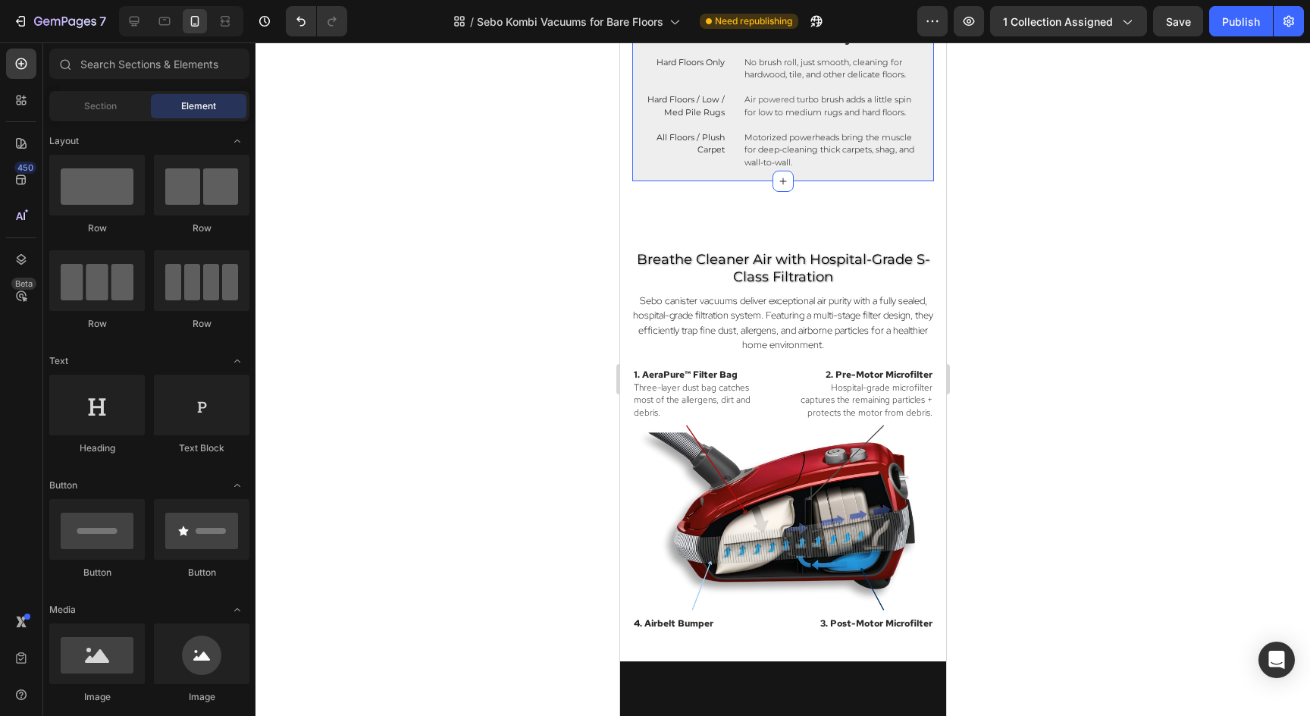
scroll to position [1439, 0]
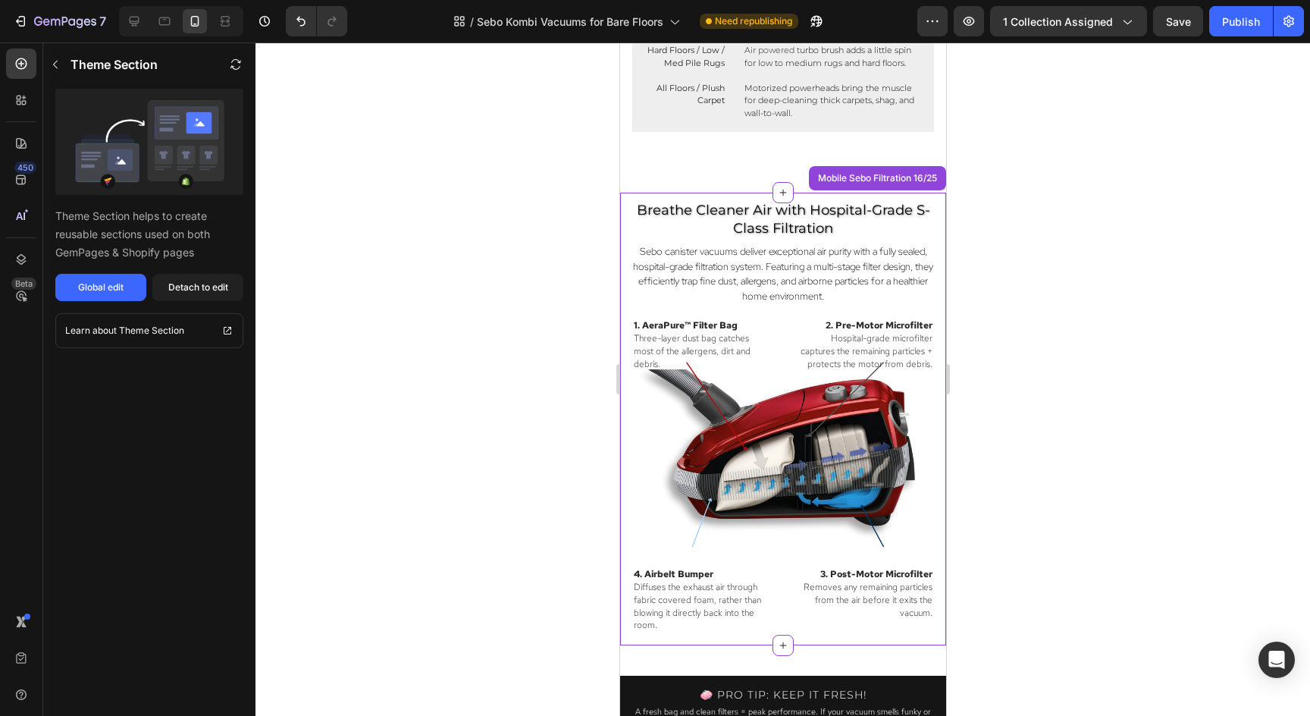
click at [710, 210] on span "Breathe Cleaner Air with Hospital-Grade S-Class Filtration" at bounding box center [782, 219] width 293 height 34
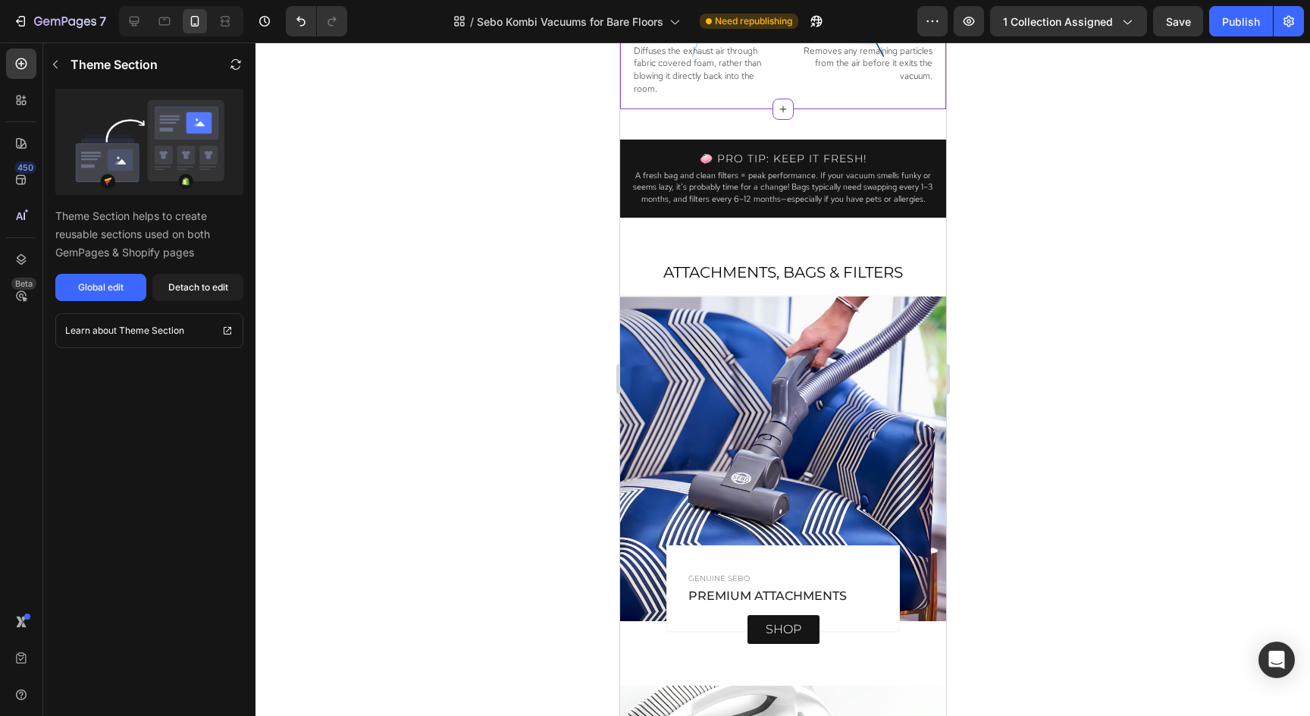
scroll to position [2352, 0]
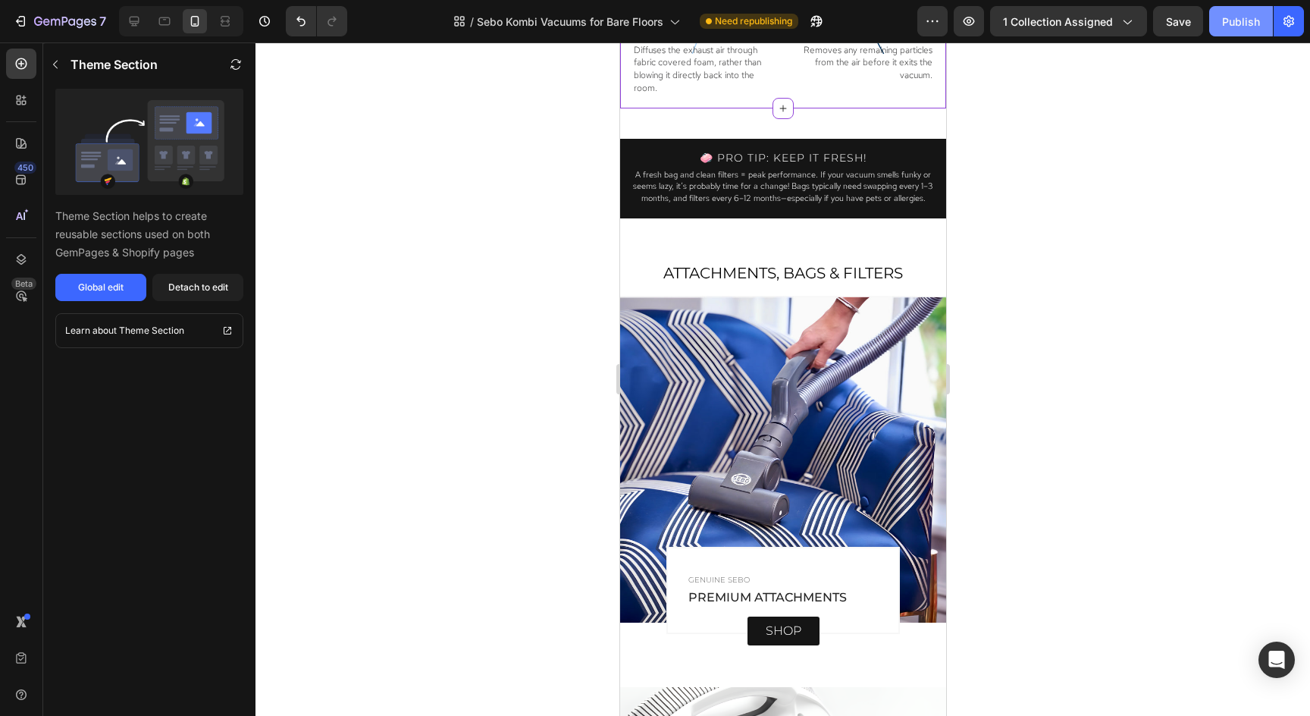
click at [1234, 14] on div "Publish" at bounding box center [1241, 22] width 38 height 16
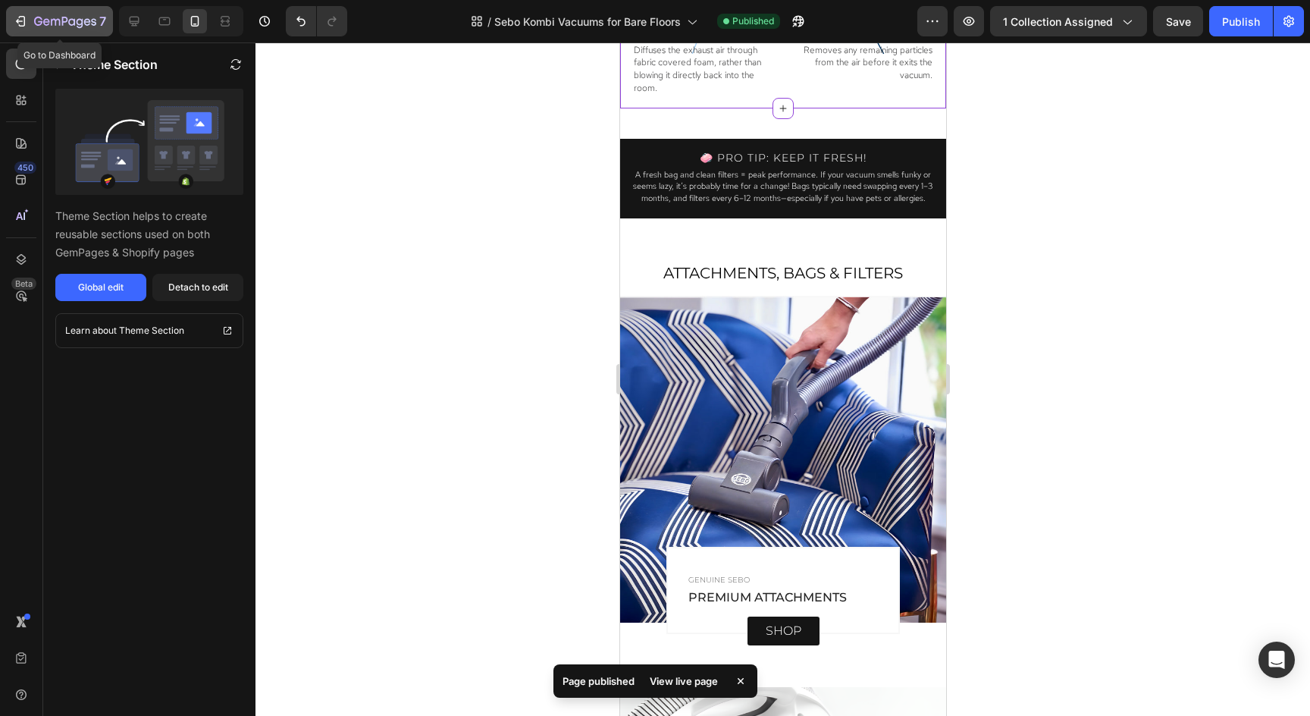
click at [68, 27] on icon "button" at bounding box center [65, 22] width 62 height 13
